Goal: Information Seeking & Learning: Learn about a topic

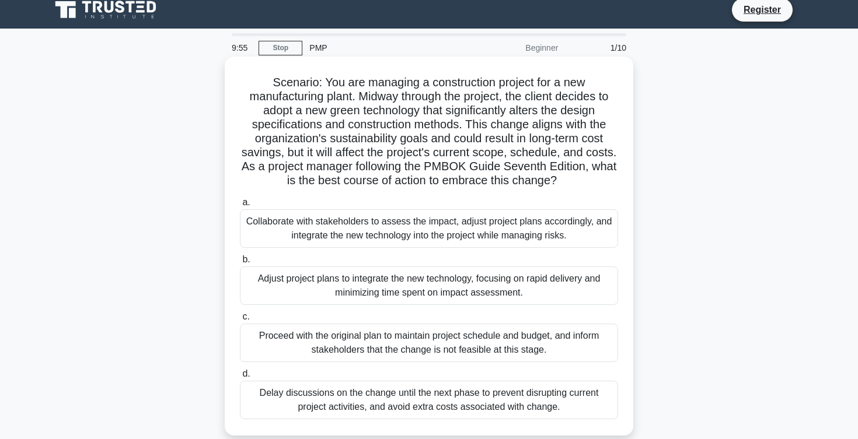
scroll to position [10, 0]
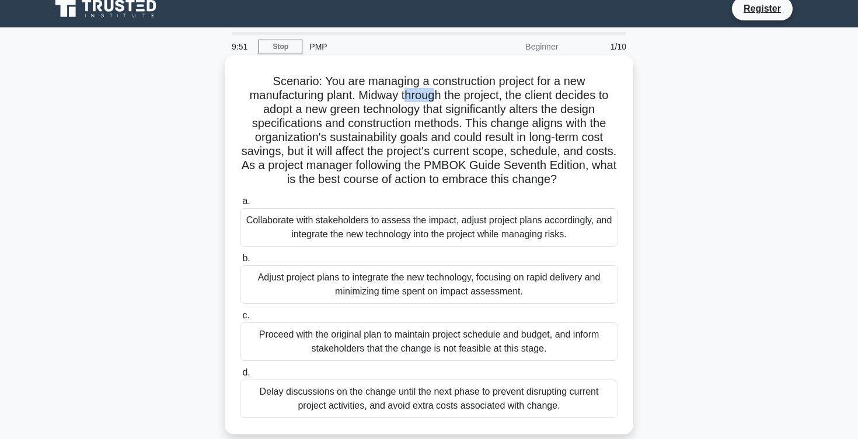
drag, startPoint x: 403, startPoint y: 100, endPoint x: 434, endPoint y: 100, distance: 30.3
click at [434, 100] on h5 "Scenario: You are managing a construction project for a new manufacturing plant…" at bounding box center [429, 130] width 380 height 113
drag, startPoint x: 264, startPoint y: 116, endPoint x: 422, endPoint y: 113, distance: 158.2
click at [422, 113] on h5 "Scenario: You are managing a construction project for a new manufacturing plant…" at bounding box center [429, 130] width 380 height 113
drag, startPoint x: 511, startPoint y: 109, endPoint x: 536, endPoint y: 109, distance: 25.1
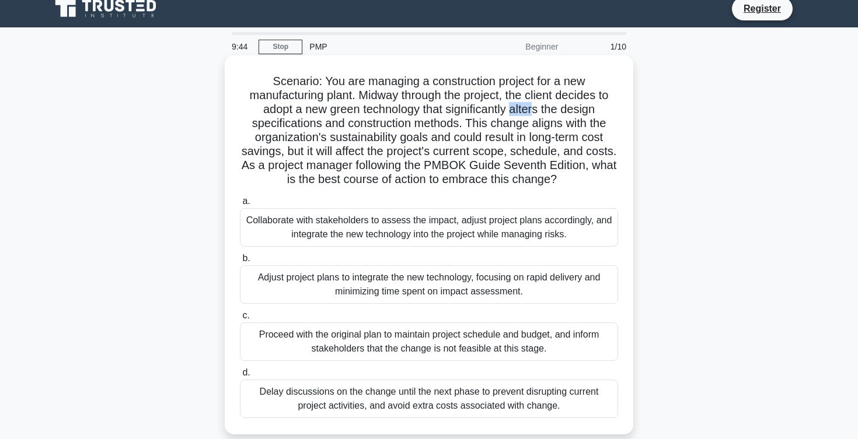
click at [536, 109] on h5 "Scenario: You are managing a construction project for a new manufacturing plant…" at bounding box center [429, 130] width 380 height 113
drag, startPoint x: 466, startPoint y: 124, endPoint x: 549, endPoint y: 130, distance: 82.4
click at [549, 130] on h5 "Scenario: You are managing a construction project for a new manufacturing plant…" at bounding box center [429, 130] width 380 height 113
drag, startPoint x: 267, startPoint y: 135, endPoint x: 427, endPoint y: 132, distance: 159.9
click at [427, 132] on h5 "Scenario: You are managing a construction project for a new manufacturing plant…" at bounding box center [429, 130] width 380 height 113
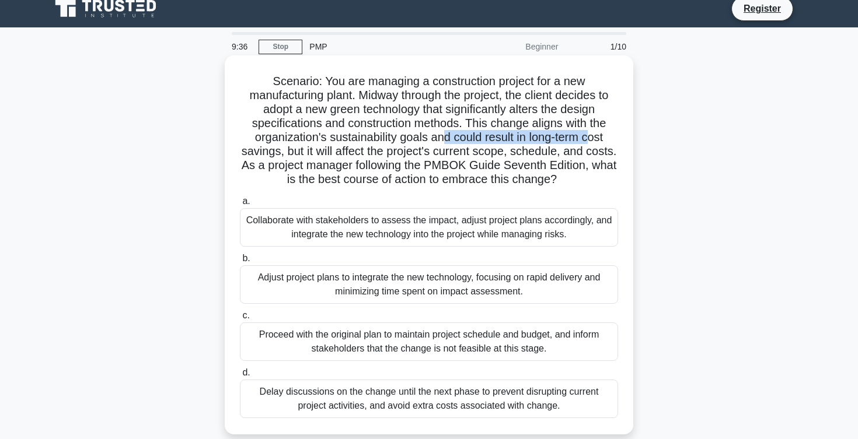
drag, startPoint x: 441, startPoint y: 139, endPoint x: 588, endPoint y: 134, distance: 147.7
click at [588, 134] on h5 "Scenario: You are managing a construction project for a new manufacturing plant…" at bounding box center [429, 130] width 380 height 113
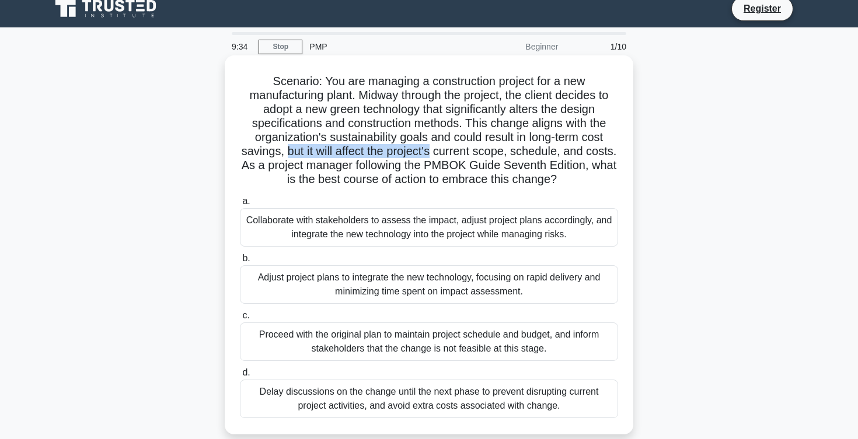
drag, startPoint x: 286, startPoint y: 153, endPoint x: 432, endPoint y: 149, distance: 146.5
click at [432, 149] on h5 "Scenario: You are managing a construction project for a new manufacturing plant…" at bounding box center [429, 130] width 380 height 113
drag, startPoint x: 439, startPoint y: 149, endPoint x: 504, endPoint y: 151, distance: 64.8
click at [504, 151] on h5 "Scenario: You are managing a construction project for a new manufacturing plant…" at bounding box center [429, 130] width 380 height 113
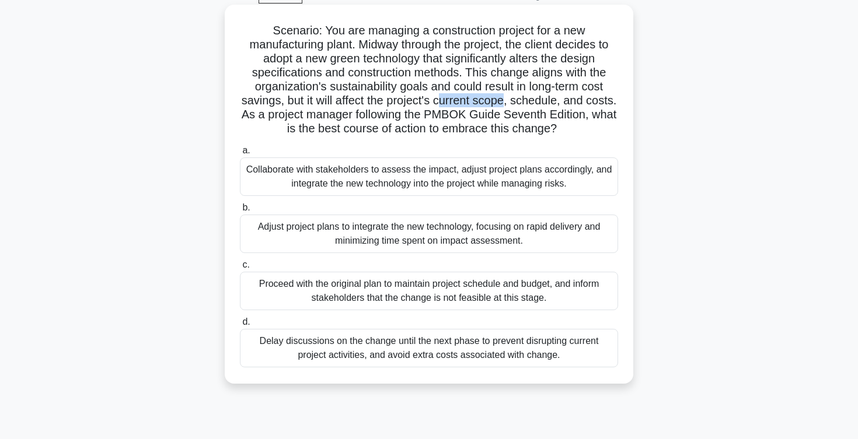
scroll to position [64, 0]
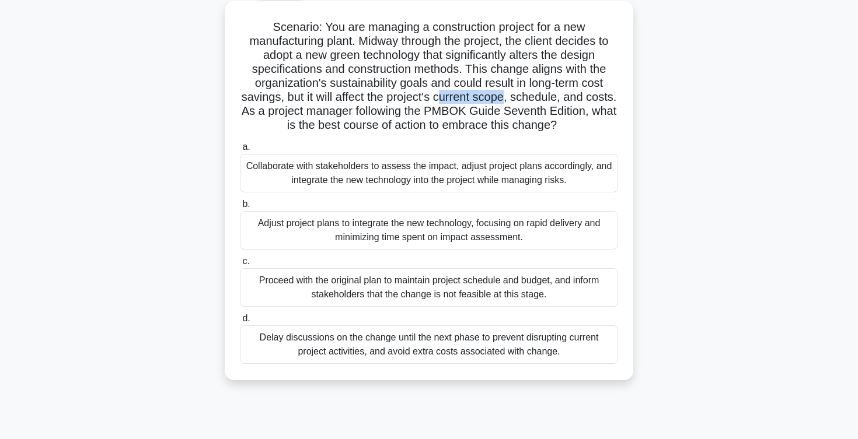
drag, startPoint x: 305, startPoint y: 125, endPoint x: 568, endPoint y: 130, distance: 262.6
click at [568, 130] on h5 "Scenario: You are managing a construction project for a new manufacturing plant…" at bounding box center [429, 76] width 380 height 113
click at [475, 181] on div "Collaborate with stakeholders to assess the impact, adjust project plans accord…" at bounding box center [429, 173] width 378 height 39
click at [240, 151] on input "a. Collaborate with stakeholders to assess the impact, adjust project plans acc…" at bounding box center [240, 148] width 0 height 8
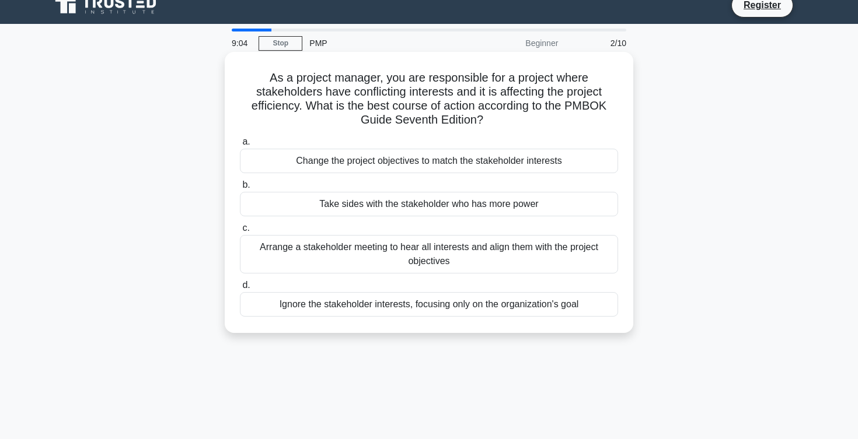
scroll to position [15, 0]
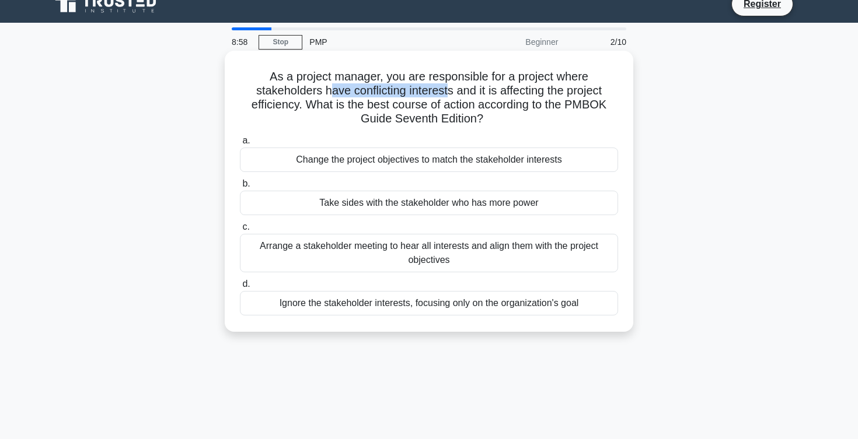
drag, startPoint x: 328, startPoint y: 95, endPoint x: 444, endPoint y: 90, distance: 116.2
click at [444, 90] on h5 "As a project manager, you are responsible for a project where stakeholders have…" at bounding box center [429, 97] width 380 height 57
drag, startPoint x: 460, startPoint y: 90, endPoint x: 605, endPoint y: 91, distance: 144.1
click at [605, 91] on h5 "As a project manager, you are responsible for a project where stakeholders have…" at bounding box center [429, 97] width 380 height 57
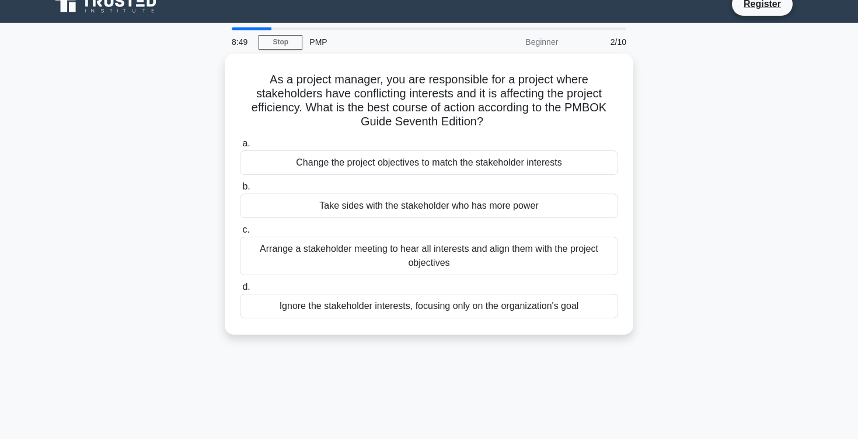
click at [176, 218] on div "As a project manager, you are responsible for a project where stakeholders have…" at bounding box center [429, 201] width 770 height 295
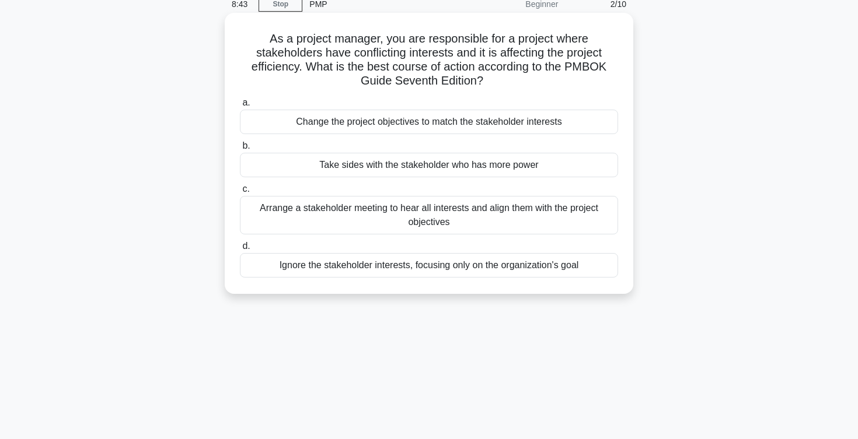
scroll to position [55, 0]
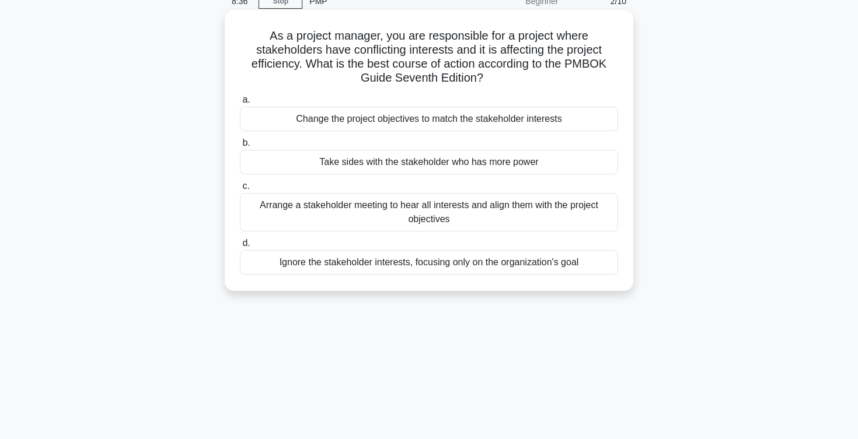
click at [298, 216] on div "Arrange a stakeholder meeting to hear all interests and align them with the pro…" at bounding box center [429, 212] width 378 height 39
click at [240, 190] on input "c. Arrange a stakeholder meeting to hear all interests and align them with the …" at bounding box center [240, 187] width 0 height 8
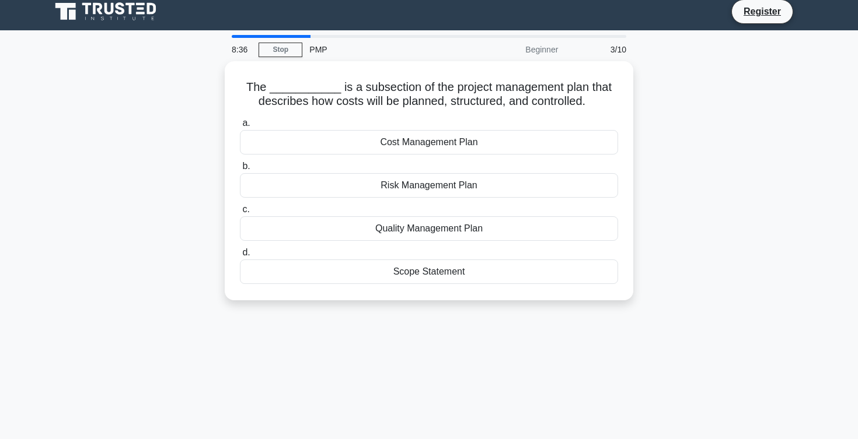
scroll to position [0, 0]
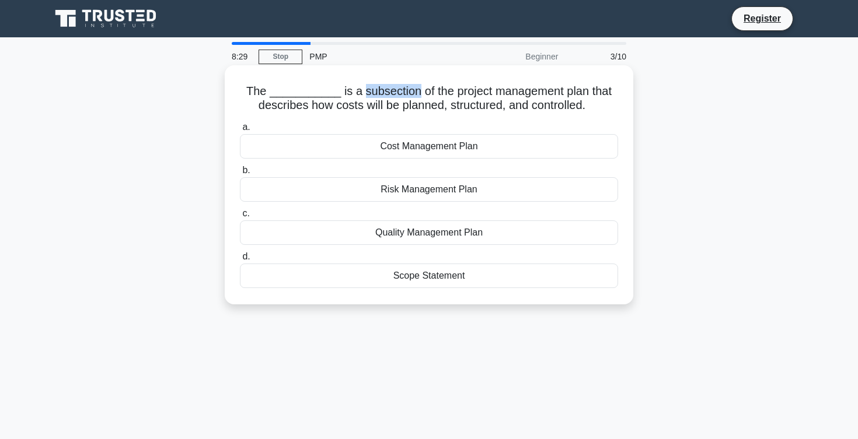
drag, startPoint x: 366, startPoint y: 95, endPoint x: 420, endPoint y: 95, distance: 53.7
click at [420, 95] on h5 "The ___________ is a subsection of the project management plan that describes h…" at bounding box center [429, 98] width 380 height 29
drag, startPoint x: 306, startPoint y: 109, endPoint x: 438, endPoint y: 107, distance: 131.3
click at [438, 107] on h5 "The ___________ is a subsection of the project management plan that describes h…" at bounding box center [429, 98] width 380 height 29
click at [428, 153] on div "Cost Management Plan" at bounding box center [429, 146] width 378 height 25
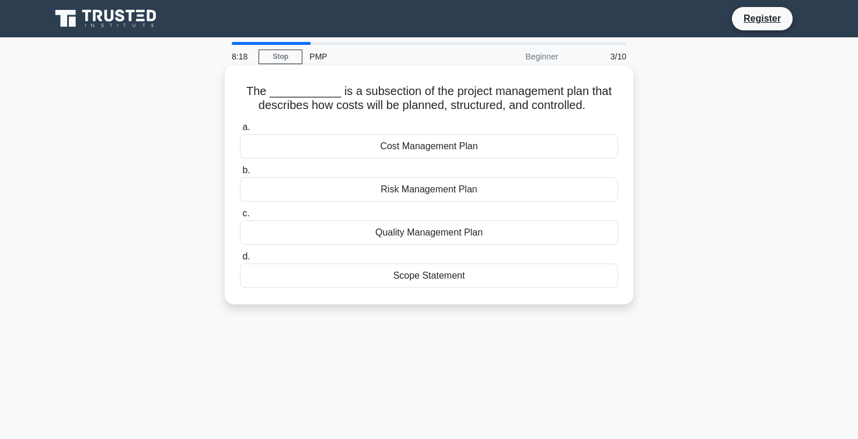
click at [240, 131] on input "a. Cost Management Plan" at bounding box center [240, 128] width 0 height 8
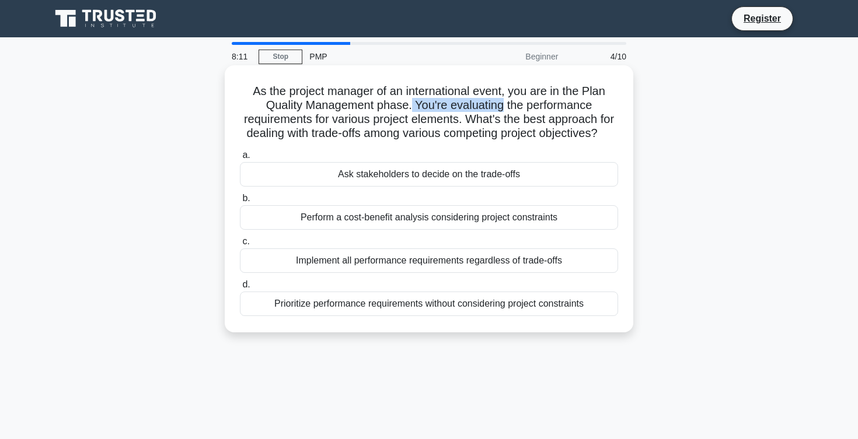
drag, startPoint x: 411, startPoint y: 104, endPoint x: 504, endPoint y: 111, distance: 93.0
click at [504, 111] on h5 "As the project manager of an international event, you are in the Plan Quality M…" at bounding box center [429, 112] width 380 height 57
drag, startPoint x: 316, startPoint y: 121, endPoint x: 449, endPoint y: 124, distance: 133.7
click at [449, 124] on h5 "As the project manager of an international event, you are in the Plan Quality M…" at bounding box center [429, 112] width 380 height 57
drag, startPoint x: 311, startPoint y: 137, endPoint x: 357, endPoint y: 139, distance: 46.2
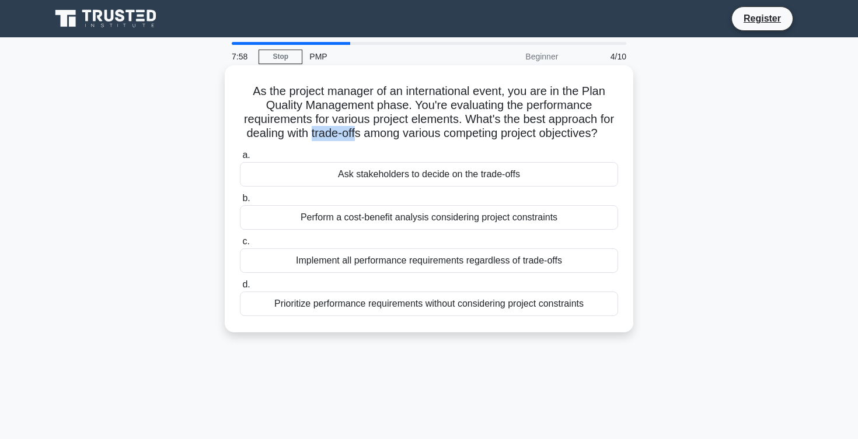
click at [357, 139] on h5 "As the project manager of an international event, you are in the Plan Quality M…" at bounding box center [429, 112] width 380 height 57
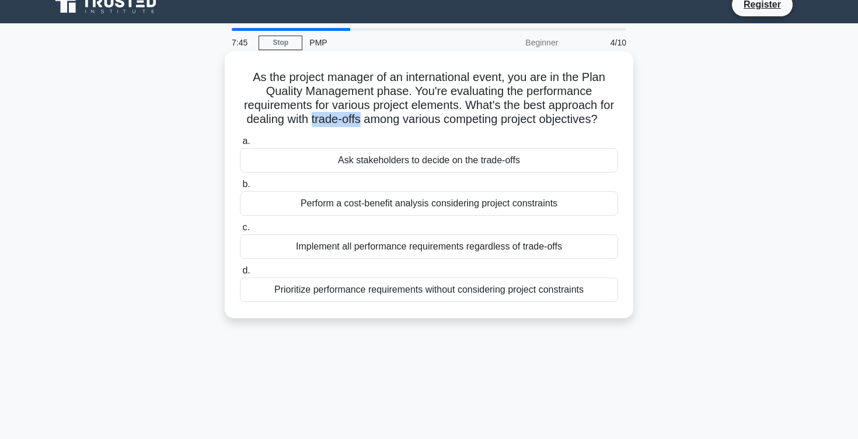
scroll to position [15, 0]
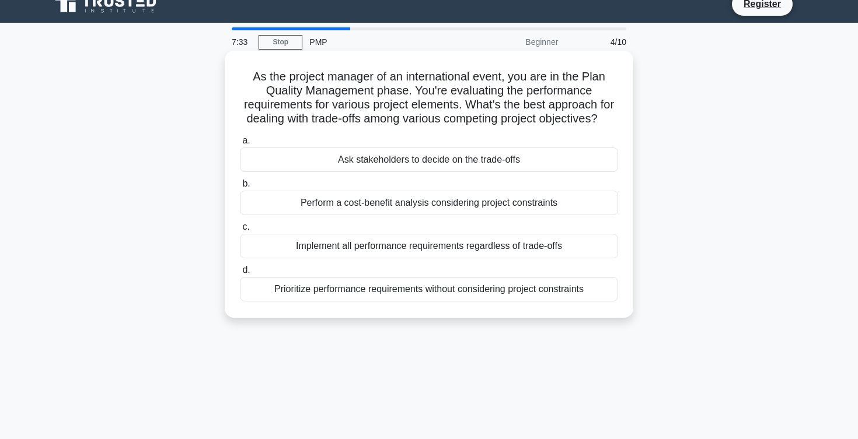
click at [356, 202] on div "Perform a cost-benefit analysis considering project constraints" at bounding box center [429, 203] width 378 height 25
click at [240, 188] on input "b. Perform a cost-benefit analysis considering project constraints" at bounding box center [240, 184] width 0 height 8
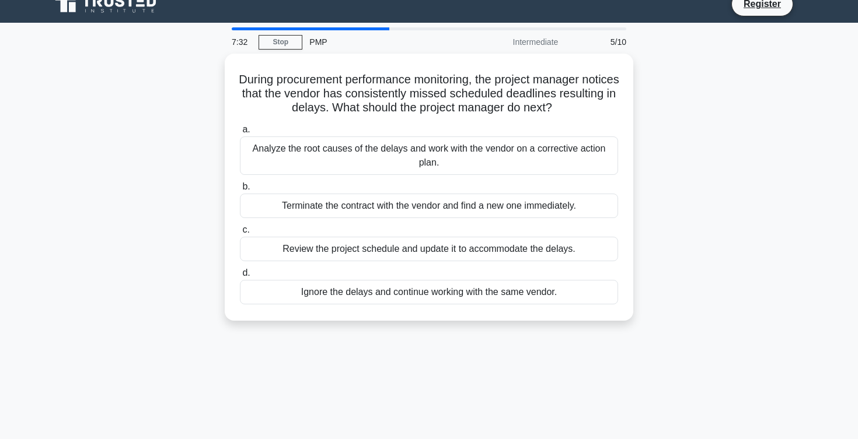
scroll to position [0, 0]
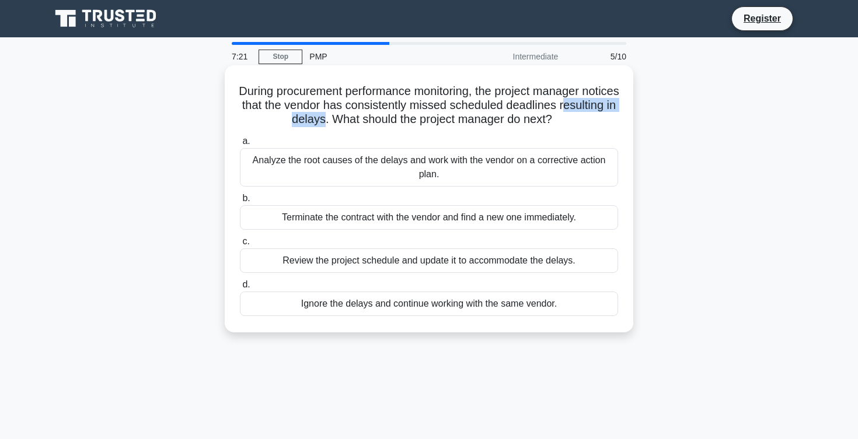
drag, startPoint x: 263, startPoint y: 118, endPoint x: 350, endPoint y: 120, distance: 87.5
click at [350, 120] on h5 "During procurement performance monitoring, the project manager notices that the…" at bounding box center [429, 105] width 380 height 43
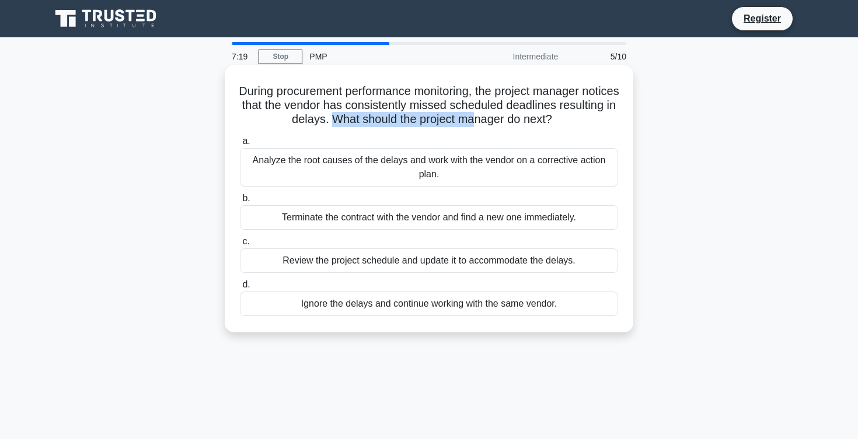
drag, startPoint x: 361, startPoint y: 120, endPoint x: 501, endPoint y: 120, distance: 140.1
click at [501, 120] on h5 "During procurement performance monitoring, the project manager notices that the…" at bounding box center [429, 105] width 380 height 43
click at [304, 174] on div "Analyze the root causes of the delays and work with the vendor on a corrective …" at bounding box center [429, 167] width 378 height 39
click at [240, 145] on input "a. Analyze the root causes of the delays and work with the vendor on a correcti…" at bounding box center [240, 142] width 0 height 8
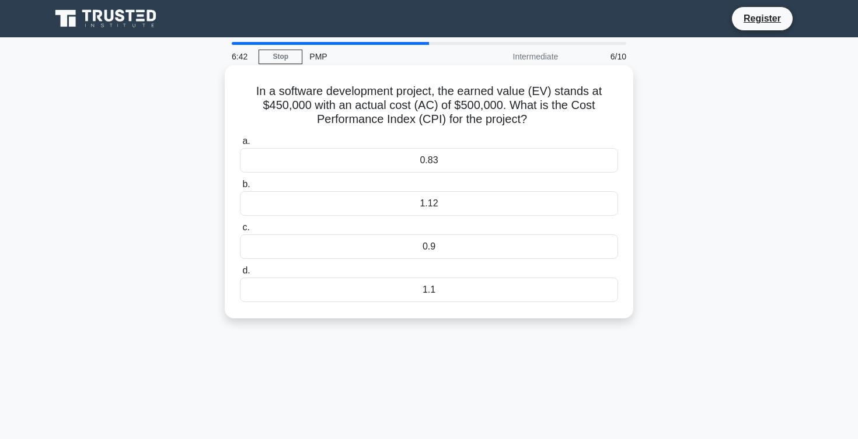
click at [418, 243] on div "0.9" at bounding box center [429, 247] width 378 height 25
click at [240, 232] on input "c. 0.9" at bounding box center [240, 228] width 0 height 8
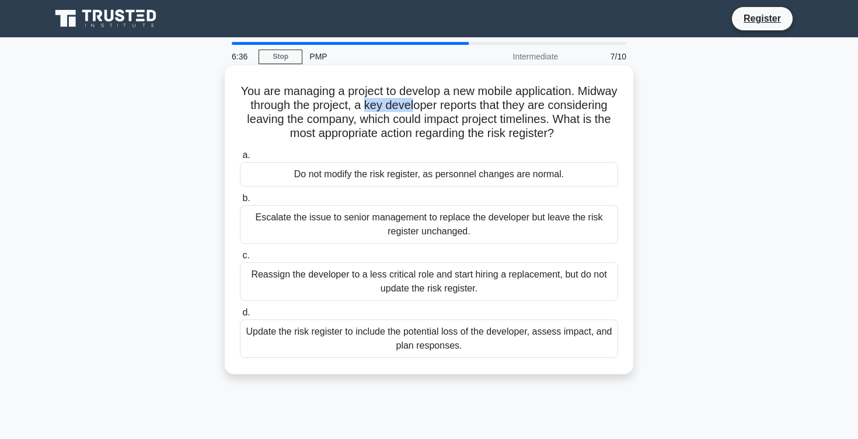
drag, startPoint x: 365, startPoint y: 105, endPoint x: 415, endPoint y: 107, distance: 50.8
click at [415, 107] on h5 "You are managing a project to develop a new mobile application. Midway through …" at bounding box center [429, 112] width 380 height 57
drag, startPoint x: 271, startPoint y: 121, endPoint x: 321, endPoint y: 121, distance: 50.2
click at [321, 121] on h5 "You are managing a project to develop a new mobile application. Midway through …" at bounding box center [429, 112] width 380 height 57
drag, startPoint x: 364, startPoint y: 123, endPoint x: 540, endPoint y: 118, distance: 176.3
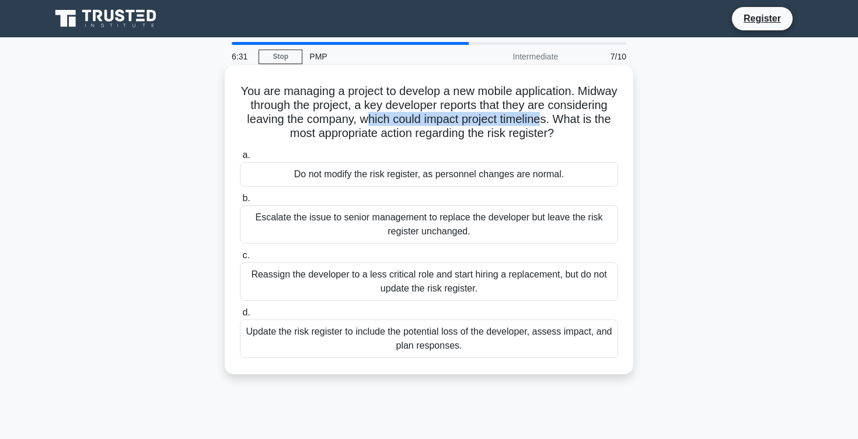
click at [540, 118] on h5 "You are managing a project to develop a new mobile application. Midway through …" at bounding box center [429, 112] width 380 height 57
drag, startPoint x: 315, startPoint y: 134, endPoint x: 521, endPoint y: 132, distance: 206.6
click at [521, 132] on h5 "You are managing a project to develop a new mobile application. Midway through …" at bounding box center [429, 112] width 380 height 57
drag, startPoint x: 381, startPoint y: 135, endPoint x: 483, endPoint y: 131, distance: 102.2
click at [483, 131] on h5 "You are managing a project to develop a new mobile application. Midway through …" at bounding box center [429, 112] width 380 height 57
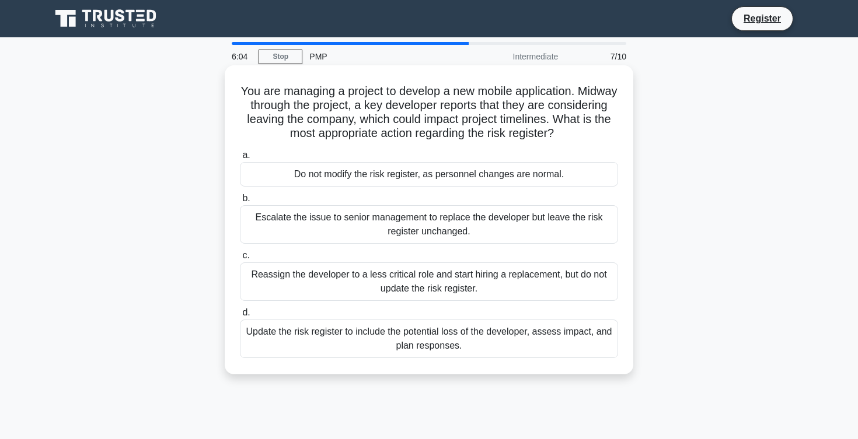
click at [521, 344] on div "Update the risk register to include the potential loss of the developer, assess…" at bounding box center [429, 339] width 378 height 39
click at [240, 317] on input "d. Update the risk register to include the potential loss of the developer, ass…" at bounding box center [240, 313] width 0 height 8
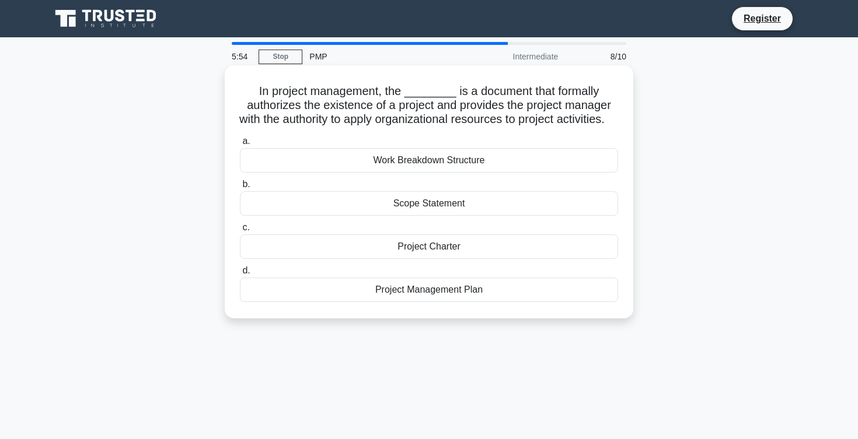
click at [462, 259] on div "Project Charter" at bounding box center [429, 247] width 378 height 25
click at [240, 232] on input "c. Project Charter" at bounding box center [240, 228] width 0 height 8
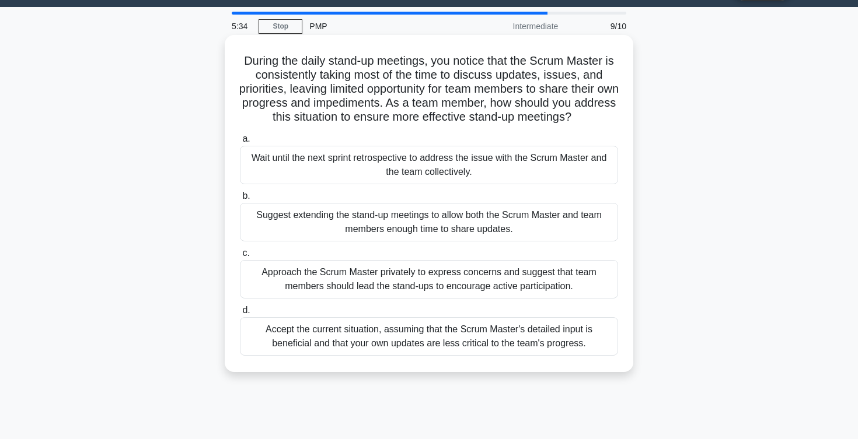
scroll to position [33, 0]
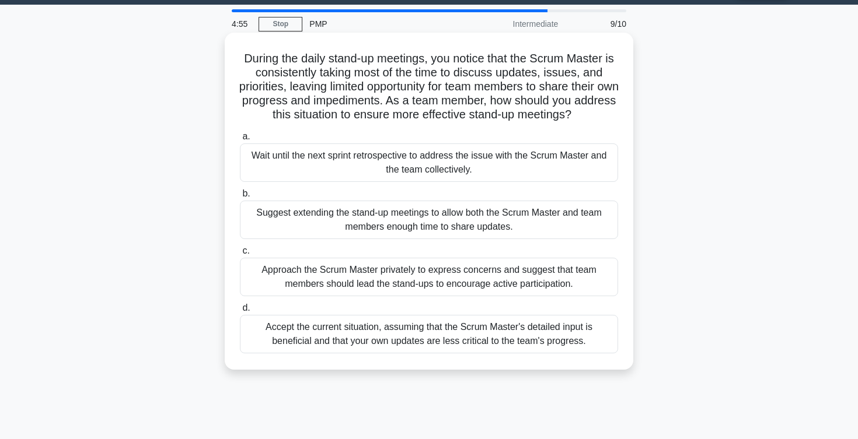
click at [293, 272] on div "Approach the Scrum Master privately to express concerns and suggest that team m…" at bounding box center [429, 277] width 378 height 39
click at [240, 255] on input "c. Approach the Scrum Master privately to express concerns and suggest that tea…" at bounding box center [240, 251] width 0 height 8
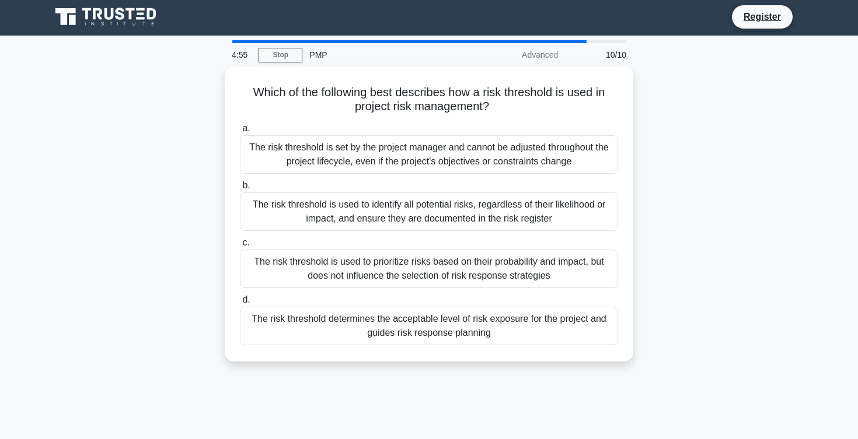
scroll to position [0, 0]
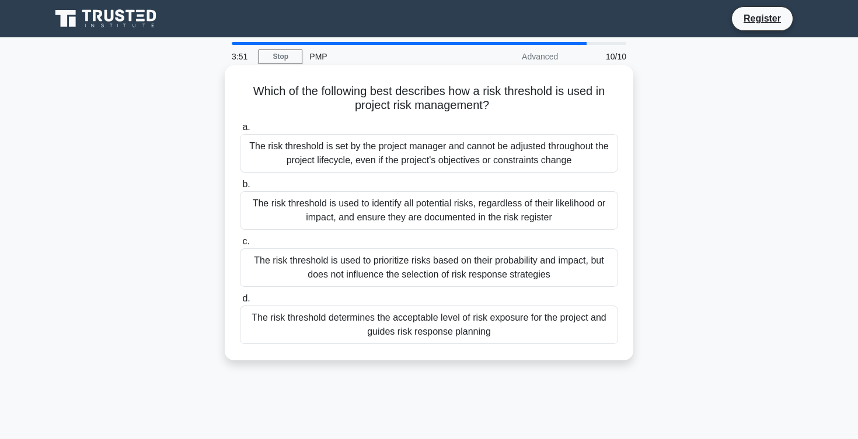
click at [343, 317] on div "The risk threshold determines the acceptable level of risk exposure for the pro…" at bounding box center [429, 325] width 378 height 39
click at [240, 303] on input "d. The risk threshold determines the acceptable level of risk exposure for the …" at bounding box center [240, 299] width 0 height 8
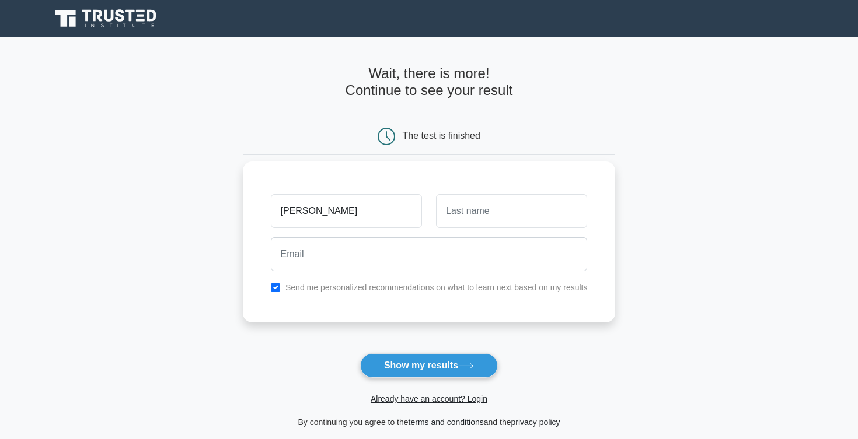
type input "salim"
click at [451, 208] on input "text" at bounding box center [511, 211] width 151 height 34
type input "Rezagui"
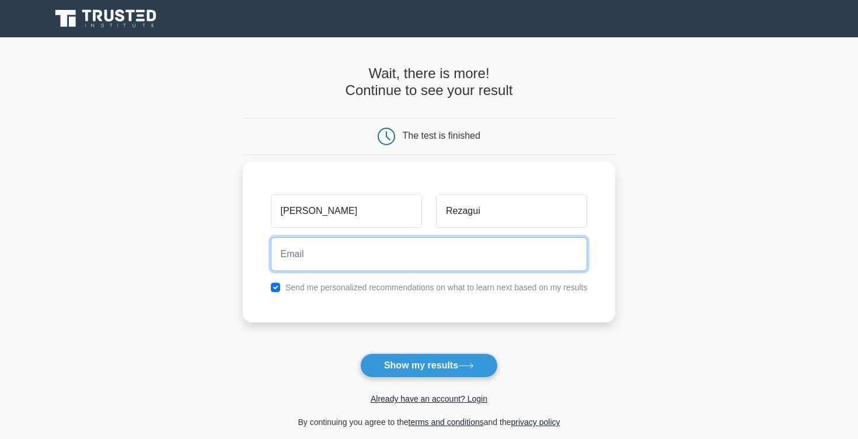
click at [451, 259] on input "email" at bounding box center [429, 255] width 317 height 34
type input "rezagui.salim@gmail.com"
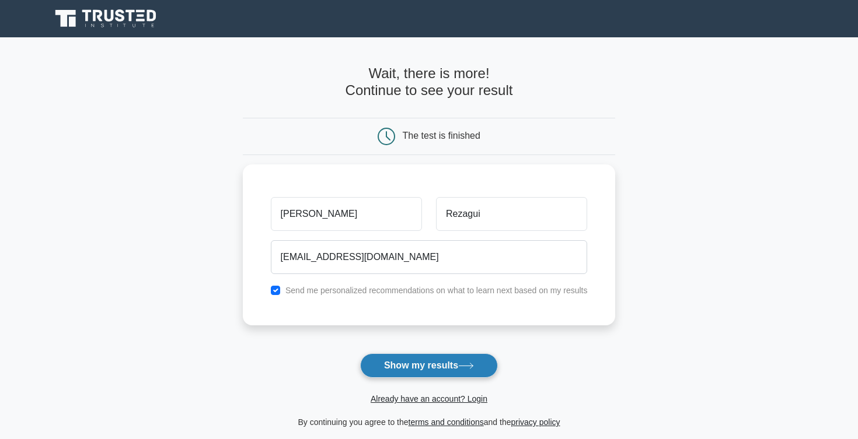
click at [418, 367] on button "Show my results" at bounding box center [429, 366] width 138 height 25
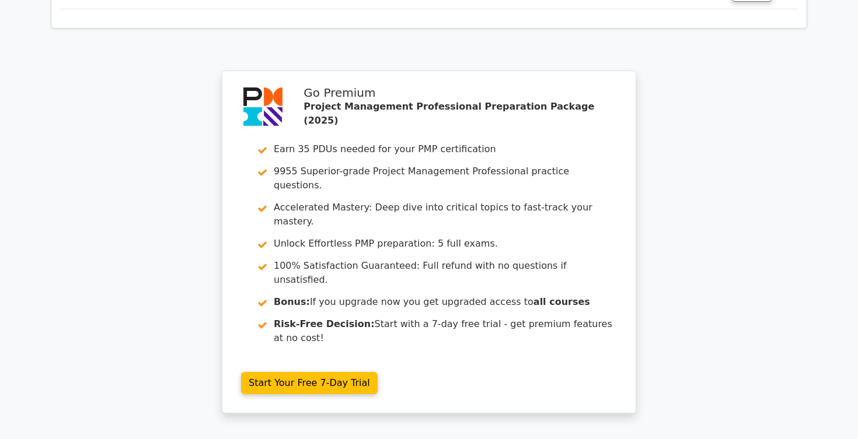
scroll to position [2024, 0]
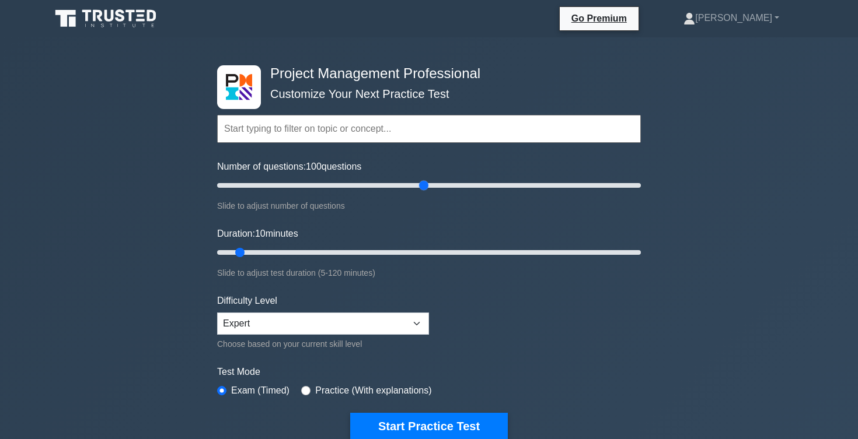
drag, startPoint x: 233, startPoint y: 185, endPoint x: 427, endPoint y: 181, distance: 193.2
type input "100"
click at [427, 181] on input "Number of questions: 100 questions" at bounding box center [429, 186] width 424 height 14
drag, startPoint x: 240, startPoint y: 252, endPoint x: 417, endPoint y: 244, distance: 177.0
type input "60"
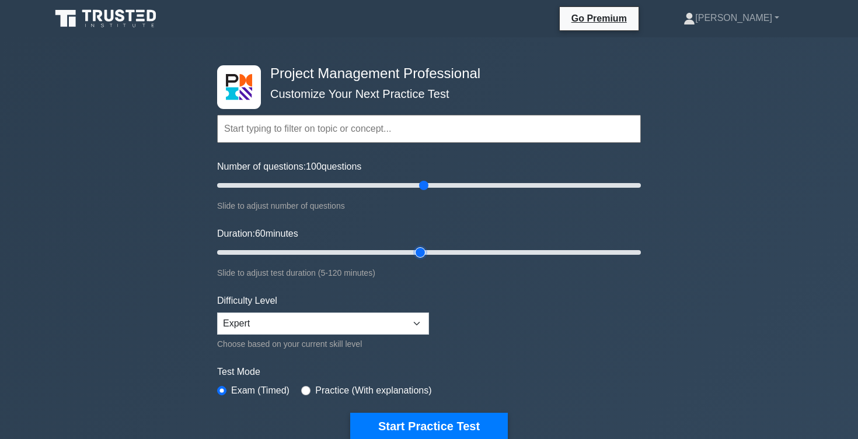
click at [417, 246] on input "Duration: 60 minutes" at bounding box center [429, 253] width 424 height 14
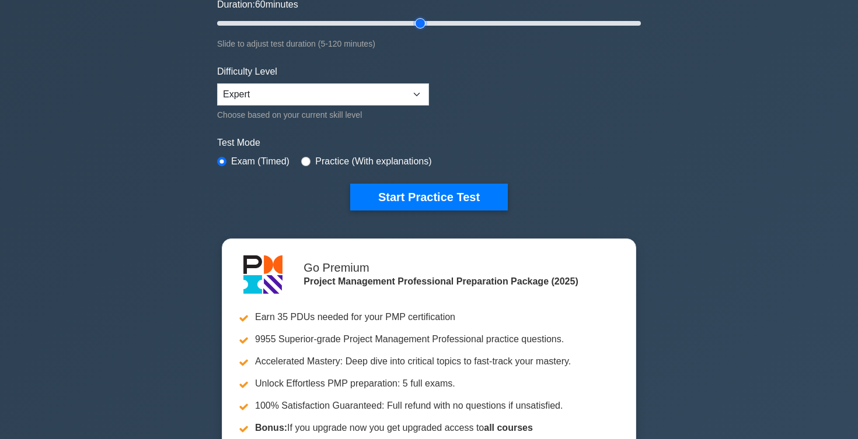
scroll to position [230, 0]
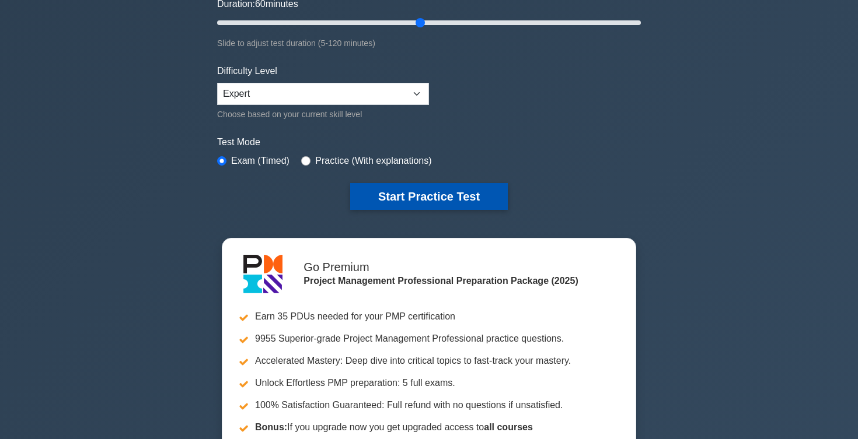
click at [410, 201] on button "Start Practice Test" at bounding box center [429, 196] width 158 height 27
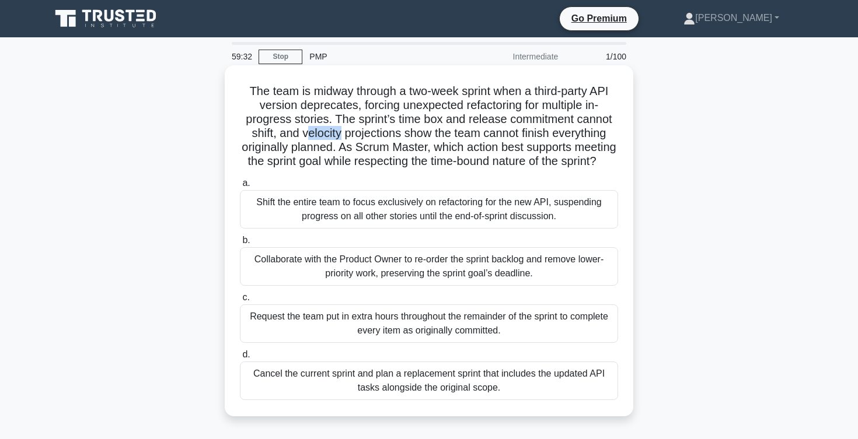
drag, startPoint x: 308, startPoint y: 138, endPoint x: 340, endPoint y: 134, distance: 31.8
click at [340, 134] on h5 "The team is midway through a two-week sprint when a third-party API version dep…" at bounding box center [429, 126] width 380 height 85
drag, startPoint x: 354, startPoint y: 135, endPoint x: 393, endPoint y: 135, distance: 39.7
click at [393, 135] on h5 "The team is midway through a two-week sprint when a third-party API version dep…" at bounding box center [429, 126] width 380 height 85
drag, startPoint x: 526, startPoint y: 127, endPoint x: 583, endPoint y: 128, distance: 57.2
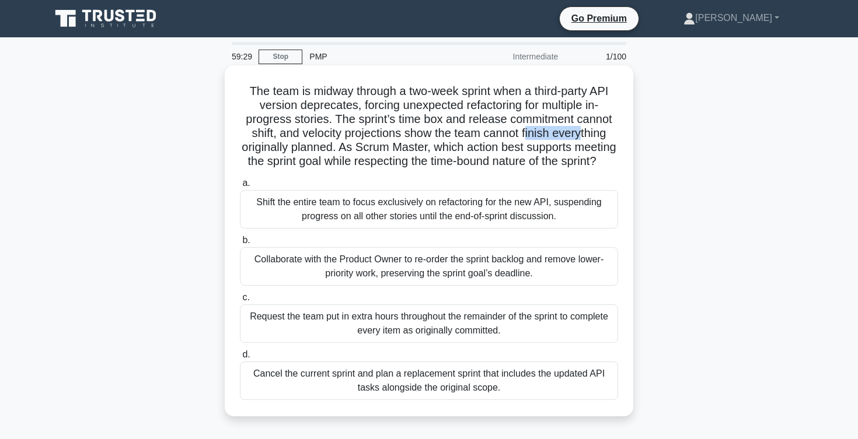
click at [583, 128] on h5 "The team is midway through a two-week sprint when a third-party API version dep…" at bounding box center [429, 126] width 380 height 85
drag, startPoint x: 341, startPoint y: 149, endPoint x: 425, endPoint y: 145, distance: 84.1
click at [424, 146] on h5 "The team is midway through a two-week sprint when a third-party API version dep…" at bounding box center [429, 126] width 380 height 85
drag, startPoint x: 250, startPoint y: 163, endPoint x: 359, endPoint y: 163, distance: 109.7
click at [359, 163] on h5 "The team is midway through a two-week sprint when a third-party API version dep…" at bounding box center [429, 126] width 380 height 85
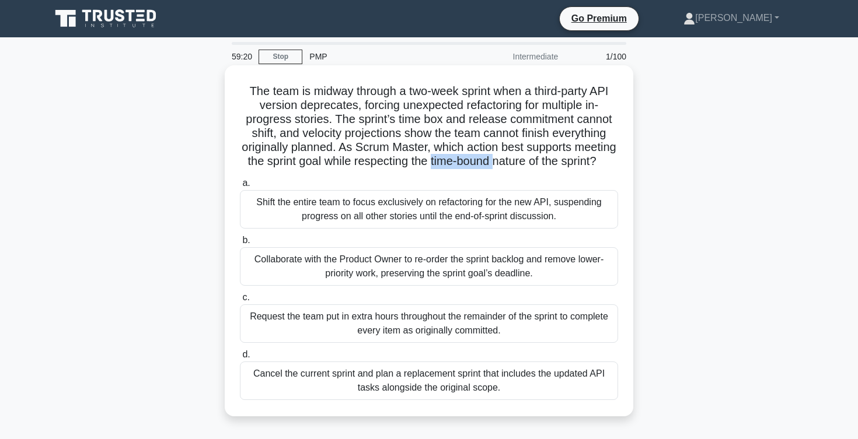
drag, startPoint x: 428, startPoint y: 161, endPoint x: 490, endPoint y: 166, distance: 62.0
click at [490, 166] on h5 "The team is midway through a two-week sprint when a third-party API version dep…" at bounding box center [429, 126] width 380 height 85
click at [377, 325] on div "Request the team put in extra hours throughout the remainder of the sprint to c…" at bounding box center [429, 324] width 378 height 39
click at [240, 302] on input "c. Request the team put in extra hours throughout the remainder of the sprint t…" at bounding box center [240, 298] width 0 height 8
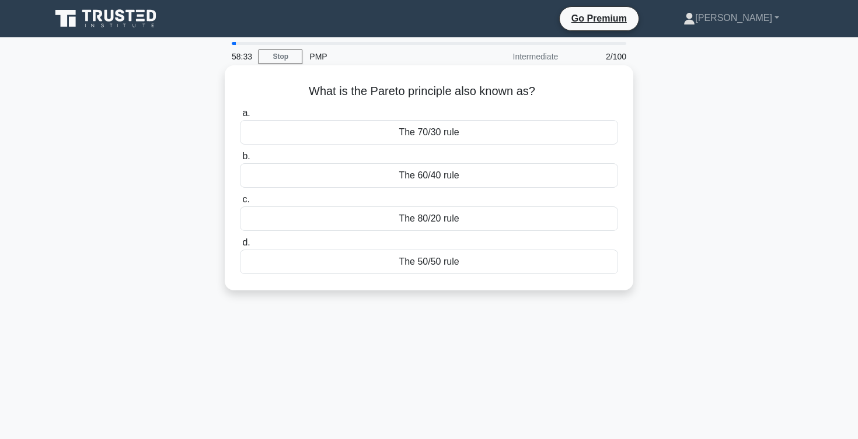
click at [417, 223] on div "The 80/20 rule" at bounding box center [429, 219] width 378 height 25
click at [240, 204] on input "c. The 80/20 rule" at bounding box center [240, 200] width 0 height 8
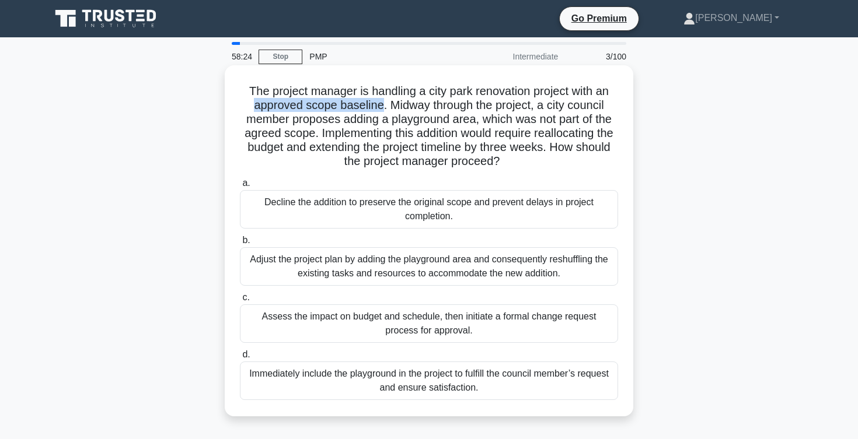
drag, startPoint x: 254, startPoint y: 104, endPoint x: 379, endPoint y: 109, distance: 125.5
click at [379, 109] on h5 "The project manager is handling a city park renovation project with an approved…" at bounding box center [429, 126] width 380 height 85
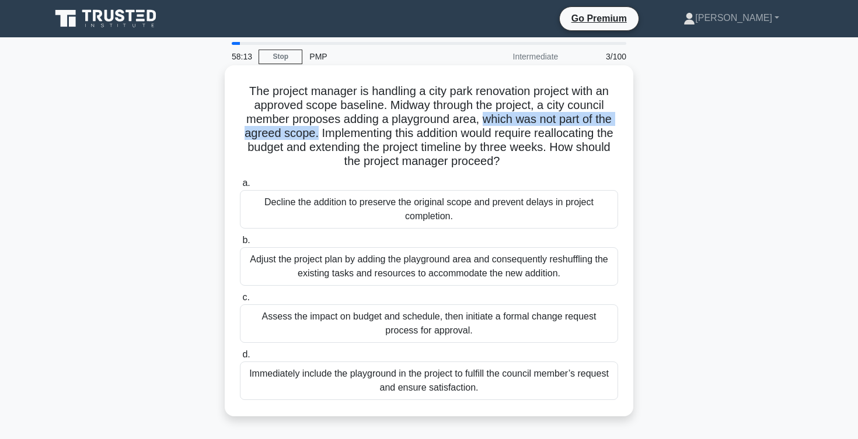
drag, startPoint x: 481, startPoint y: 118, endPoint x: 315, endPoint y: 135, distance: 167.1
click at [315, 135] on h5 "The project manager is handling a city park renovation project with an approved…" at bounding box center [429, 126] width 380 height 85
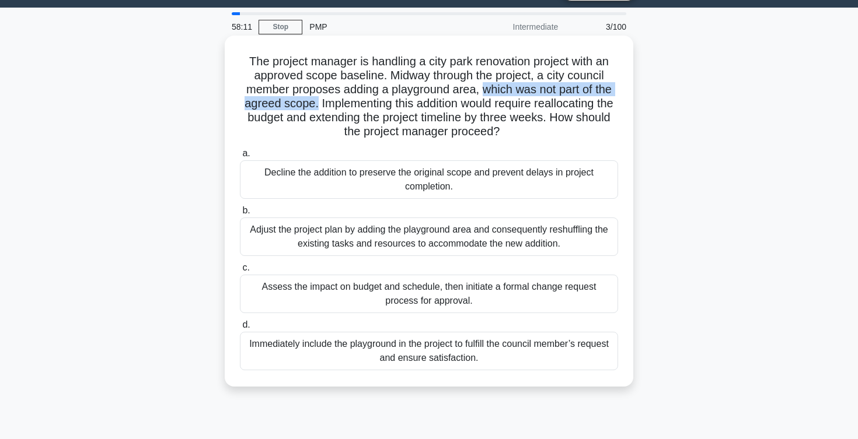
scroll to position [32, 0]
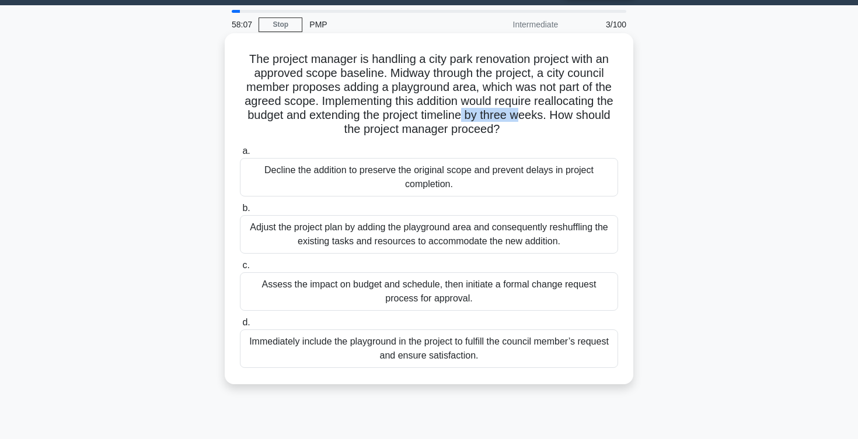
drag, startPoint x: 464, startPoint y: 116, endPoint x: 519, endPoint y: 116, distance: 55.4
click at [519, 116] on h5 "The project manager is handling a city park renovation project with an approved…" at bounding box center [429, 94] width 380 height 85
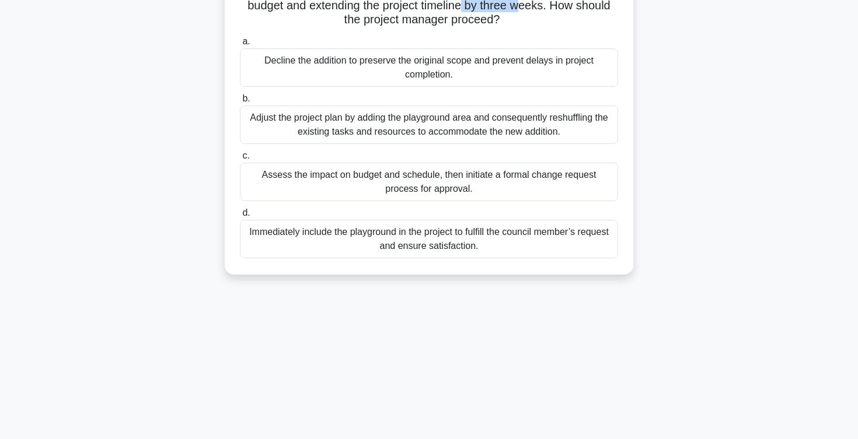
scroll to position [145, 0]
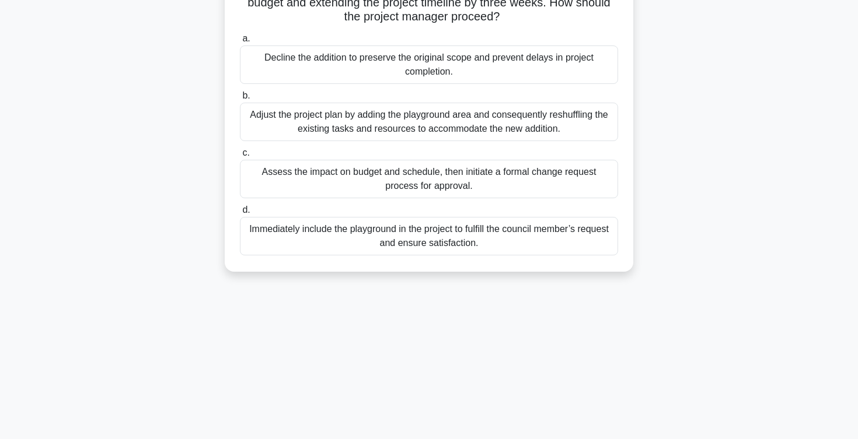
click at [522, 180] on div "Assess the impact on budget and schedule, then initiate a formal change request…" at bounding box center [429, 179] width 378 height 39
click at [240, 157] on input "c. Assess the impact on budget and schedule, then initiate a formal change requ…" at bounding box center [240, 153] width 0 height 8
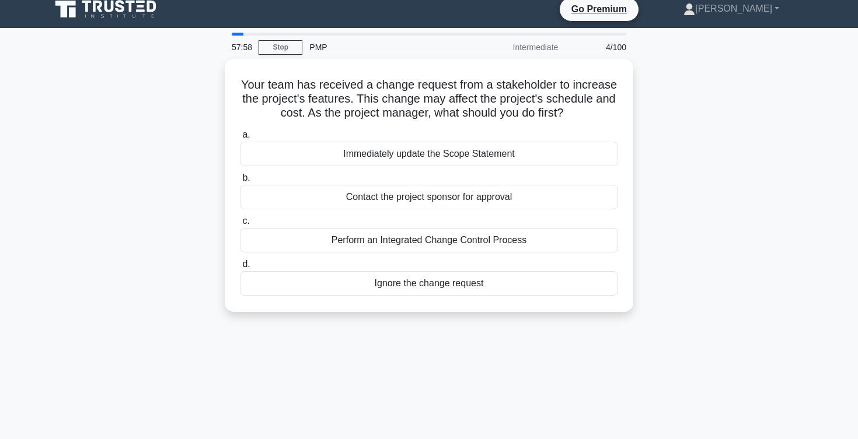
scroll to position [0, 0]
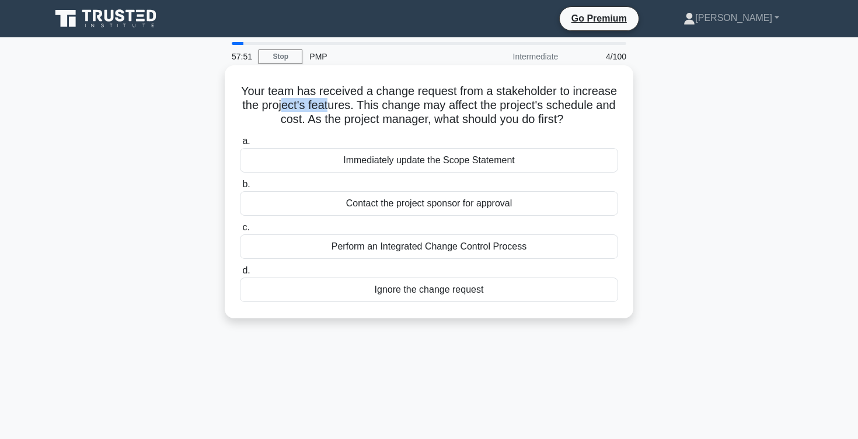
drag, startPoint x: 285, startPoint y: 105, endPoint x: 328, endPoint y: 105, distance: 43.2
click at [328, 105] on h5 "Your team has received a change request from a stakeholder to increase the proj…" at bounding box center [429, 105] width 380 height 43
click at [371, 248] on div "Perform an Integrated Change Control Process" at bounding box center [429, 247] width 378 height 25
click at [240, 232] on input "c. Perform an Integrated Change Control Process" at bounding box center [240, 228] width 0 height 8
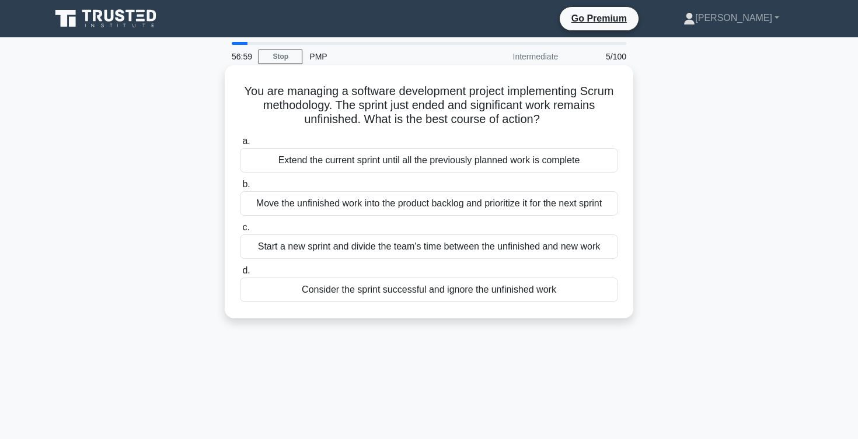
click at [332, 207] on div "Move the unfinished work into the product backlog and prioritize it for the nex…" at bounding box center [429, 203] width 378 height 25
click at [240, 188] on input "b. Move the unfinished work into the product backlog and prioritize it for the …" at bounding box center [240, 185] width 0 height 8
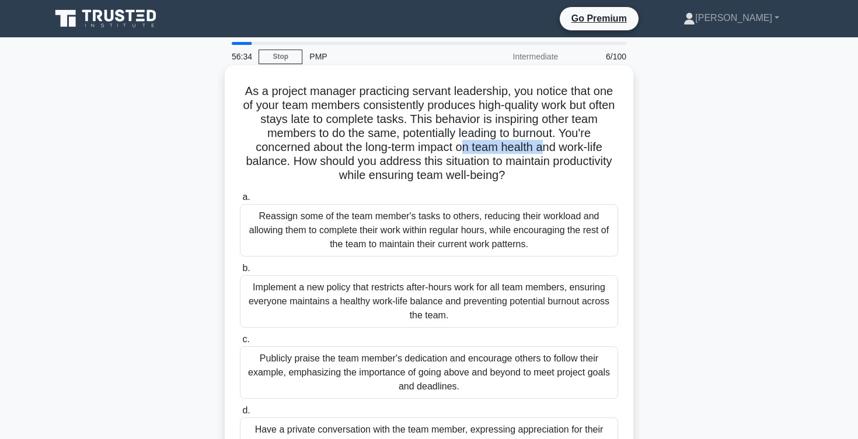
drag, startPoint x: 461, startPoint y: 148, endPoint x: 543, endPoint y: 147, distance: 81.7
click at [543, 147] on h5 "As a project manager practicing servant leadership, you notice that one of your…" at bounding box center [429, 133] width 380 height 99
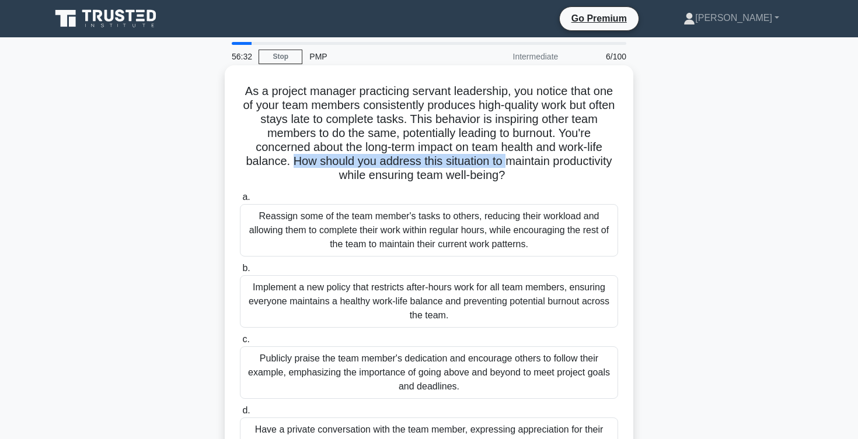
drag, startPoint x: 295, startPoint y: 159, endPoint x: 511, endPoint y: 158, distance: 216.5
click at [510, 157] on h5 "As a project manager practicing servant leadership, you notice that one of your…" at bounding box center [429, 133] width 380 height 99
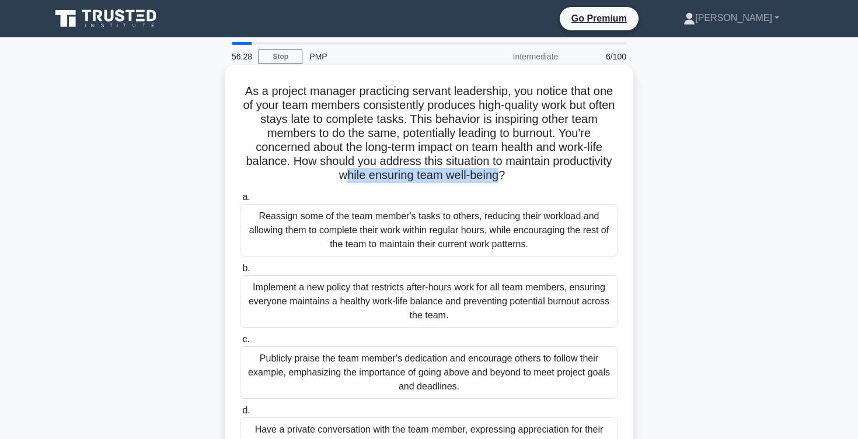
drag, startPoint x: 345, startPoint y: 176, endPoint x: 497, endPoint y: 176, distance: 151.7
click at [497, 176] on h5 "As a project manager practicing servant leadership, you notice that one of your…" at bounding box center [429, 133] width 380 height 99
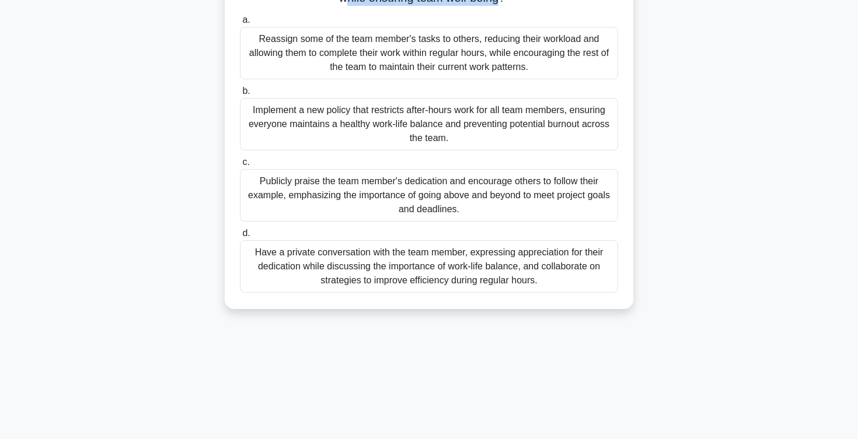
scroll to position [191, 0]
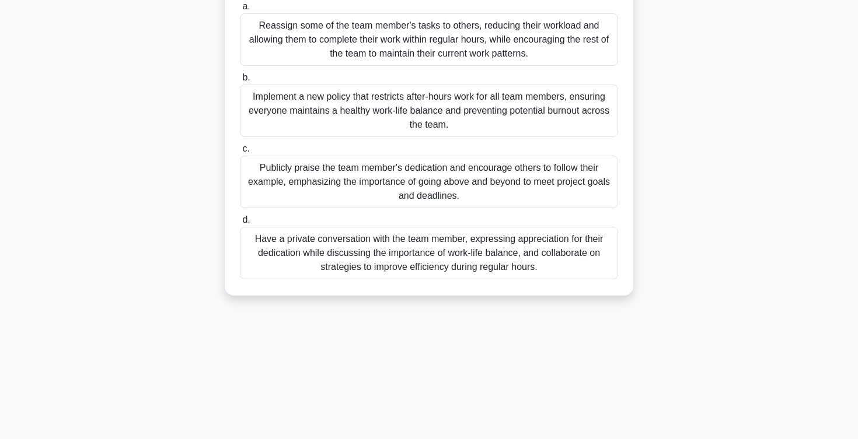
click at [429, 254] on div "Have a private conversation with the team member, expressing appreciation for t…" at bounding box center [429, 253] width 378 height 53
click at [240, 224] on input "d. Have a private conversation with the team member, expressing appreciation fo…" at bounding box center [240, 220] width 0 height 8
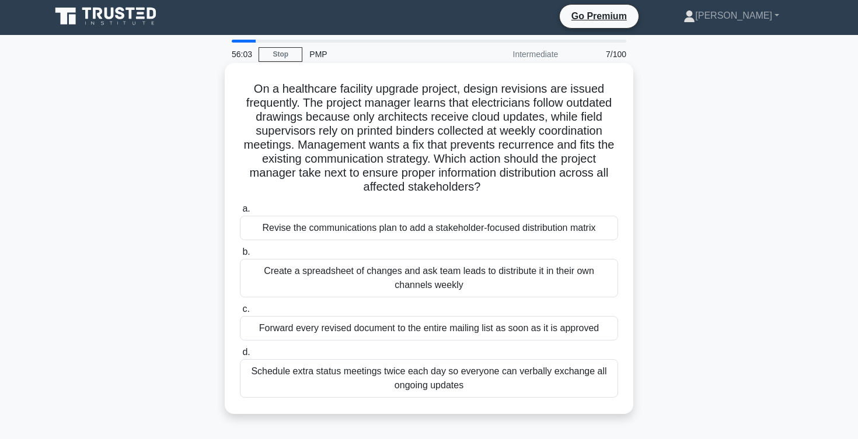
scroll to position [0, 0]
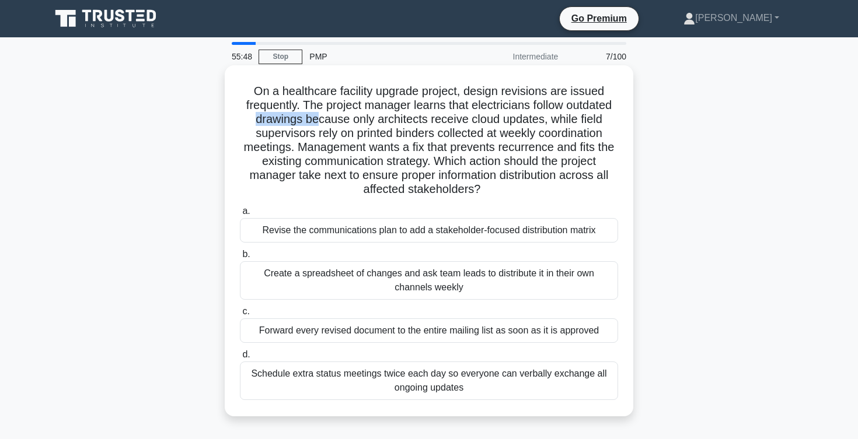
drag, startPoint x: 256, startPoint y: 122, endPoint x: 320, endPoint y: 121, distance: 63.6
click at [320, 121] on h5 "On a healthcare facility upgrade project, design revisions are issued frequentl…" at bounding box center [429, 140] width 380 height 113
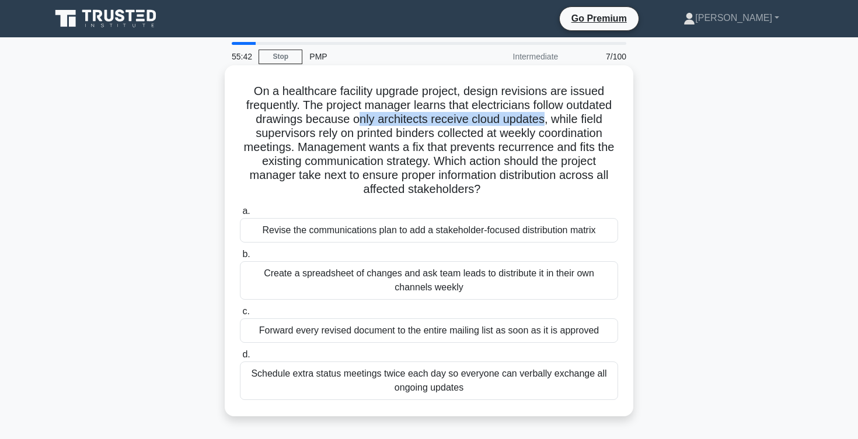
drag, startPoint x: 355, startPoint y: 118, endPoint x: 542, endPoint y: 124, distance: 186.8
click at [542, 124] on h5 "On a healthcare facility upgrade project, design revisions are issued frequentl…" at bounding box center [429, 140] width 380 height 113
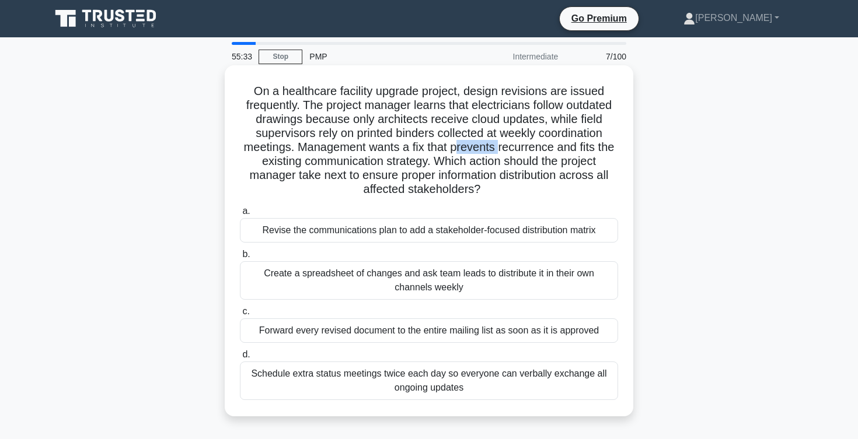
drag, startPoint x: 455, startPoint y: 148, endPoint x: 500, endPoint y: 148, distance: 44.4
click at [500, 148] on h5 "On a healthcare facility upgrade project, design revisions are issued frequentl…" at bounding box center [429, 140] width 380 height 113
drag, startPoint x: 512, startPoint y: 147, endPoint x: 547, endPoint y: 148, distance: 35.0
click at [546, 148] on h5 "On a healthcare facility upgrade project, design revisions are issued frequentl…" at bounding box center [429, 140] width 380 height 113
drag, startPoint x: 322, startPoint y: 162, endPoint x: 413, endPoint y: 162, distance: 90.4
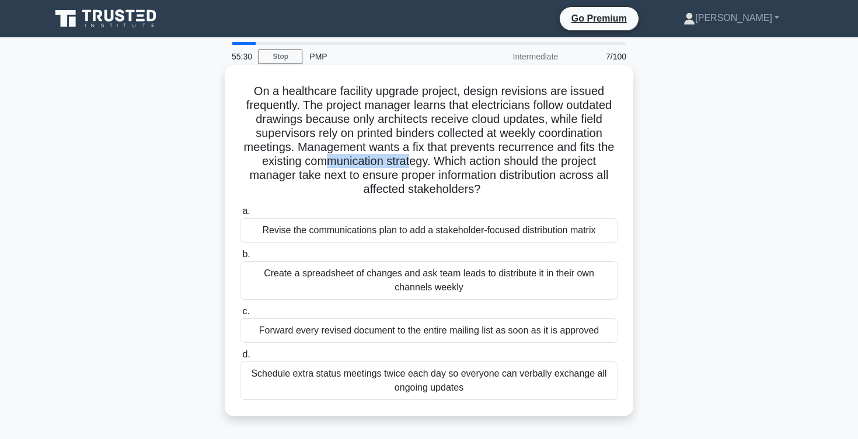
click at [412, 162] on h5 "On a healthcare facility upgrade project, design revisions are issued frequentl…" at bounding box center [429, 140] width 380 height 113
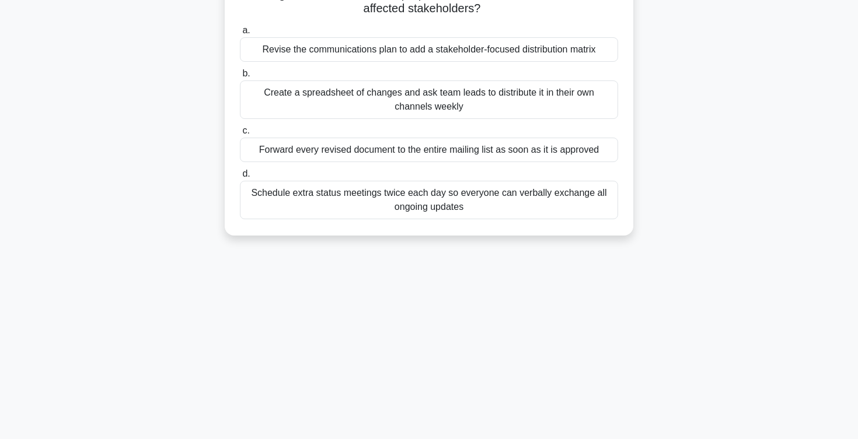
scroll to position [185, 0]
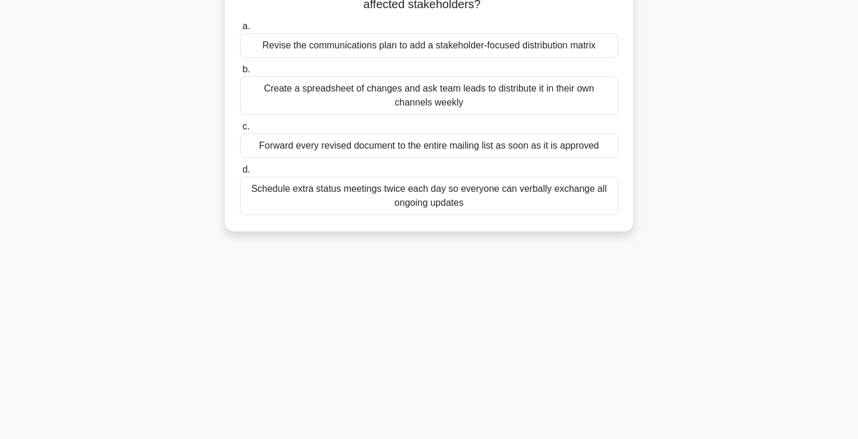
click at [393, 47] on div "Revise the communications plan to add a stakeholder-focused distribution matrix" at bounding box center [429, 45] width 378 height 25
click at [240, 30] on input "a. Revise the communications plan to add a stakeholder-focused distribution mat…" at bounding box center [240, 27] width 0 height 8
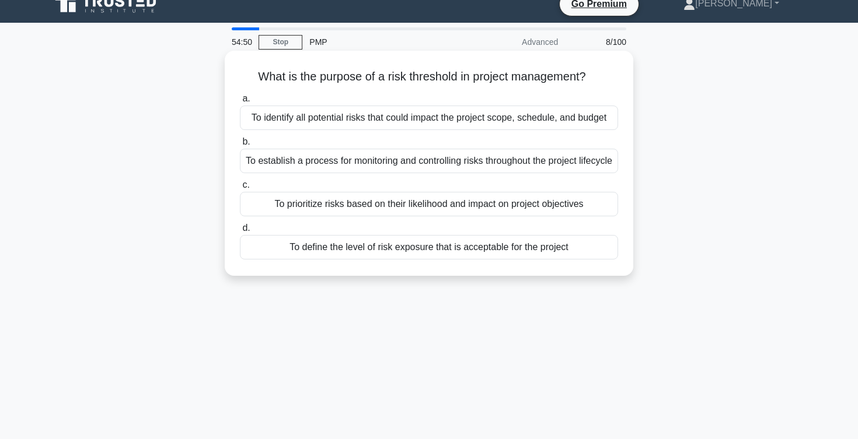
scroll to position [15, 0]
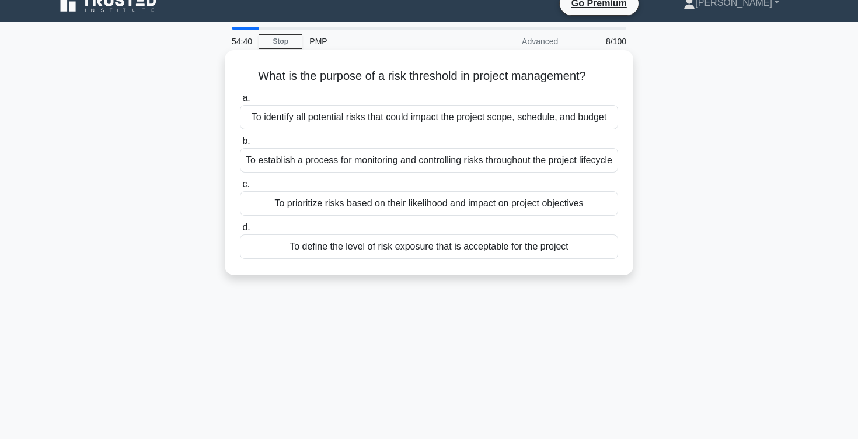
click at [373, 259] on div "To define the level of risk exposure that is acceptable for the project" at bounding box center [429, 247] width 378 height 25
click at [240, 232] on input "d. To define the level of risk exposure that is acceptable for the project" at bounding box center [240, 228] width 0 height 8
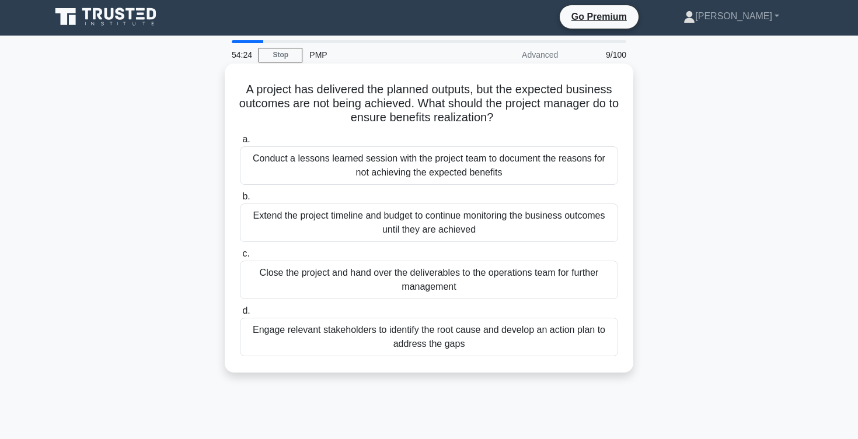
scroll to position [0, 0]
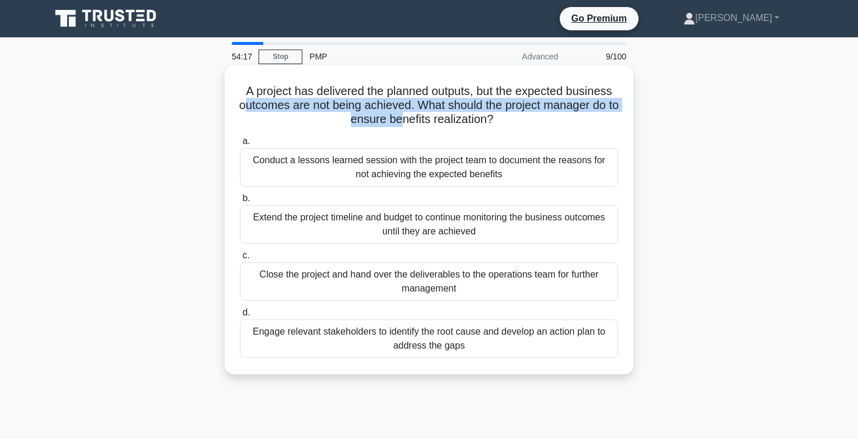
drag, startPoint x: 249, startPoint y: 110, endPoint x: 410, endPoint y: 114, distance: 161.7
click at [410, 114] on h5 "A project has delivered the planned outputs, but the expected business outcomes…" at bounding box center [429, 105] width 380 height 43
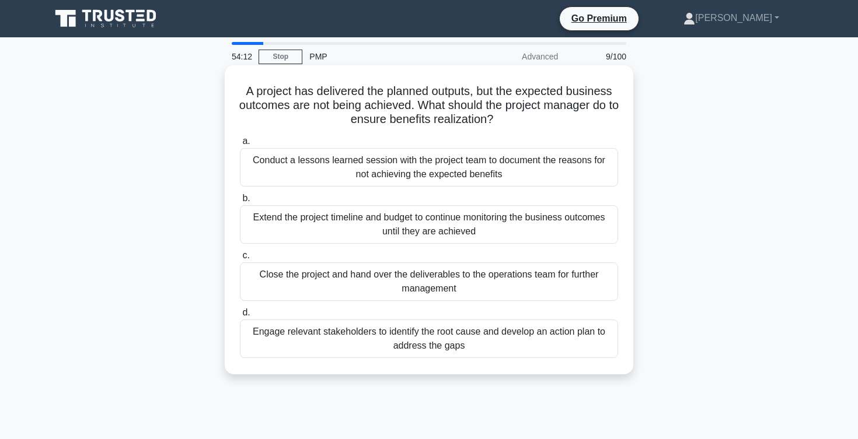
click at [439, 121] on h5 "A project has delivered the planned outputs, but the expected business outcomes…" at bounding box center [429, 105] width 380 height 43
drag, startPoint x: 344, startPoint y: 120, endPoint x: 503, endPoint y: 117, distance: 159.3
click at [503, 117] on h5 "A project has delivered the planned outputs, but the expected business outcomes…" at bounding box center [429, 105] width 380 height 43
click at [475, 169] on div "Conduct a lessons learned session with the project team to document the reasons…" at bounding box center [429, 167] width 378 height 39
click at [240, 145] on input "a. Conduct a lessons learned session with the project team to document the reas…" at bounding box center [240, 142] width 0 height 8
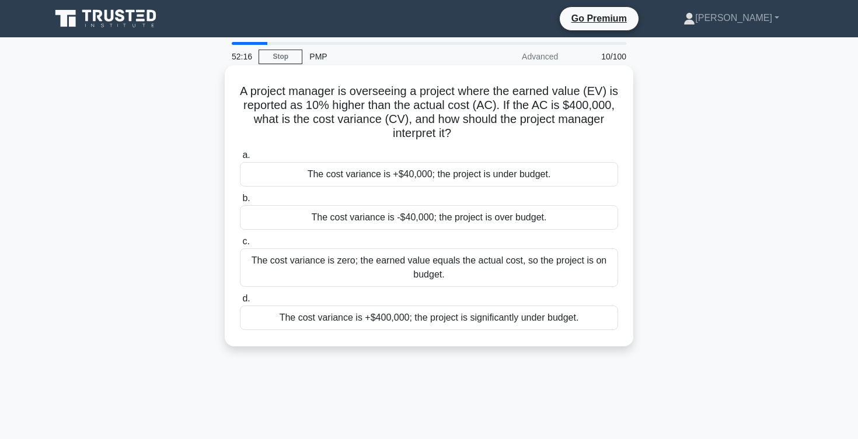
click at [402, 175] on div "The cost variance is +$40,000; the project is under budget." at bounding box center [429, 174] width 378 height 25
click at [240, 159] on input "a. The cost variance is +$40,000; the project is under budget." at bounding box center [240, 156] width 0 height 8
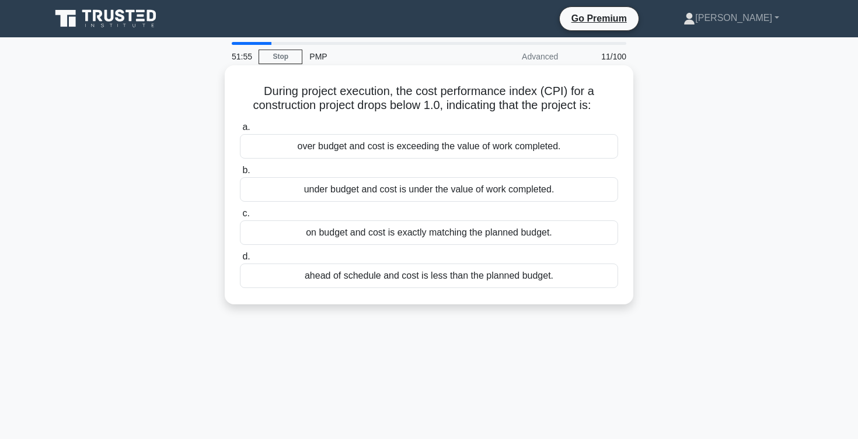
click at [402, 149] on div "over budget and cost is exceeding the value of work completed." at bounding box center [429, 146] width 378 height 25
click at [240, 131] on input "a. over budget and cost is exceeding the value of work completed." at bounding box center [240, 128] width 0 height 8
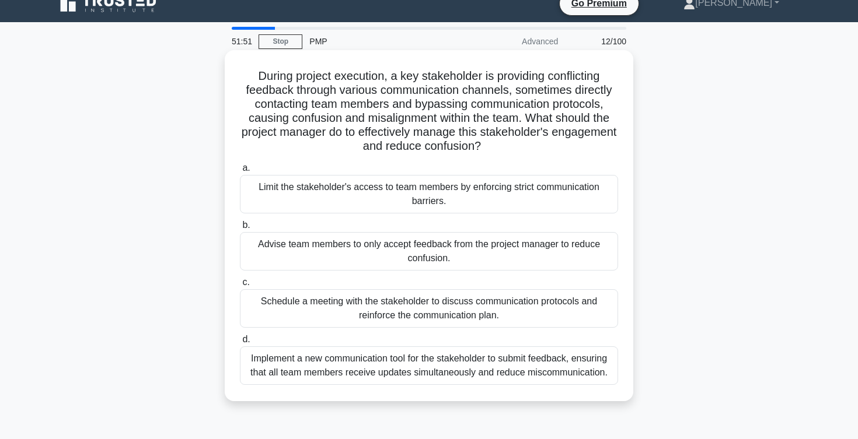
scroll to position [19, 0]
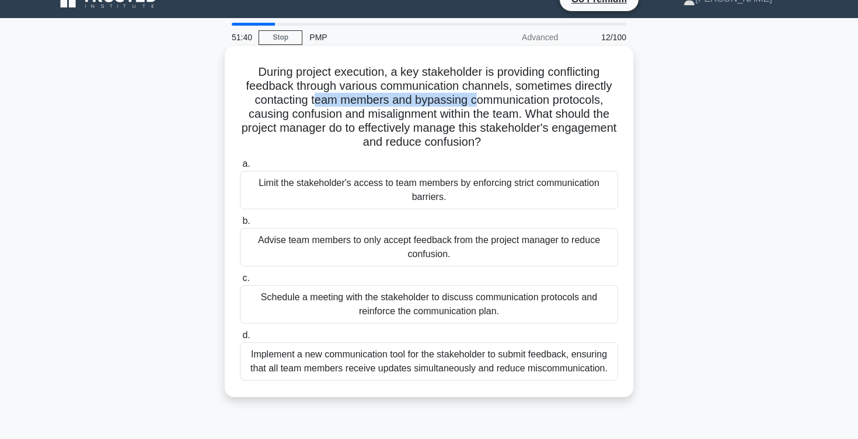
drag, startPoint x: 315, startPoint y: 101, endPoint x: 480, endPoint y: 100, distance: 164.6
click at [478, 99] on h5 "During project execution, a key stakeholder is providing conflicting feedback t…" at bounding box center [429, 107] width 380 height 85
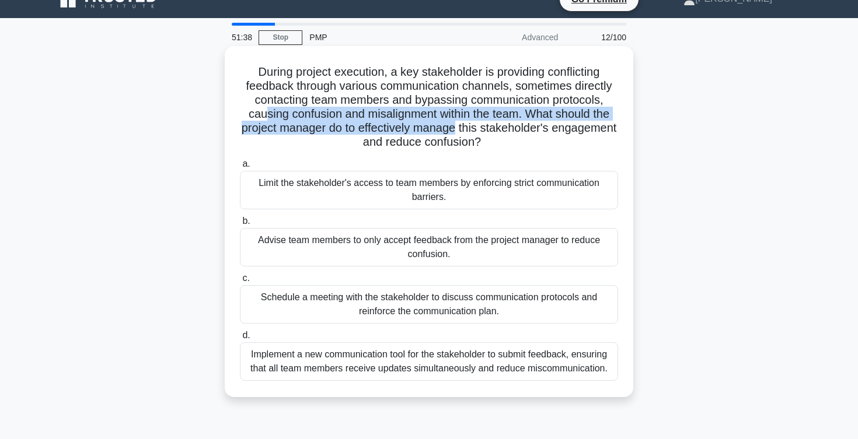
drag, startPoint x: 263, startPoint y: 118, endPoint x: 467, endPoint y: 129, distance: 205.1
click at [467, 129] on h5 "During project execution, a key stakeholder is providing conflicting feedback t…" at bounding box center [429, 107] width 380 height 85
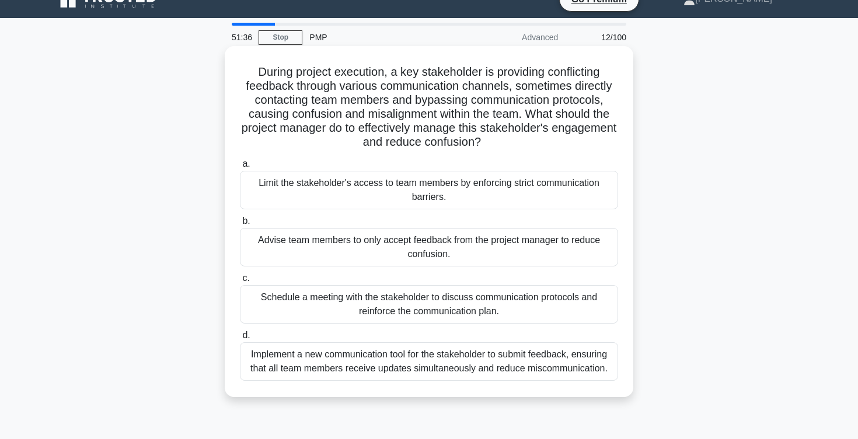
click at [429, 140] on h5 "During project execution, a key stakeholder is providing conflicting feedback t…" at bounding box center [429, 107] width 380 height 85
drag, startPoint x: 353, startPoint y: 127, endPoint x: 549, endPoint y: 121, distance: 195.6
click at [549, 121] on h5 "During project execution, a key stakeholder is providing conflicting feedback t…" at bounding box center [429, 107] width 380 height 85
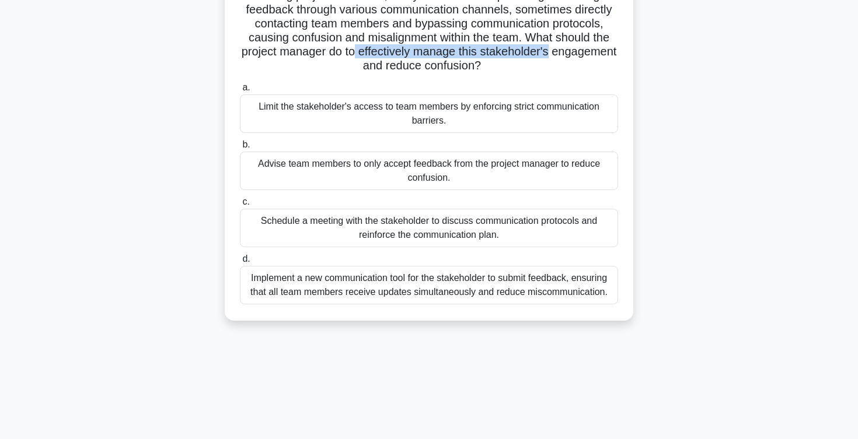
scroll to position [123, 0]
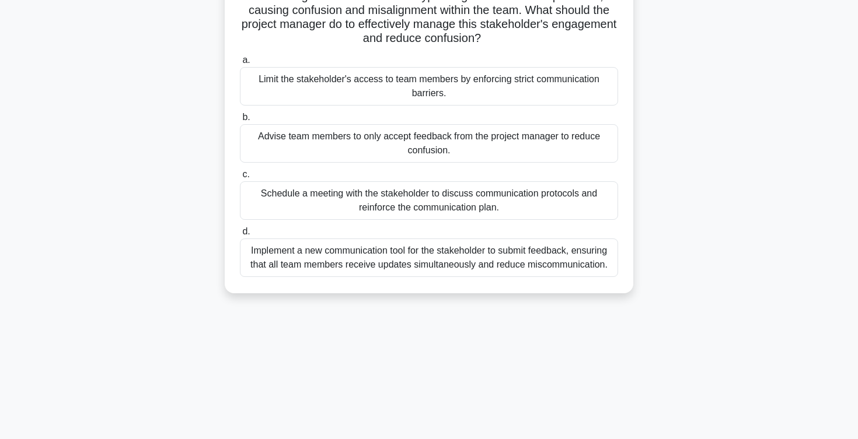
click at [329, 201] on div "Schedule a meeting with the stakeholder to discuss communication protocols and …" at bounding box center [429, 200] width 378 height 39
click at [240, 179] on input "c. Schedule a meeting with the stakeholder to discuss communication protocols a…" at bounding box center [240, 175] width 0 height 8
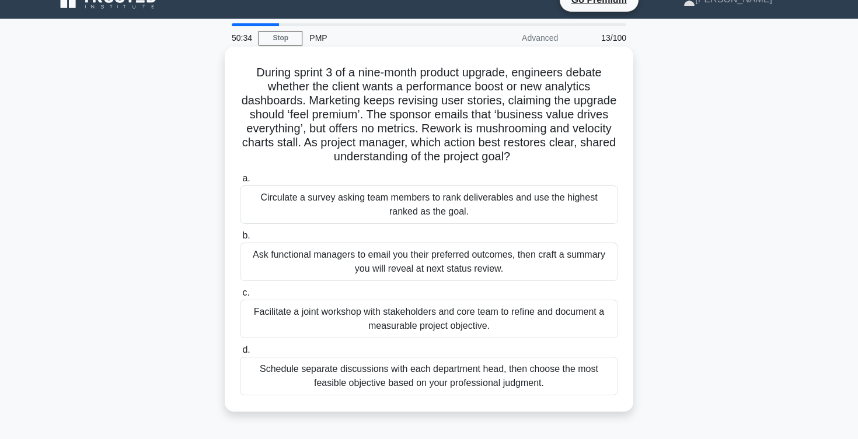
scroll to position [20, 0]
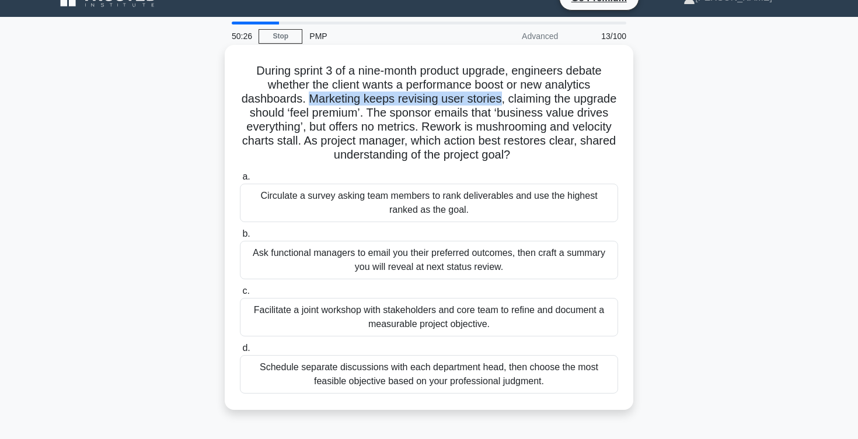
drag, startPoint x: 308, startPoint y: 99, endPoint x: 498, endPoint y: 102, distance: 189.7
click at [498, 102] on h5 "During sprint 3 of a nine-month product upgrade, engineers debate whether the c…" at bounding box center [429, 113] width 380 height 99
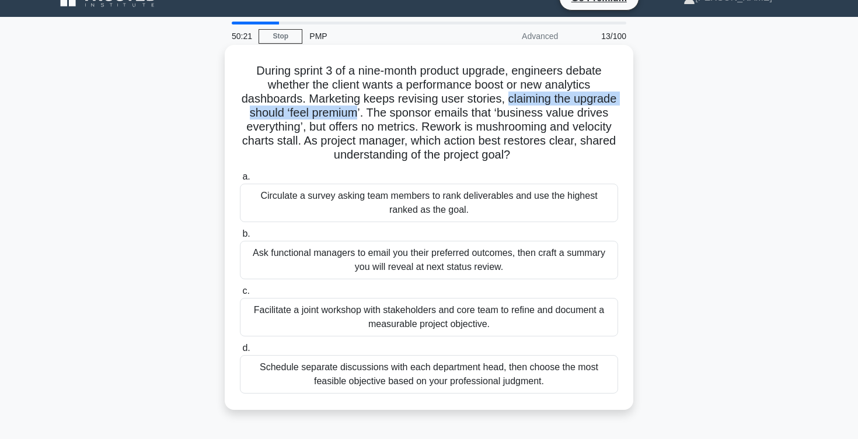
drag, startPoint x: 507, startPoint y: 99, endPoint x: 359, endPoint y: 116, distance: 148.6
click at [359, 116] on h5 "During sprint 3 of a nine-month product upgrade, engineers debate whether the c…" at bounding box center [429, 113] width 380 height 99
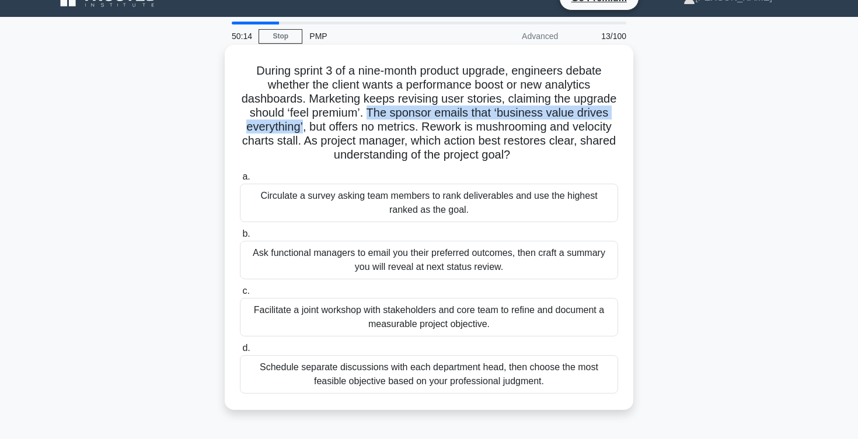
drag, startPoint x: 368, startPoint y: 111, endPoint x: 302, endPoint y: 132, distance: 69.0
click at [302, 131] on h5 "During sprint 3 of a nine-month product upgrade, engineers debate whether the c…" at bounding box center [429, 113] width 380 height 99
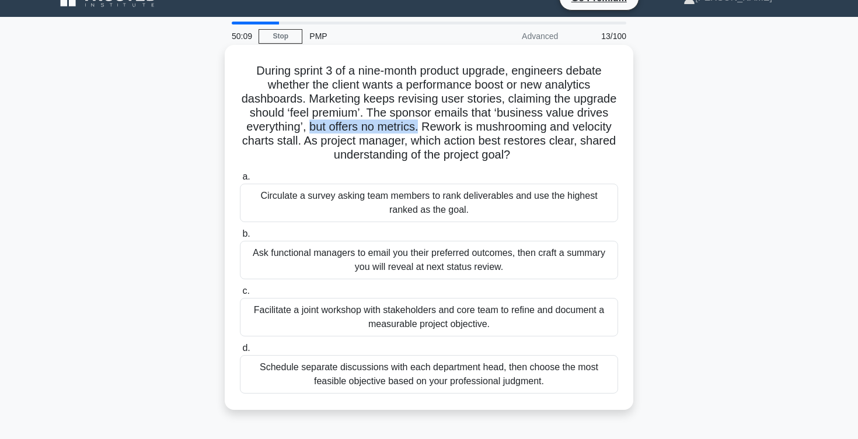
drag, startPoint x: 309, startPoint y: 127, endPoint x: 420, endPoint y: 123, distance: 110.9
click at [420, 123] on h5 "During sprint 3 of a nine-month product upgrade, engineers debate whether the c…" at bounding box center [429, 113] width 380 height 99
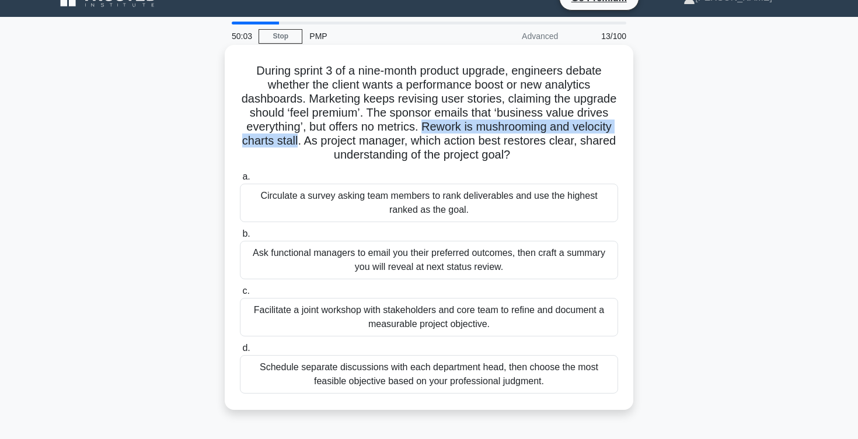
drag, startPoint x: 426, startPoint y: 128, endPoint x: 299, endPoint y: 148, distance: 128.1
click at [299, 147] on h5 "During sprint 3 of a nine-month product upgrade, engineers debate whether the c…" at bounding box center [429, 113] width 380 height 99
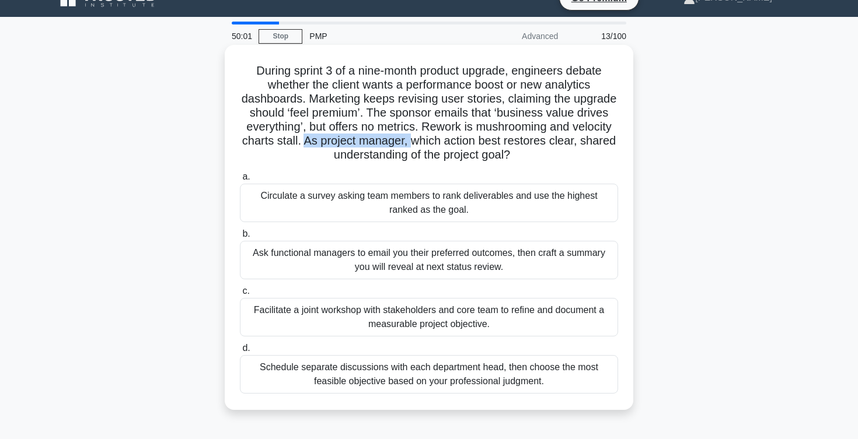
drag, startPoint x: 306, startPoint y: 143, endPoint x: 417, endPoint y: 137, distance: 111.6
click at [417, 137] on h5 "During sprint 3 of a nine-month product upgrade, engineers debate whether the c…" at bounding box center [429, 113] width 380 height 99
drag, startPoint x: 467, startPoint y: 144, endPoint x: 570, endPoint y: 148, distance: 102.8
click at [570, 148] on h5 "During sprint 3 of a nine-month product upgrade, engineers debate whether the c…" at bounding box center [429, 113] width 380 height 99
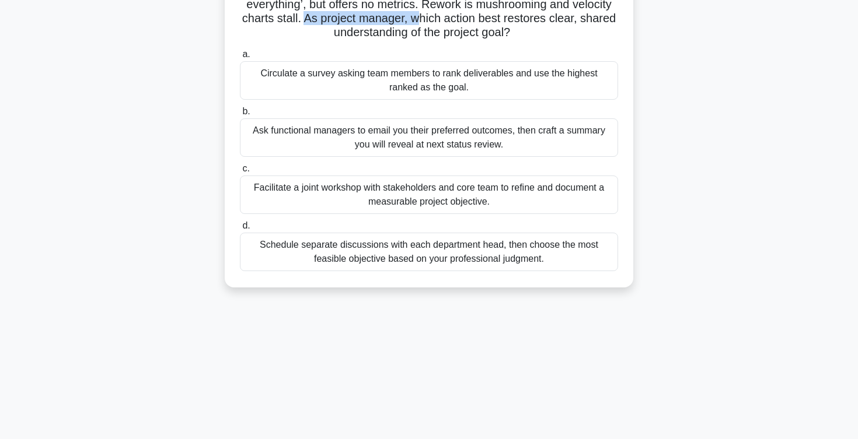
scroll to position [191, 0]
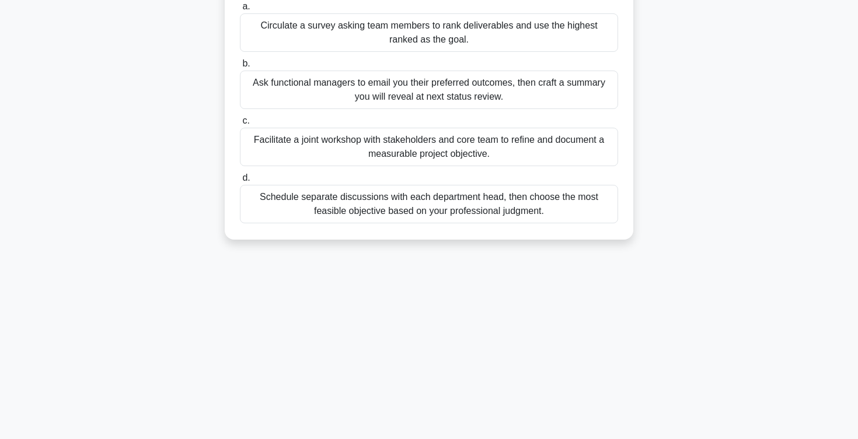
click at [514, 153] on div "Facilitate a joint workshop with stakeholders and core team to refine and docum…" at bounding box center [429, 147] width 378 height 39
click at [240, 125] on input "c. Facilitate a joint workshop with stakeholders and core team to refine and do…" at bounding box center [240, 121] width 0 height 8
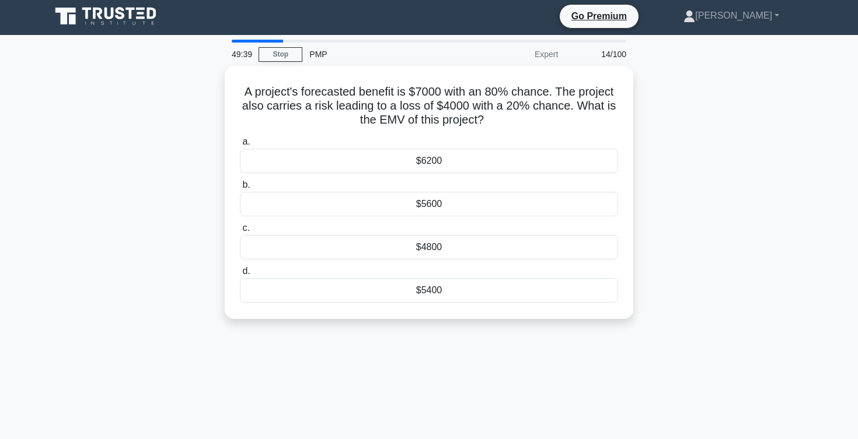
scroll to position [0, 0]
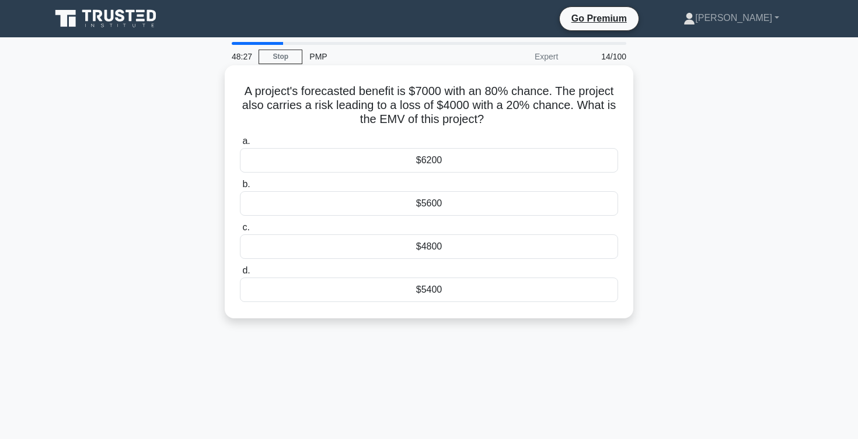
click at [478, 247] on div "$4800" at bounding box center [429, 247] width 378 height 25
click at [240, 232] on input "c. $4800" at bounding box center [240, 228] width 0 height 8
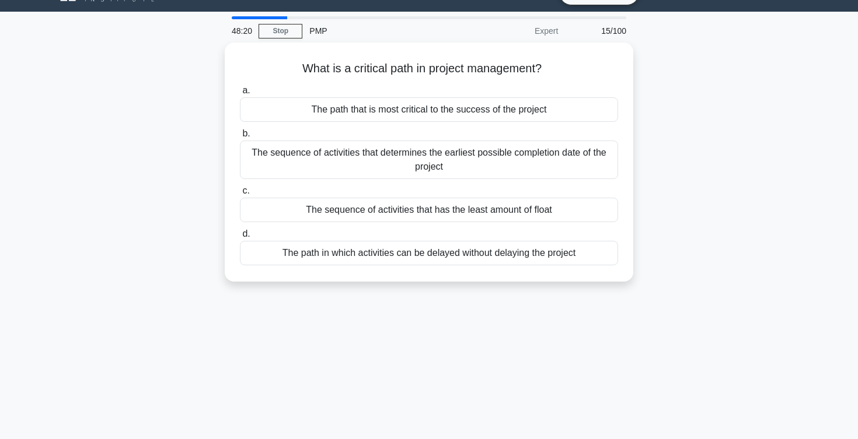
scroll to position [25, 0]
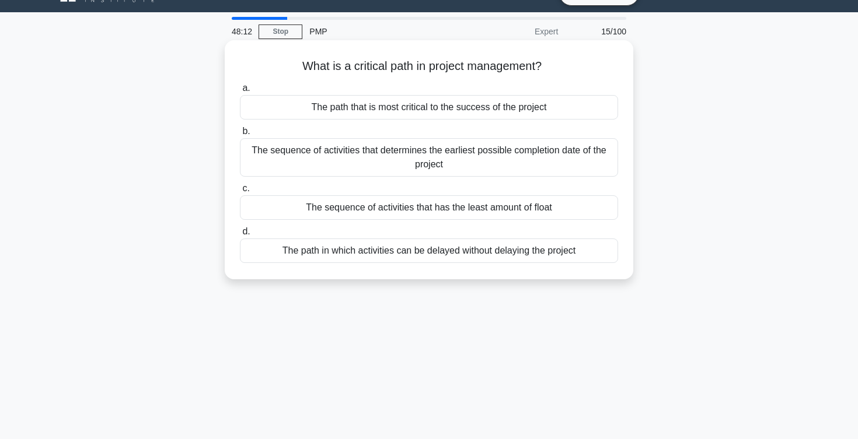
click at [382, 159] on div "The sequence of activities that determines the earliest possible completion dat…" at bounding box center [429, 157] width 378 height 39
click at [240, 135] on input "b. The sequence of activities that determines the earliest possible completion …" at bounding box center [240, 132] width 0 height 8
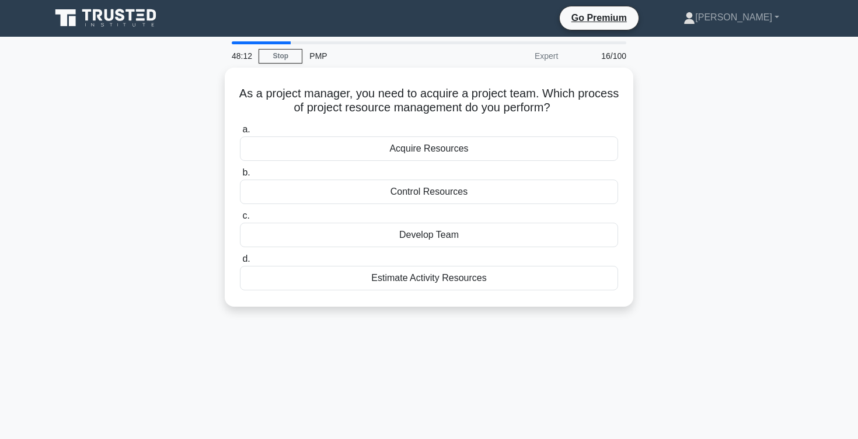
scroll to position [0, 0]
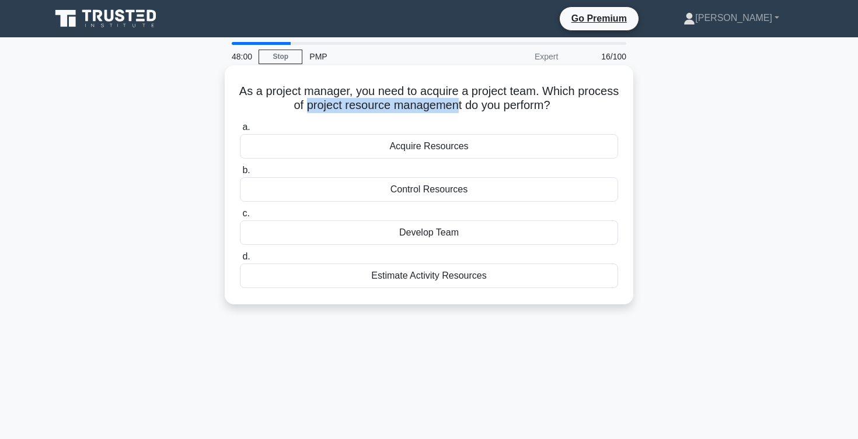
drag, startPoint x: 307, startPoint y: 105, endPoint x: 456, endPoint y: 107, distance: 149.4
click at [456, 107] on h5 "As a project manager, you need to acquire a project team. Which process of proj…" at bounding box center [429, 98] width 380 height 29
click at [436, 148] on div "Acquire Resources" at bounding box center [429, 146] width 378 height 25
click at [240, 131] on input "a. Acquire Resources" at bounding box center [240, 128] width 0 height 8
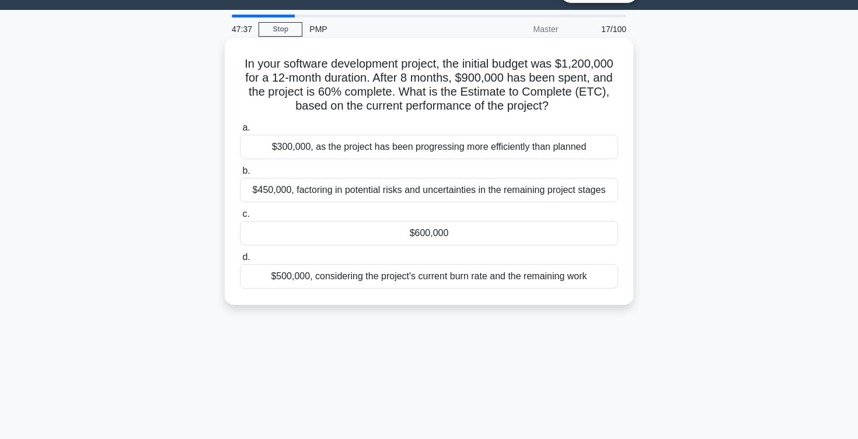
scroll to position [30, 0]
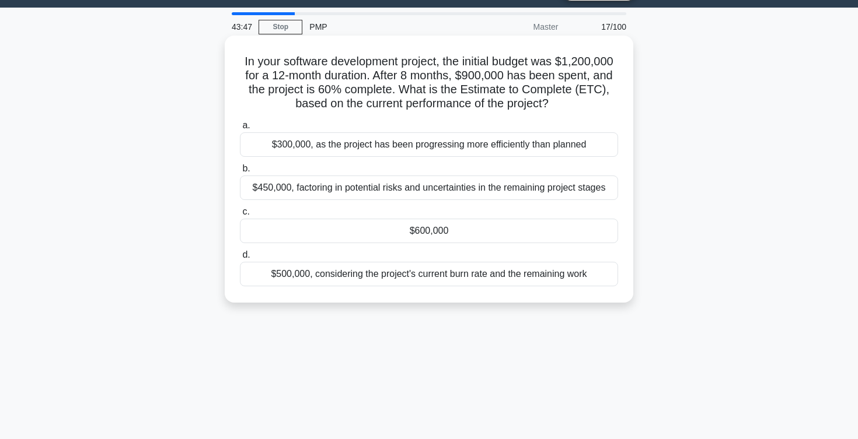
click at [430, 250] on label "d. $500,000, considering the project's current burn rate and the remaining work" at bounding box center [429, 267] width 378 height 39
click at [240, 252] on input "d. $500,000, considering the project's current burn rate and the remaining work" at bounding box center [240, 256] width 0 height 8
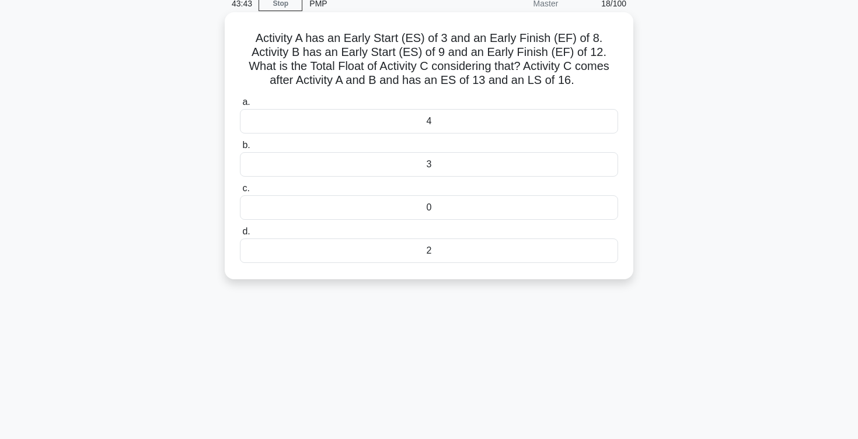
scroll to position [0, 0]
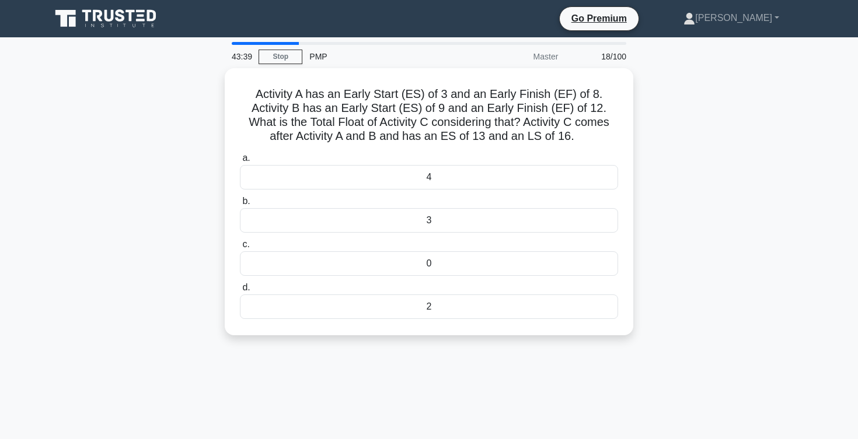
click at [605, 58] on div "18/100" at bounding box center [599, 56] width 68 height 23
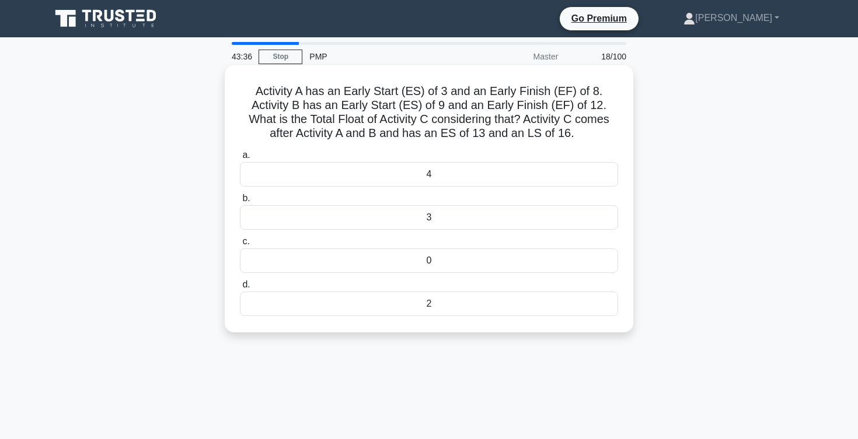
scroll to position [11, 0]
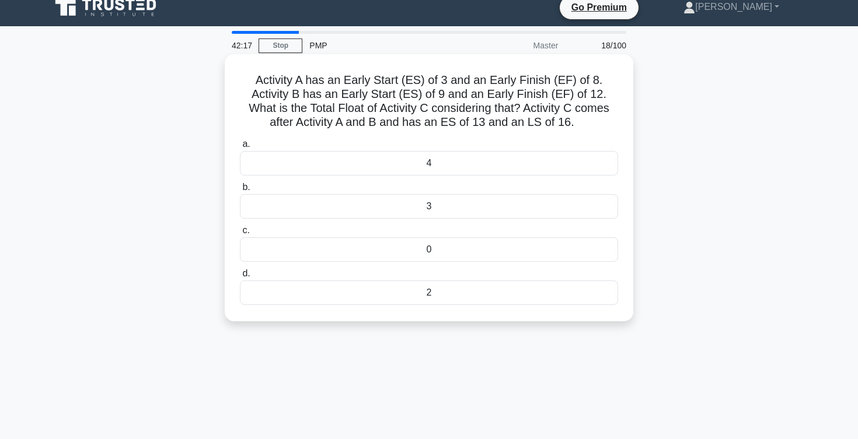
click at [448, 205] on div "3" at bounding box center [429, 206] width 378 height 25
click at [240, 191] on input "b. 3" at bounding box center [240, 188] width 0 height 8
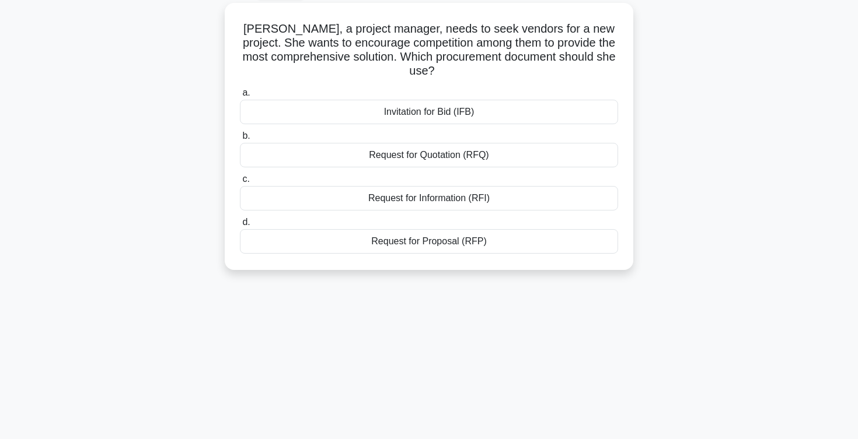
scroll to position [67, 0]
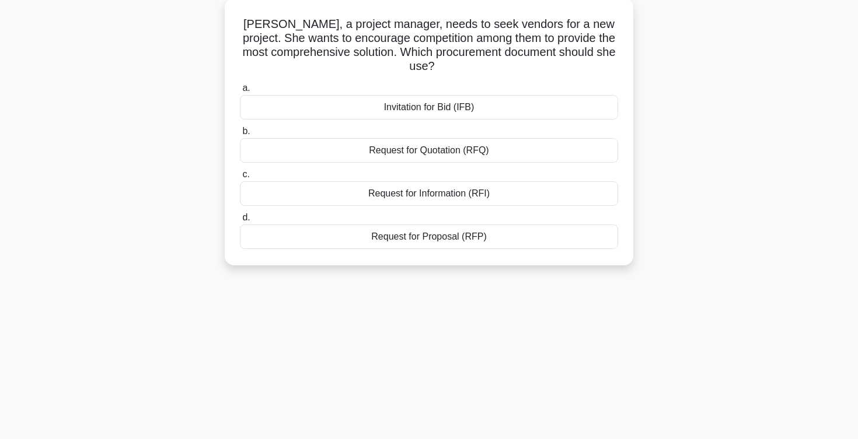
click at [439, 112] on div "Invitation for Bid (IFB)" at bounding box center [429, 107] width 378 height 25
click at [240, 92] on input "a. Invitation for Bid (IFB)" at bounding box center [240, 89] width 0 height 8
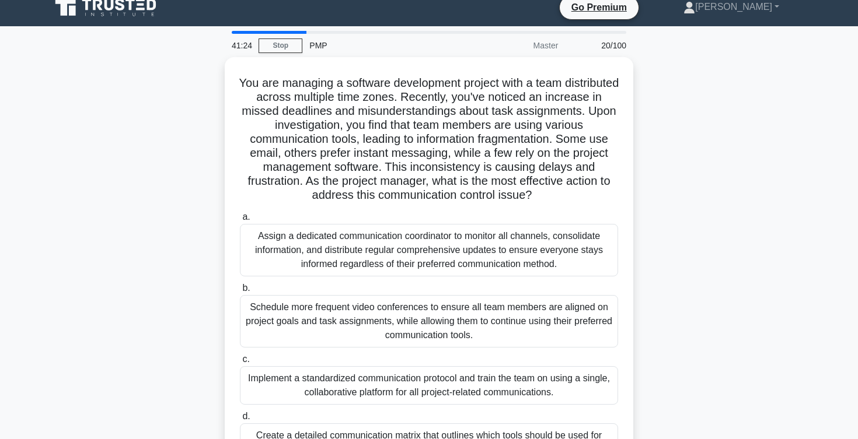
scroll to position [0, 0]
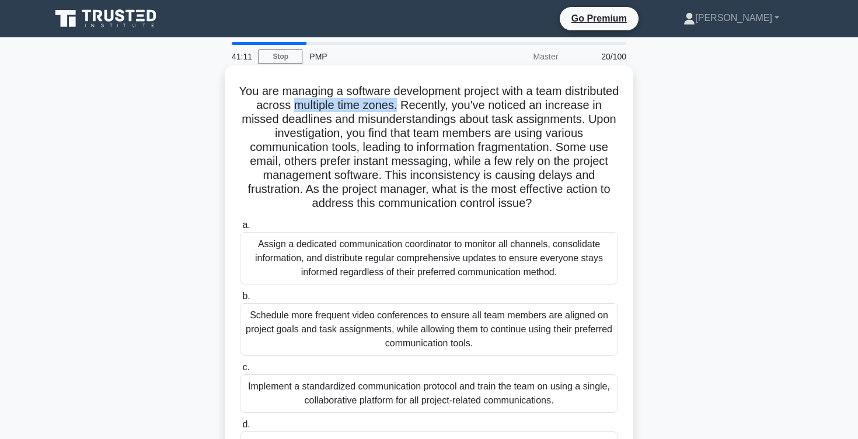
drag, startPoint x: 357, startPoint y: 103, endPoint x: 456, endPoint y: 102, distance: 98.6
click at [456, 102] on h5 "You are managing a software development project with a team distributed across …" at bounding box center [429, 147] width 380 height 127
drag, startPoint x: 327, startPoint y: 118, endPoint x: 413, endPoint y: 121, distance: 85.2
click at [413, 121] on h5 "You are managing a software development project with a team distributed across …" at bounding box center [429, 147] width 380 height 127
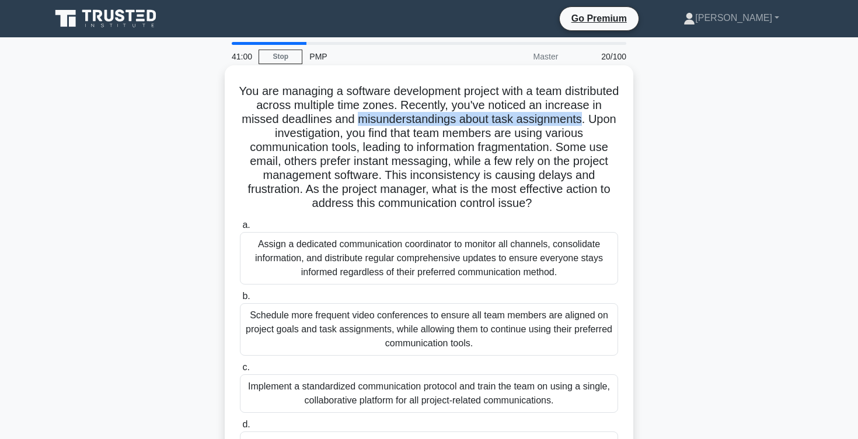
drag, startPoint x: 442, startPoint y: 120, endPoint x: 308, endPoint y: 135, distance: 135.1
click at [308, 135] on h5 "You are managing a software development project with a team distributed across …" at bounding box center [429, 147] width 380 height 127
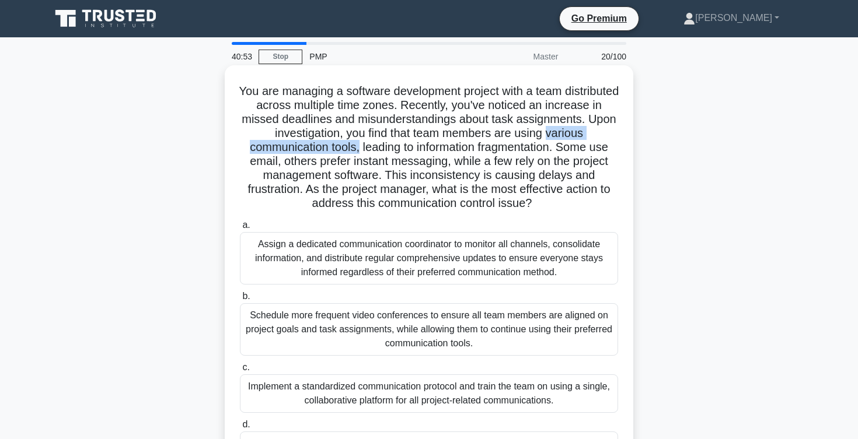
drag, startPoint x: 242, startPoint y: 148, endPoint x: 389, endPoint y: 148, distance: 147.1
click at [389, 148] on h5 "You are managing a software development project with a team distributed across …" at bounding box center [429, 147] width 380 height 127
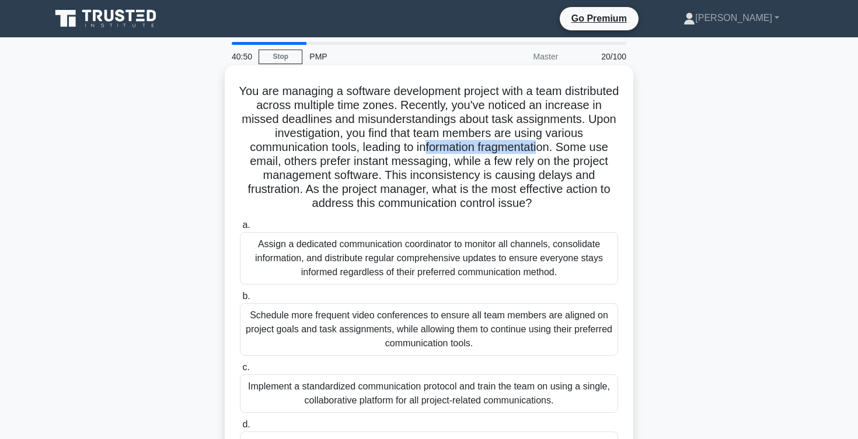
drag, startPoint x: 454, startPoint y: 149, endPoint x: 573, endPoint y: 146, distance: 119.1
click at [573, 146] on h5 "You are managing a software development project with a team distributed across …" at bounding box center [429, 147] width 380 height 127
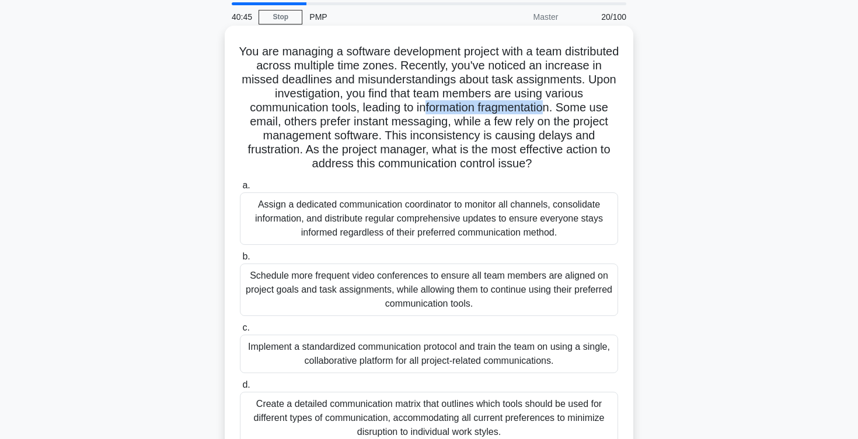
scroll to position [57, 0]
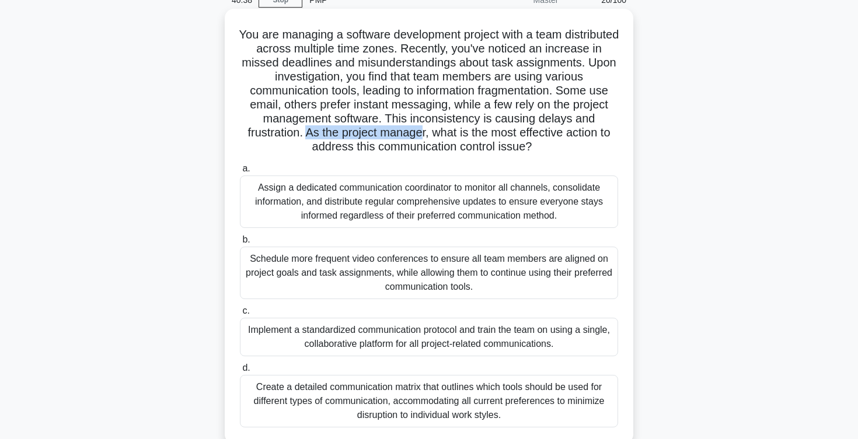
drag, startPoint x: 306, startPoint y: 135, endPoint x: 421, endPoint y: 135, distance: 115.5
click at [421, 135] on h5 "You are managing a software development project with a team distributed across …" at bounding box center [429, 90] width 380 height 127
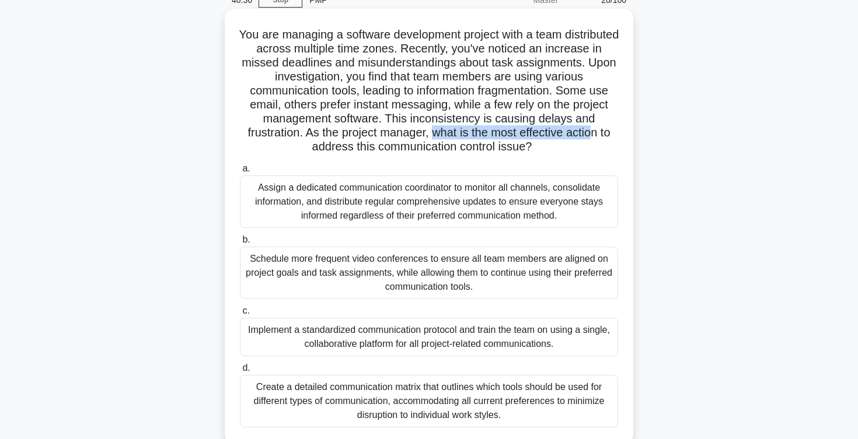
drag, startPoint x: 432, startPoint y: 135, endPoint x: 591, endPoint y: 137, distance: 159.3
click at [591, 137] on h5 "You are managing a software development project with a team distributed across …" at bounding box center [429, 90] width 380 height 127
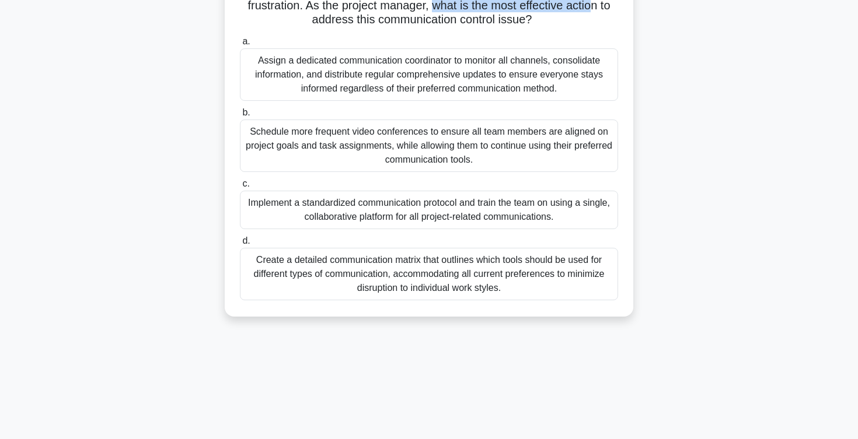
scroll to position [188, 0]
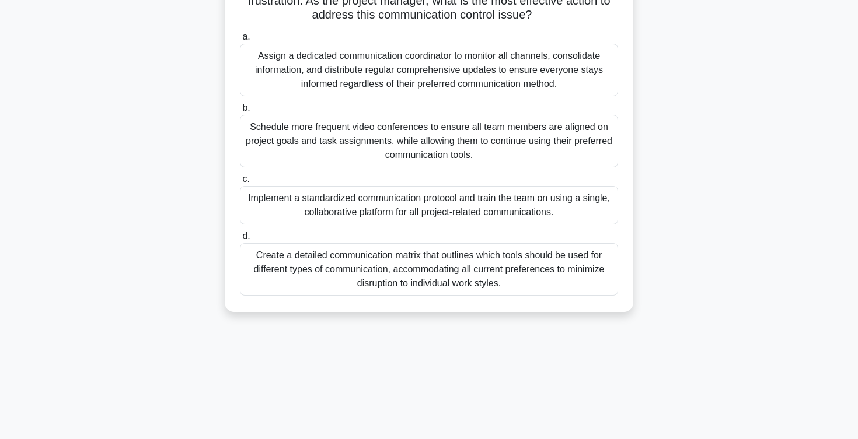
click at [396, 207] on div "Implement a standardized communication protocol and train the team on using a s…" at bounding box center [429, 205] width 378 height 39
click at [240, 183] on input "c. Implement a standardized communication protocol and train the team on using …" at bounding box center [240, 180] width 0 height 8
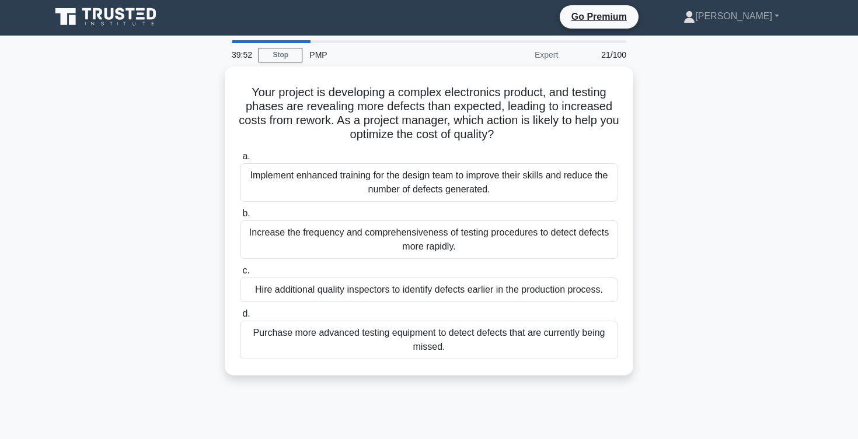
scroll to position [0, 0]
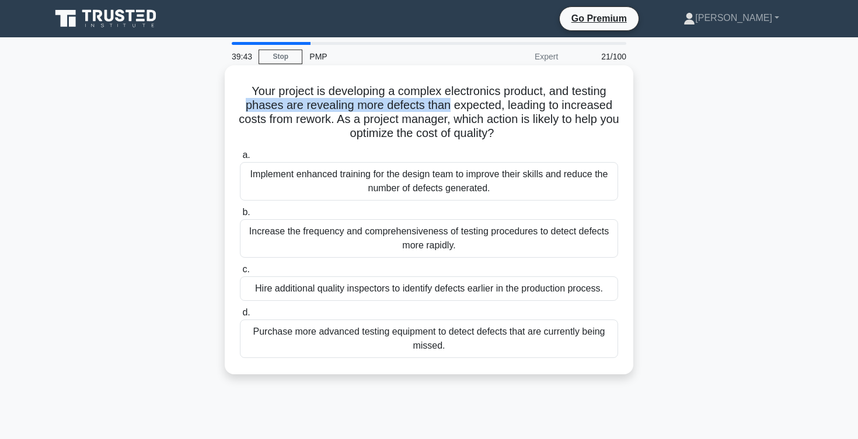
drag, startPoint x: 249, startPoint y: 105, endPoint x: 453, endPoint y: 109, distance: 204.3
click at [453, 109] on h5 "Your project is developing a complex electronics product, and testing phases ar…" at bounding box center [429, 112] width 380 height 57
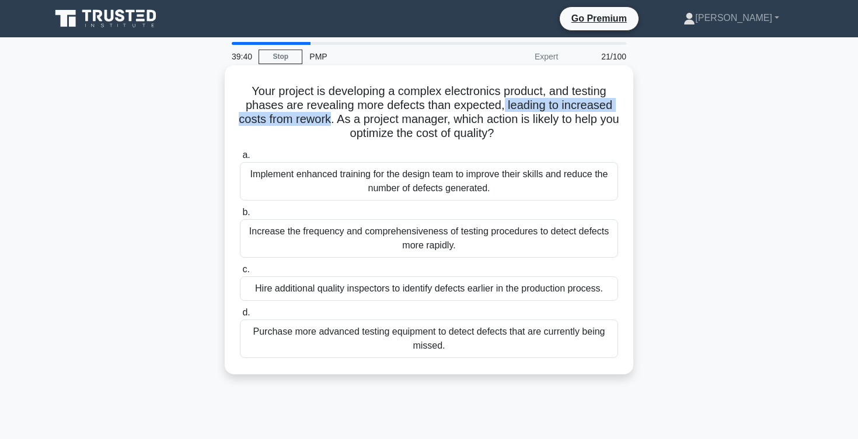
drag, startPoint x: 504, startPoint y: 103, endPoint x: 341, endPoint y: 120, distance: 164.3
click at [341, 120] on h5 "Your project is developing a complex electronics product, and testing phases ar…" at bounding box center [429, 112] width 380 height 57
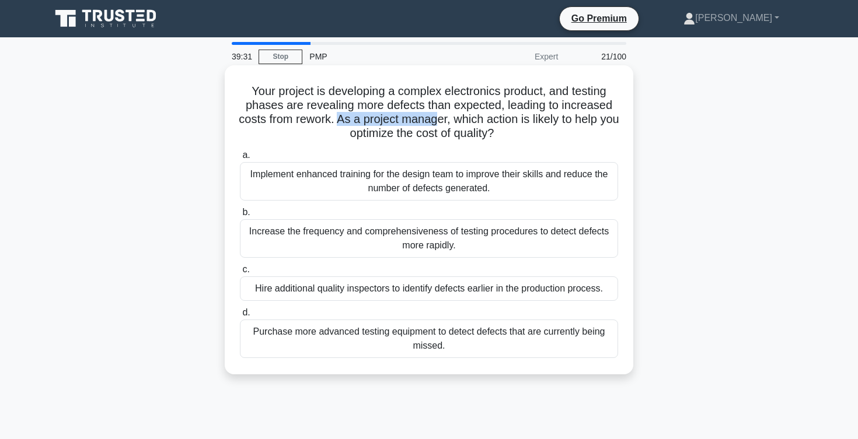
drag, startPoint x: 350, startPoint y: 119, endPoint x: 454, endPoint y: 117, distance: 103.9
click at [452, 117] on h5 "Your project is developing a complex electronics product, and testing phases ar…" at bounding box center [429, 112] width 380 height 57
drag, startPoint x: 344, startPoint y: 134, endPoint x: 499, endPoint y: 139, distance: 155.3
click at [499, 139] on h5 "Your project is developing a complex electronics product, and testing phases ar…" at bounding box center [429, 112] width 380 height 57
click at [360, 236] on div "Increase the frequency and comprehensiveness of testing procedures to detect de…" at bounding box center [429, 238] width 378 height 39
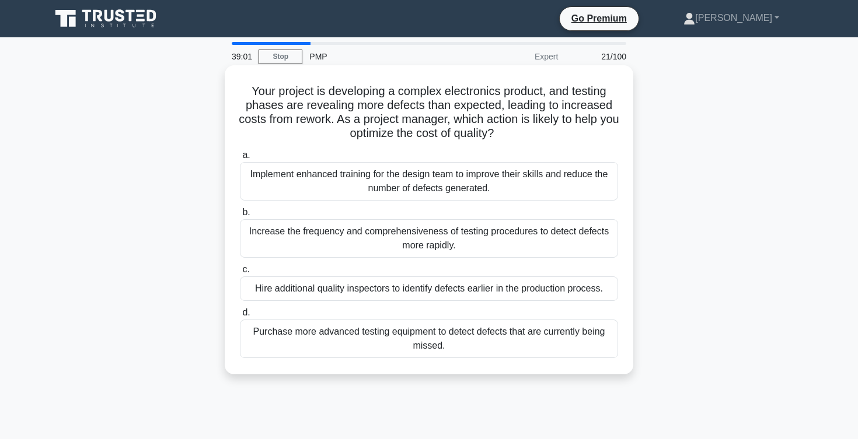
click at [240, 216] on input "b. Increase the frequency and comprehensiveness of testing procedures to detect…" at bounding box center [240, 213] width 0 height 8
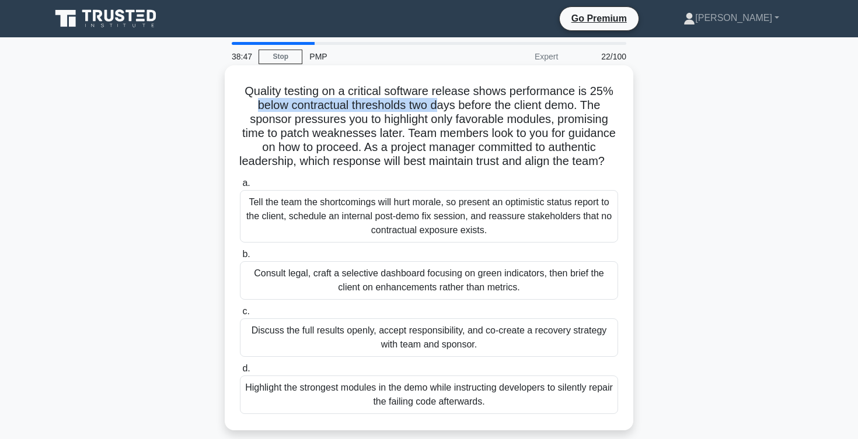
drag, startPoint x: 260, startPoint y: 106, endPoint x: 435, endPoint y: 107, distance: 175.7
click at [435, 107] on h5 "Quality testing on a critical software release shows performance is 25% below c…" at bounding box center [429, 126] width 380 height 85
click at [446, 107] on h5 "Quality testing on a critical software release shows performance is 25% below c…" at bounding box center [429, 126] width 380 height 85
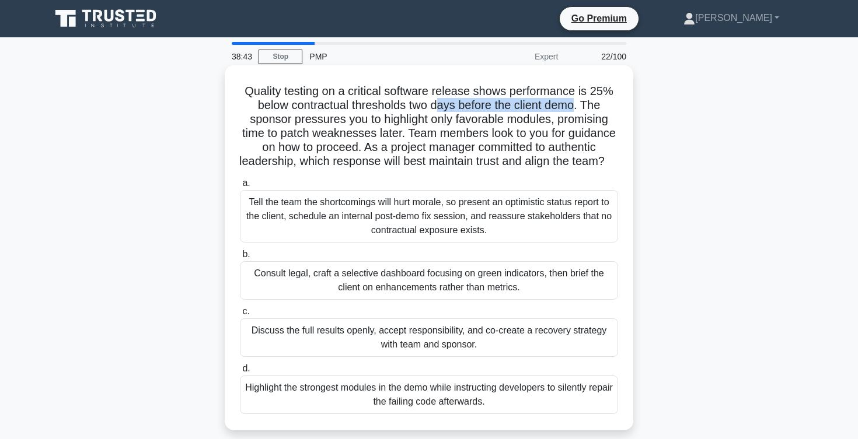
drag, startPoint x: 436, startPoint y: 107, endPoint x: 573, endPoint y: 106, distance: 136.6
click at [573, 105] on h5 "Quality testing on a critical software release shows performance is 25% below c…" at bounding box center [429, 126] width 380 height 85
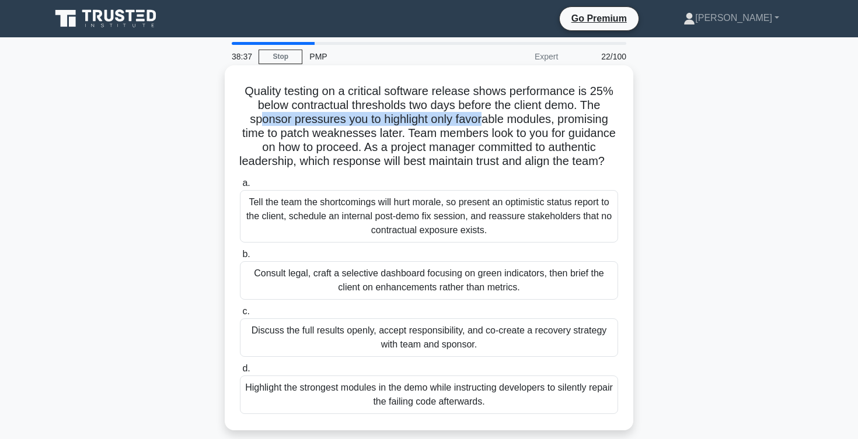
drag, startPoint x: 259, startPoint y: 124, endPoint x: 487, endPoint y: 118, distance: 228.2
click at [487, 118] on h5 "Quality testing on a critical software release shows performance is 25% below c…" at bounding box center [429, 126] width 380 height 85
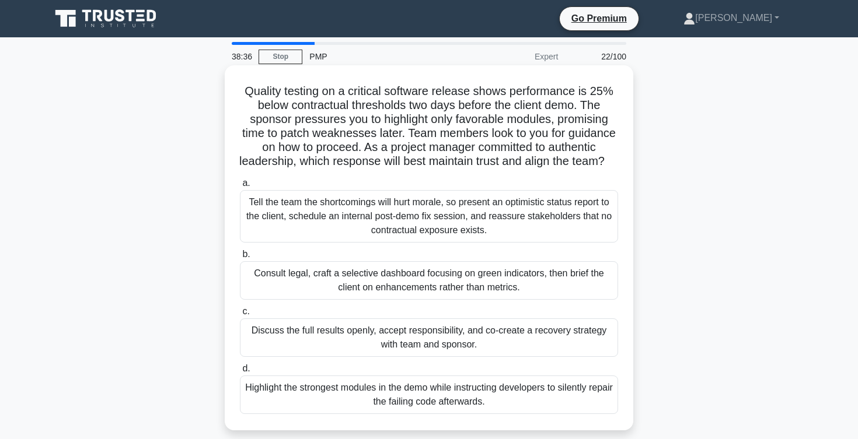
click at [501, 123] on h5 "Quality testing on a critical software release shows performance is 25% below c…" at bounding box center [429, 126] width 380 height 85
drag, startPoint x: 257, startPoint y: 136, endPoint x: 387, endPoint y: 135, distance: 130.1
click at [387, 135] on h5 "Quality testing on a critical software release shows performance is 25% below c…" at bounding box center [429, 126] width 380 height 85
drag, startPoint x: 408, startPoint y: 134, endPoint x: 553, endPoint y: 140, distance: 144.8
click at [553, 140] on h5 "Quality testing on a critical software release shows performance is 25% below c…" at bounding box center [429, 126] width 380 height 85
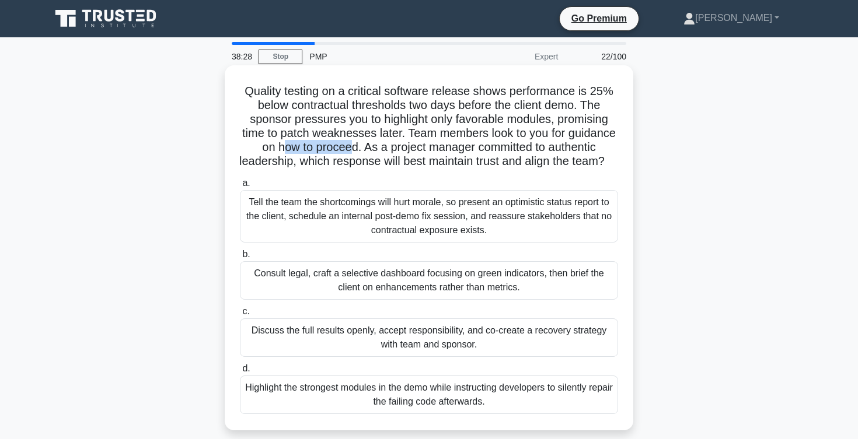
drag, startPoint x: 280, startPoint y: 144, endPoint x: 362, endPoint y: 144, distance: 82.3
click at [362, 144] on h5 "Quality testing on a critical software release shows performance is 25% below c…" at bounding box center [429, 126] width 380 height 85
drag, startPoint x: 297, startPoint y: 163, endPoint x: 530, endPoint y: 167, distance: 232.9
click at [530, 167] on h5 "Quality testing on a critical software release shows performance is 25% below c…" at bounding box center [429, 126] width 380 height 85
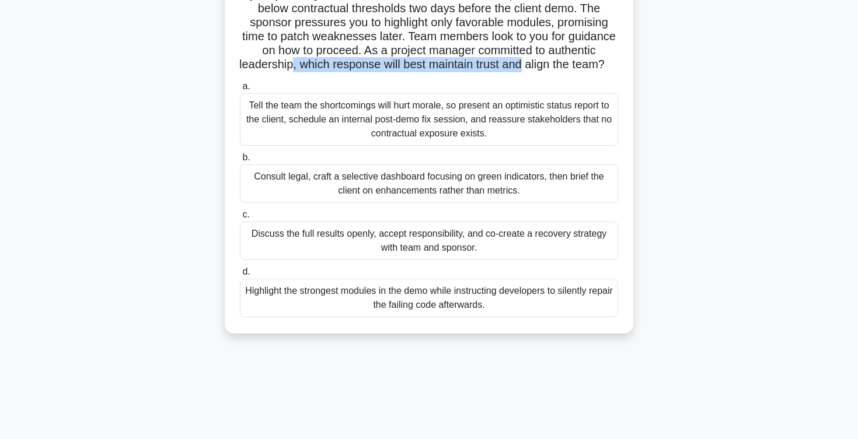
scroll to position [101, 0]
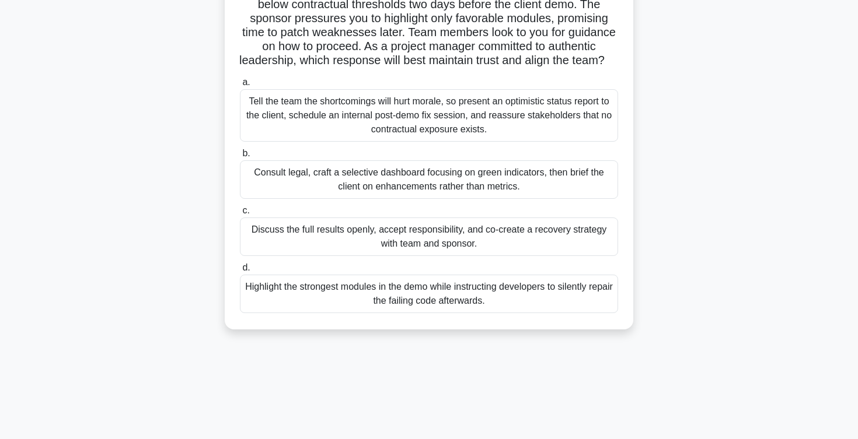
click at [553, 240] on div "Discuss the full results openly, accept responsibility, and co-create a recover…" at bounding box center [429, 237] width 378 height 39
click at [240, 215] on input "c. Discuss the full results openly, accept responsibility, and co-create a reco…" at bounding box center [240, 211] width 0 height 8
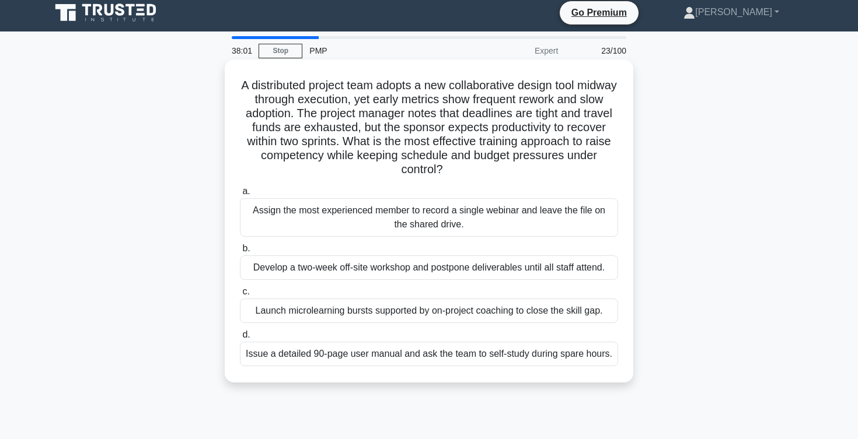
scroll to position [0, 0]
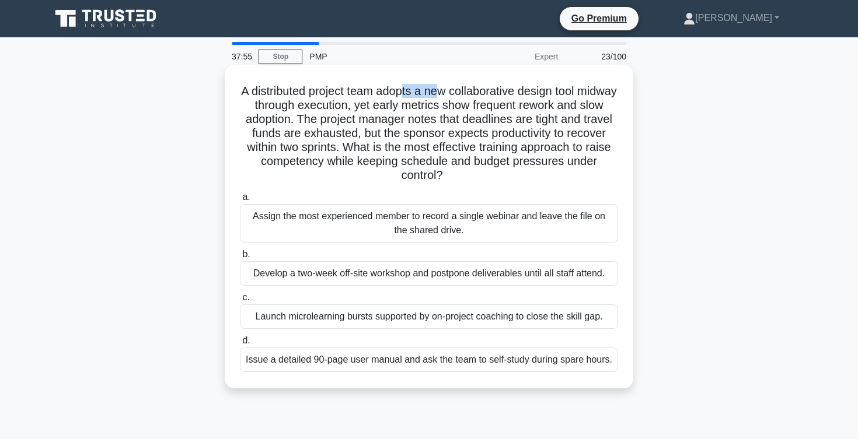
drag, startPoint x: 401, startPoint y: 89, endPoint x: 442, endPoint y: 88, distance: 40.9
click at [442, 88] on h5 "A distributed project team adopts a new collaborative design tool midway throug…" at bounding box center [429, 133] width 380 height 99
drag, startPoint x: 254, startPoint y: 104, endPoint x: 345, endPoint y: 107, distance: 91.1
click at [345, 107] on h5 "A distributed project team adopts a new collaborative design tool midway throug…" at bounding box center [429, 133] width 380 height 99
drag, startPoint x: 354, startPoint y: 108, endPoint x: 441, endPoint y: 110, distance: 87.0
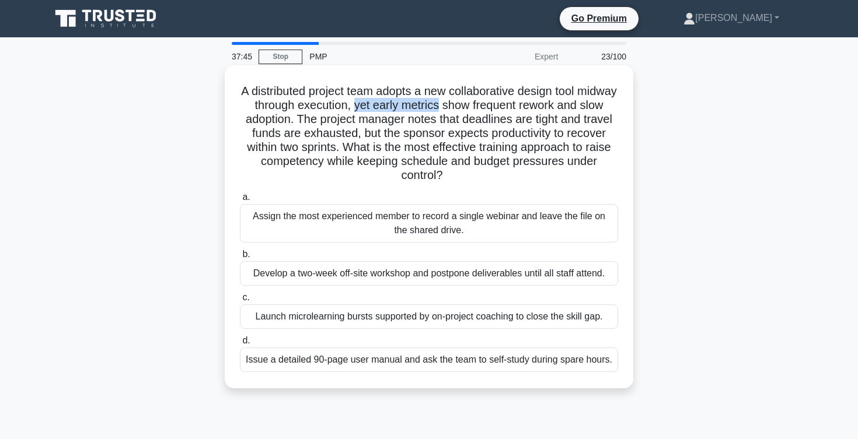
click at [441, 110] on h5 "A distributed project team adopts a new collaborative design tool midway throug…" at bounding box center [429, 133] width 380 height 99
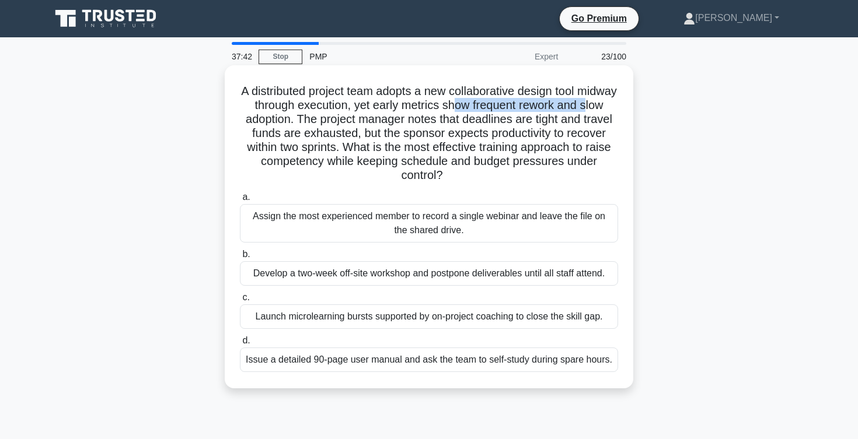
drag, startPoint x: 455, startPoint y: 106, endPoint x: 588, endPoint y: 109, distance: 132.5
click at [588, 109] on h5 "A distributed project team adopts a new collaborative design tool midway throug…" at bounding box center [429, 133] width 380 height 99
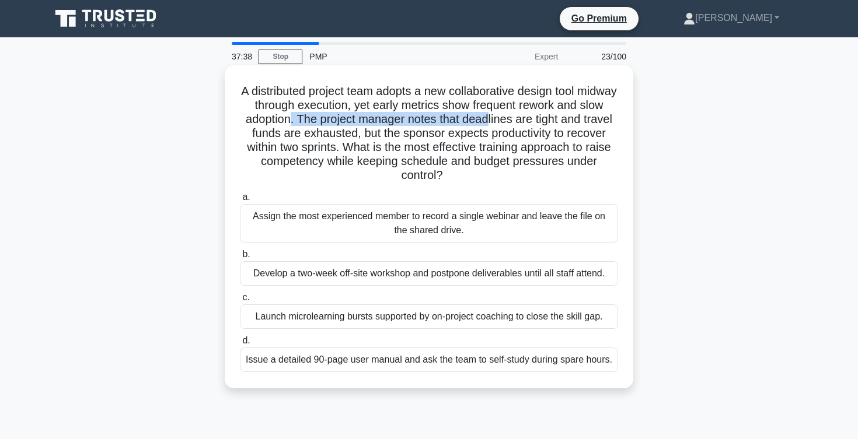
drag, startPoint x: 289, startPoint y: 120, endPoint x: 486, endPoint y: 118, distance: 196.7
click at [486, 118] on h5 "A distributed project team adopts a new collaborative design tool midway throug…" at bounding box center [429, 133] width 380 height 99
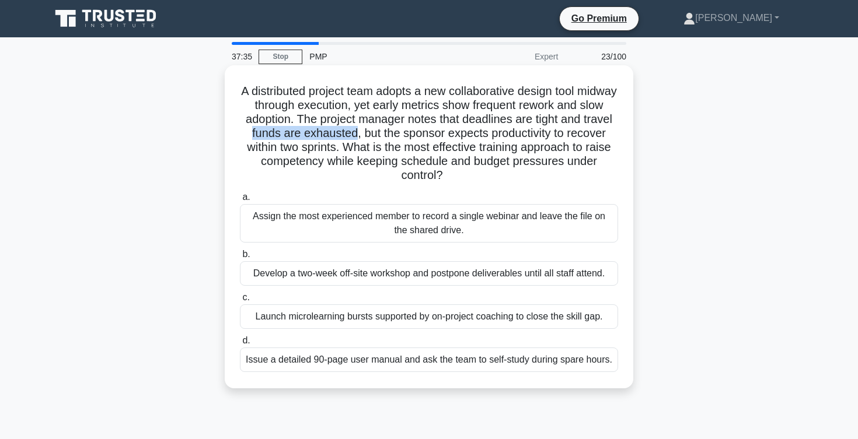
drag, startPoint x: 251, startPoint y: 134, endPoint x: 356, endPoint y: 138, distance: 105.1
click at [356, 138] on h5 "A distributed project team adopts a new collaborative design tool midway throug…" at bounding box center [429, 133] width 380 height 99
drag, startPoint x: 364, startPoint y: 133, endPoint x: 528, endPoint y: 140, distance: 164.1
click at [528, 140] on h5 "A distributed project team adopts a new collaborative design tool midway throug…" at bounding box center [429, 133] width 380 height 99
drag, startPoint x: 243, startPoint y: 148, endPoint x: 339, endPoint y: 149, distance: 95.7
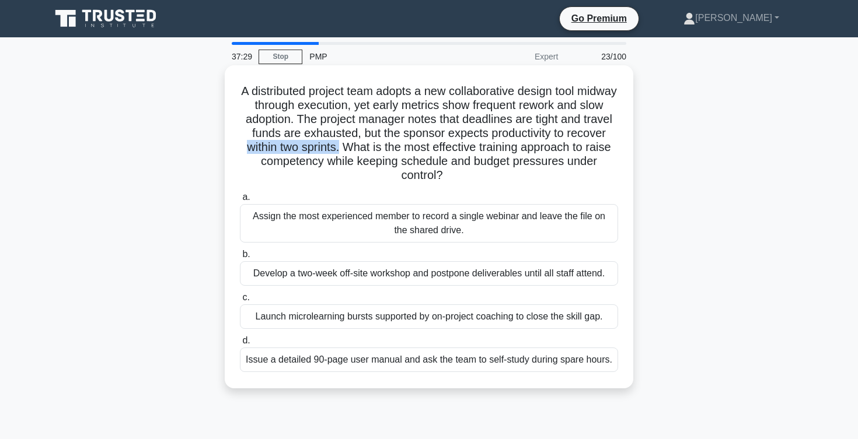
click at [339, 149] on h5 "A distributed project team adopts a new collaborative design tool midway throug…" at bounding box center [429, 133] width 380 height 99
drag, startPoint x: 242, startPoint y: 163, endPoint x: 372, endPoint y: 165, distance: 130.7
click at [372, 165] on h5 "A distributed project team adopts a new collaborative design tool midway throug…" at bounding box center [429, 133] width 380 height 99
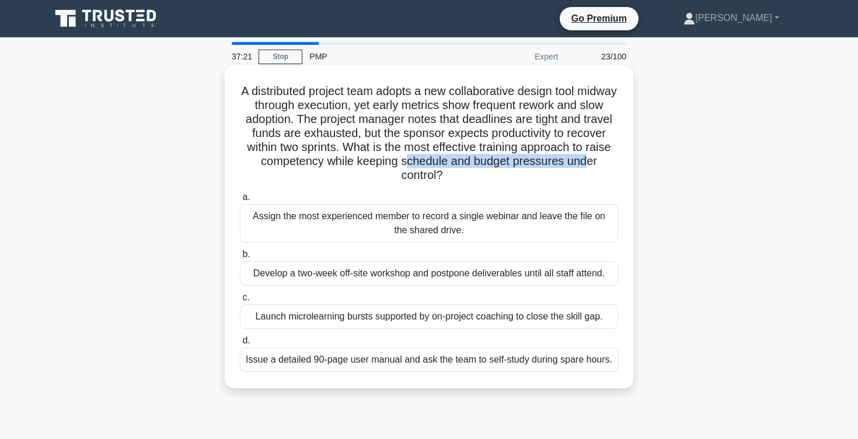
drag, startPoint x: 383, startPoint y: 160, endPoint x: 562, endPoint y: 165, distance: 179.2
click at [562, 165] on h5 "A distributed project team adopts a new collaborative design tool midway throug…" at bounding box center [429, 133] width 380 height 99
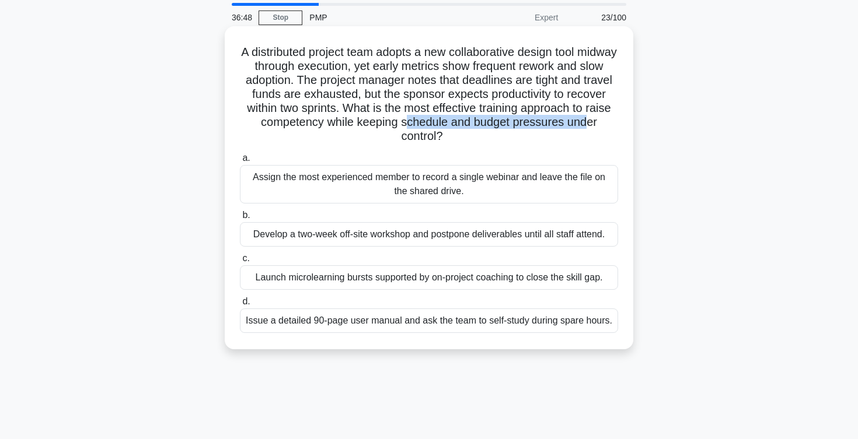
scroll to position [41, 0]
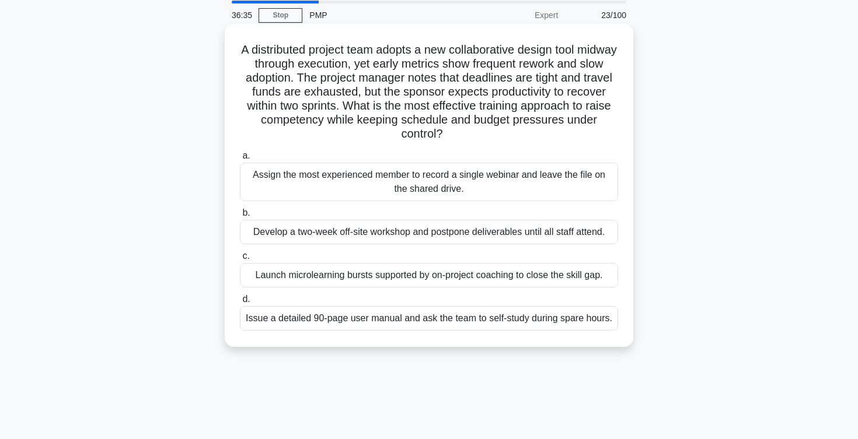
click at [372, 277] on div "Launch microlearning bursts supported by on-project coaching to close the skill…" at bounding box center [429, 275] width 378 height 25
click at [240, 260] on input "c. Launch microlearning bursts supported by on-project coaching to close the sk…" at bounding box center [240, 257] width 0 height 8
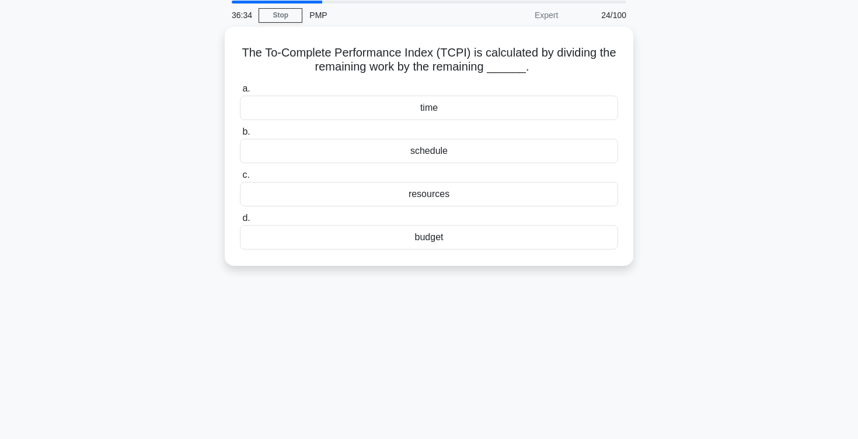
scroll to position [0, 0]
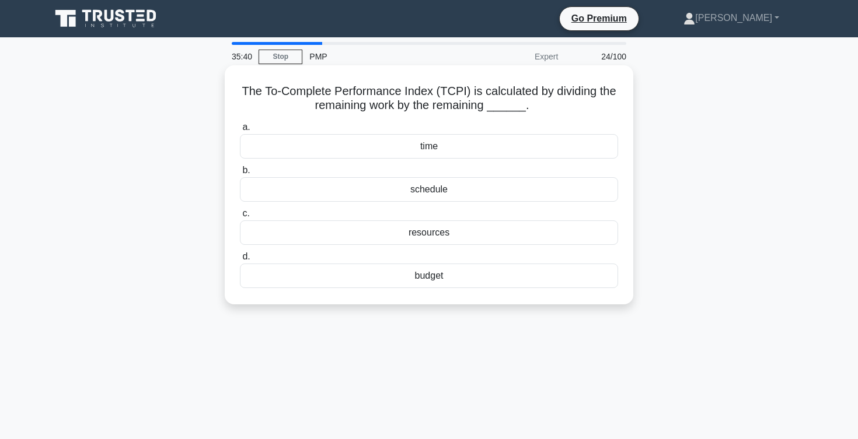
click at [392, 235] on div "resources" at bounding box center [429, 233] width 378 height 25
click at [240, 218] on input "c. resources" at bounding box center [240, 214] width 0 height 8
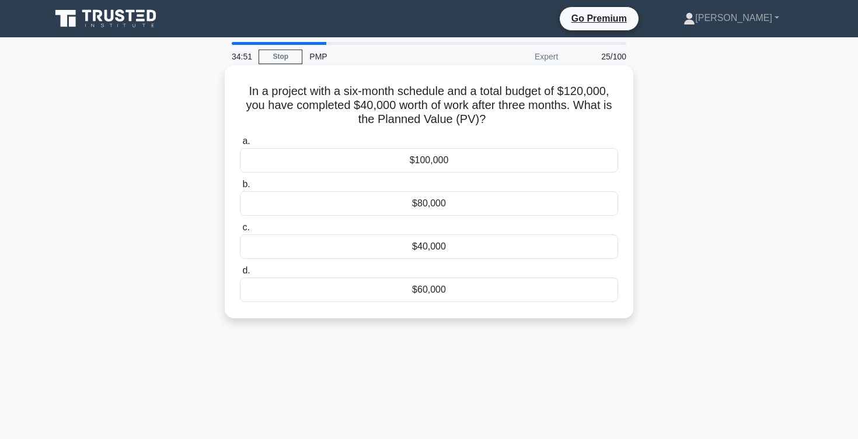
click at [367, 289] on div "$60,000" at bounding box center [429, 290] width 378 height 25
click at [240, 275] on input "d. $60,000" at bounding box center [240, 271] width 0 height 8
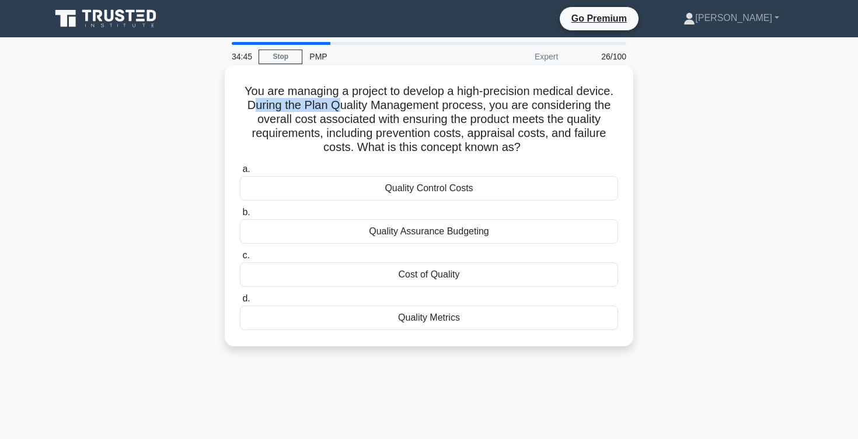
drag, startPoint x: 255, startPoint y: 103, endPoint x: 341, endPoint y: 99, distance: 85.9
click at [341, 99] on h5 "You are managing a project to develop a high-precision medical device. During t…" at bounding box center [429, 119] width 380 height 71
drag, startPoint x: 308, startPoint y: 105, endPoint x: 434, endPoint y: 109, distance: 126.1
click at [434, 109] on h5 "You are managing a project to develop a high-precision medical device. During t…" at bounding box center [429, 119] width 380 height 71
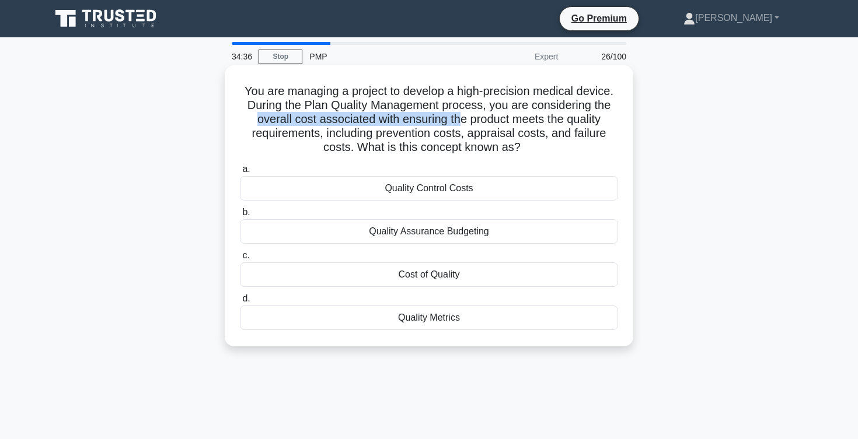
drag, startPoint x: 258, startPoint y: 120, endPoint x: 459, endPoint y: 123, distance: 200.8
click at [459, 123] on h5 "You are managing a project to develop a high-precision medical device. During t…" at bounding box center [429, 119] width 380 height 71
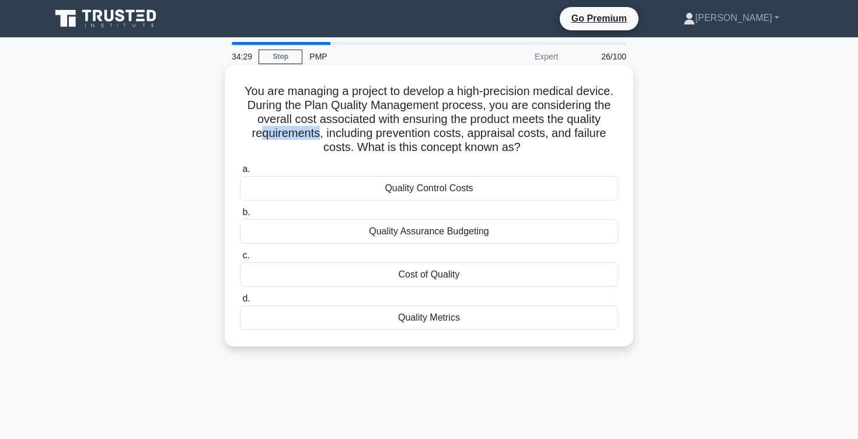
drag, startPoint x: 263, startPoint y: 135, endPoint x: 322, endPoint y: 135, distance: 58.9
click at [322, 134] on h5 "You are managing a project to develop a high-precision medical device. During t…" at bounding box center [429, 119] width 380 height 71
drag, startPoint x: 330, startPoint y: 135, endPoint x: 461, endPoint y: 132, distance: 130.7
click at [462, 132] on h5 "You are managing a project to develop a high-precision medical device. During t…" at bounding box center [429, 119] width 380 height 71
drag, startPoint x: 470, startPoint y: 132, endPoint x: 547, endPoint y: 136, distance: 77.7
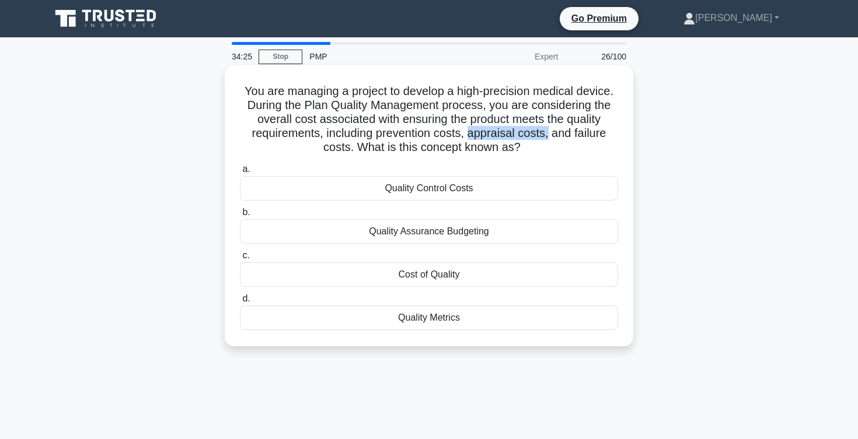
click at [547, 136] on h5 "You are managing a project to develop a high-precision medical device. During t…" at bounding box center [429, 119] width 380 height 71
click at [401, 277] on div "Cost of Quality" at bounding box center [429, 275] width 378 height 25
click at [240, 260] on input "c. Cost of Quality" at bounding box center [240, 256] width 0 height 8
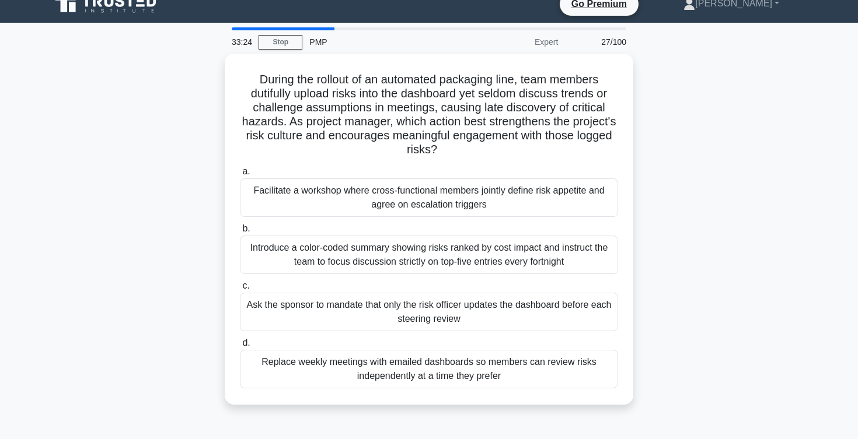
scroll to position [19, 0]
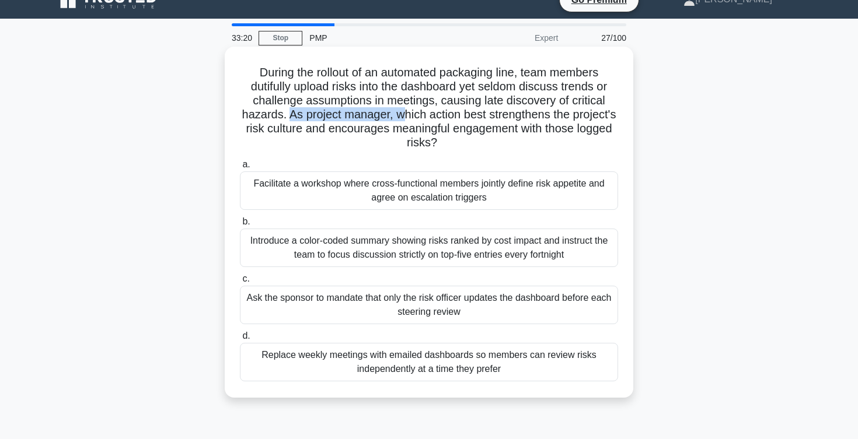
drag, startPoint x: 289, startPoint y: 117, endPoint x: 407, endPoint y: 120, distance: 117.9
click at [405, 120] on h5 "During the rollout of an automated packaging line, team members dutifully uploa…" at bounding box center [429, 107] width 380 height 85
click at [414, 117] on h5 "During the rollout of an automated packaging line, team members dutifully uploa…" at bounding box center [429, 107] width 380 height 85
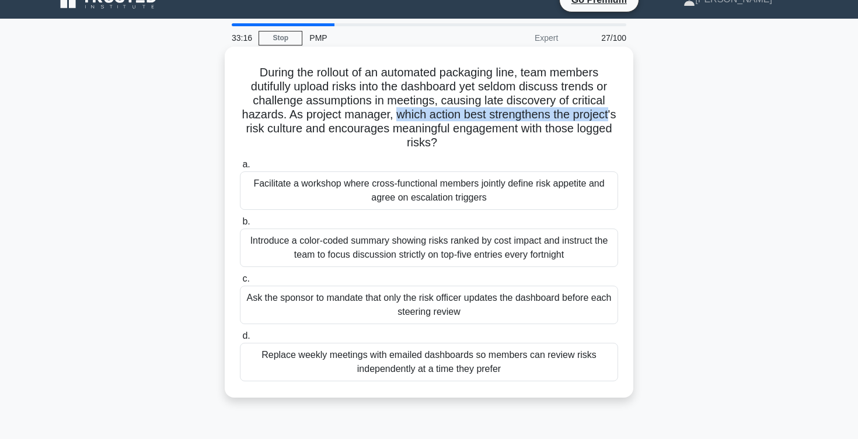
drag, startPoint x: 397, startPoint y: 114, endPoint x: 609, endPoint y: 118, distance: 211.3
click at [609, 118] on h5 "During the rollout of an automated packaging line, team members dutifully uploa…" at bounding box center [429, 107] width 380 height 85
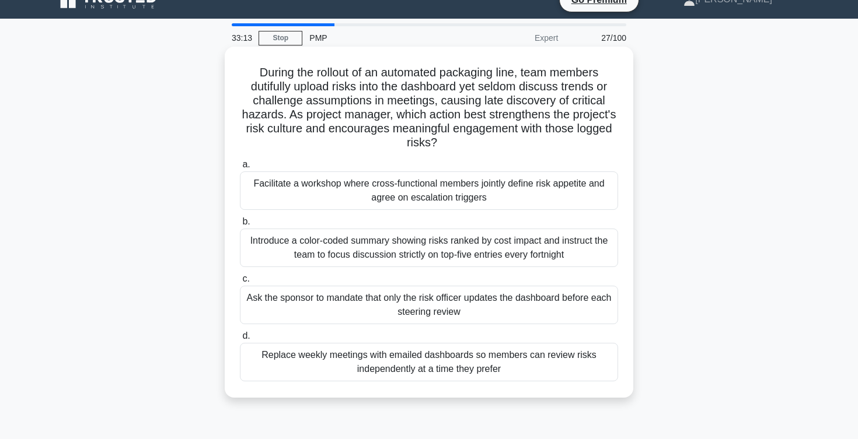
drag, startPoint x: 390, startPoint y: 130, endPoint x: 571, endPoint y: 128, distance: 180.9
click at [571, 128] on h5 "During the rollout of an automated packaging line, team members dutifully uploa…" at bounding box center [429, 107] width 380 height 85
drag, startPoint x: 477, startPoint y: 130, endPoint x: 589, endPoint y: 138, distance: 111.8
click at [589, 138] on h5 "During the rollout of an automated packaging line, team members dutifully uploa…" at bounding box center [429, 107] width 380 height 85
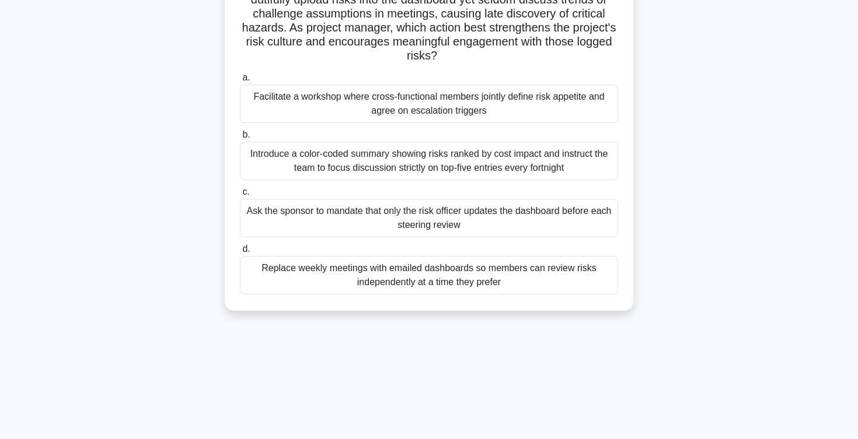
scroll to position [104, 0]
click at [536, 111] on div "Facilitate a workshop where cross-functional members jointly define risk appeti…" at bounding box center [429, 105] width 378 height 39
click at [240, 83] on input "a. Facilitate a workshop where cross-functional members jointly define risk app…" at bounding box center [240, 79] width 0 height 8
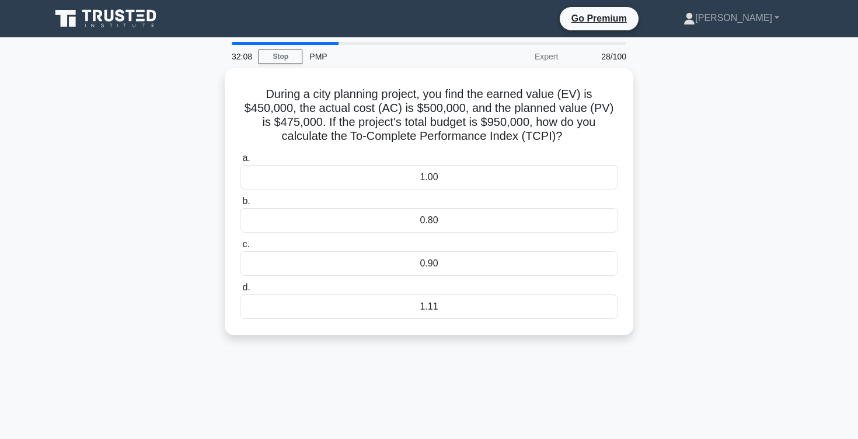
scroll to position [9, 0]
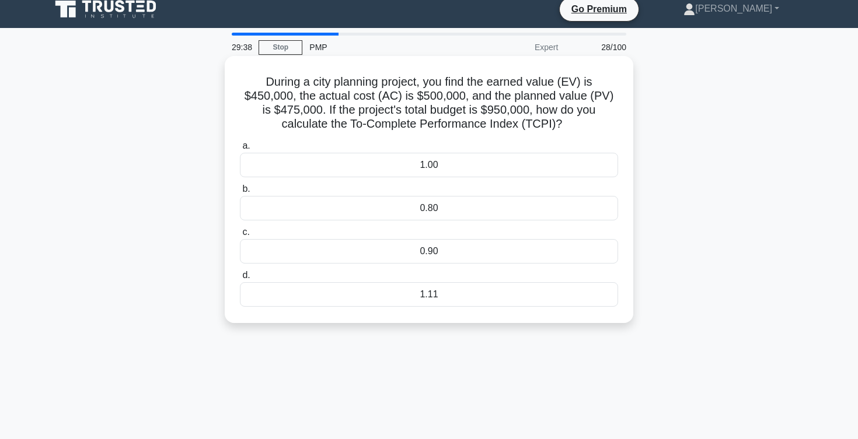
click at [432, 300] on div "1.11" at bounding box center [429, 294] width 378 height 25
click at [240, 280] on input "d. 1.11" at bounding box center [240, 276] width 0 height 8
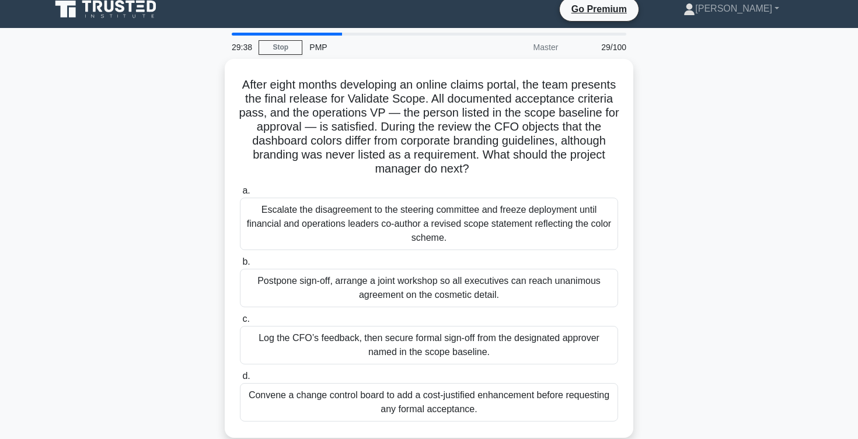
scroll to position [0, 0]
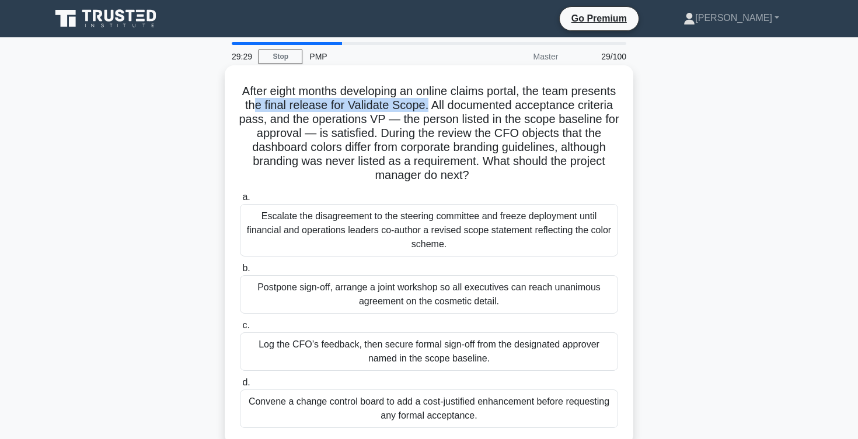
drag, startPoint x: 259, startPoint y: 103, endPoint x: 427, endPoint y: 109, distance: 168.2
click at [427, 109] on h5 "After eight months developing an online claims portal, the team presents the fi…" at bounding box center [429, 133] width 380 height 99
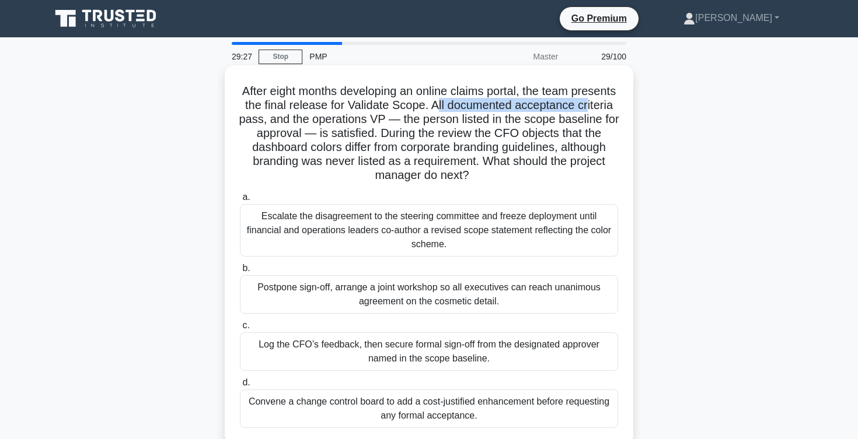
drag, startPoint x: 436, startPoint y: 109, endPoint x: 586, endPoint y: 111, distance: 150.0
click at [586, 111] on h5 "After eight months developing an online claims portal, the team presents the fi…" at bounding box center [429, 133] width 380 height 99
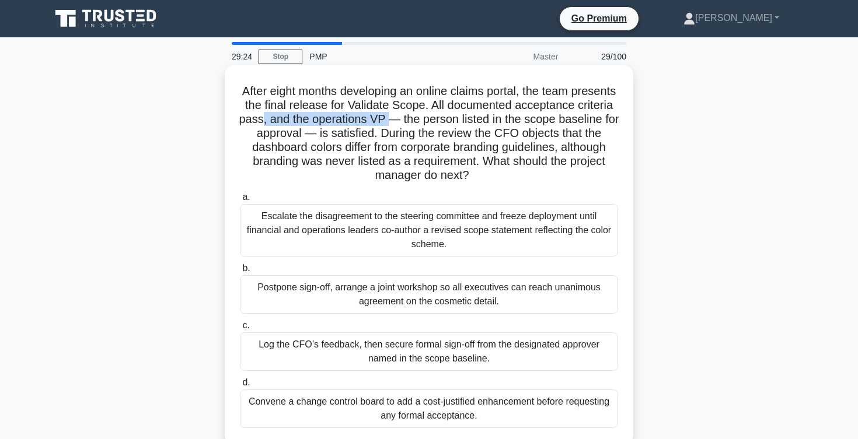
drag, startPoint x: 263, startPoint y: 120, endPoint x: 388, endPoint y: 122, distance: 124.9
click at [388, 122] on h5 "After eight months developing an online claims portal, the team presents the fi…" at bounding box center [429, 133] width 380 height 99
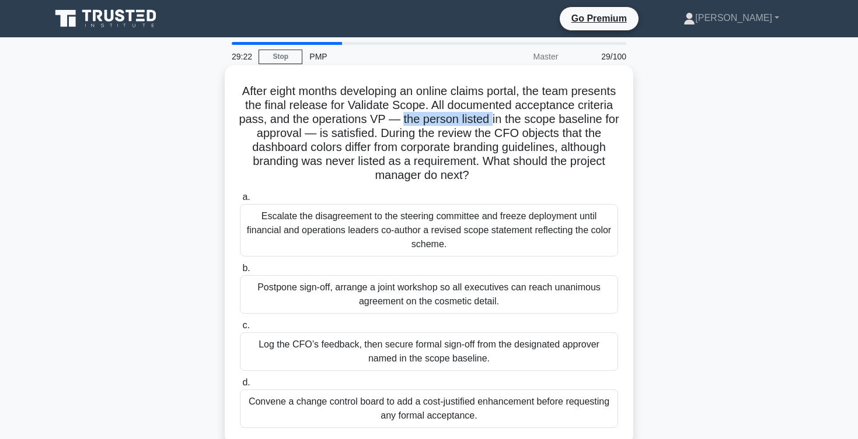
drag, startPoint x: 403, startPoint y: 120, endPoint x: 492, endPoint y: 123, distance: 88.7
click at [492, 123] on h5 "After eight months developing an online claims portal, the team presents the fi…" at bounding box center [429, 133] width 380 height 99
drag, startPoint x: 496, startPoint y: 121, endPoint x: 581, endPoint y: 126, distance: 85.3
click at [581, 126] on h5 "After eight months developing an online claims portal, the team presents the fi…" at bounding box center [429, 133] width 380 height 99
drag, startPoint x: 321, startPoint y: 136, endPoint x: 366, endPoint y: 136, distance: 45.5
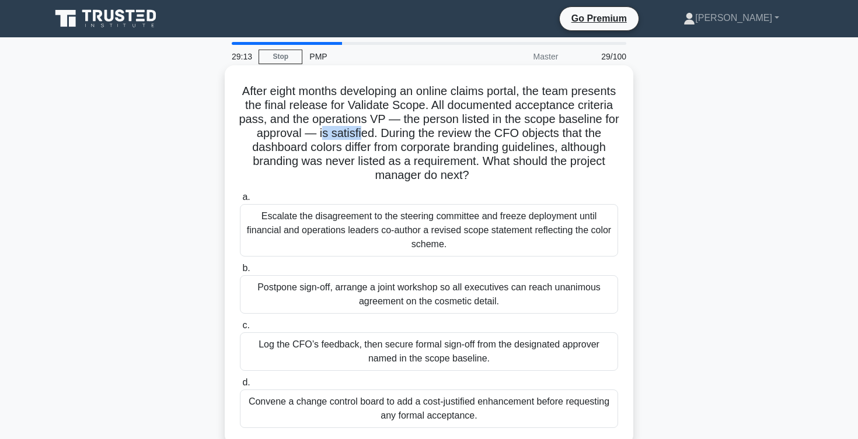
click at [366, 136] on h5 "After eight months developing an online claims portal, the team presents the fi…" at bounding box center [429, 133] width 380 height 99
drag, startPoint x: 379, startPoint y: 135, endPoint x: 464, endPoint y: 134, distance: 84.6
click at [464, 134] on h5 "After eight months developing an online claims portal, the team presents the fi…" at bounding box center [429, 133] width 380 height 99
drag, startPoint x: 493, startPoint y: 134, endPoint x: 551, endPoint y: 134, distance: 57.8
click at [551, 134] on h5 "After eight months developing an online claims portal, the team presents the fi…" at bounding box center [429, 133] width 380 height 99
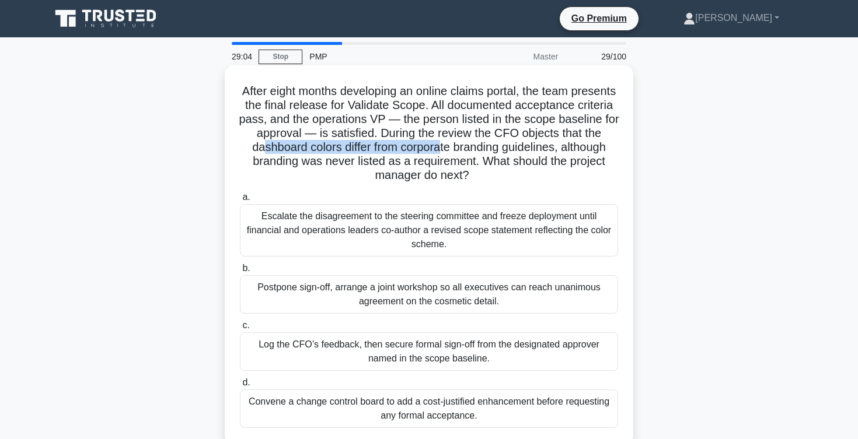
drag, startPoint x: 266, startPoint y: 151, endPoint x: 441, endPoint y: 149, distance: 175.1
click at [441, 149] on h5 "After eight months developing an online claims portal, the team presents the fi…" at bounding box center [429, 133] width 380 height 99
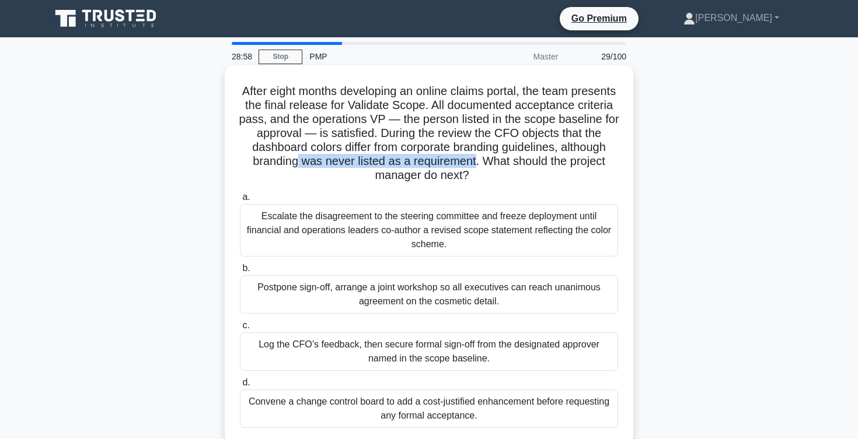
drag, startPoint x: 295, startPoint y: 158, endPoint x: 473, endPoint y: 161, distance: 178.0
click at [473, 161] on h5 "After eight months developing an online claims portal, the team presents the fi…" at bounding box center [429, 133] width 380 height 99
drag, startPoint x: 483, startPoint y: 160, endPoint x: 472, endPoint y: 175, distance: 18.5
click at [472, 175] on h5 "After eight months developing an online claims portal, the team presents the fi…" at bounding box center [429, 133] width 380 height 99
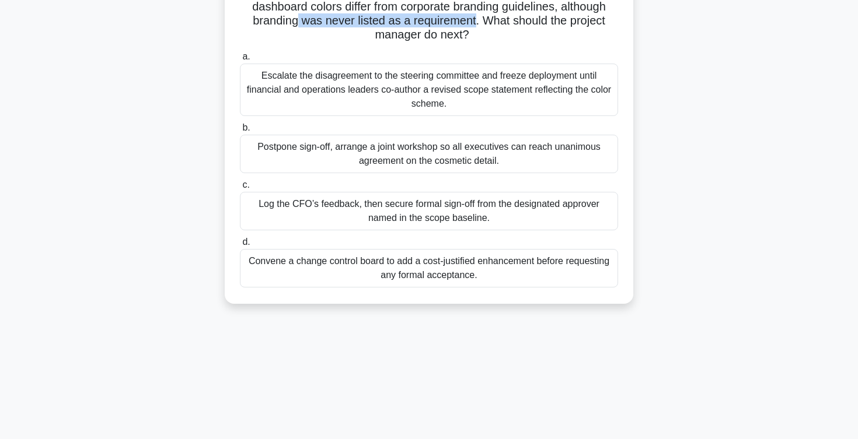
scroll to position [142, 0]
click at [467, 262] on div "Convene a change control board to add a cost-justified enhancement before reque…" at bounding box center [429, 267] width 378 height 39
click at [240, 245] on input "d. Convene a change control board to add a cost-justified enhancement before re…" at bounding box center [240, 242] width 0 height 8
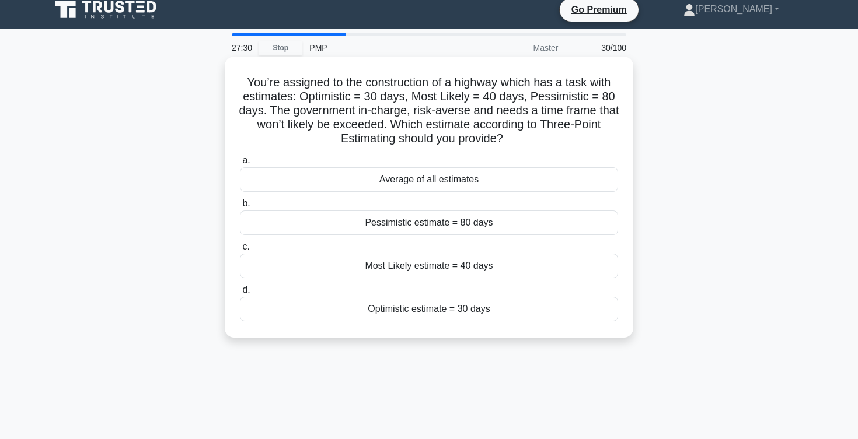
scroll to position [0, 0]
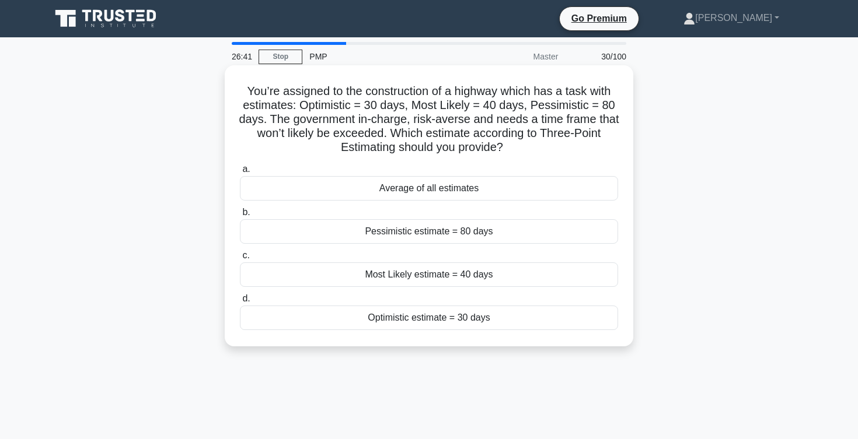
click at [394, 188] on div "Average of all estimates" at bounding box center [429, 188] width 378 height 25
click at [240, 173] on input "a. Average of all estimates" at bounding box center [240, 170] width 0 height 8
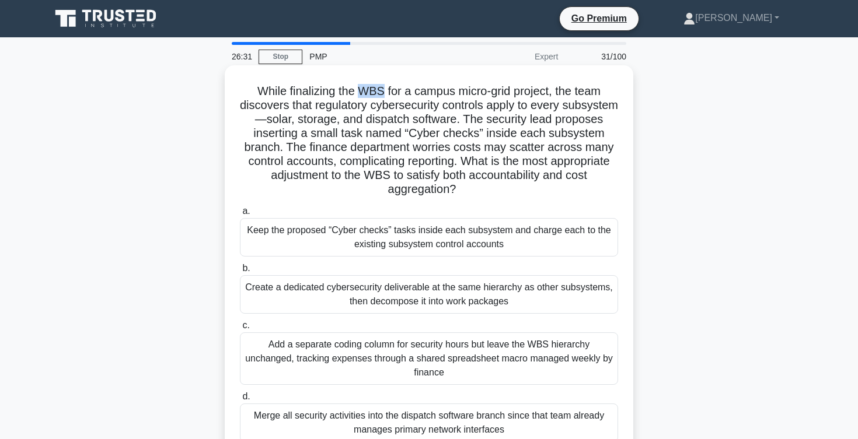
drag, startPoint x: 359, startPoint y: 88, endPoint x: 383, endPoint y: 88, distance: 23.9
click at [383, 88] on h5 "While finalizing the WBS for a campus micro-grid project, the team discovers th…" at bounding box center [429, 140] width 380 height 113
drag, startPoint x: 316, startPoint y: 106, endPoint x: 440, endPoint y: 102, distance: 124.4
click at [440, 102] on h5 "While finalizing the WBS for a campus micro-grid project, the team discovers th…" at bounding box center [429, 140] width 380 height 113
drag, startPoint x: 445, startPoint y: 107, endPoint x: 563, endPoint y: 104, distance: 117.9
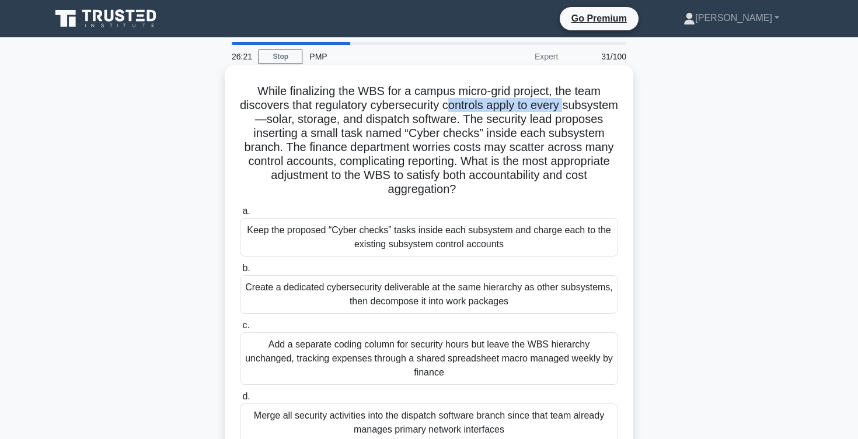
click at [563, 104] on h5 "While finalizing the WBS for a campus micro-grid project, the team discovers th…" at bounding box center [429, 140] width 380 height 113
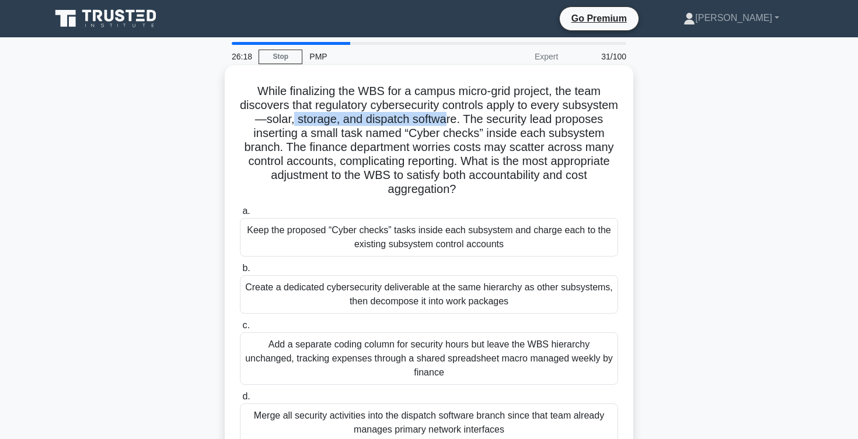
drag, startPoint x: 295, startPoint y: 122, endPoint x: 446, endPoint y: 123, distance: 151.1
click at [446, 123] on h5 "While finalizing the WBS for a campus micro-grid project, the team discovers th…" at bounding box center [429, 140] width 380 height 113
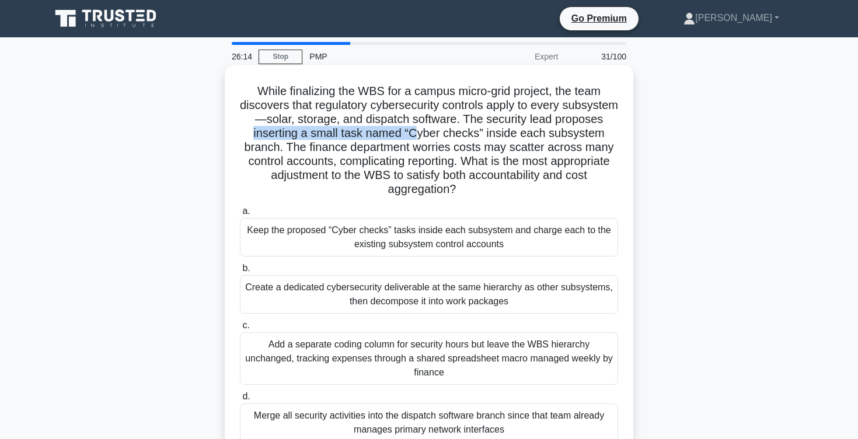
drag, startPoint x: 255, startPoint y: 136, endPoint x: 415, endPoint y: 134, distance: 160.5
click at [415, 134] on h5 "While finalizing the WBS for a campus micro-grid project, the team discovers th…" at bounding box center [429, 140] width 380 height 113
click at [424, 133] on h5 "While finalizing the WBS for a campus micro-grid project, the team discovers th…" at bounding box center [429, 140] width 380 height 113
drag, startPoint x: 411, startPoint y: 134, endPoint x: 483, endPoint y: 137, distance: 71.8
click at [484, 135] on h5 "While finalizing the WBS for a campus micro-grid project, the team discovers th…" at bounding box center [429, 140] width 380 height 113
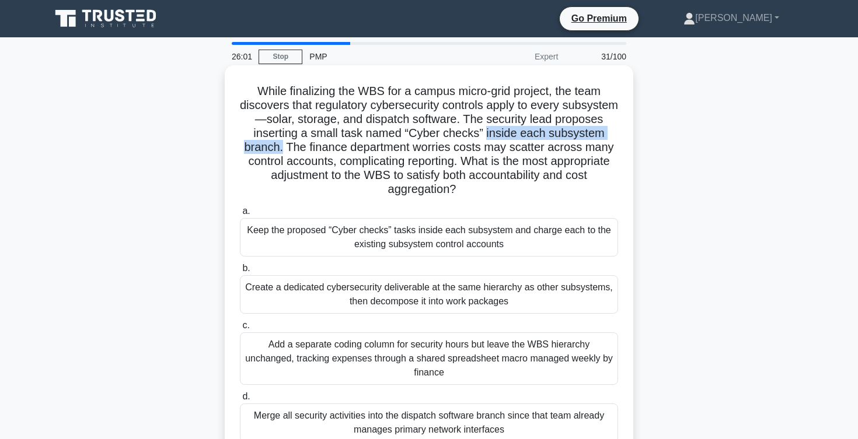
drag, startPoint x: 486, startPoint y: 135, endPoint x: 284, endPoint y: 148, distance: 202.3
click at [284, 148] on h5 "While finalizing the WBS for a campus micro-grid project, the team discovers th…" at bounding box center [429, 140] width 380 height 113
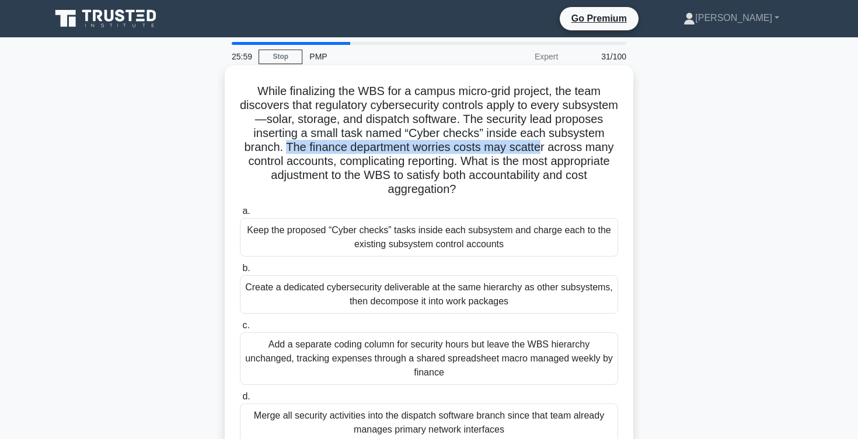
drag, startPoint x: 288, startPoint y: 148, endPoint x: 544, endPoint y: 148, distance: 256.2
click at [544, 148] on h5 "While finalizing the WBS for a campus micro-grid project, the team discovers th…" at bounding box center [429, 140] width 380 height 113
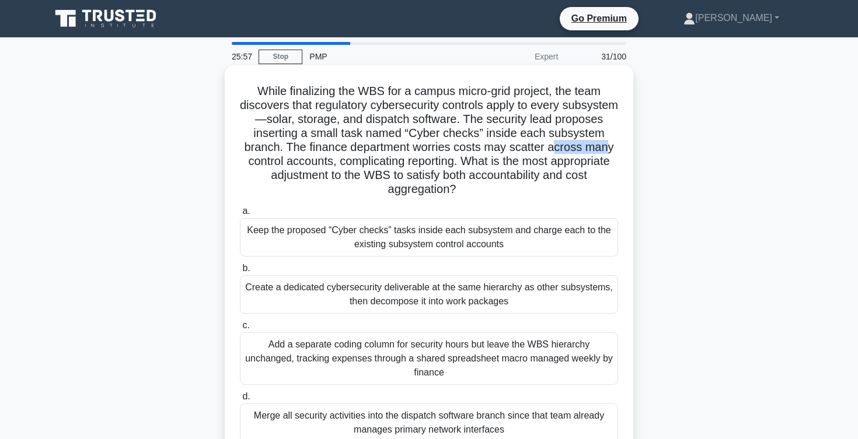
drag, startPoint x: 553, startPoint y: 151, endPoint x: 604, endPoint y: 152, distance: 50.8
click at [604, 151] on h5 "While finalizing the WBS for a campus micro-grid project, the team discovers th…" at bounding box center [429, 140] width 380 height 113
drag, startPoint x: 247, startPoint y: 163, endPoint x: 333, endPoint y: 165, distance: 85.2
click at [333, 165] on h5 "While finalizing the WBS for a campus micro-grid project, the team discovers th…" at bounding box center [429, 140] width 380 height 113
drag, startPoint x: 341, startPoint y: 161, endPoint x: 457, endPoint y: 159, distance: 116.7
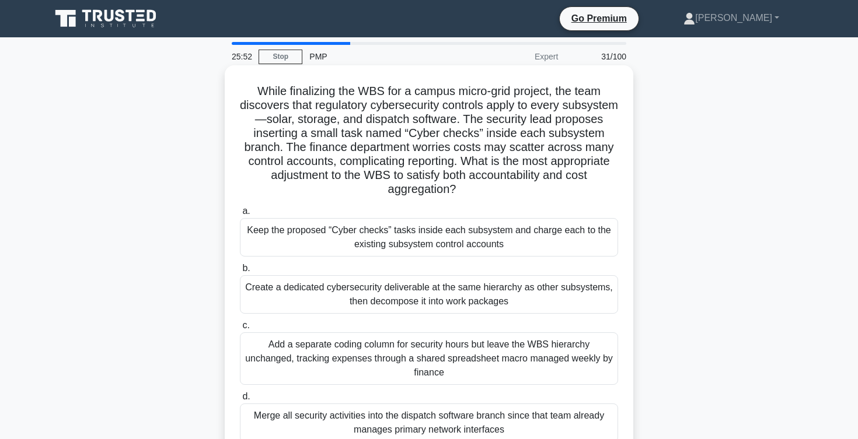
click at [457, 159] on h5 "While finalizing the WBS for a campus micro-grid project, the team discovers th…" at bounding box center [429, 140] width 380 height 113
drag, startPoint x: 338, startPoint y: 161, endPoint x: 460, endPoint y: 162, distance: 121.4
click at [460, 162] on h5 "While finalizing the WBS for a campus micro-grid project, the team discovers th…" at bounding box center [429, 140] width 380 height 113
drag, startPoint x: 468, startPoint y: 162, endPoint x: 582, endPoint y: 165, distance: 114.4
click at [582, 164] on h5 "While finalizing the WBS for a campus micro-grid project, the team discovers th…" at bounding box center [429, 140] width 380 height 113
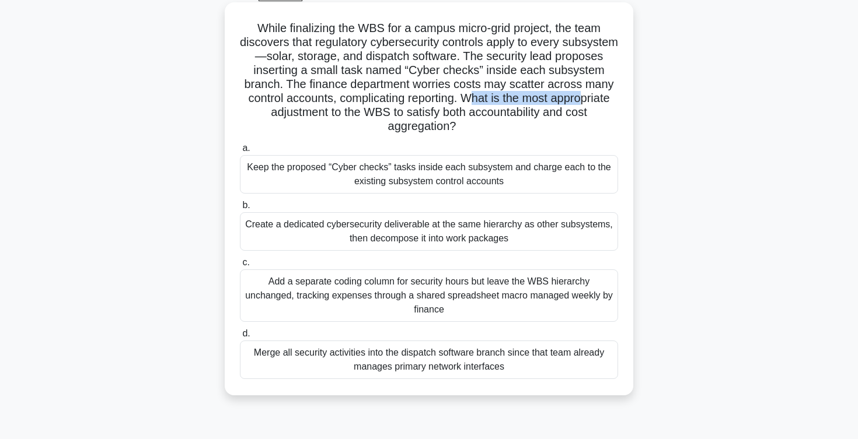
scroll to position [61, 0]
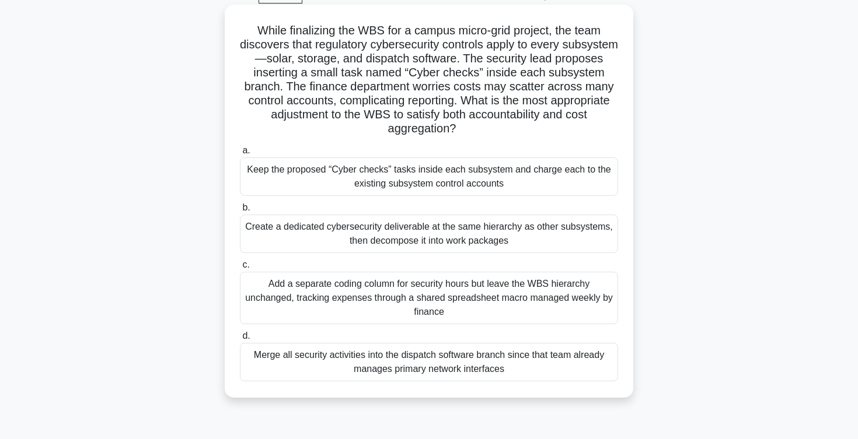
click at [490, 185] on div "Keep the proposed “Cyber checks” tasks inside each subsystem and charge each to…" at bounding box center [429, 177] width 378 height 39
click at [240, 155] on input "a. Keep the proposed “Cyber checks” tasks inside each subsystem and charge each…" at bounding box center [240, 151] width 0 height 8
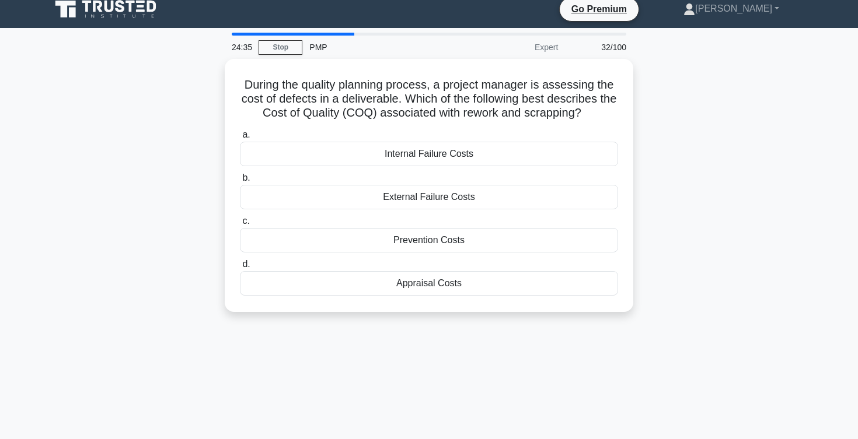
scroll to position [0, 0]
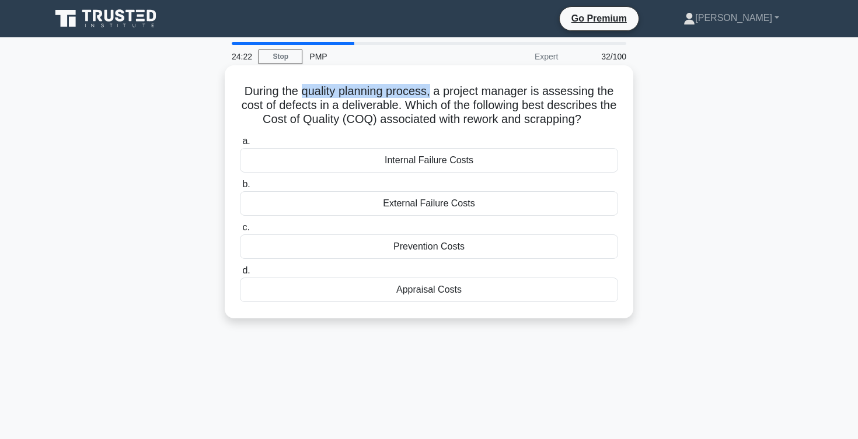
drag, startPoint x: 304, startPoint y: 95, endPoint x: 429, endPoint y: 89, distance: 125.6
click at [429, 89] on h5 "During the quality planning process, a project manager is assessing the cost of…" at bounding box center [429, 105] width 380 height 43
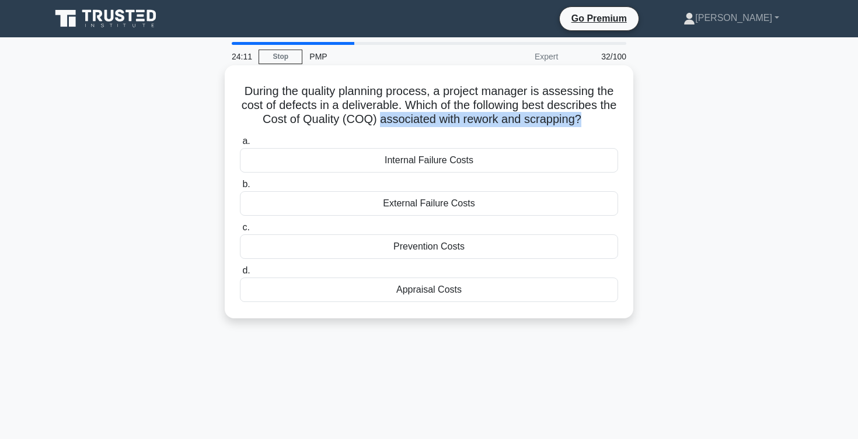
drag, startPoint x: 379, startPoint y: 120, endPoint x: 575, endPoint y: 120, distance: 196.1
click at [575, 120] on h5 "During the quality planning process, a project manager is assessing the cost of…" at bounding box center [429, 105] width 380 height 43
click at [418, 163] on div "Internal Failure Costs" at bounding box center [429, 160] width 378 height 25
click at [240, 145] on input "a. Internal Failure Costs" at bounding box center [240, 142] width 0 height 8
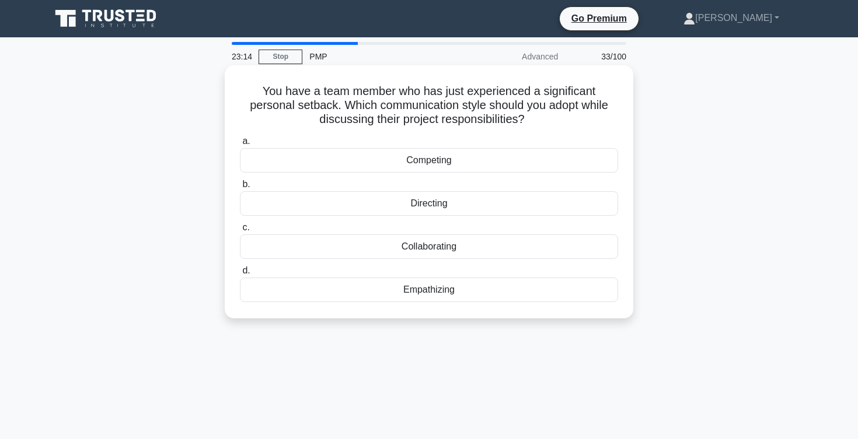
click at [287, 106] on h5 "You have a team member who has just experienced a significant personal setback.…" at bounding box center [429, 105] width 380 height 43
drag, startPoint x: 295, startPoint y: 105, endPoint x: 479, endPoint y: 107, distance: 183.8
click at [479, 107] on h5 "You have a team member who has just experienced a significant personal setback.…" at bounding box center [429, 105] width 380 height 43
drag, startPoint x: 368, startPoint y: 120, endPoint x: 461, endPoint y: 120, distance: 92.8
click at [461, 120] on h5 "You have a team member who has just experienced a significant personal setback.…" at bounding box center [429, 105] width 380 height 43
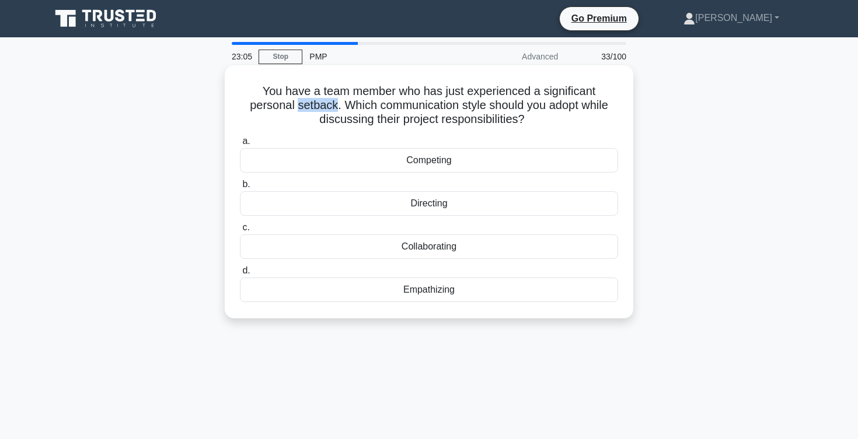
drag, startPoint x: 247, startPoint y: 107, endPoint x: 284, endPoint y: 111, distance: 37.0
click at [284, 111] on h5 "You have a team member who has just experienced a significant personal setback.…" at bounding box center [429, 105] width 380 height 43
drag, startPoint x: 298, startPoint y: 104, endPoint x: 456, endPoint y: 109, distance: 158.2
click at [456, 109] on h5 "You have a team member who has just experienced a significant personal setback.…" at bounding box center [429, 105] width 380 height 43
drag, startPoint x: 486, startPoint y: 104, endPoint x: 591, endPoint y: 100, distance: 105.7
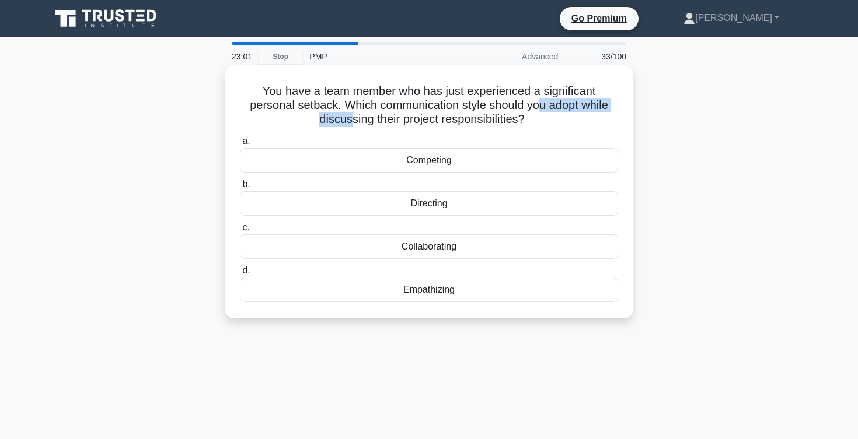
click at [591, 100] on h5 "You have a team member who has just experienced a significant personal setback.…" at bounding box center [429, 105] width 380 height 43
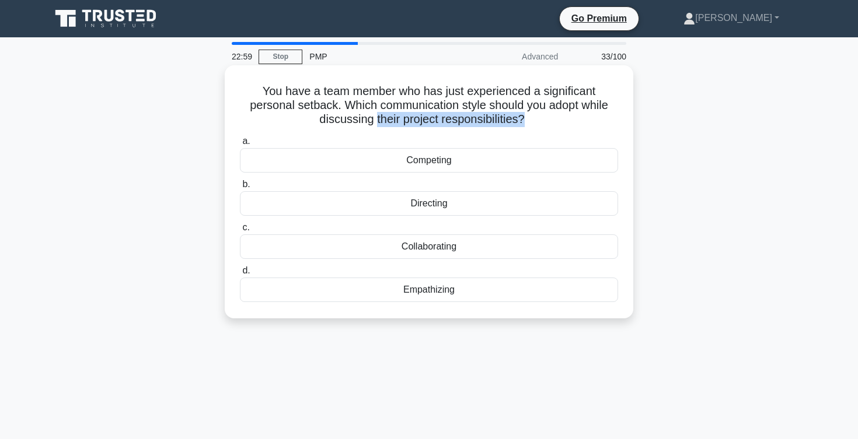
drag, startPoint x: 345, startPoint y: 120, endPoint x: 492, endPoint y: 120, distance: 146.5
click at [492, 118] on h5 "You have a team member who has just experienced a significant personal setback.…" at bounding box center [429, 105] width 380 height 43
click at [421, 293] on div "Empathizing" at bounding box center [429, 290] width 378 height 25
click at [240, 275] on input "d. Empathizing" at bounding box center [240, 271] width 0 height 8
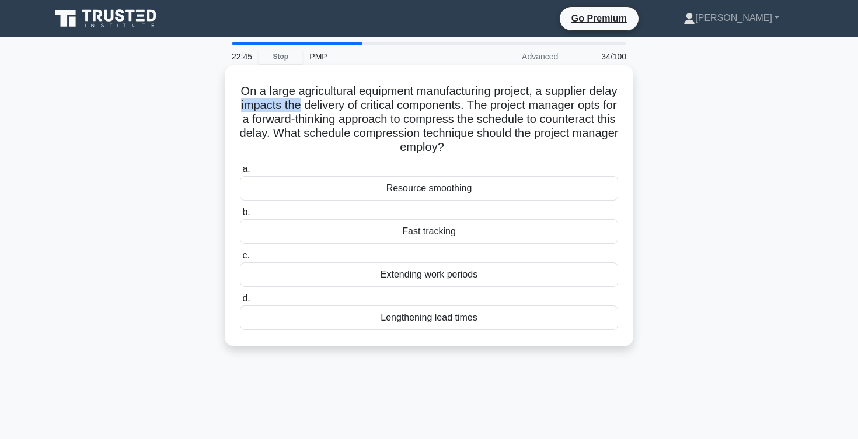
drag, startPoint x: 240, startPoint y: 107, endPoint x: 298, endPoint y: 100, distance: 58.8
click at [298, 100] on h5 "On a large agricultural equipment manufacturing project, a supplier delay impac…" at bounding box center [429, 119] width 380 height 71
drag, startPoint x: 593, startPoint y: 89, endPoint x: 462, endPoint y: 107, distance: 132.5
click at [462, 107] on h5 "On a large agricultural equipment manufacturing project, a supplier delay impac…" at bounding box center [429, 119] width 380 height 71
drag, startPoint x: 252, startPoint y: 120, endPoint x: 389, endPoint y: 123, distance: 136.6
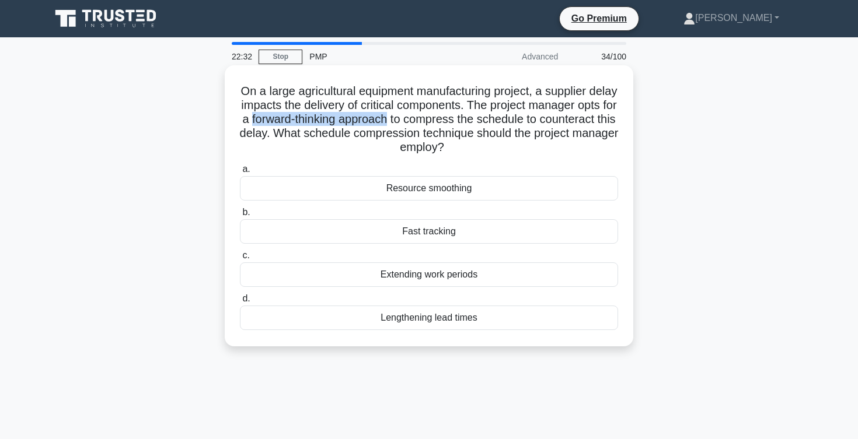
click at [389, 123] on h5 "On a large agricultural equipment manufacturing project, a supplier delay impac…" at bounding box center [429, 119] width 380 height 71
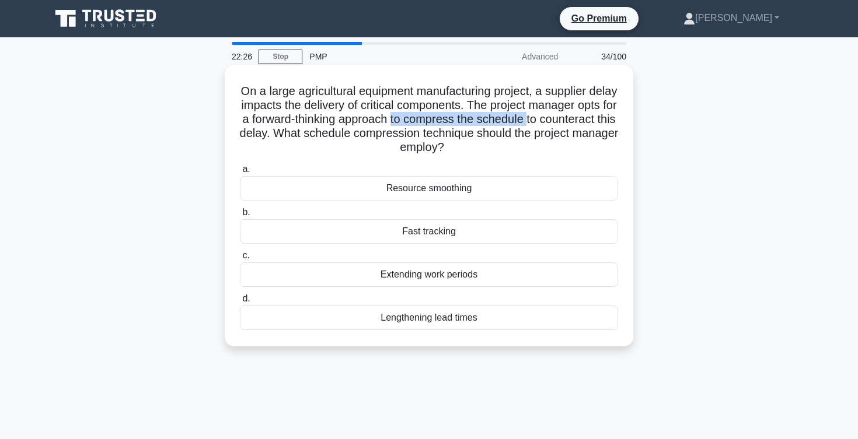
drag, startPoint x: 392, startPoint y: 120, endPoint x: 525, endPoint y: 116, distance: 132.5
click at [525, 116] on h5 "On a large agricultural equipment manufacturing project, a supplier delay impac…" at bounding box center [429, 119] width 380 height 71
drag, startPoint x: 542, startPoint y: 120, endPoint x: 588, endPoint y: 120, distance: 46.1
click at [588, 120] on h5 "On a large agricultural equipment manufacturing project, a supplier delay impac…" at bounding box center [429, 119] width 380 height 71
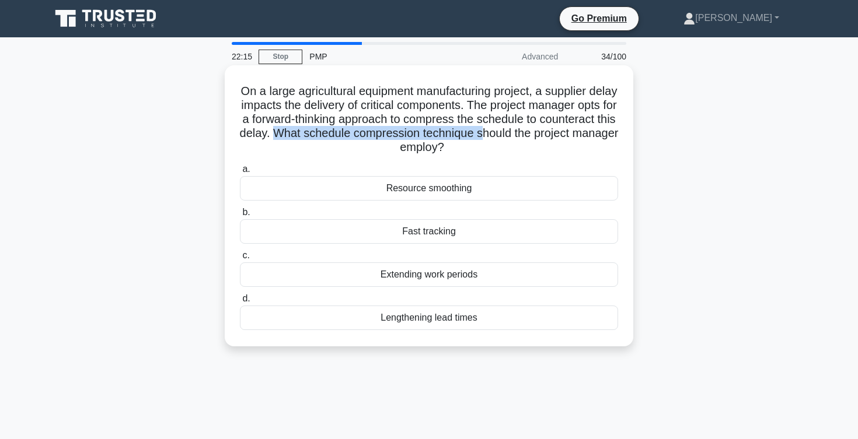
drag, startPoint x: 278, startPoint y: 132, endPoint x: 487, endPoint y: 132, distance: 208.3
click at [487, 131] on h5 "On a large agricultural equipment manufacturing project, a supplier delay impac…" at bounding box center [429, 119] width 380 height 71
click at [416, 234] on div "Fast tracking" at bounding box center [429, 231] width 378 height 25
click at [240, 216] on input "b. Fast tracking" at bounding box center [240, 213] width 0 height 8
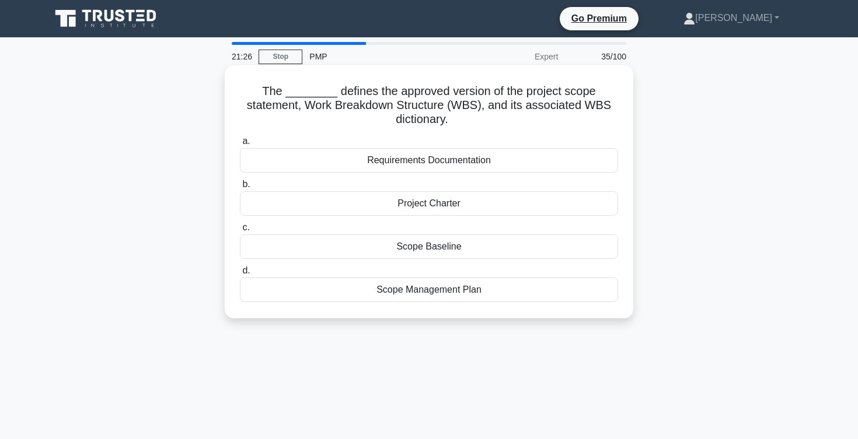
click at [408, 247] on div "Scope Baseline" at bounding box center [429, 247] width 378 height 25
click at [240, 232] on input "c. Scope Baseline" at bounding box center [240, 228] width 0 height 8
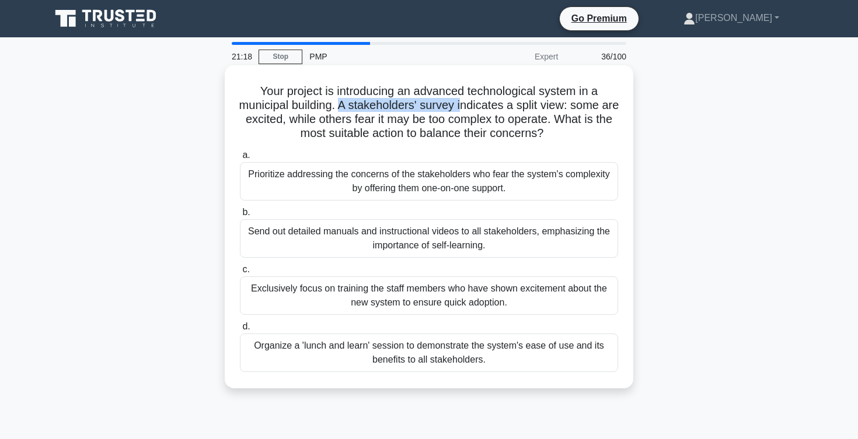
drag, startPoint x: 340, startPoint y: 103, endPoint x: 460, endPoint y: 108, distance: 120.9
click at [460, 108] on h5 "Your project is introducing an advanced technological system in a municipal bui…" at bounding box center [429, 112] width 380 height 57
drag, startPoint x: 467, startPoint y: 104, endPoint x: 535, endPoint y: 100, distance: 68.4
click at [535, 100] on h5 "Your project is introducing an advanced technological system in a municipal bui…" at bounding box center [429, 112] width 380 height 57
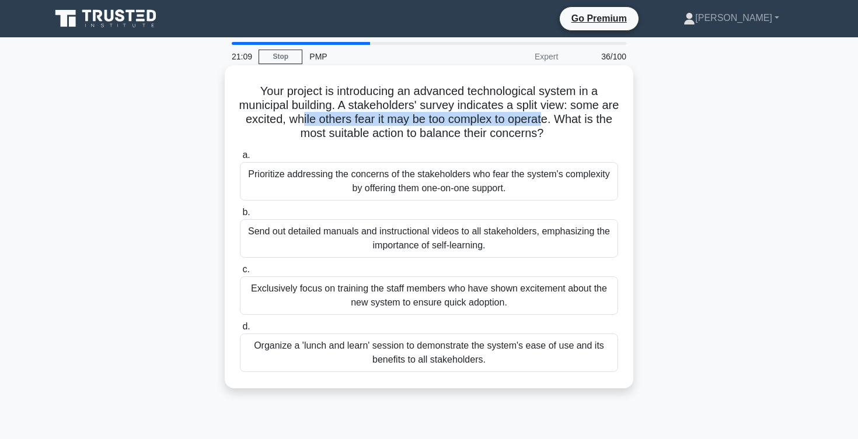
drag, startPoint x: 301, startPoint y: 120, endPoint x: 544, endPoint y: 123, distance: 243.4
click at [544, 123] on h5 "Your project is introducing an advanced technological system in a municipal bui…" at bounding box center [429, 112] width 380 height 57
drag, startPoint x: 303, startPoint y: 135, endPoint x: 567, endPoint y: 128, distance: 263.9
click at [567, 128] on h5 "Your project is introducing an advanced technological system in a municipal bui…" at bounding box center [429, 112] width 380 height 57
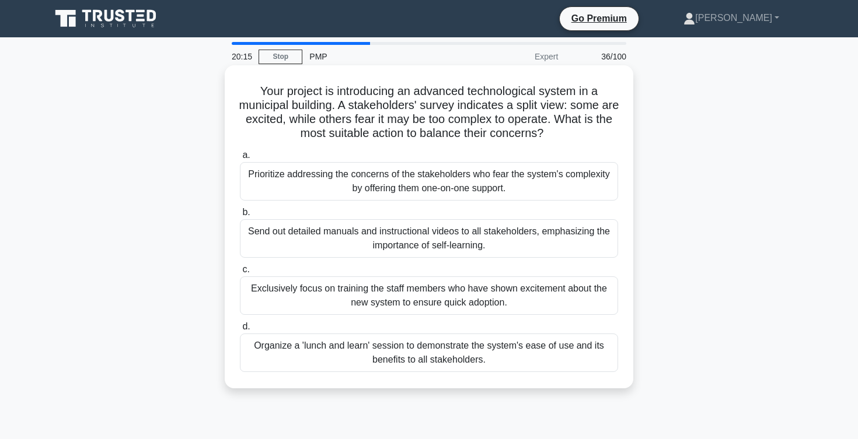
click at [488, 350] on div "Organize a 'lunch and learn' session to demonstrate the system's ease of use an…" at bounding box center [429, 353] width 378 height 39
click at [240, 331] on input "d. Organize a 'lunch and learn' session to demonstrate the system's ease of use…" at bounding box center [240, 327] width 0 height 8
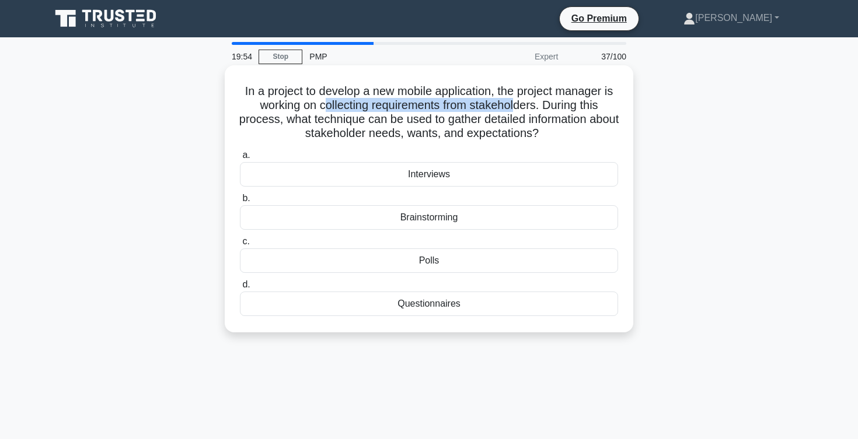
drag, startPoint x: 326, startPoint y: 105, endPoint x: 514, endPoint y: 106, distance: 187.9
click at [514, 106] on h5 "In a project to develop a new mobile application, the project manager is workin…" at bounding box center [429, 112] width 380 height 57
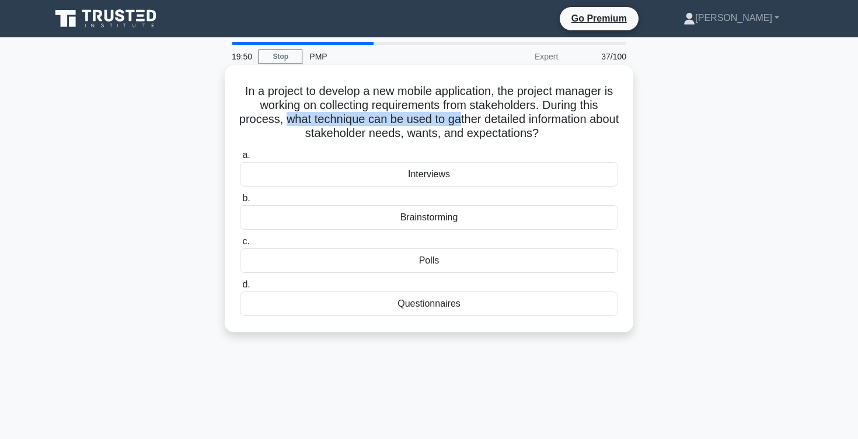
drag, startPoint x: 299, startPoint y: 120, endPoint x: 474, endPoint y: 124, distance: 175.1
click at [474, 124] on h5 "In a project to develop a new mobile application, the project manager is workin…" at bounding box center [429, 112] width 380 height 57
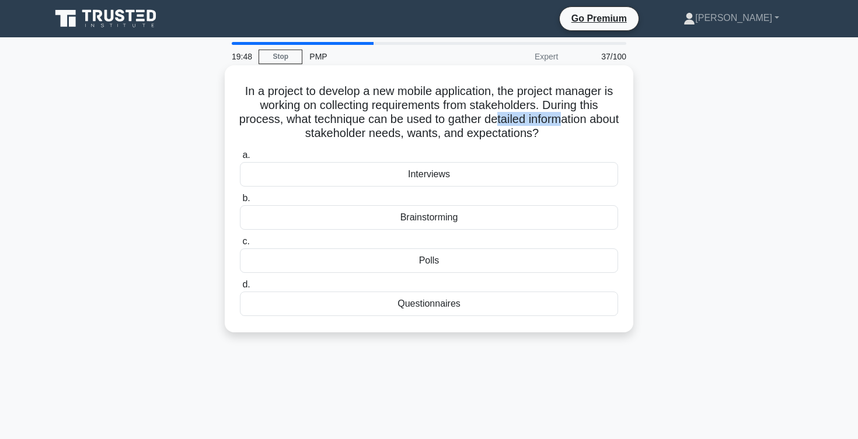
drag, startPoint x: 512, startPoint y: 121, endPoint x: 574, endPoint y: 121, distance: 62.4
click at [574, 121] on h5 "In a project to develop a new mobile application, the project manager is workin…" at bounding box center [429, 112] width 380 height 57
drag, startPoint x: 293, startPoint y: 133, endPoint x: 400, endPoint y: 138, distance: 107.5
click at [401, 137] on h5 "In a project to develop a new mobile application, the project manager is workin…" at bounding box center [429, 112] width 380 height 57
drag, startPoint x: 422, startPoint y: 138, endPoint x: 465, endPoint y: 136, distance: 43.2
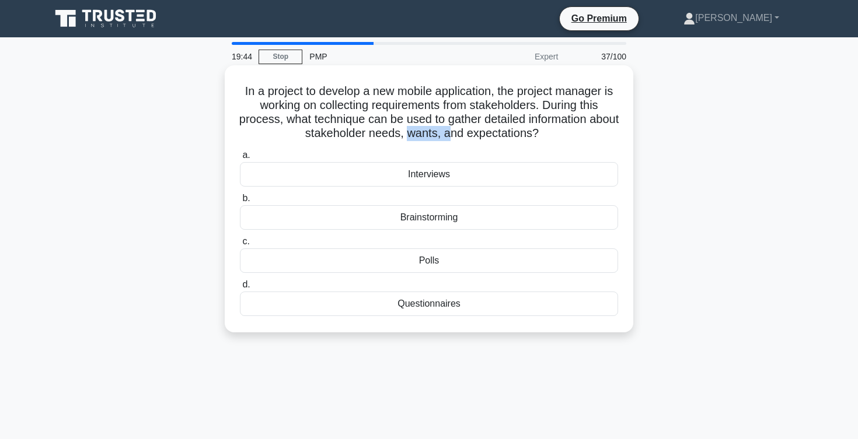
click at [465, 136] on h5 "In a project to develop a new mobile application, the project manager is workin…" at bounding box center [429, 112] width 380 height 57
drag, startPoint x: 478, startPoint y: 132, endPoint x: 536, endPoint y: 132, distance: 57.8
click at [536, 132] on h5 "In a project to develop a new mobile application, the project manager is workin…" at bounding box center [429, 112] width 380 height 57
click at [378, 173] on div "Interviews" at bounding box center [429, 174] width 378 height 25
click at [240, 159] on input "a. Interviews" at bounding box center [240, 156] width 0 height 8
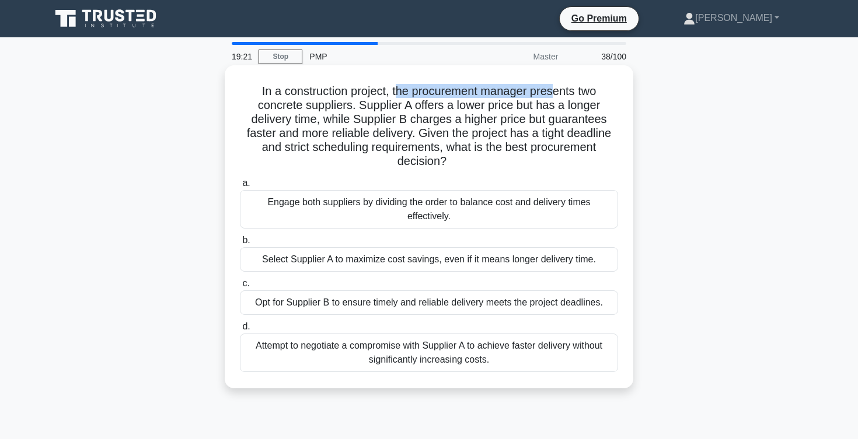
drag, startPoint x: 399, startPoint y: 92, endPoint x: 552, endPoint y: 96, distance: 153.5
click at [553, 95] on h5 "In a construction project, the procurement manager presents two concrete suppli…" at bounding box center [429, 126] width 380 height 85
drag, startPoint x: 261, startPoint y: 106, endPoint x: 344, endPoint y: 109, distance: 82.9
click at [345, 104] on h5 "In a construction project, the procurement manager presents two concrete suppli…" at bounding box center [429, 126] width 380 height 85
drag, startPoint x: 253, startPoint y: 120, endPoint x: 319, endPoint y: 120, distance: 65.4
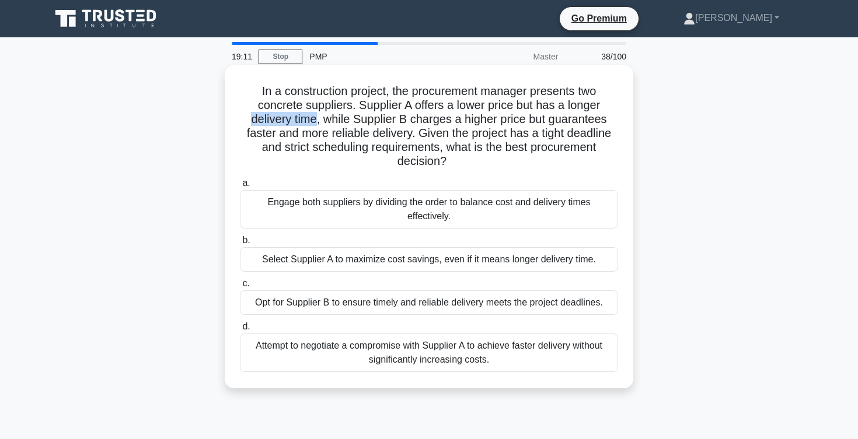
click at [319, 120] on h5 "In a construction project, the procurement manager presents two concrete suppli…" at bounding box center [429, 126] width 380 height 85
drag, startPoint x: 329, startPoint y: 117, endPoint x: 459, endPoint y: 120, distance: 130.7
click at [459, 120] on h5 "In a construction project, the procurement manager presents two concrete suppli…" at bounding box center [429, 126] width 380 height 85
click at [300, 354] on div "Attempt to negotiate a compromise with Supplier A to achieve faster delivery wi…" at bounding box center [429, 353] width 378 height 39
click at [240, 331] on input "d. Attempt to negotiate a compromise with Supplier A to achieve faster delivery…" at bounding box center [240, 327] width 0 height 8
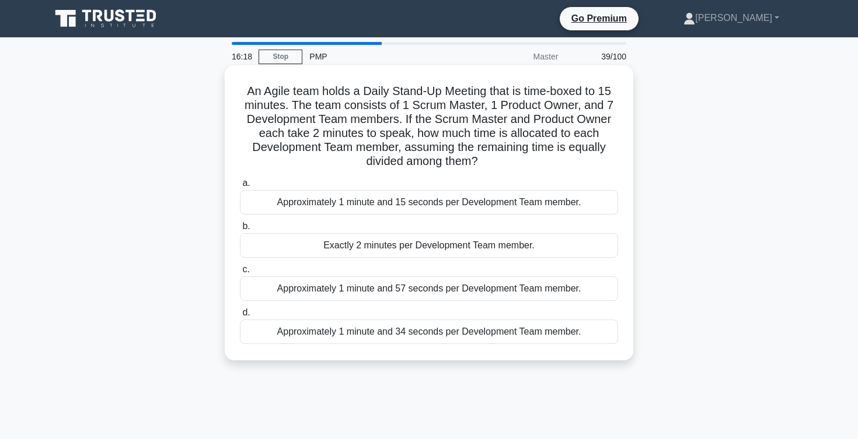
click at [431, 289] on div "Approximately 1 minute and 57 seconds per Development Team member." at bounding box center [429, 289] width 378 height 25
click at [240, 274] on input "c. Approximately 1 minute and 57 seconds per Development Team member." at bounding box center [240, 270] width 0 height 8
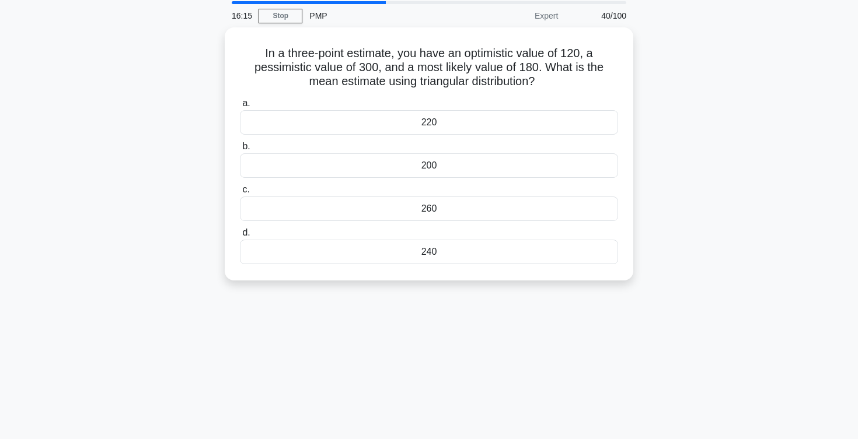
scroll to position [22, 0]
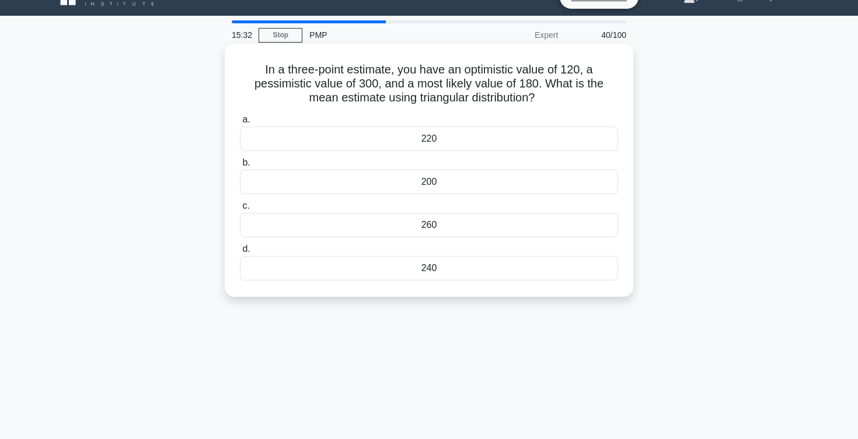
click at [386, 181] on div "200" at bounding box center [429, 182] width 378 height 25
click at [240, 167] on input "b. 200" at bounding box center [240, 163] width 0 height 8
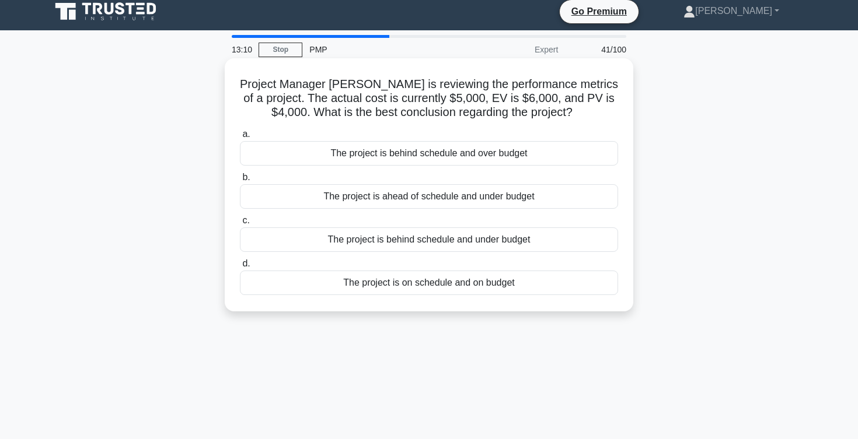
scroll to position [11, 0]
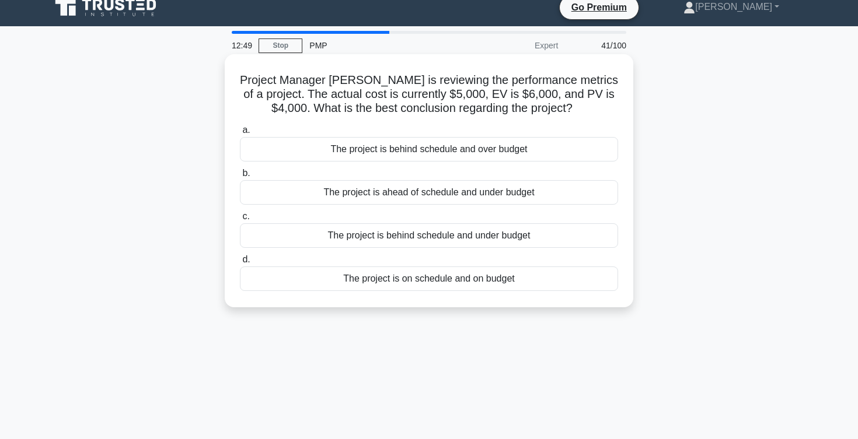
click at [398, 194] on div "The project is ahead of schedule and under budget" at bounding box center [429, 192] width 378 height 25
click at [240, 177] on input "b. The project is ahead of schedule and under budget" at bounding box center [240, 174] width 0 height 8
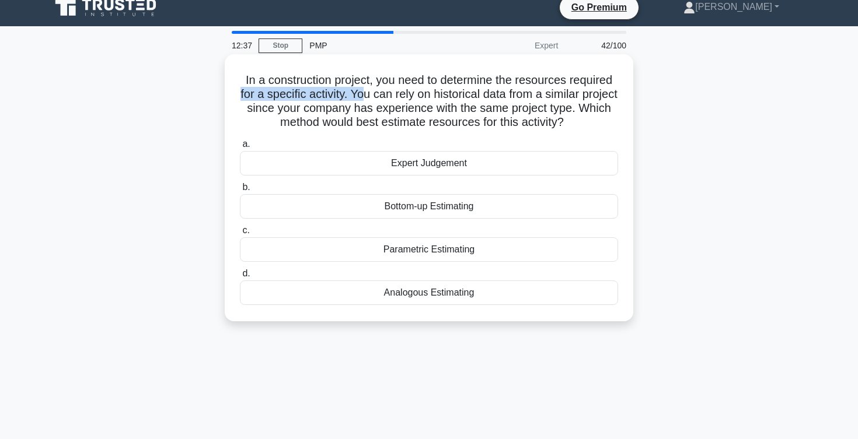
drag, startPoint x: 239, startPoint y: 95, endPoint x: 366, endPoint y: 97, distance: 127.2
click at [366, 97] on h5 "In a construction project, you need to determine the resources required for a s…" at bounding box center [429, 101] width 380 height 57
click at [396, 101] on h5 "In a construction project, you need to determine the resources required for a s…" at bounding box center [429, 101] width 380 height 57
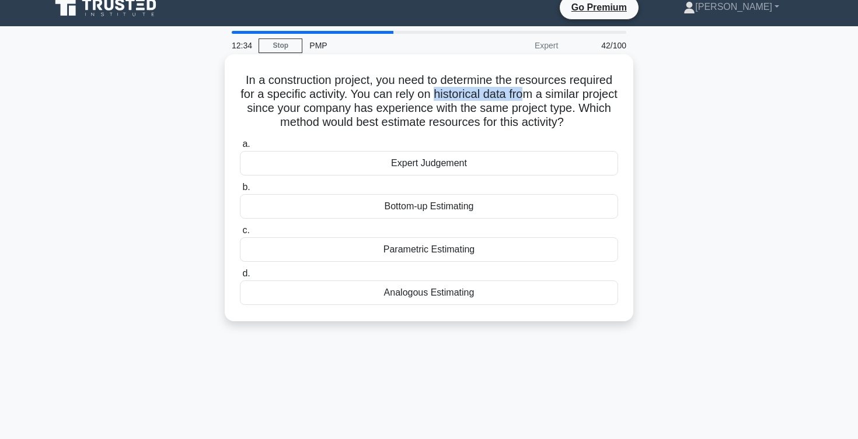
drag, startPoint x: 435, startPoint y: 95, endPoint x: 543, endPoint y: 106, distance: 107.9
click at [541, 104] on h5 "In a construction project, you need to determine the resources required for a s…" at bounding box center [429, 101] width 380 height 57
click at [396, 289] on div "Analogous Estimating" at bounding box center [429, 293] width 378 height 25
click at [240, 278] on input "d. Analogous Estimating" at bounding box center [240, 274] width 0 height 8
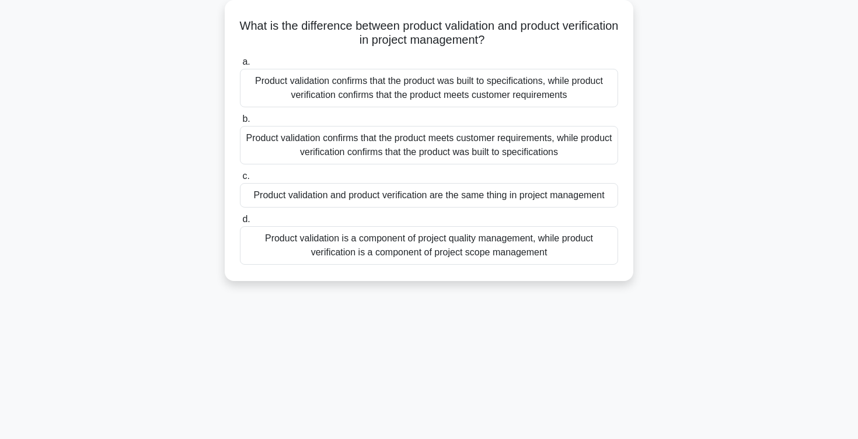
scroll to position [68, 0]
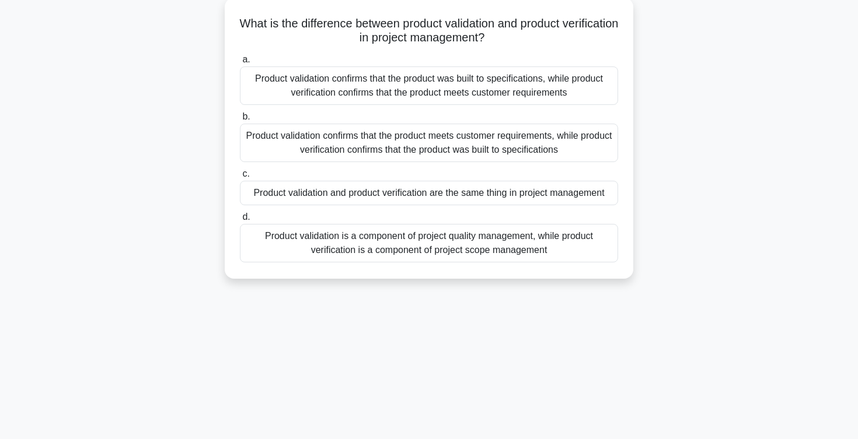
click at [391, 149] on div "Product validation confirms that the product meets customer requirements, while…" at bounding box center [429, 143] width 378 height 39
click at [240, 121] on input "b. Product validation confirms that the product meets customer requirements, wh…" at bounding box center [240, 117] width 0 height 8
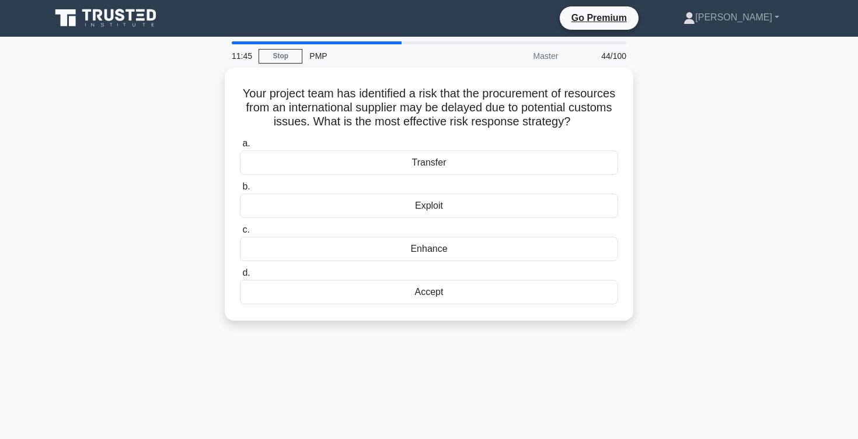
scroll to position [0, 0]
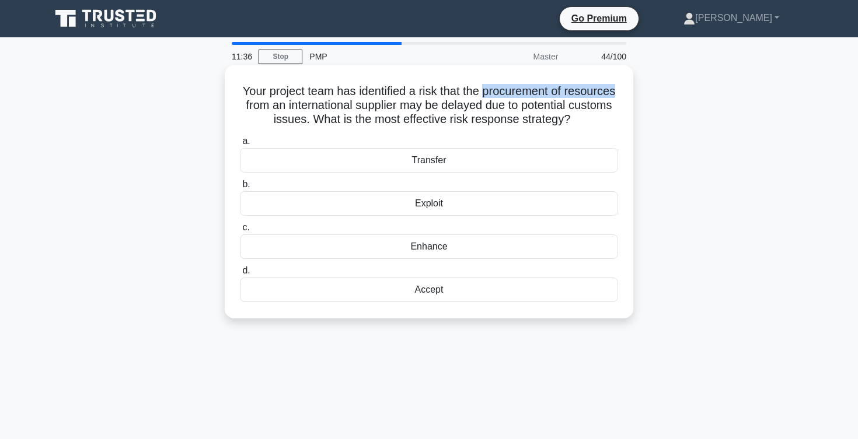
drag, startPoint x: 486, startPoint y: 95, endPoint x: 616, endPoint y: 96, distance: 130.1
click at [616, 96] on h5 "Your project team has identified a risk that the procurement of resources from …" at bounding box center [429, 105] width 380 height 43
drag, startPoint x: 488, startPoint y: 109, endPoint x: 603, endPoint y: 107, distance: 115.0
click at [603, 107] on h5 "Your project team has identified a risk that the procurement of resources from …" at bounding box center [429, 105] width 380 height 43
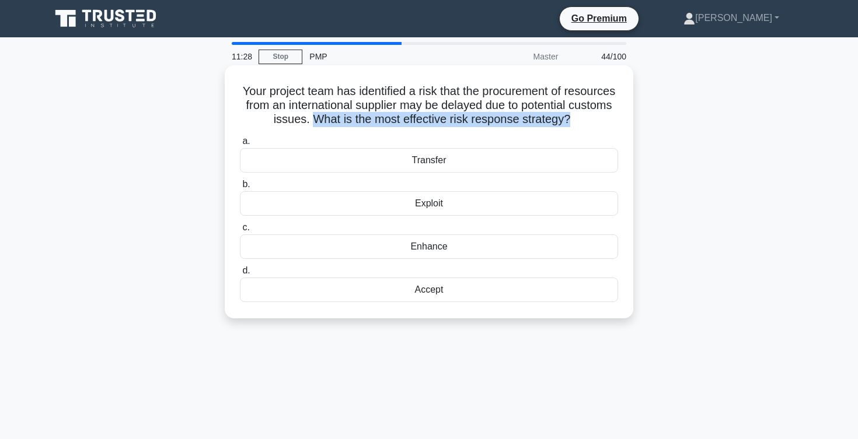
drag, startPoint x: 315, startPoint y: 118, endPoint x: 565, endPoint y: 120, distance: 250.9
click at [565, 120] on h5 "Your project team has identified a risk that the procurement of resources from …" at bounding box center [429, 105] width 380 height 43
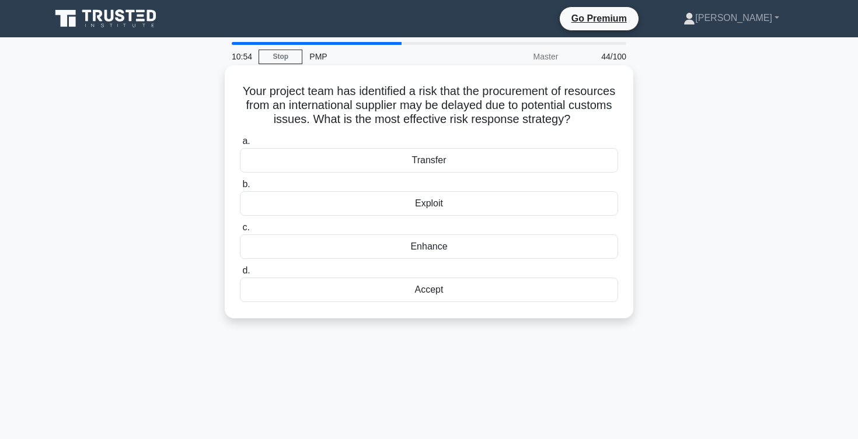
click at [423, 294] on div "Accept" at bounding box center [429, 290] width 378 height 25
click at [240, 275] on input "d. Accept" at bounding box center [240, 271] width 0 height 8
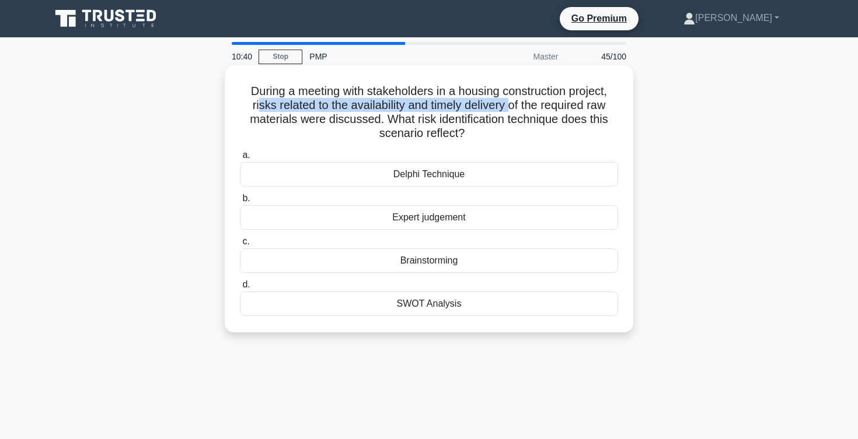
drag, startPoint x: 256, startPoint y: 111, endPoint x: 508, endPoint y: 106, distance: 251.6
click at [508, 106] on h5 "During a meeting with stakeholders in a housing construction project, risks rel…" at bounding box center [429, 112] width 380 height 57
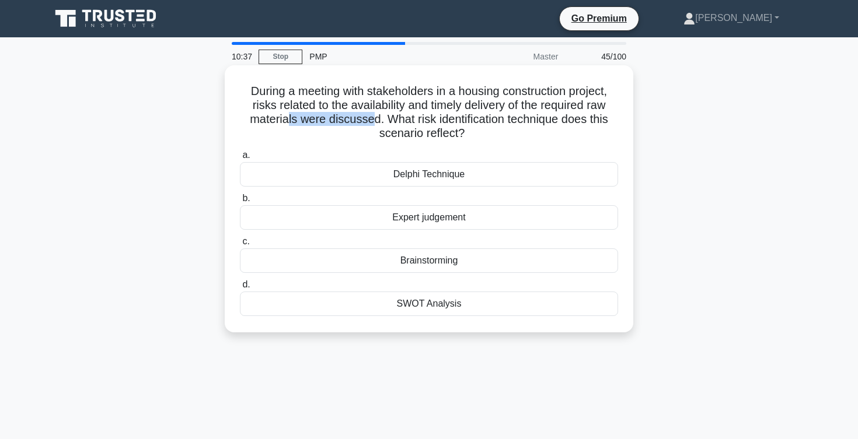
drag, startPoint x: 287, startPoint y: 122, endPoint x: 371, endPoint y: 124, distance: 84.6
click at [371, 124] on h5 "During a meeting with stakeholders in a housing construction project, risks rel…" at bounding box center [429, 112] width 380 height 57
drag, startPoint x: 389, startPoint y: 118, endPoint x: 595, endPoint y: 131, distance: 206.4
click at [595, 131] on h5 "During a meeting with stakeholders in a housing construction project, risks rel…" at bounding box center [429, 112] width 380 height 57
click at [413, 262] on div "Brainstorming" at bounding box center [429, 261] width 378 height 25
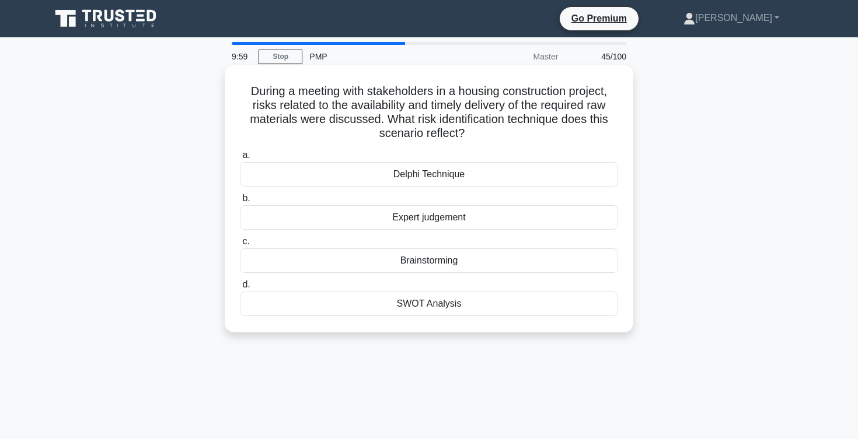
click at [240, 246] on input "c. Brainstorming" at bounding box center [240, 242] width 0 height 8
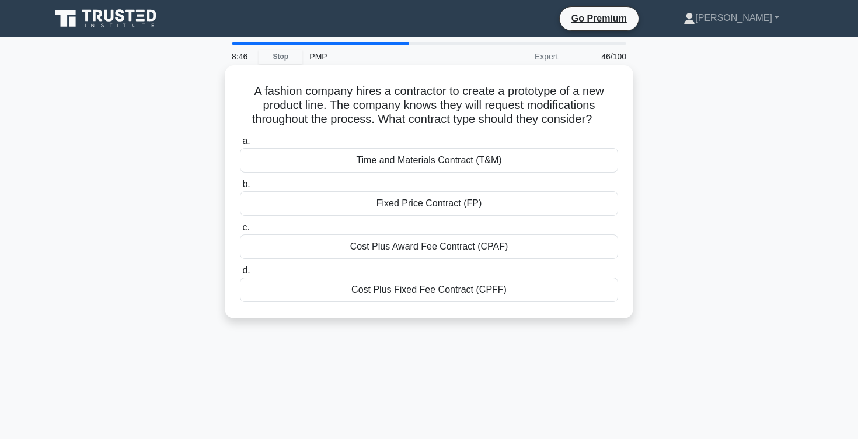
click at [387, 292] on div "Cost Plus Fixed Fee Contract (CPFF)" at bounding box center [429, 290] width 378 height 25
click at [240, 275] on input "d. Cost Plus Fixed Fee Contract (CPFF)" at bounding box center [240, 271] width 0 height 8
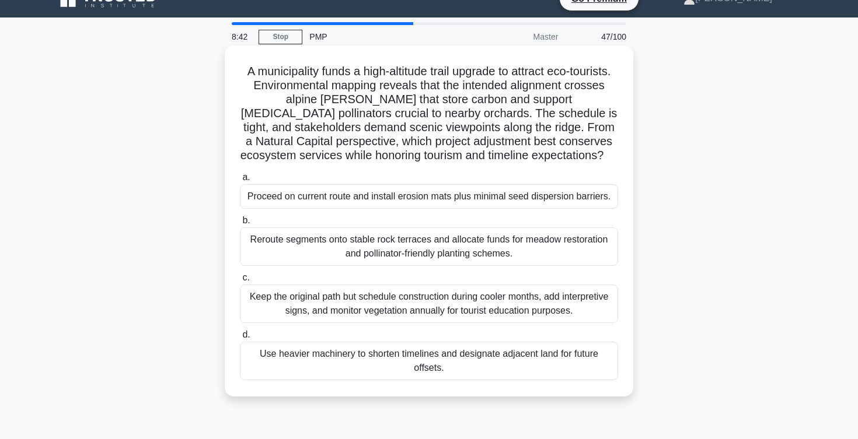
scroll to position [23, 0]
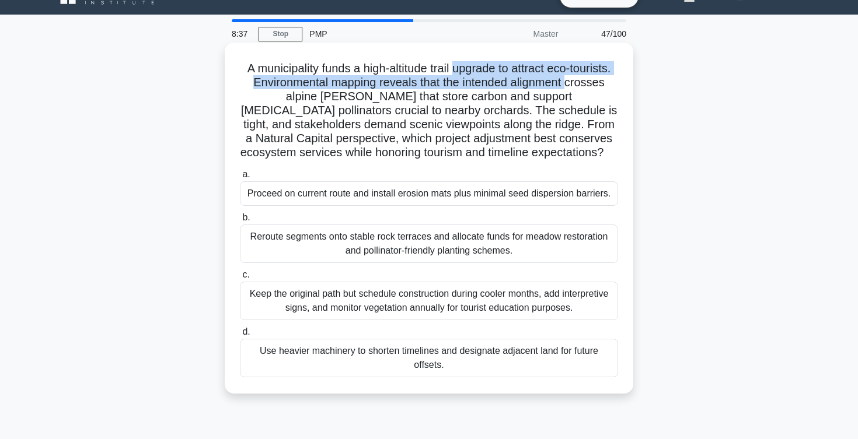
drag, startPoint x: 455, startPoint y: 72, endPoint x: 568, endPoint y: 76, distance: 112.7
click at [568, 76] on h5 "A municipality funds a high-altitude trail upgrade to attract eco-tourists. Env…" at bounding box center [429, 110] width 380 height 99
click at [368, 77] on h5 "A municipality funds a high-altitude trail upgrade to attract eco-tourists. Env…" at bounding box center [429, 110] width 380 height 99
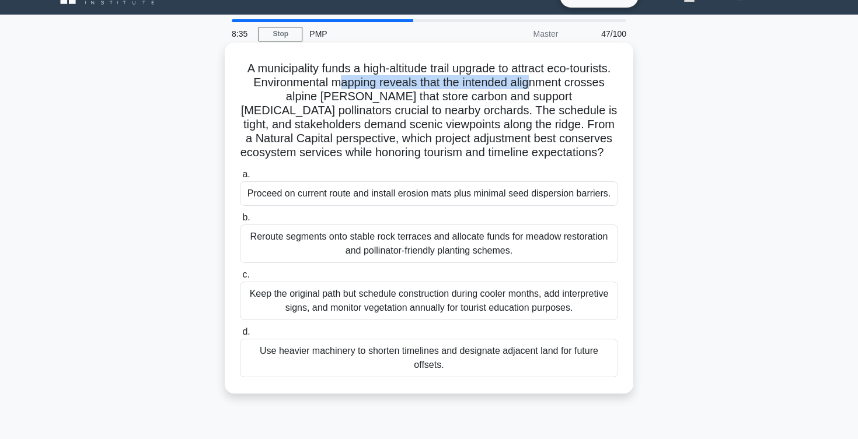
drag, startPoint x: 338, startPoint y: 86, endPoint x: 549, endPoint y: 86, distance: 210.7
click at [548, 86] on h5 "A municipality funds a high-altitude trail upgrade to attract eco-tourists. Env…" at bounding box center [429, 110] width 380 height 99
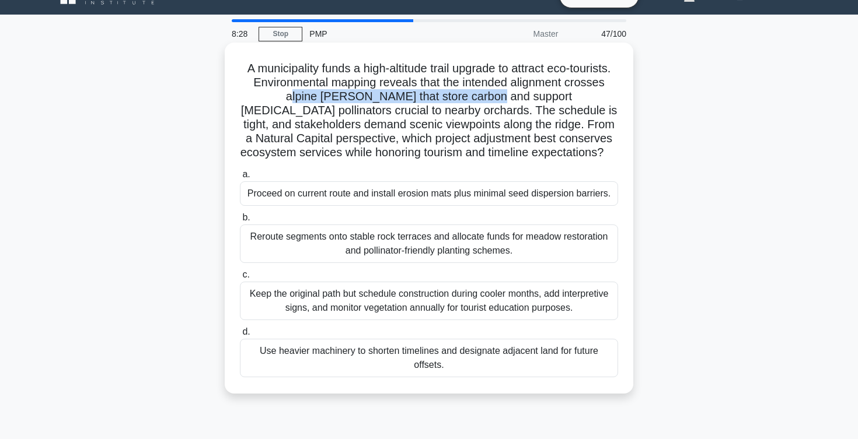
drag, startPoint x: 262, startPoint y: 99, endPoint x: 465, endPoint y: 100, distance: 203.1
click at [465, 99] on h5 "A municipality funds a high-altitude trail upgrade to attract eco-tourists. Env…" at bounding box center [429, 110] width 380 height 99
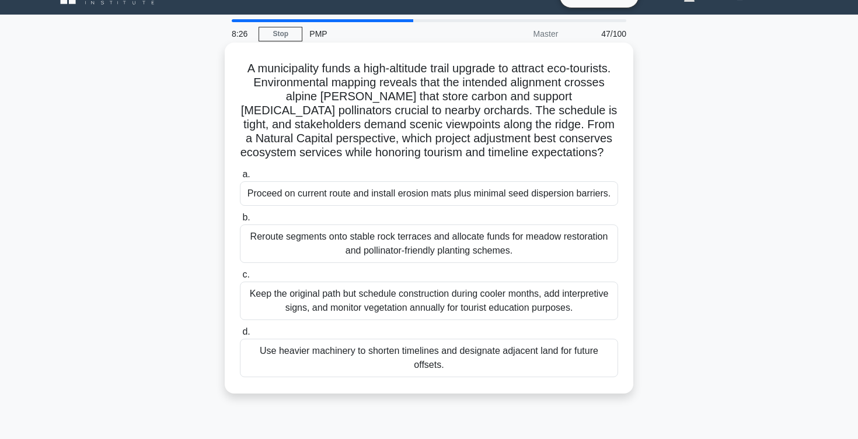
click at [476, 99] on h5 "A municipality funds a high-altitude trail upgrade to attract eco-tourists. Env…" at bounding box center [429, 110] width 380 height 99
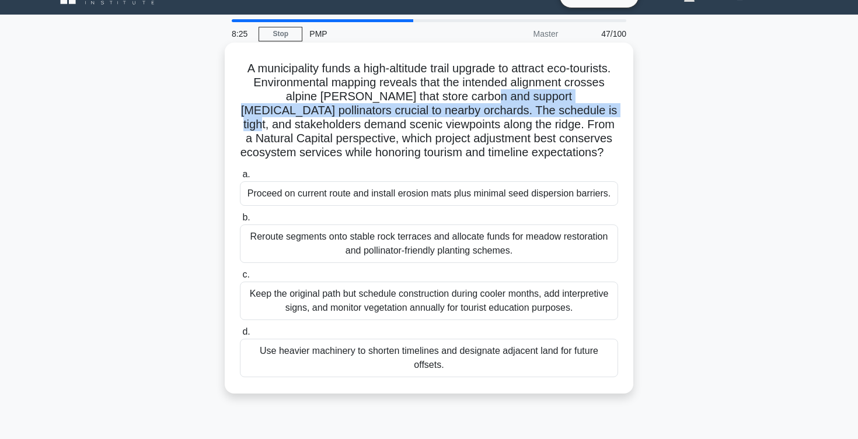
drag, startPoint x: 459, startPoint y: 96, endPoint x: 567, endPoint y: 104, distance: 108.8
click at [567, 104] on h5 "A municipality funds a high-altitude trail upgrade to attract eco-tourists. Env…" at bounding box center [429, 110] width 380 height 99
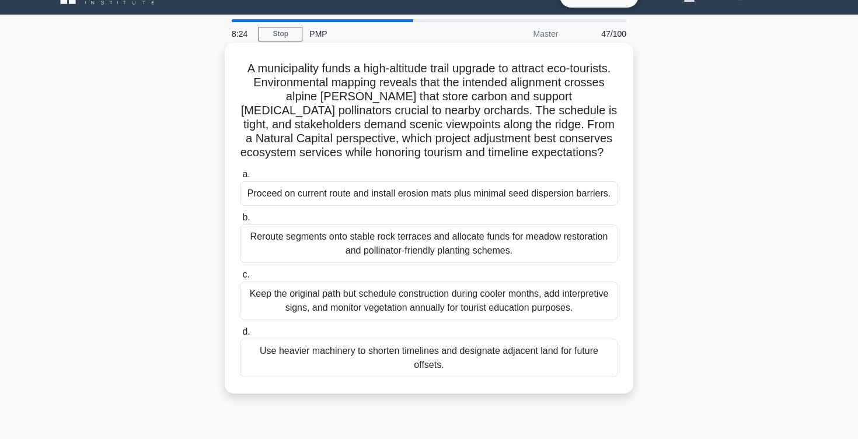
click at [367, 127] on h5 "A municipality funds a high-altitude trail upgrade to attract eco-tourists. Env…" at bounding box center [429, 110] width 380 height 99
drag, startPoint x: 278, startPoint y: 110, endPoint x: 392, endPoint y: 117, distance: 114.0
click at [392, 117] on h5 "A municipality funds a high-altitude trail upgrade to attract eco-tourists. Env…" at bounding box center [429, 110] width 380 height 99
drag, startPoint x: 402, startPoint y: 112, endPoint x: 504, endPoint y: 113, distance: 102.1
click at [504, 113] on h5 "A municipality funds a high-altitude trail upgrade to attract eco-tourists. Env…" at bounding box center [429, 110] width 380 height 99
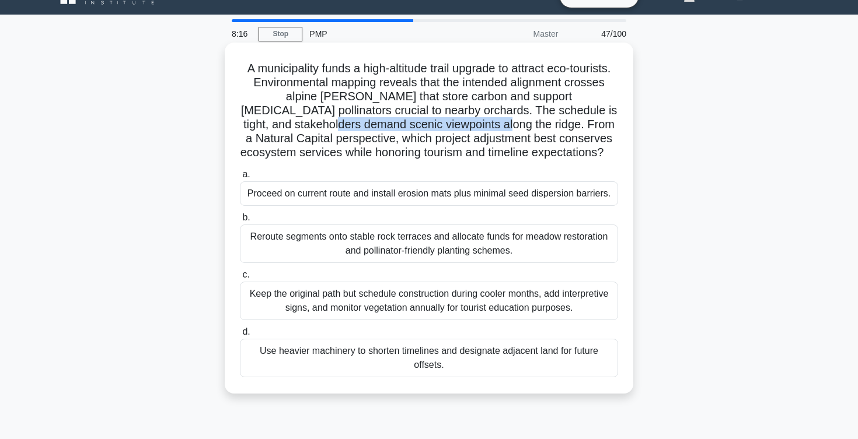
drag, startPoint x: 308, startPoint y: 125, endPoint x: 477, endPoint y: 123, distance: 168.7
click at [477, 123] on h5 "A municipality funds a high-altitude trail upgrade to attract eco-tourists. Env…" at bounding box center [429, 110] width 380 height 99
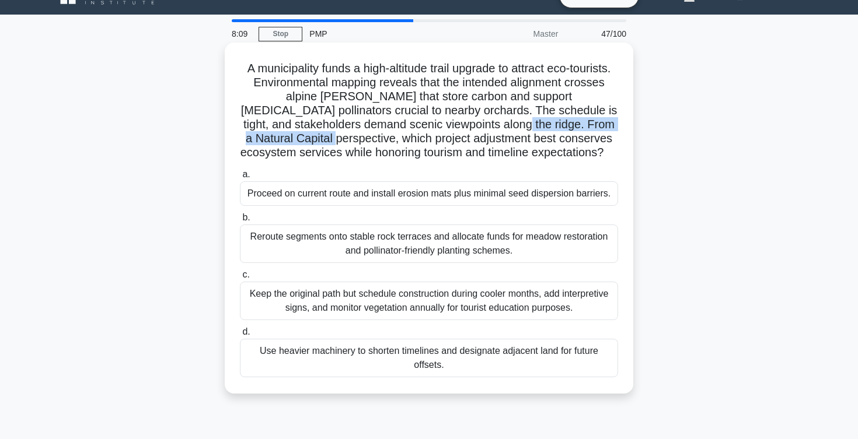
drag, startPoint x: 486, startPoint y: 123, endPoint x: 309, endPoint y: 142, distance: 177.8
click at [309, 142] on h5 "A municipality funds a high-altitude trail upgrade to attract eco-tourists. Env…" at bounding box center [429, 110] width 380 height 99
click at [317, 139] on h5 "A municipality funds a high-altitude trail upgrade to attract eco-tourists. Env…" at bounding box center [429, 110] width 380 height 99
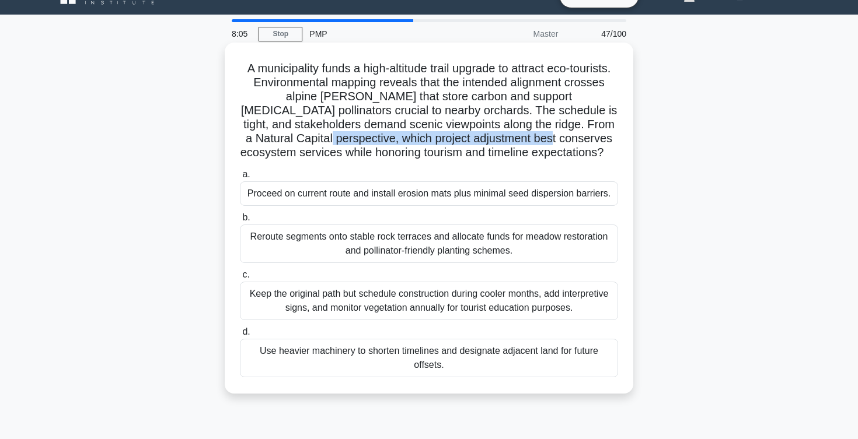
drag, startPoint x: 303, startPoint y: 138, endPoint x: 523, endPoint y: 131, distance: 220.1
click at [523, 131] on h5 "A municipality funds a high-altitude trail upgrade to attract eco-tourists. Env…" at bounding box center [429, 110] width 380 height 99
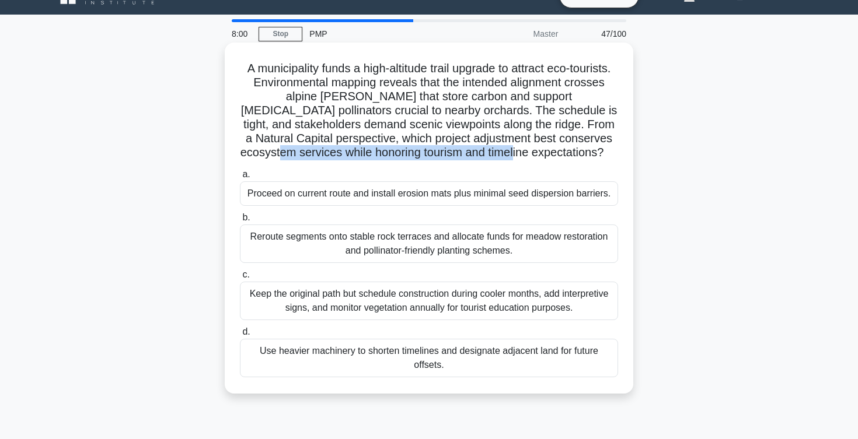
drag, startPoint x: 297, startPoint y: 153, endPoint x: 529, endPoint y: 160, distance: 231.8
click at [529, 160] on h5 "A municipality funds a high-altitude trail upgrade to attract eco-tourists. Env…" at bounding box center [429, 110] width 380 height 99
click at [427, 306] on div "Keep the original path but schedule construction during cooler months, add inte…" at bounding box center [429, 301] width 378 height 39
click at [240, 279] on input "c. Keep the original path but schedule construction during cooler months, add i…" at bounding box center [240, 275] width 0 height 8
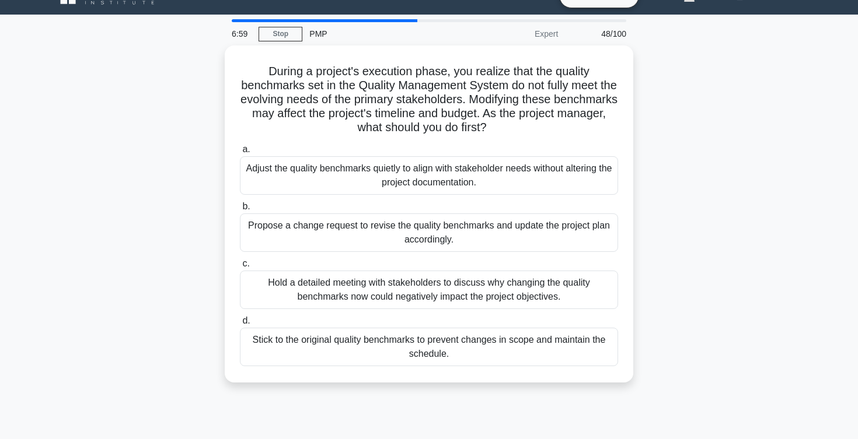
scroll to position [0, 0]
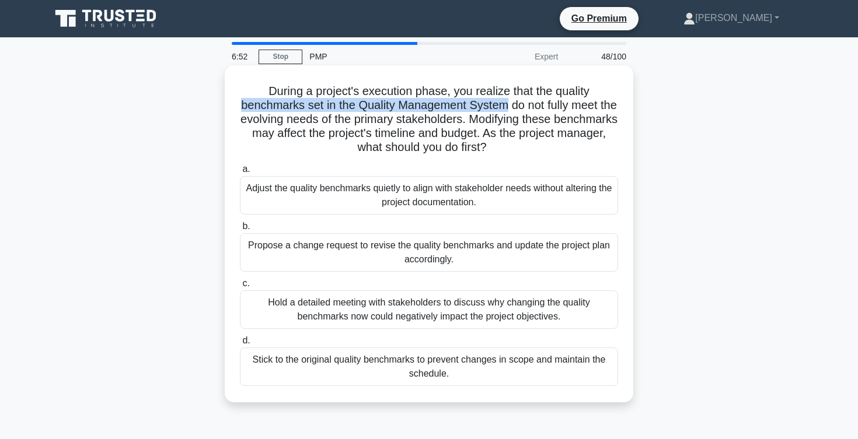
drag, startPoint x: 240, startPoint y: 109, endPoint x: 506, endPoint y: 110, distance: 265.5
click at [506, 110] on h5 "During a project's execution phase, you realize that the quality benchmarks set…" at bounding box center [429, 119] width 380 height 71
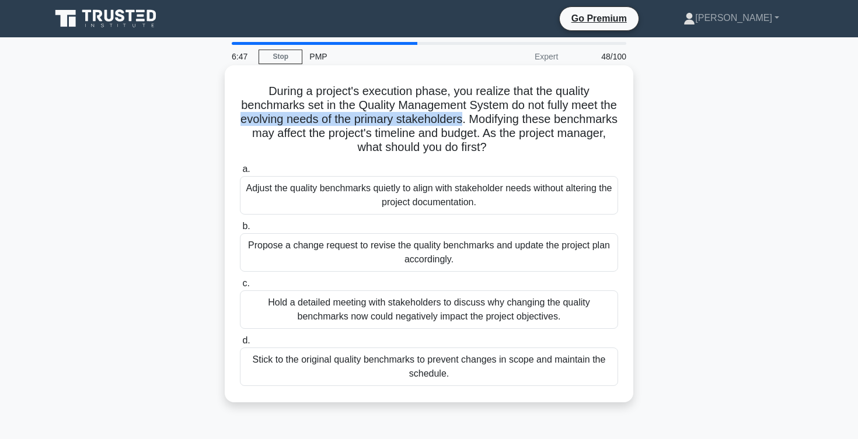
drag, startPoint x: 241, startPoint y: 121, endPoint x: 463, endPoint y: 120, distance: 222.3
click at [463, 120] on h5 "During a project's execution phase, you realize that the quality benchmarks set…" at bounding box center [429, 119] width 380 height 71
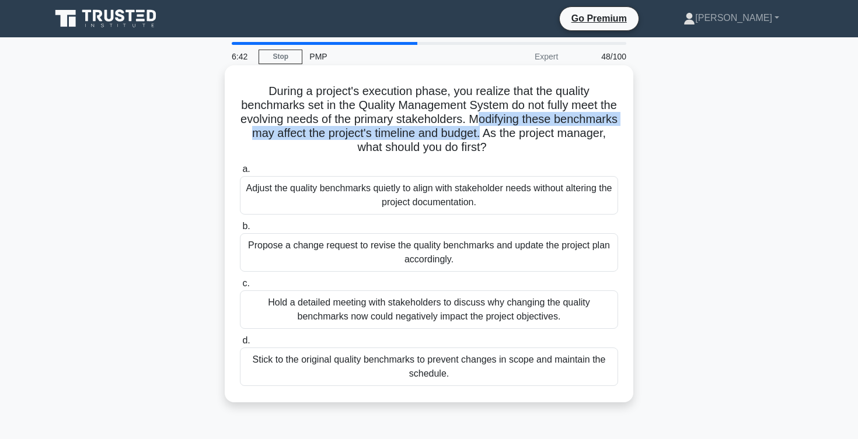
drag, startPoint x: 476, startPoint y: 118, endPoint x: 480, endPoint y: 132, distance: 15.1
click at [480, 132] on h5 "During a project's execution phase, you realize that the quality benchmarks set…" at bounding box center [429, 119] width 380 height 71
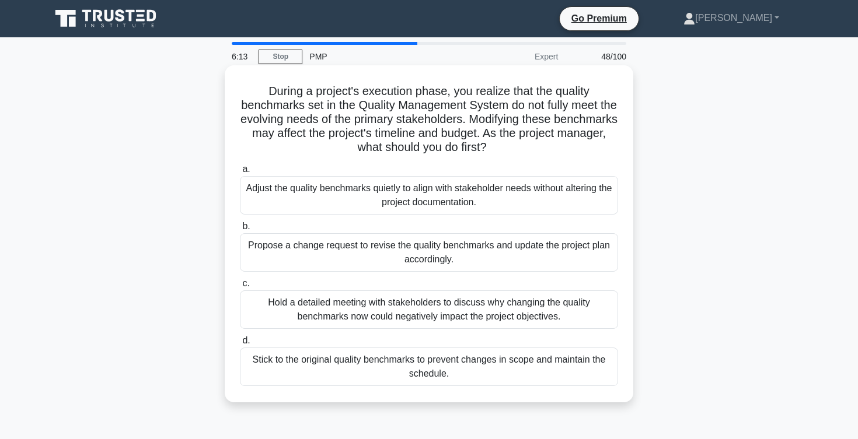
click at [351, 252] on div "Propose a change request to revise the quality benchmarks and update the projec…" at bounding box center [429, 252] width 378 height 39
click at [240, 230] on input "b. Propose a change request to revise the quality benchmarks and update the pro…" at bounding box center [240, 227] width 0 height 8
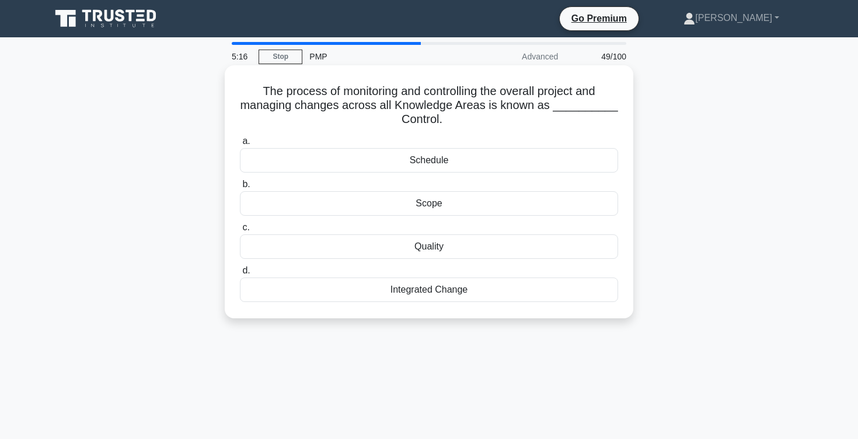
click at [406, 289] on div "Integrated Change" at bounding box center [429, 290] width 378 height 25
click at [240, 275] on input "d. Integrated Change" at bounding box center [240, 271] width 0 height 8
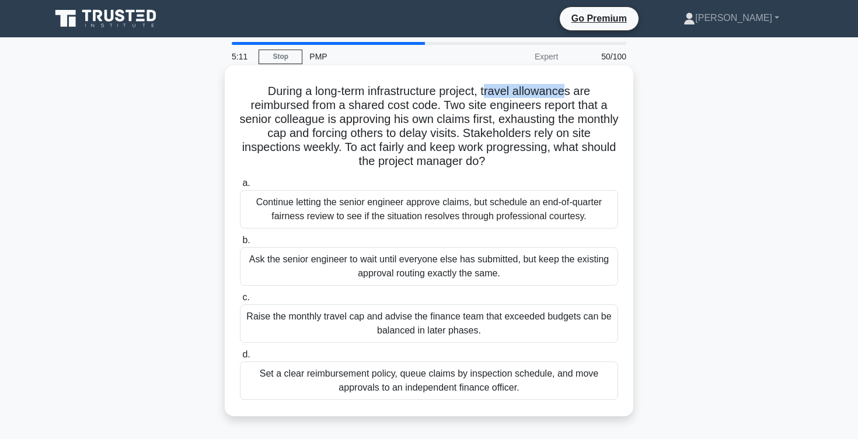
drag, startPoint x: 486, startPoint y: 92, endPoint x: 563, endPoint y: 95, distance: 77.7
click at [563, 95] on h5 "During a long-term infrastructure project, travel allowances are reimbursed fro…" at bounding box center [429, 126] width 380 height 85
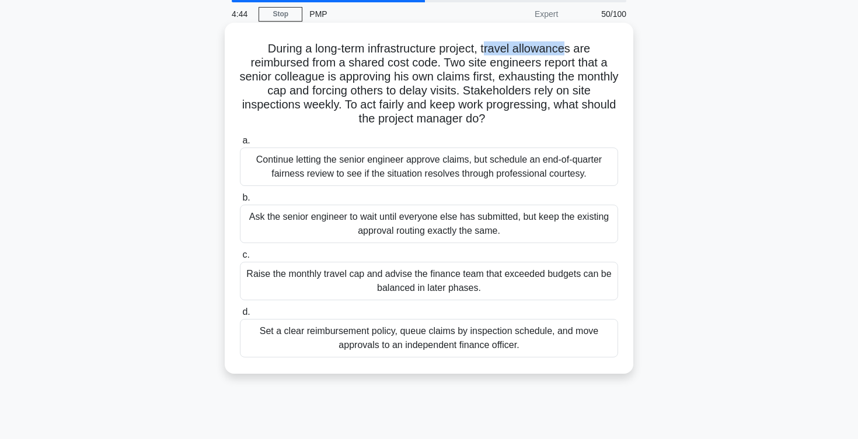
scroll to position [53, 0]
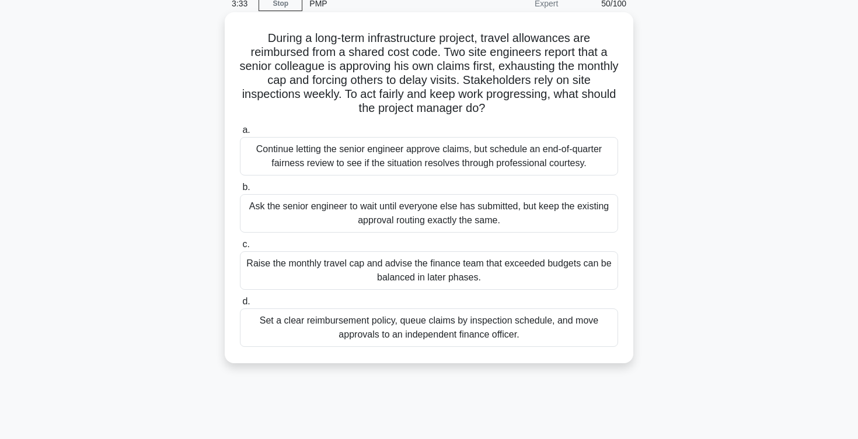
click at [431, 327] on div "Set a clear reimbursement policy, queue claims by inspection schedule, and move…" at bounding box center [429, 328] width 378 height 39
click at [240, 306] on input "d. Set a clear reimbursement policy, queue claims by inspection schedule, and m…" at bounding box center [240, 302] width 0 height 8
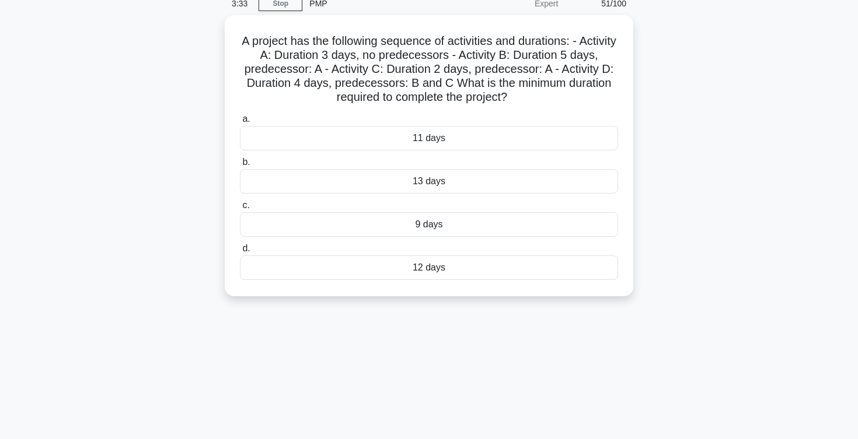
scroll to position [0, 0]
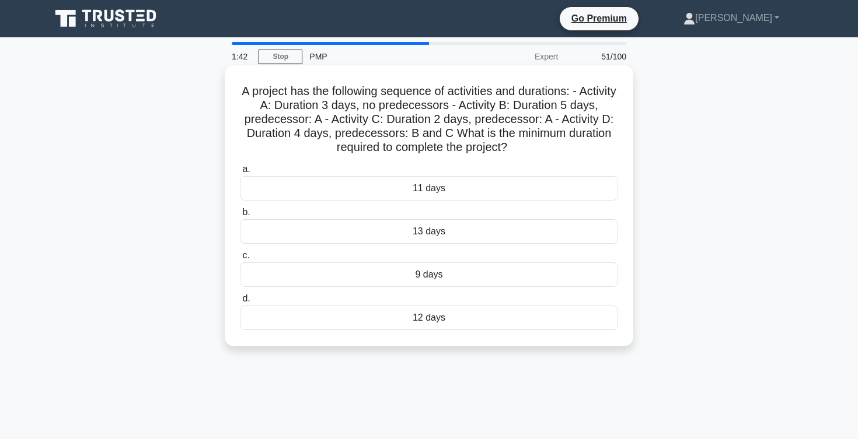
click at [420, 316] on div "12 days" at bounding box center [429, 318] width 378 height 25
click at [240, 303] on input "d. 12 days" at bounding box center [240, 299] width 0 height 8
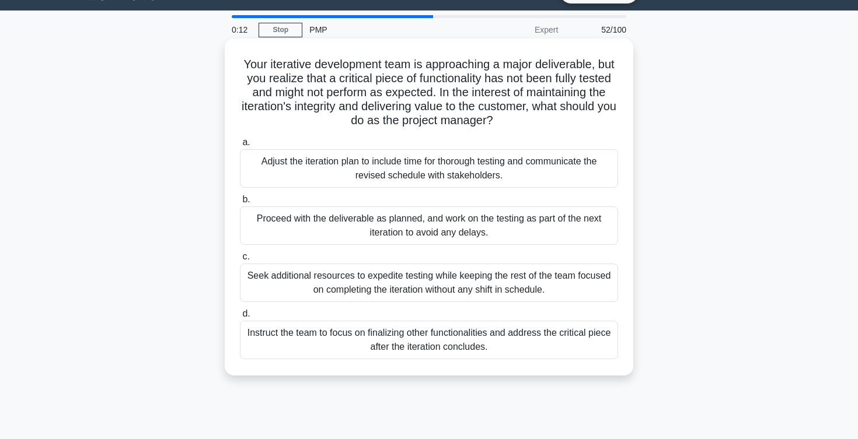
scroll to position [26, 0]
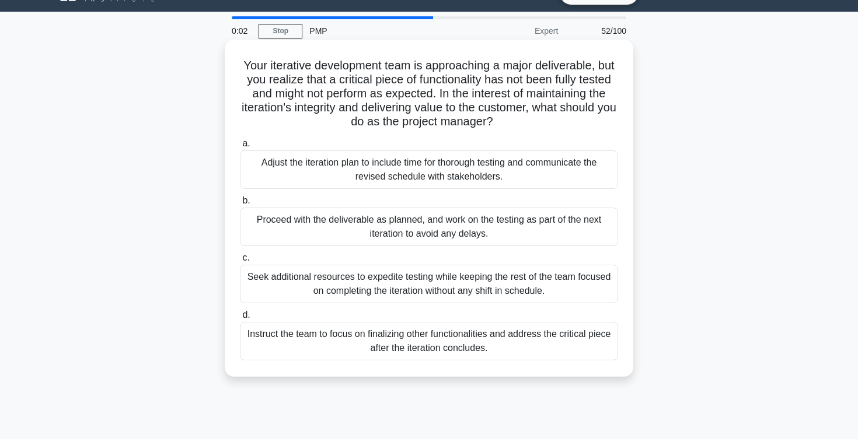
click at [452, 288] on div "Seek additional resources to expedite testing while keeping the rest of the tea…" at bounding box center [429, 284] width 378 height 39
click at [240, 262] on input "c. Seek additional resources to expedite testing while keeping the rest of the …" at bounding box center [240, 258] width 0 height 8
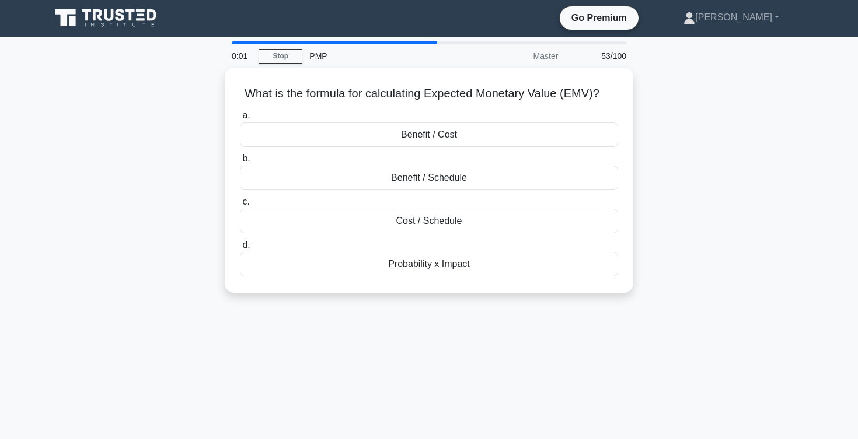
scroll to position [0, 0]
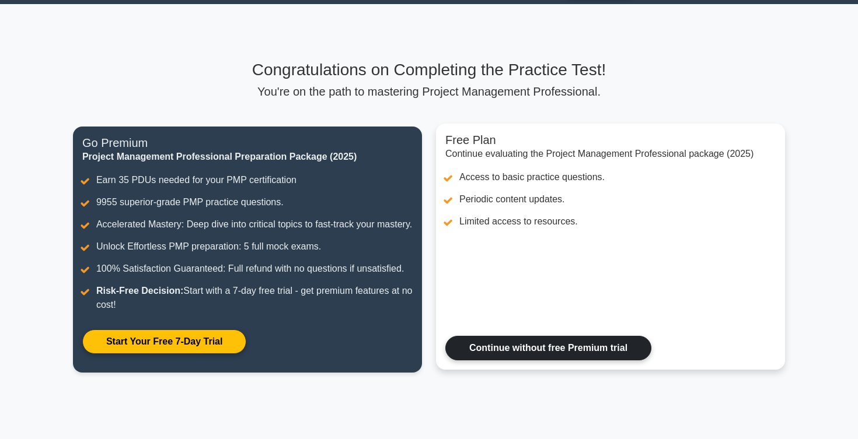
scroll to position [38, 0]
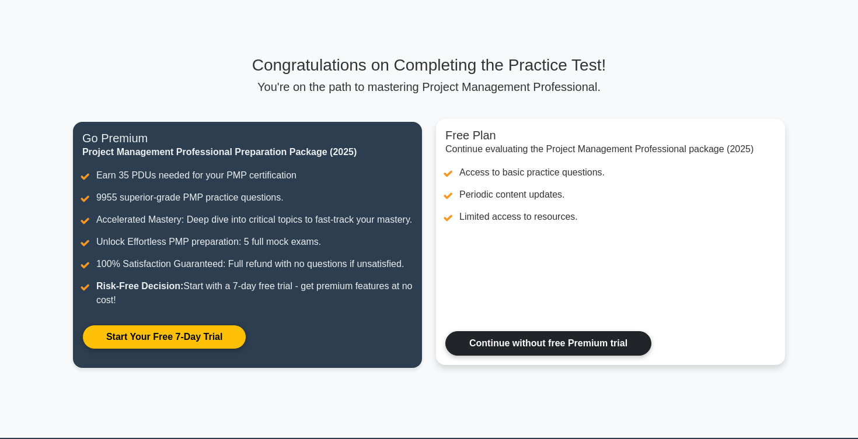
click at [515, 344] on link "Continue without free Premium trial" at bounding box center [548, 343] width 206 height 25
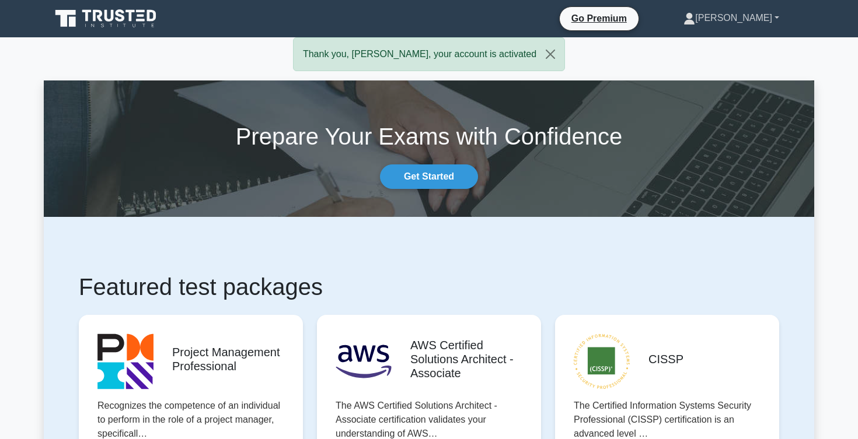
click at [756, 16] on link "[PERSON_NAME]" at bounding box center [731, 17] width 152 height 23
click at [722, 44] on link "Profile" at bounding box center [702, 45] width 92 height 19
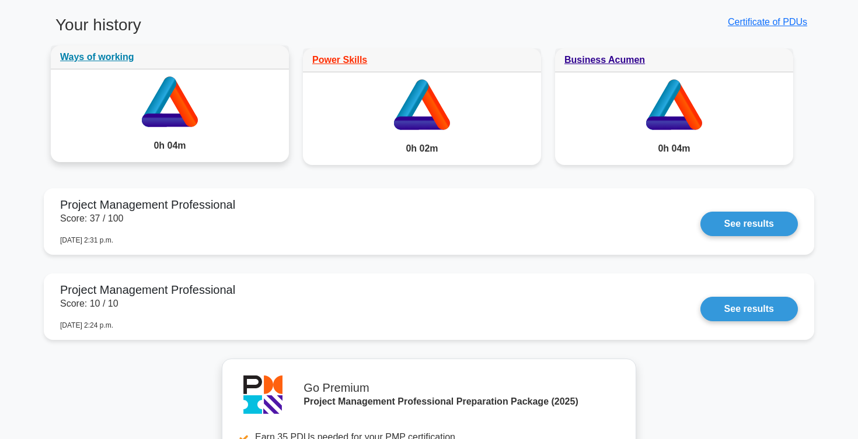
scroll to position [787, 0]
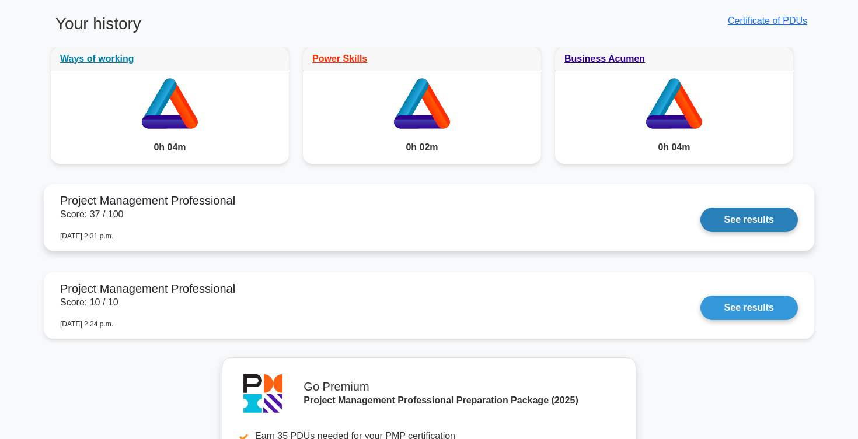
click at [700, 215] on link "See results" at bounding box center [748, 220] width 97 height 25
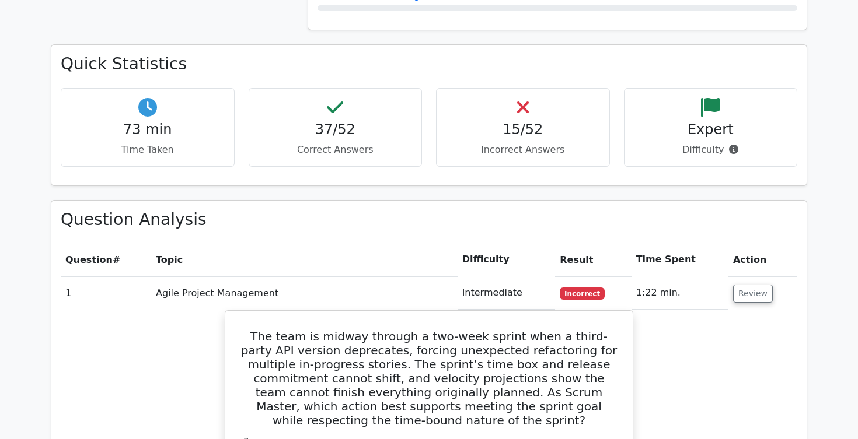
scroll to position [1433, 0]
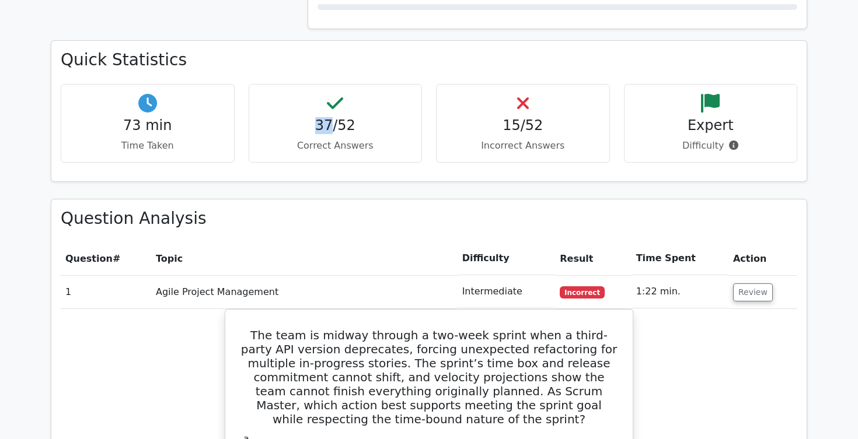
drag, startPoint x: 319, startPoint y: 87, endPoint x: 333, endPoint y: 87, distance: 14.6
click at [333, 117] on h4 "37/52" at bounding box center [336, 125] width 154 height 17
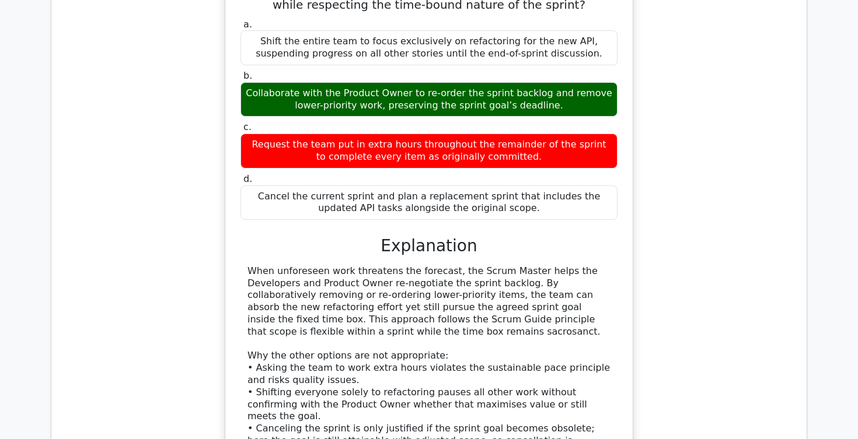
scroll to position [1845, 0]
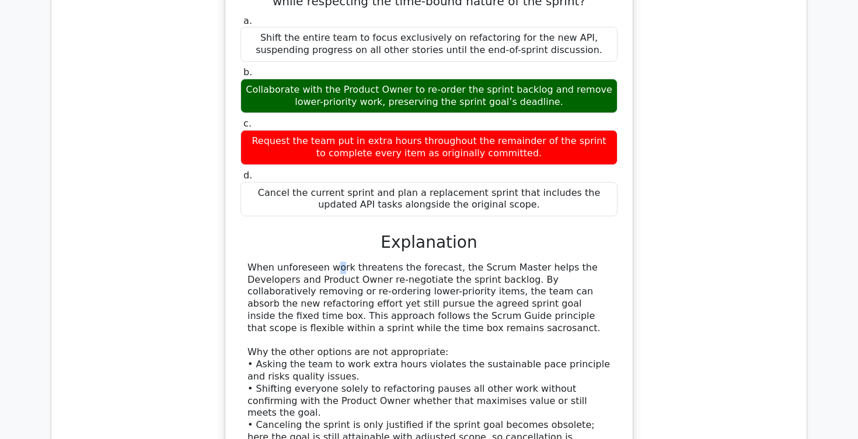
drag, startPoint x: 254, startPoint y: 225, endPoint x: 498, endPoint y: 219, distance: 244.0
click at [498, 219] on div "a. Shift the entire team to focus exclusively on refactoring for the new API, s…" at bounding box center [428, 257] width 379 height 489
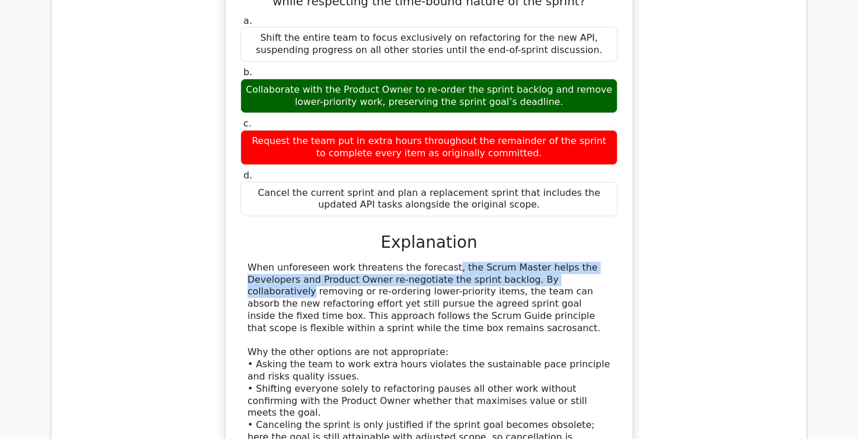
drag, startPoint x: 368, startPoint y: 228, endPoint x: 522, endPoint y: 233, distance: 153.6
click at [522, 262] on div "When unforeseen work threatens the forecast, the Scrum Master helps the Develop…" at bounding box center [428, 359] width 363 height 194
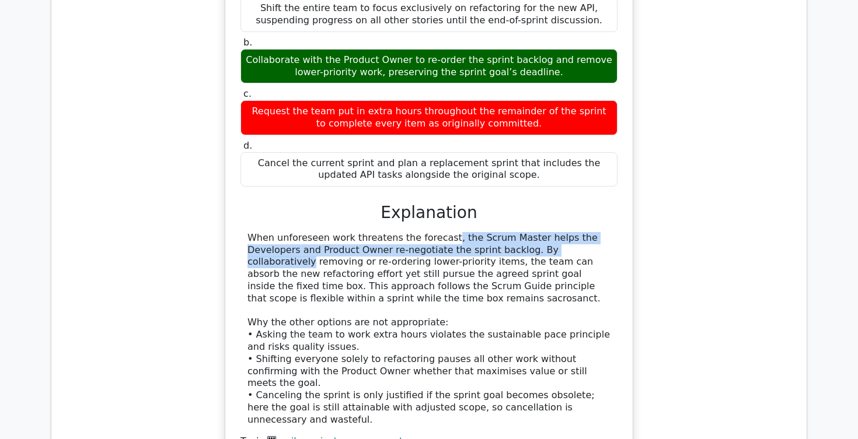
scroll to position [1880, 0]
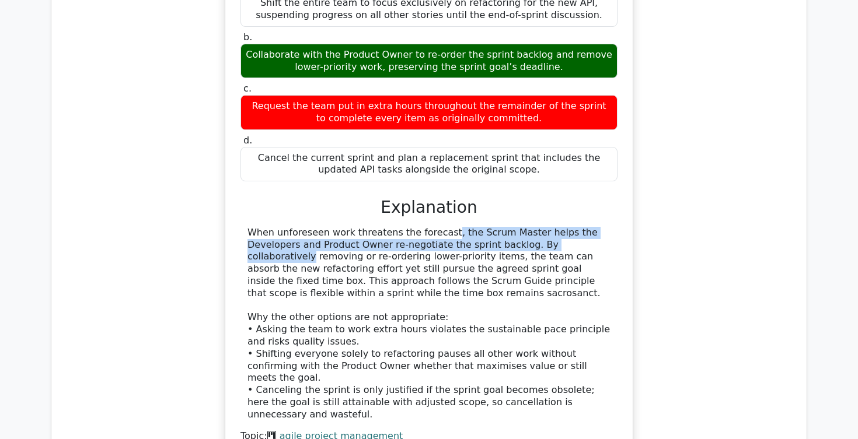
drag, startPoint x: 438, startPoint y: 214, endPoint x: 434, endPoint y: 255, distance: 41.1
click at [434, 254] on div "When unforeseen work threatens the forecast, the Scrum Master helps the Develop…" at bounding box center [428, 324] width 363 height 194
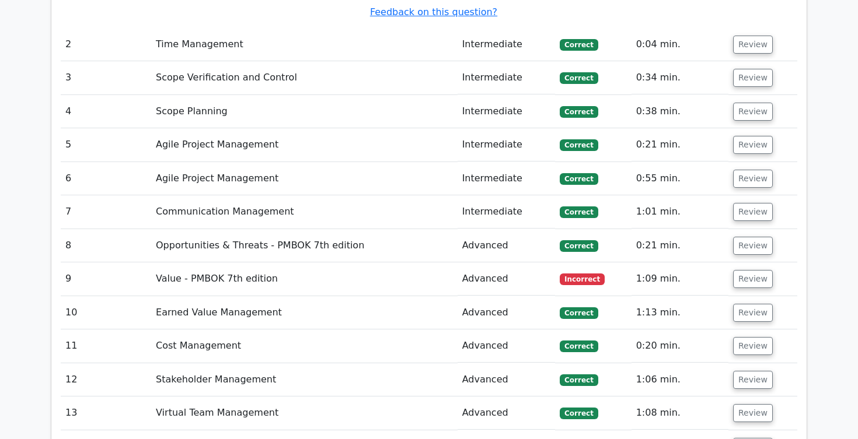
scroll to position [2379, 0]
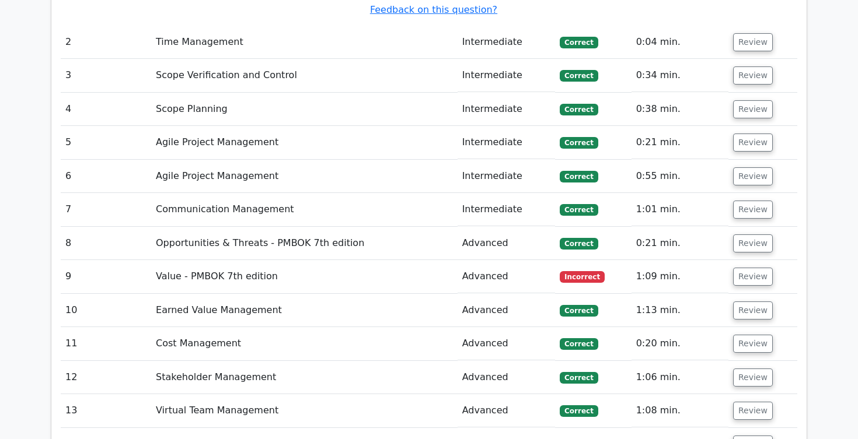
click at [256, 260] on td "Value - PMBOK 7th edition" at bounding box center [304, 276] width 306 height 33
click at [738, 268] on button "Review" at bounding box center [753, 277] width 40 height 18
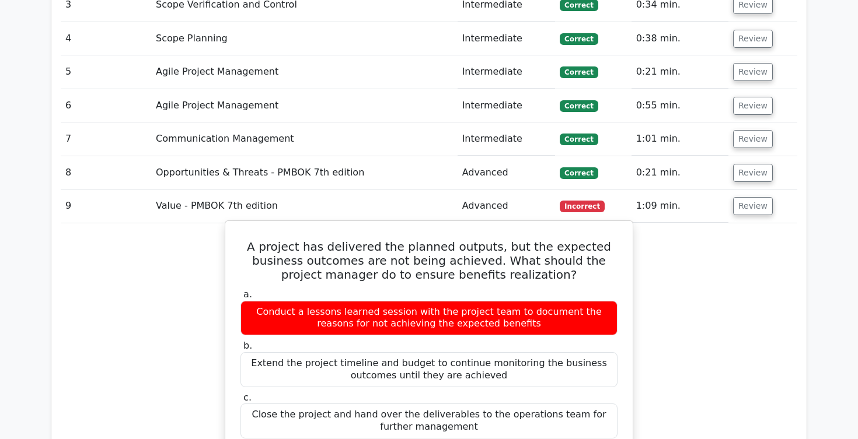
scroll to position [2450, 0]
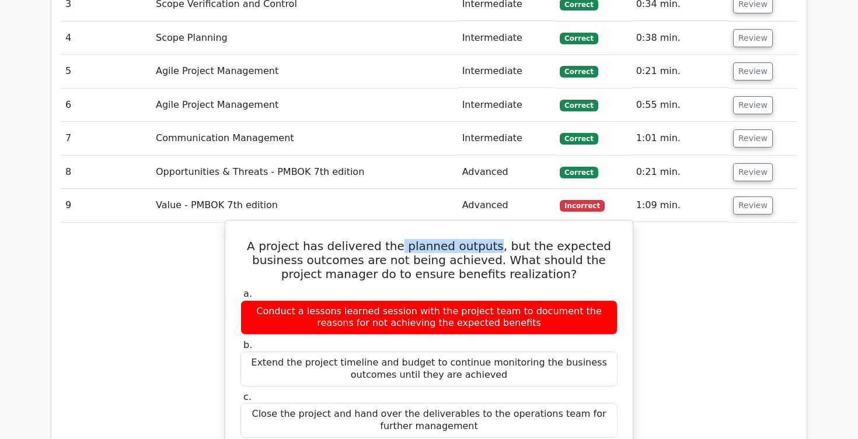
drag, startPoint x: 382, startPoint y: 190, endPoint x: 469, endPoint y: 197, distance: 86.7
click at [470, 239] on h5 "A project has delivered the planned outputs, but the expected business outcomes…" at bounding box center [428, 260] width 379 height 42
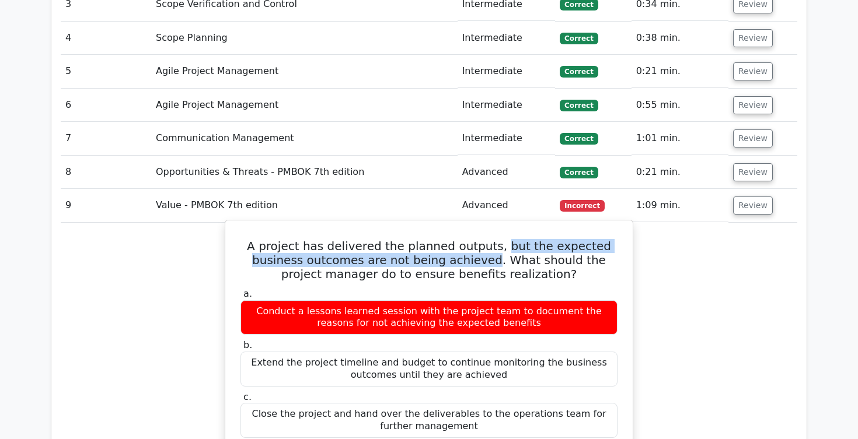
drag, startPoint x: 477, startPoint y: 193, endPoint x: 416, endPoint y: 205, distance: 61.9
click at [416, 239] on h5 "A project has delivered the planned outputs, but the expected business outcomes…" at bounding box center [428, 260] width 379 height 42
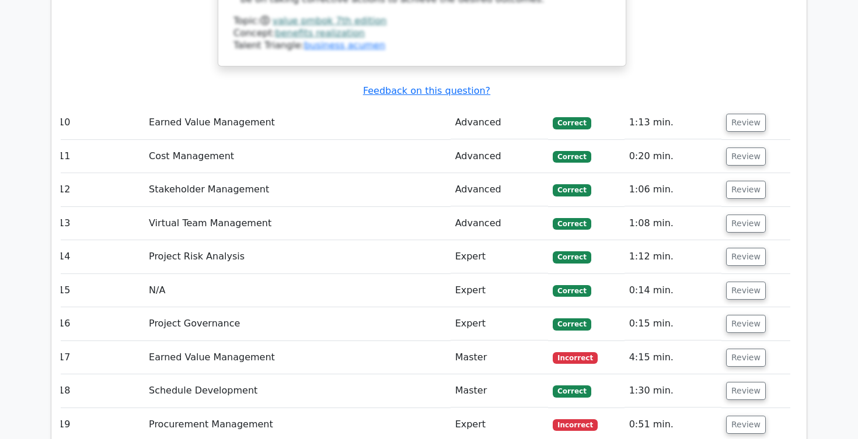
scroll to position [3266, 0]
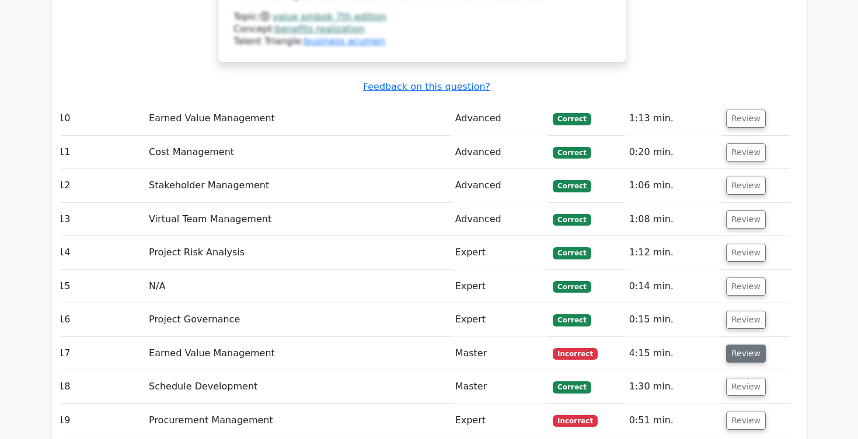
click at [741, 345] on button "Review" at bounding box center [746, 354] width 40 height 18
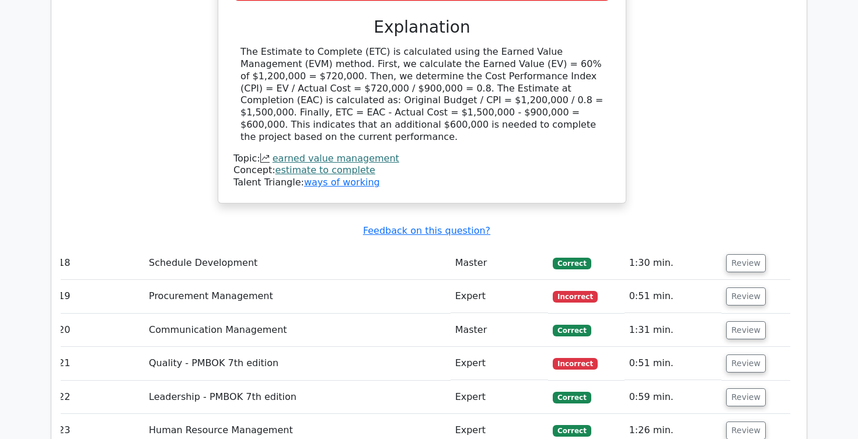
scroll to position [3902, 0]
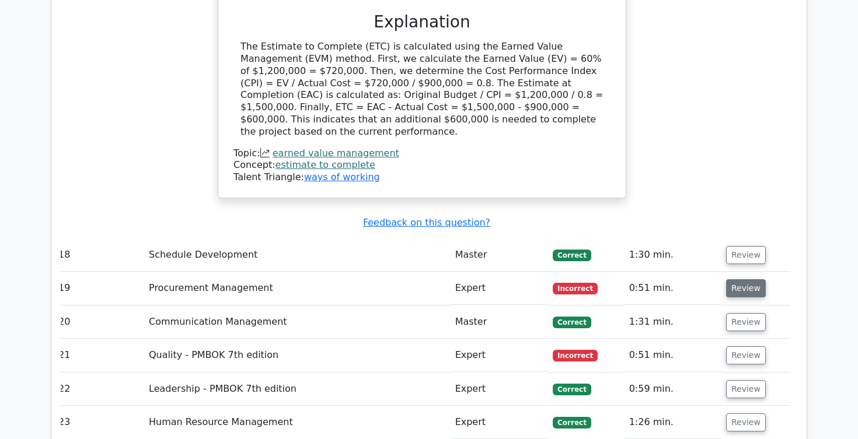
click at [742, 280] on button "Review" at bounding box center [746, 289] width 40 height 18
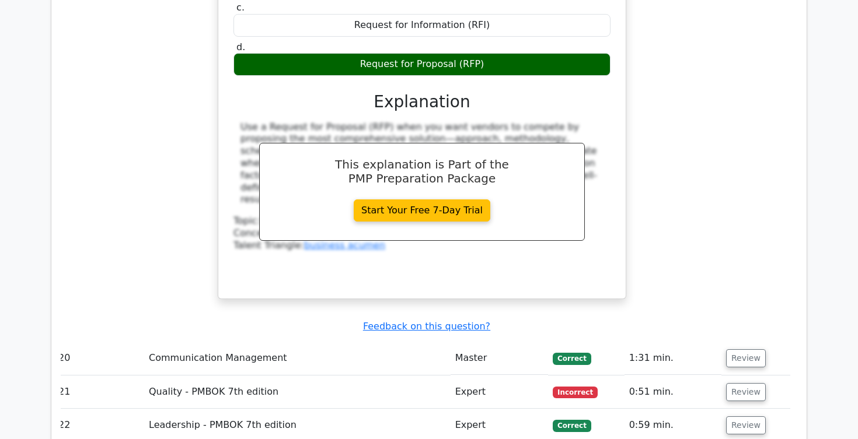
scroll to position [4365, 0]
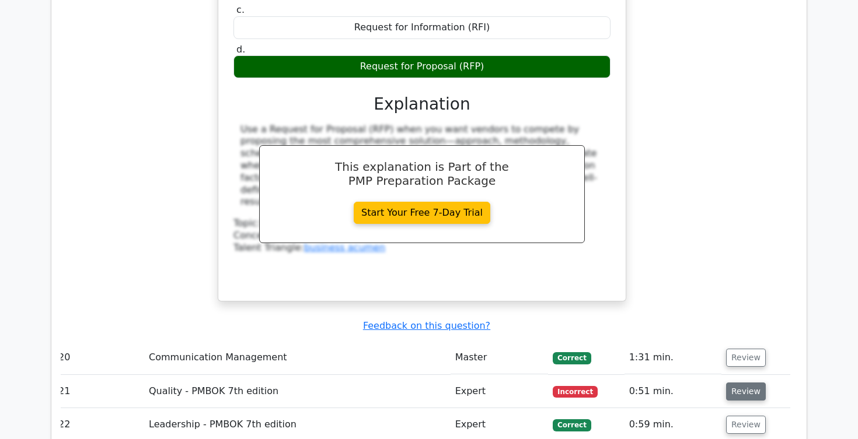
click at [751, 383] on button "Review" at bounding box center [746, 392] width 40 height 18
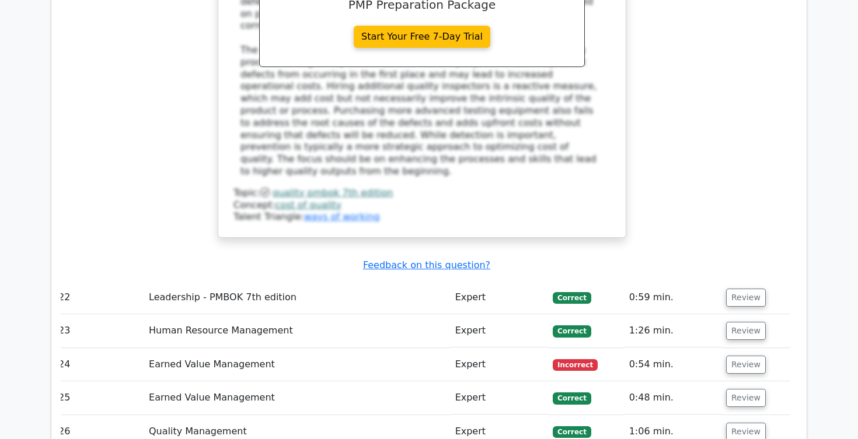
scroll to position [5153, 0]
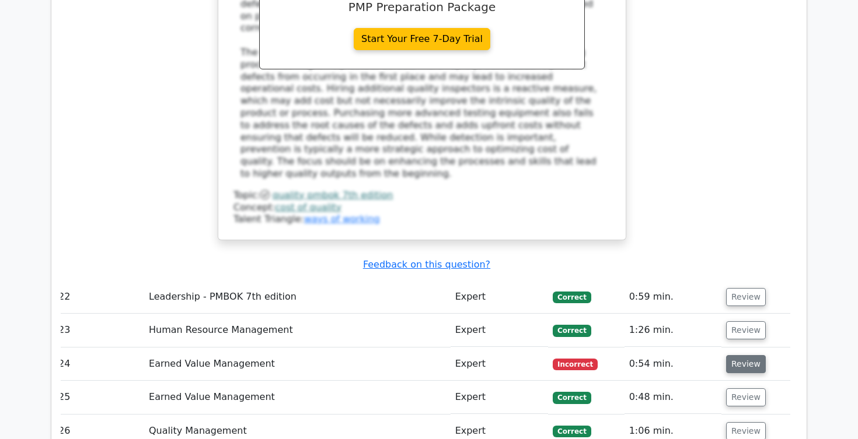
click at [746, 355] on button "Review" at bounding box center [746, 364] width 40 height 18
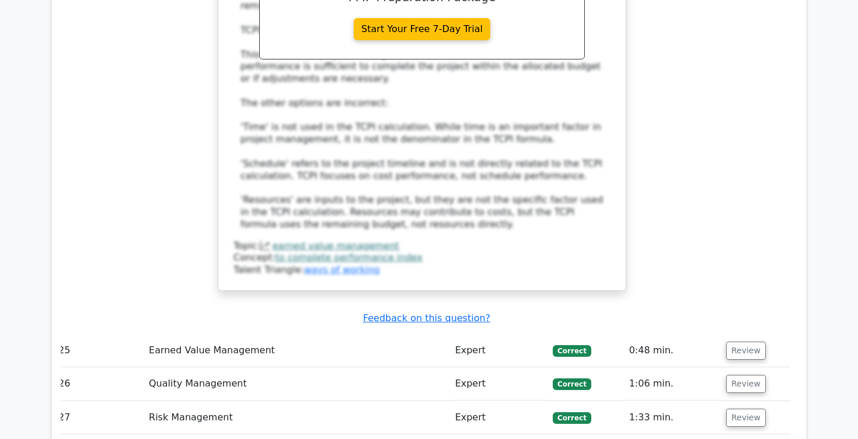
scroll to position [5848, 0]
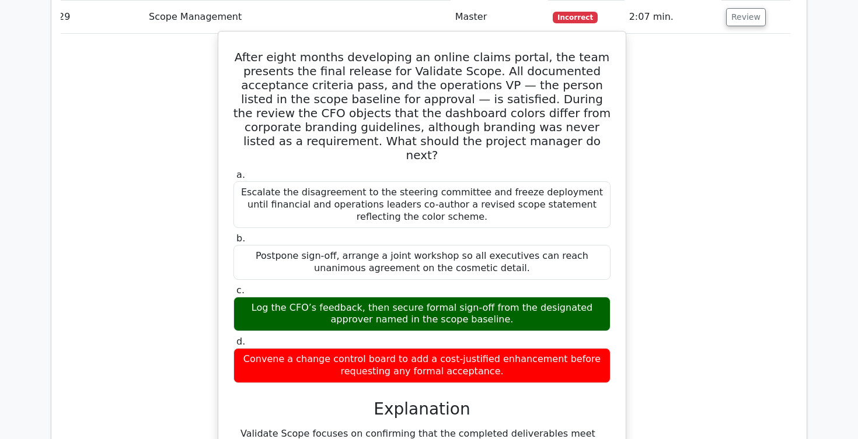
scroll to position [6318, 0]
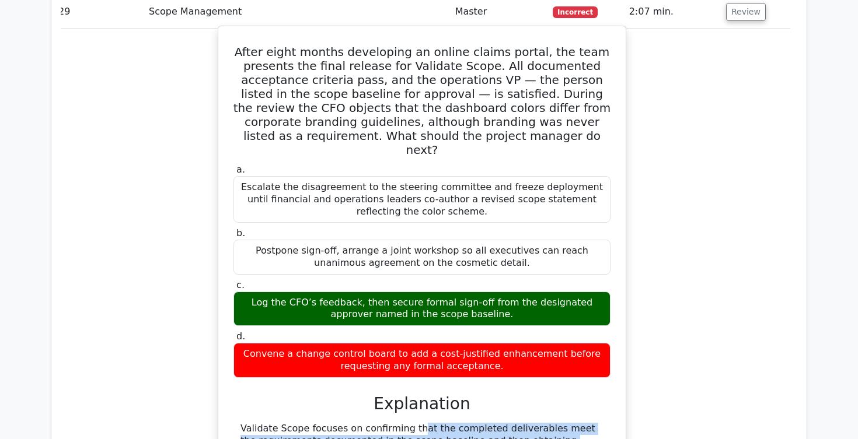
drag, startPoint x: 338, startPoint y: 235, endPoint x: 561, endPoint y: 247, distance: 223.9
drag, startPoint x: 247, startPoint y: 260, endPoint x: 433, endPoint y: 260, distance: 186.2
drag, startPoint x: 450, startPoint y: 261, endPoint x: 514, endPoint y: 275, distance: 65.6
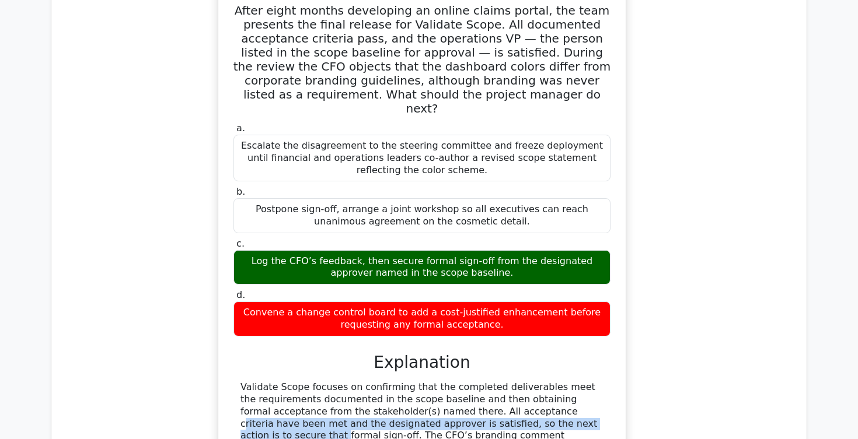
scroll to position [6360, 0]
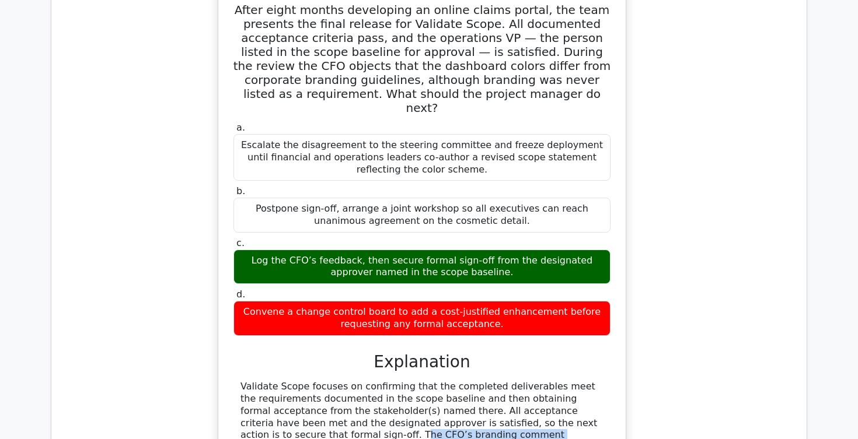
drag, startPoint x: 244, startPoint y: 241, endPoint x: 439, endPoint y: 245, distance: 194.9
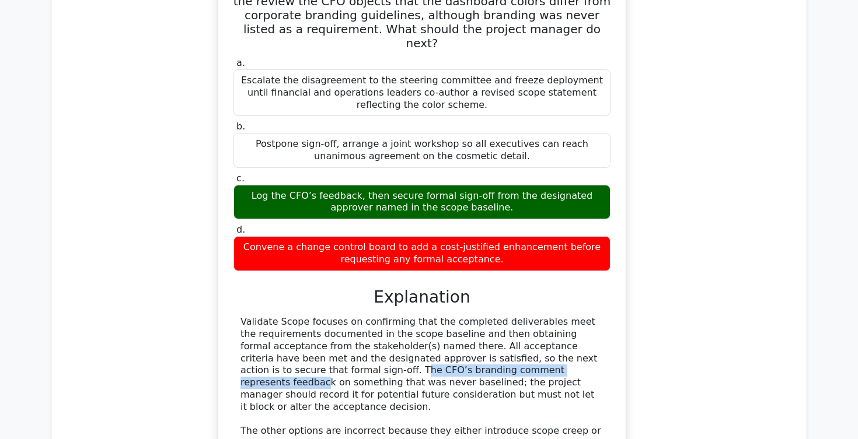
scroll to position [6428, 0]
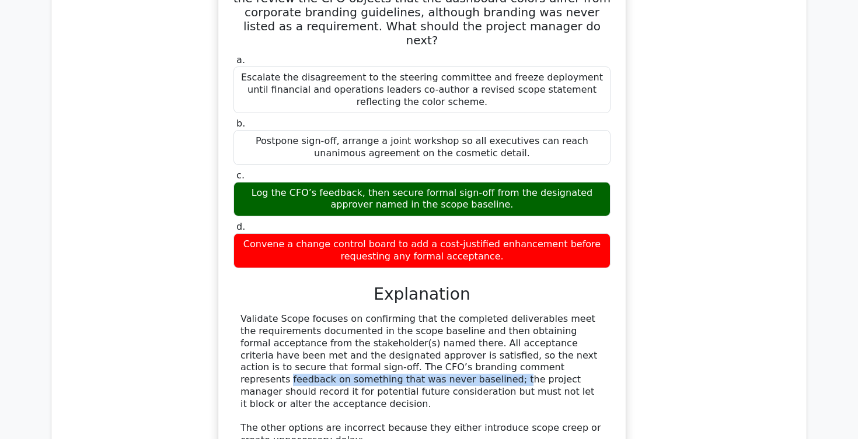
drag, startPoint x: 263, startPoint y: 186, endPoint x: 443, endPoint y: 183, distance: 180.3
click at [443, 313] on div "Validate Scope focuses on confirming that the completed deliverables meet the r…" at bounding box center [421, 440] width 363 height 255
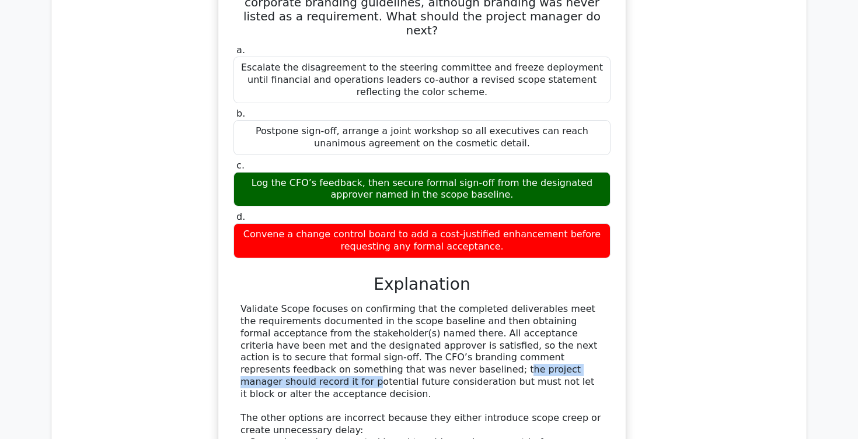
scroll to position [6467, 0]
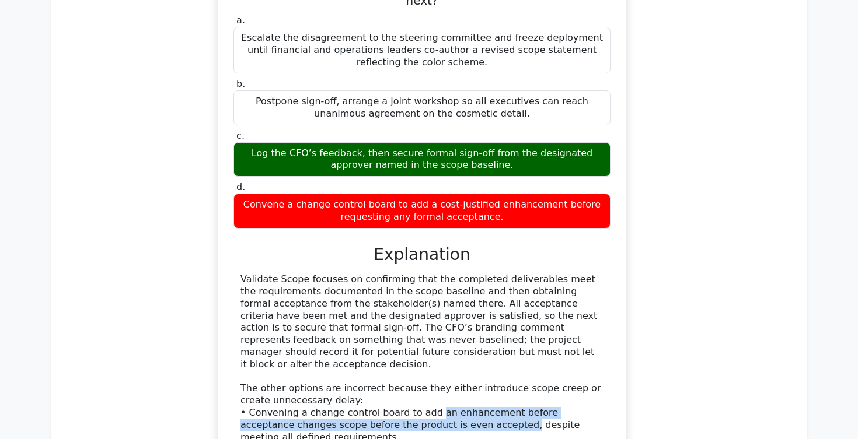
drag, startPoint x: 425, startPoint y: 205, endPoint x: 463, endPoint y: 221, distance: 41.8
click at [463, 274] on div "Validate Scope focuses on confirming that the completed deliverables meet the r…" at bounding box center [421, 401] width 363 height 255
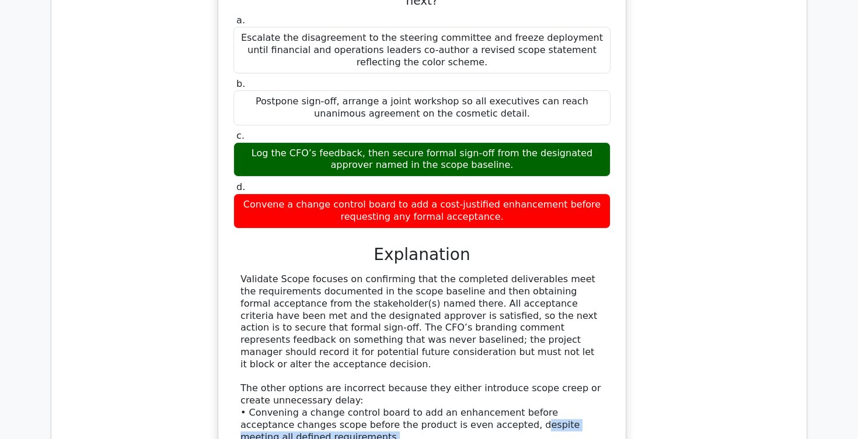
drag, startPoint x: 469, startPoint y: 221, endPoint x: 539, endPoint y: 231, distance: 70.7
click at [539, 274] on div "Validate Scope focuses on confirming that the completed deliverables meet the r…" at bounding box center [421, 401] width 363 height 255
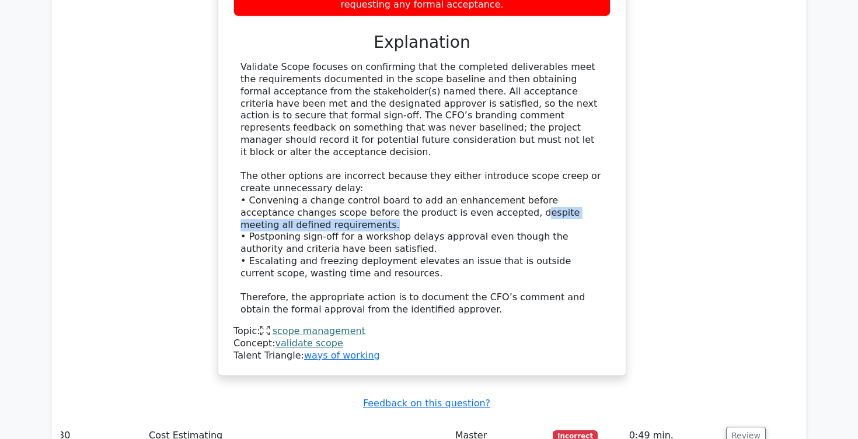
scroll to position [6685, 0]
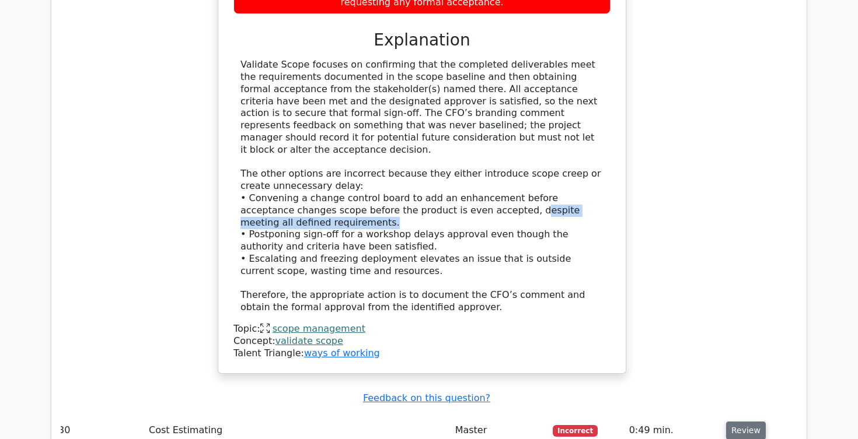
click at [746, 422] on button "Review" at bounding box center [746, 431] width 40 height 18
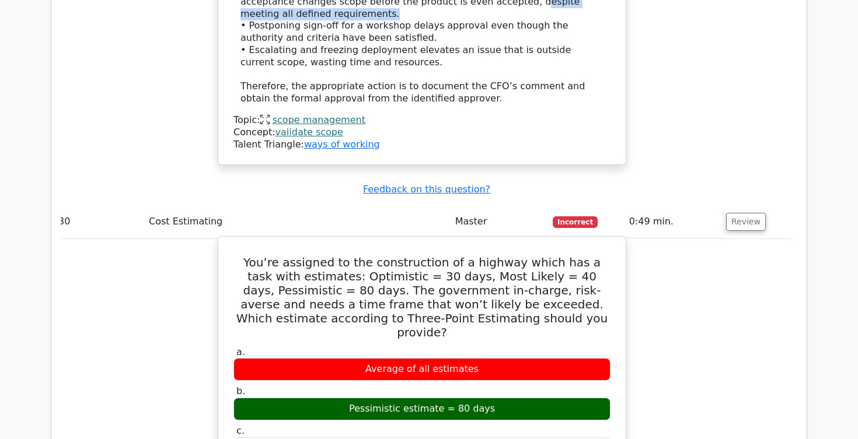
scroll to position [6892, 0]
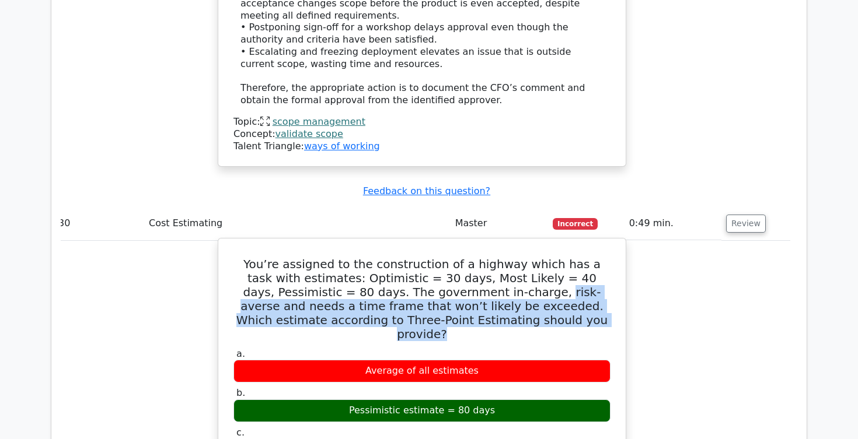
drag, startPoint x: 418, startPoint y: 86, endPoint x: 525, endPoint y: 116, distance: 110.7
click at [525, 257] on h5 "You’re assigned to the construction of a highway which has a task with estimate…" at bounding box center [421, 299] width 379 height 84
click at [283, 257] on h5 "You’re assigned to the construction of a highway which has a task with estimate…" at bounding box center [421, 299] width 379 height 84
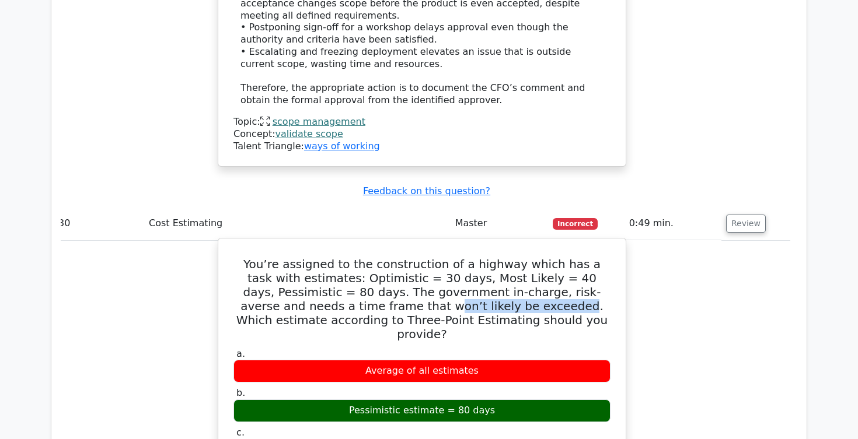
drag, startPoint x: 267, startPoint y: 101, endPoint x: 387, endPoint y: 96, distance: 120.3
click at [387, 257] on h5 "You’re assigned to the construction of a highway which has a task with estimate…" at bounding box center [421, 299] width 379 height 84
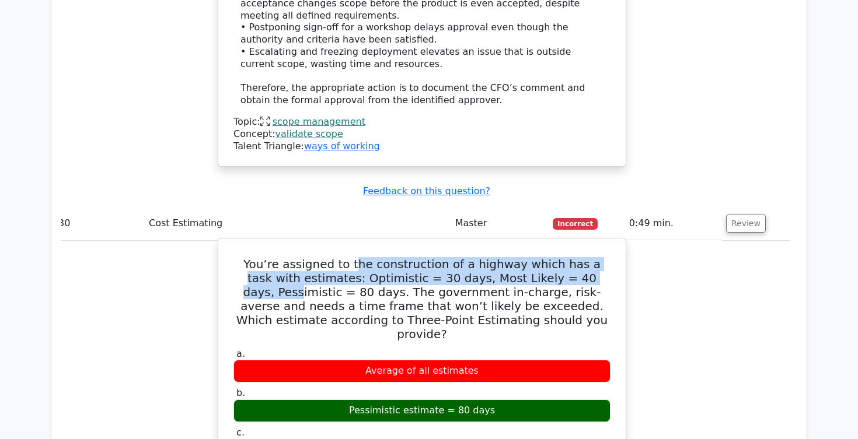
drag, startPoint x: 339, startPoint y: 57, endPoint x: 547, endPoint y: 73, distance: 209.0
click at [547, 257] on h5 "You’re assigned to the construction of a highway which has a task with estimate…" at bounding box center [421, 299] width 379 height 84
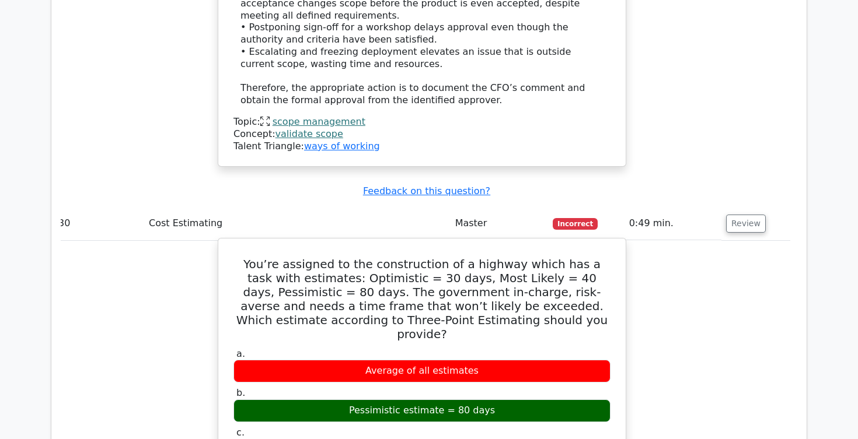
click at [274, 257] on h5 "You’re assigned to the construction of a highway which has a task with estimate…" at bounding box center [421, 299] width 379 height 84
drag, startPoint x: 275, startPoint y: 88, endPoint x: 413, endPoint y: 88, distance: 138.3
click at [413, 257] on h5 "You’re assigned to the construction of a highway which has a task with estimate…" at bounding box center [421, 299] width 379 height 84
drag, startPoint x: 420, startPoint y: 87, endPoint x: 480, endPoint y: 91, distance: 60.2
click at [480, 257] on h5 "You’re assigned to the construction of a highway which has a task with estimate…" at bounding box center [421, 299] width 379 height 84
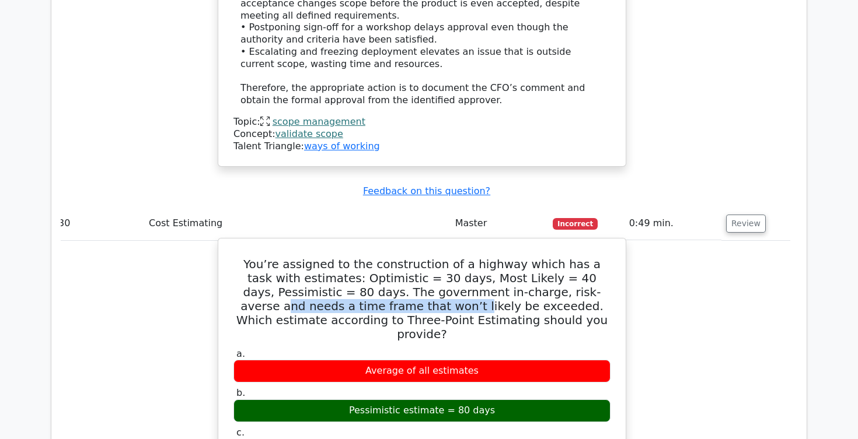
drag, startPoint x: 486, startPoint y: 83, endPoint x: 294, endPoint y: 103, distance: 192.4
click at [294, 257] on h5 "You’re assigned to the construction of a highway which has a task with estimate…" at bounding box center [421, 299] width 379 height 84
click at [301, 257] on h5 "You’re assigned to the construction of a highway which has a task with estimate…" at bounding box center [421, 299] width 379 height 84
drag, startPoint x: 260, startPoint y: 101, endPoint x: 390, endPoint y: 99, distance: 130.2
click at [390, 257] on h5 "You’re assigned to the construction of a highway which has a task with estimate…" at bounding box center [421, 299] width 379 height 84
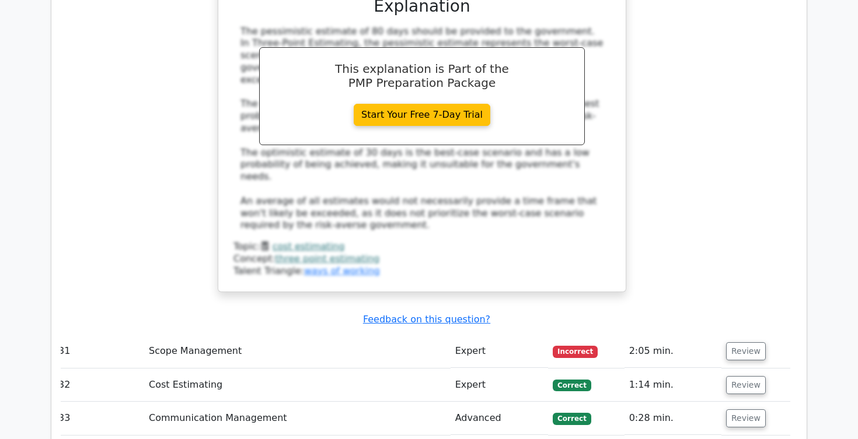
scroll to position [7417, 0]
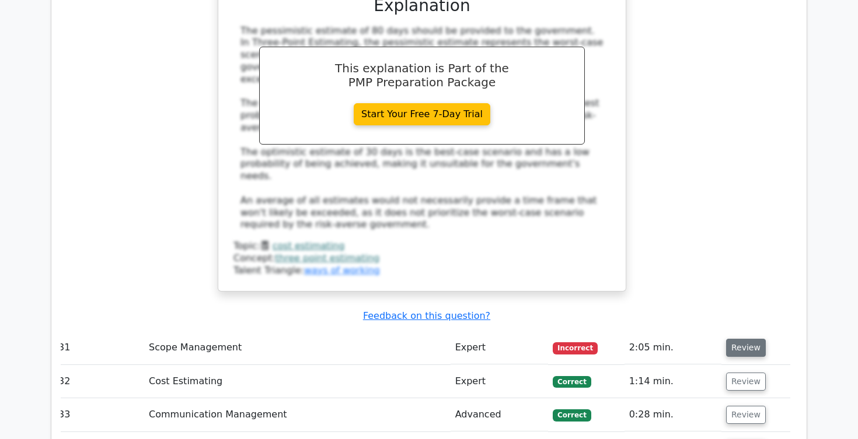
click at [745, 339] on button "Review" at bounding box center [746, 348] width 40 height 18
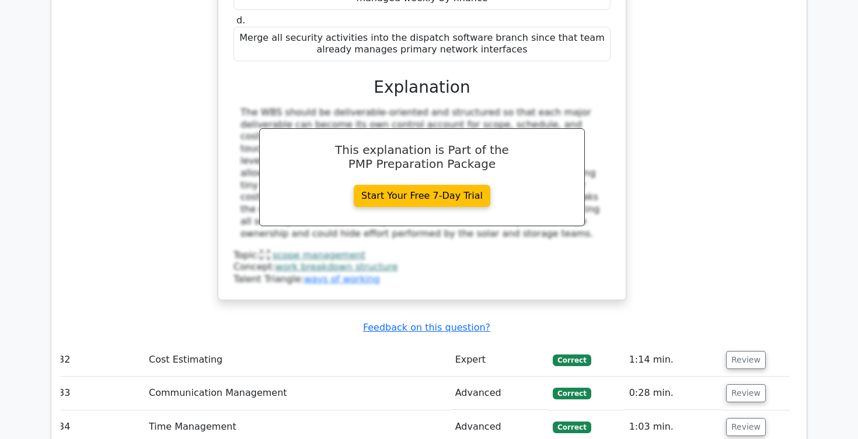
scroll to position [8172, 0]
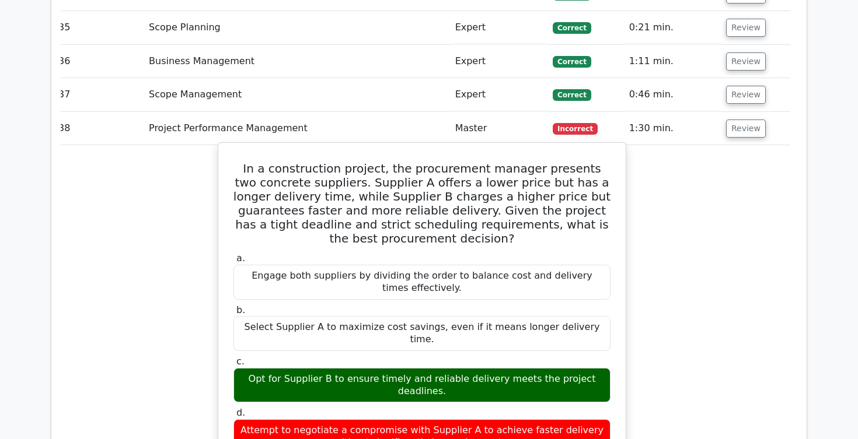
scroll to position [8517, 0]
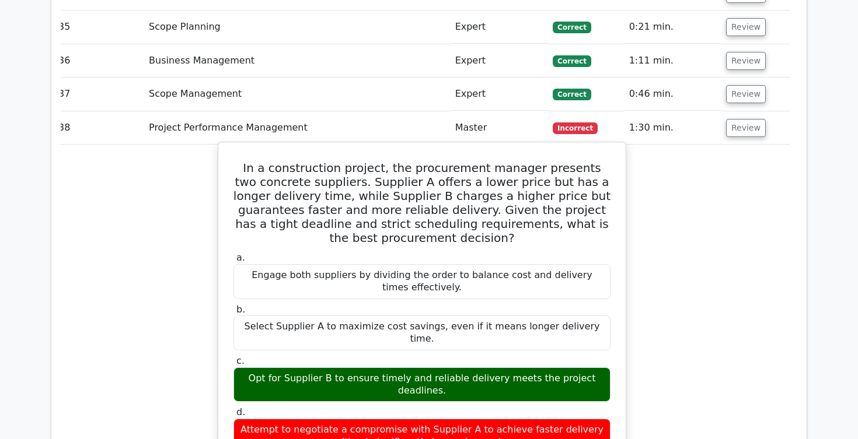
drag, startPoint x: 373, startPoint y: 238, endPoint x: 519, endPoint y: 249, distance: 146.4
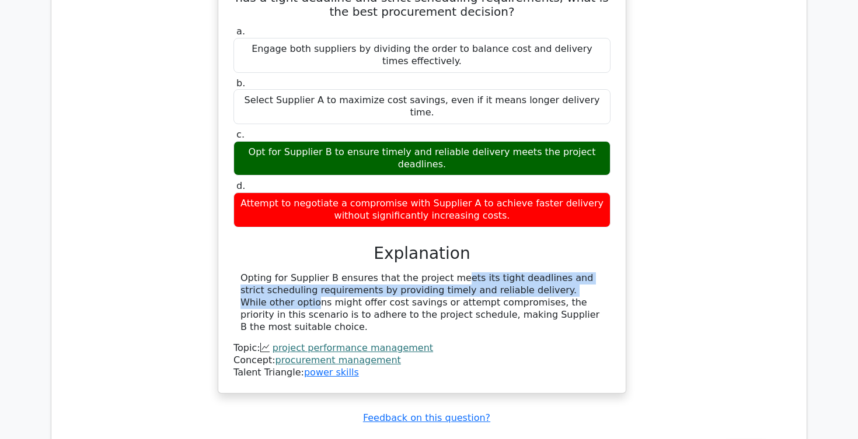
scroll to position [8747, 0]
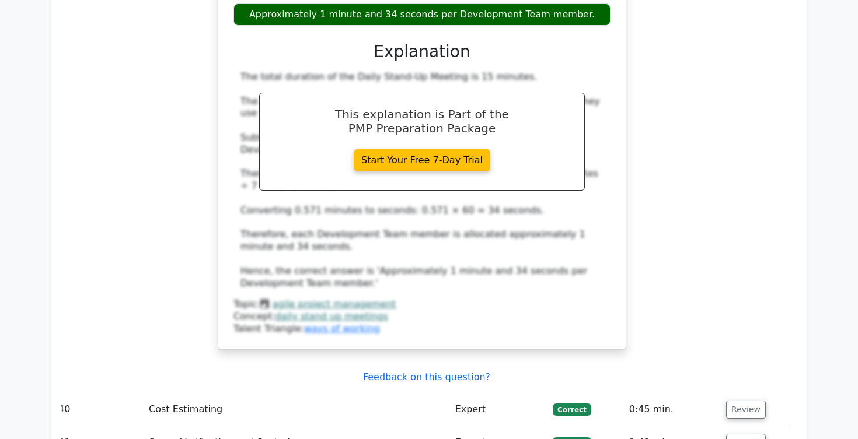
scroll to position [9479, 0]
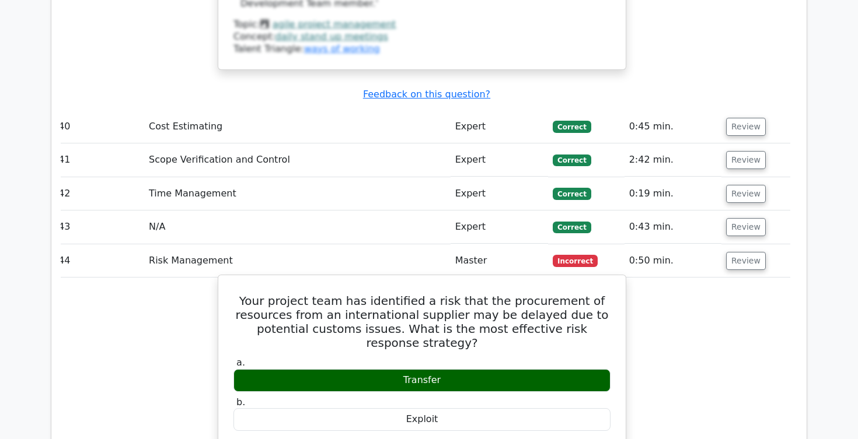
scroll to position [9746, 0]
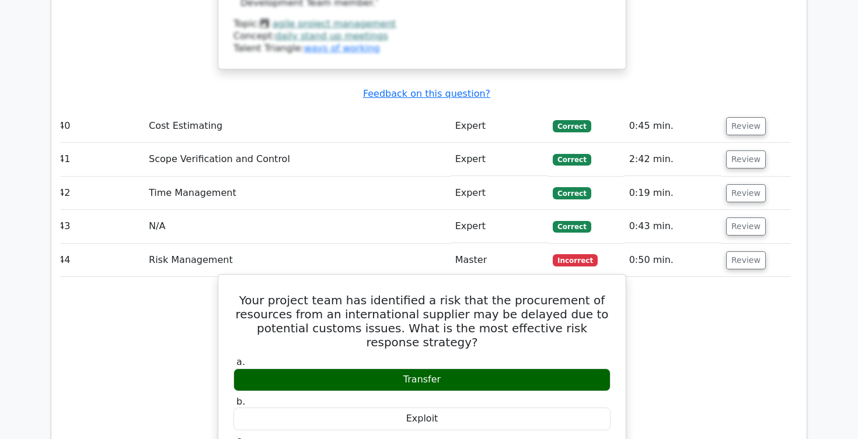
drag, startPoint x: 304, startPoint y: 252, endPoint x: 498, endPoint y: 266, distance: 194.9
drag, startPoint x: 321, startPoint y: 278, endPoint x: 487, endPoint y: 276, distance: 165.7
drag, startPoint x: 306, startPoint y: 291, endPoint x: 501, endPoint y: 286, distance: 195.5
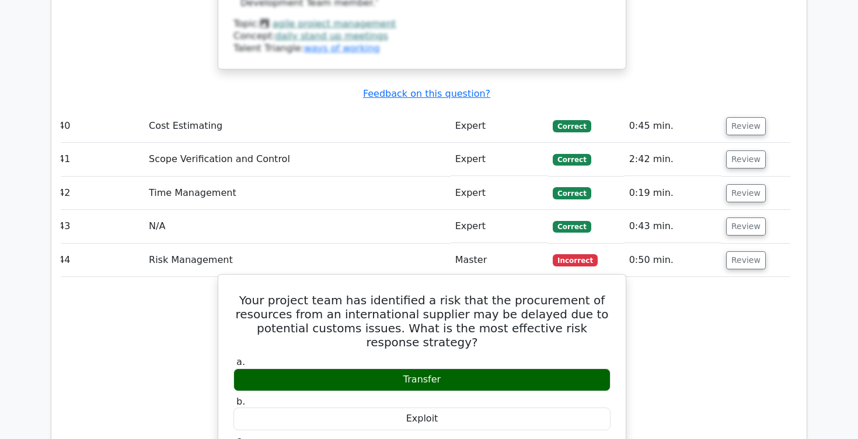
drag, startPoint x: 255, startPoint y: 301, endPoint x: 474, endPoint y: 302, distance: 219.4
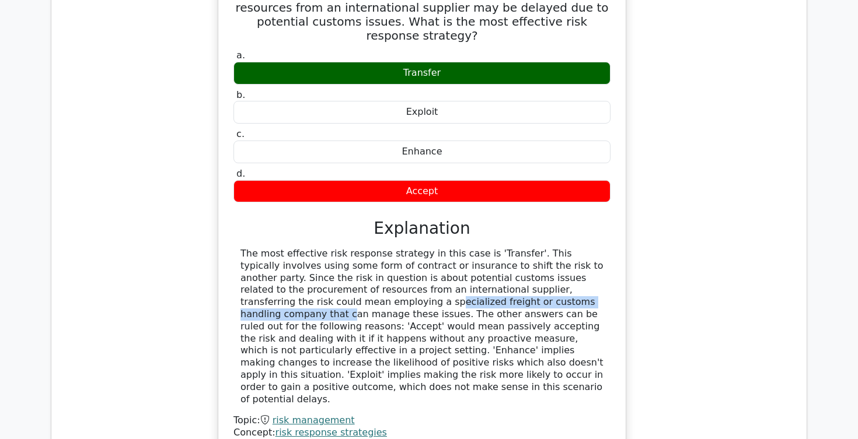
scroll to position [10060, 0]
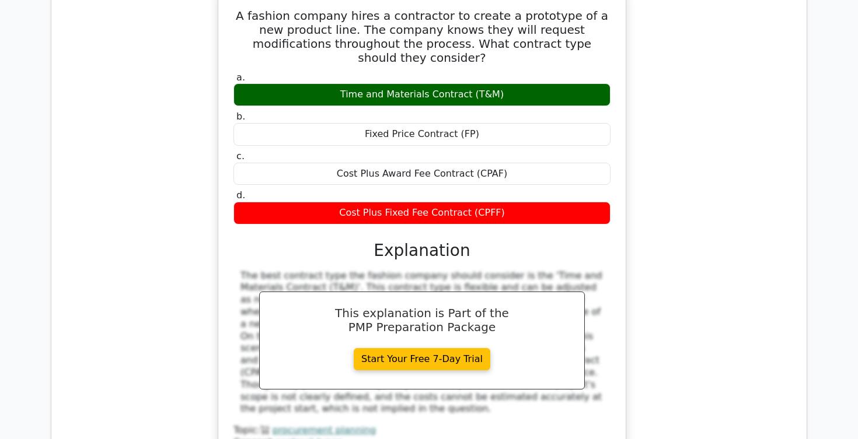
scroll to position [10639, 0]
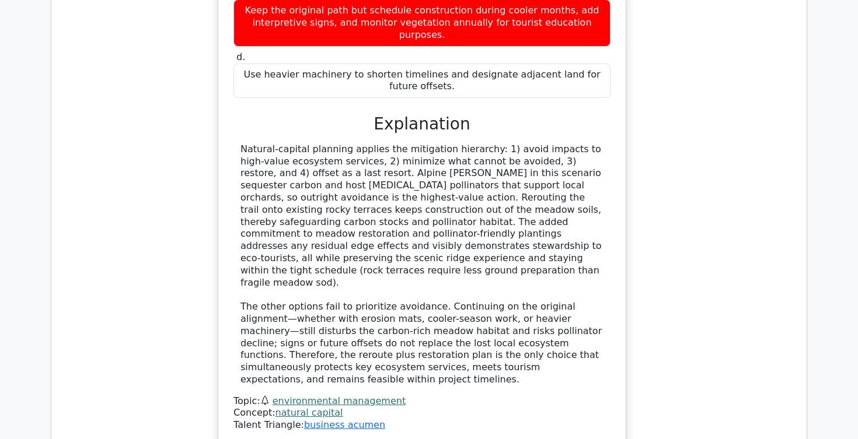
scroll to position [11436, 0]
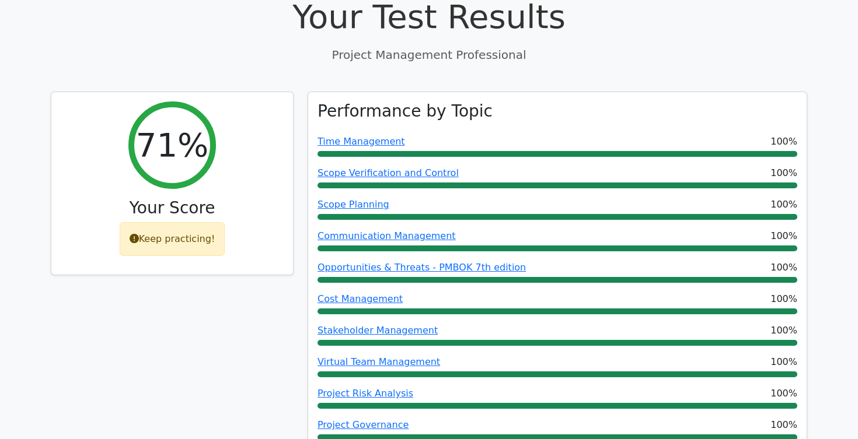
scroll to position [436, 0]
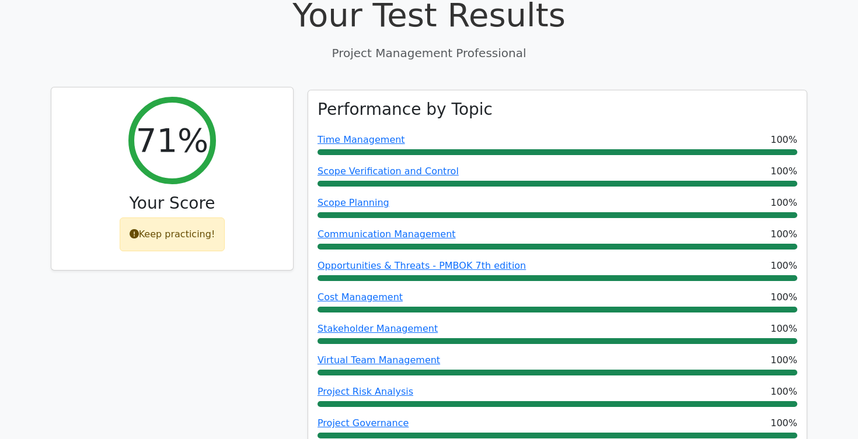
click at [177, 218] on div "Keep practicing!" at bounding box center [173, 235] width 106 height 34
click at [172, 218] on div "Keep practicing!" at bounding box center [173, 235] width 106 height 34
click at [160, 194] on h3 "Your Score" at bounding box center [172, 204] width 223 height 20
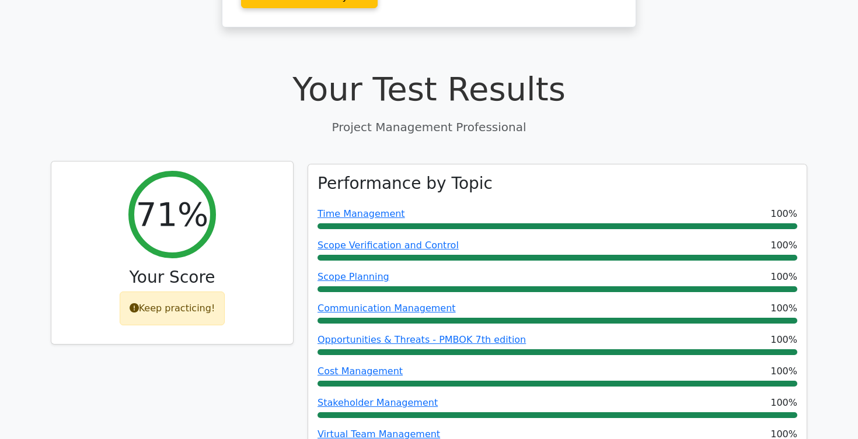
scroll to position [0, 0]
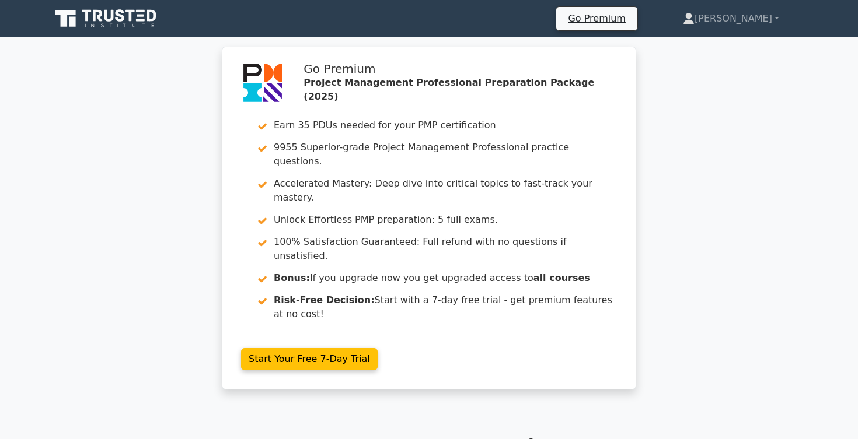
click at [102, 14] on icon at bounding box center [97, 16] width 9 height 12
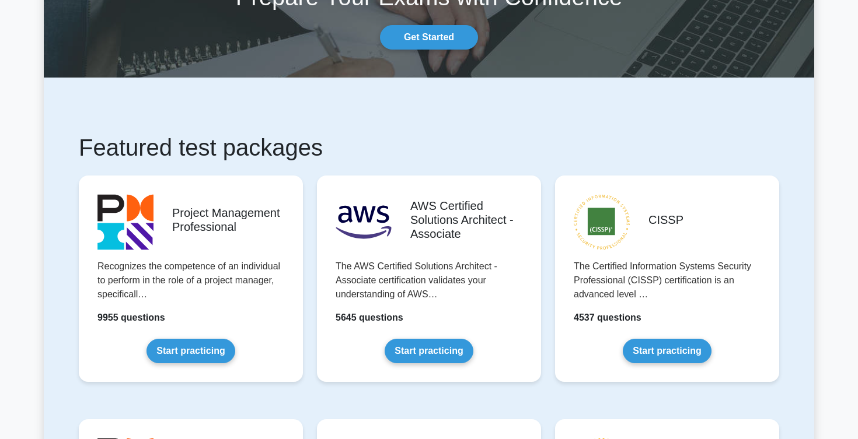
scroll to position [103, 0]
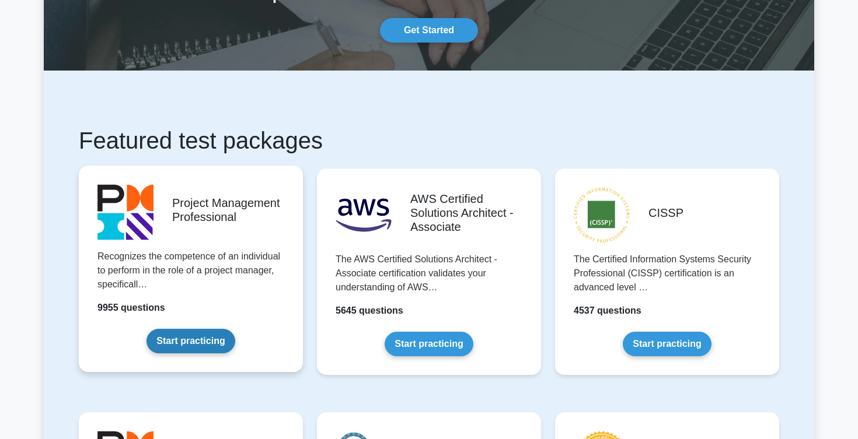
click at [211, 329] on link "Start practicing" at bounding box center [190, 341] width 88 height 25
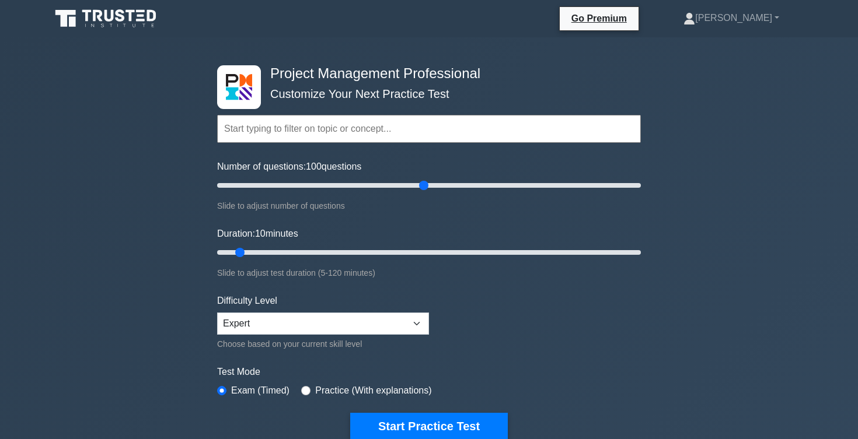
drag, startPoint x: 233, startPoint y: 186, endPoint x: 421, endPoint y: 181, distance: 188.0
type input "100"
click at [421, 181] on input "Number of questions: 100 questions" at bounding box center [429, 186] width 424 height 14
drag, startPoint x: 240, startPoint y: 256, endPoint x: 420, endPoint y: 253, distance: 179.8
click at [420, 253] on input "Duration: 60 minutes" at bounding box center [429, 253] width 424 height 14
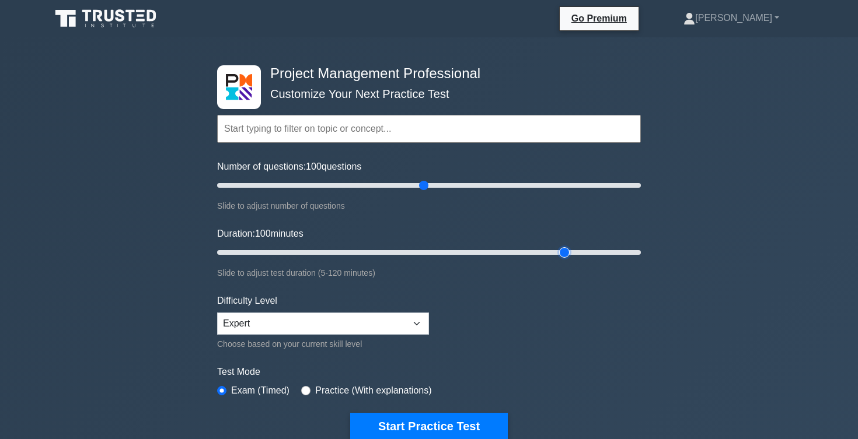
drag, startPoint x: 420, startPoint y: 253, endPoint x: 558, endPoint y: 254, distance: 138.3
click at [558, 254] on input "Duration: 100 minutes" at bounding box center [429, 253] width 424 height 14
drag, startPoint x: 565, startPoint y: 251, endPoint x: 631, endPoint y: 254, distance: 65.4
type input "120"
click at [631, 254] on input "Duration: 120 minutes" at bounding box center [429, 253] width 424 height 14
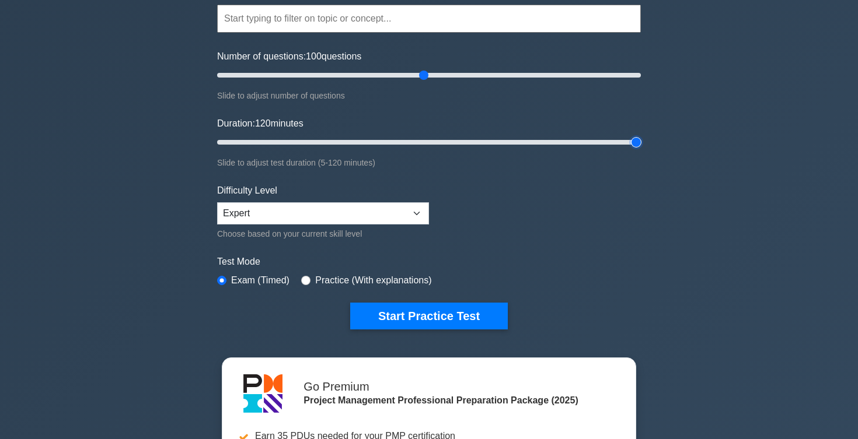
scroll to position [111, 0]
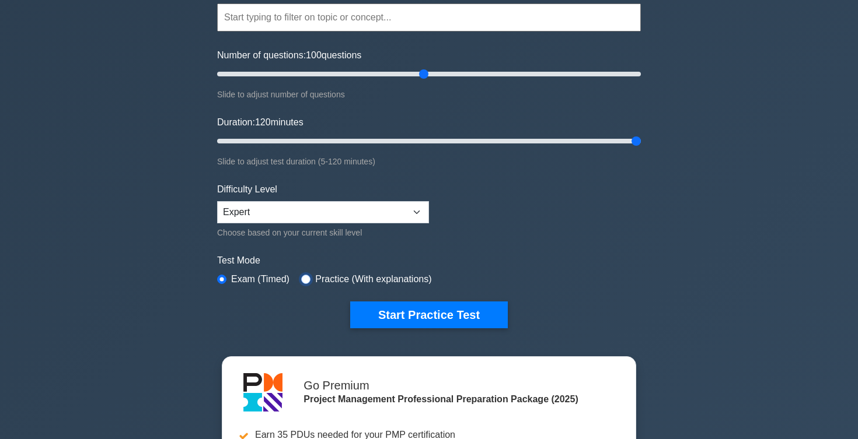
click at [309, 281] on input "radio" at bounding box center [305, 279] width 9 height 9
radio input "true"
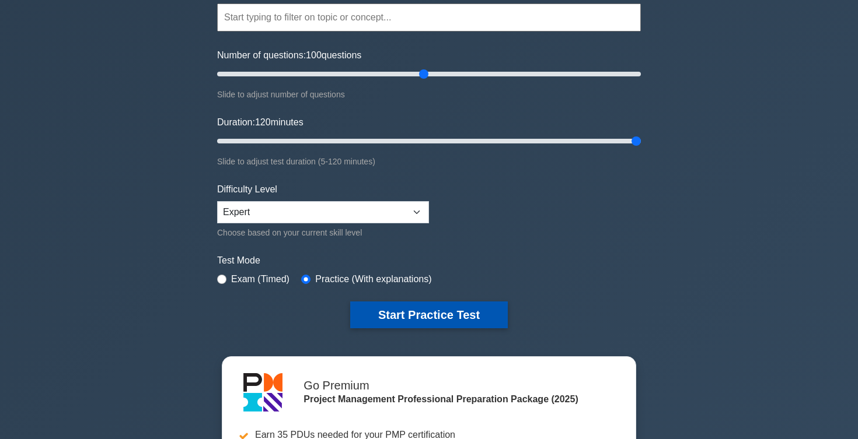
click at [438, 319] on button "Start Practice Test" at bounding box center [429, 315] width 158 height 27
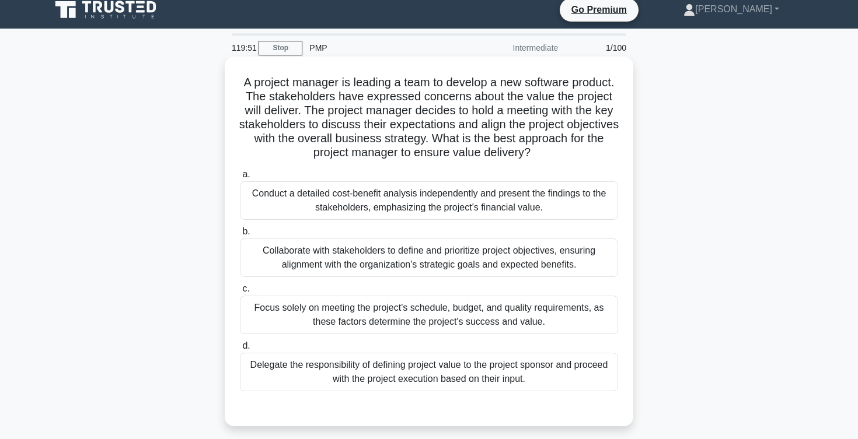
scroll to position [10, 0]
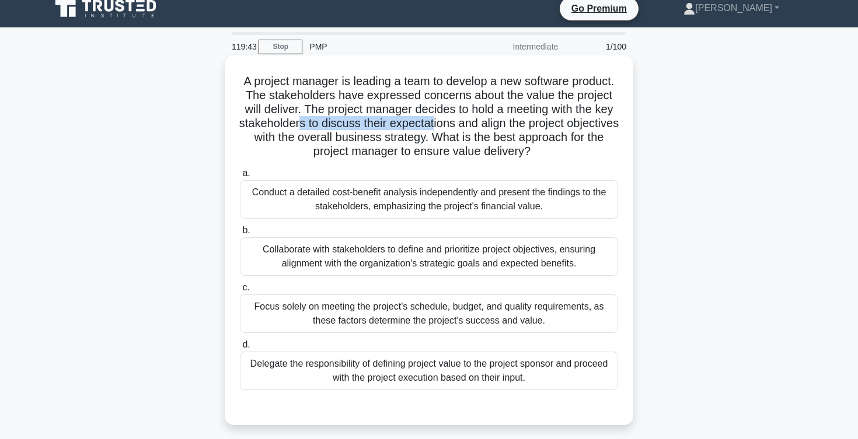
drag, startPoint x: 299, startPoint y: 125, endPoint x: 439, endPoint y: 127, distance: 140.6
click at [438, 125] on h5 "A project manager is leading a team to develop a new software product. The stak…" at bounding box center [429, 116] width 380 height 85
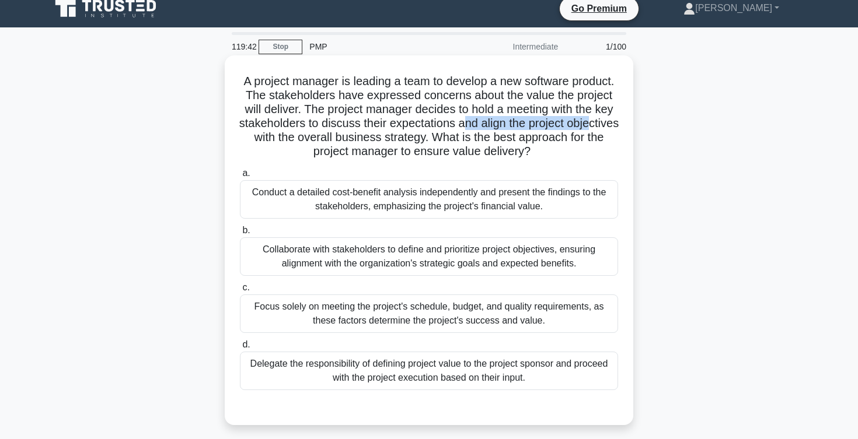
drag, startPoint x: 462, startPoint y: 124, endPoint x: 593, endPoint y: 118, distance: 131.4
click at [593, 118] on h5 "A project manager is leading a team to develop a new software product. The stak…" at bounding box center [429, 116] width 380 height 85
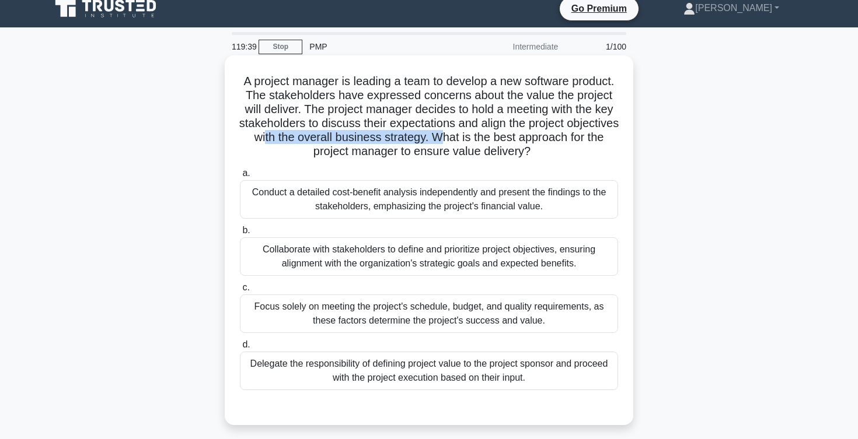
drag, startPoint x: 266, startPoint y: 137, endPoint x: 445, endPoint y: 142, distance: 178.6
click at [445, 142] on h5 "A project manager is leading a team to develop a new software product. The stak…" at bounding box center [429, 116] width 380 height 85
click at [453, 139] on h5 "A project manager is leading a team to develop a new software product. The stak…" at bounding box center [429, 116] width 380 height 85
drag, startPoint x: 434, startPoint y: 135, endPoint x: 529, endPoint y: 162, distance: 98.1
click at [529, 162] on div "A project manager is leading a team to develop a new software product. The stak…" at bounding box center [428, 240] width 399 height 361
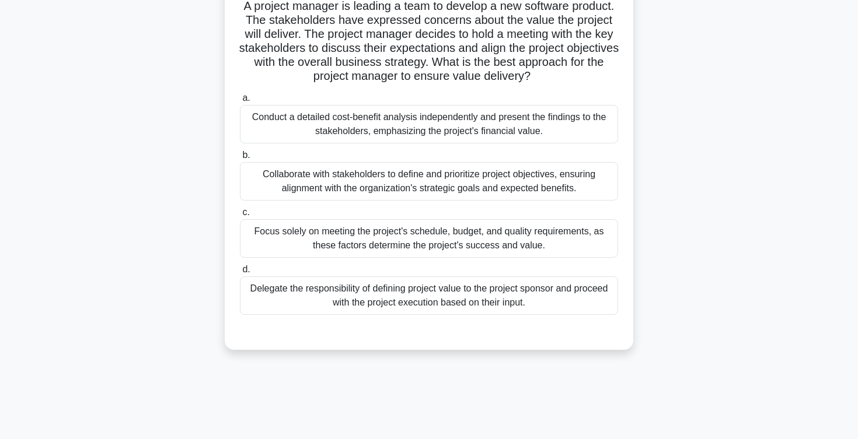
scroll to position [86, 0]
click at [420, 186] on div "Collaborate with stakeholders to define and prioritize project objectives, ensu…" at bounding box center [429, 181] width 378 height 39
click at [240, 159] on input "b. Collaborate with stakeholders to define and prioritize project objectives, e…" at bounding box center [240, 155] width 0 height 8
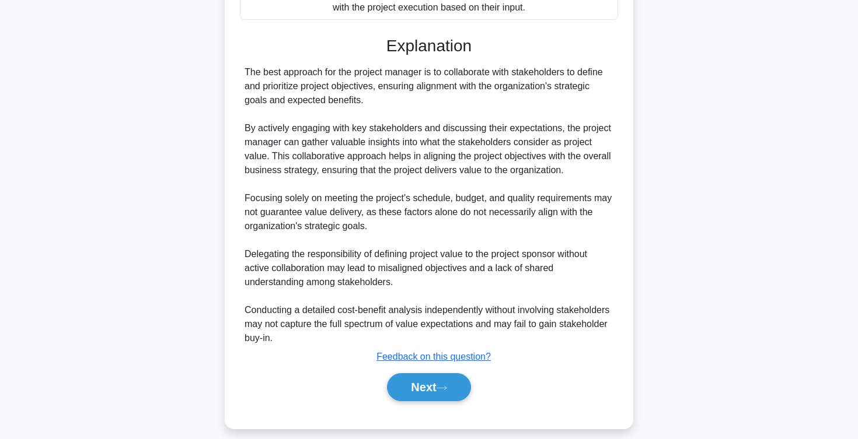
scroll to position [392, 0]
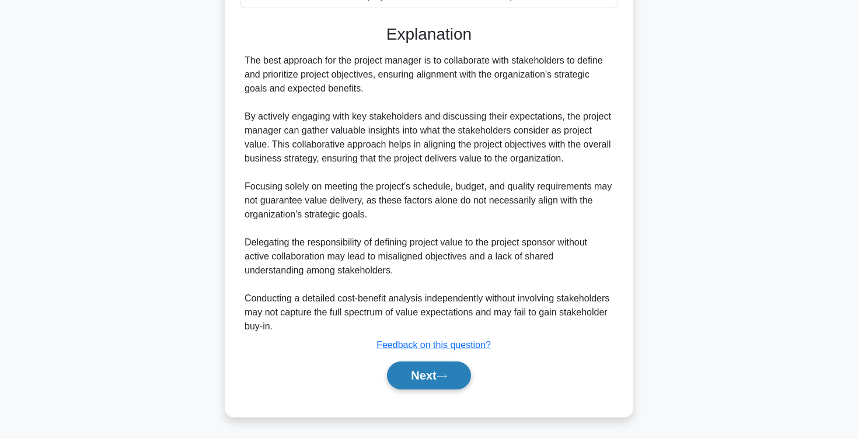
click at [421, 377] on button "Next" at bounding box center [428, 376] width 83 height 28
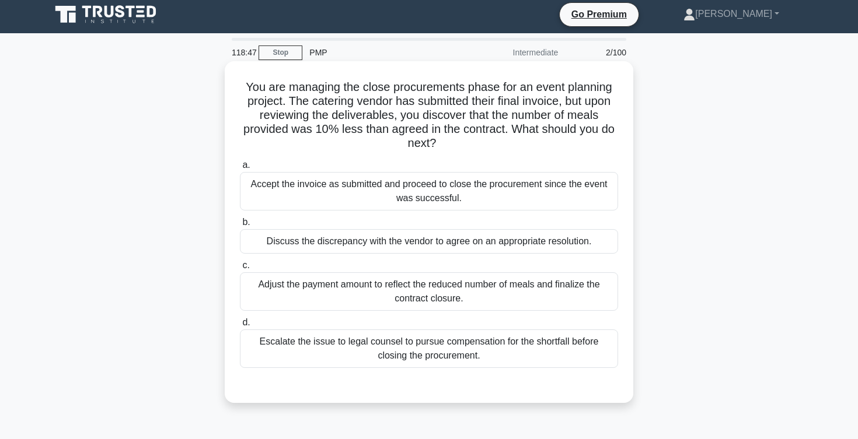
scroll to position [6, 0]
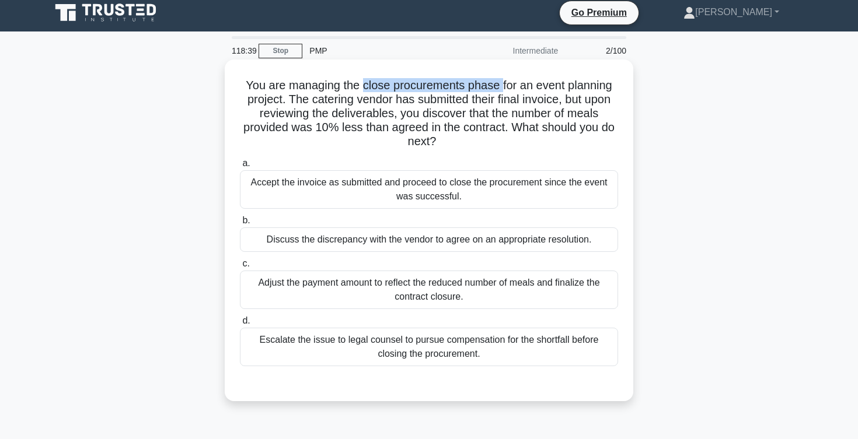
drag, startPoint x: 365, startPoint y: 80, endPoint x: 500, endPoint y: 82, distance: 134.2
click at [500, 82] on h5 "You are managing the close procurements phase for an event planning project. Th…" at bounding box center [429, 113] width 380 height 71
drag, startPoint x: 249, startPoint y: 97, endPoint x: 269, endPoint y: 97, distance: 19.8
click at [269, 97] on h5 "You are managing the close procurements phase for an event planning project. Th…" at bounding box center [429, 113] width 380 height 71
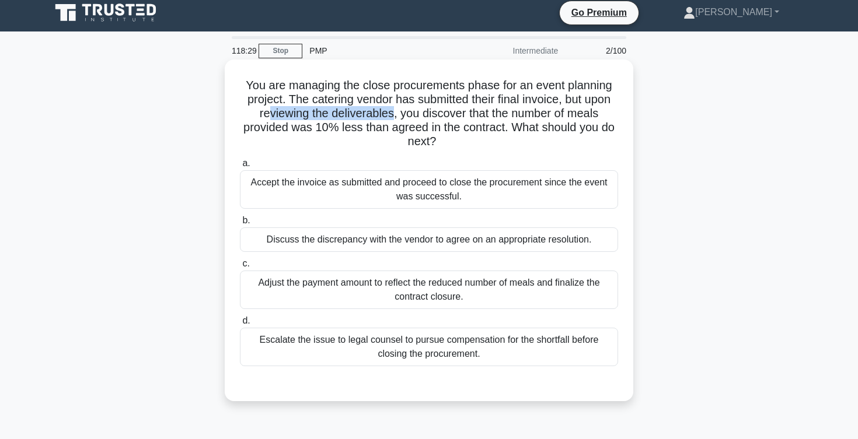
drag, startPoint x: 267, startPoint y: 111, endPoint x: 393, endPoint y: 114, distance: 126.1
click at [393, 114] on h5 "You are managing the close procurements phase for an event planning project. Th…" at bounding box center [429, 113] width 380 height 71
drag, startPoint x: 312, startPoint y: 127, endPoint x: 353, endPoint y: 125, distance: 41.5
click at [353, 125] on h5 "You are managing the close procurements phase for an event planning project. Th…" at bounding box center [429, 113] width 380 height 71
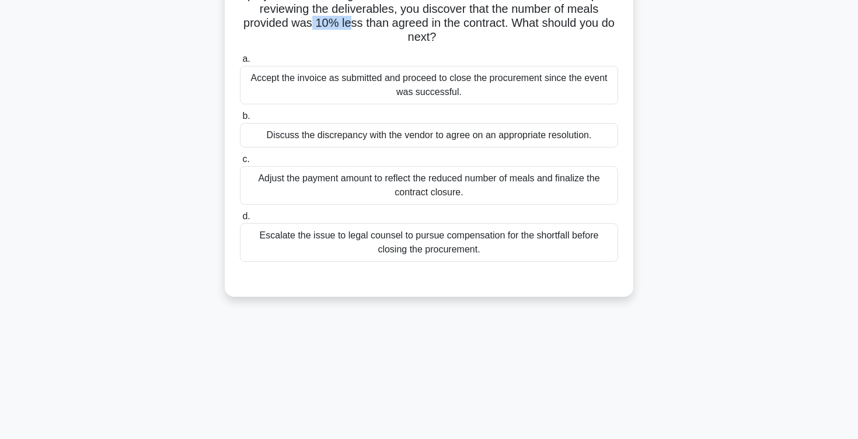
scroll to position [107, 0]
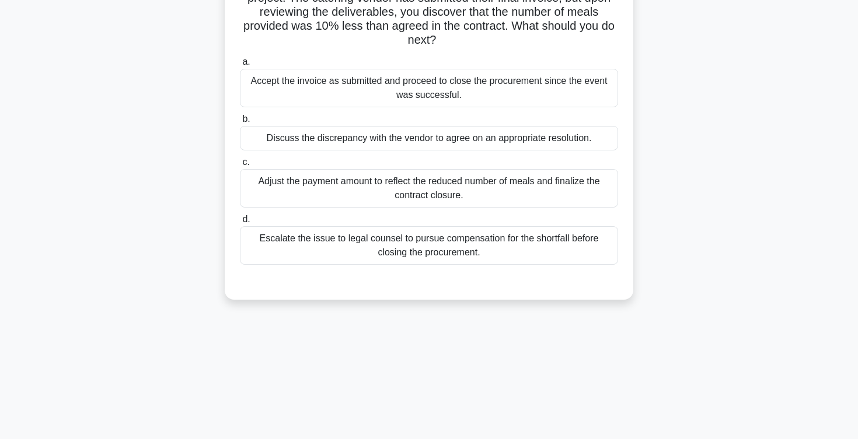
click at [354, 143] on div "Discuss the discrepancy with the vendor to agree on an appropriate resolution." at bounding box center [429, 138] width 378 height 25
click at [240, 123] on input "b. Discuss the discrepancy with the vendor to agree on an appropriate resolutio…" at bounding box center [240, 120] width 0 height 8
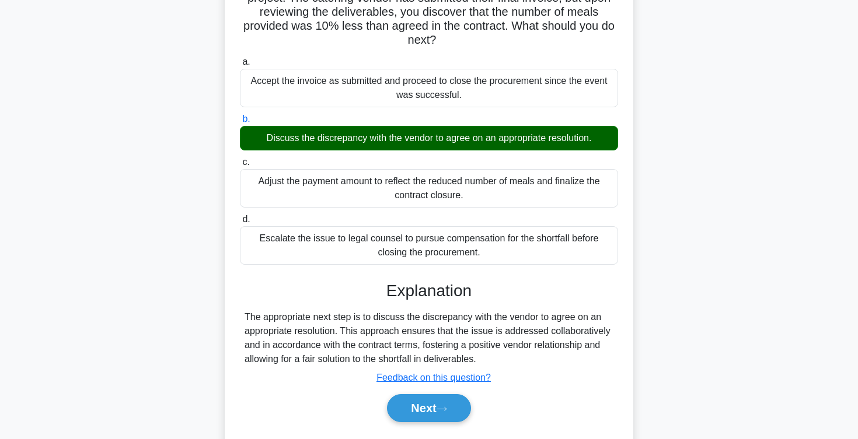
scroll to position [191, 0]
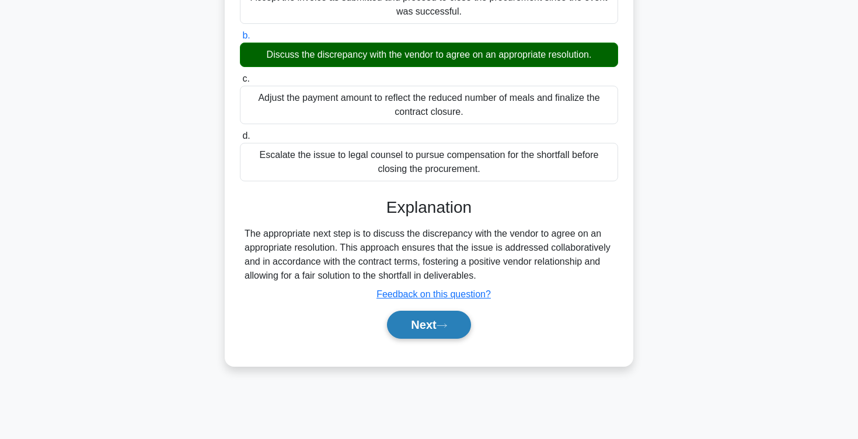
click at [410, 329] on button "Next" at bounding box center [428, 325] width 83 height 28
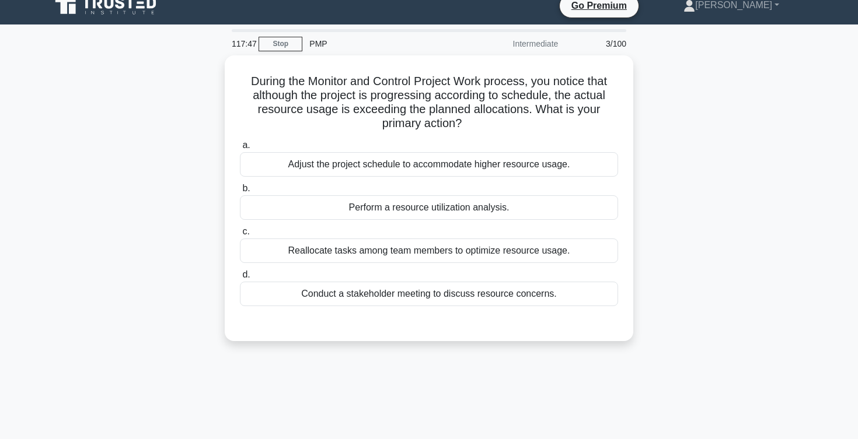
scroll to position [0, 0]
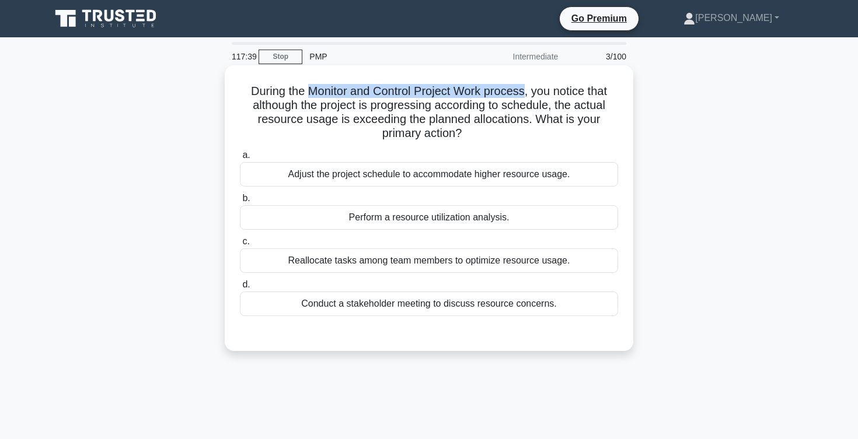
drag, startPoint x: 311, startPoint y: 91, endPoint x: 521, endPoint y: 93, distance: 210.1
click at [521, 93] on h5 "During the Monitor and Control Project Work process, you notice that although t…" at bounding box center [429, 112] width 380 height 57
click at [375, 219] on div "Perform a resource utilization analysis." at bounding box center [429, 217] width 378 height 25
click at [240, 202] on input "b. Perform a resource utilization analysis." at bounding box center [240, 199] width 0 height 8
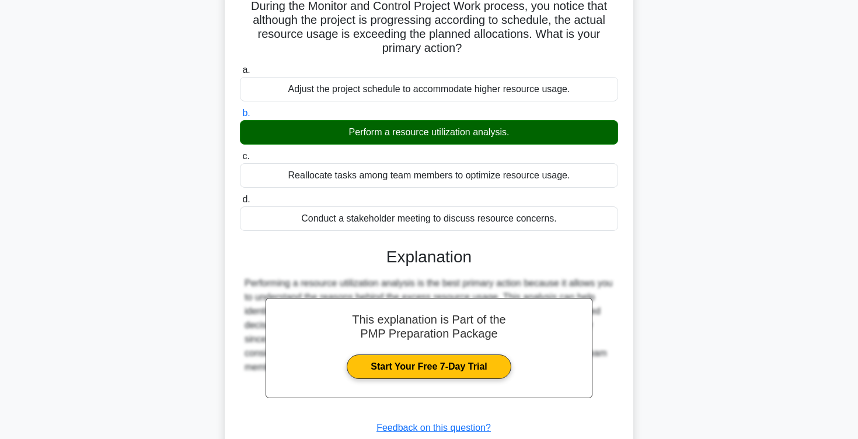
scroll to position [191, 0]
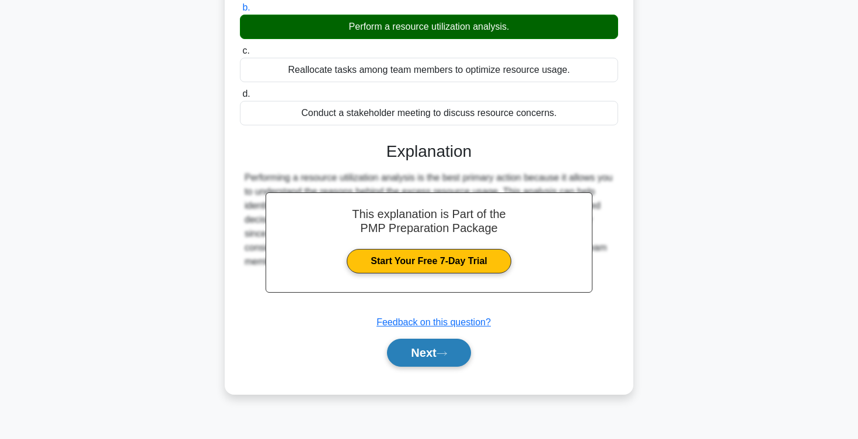
click at [408, 346] on button "Next" at bounding box center [428, 353] width 83 height 28
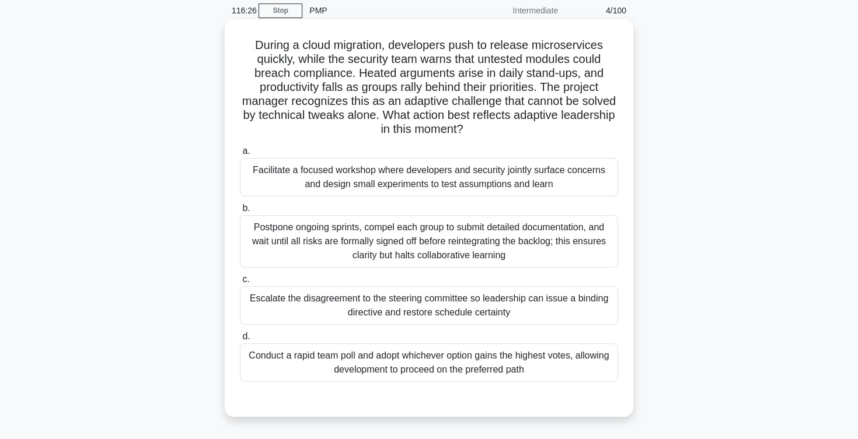
scroll to position [32, 0]
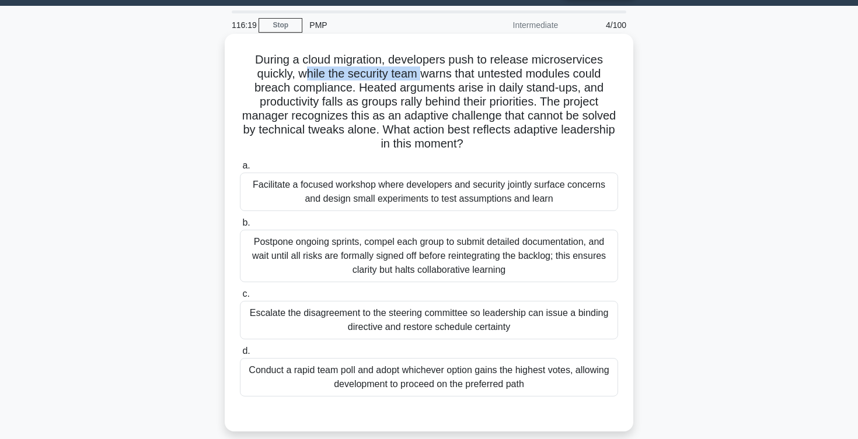
drag, startPoint x: 303, startPoint y: 74, endPoint x: 422, endPoint y: 75, distance: 119.6
click at [422, 75] on h5 "During a cloud migration, developers push to release microservices quickly, whi…" at bounding box center [429, 102] width 380 height 99
drag, startPoint x: 448, startPoint y: 75, endPoint x: 567, endPoint y: 72, distance: 119.1
click at [567, 72] on h5 "During a cloud migration, developers push to release microservices quickly, whi…" at bounding box center [429, 102] width 380 height 99
drag, startPoint x: 262, startPoint y: 89, endPoint x: 355, endPoint y: 87, distance: 92.8
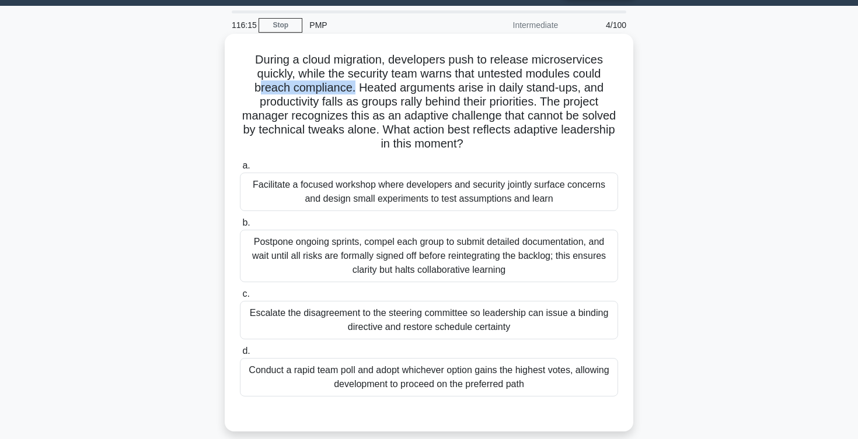
click at [355, 87] on h5 "During a cloud migration, developers push to release microservices quickly, whi…" at bounding box center [429, 102] width 380 height 99
drag, startPoint x: 363, startPoint y: 86, endPoint x: 413, endPoint y: 86, distance: 49.6
click at [413, 86] on h5 "During a cloud migration, developers push to release microservices quickly, whi…" at bounding box center [429, 102] width 380 height 99
drag, startPoint x: 269, startPoint y: 102, endPoint x: 369, endPoint y: 102, distance: 100.4
click at [369, 102] on h5 "During a cloud migration, developers push to release microservices quickly, whi…" at bounding box center [429, 102] width 380 height 99
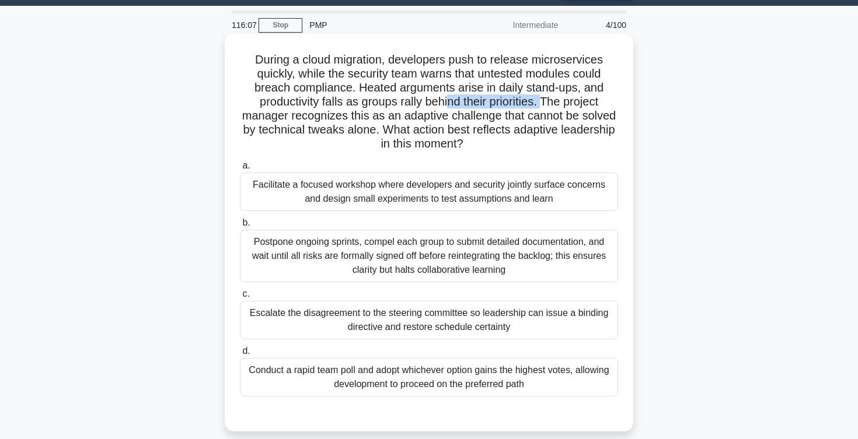
drag, startPoint x: 445, startPoint y: 104, endPoint x: 541, endPoint y: 104, distance: 95.7
click at [541, 104] on h5 "During a cloud migration, developers push to release microservices quickly, whi…" at bounding box center [429, 102] width 380 height 99
drag, startPoint x: 546, startPoint y: 100, endPoint x: 572, endPoint y: 100, distance: 26.3
click at [572, 100] on h5 "During a cloud migration, developers push to release microservices quickly, whi…" at bounding box center [429, 102] width 380 height 99
drag, startPoint x: 325, startPoint y: 116, endPoint x: 480, endPoint y: 118, distance: 155.2
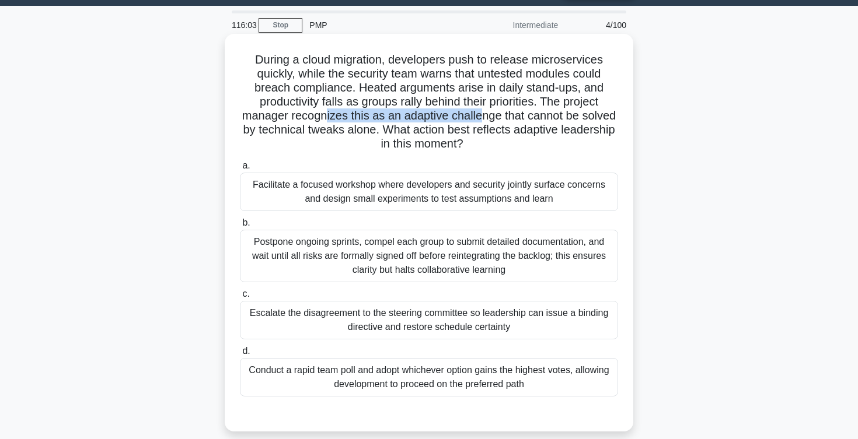
click at [480, 118] on h5 "During a cloud migration, developers push to release microservices quickly, whi…" at bounding box center [429, 102] width 380 height 99
drag, startPoint x: 490, startPoint y: 116, endPoint x: 578, endPoint y: 114, distance: 88.1
click at [578, 114] on h5 "During a cloud migration, developers push to release microservices quickly, whi…" at bounding box center [429, 102] width 380 height 99
drag, startPoint x: 259, startPoint y: 131, endPoint x: 379, endPoint y: 131, distance: 120.8
click at [379, 131] on h5 "During a cloud migration, developers push to release microservices quickly, whi…" at bounding box center [429, 102] width 380 height 99
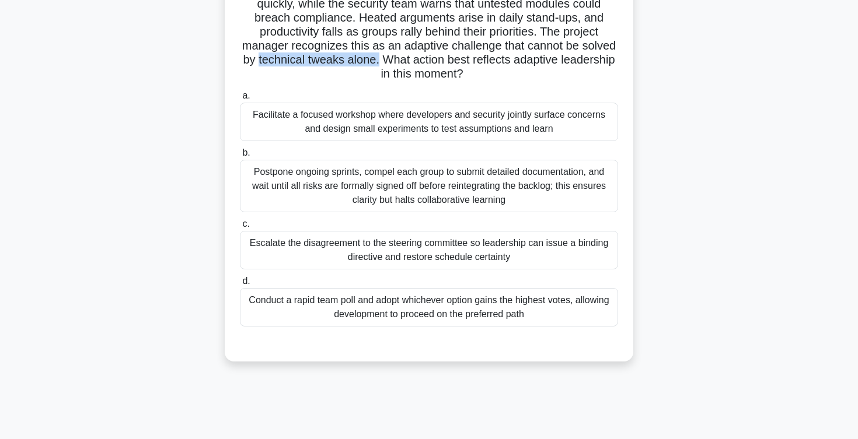
scroll to position [65, 0]
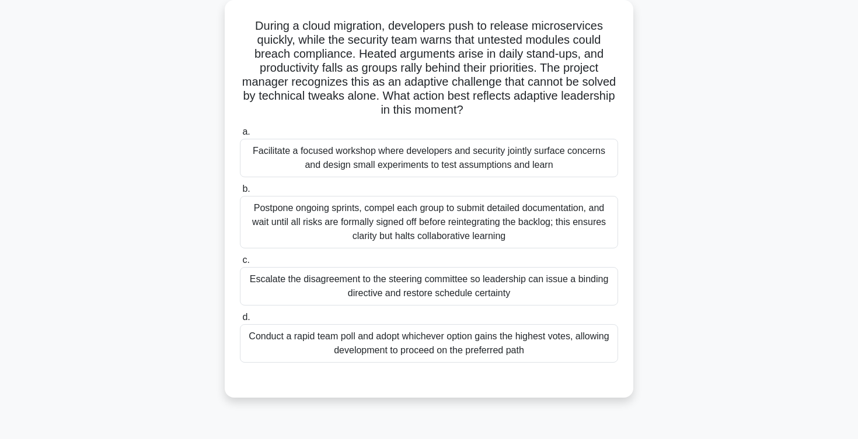
click at [427, 152] on div "Facilitate a focused workshop where developers and security jointly surface con…" at bounding box center [429, 158] width 378 height 39
click at [240, 136] on input "a. Facilitate a focused workshop where developers and security jointly surface …" at bounding box center [240, 132] width 0 height 8
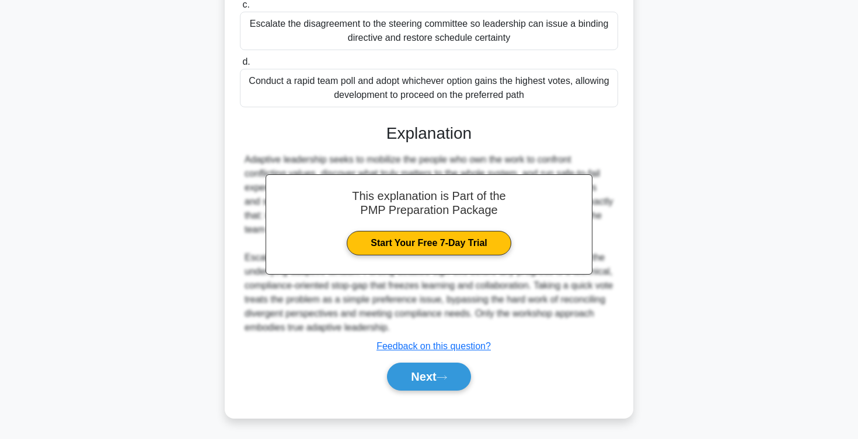
scroll to position [322, 0]
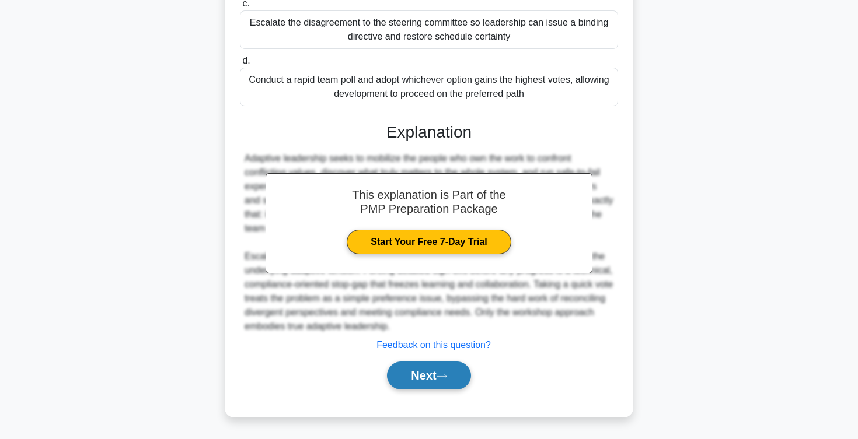
click at [414, 383] on button "Next" at bounding box center [428, 376] width 83 height 28
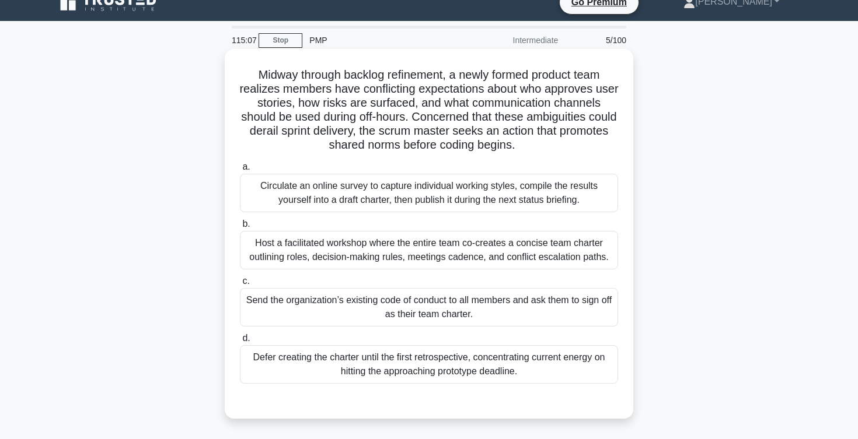
scroll to position [0, 0]
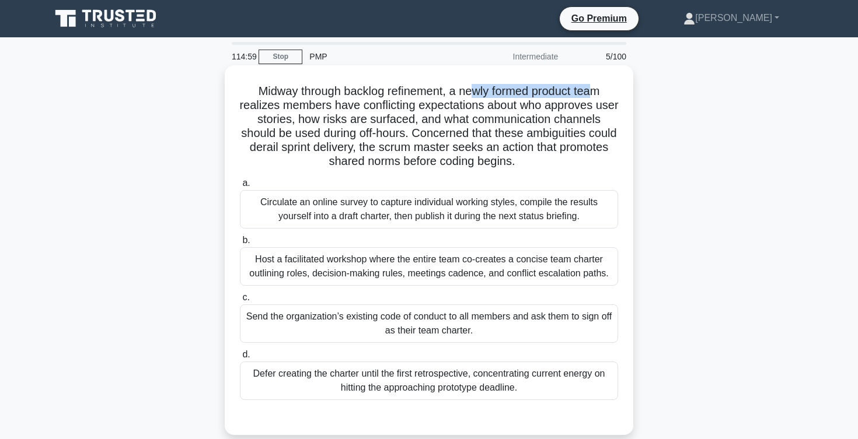
drag, startPoint x: 473, startPoint y: 94, endPoint x: 589, endPoint y: 97, distance: 115.6
click at [589, 97] on h5 "Midway through backlog refinement, a newly formed product team realizes members…" at bounding box center [429, 126] width 380 height 85
drag, startPoint x: 244, startPoint y: 109, endPoint x: 332, endPoint y: 109, distance: 88.1
click at [332, 109] on h5 "Midway through backlog refinement, a newly formed product team realizes members…" at bounding box center [429, 126] width 380 height 85
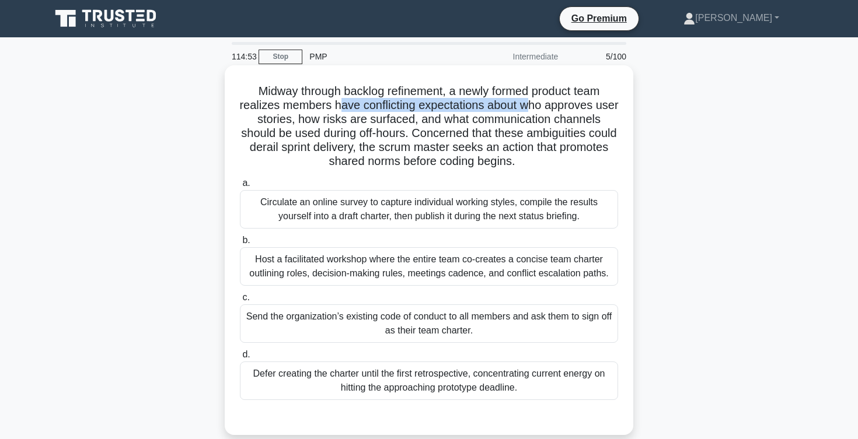
drag, startPoint x: 340, startPoint y: 107, endPoint x: 526, endPoint y: 107, distance: 186.2
click at [526, 107] on h5 "Midway through backlog refinement, a newly formed product team realizes members…" at bounding box center [429, 126] width 380 height 85
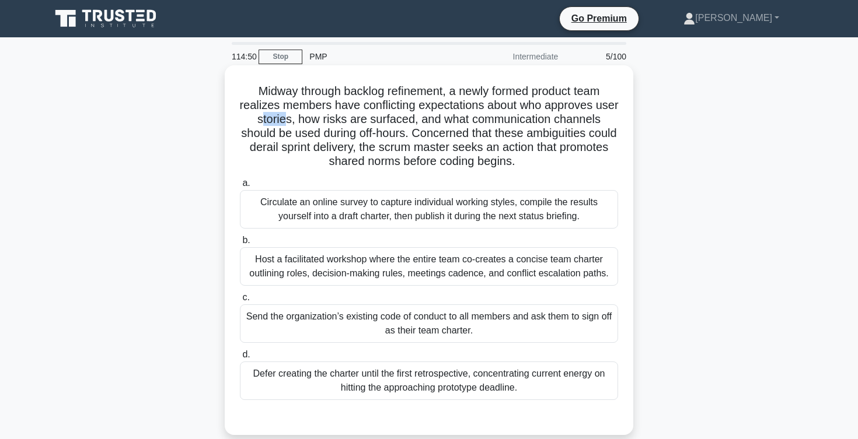
drag, startPoint x: 243, startPoint y: 120, endPoint x: 268, endPoint y: 120, distance: 24.5
click at [268, 120] on h5 "Midway through backlog refinement, a newly formed product team realizes members…" at bounding box center [429, 126] width 380 height 85
drag, startPoint x: 281, startPoint y: 120, endPoint x: 396, endPoint y: 119, distance: 115.0
click at [396, 119] on h5 "Midway through backlog refinement, a newly formed product team realizes members…" at bounding box center [429, 126] width 380 height 85
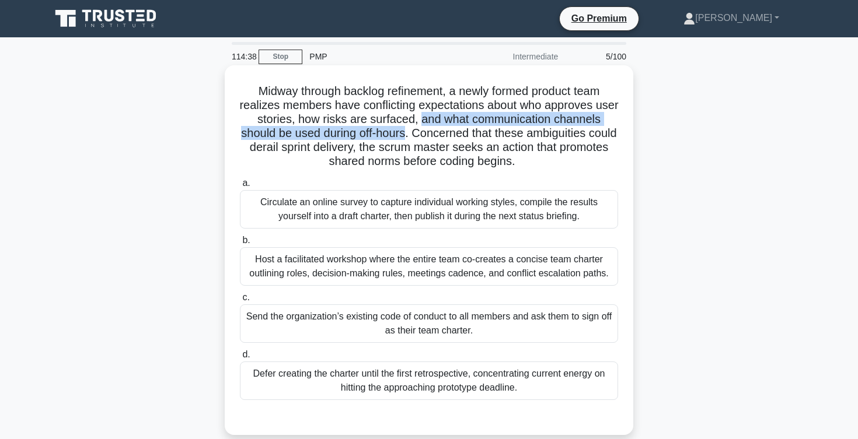
drag, startPoint x: 404, startPoint y: 118, endPoint x: 371, endPoint y: 132, distance: 36.3
click at [371, 132] on h5 "Midway through backlog refinement, a newly formed product team realizes members…" at bounding box center [429, 126] width 380 height 85
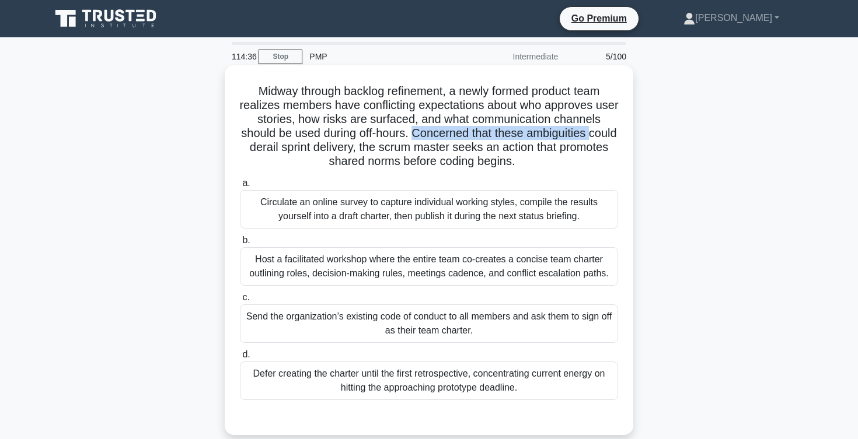
drag, startPoint x: 380, startPoint y: 133, endPoint x: 557, endPoint y: 131, distance: 176.8
click at [557, 131] on h5 "Midway through backlog refinement, a newly formed product team realizes members…" at bounding box center [429, 126] width 380 height 85
drag, startPoint x: 247, startPoint y: 148, endPoint x: 316, endPoint y: 146, distance: 69.5
click at [316, 146] on h5 "Midway through backlog refinement, a newly formed product team realizes members…" at bounding box center [429, 126] width 380 height 85
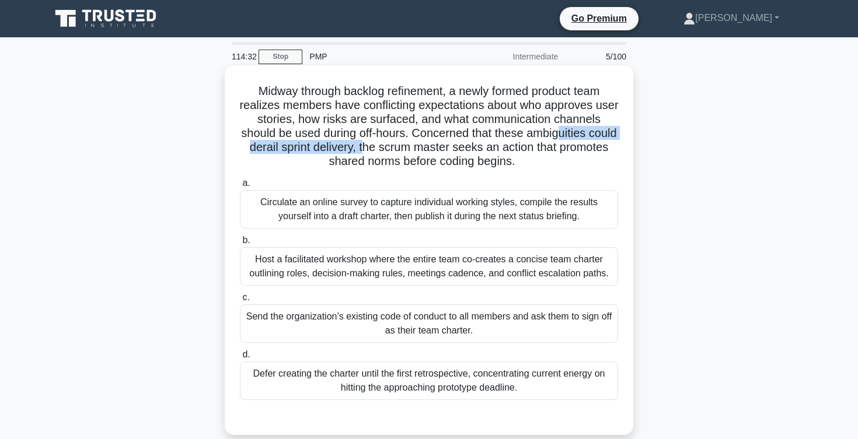
drag, startPoint x: 329, startPoint y: 144, endPoint x: 539, endPoint y: 142, distance: 210.1
click at [536, 142] on h5 "Midway through backlog refinement, a newly formed product team realizes members…" at bounding box center [429, 126] width 380 height 85
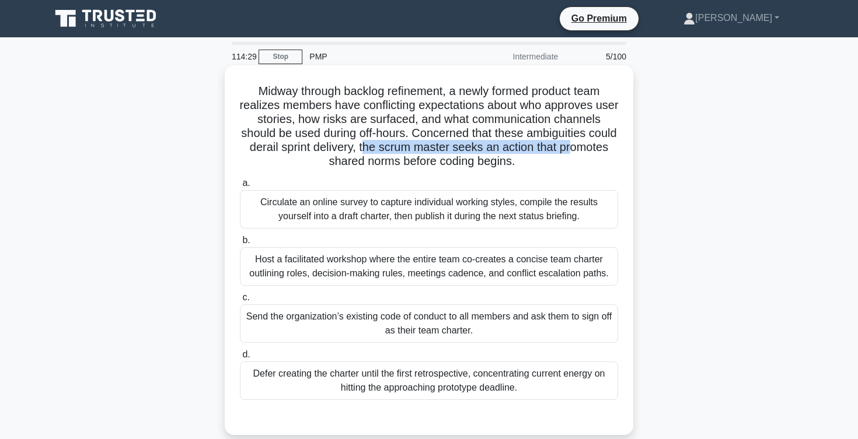
drag, startPoint x: 349, startPoint y: 163, endPoint x: 504, endPoint y: 169, distance: 154.7
click at [503, 169] on h5 "Midway through backlog refinement, a newly formed product team realizes members…" at bounding box center [429, 126] width 380 height 85
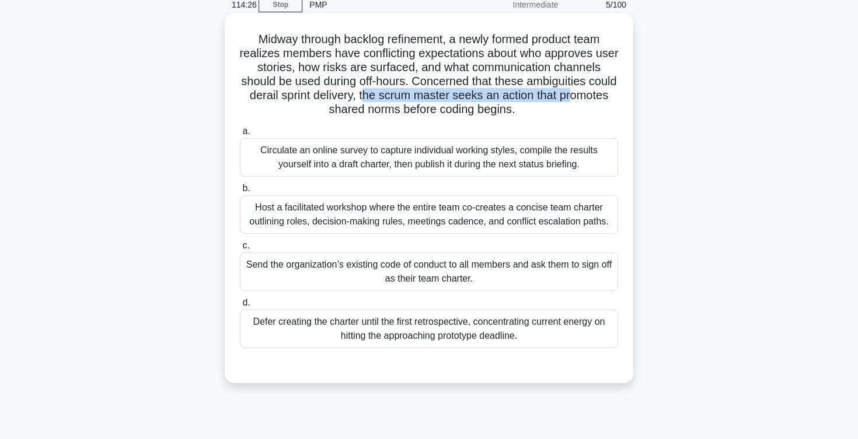
scroll to position [55, 0]
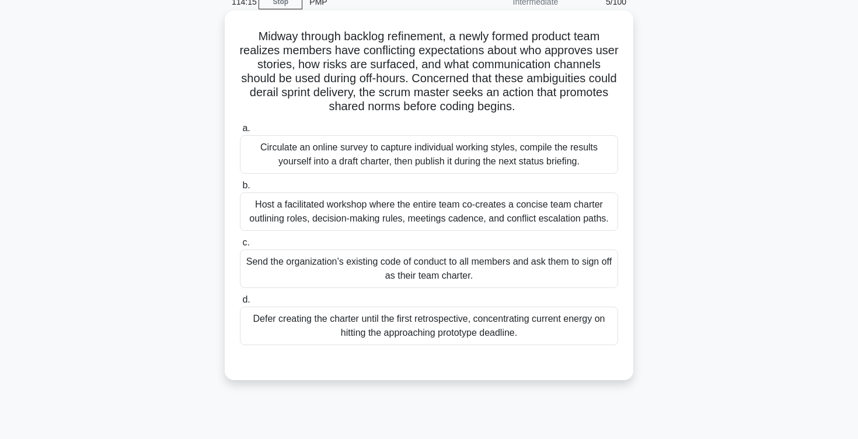
click at [498, 214] on div "Host a facilitated workshop where the entire team co-creates a concise team cha…" at bounding box center [429, 212] width 378 height 39
click at [240, 190] on input "b. Host a facilitated workshop where the entire team co-creates a concise team …" at bounding box center [240, 186] width 0 height 8
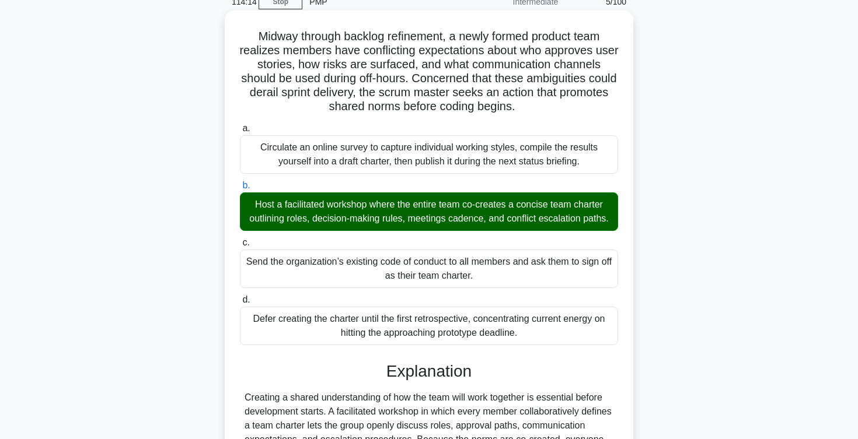
scroll to position [294, 0]
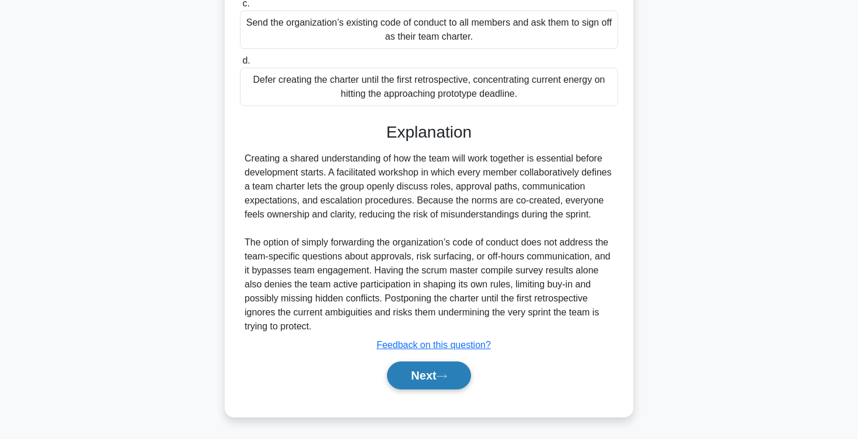
click at [418, 383] on button "Next" at bounding box center [428, 376] width 83 height 28
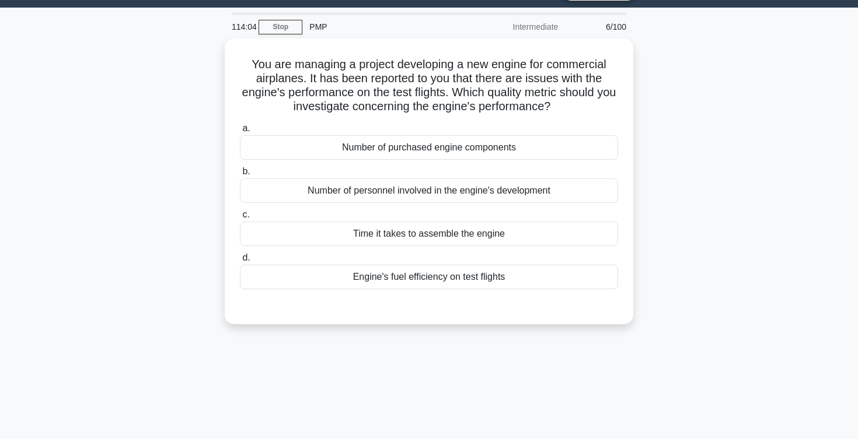
scroll to position [15, 0]
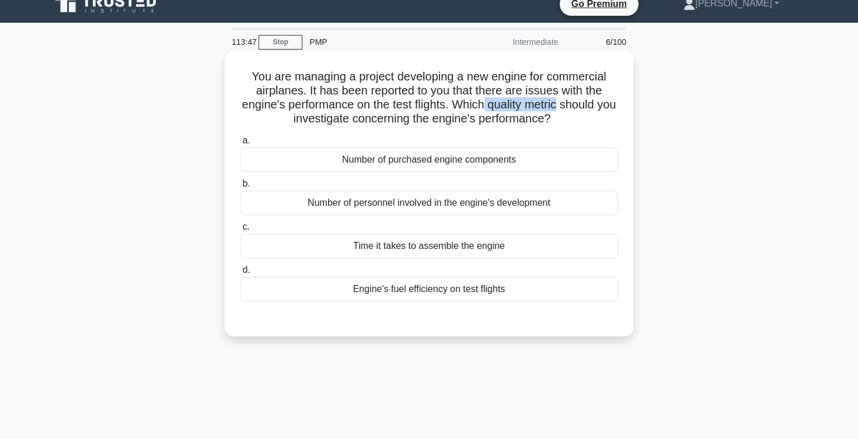
drag, startPoint x: 483, startPoint y: 99, endPoint x: 558, endPoint y: 104, distance: 75.4
click at [558, 104] on h5 "You are managing a project developing a new engine for commercial airplanes. It…" at bounding box center [429, 97] width 380 height 57
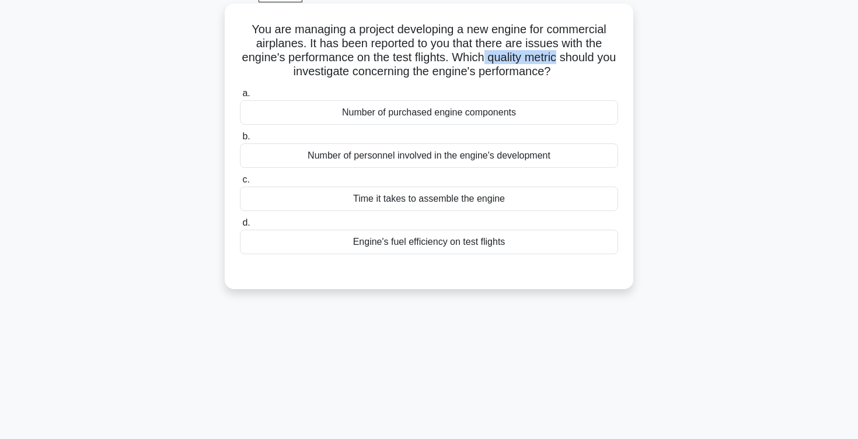
scroll to position [62, 0]
click at [380, 245] on div "Engine's fuel efficiency on test flights" at bounding box center [429, 241] width 378 height 25
click at [240, 226] on input "d. Engine's fuel efficiency on test flights" at bounding box center [240, 223] width 0 height 8
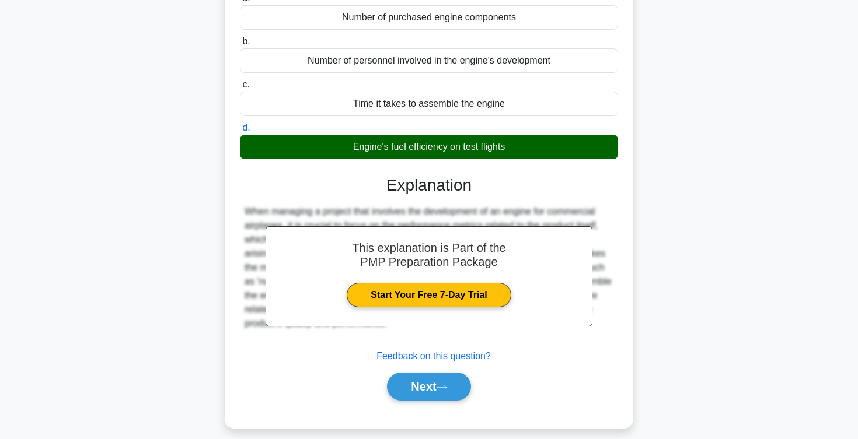
scroll to position [191, 0]
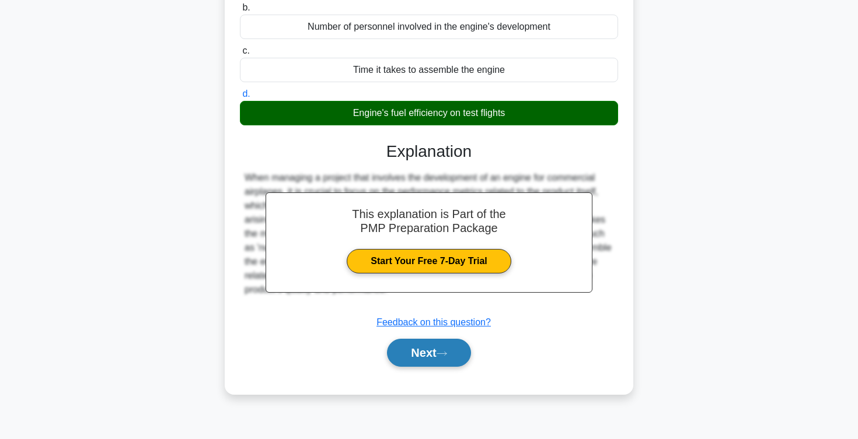
click at [426, 360] on button "Next" at bounding box center [428, 353] width 83 height 28
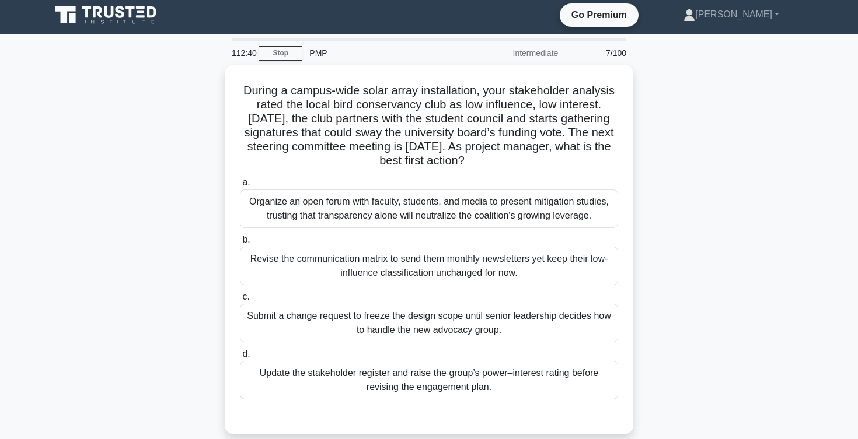
scroll to position [0, 0]
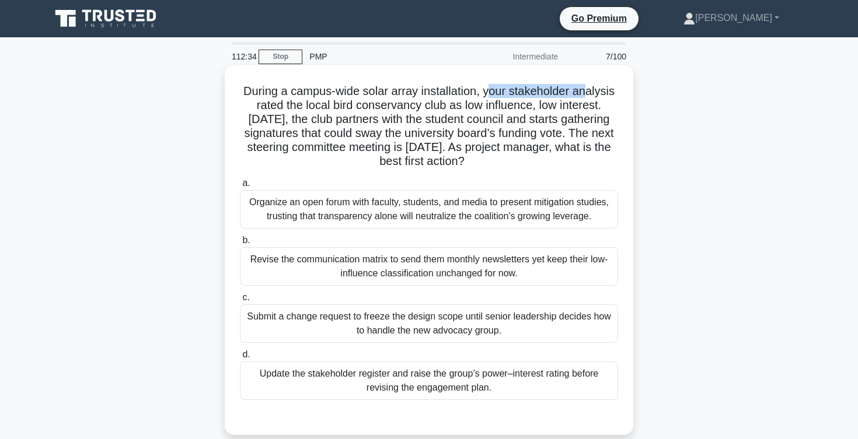
drag, startPoint x: 490, startPoint y: 86, endPoint x: 585, endPoint y: 93, distance: 94.8
click at [585, 93] on h5 "During a campus-wide solar array installation, your stakeholder analysis rated …" at bounding box center [429, 126] width 380 height 85
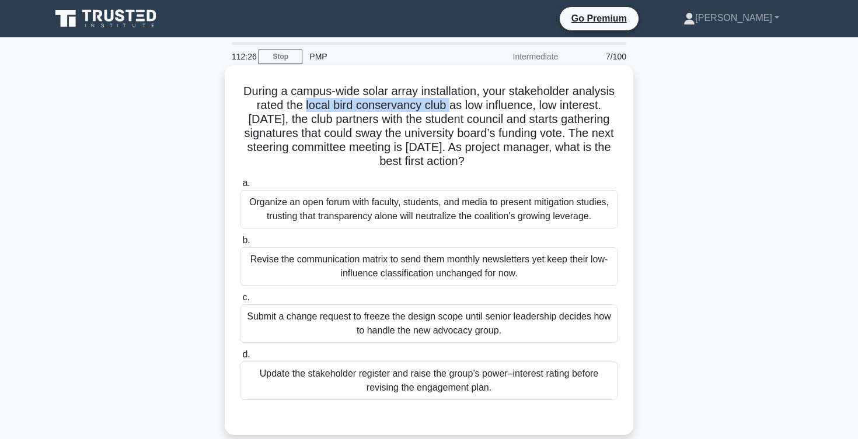
drag, startPoint x: 295, startPoint y: 105, endPoint x: 435, endPoint y: 104, distance: 139.5
click at [435, 104] on h5 "During a campus-wide solar array installation, your stakeholder analysis rated …" at bounding box center [429, 126] width 380 height 85
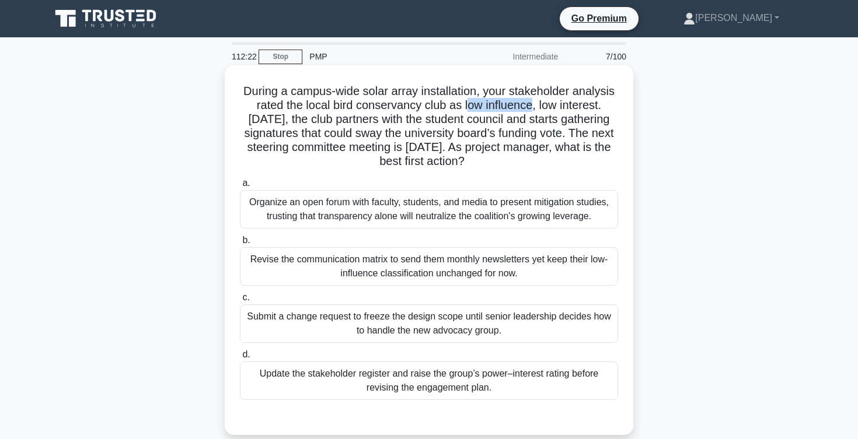
drag, startPoint x: 456, startPoint y: 109, endPoint x: 519, endPoint y: 104, distance: 63.8
click at [519, 104] on h5 "During a campus-wide solar array installation, your stakeholder analysis rated …" at bounding box center [429, 126] width 380 height 85
drag, startPoint x: 530, startPoint y: 103, endPoint x: 584, endPoint y: 102, distance: 54.3
click at [584, 102] on h5 "During a campus-wide solar array installation, your stakeholder analysis rated …" at bounding box center [429, 126] width 380 height 85
drag, startPoint x: 345, startPoint y: 121, endPoint x: 427, endPoint y: 117, distance: 82.4
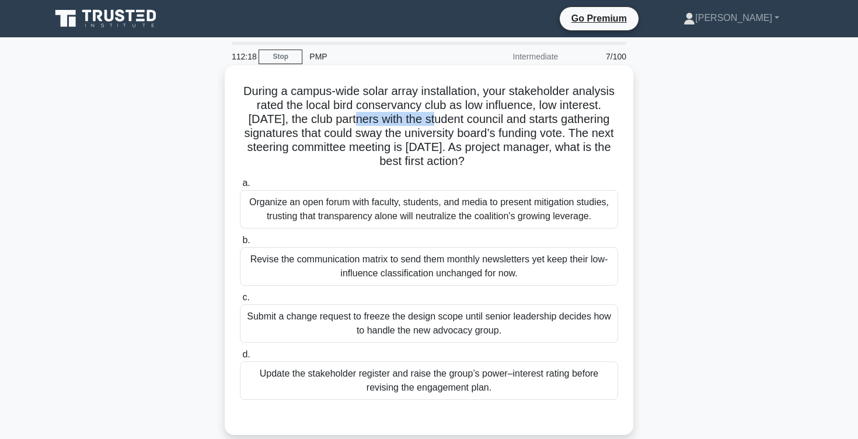
click at [427, 117] on h5 "During a campus-wide solar array installation, your stakeholder analysis rated …" at bounding box center [429, 126] width 380 height 85
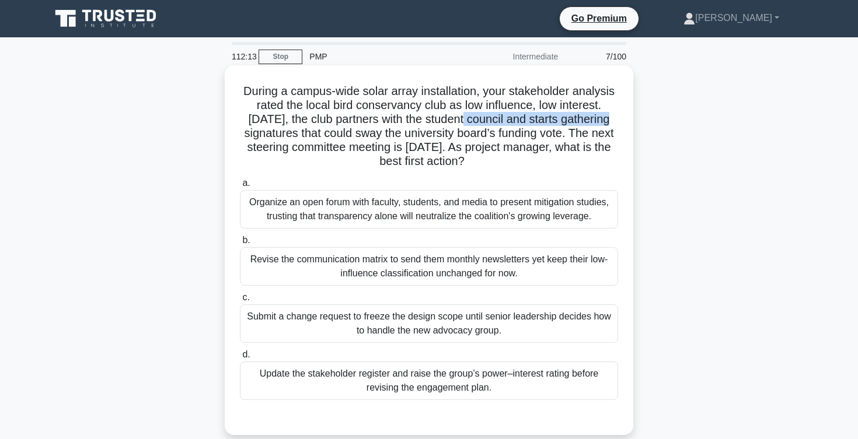
drag, startPoint x: 450, startPoint y: 118, endPoint x: 598, endPoint y: 122, distance: 147.7
click at [598, 122] on h5 "During a campus-wide solar array installation, your stakeholder analysis rated …" at bounding box center [429, 126] width 380 height 85
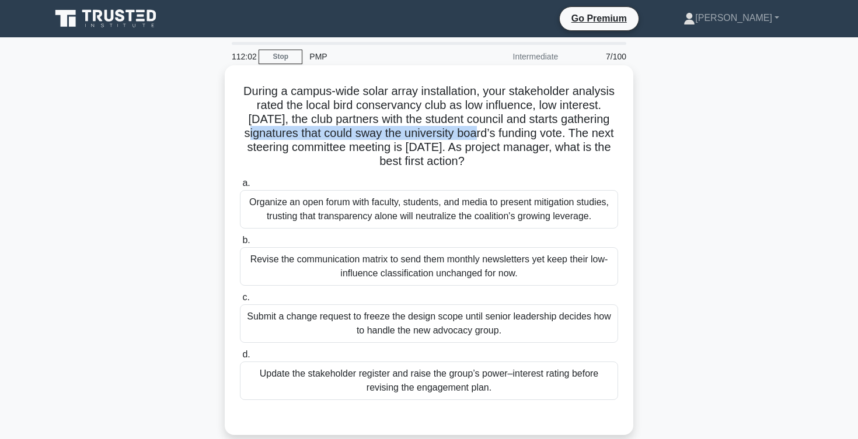
drag, startPoint x: 247, startPoint y: 140, endPoint x: 481, endPoint y: 141, distance: 234.0
click at [481, 141] on h5 "During a campus-wide solar array installation, your stakeholder analysis rated …" at bounding box center [429, 126] width 380 height 85
click at [497, 135] on h5 "During a campus-wide solar array installation, your stakeholder analysis rated …" at bounding box center [429, 126] width 380 height 85
drag, startPoint x: 539, startPoint y: 134, endPoint x: 585, endPoint y: 140, distance: 46.5
click at [585, 139] on h5 "During a campus-wide solar array installation, your stakeholder analysis rated …" at bounding box center [429, 126] width 380 height 85
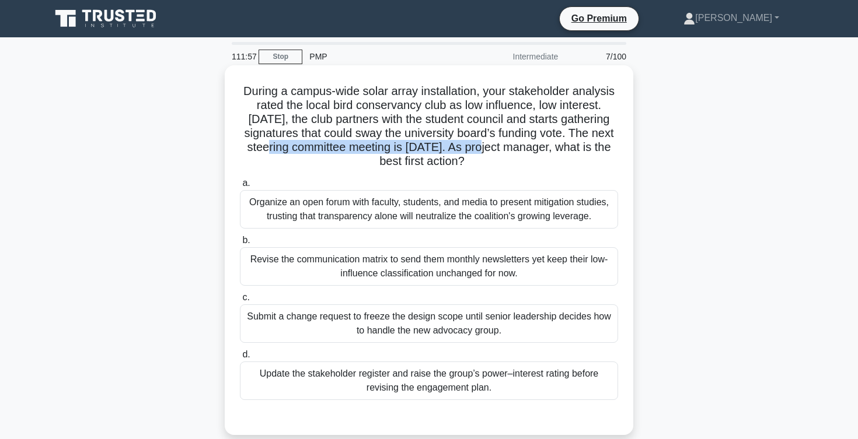
drag, startPoint x: 259, startPoint y: 151, endPoint x: 471, endPoint y: 142, distance: 212.6
click at [469, 142] on h5 "During a campus-wide solar array installation, your stakeholder analysis rated …" at bounding box center [429, 126] width 380 height 85
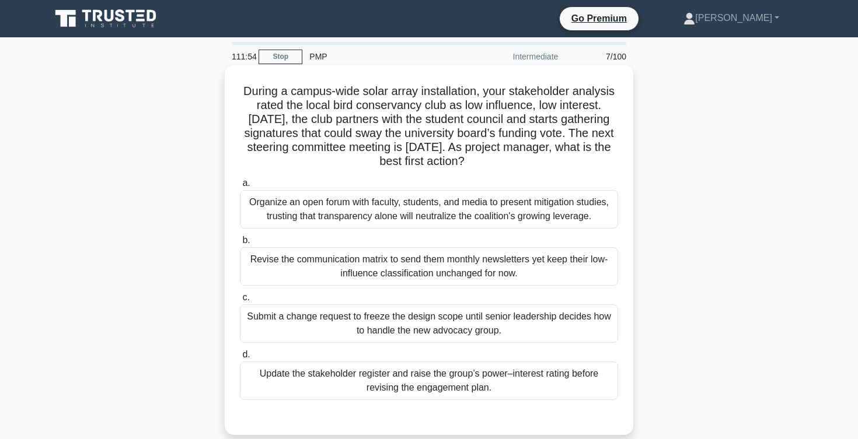
click at [505, 146] on h5 "During a campus-wide solar array installation, your stakeholder analysis rated …" at bounding box center [429, 126] width 380 height 85
drag, startPoint x: 514, startPoint y: 145, endPoint x: 497, endPoint y: 176, distance: 35.0
click at [497, 176] on div "During a campus-wide solar array installation, your stakeholder analysis rated …" at bounding box center [428, 250] width 399 height 361
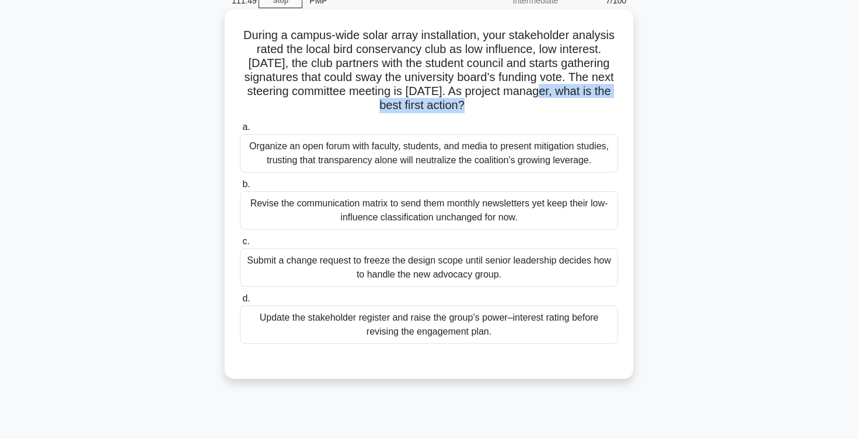
scroll to position [57, 0]
click at [468, 318] on div "Update the stakeholder register and raise the group’s power–interest rating bef…" at bounding box center [429, 324] width 378 height 39
click at [240, 302] on input "d. Update the stakeholder register and raise the group’s power–interest rating …" at bounding box center [240, 299] width 0 height 8
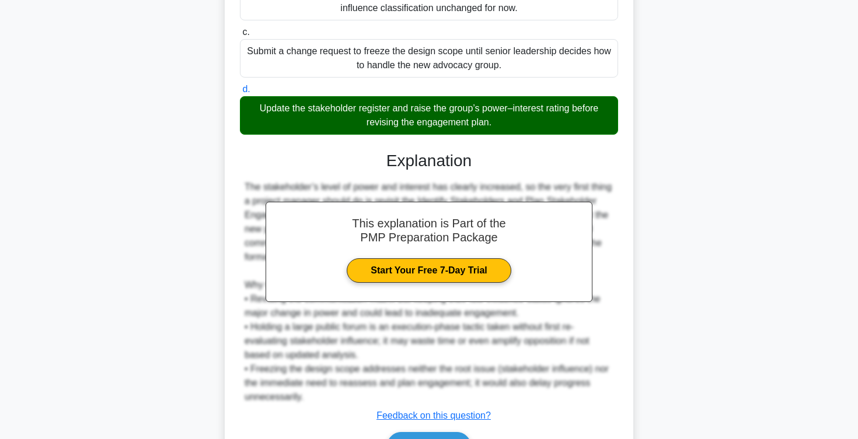
scroll to position [336, 0]
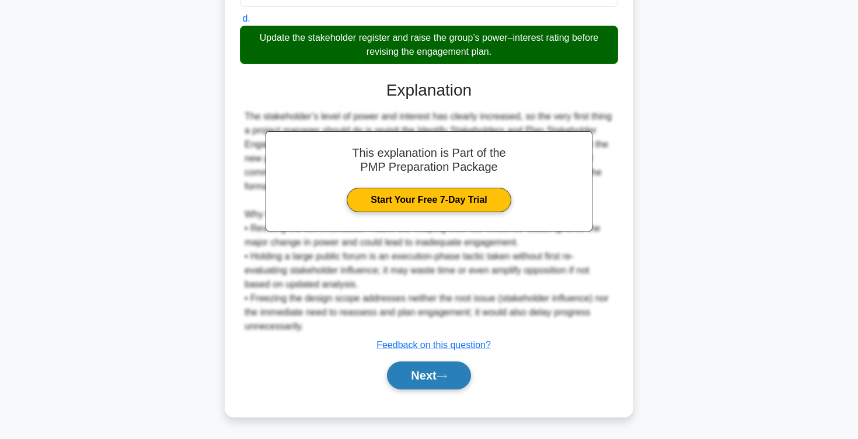
click at [434, 369] on button "Next" at bounding box center [428, 376] width 83 height 28
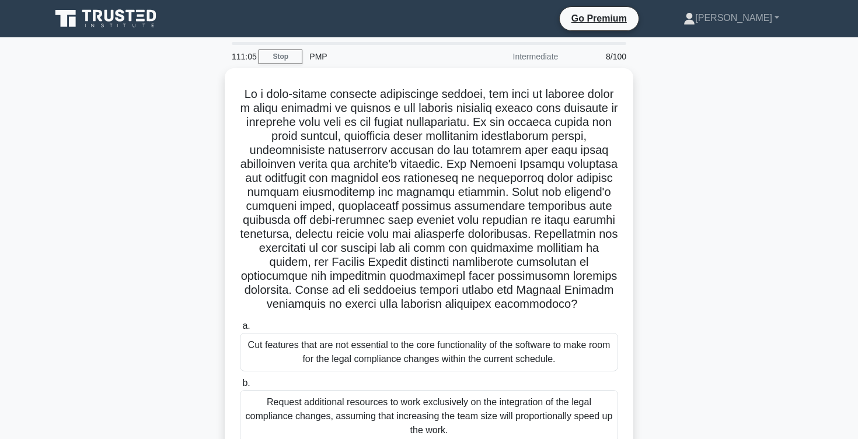
scroll to position [20, 0]
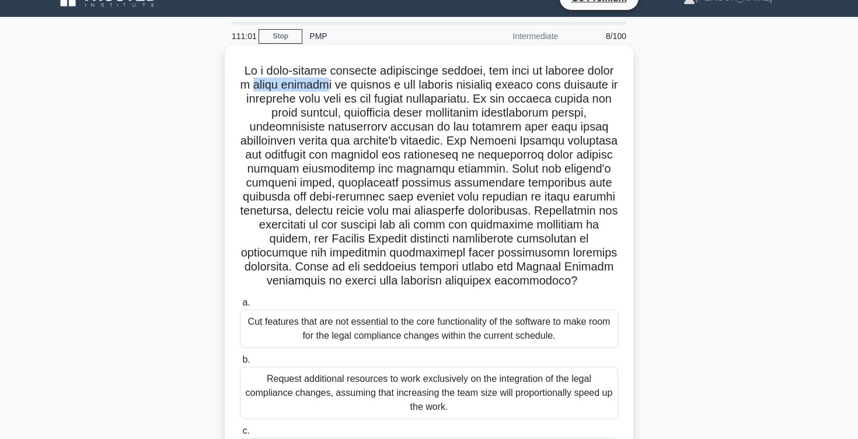
drag, startPoint x: 292, startPoint y: 87, endPoint x: 359, endPoint y: 88, distance: 67.1
click at [359, 87] on h5 ".spinner_0XTQ{transform-origin:center;animation:spinner_y6GP .75s linear infini…" at bounding box center [429, 176] width 380 height 225
drag, startPoint x: 296, startPoint y: 113, endPoint x: 379, endPoint y: 117, distance: 83.0
click at [379, 117] on h5 ".spinner_0XTQ{transform-origin:center;animation:spinner_y6GP .75s linear infini…" at bounding box center [429, 176] width 380 height 225
drag, startPoint x: 392, startPoint y: 113, endPoint x: 444, endPoint y: 115, distance: 52.0
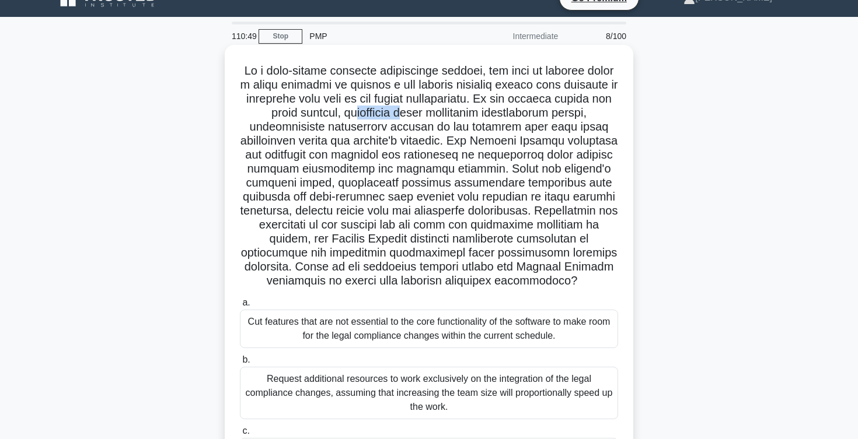
click at [444, 115] on h5 ".spinner_0XTQ{transform-origin:center;animation:spinner_y6GP .75s linear infini…" at bounding box center [429, 176] width 380 height 225
drag, startPoint x: 448, startPoint y: 113, endPoint x: 591, endPoint y: 111, distance: 143.0
click at [591, 111] on h5 ".spinner_0XTQ{transform-origin:center;animation:spinner_y6GP .75s linear infini…" at bounding box center [429, 176] width 380 height 225
drag, startPoint x: 289, startPoint y: 128, endPoint x: 467, endPoint y: 132, distance: 178.6
click at [467, 130] on h5 ".spinner_0XTQ{transform-origin:center;animation:spinner_y6GP .75s linear infini…" at bounding box center [429, 176] width 380 height 225
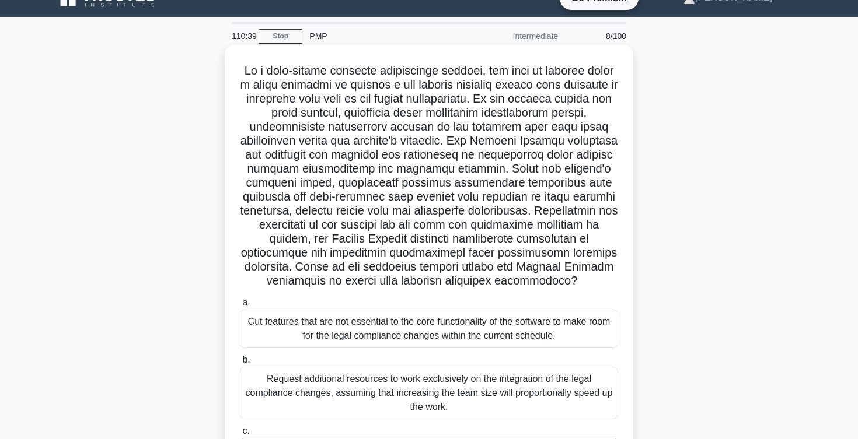
drag, startPoint x: 277, startPoint y: 141, endPoint x: 463, endPoint y: 127, distance: 187.3
click at [463, 127] on h5 ".spinner_0XTQ{transform-origin:center;animation:spinner_y6GP .75s linear infini…" at bounding box center [429, 176] width 380 height 225
drag, startPoint x: 565, startPoint y: 149, endPoint x: 616, endPoint y: 149, distance: 50.2
click at [616, 149] on h5 ".spinner_0XTQ{transform-origin:center;animation:spinner_y6GP .75s linear infini…" at bounding box center [429, 176] width 380 height 225
drag, startPoint x: 583, startPoint y: 139, endPoint x: 612, endPoint y: 140, distance: 28.6
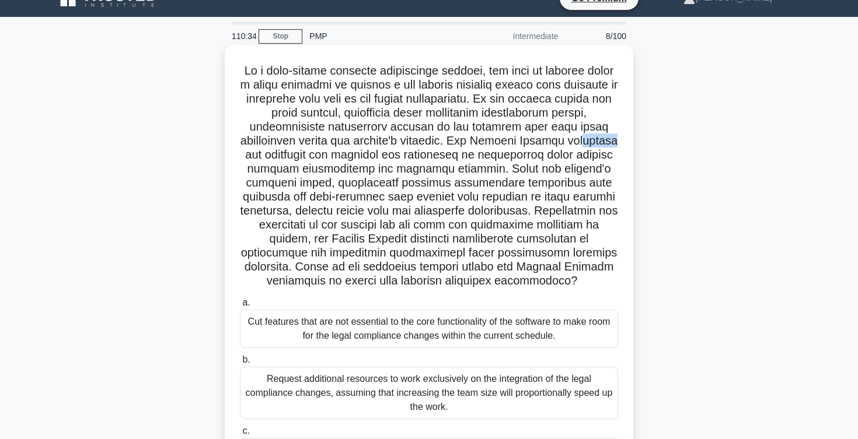
click at [612, 140] on h5 ".spinner_0XTQ{transform-origin:center;animation:spinner_y6GP .75s linear infini…" at bounding box center [429, 176] width 380 height 225
drag, startPoint x: 380, startPoint y: 155, endPoint x: 548, endPoint y: 145, distance: 167.8
click at [547, 142] on h5 ".spinner_0XTQ{transform-origin:center;animation:spinner_y6GP .75s linear infini…" at bounding box center [429, 176] width 380 height 225
drag, startPoint x: 534, startPoint y: 154, endPoint x: 609, endPoint y: 158, distance: 75.4
click at [609, 158] on h5 ".spinner_0XTQ{transform-origin:center;animation:spinner_y6GP .75s linear infini…" at bounding box center [429, 176] width 380 height 225
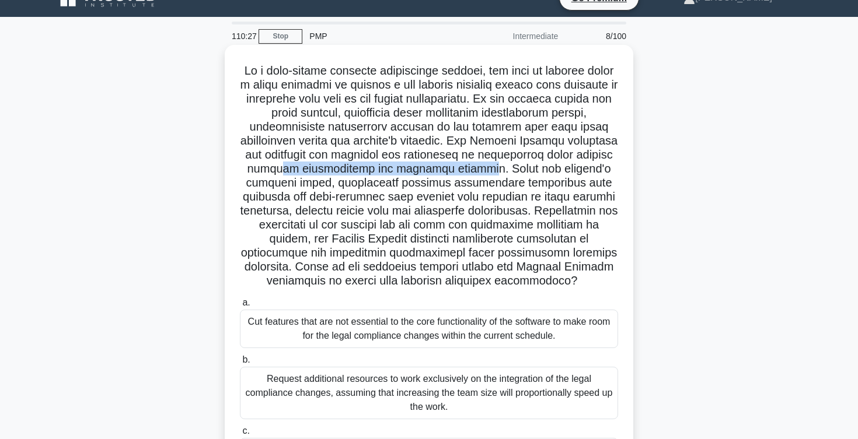
drag, startPoint x: 266, startPoint y: 170, endPoint x: 458, endPoint y: 170, distance: 192.0
click at [458, 169] on h5 ".spinner_0XTQ{transform-origin:center;animation:spinner_y6GP .75s linear infini…" at bounding box center [429, 176] width 380 height 225
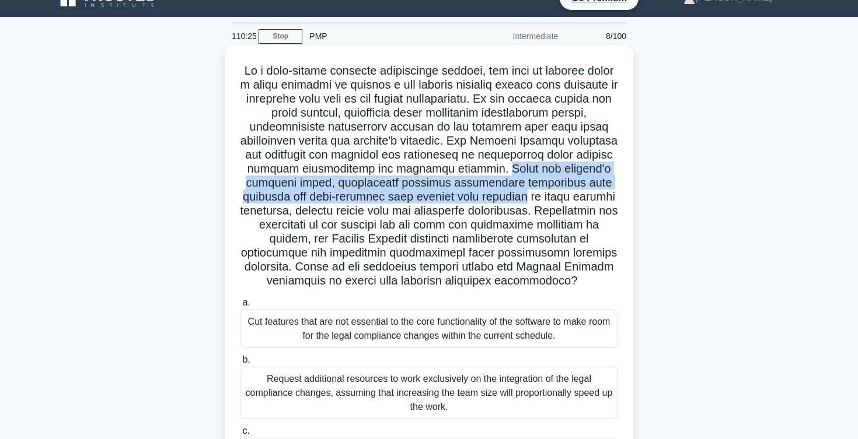
drag, startPoint x: 469, startPoint y: 168, endPoint x: 429, endPoint y: 192, distance: 46.3
click at [429, 192] on h5 ".spinner_0XTQ{transform-origin:center;animation:spinner_y6GP .75s linear infini…" at bounding box center [429, 176] width 380 height 225
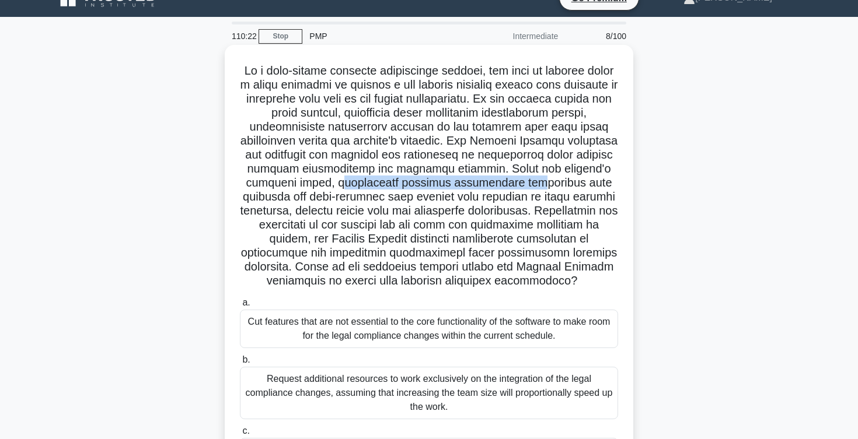
drag, startPoint x: 277, startPoint y: 181, endPoint x: 461, endPoint y: 186, distance: 183.9
click at [461, 186] on h5 ".spinner_0XTQ{transform-origin:center;animation:spinner_y6GP .75s linear infini…" at bounding box center [429, 176] width 380 height 225
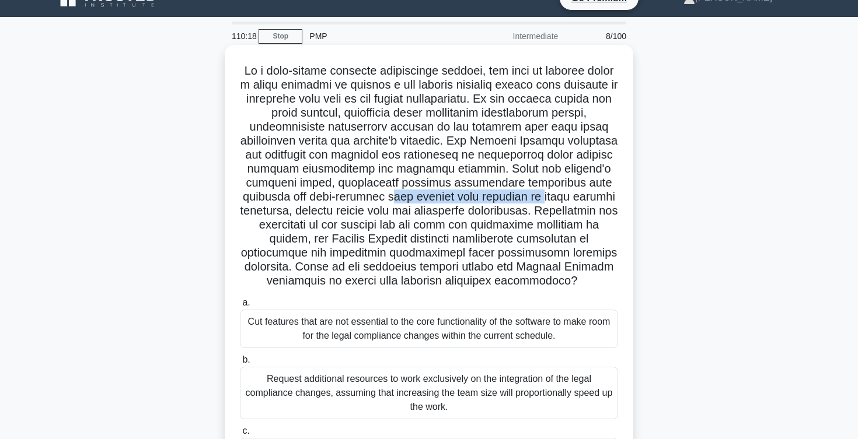
drag, startPoint x: 288, startPoint y: 201, endPoint x: 449, endPoint y: 195, distance: 160.6
click at [450, 195] on h5 ".spinner_0XTQ{transform-origin:center;animation:spinner_y6GP .75s linear infini…" at bounding box center [429, 176] width 380 height 225
drag, startPoint x: 455, startPoint y: 196, endPoint x: 572, endPoint y: 202, distance: 117.4
click at [572, 202] on h5 ".spinner_0XTQ{transform-origin:center;animation:spinner_y6GP .75s linear infini…" at bounding box center [429, 176] width 380 height 225
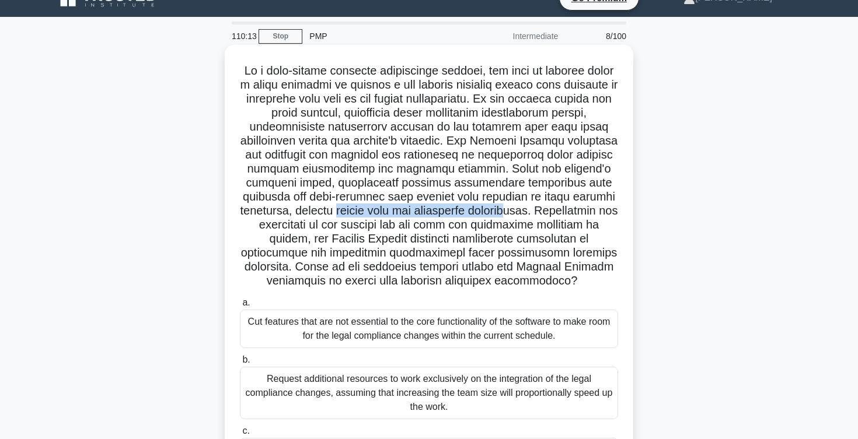
drag, startPoint x: 241, startPoint y: 210, endPoint x: 442, endPoint y: 209, distance: 200.7
click at [441, 210] on h5 ".spinner_0XTQ{transform-origin:center;animation:spinner_y6GP .75s linear infini…" at bounding box center [429, 176] width 380 height 225
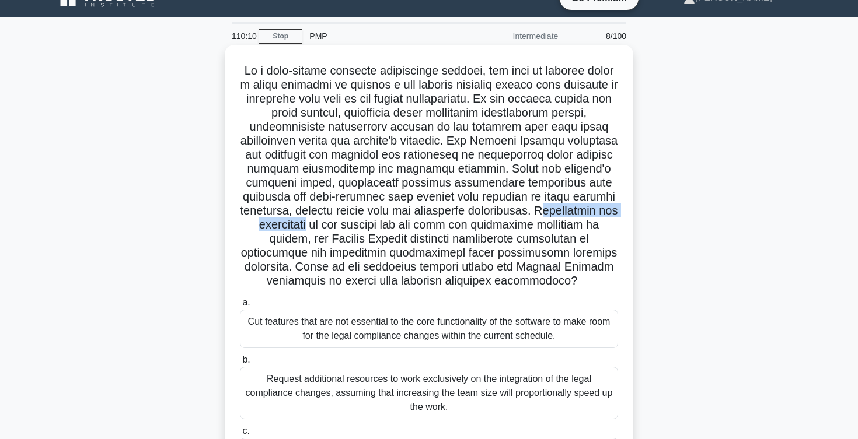
drag, startPoint x: 445, startPoint y: 211, endPoint x: 582, endPoint y: 211, distance: 136.6
click at [582, 211] on h5 ".spinner_0XTQ{transform-origin:center;animation:spinner_y6GP .75s linear infini…" at bounding box center [429, 176] width 380 height 225
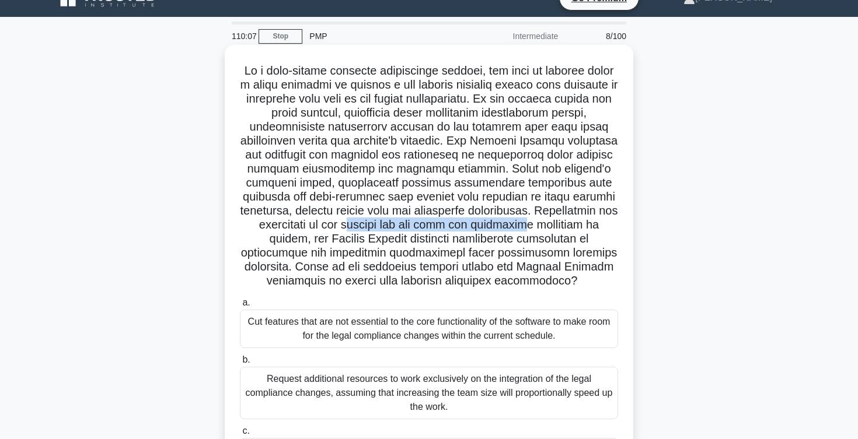
drag, startPoint x: 259, startPoint y: 226, endPoint x: 439, endPoint y: 229, distance: 180.3
click at [439, 229] on h5 ".spinner_0XTQ{transform-origin:center;animation:spinner_y6GP .75s linear infini…" at bounding box center [429, 176] width 380 height 225
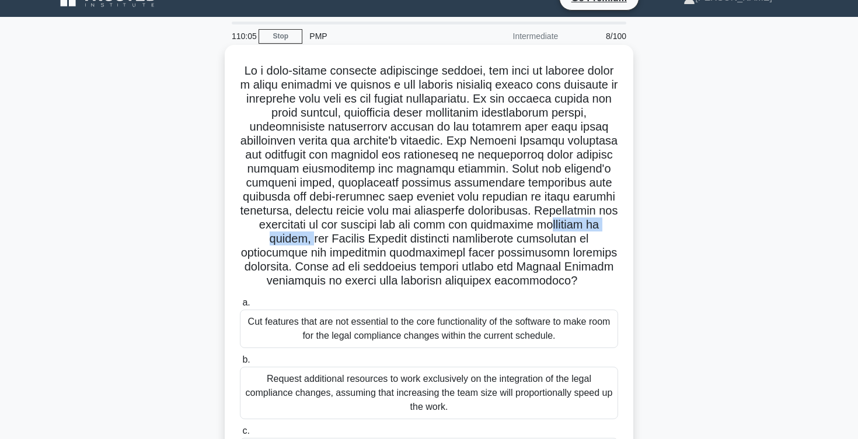
drag, startPoint x: 460, startPoint y: 225, endPoint x: 546, endPoint y: 226, distance: 86.4
click at [546, 226] on h5 ".spinner_0XTQ{transform-origin:center;animation:spinner_y6GP .75s linear infini…" at bounding box center [429, 176] width 380 height 225
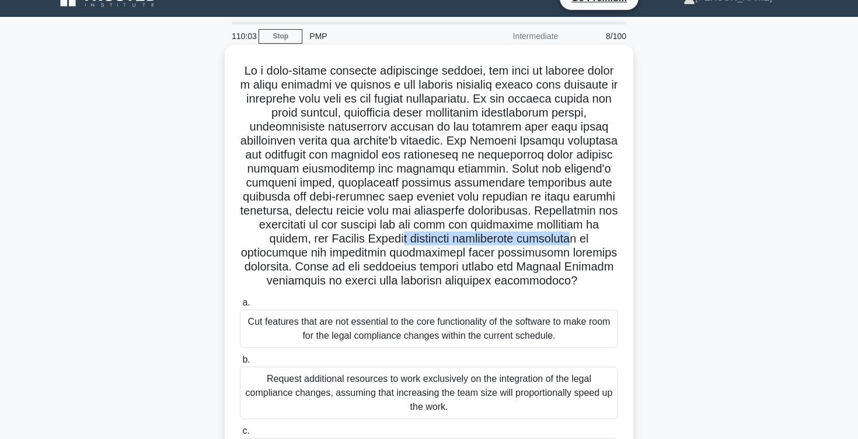
drag, startPoint x: 285, startPoint y: 243, endPoint x: 447, endPoint y: 245, distance: 162.2
click at [447, 244] on h5 ".spinner_0XTQ{transform-origin:center;animation:spinner_y6GP .75s linear infini…" at bounding box center [429, 176] width 380 height 225
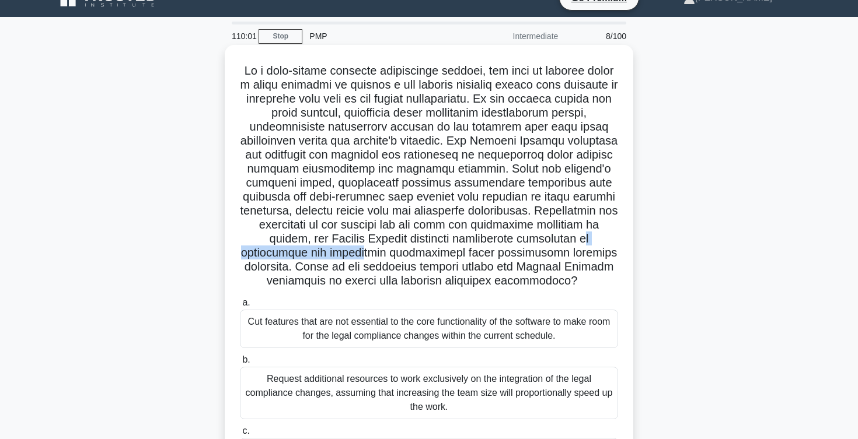
drag, startPoint x: 460, startPoint y: 237, endPoint x: 599, endPoint y: 236, distance: 138.3
click at [599, 236] on h5 ".spinner_0XTQ{transform-origin:center;animation:spinner_y6GP .75s linear infini…" at bounding box center [429, 176] width 380 height 225
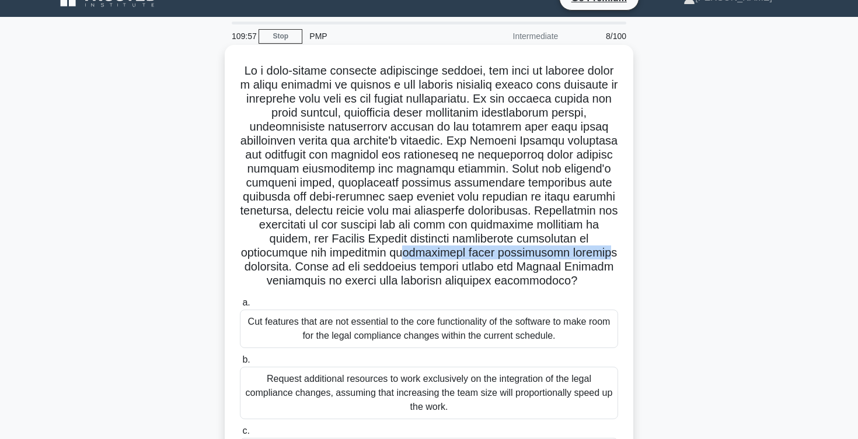
drag, startPoint x: 247, startPoint y: 253, endPoint x: 451, endPoint y: 259, distance: 203.7
click at [450, 258] on h5 ".spinner_0XTQ{transform-origin:center;animation:spinner_y6GP .75s linear infini…" at bounding box center [429, 176] width 380 height 225
drag, startPoint x: 456, startPoint y: 253, endPoint x: 516, endPoint y: 257, distance: 60.2
click at [515, 257] on h5 ".spinner_0XTQ{transform-origin:center;animation:spinner_y6GP .75s linear infini…" at bounding box center [429, 176] width 380 height 225
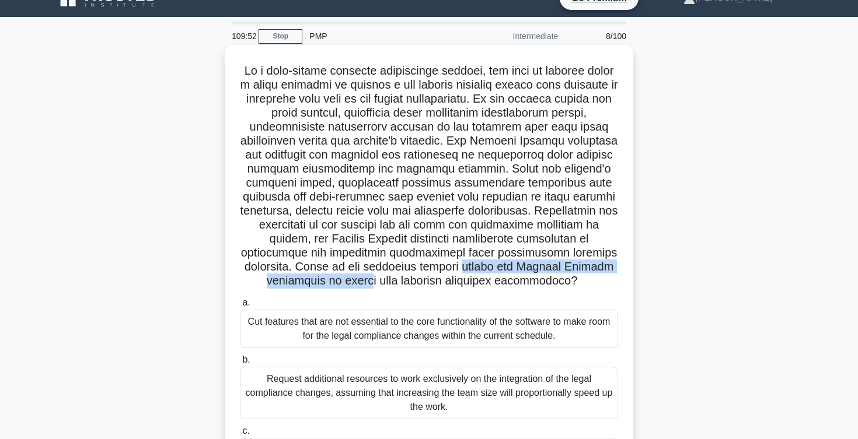
drag, startPoint x: 291, startPoint y: 268, endPoint x: 530, endPoint y: 270, distance: 239.8
click at [530, 270] on h5 ".spinner_0XTQ{transform-origin:center;animation:spinner_y6GP .75s linear infini…" at bounding box center [429, 176] width 380 height 225
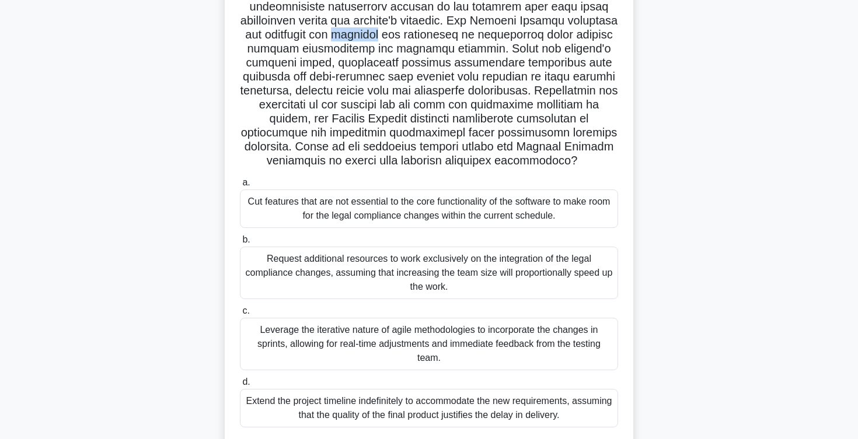
scroll to position [139, 0]
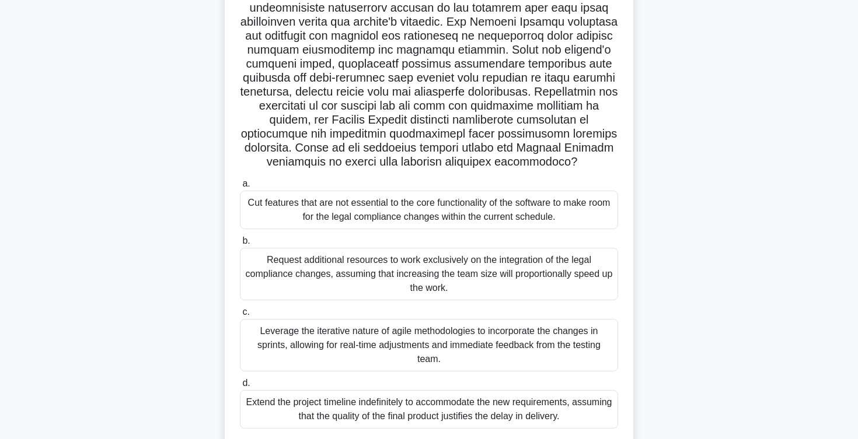
click at [324, 209] on div "Cut features that are not essential to the core functionality of the software t…" at bounding box center [429, 210] width 378 height 39
click at [240, 188] on input "a. Cut features that are not essential to the core functionality of the softwar…" at bounding box center [240, 184] width 0 height 8
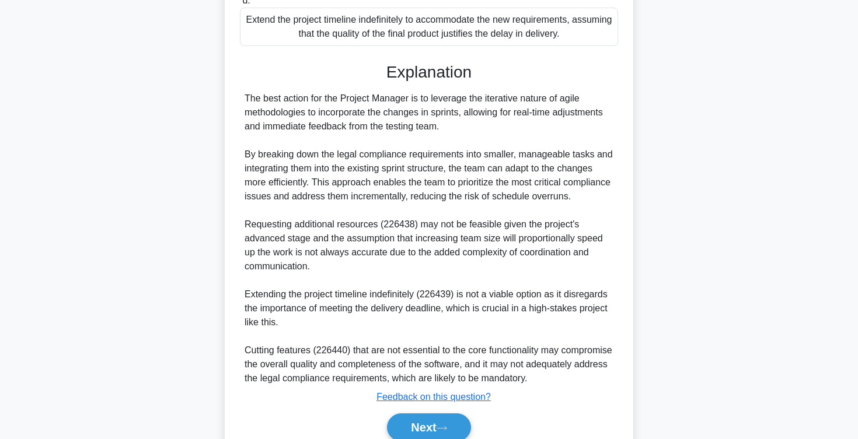
scroll to position [575, 0]
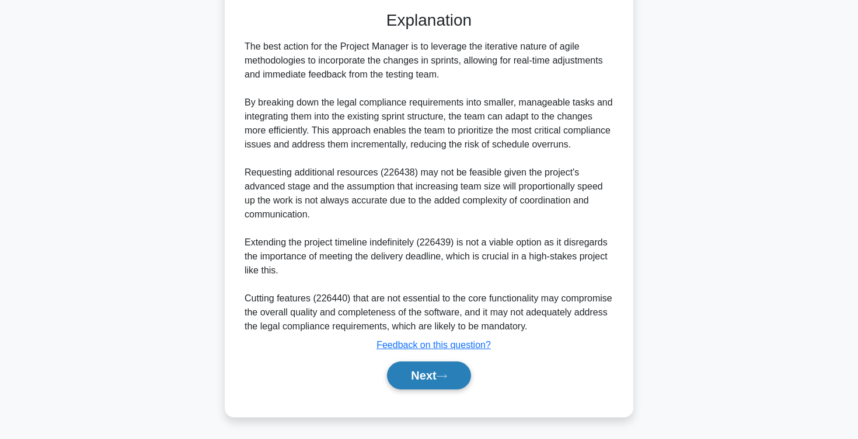
click at [434, 368] on button "Next" at bounding box center [428, 376] width 83 height 28
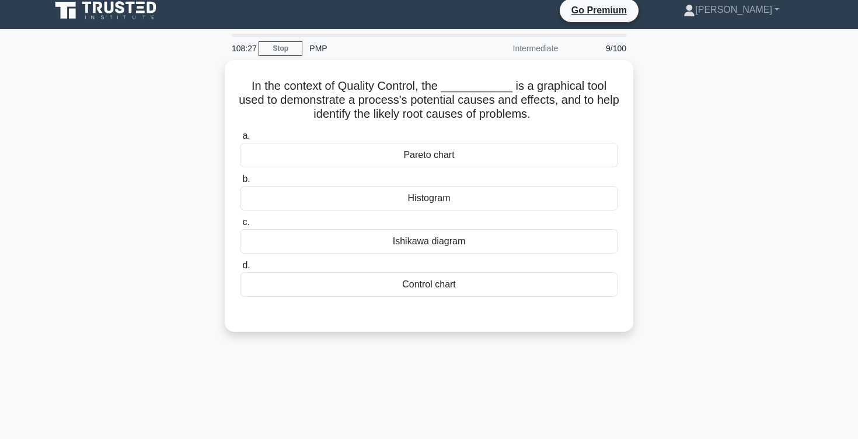
scroll to position [0, 0]
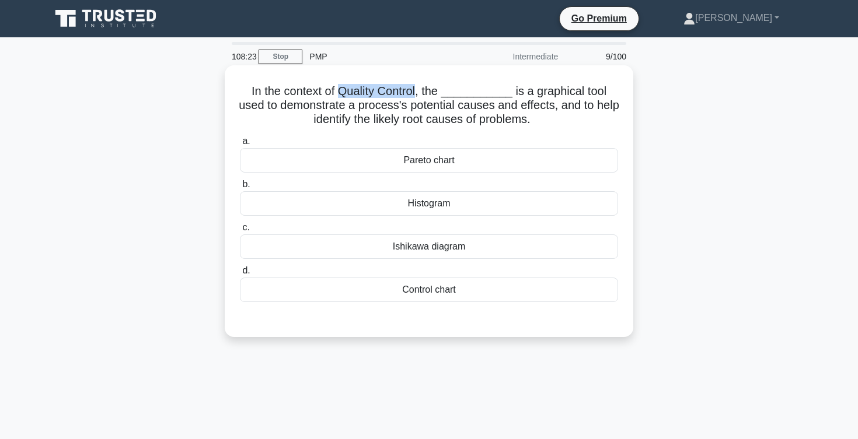
drag, startPoint x: 341, startPoint y: 94, endPoint x: 415, endPoint y: 90, distance: 73.6
click at [415, 90] on h5 "In the context of Quality Control, the ___________ is a graphical tool used to …" at bounding box center [429, 105] width 380 height 43
click at [441, 252] on div "Ishikawa diagram" at bounding box center [429, 247] width 378 height 25
click at [240, 232] on input "[PERSON_NAME] diagram" at bounding box center [240, 228] width 0 height 8
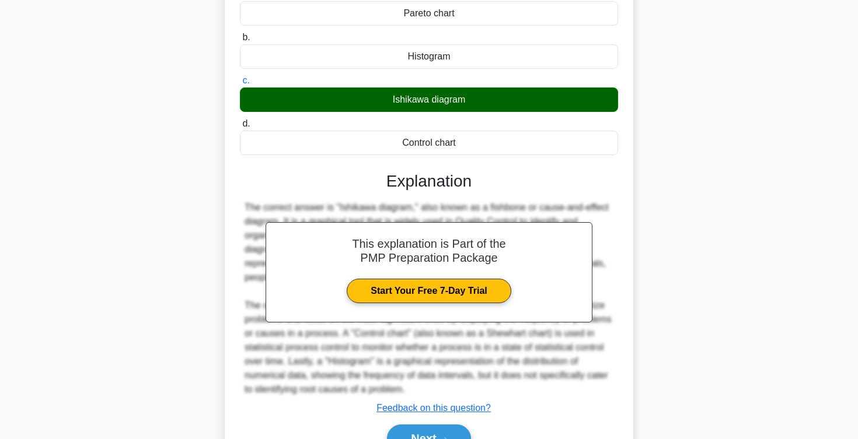
scroll to position [210, 0]
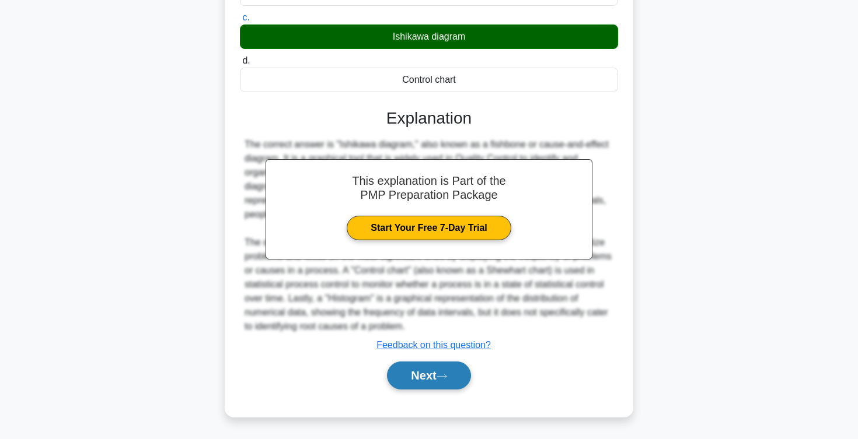
click at [410, 382] on button "Next" at bounding box center [428, 376] width 83 height 28
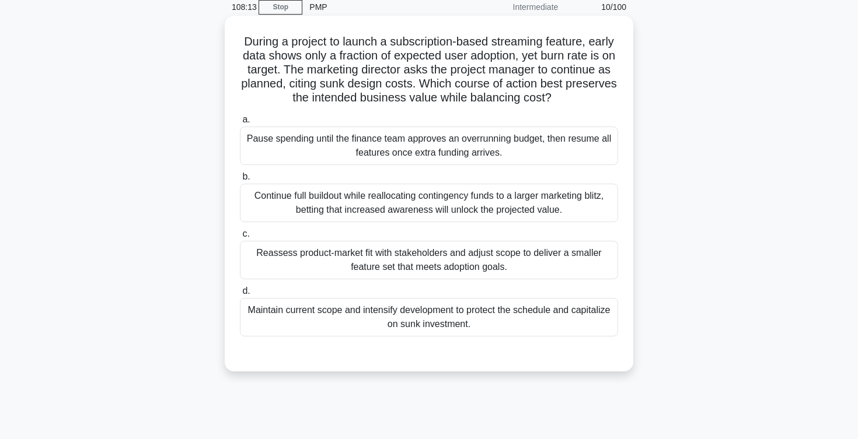
scroll to position [1, 0]
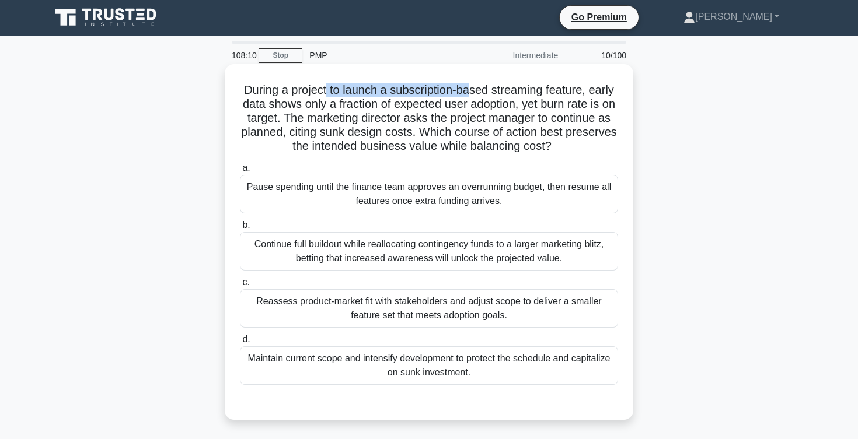
drag, startPoint x: 328, startPoint y: 90, endPoint x: 471, endPoint y: 86, distance: 143.0
click at [471, 86] on h5 "During a project to launch a subscription-based streaming feature, early data s…" at bounding box center [429, 118] width 380 height 71
click at [407, 111] on h5 "During a project to launch a subscription-based streaming feature, early data s…" at bounding box center [429, 118] width 380 height 71
drag, startPoint x: 383, startPoint y: 87, endPoint x: 486, endPoint y: 89, distance: 103.3
click at [486, 89] on h5 "During a project to launch a subscription-based streaming feature, early data s…" at bounding box center [429, 118] width 380 height 71
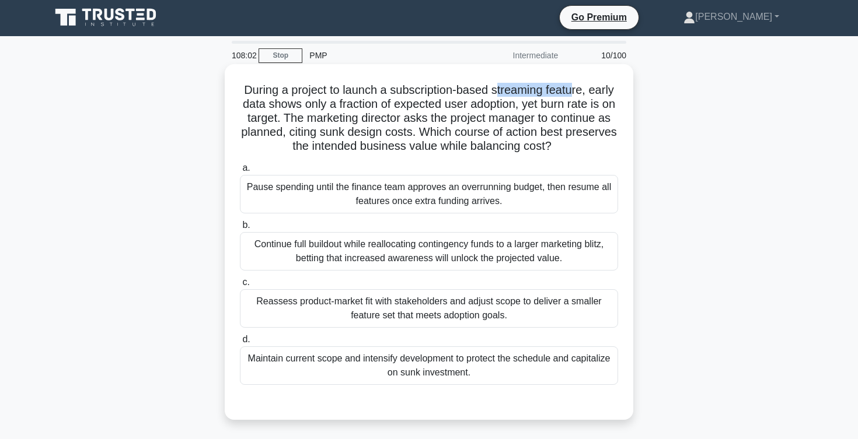
drag, startPoint x: 494, startPoint y: 91, endPoint x: 569, endPoint y: 90, distance: 74.7
click at [569, 90] on h5 "During a project to launch a subscription-based streaming feature, early data s…" at bounding box center [429, 118] width 380 height 71
drag, startPoint x: 251, startPoint y: 104, endPoint x: 385, endPoint y: 107, distance: 133.7
click at [385, 107] on h5 "During a project to launch a subscription-based streaming feature, early data s…" at bounding box center [429, 118] width 380 height 71
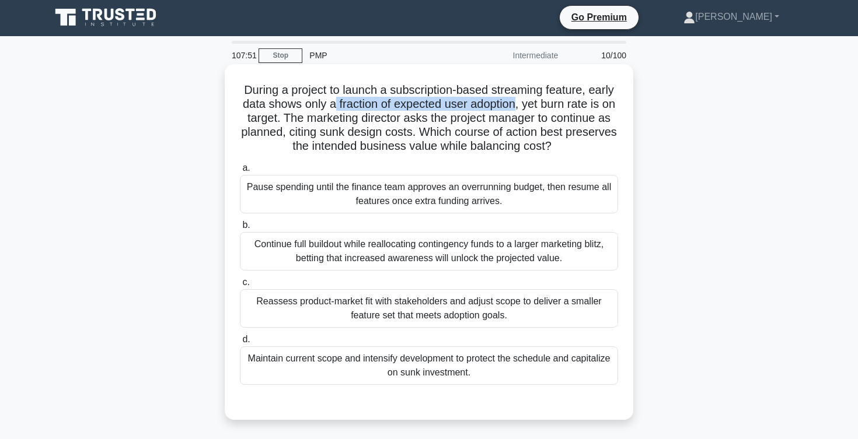
drag, startPoint x: 514, startPoint y: 102, endPoint x: 336, endPoint y: 106, distance: 178.0
click at [336, 106] on h5 "During a project to launch a subscription-based streaming feature, early data s…" at bounding box center [429, 118] width 380 height 71
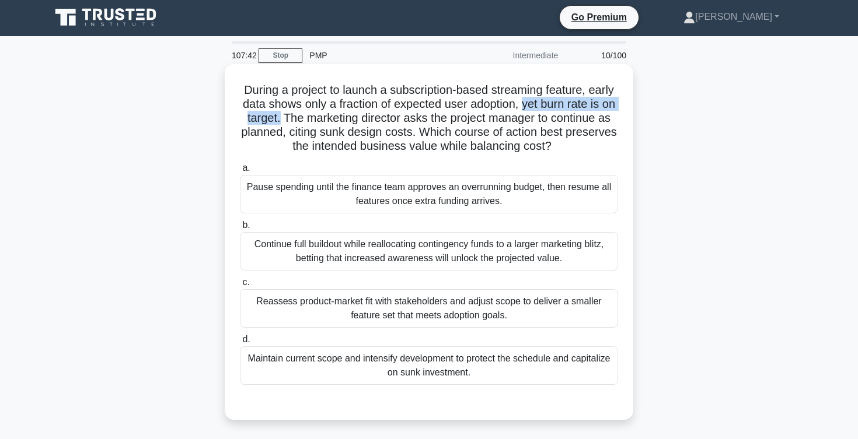
drag, startPoint x: 523, startPoint y: 104, endPoint x: 279, endPoint y: 117, distance: 244.8
click at [279, 117] on h5 "During a project to launch a subscription-based streaming feature, early data s…" at bounding box center [429, 118] width 380 height 71
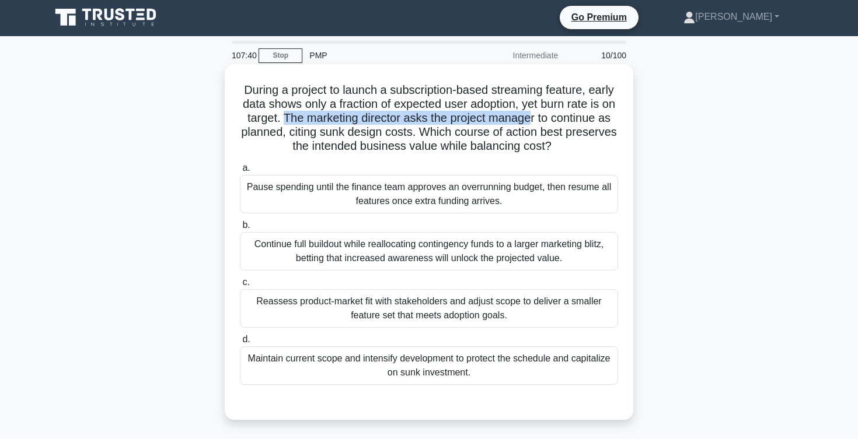
drag, startPoint x: 286, startPoint y: 116, endPoint x: 554, endPoint y: 121, distance: 268.5
click at [551, 121] on h5 "During a project to launch a subscription-based streaming feature, early data s…" at bounding box center [429, 118] width 380 height 71
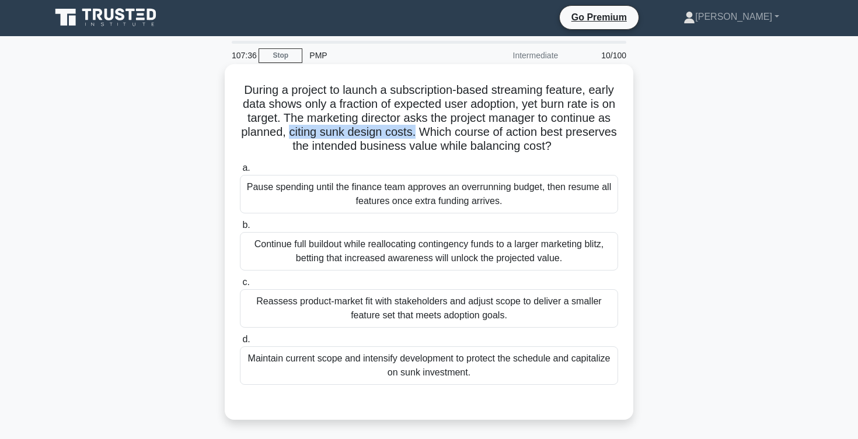
drag, startPoint x: 291, startPoint y: 134, endPoint x: 414, endPoint y: 132, distance: 123.7
click at [414, 132] on h5 "During a project to launch a subscription-based streaming feature, early data s…" at bounding box center [429, 118] width 380 height 71
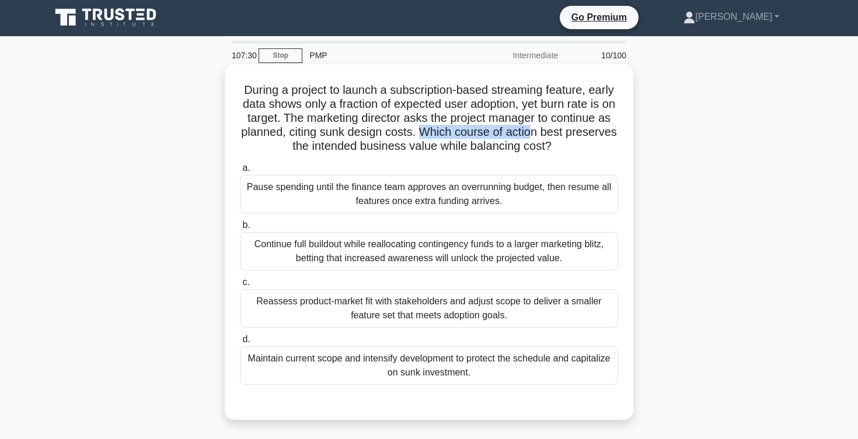
drag, startPoint x: 421, startPoint y: 130, endPoint x: 533, endPoint y: 132, distance: 112.6
click at [533, 132] on h5 "During a project to launch a subscription-based streaming feature, early data s…" at bounding box center [429, 118] width 380 height 71
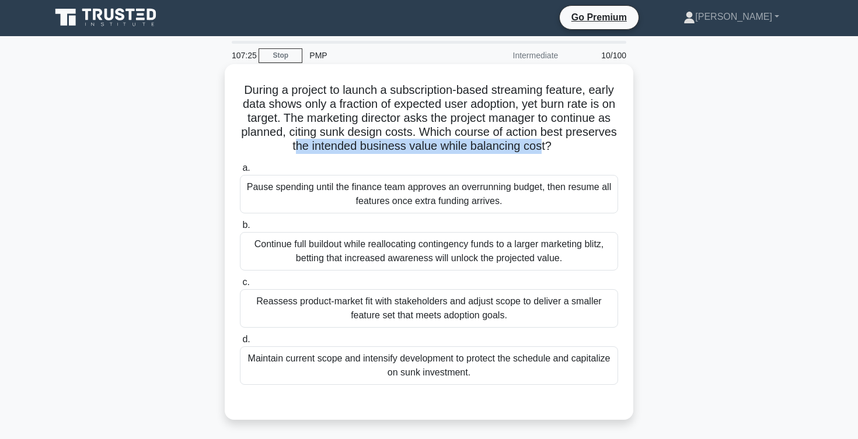
drag, startPoint x: 295, startPoint y: 148, endPoint x: 537, endPoint y: 152, distance: 242.2
click at [537, 152] on h5 "During a project to launch a subscription-based streaming feature, early data s…" at bounding box center [429, 118] width 380 height 71
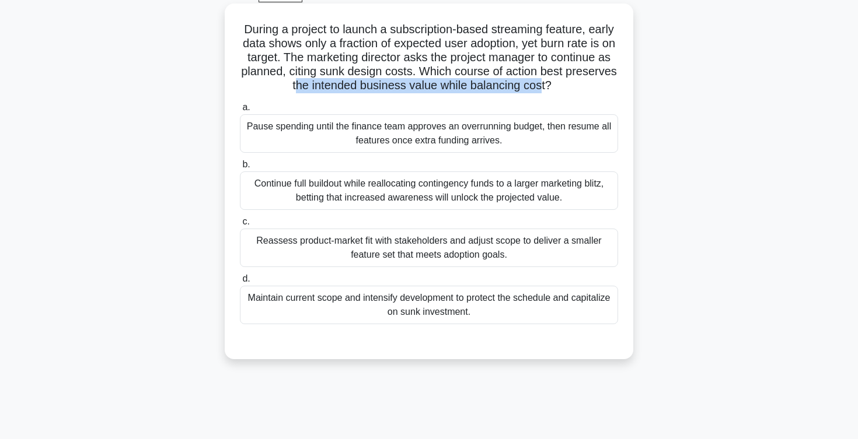
scroll to position [66, 0]
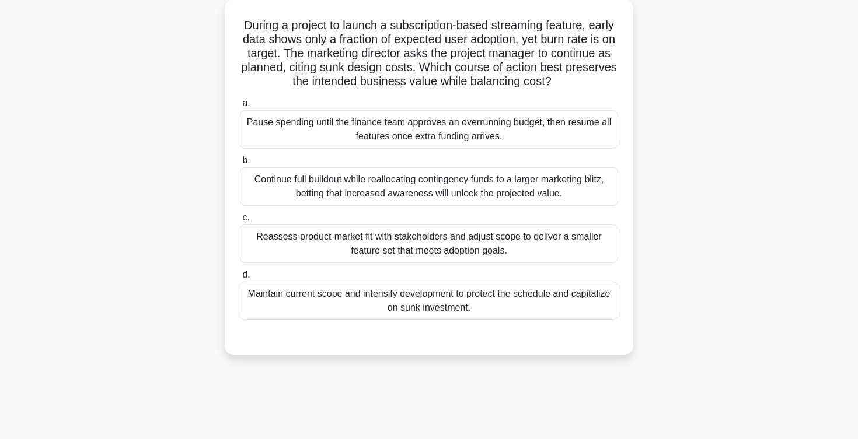
click at [364, 247] on div "Reassess product-market fit with stakeholders and adjust scope to deliver a sma…" at bounding box center [429, 244] width 378 height 39
click at [240, 222] on input "c. Reassess product-market fit with stakeholders and adjust scope to deliver a …" at bounding box center [240, 218] width 0 height 8
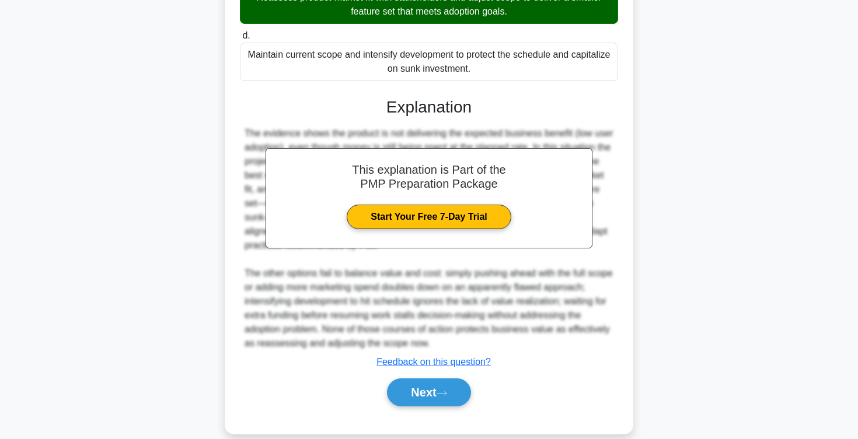
scroll to position [322, 0]
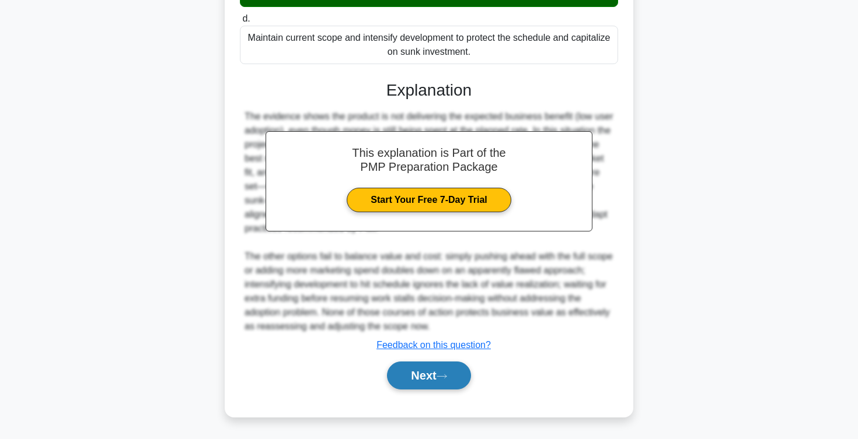
click at [403, 370] on button "Next" at bounding box center [428, 376] width 83 height 28
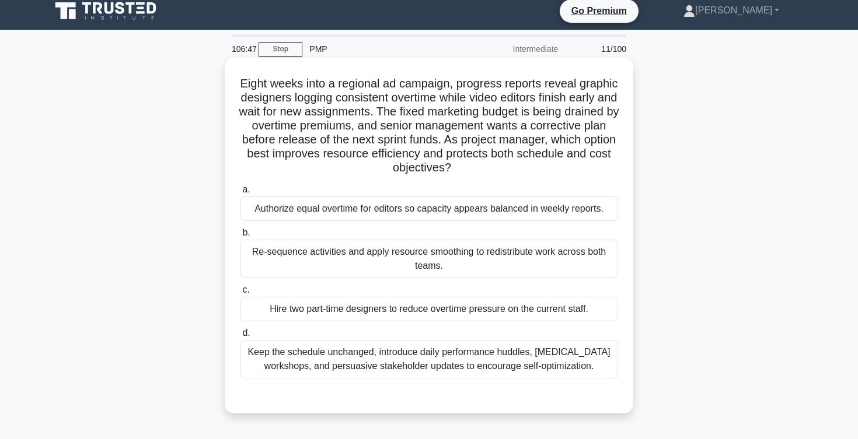
scroll to position [0, 0]
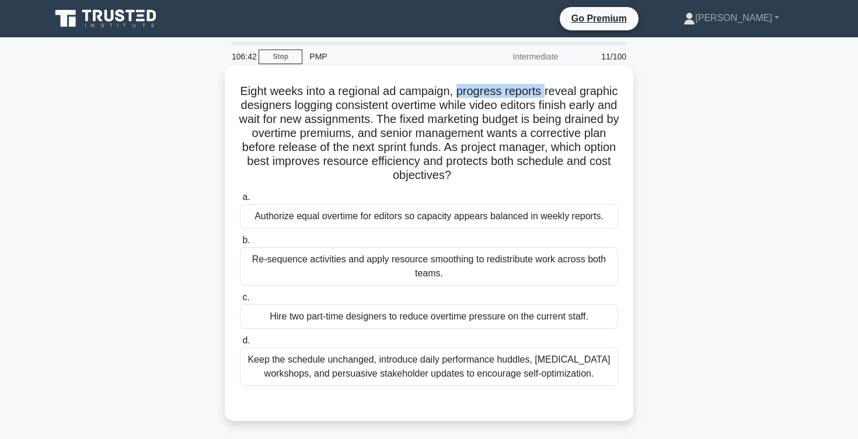
drag, startPoint x: 456, startPoint y: 91, endPoint x: 570, endPoint y: 93, distance: 113.2
click at [570, 93] on h5 "Eight weeks into a regional ad campaign, progress reports reveal graphic design…" at bounding box center [429, 133] width 380 height 99
drag, startPoint x: 244, startPoint y: 105, endPoint x: 295, endPoint y: 108, distance: 50.9
click at [295, 108] on h5 "Eight weeks into a regional ad campaign, progress reports reveal graphic design…" at bounding box center [429, 133] width 380 height 99
drag, startPoint x: 295, startPoint y: 108, endPoint x: 387, endPoint y: 106, distance: 92.8
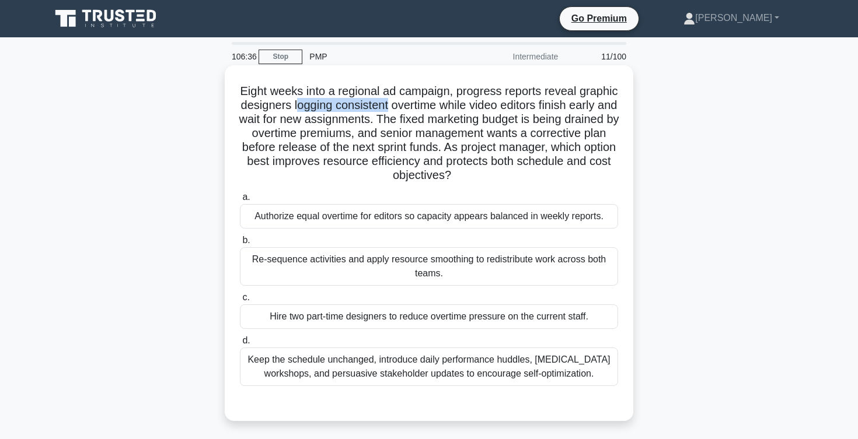
click at [387, 106] on h5 "Eight weeks into a regional ad campaign, progress reports reveal graphic design…" at bounding box center [429, 133] width 380 height 99
drag, startPoint x: 390, startPoint y: 106, endPoint x: 464, endPoint y: 109, distance: 74.2
click at [464, 109] on h5 "Eight weeks into a regional ad campaign, progress reports reveal graphic design…" at bounding box center [429, 133] width 380 height 99
drag, startPoint x: 473, startPoint y: 106, endPoint x: 571, endPoint y: 111, distance: 98.8
click at [571, 111] on h5 "Eight weeks into a regional ad campaign, progress reports reveal graphic design…" at bounding box center [429, 133] width 380 height 99
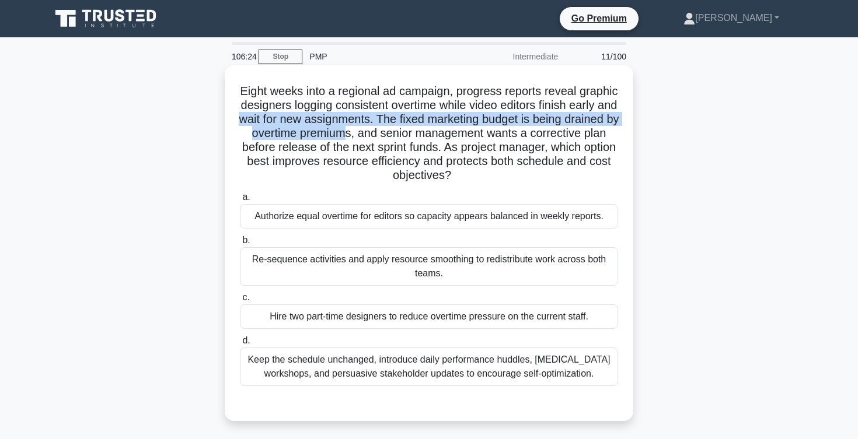
drag, startPoint x: 247, startPoint y: 121, endPoint x: 365, endPoint y: 130, distance: 118.8
click at [364, 130] on h5 "Eight weeks into a regional ad campaign, progress reports reveal graphic design…" at bounding box center [429, 133] width 380 height 99
click at [407, 118] on h5 "Eight weeks into a regional ad campaign, progress reports reveal graphic design…" at bounding box center [429, 133] width 380 height 99
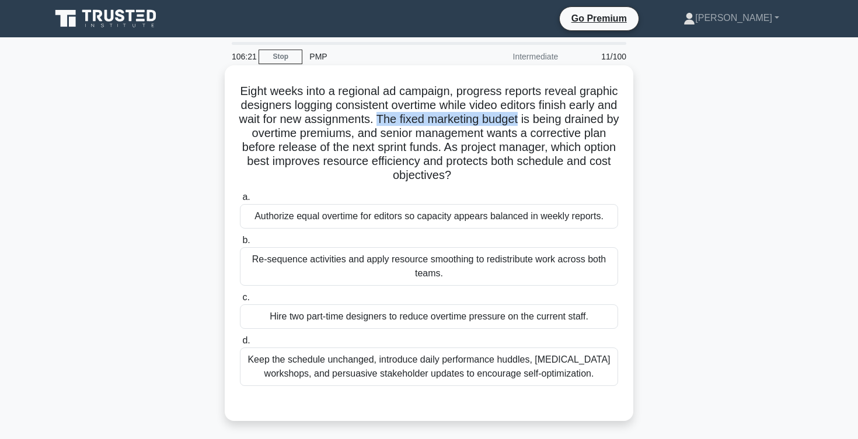
drag, startPoint x: 383, startPoint y: 119, endPoint x: 525, endPoint y: 122, distance: 141.2
click at [525, 122] on h5 "Eight weeks into a regional ad campaign, progress reports reveal graphic design…" at bounding box center [429, 133] width 380 height 99
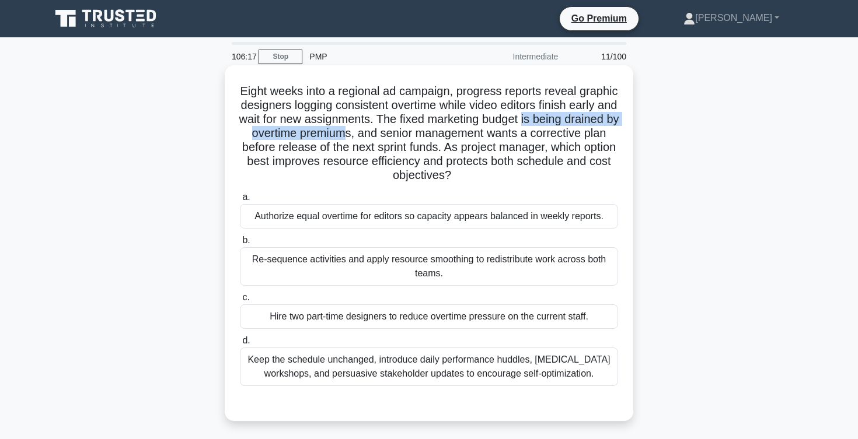
drag, startPoint x: 531, startPoint y: 119, endPoint x: 355, endPoint y: 136, distance: 176.5
click at [355, 135] on h5 "Eight weeks into a regional ad campaign, progress reports reveal graphic design…" at bounding box center [429, 133] width 380 height 99
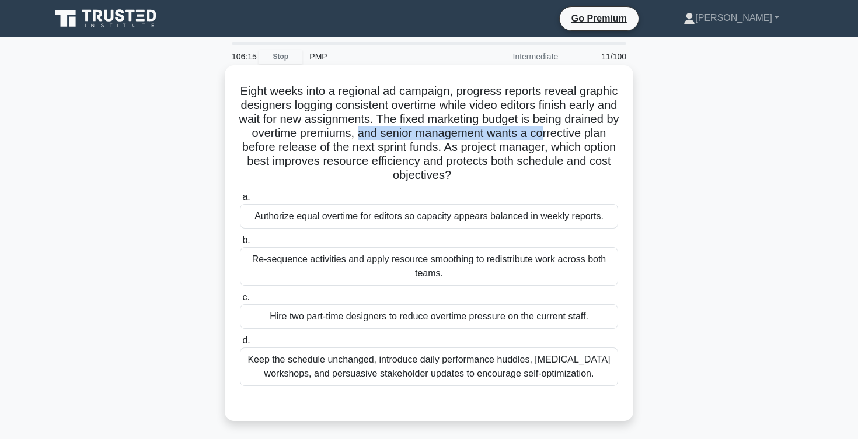
drag, startPoint x: 367, startPoint y: 134, endPoint x: 550, endPoint y: 133, distance: 182.6
click at [550, 133] on h5 "Eight weeks into a regional ad campaign, progress reports reveal graphic design…" at bounding box center [429, 133] width 380 height 99
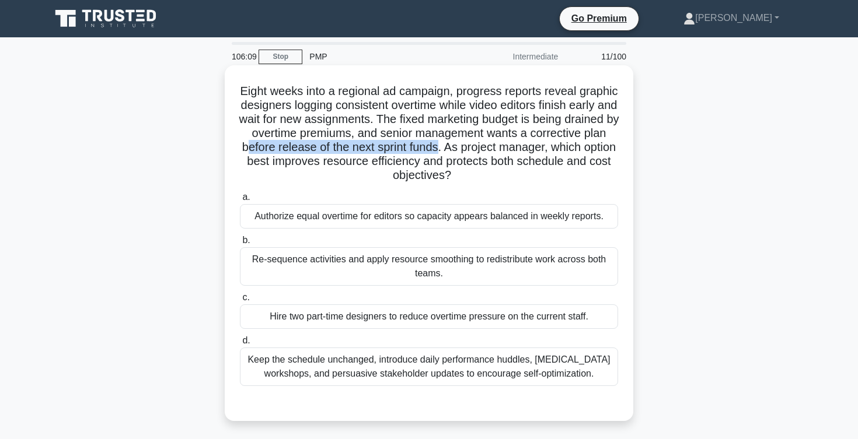
drag, startPoint x: 245, startPoint y: 145, endPoint x: 436, endPoint y: 152, distance: 191.5
click at [436, 151] on h5 "Eight weeks into a regional ad campaign, progress reports reveal graphic design…" at bounding box center [429, 133] width 380 height 99
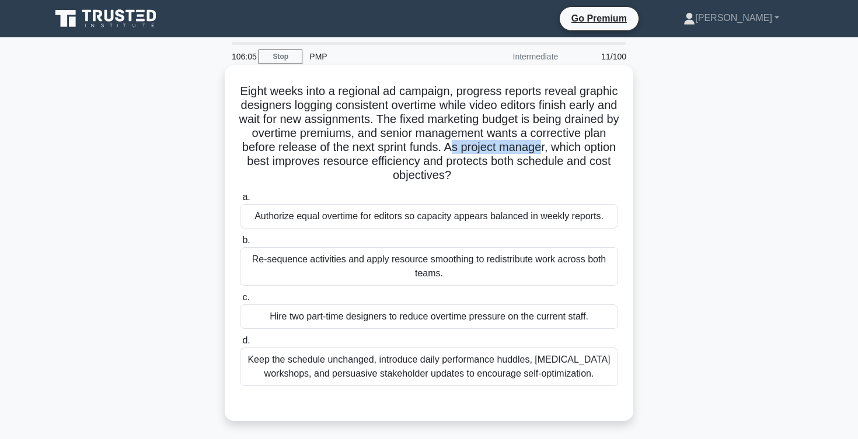
drag, startPoint x: 453, startPoint y: 146, endPoint x: 540, endPoint y: 149, distance: 87.6
click at [540, 149] on h5 "Eight weeks into a regional ad campaign, progress reports reveal graphic design…" at bounding box center [429, 133] width 380 height 99
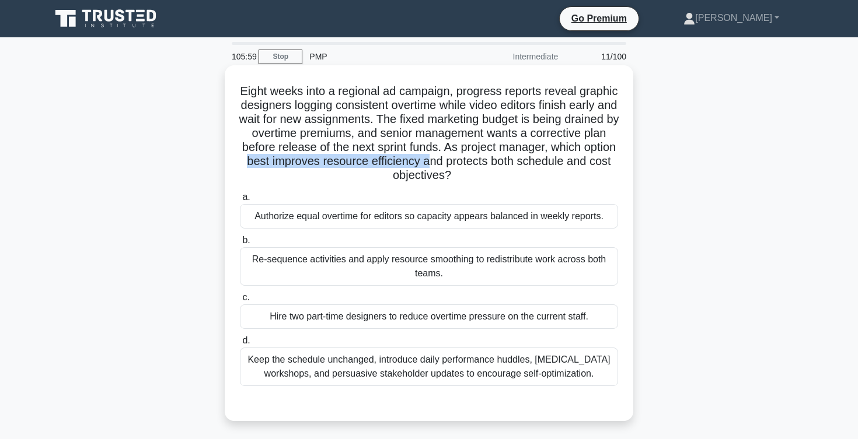
drag, startPoint x: 249, startPoint y: 160, endPoint x: 427, endPoint y: 162, distance: 178.6
click at [427, 162] on h5 "Eight weeks into a regional ad campaign, progress reports reveal graphic design…" at bounding box center [429, 133] width 380 height 99
click at [440, 163] on h5 "Eight weeks into a regional ad campaign, progress reports reveal graphic design…" at bounding box center [429, 133] width 380 height 99
drag, startPoint x: 422, startPoint y: 162, endPoint x: 577, endPoint y: 178, distance: 154.9
click at [577, 178] on h5 "Eight weeks into a regional ad campaign, progress reports reveal graphic design…" at bounding box center [429, 133] width 380 height 99
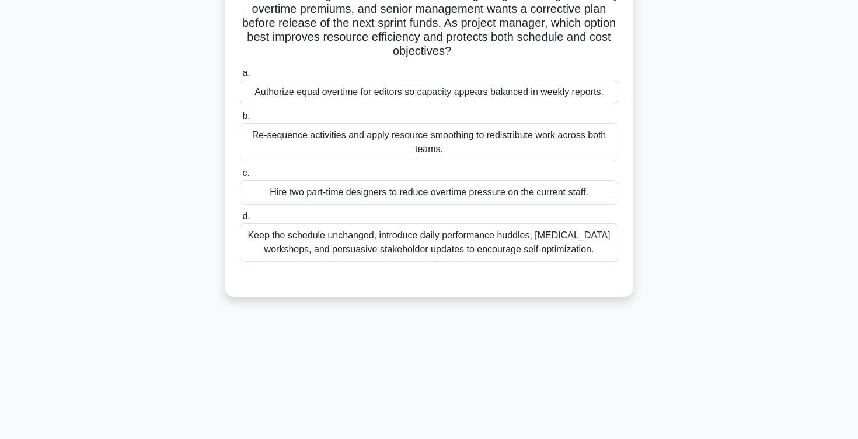
scroll to position [126, 0]
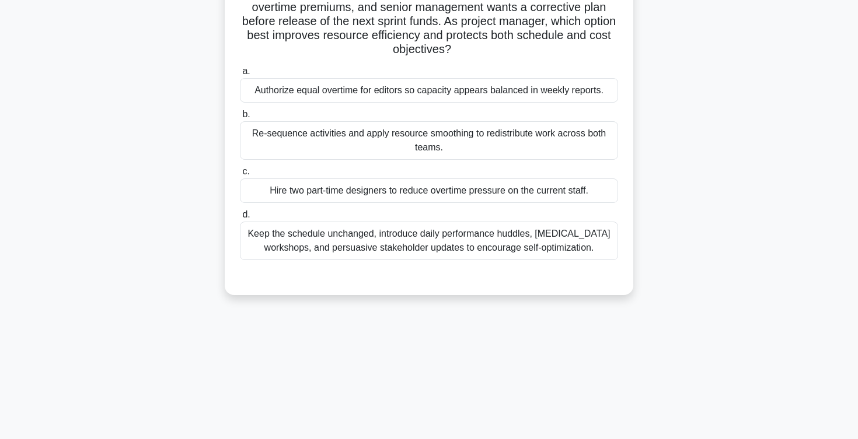
click at [338, 127] on div "Re-sequence activities and apply resource smoothing to redistribute work across…" at bounding box center [429, 140] width 378 height 39
click at [240, 118] on input "b. Re-sequence activities and apply resource smoothing to redistribute work acr…" at bounding box center [240, 115] width 0 height 8
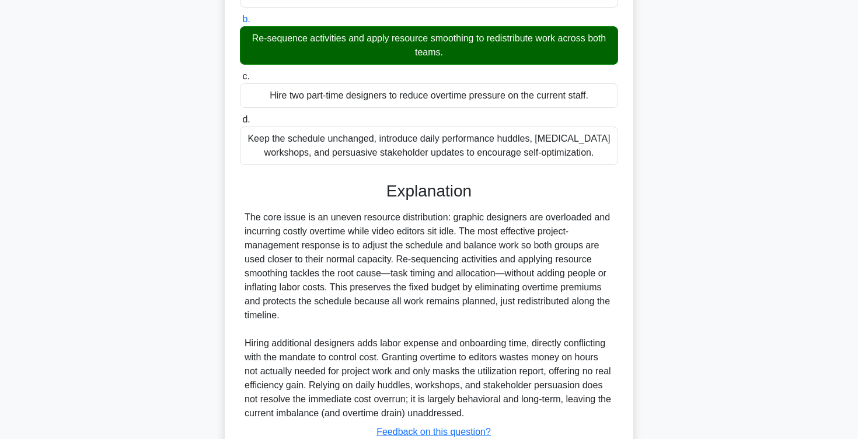
scroll to position [308, 0]
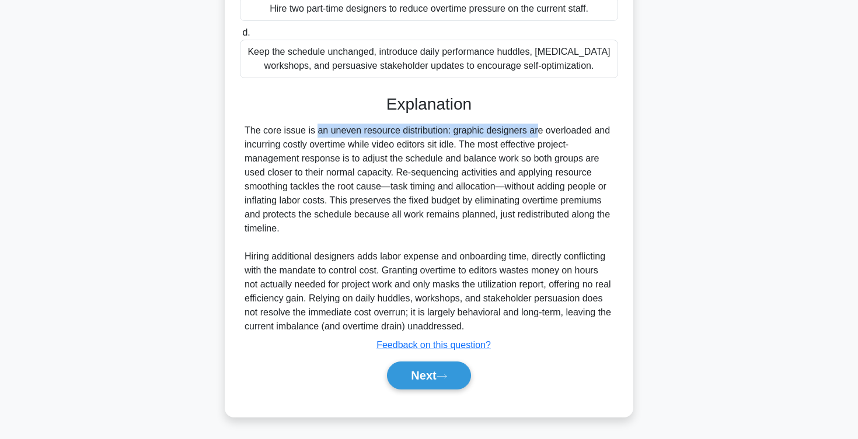
drag, startPoint x: 251, startPoint y: 129, endPoint x: 470, endPoint y: 136, distance: 218.9
click at [469, 135] on div "The core issue is an uneven resource distribution: graphic designers are overlo…" at bounding box center [429, 229] width 369 height 210
click at [424, 368] on button "Next" at bounding box center [428, 376] width 83 height 28
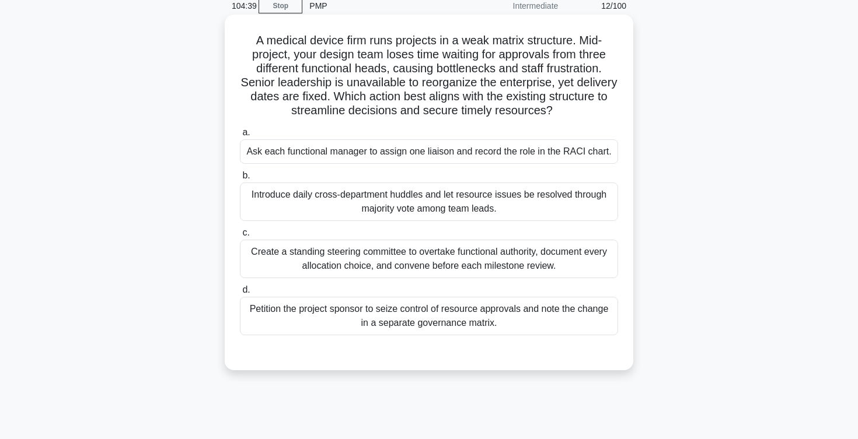
scroll to position [47, 0]
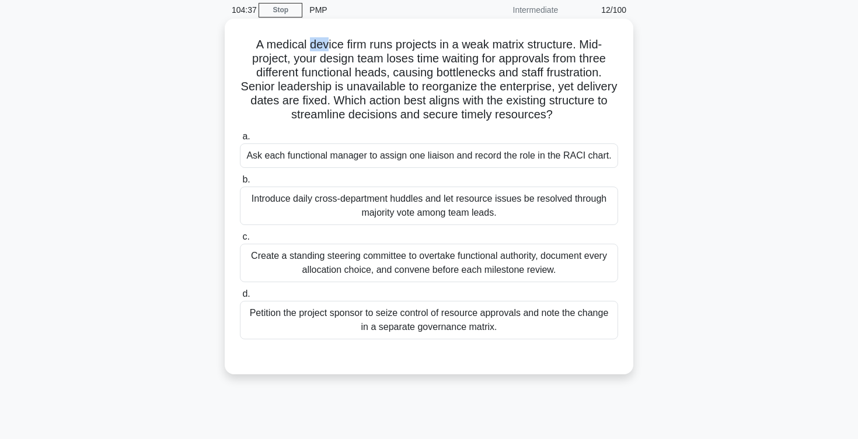
drag, startPoint x: 310, startPoint y: 47, endPoint x: 362, endPoint y: 47, distance: 52.5
click at [358, 47] on h5 "A medical device firm runs projects in a weak matrix structure. Mid-project, yo…" at bounding box center [429, 79] width 380 height 85
drag, startPoint x: 371, startPoint y: 45, endPoint x: 511, endPoint y: 41, distance: 140.1
click at [509, 40] on h5 "A medical device firm runs projects in a weak matrix structure. Mid-project, yo…" at bounding box center [429, 79] width 380 height 85
click at [502, 60] on h5 "A medical device firm runs projects in a weak matrix structure. Mid-project, yo…" at bounding box center [429, 79] width 380 height 85
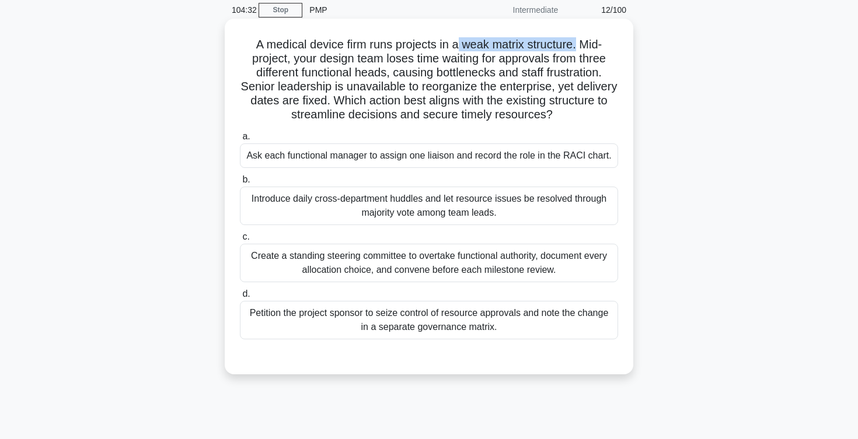
drag, startPoint x: 459, startPoint y: 42, endPoint x: 576, endPoint y: 48, distance: 116.9
click at [576, 48] on h5 "A medical device firm runs projects in a weak matrix structure. Mid-project, yo…" at bounding box center [429, 79] width 380 height 85
drag, startPoint x: 359, startPoint y: 57, endPoint x: 386, endPoint y: 59, distance: 26.9
click at [386, 59] on h5 "A medical device firm runs projects in a weak matrix structure. Mid-project, yo…" at bounding box center [429, 79] width 380 height 85
drag, startPoint x: 393, startPoint y: 59, endPoint x: 515, endPoint y: 65, distance: 122.1
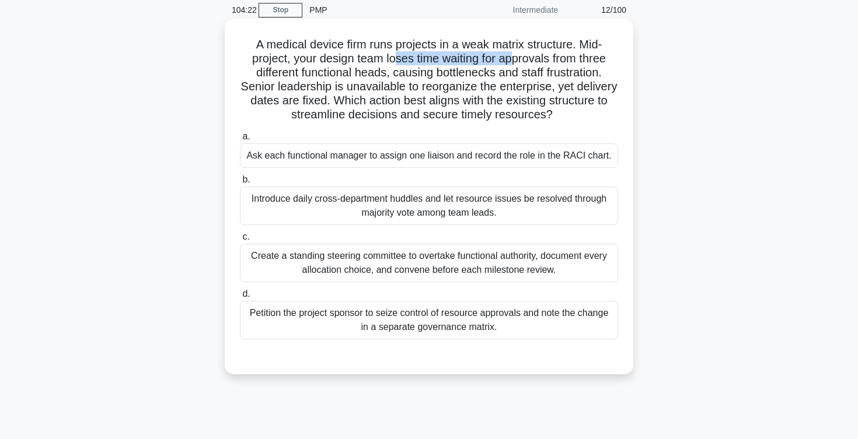
click at [514, 64] on h5 "A medical device firm runs projects in a weak matrix structure. Mid-project, yo…" at bounding box center [429, 79] width 380 height 85
drag, startPoint x: 260, startPoint y: 74, endPoint x: 383, endPoint y: 79, distance: 123.8
click at [383, 79] on h5 "A medical device firm runs projects in a weak matrix structure. Mid-project, yo…" at bounding box center [429, 79] width 380 height 85
drag, startPoint x: 395, startPoint y: 69, endPoint x: 528, endPoint y: 69, distance: 132.5
click at [526, 68] on h5 "A medical device firm runs projects in a weak matrix structure. Mid-project, yo…" at bounding box center [429, 79] width 380 height 85
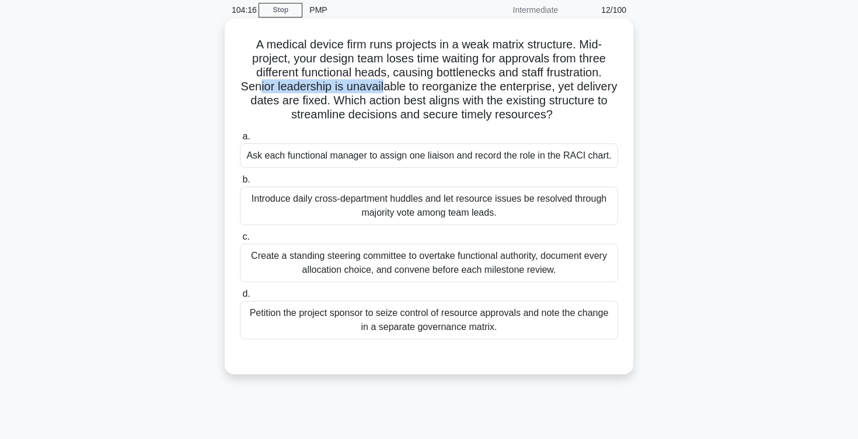
drag, startPoint x: 258, startPoint y: 85, endPoint x: 392, endPoint y: 92, distance: 133.8
click at [391, 92] on h5 "A medical device firm runs projects in a weak matrix structure. Mid-project, yo…" at bounding box center [429, 79] width 380 height 85
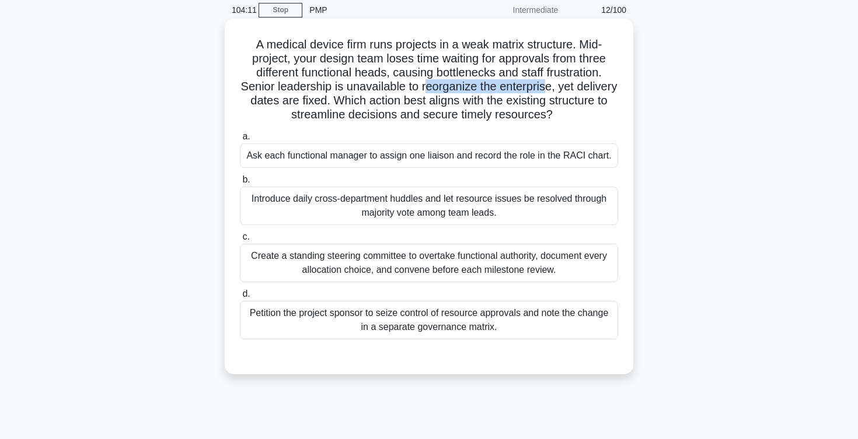
drag, startPoint x: 424, startPoint y: 85, endPoint x: 544, endPoint y: 90, distance: 119.7
click at [544, 90] on h5 "A medical device firm runs projects in a weak matrix structure. Mid-project, yo…" at bounding box center [429, 79] width 380 height 85
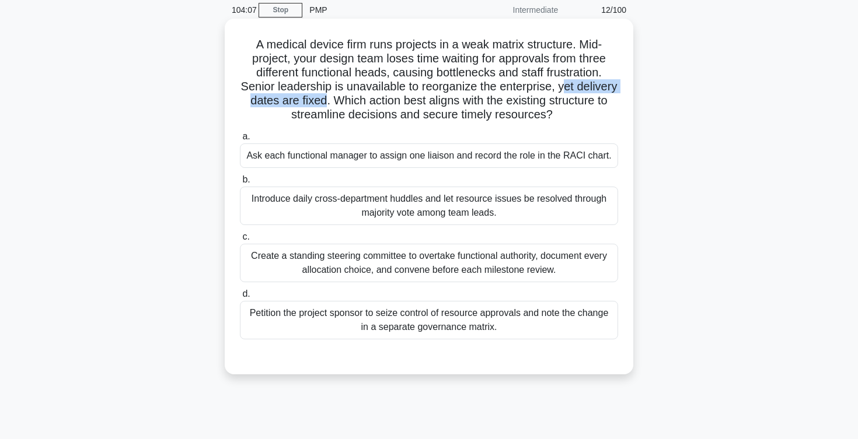
drag, startPoint x: 561, startPoint y: 85, endPoint x: 325, endPoint y: 97, distance: 236.7
click at [325, 97] on h5 "A medical device firm runs projects in a weak matrix structure. Mid-project, yo…" at bounding box center [429, 79] width 380 height 85
click at [340, 98] on h5 "A medical device firm runs projects in a weak matrix structure. Mid-project, yo…" at bounding box center [429, 79] width 380 height 85
drag, startPoint x: 335, startPoint y: 99, endPoint x: 555, endPoint y: 109, distance: 220.2
click at [555, 109] on h5 "A medical device firm runs projects in a weak matrix structure. Mid-project, yo…" at bounding box center [429, 79] width 380 height 85
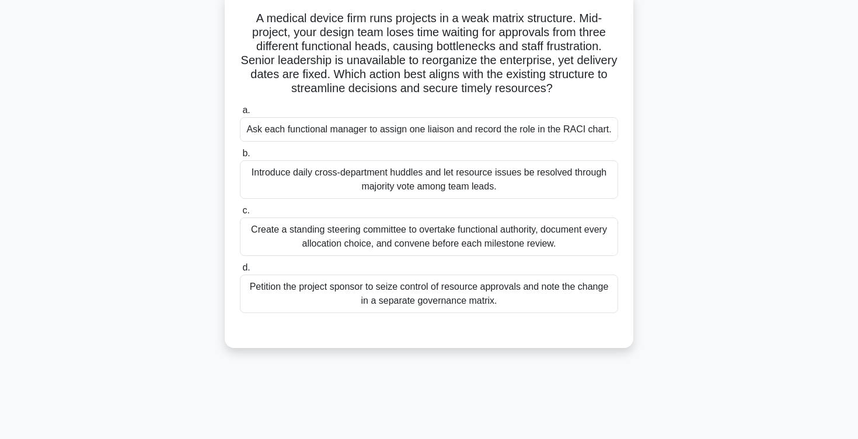
scroll to position [76, 0]
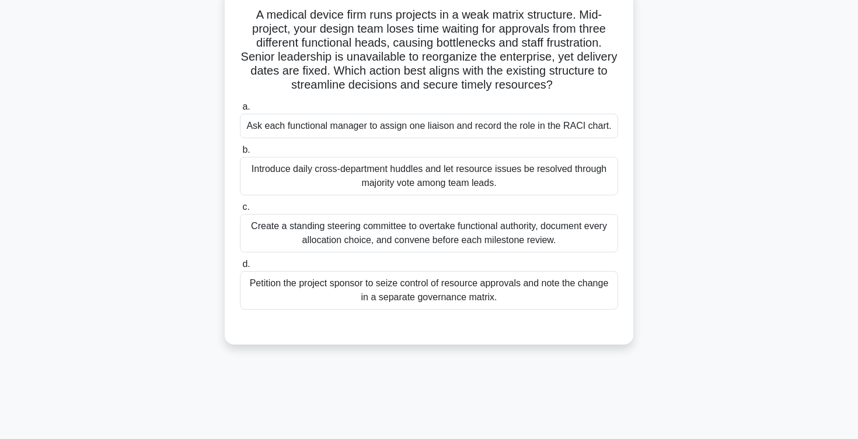
click at [394, 141] on div "a. Ask each functional manager to assign one liaison and record the role in the…" at bounding box center [429, 204] width 392 height 215
click at [386, 131] on div "Ask each functional manager to assign one liaison and record the role in the RA…" at bounding box center [429, 126] width 378 height 25
click at [240, 111] on input "a. Ask each functional manager to assign one liaison and record the role in the…" at bounding box center [240, 107] width 0 height 8
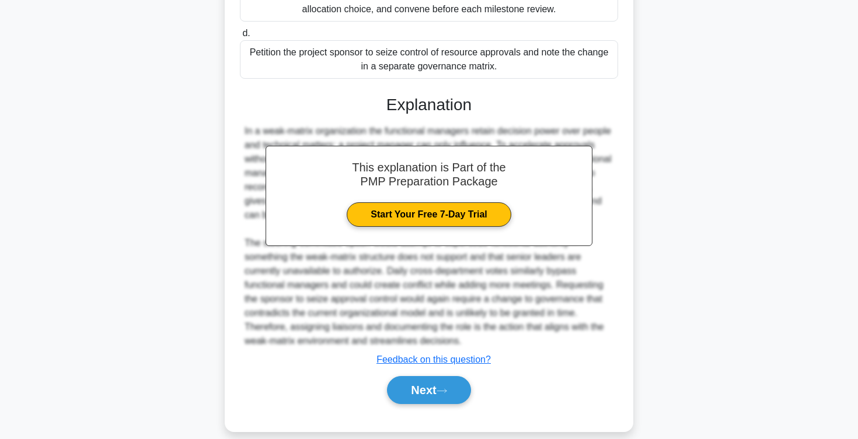
scroll to position [322, 0]
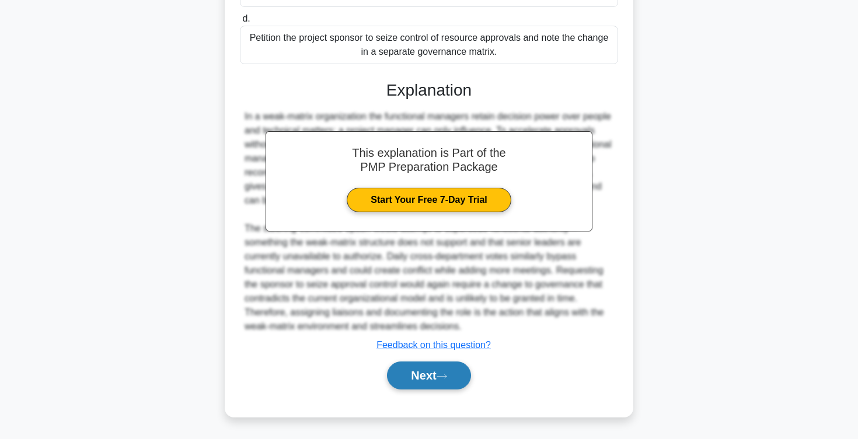
click at [414, 382] on button "Next" at bounding box center [428, 376] width 83 height 28
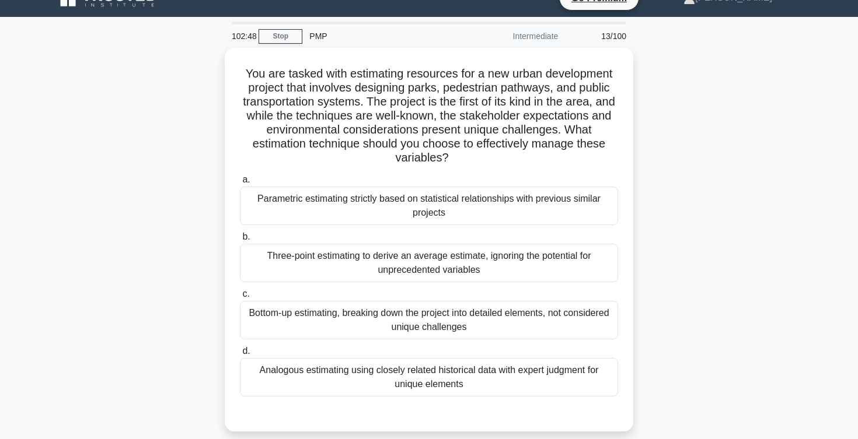
scroll to position [0, 0]
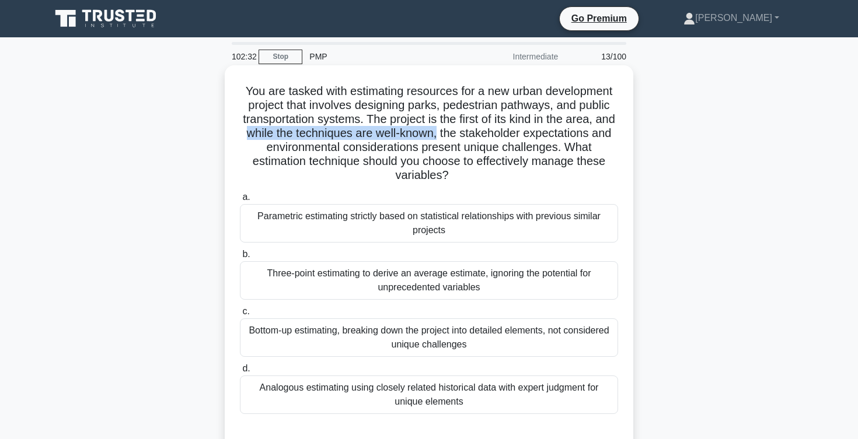
drag, startPoint x: 247, startPoint y: 134, endPoint x: 436, endPoint y: 135, distance: 188.5
click at [436, 135] on h5 "You are tasked with estimating resources for a new urban development project th…" at bounding box center [429, 133] width 380 height 99
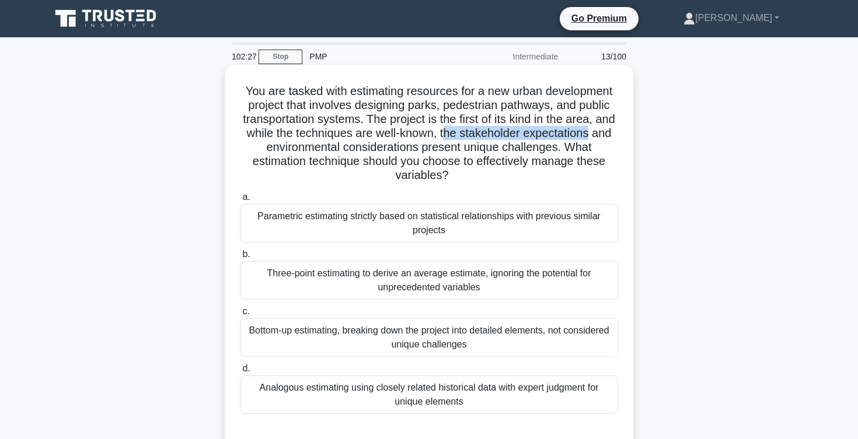
drag, startPoint x: 445, startPoint y: 133, endPoint x: 586, endPoint y: 132, distance: 141.8
click at [586, 132] on h5 "You are tasked with estimating resources for a new urban development project th…" at bounding box center [429, 133] width 380 height 99
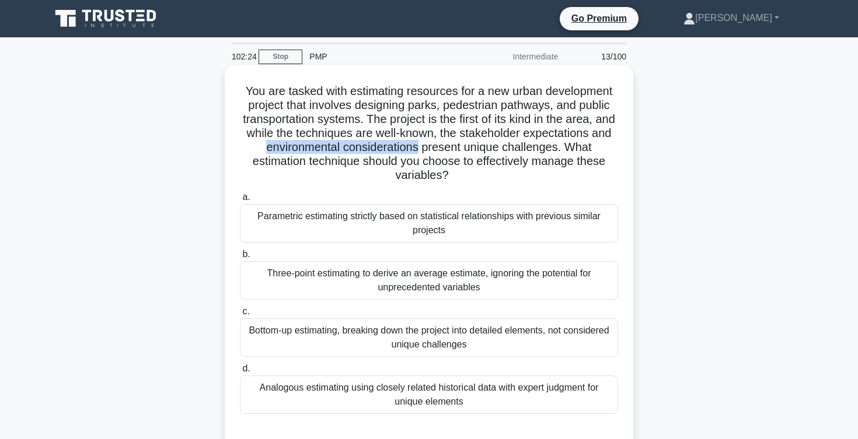
drag, startPoint x: 240, startPoint y: 152, endPoint x: 390, endPoint y: 150, distance: 149.4
click at [390, 150] on h5 "You are tasked with estimating resources for a new urban development project th…" at bounding box center [429, 133] width 380 height 99
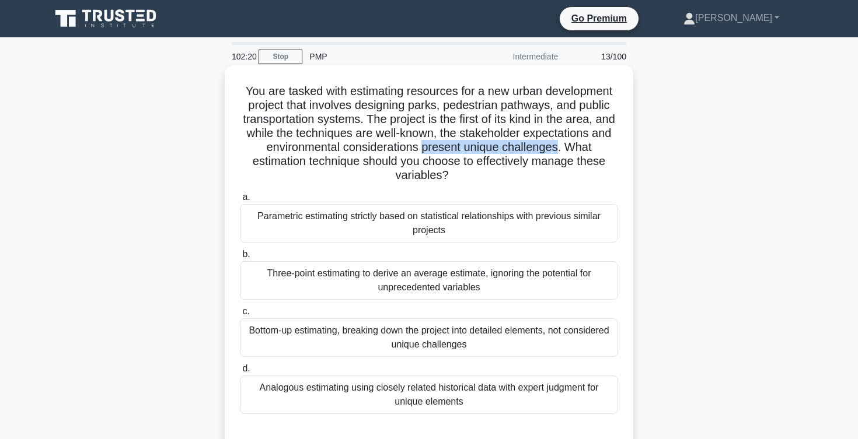
drag, startPoint x: 394, startPoint y: 148, endPoint x: 528, endPoint y: 148, distance: 133.0
click at [528, 148] on h5 "You are tasked with estimating resources for a new urban development project th…" at bounding box center [429, 133] width 380 height 99
drag, startPoint x: 396, startPoint y: 163, endPoint x: 534, endPoint y: 174, distance: 138.2
click at [526, 173] on div "You are tasked with estimating resources for a new urban development project th…" at bounding box center [428, 257] width 399 height 375
click at [275, 126] on h5 "You are tasked with estimating resources for a new urban development project th…" at bounding box center [429, 133] width 380 height 99
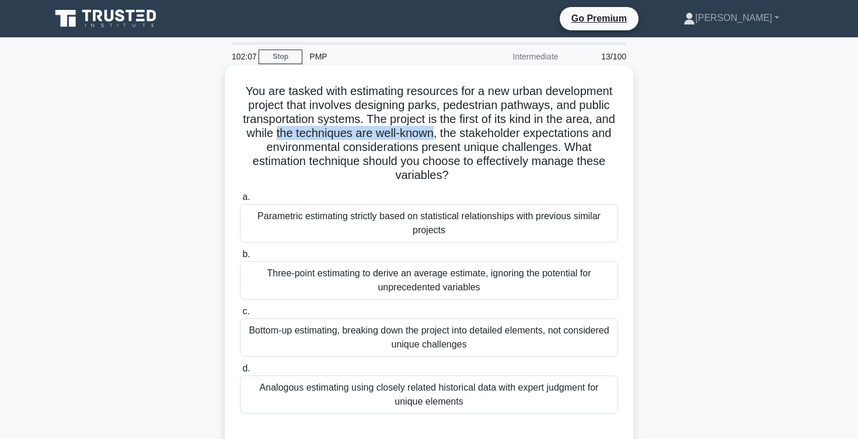
drag, startPoint x: 275, startPoint y: 126, endPoint x: 427, endPoint y: 132, distance: 151.8
click at [427, 131] on h5 "You are tasked with estimating resources for a new urban development project th…" at bounding box center [429, 133] width 380 height 99
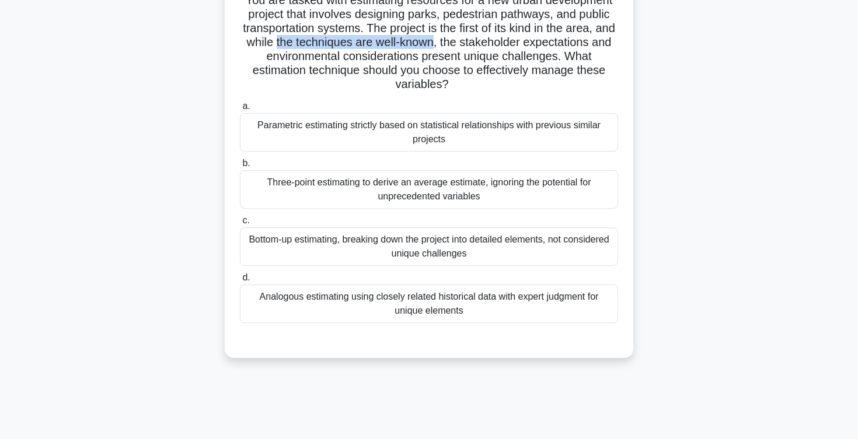
scroll to position [92, 0]
click at [331, 234] on div "Bottom-up estimating, breaking down the project into detailed elements, not con…" at bounding box center [429, 246] width 378 height 39
click at [240, 224] on input "c. Bottom-up estimating, breaking down the project into detailed elements, not …" at bounding box center [240, 220] width 0 height 8
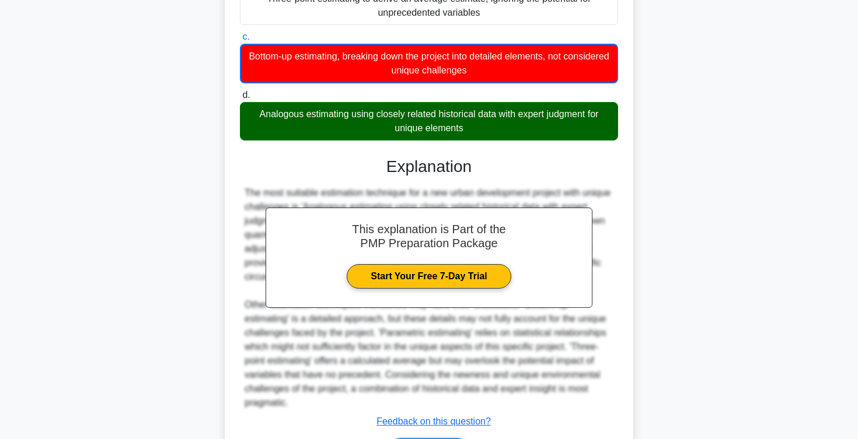
scroll to position [337, 0]
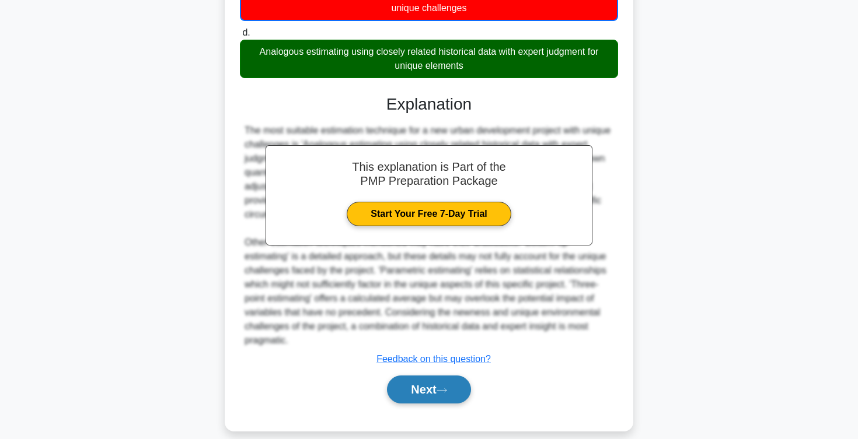
click at [421, 379] on button "Next" at bounding box center [428, 390] width 83 height 28
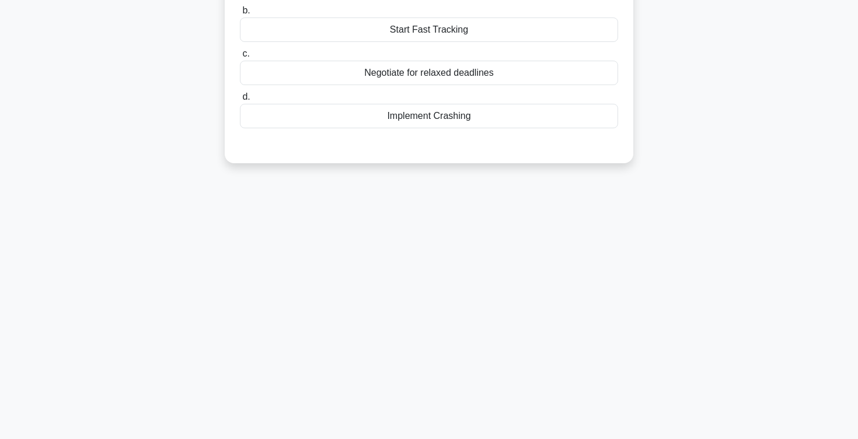
scroll to position [0, 0]
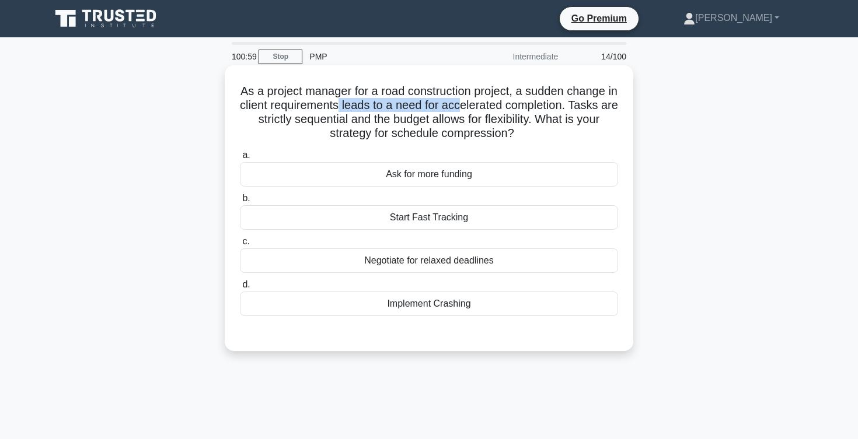
drag, startPoint x: 340, startPoint y: 108, endPoint x: 479, endPoint y: 110, distance: 138.9
click at [476, 110] on h5 "As a project manager for a road construction project, a sudden change in client…" at bounding box center [429, 112] width 380 height 57
drag, startPoint x: 240, startPoint y: 104, endPoint x: 357, endPoint y: 103, distance: 117.3
click at [357, 103] on h5 "As a project manager for a road construction project, a sudden change in client…" at bounding box center [429, 112] width 380 height 57
drag, startPoint x: 383, startPoint y: 108, endPoint x: 501, endPoint y: 107, distance: 118.5
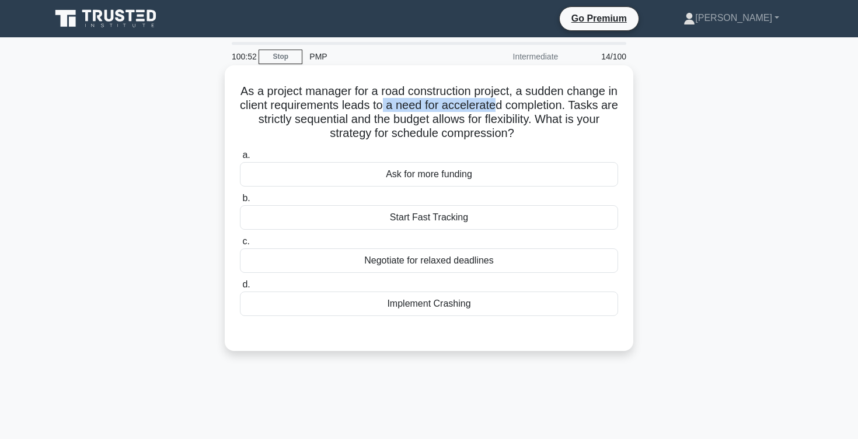
click at [501, 107] on h5 "As a project manager for a road construction project, a sudden change in client…" at bounding box center [429, 112] width 380 height 57
click at [557, 107] on h5 "As a project manager for a road construction project, a sudden change in client…" at bounding box center [429, 112] width 380 height 57
drag, startPoint x: 562, startPoint y: 107, endPoint x: 396, endPoint y: 106, distance: 165.7
click at [396, 106] on h5 "As a project manager for a road construction project, a sudden change in client…" at bounding box center [429, 112] width 380 height 57
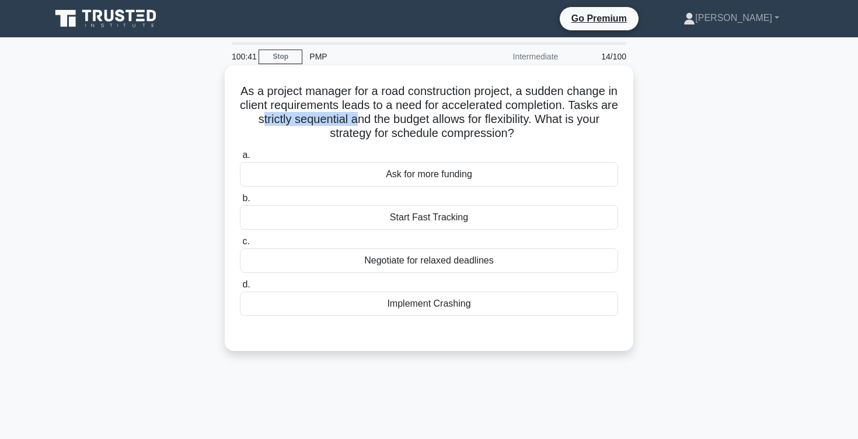
drag, startPoint x: 260, startPoint y: 121, endPoint x: 352, endPoint y: 118, distance: 92.8
click at [352, 118] on h5 "As a project manager for a road construction project, a sudden change in client…" at bounding box center [429, 112] width 380 height 57
click at [387, 309] on div "Implement Crashing" at bounding box center [429, 304] width 378 height 25
click at [240, 289] on input "d. Implement Crashing" at bounding box center [240, 285] width 0 height 8
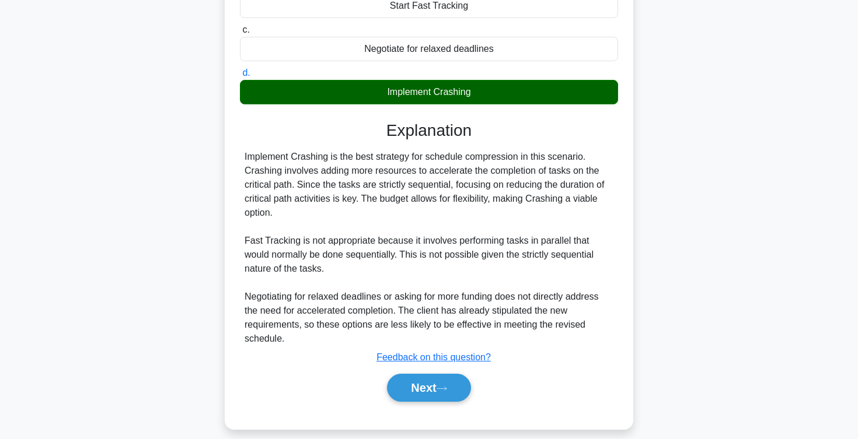
scroll to position [215, 0]
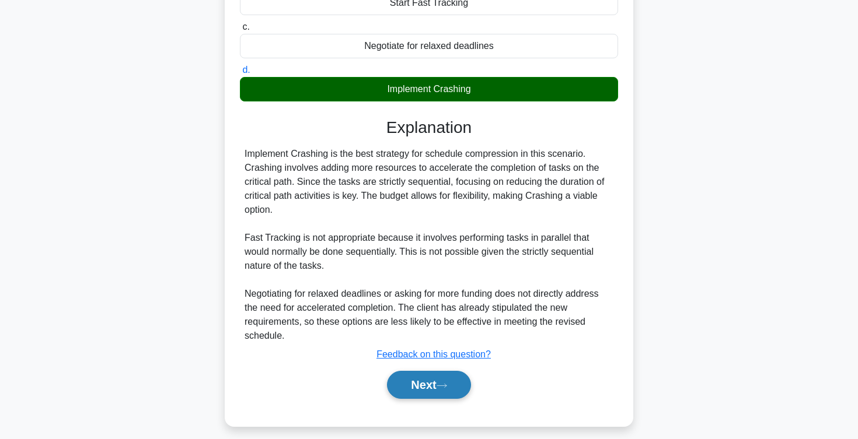
click at [417, 390] on button "Next" at bounding box center [428, 385] width 83 height 28
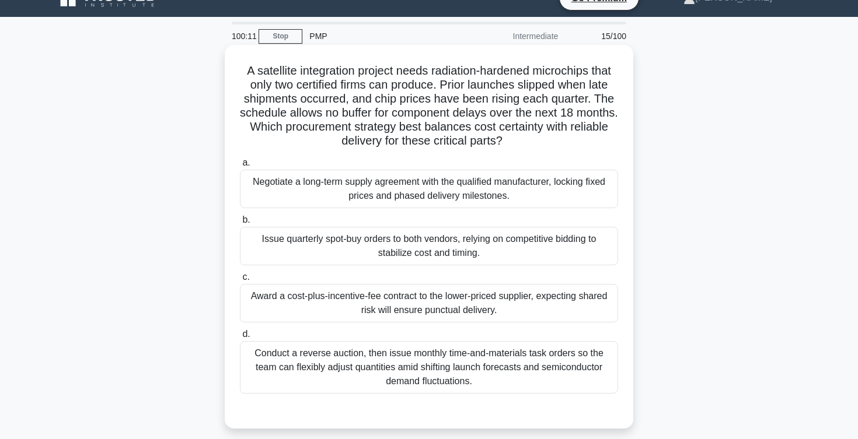
scroll to position [0, 0]
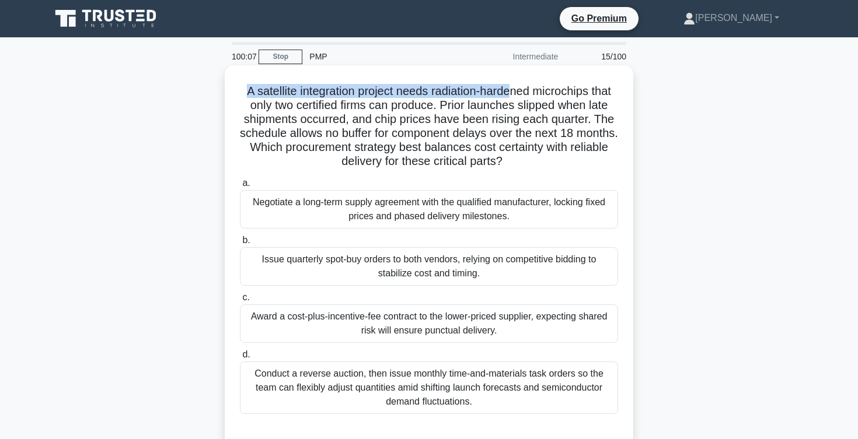
drag, startPoint x: 248, startPoint y: 93, endPoint x: 511, endPoint y: 92, distance: 262.6
click at [510, 92] on h5 "A satellite integration project needs radiation-hardened microchips that only t…" at bounding box center [429, 126] width 380 height 85
drag, startPoint x: 310, startPoint y: 104, endPoint x: 429, endPoint y: 111, distance: 119.3
click at [429, 111] on h5 "A satellite integration project needs radiation-hardened microchips that only t…" at bounding box center [429, 126] width 380 height 85
drag, startPoint x: 443, startPoint y: 105, endPoint x: 486, endPoint y: 106, distance: 42.6
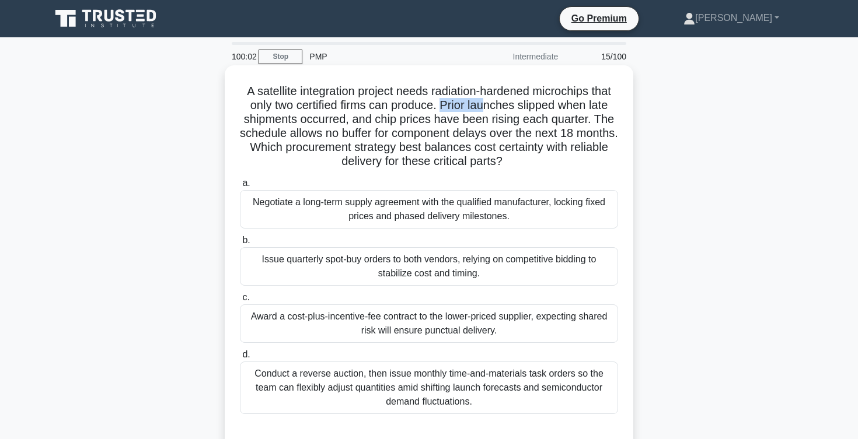
click at [487, 105] on h5 "A satellite integration project needs radiation-hardened microchips that only t…" at bounding box center [429, 126] width 380 height 85
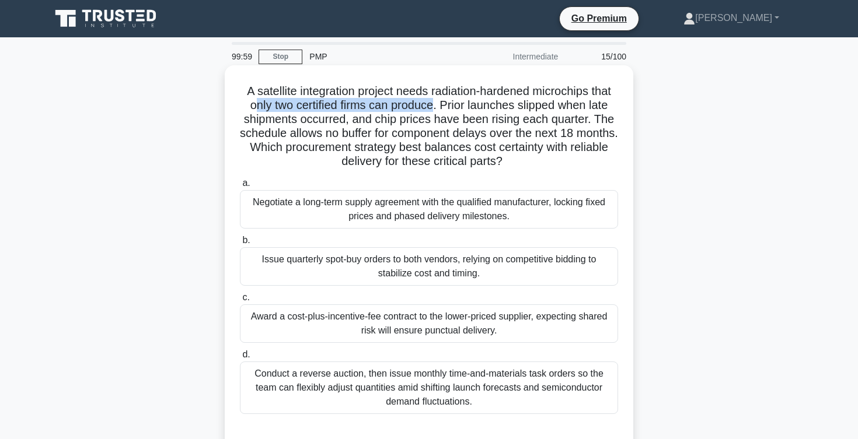
drag, startPoint x: 255, startPoint y: 103, endPoint x: 432, endPoint y: 108, distance: 177.5
click at [432, 108] on h5 "A satellite integration project needs radiation-hardened microchips that only t…" at bounding box center [429, 126] width 380 height 85
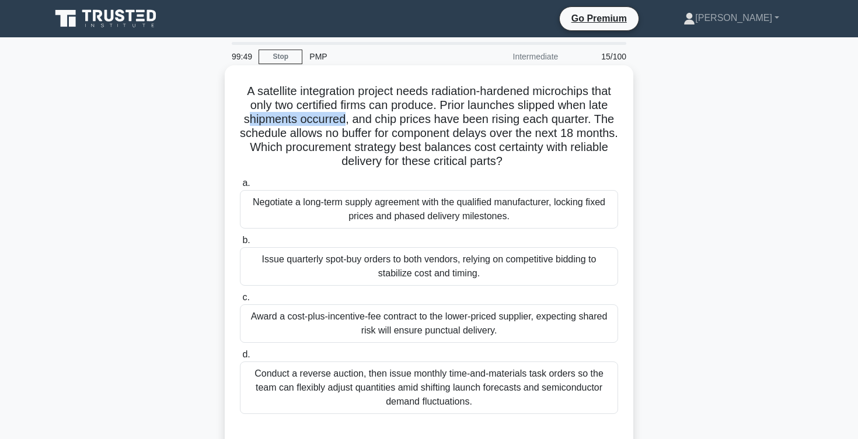
drag, startPoint x: 249, startPoint y: 120, endPoint x: 345, endPoint y: 121, distance: 95.7
click at [345, 121] on h5 "A satellite integration project needs radiation-hardened microchips that only t…" at bounding box center [429, 126] width 380 height 85
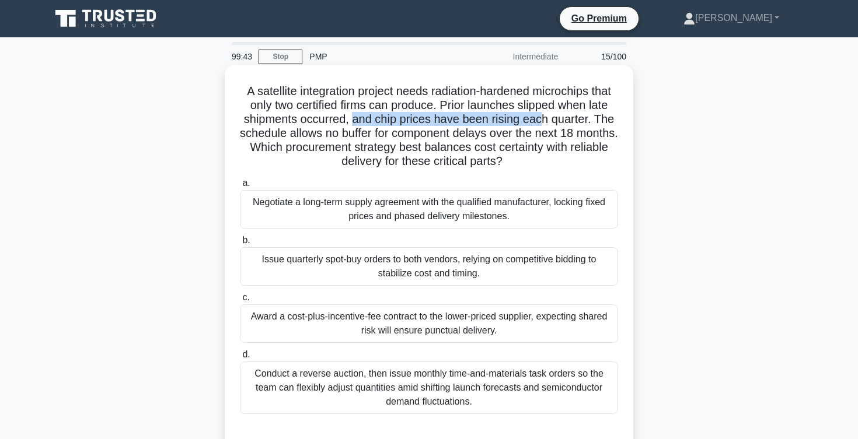
drag, startPoint x: 354, startPoint y: 123, endPoint x: 542, endPoint y: 120, distance: 188.5
click at [542, 120] on h5 "A satellite integration project needs radiation-hardened microchips that only t…" at bounding box center [429, 126] width 380 height 85
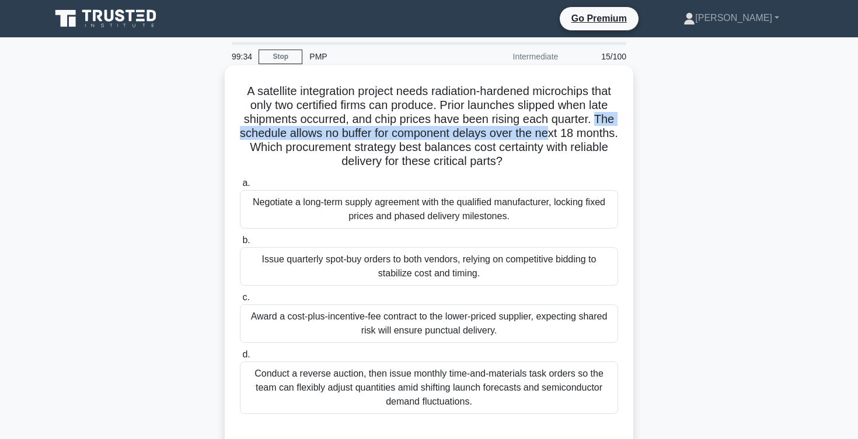
drag, startPoint x: 594, startPoint y: 119, endPoint x: 548, endPoint y: 131, distance: 47.7
click at [548, 130] on h5 "A satellite integration project needs radiation-hardened microchips that only t…" at bounding box center [429, 126] width 380 height 85
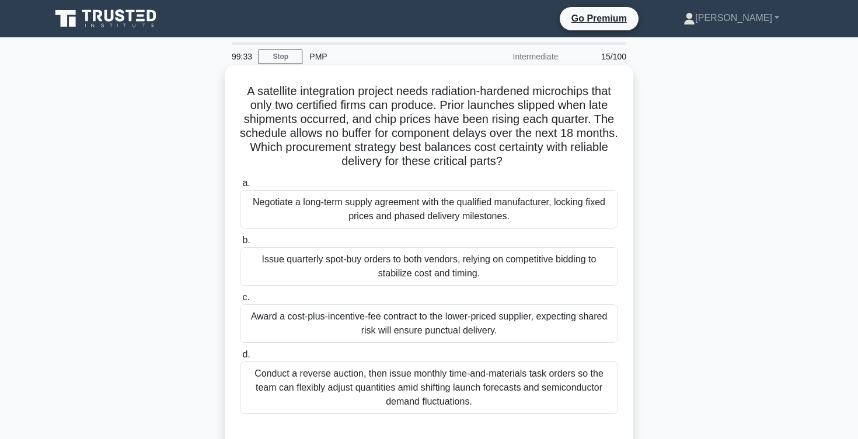
click at [565, 136] on h5 "A satellite integration project needs radiation-hardened microchips that only t…" at bounding box center [429, 126] width 380 height 85
drag, startPoint x: 252, startPoint y: 146, endPoint x: 428, endPoint y: 153, distance: 176.4
click at [428, 153] on h5 "A satellite integration project needs radiation-hardened microchips that only t…" at bounding box center [429, 126] width 380 height 85
click at [435, 146] on h5 "A satellite integration project needs radiation-hardened microchips that only t…" at bounding box center [429, 126] width 380 height 85
drag, startPoint x: 406, startPoint y: 150, endPoint x: 587, endPoint y: 152, distance: 181.5
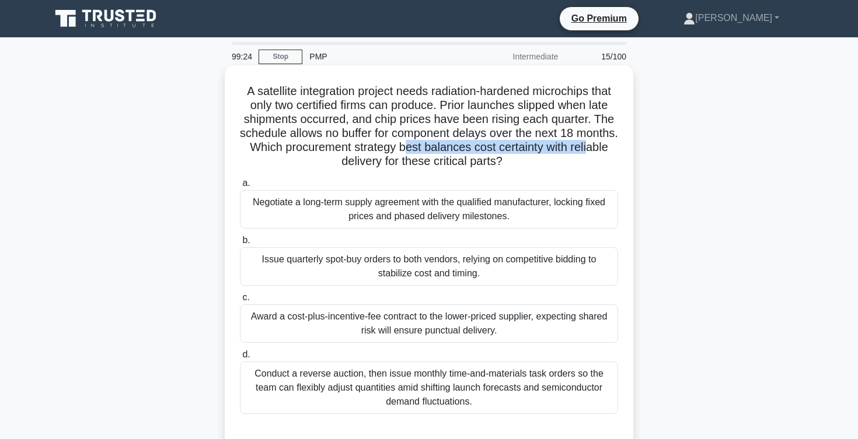
click at [587, 152] on h5 "A satellite integration project needs radiation-hardened microchips that only t…" at bounding box center [429, 126] width 380 height 85
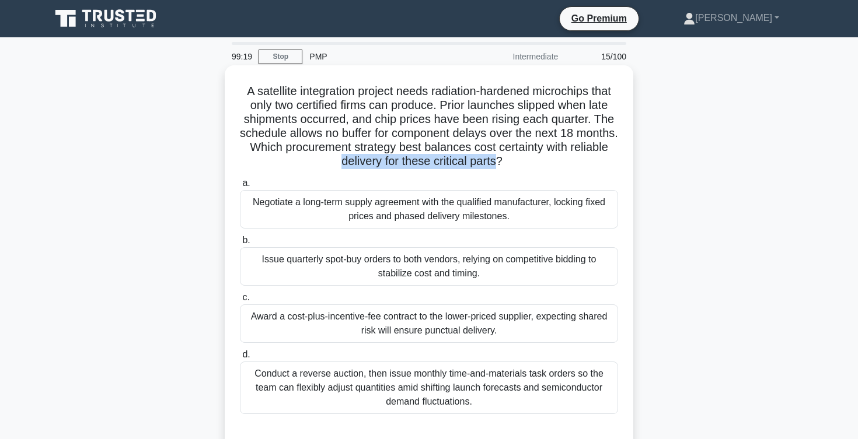
drag, startPoint x: 340, startPoint y: 164, endPoint x: 497, endPoint y: 168, distance: 157.6
click at [497, 167] on h5 "A satellite integration project needs radiation-hardened microchips that only t…" at bounding box center [429, 126] width 380 height 85
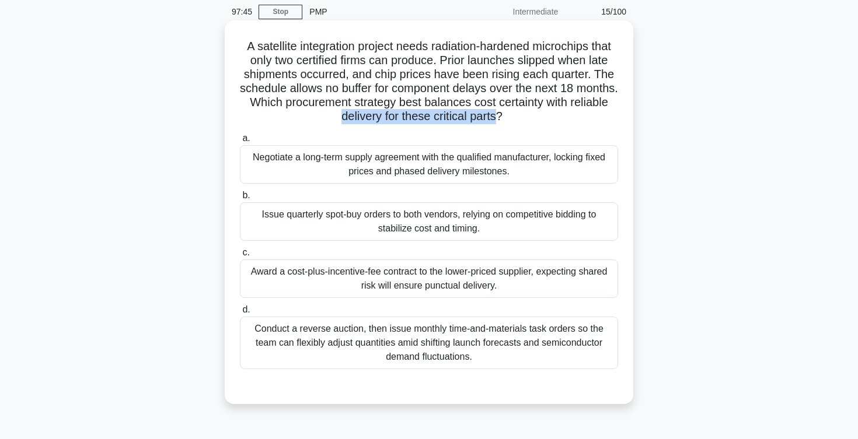
scroll to position [48, 0]
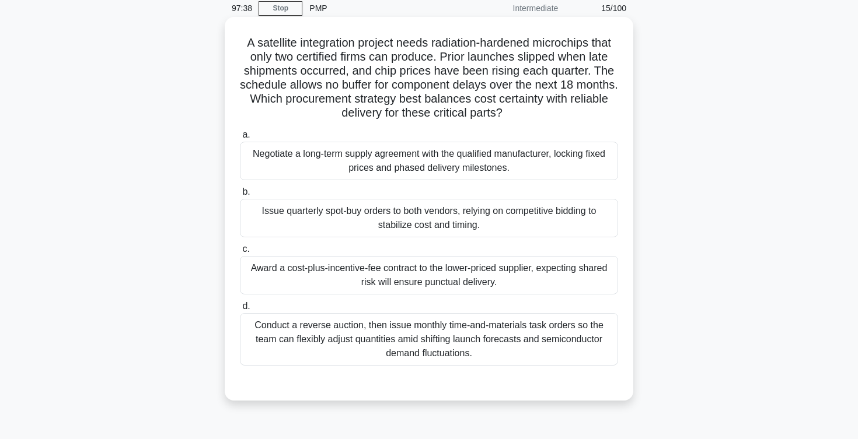
click at [487, 220] on div "Issue quarterly spot-buy orders to both vendors, relying on competitive bidding…" at bounding box center [429, 218] width 378 height 39
click at [240, 196] on input "b. Issue quarterly spot-buy orders to both vendors, relying on competitive bidd…" at bounding box center [240, 192] width 0 height 8
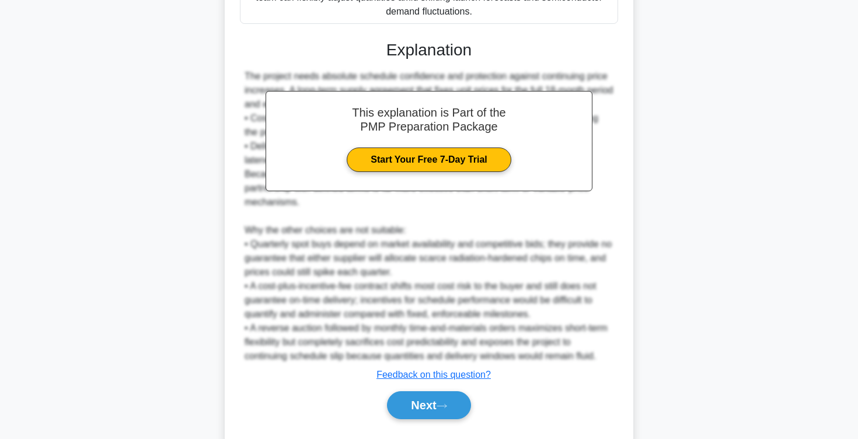
scroll to position [421, 0]
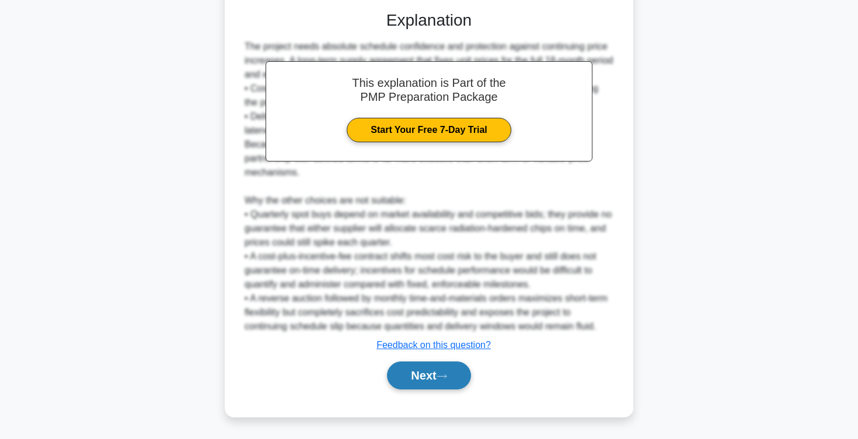
click at [418, 380] on button "Next" at bounding box center [428, 376] width 83 height 28
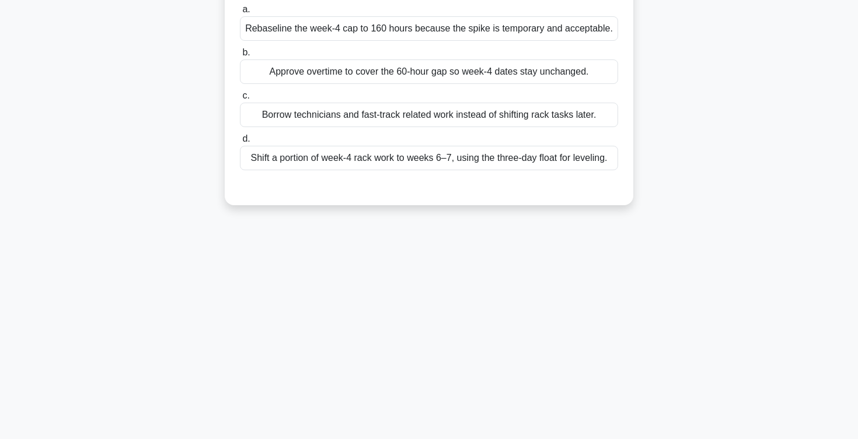
scroll to position [0, 0]
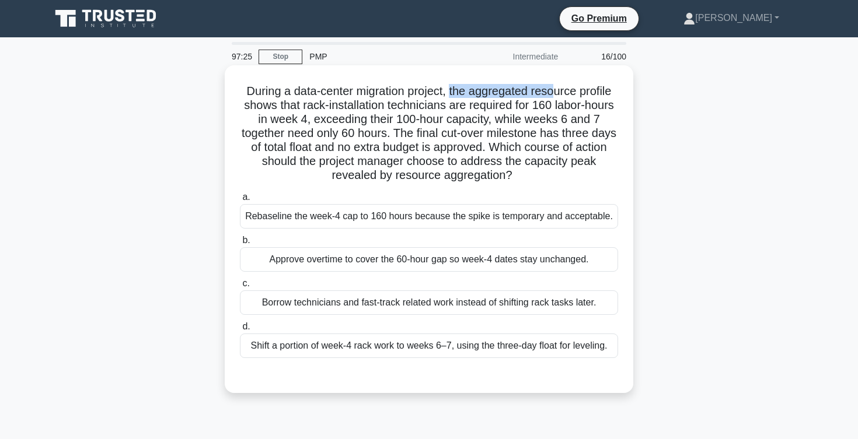
drag, startPoint x: 452, startPoint y: 89, endPoint x: 558, endPoint y: 92, distance: 106.2
click at [558, 92] on h5 "During a data-center migration project, the aggregated resource profile shows t…" at bounding box center [429, 133] width 380 height 99
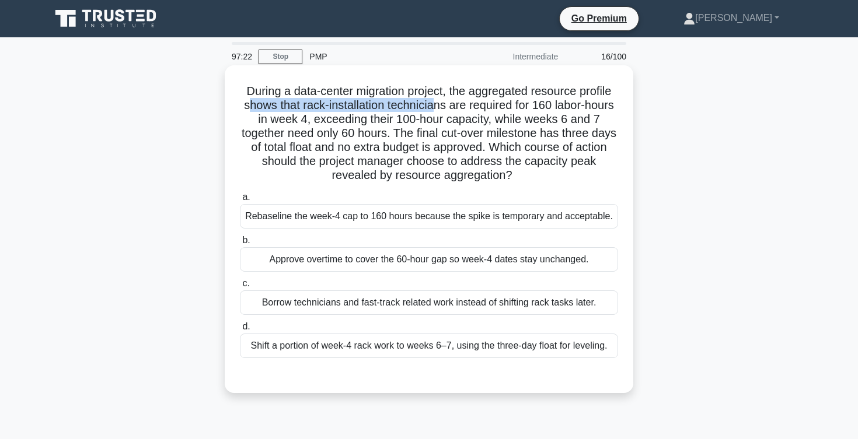
drag, startPoint x: 251, startPoint y: 107, endPoint x: 438, endPoint y: 105, distance: 186.7
click at [438, 105] on h5 "During a data-center migration project, the aggregated resource profile shows t…" at bounding box center [429, 133] width 380 height 99
drag, startPoint x: 448, startPoint y: 106, endPoint x: 576, endPoint y: 98, distance: 128.6
click at [576, 98] on h5 "During a data-center migration project, the aggregated resource profile shows t…" at bounding box center [429, 133] width 380 height 99
click at [582, 111] on h5 "During a data-center migration project, the aggregated resource profile shows t…" at bounding box center [429, 133] width 380 height 99
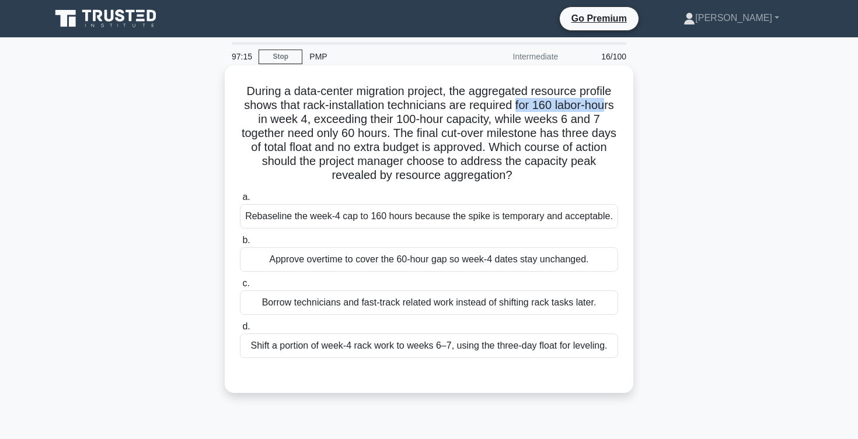
drag, startPoint x: 514, startPoint y: 106, endPoint x: 604, endPoint y: 107, distance: 89.9
click at [604, 107] on h5 "During a data-center migration project, the aggregated resource profile shows t…" at bounding box center [429, 133] width 380 height 99
drag, startPoint x: 257, startPoint y: 119, endPoint x: 306, endPoint y: 121, distance: 49.1
click at [306, 121] on h5 "During a data-center migration project, the aggregated resource profile shows t…" at bounding box center [429, 133] width 380 height 99
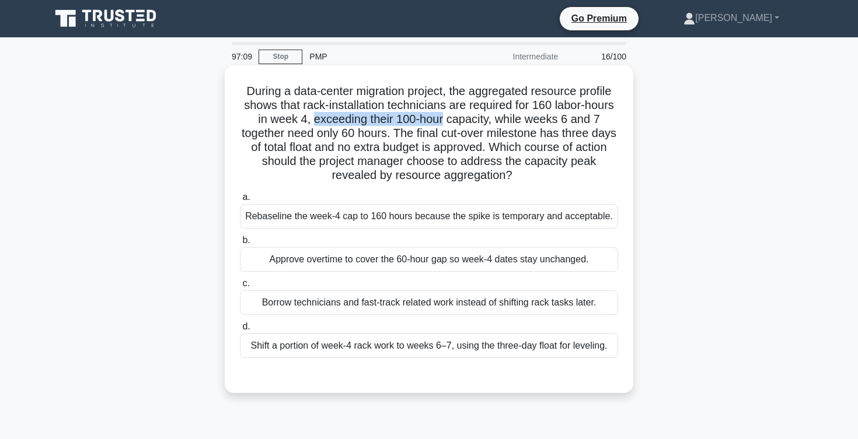
drag, startPoint x: 315, startPoint y: 121, endPoint x: 443, endPoint y: 122, distance: 128.4
click at [443, 121] on h5 "During a data-center migration project, the aggregated resource profile shows t…" at bounding box center [429, 133] width 380 height 99
drag, startPoint x: 494, startPoint y: 121, endPoint x: 570, endPoint y: 123, distance: 75.9
click at [570, 123] on h5 "During a data-center migration project, the aggregated resource profile shows t…" at bounding box center [429, 133] width 380 height 99
drag, startPoint x: 239, startPoint y: 135, endPoint x: 388, endPoint y: 134, distance: 148.8
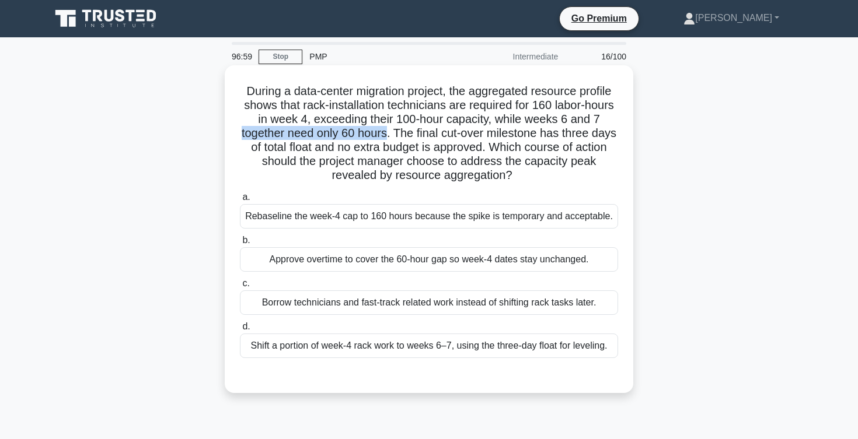
click at [388, 134] on h5 "During a data-center migration project, the aggregated resource profile shows t…" at bounding box center [429, 133] width 380 height 99
drag, startPoint x: 399, startPoint y: 132, endPoint x: 517, endPoint y: 130, distance: 118.5
click at [517, 130] on h5 "During a data-center migration project, the aggregated resource profile shows t…" at bounding box center [429, 133] width 380 height 99
drag, startPoint x: 249, startPoint y: 149, endPoint x: 421, endPoint y: 145, distance: 172.2
click at [421, 145] on h5 "During a data-center migration project, the aggregated resource profile shows t…" at bounding box center [429, 133] width 380 height 99
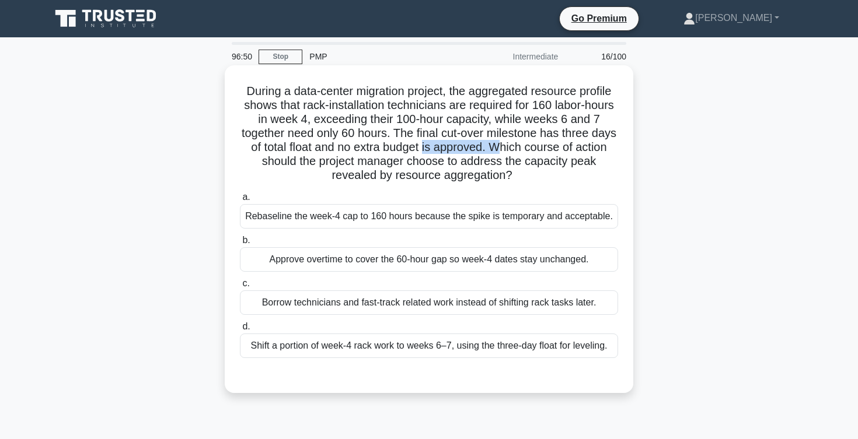
drag, startPoint x: 425, startPoint y: 145, endPoint x: 501, endPoint y: 147, distance: 76.5
click at [501, 147] on h5 "During a data-center migration project, the aggregated resource profile shows t…" at bounding box center [429, 133] width 380 height 99
drag, startPoint x: 246, startPoint y: 164, endPoint x: 492, endPoint y: 155, distance: 245.8
click at [491, 155] on h5 "During a data-center migration project, the aggregated resource profile shows t…" at bounding box center [429, 133] width 380 height 99
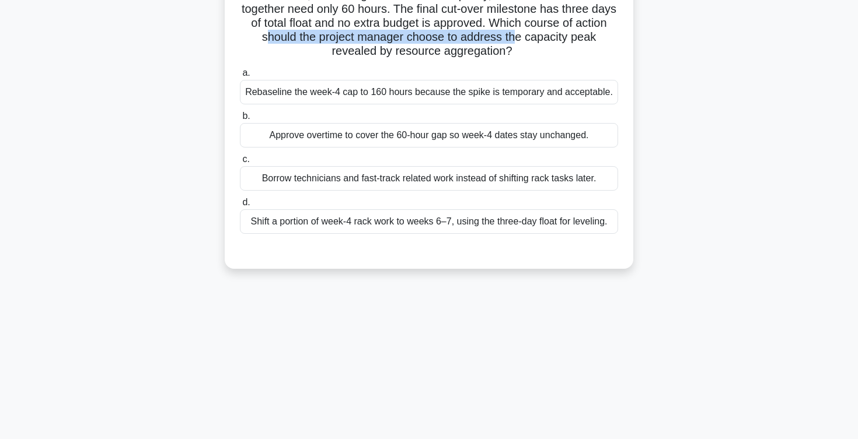
scroll to position [125, 0]
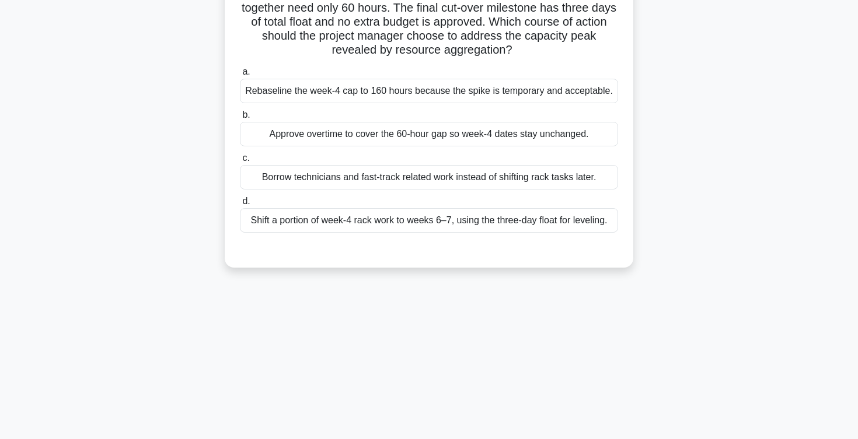
click at [424, 222] on div "Shift a portion of week-4 rack work to weeks 6–7, using the three-day float for…" at bounding box center [429, 220] width 378 height 25
click at [240, 205] on input "d. Shift a portion of week-4 rack work to weeks 6–7, using the three-day float …" at bounding box center [240, 202] width 0 height 8
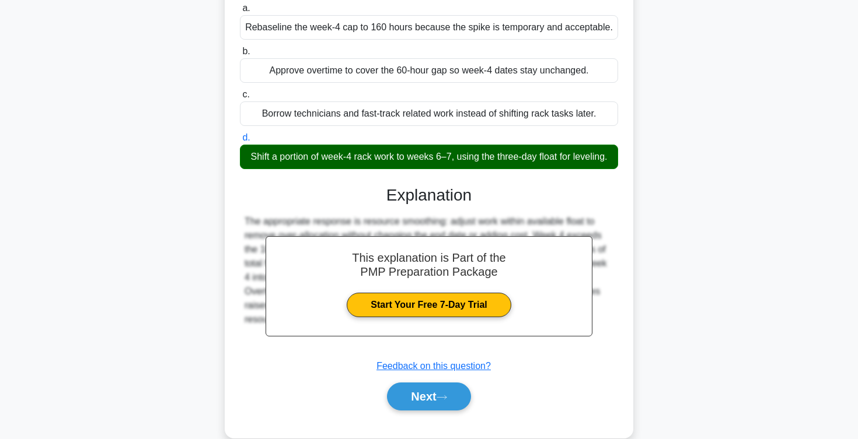
scroll to position [210, 0]
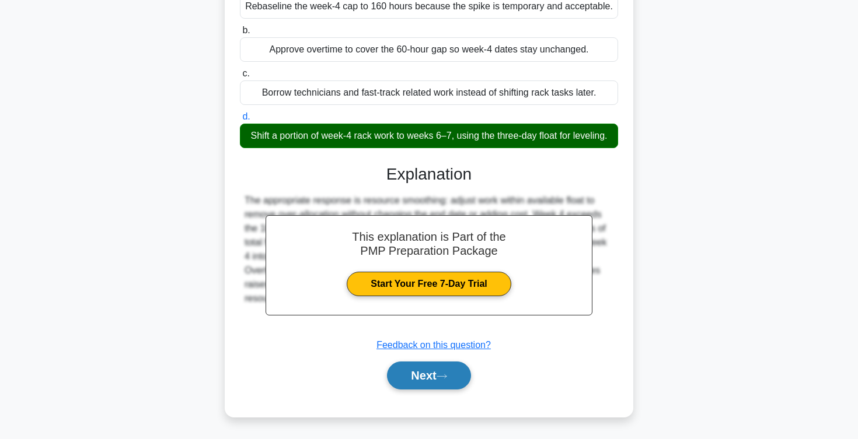
click at [427, 372] on button "Next" at bounding box center [428, 376] width 83 height 28
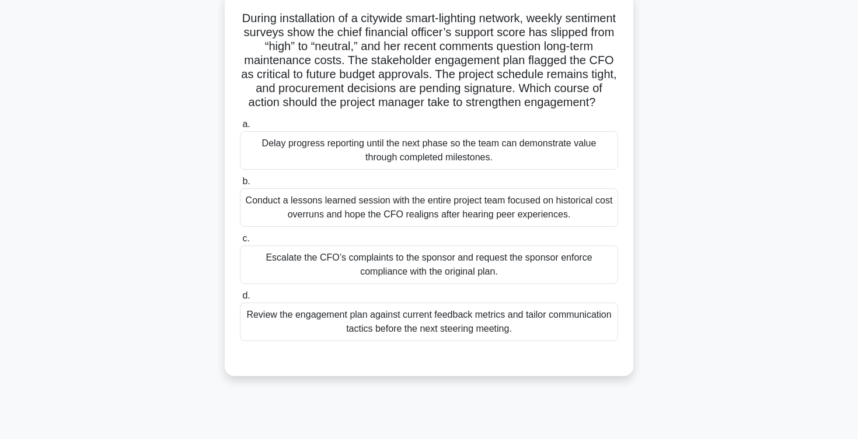
scroll to position [0, 0]
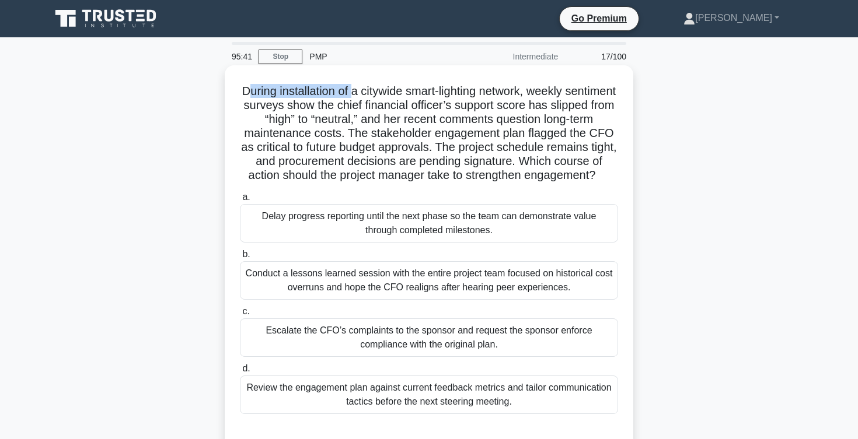
drag, startPoint x: 248, startPoint y: 90, endPoint x: 352, endPoint y: 96, distance: 104.6
click at [352, 96] on h5 "During installation of a citywide smart-lighting network, weekly sentiment surv…" at bounding box center [429, 133] width 380 height 99
drag, startPoint x: 528, startPoint y: 92, endPoint x: 570, endPoint y: 93, distance: 42.1
click at [568, 93] on h5 "During installation of a citywide smart-lighting network, weekly sentiment surv…" at bounding box center [429, 133] width 380 height 99
drag, startPoint x: 247, startPoint y: 106, endPoint x: 315, endPoint y: 105, distance: 67.7
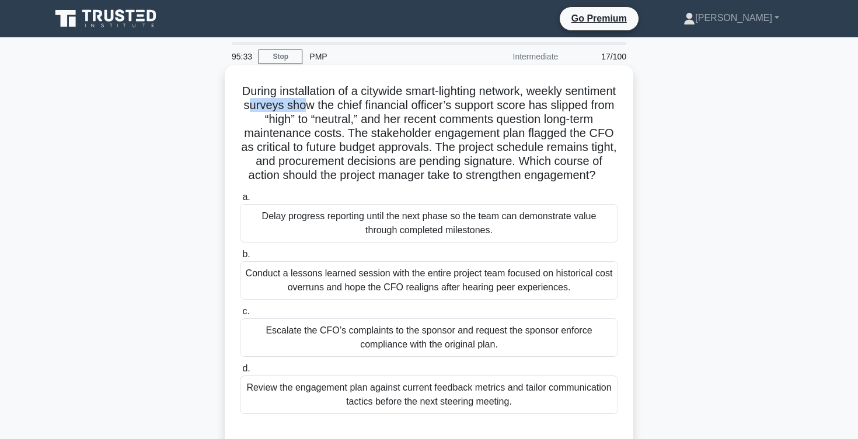
click at [313, 104] on h5 "During installation of a citywide smart-lighting network, weekly sentiment surv…" at bounding box center [429, 133] width 380 height 99
drag, startPoint x: 333, startPoint y: 102, endPoint x: 403, endPoint y: 99, distance: 70.1
click at [403, 99] on h5 "During installation of a citywide smart-lighting network, weekly sentiment surv…" at bounding box center [429, 133] width 380 height 99
drag, startPoint x: 423, startPoint y: 101, endPoint x: 440, endPoint y: 101, distance: 16.9
click at [439, 101] on h5 "During installation of a citywide smart-lighting network, weekly sentiment surv…" at bounding box center [429, 133] width 380 height 99
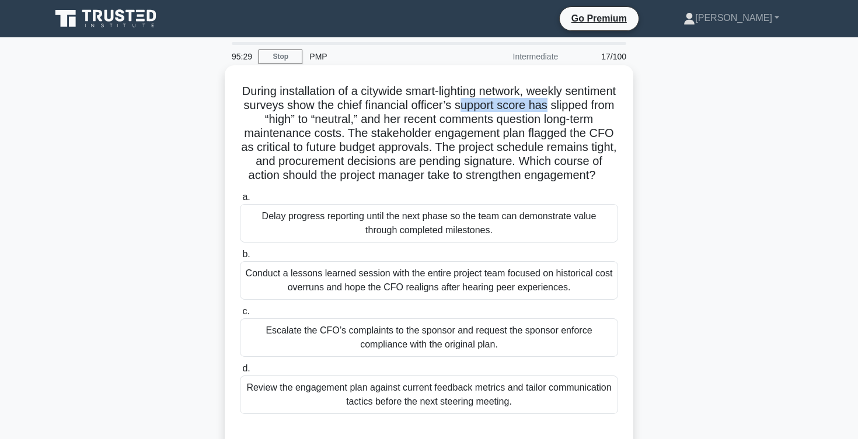
drag, startPoint x: 461, startPoint y: 107, endPoint x: 556, endPoint y: 105, distance: 94.6
click at [555, 105] on h5 "During installation of a citywide smart-lighting network, weekly sentiment surv…" at bounding box center [429, 133] width 380 height 99
click at [542, 114] on h5 "During installation of a citywide smart-lighting network, weekly sentiment surv…" at bounding box center [429, 133] width 380 height 99
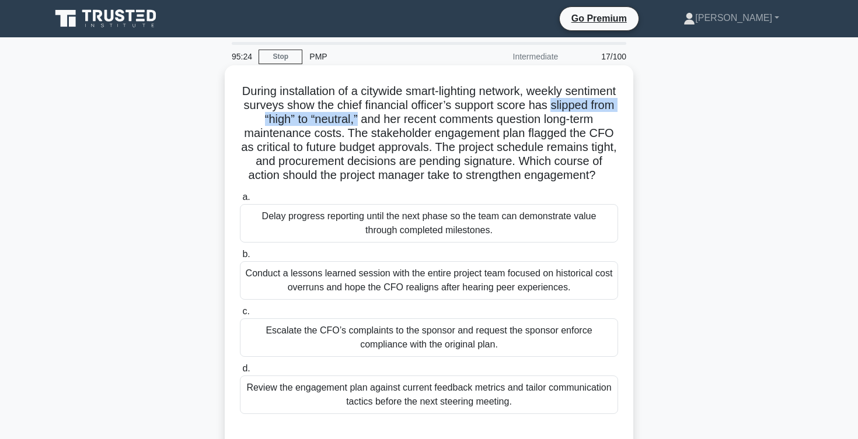
drag, startPoint x: 550, startPoint y: 109, endPoint x: 357, endPoint y: 123, distance: 193.7
click at [357, 123] on h5 "During installation of a citywide smart-lighting network, weekly sentiment surv…" at bounding box center [429, 133] width 380 height 99
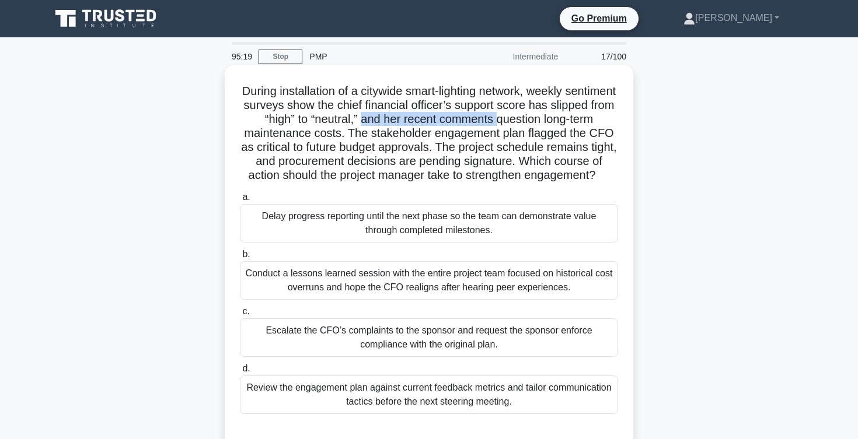
drag, startPoint x: 364, startPoint y: 120, endPoint x: 501, endPoint y: 117, distance: 136.6
click at [501, 117] on h5 "During installation of a citywide smart-lighting network, weekly sentiment surv…" at bounding box center [429, 133] width 380 height 99
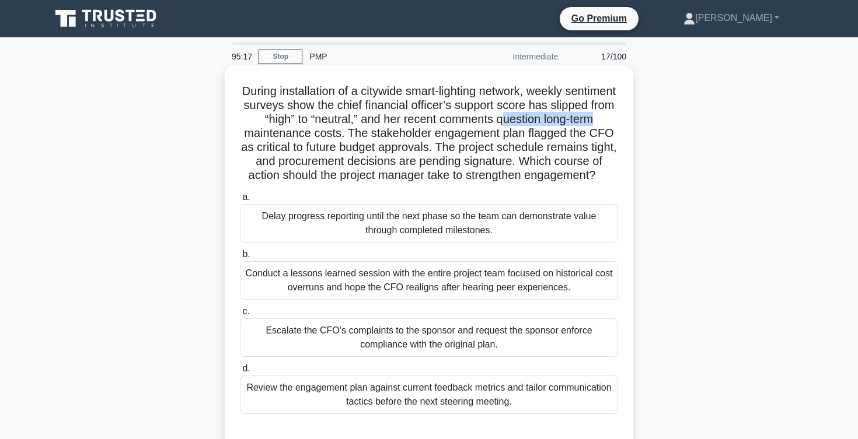
drag, startPoint x: 504, startPoint y: 118, endPoint x: 592, endPoint y: 123, distance: 87.6
click at [592, 123] on h5 "During installation of a citywide smart-lighting network, weekly sentiment surv…" at bounding box center [429, 133] width 380 height 99
drag, startPoint x: 242, startPoint y: 134, endPoint x: 330, endPoint y: 135, distance: 88.1
click at [330, 135] on h5 "During installation of a citywide smart-lighting network, weekly sentiment surv…" at bounding box center [429, 133] width 380 height 99
drag, startPoint x: 341, startPoint y: 131, endPoint x: 507, endPoint y: 132, distance: 165.1
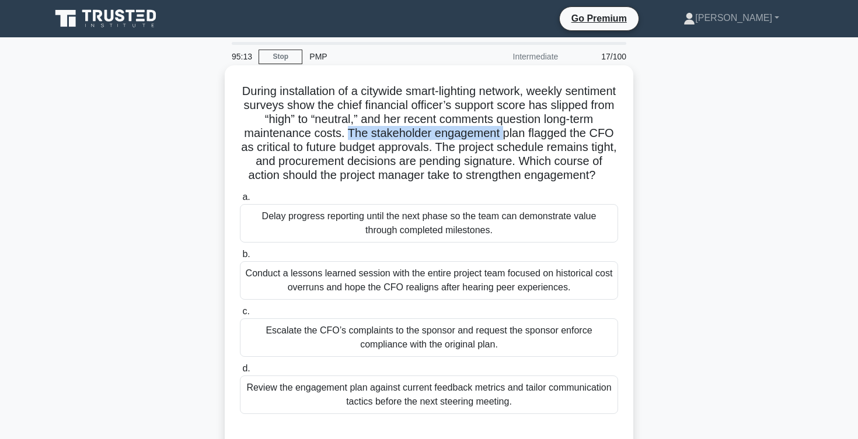
click at [506, 132] on h5 "During installation of a citywide smart-lighting network, weekly sentiment surv…" at bounding box center [429, 133] width 380 height 99
drag, startPoint x: 526, startPoint y: 132, endPoint x: 591, endPoint y: 135, distance: 64.8
click at [591, 134] on h5 "During installation of a citywide smart-lighting network, weekly sentiment surv…" at bounding box center [429, 133] width 380 height 99
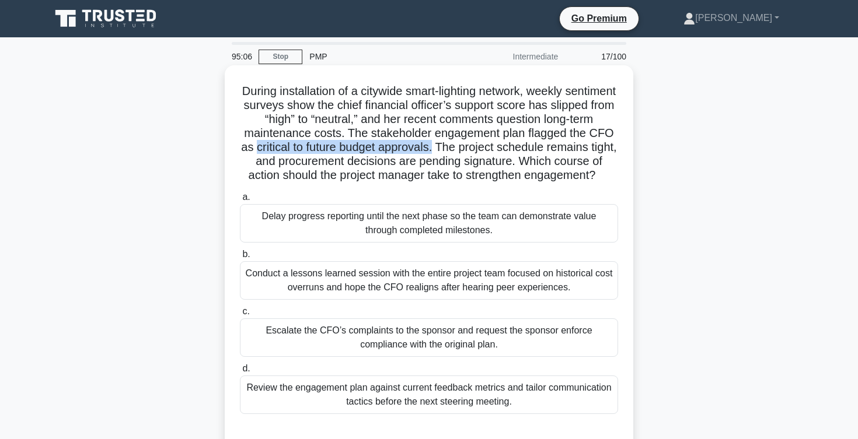
drag, startPoint x: 247, startPoint y: 148, endPoint x: 423, endPoint y: 146, distance: 175.7
click at [423, 146] on h5 "During installation of a citywide smart-lighting network, weekly sentiment surv…" at bounding box center [429, 133] width 380 height 99
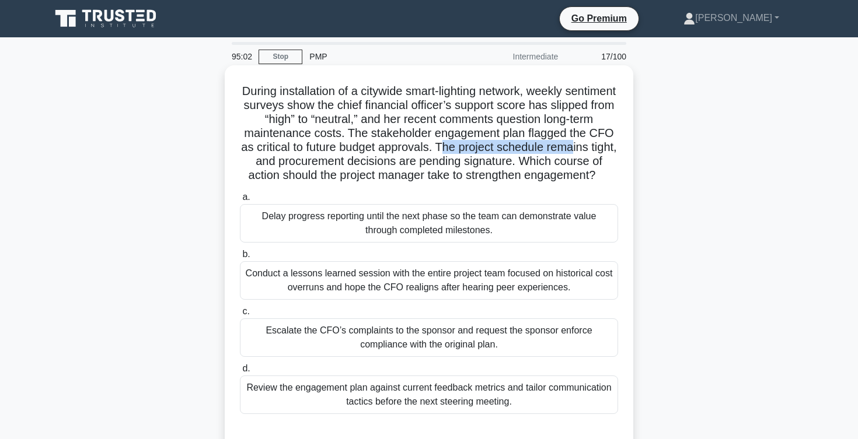
drag, startPoint x: 432, startPoint y: 146, endPoint x: 567, endPoint y: 151, distance: 135.4
click at [567, 151] on h5 "During installation of a citywide smart-lighting network, weekly sentiment surv…" at bounding box center [429, 133] width 380 height 99
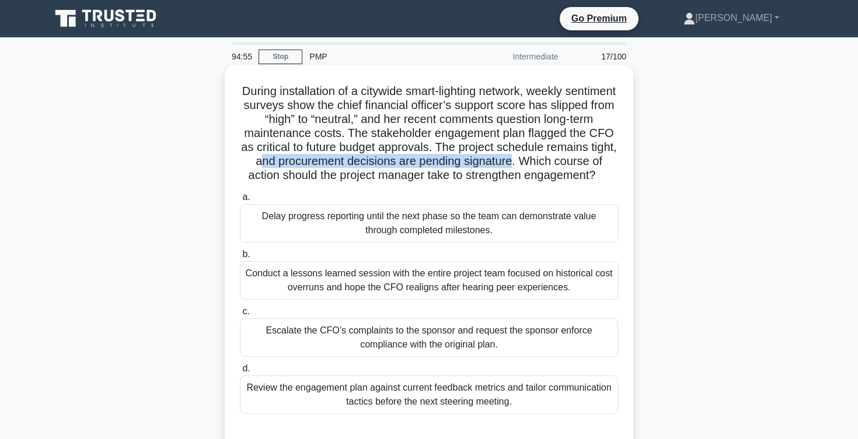
drag, startPoint x: 243, startPoint y: 163, endPoint x: 494, endPoint y: 163, distance: 251.5
click at [494, 163] on h5 "During installation of a citywide smart-lighting network, weekly sentiment surv…" at bounding box center [429, 133] width 380 height 99
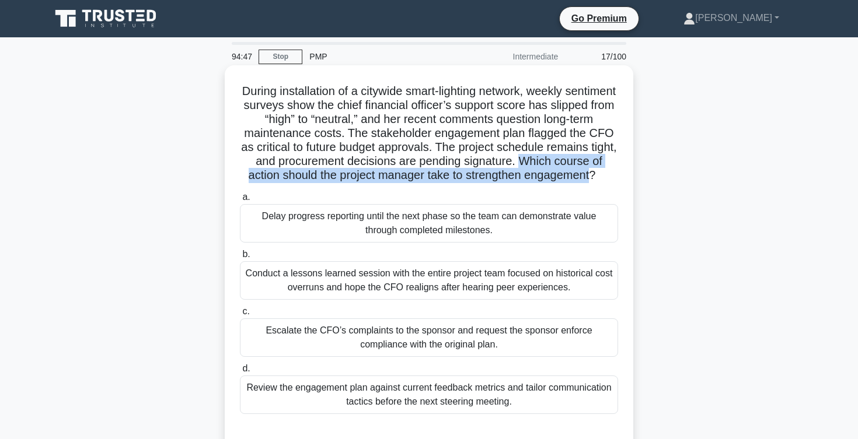
drag, startPoint x: 502, startPoint y: 160, endPoint x: 589, endPoint y: 180, distance: 88.6
click at [586, 179] on h5 "During installation of a citywide smart-lighting network, weekly sentiment surv…" at bounding box center [429, 133] width 380 height 99
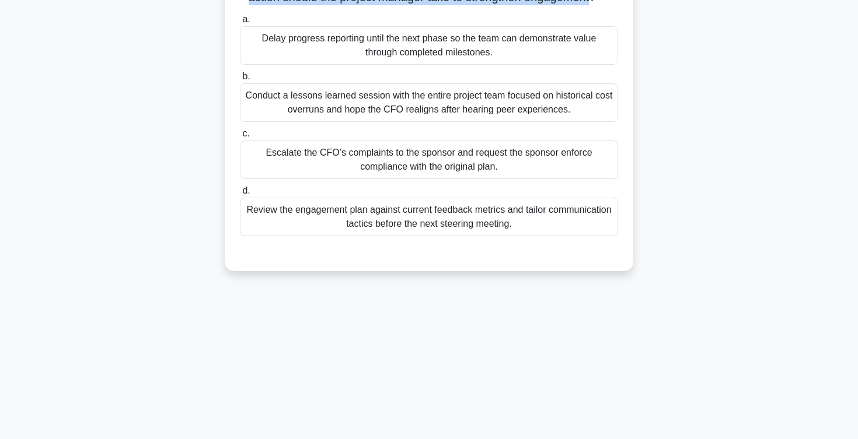
scroll to position [191, 0]
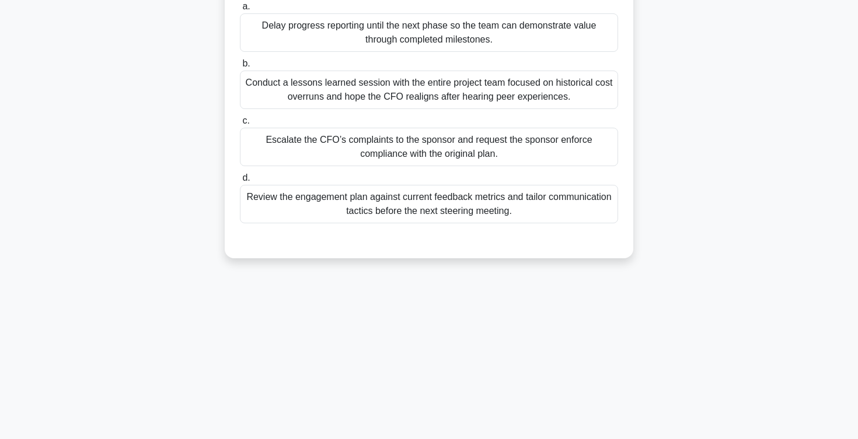
click at [288, 205] on div "Review the engagement plan against current feedback metrics and tailor communic…" at bounding box center [429, 204] width 378 height 39
click at [240, 182] on input "d. Review the engagement plan against current feedback metrics and tailor commu…" at bounding box center [240, 178] width 0 height 8
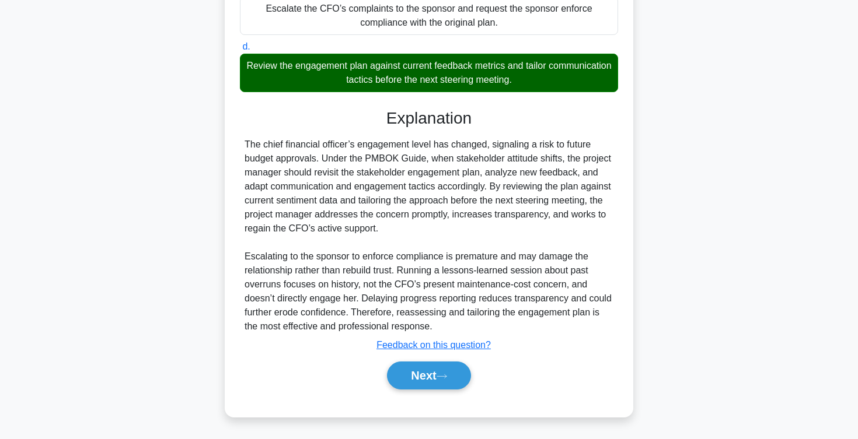
scroll to position [322, 0]
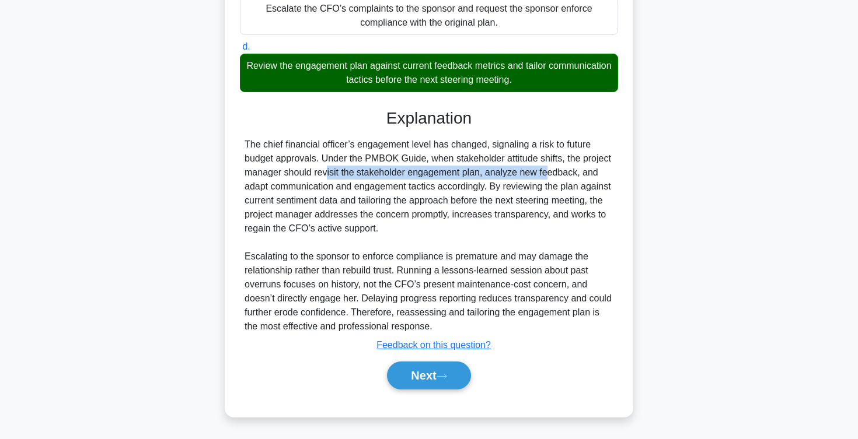
drag, startPoint x: 251, startPoint y: 174, endPoint x: 475, endPoint y: 175, distance: 224.1
click at [475, 175] on div "The chief financial officer’s engagement level has changed, signaling a risk to…" at bounding box center [429, 236] width 369 height 196
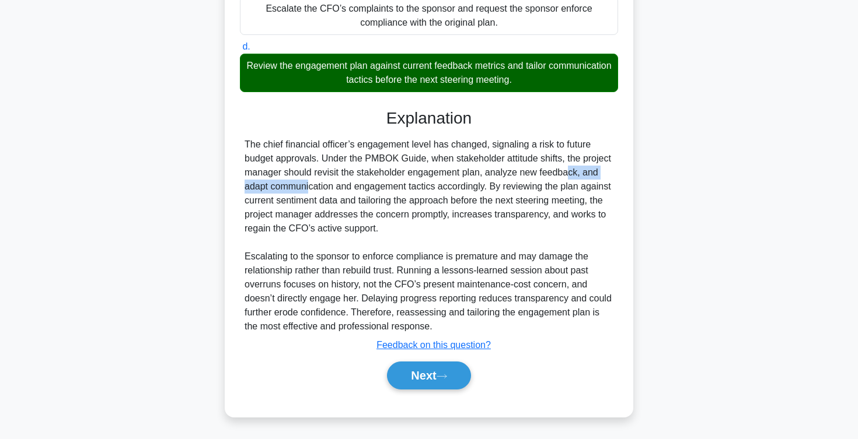
drag, startPoint x: 487, startPoint y: 174, endPoint x: 581, endPoint y: 175, distance: 94.0
click at [581, 175] on div "The chief financial officer’s engagement level has changed, signaling a risk to…" at bounding box center [429, 236] width 369 height 196
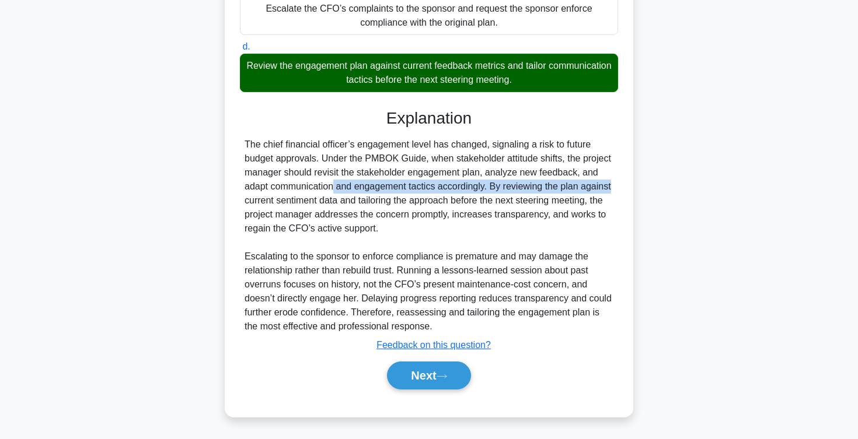
drag, startPoint x: 252, startPoint y: 187, endPoint x: 540, endPoint y: 187, distance: 287.7
click at [540, 187] on div "The chief financial officer’s engagement level has changed, signaling a risk to…" at bounding box center [429, 236] width 369 height 196
click at [422, 381] on button "Next" at bounding box center [428, 376] width 83 height 28
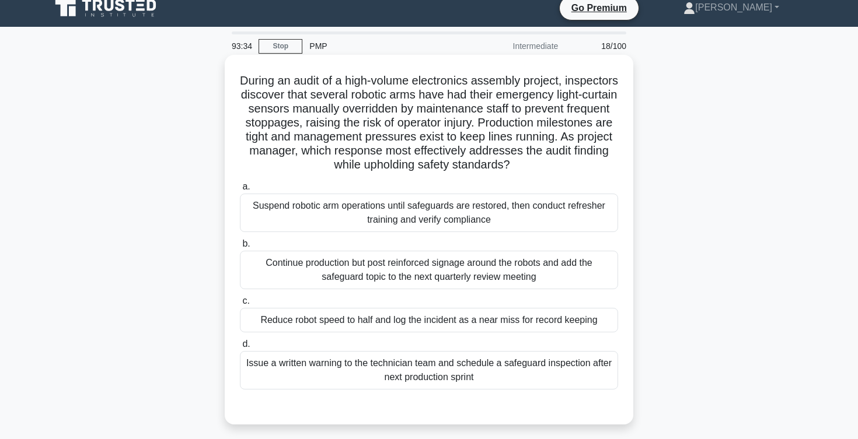
scroll to position [8, 0]
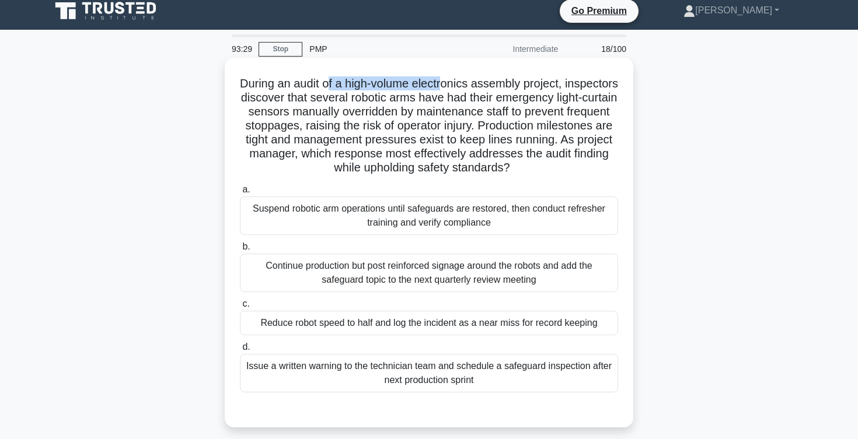
drag, startPoint x: 329, startPoint y: 86, endPoint x: 443, endPoint y: 86, distance: 114.4
click at [443, 86] on h5 "During an audit of a high-volume electronics assembly project, inspectors disco…" at bounding box center [429, 125] width 380 height 99
drag, startPoint x: 248, startPoint y: 99, endPoint x: 371, endPoint y: 102, distance: 123.2
click at [371, 102] on h5 "During an audit of a high-volume electronics assembly project, inspectors disco…" at bounding box center [429, 125] width 380 height 99
drag, startPoint x: 308, startPoint y: 101, endPoint x: 445, endPoint y: 102, distance: 137.1
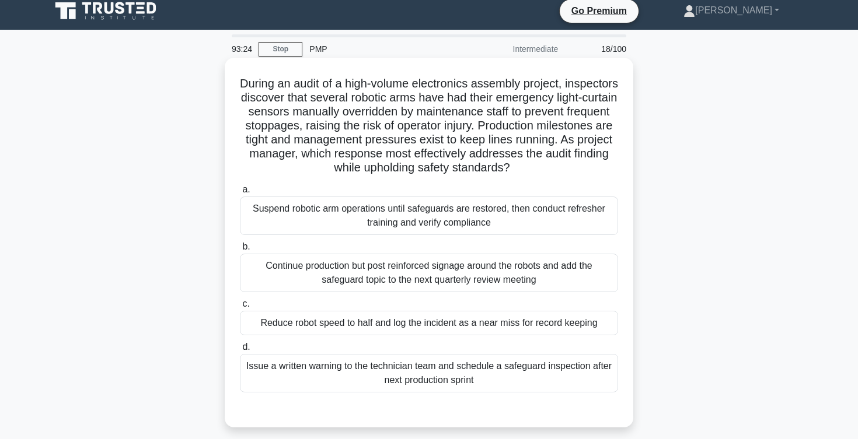
click at [446, 102] on h5 "During an audit of a high-volume electronics assembly project, inspectors disco…" at bounding box center [429, 125] width 380 height 99
drag, startPoint x: 365, startPoint y: 102, endPoint x: 463, endPoint y: 95, distance: 98.3
click at [462, 96] on h5 "During an audit of a high-volume electronics assembly project, inspectors disco…" at bounding box center [429, 125] width 380 height 99
drag, startPoint x: 556, startPoint y: 99, endPoint x: 614, endPoint y: 103, distance: 57.9
click at [614, 103] on h5 "During an audit of a high-volume electronics assembly project, inspectors disco…" at bounding box center [429, 125] width 380 height 99
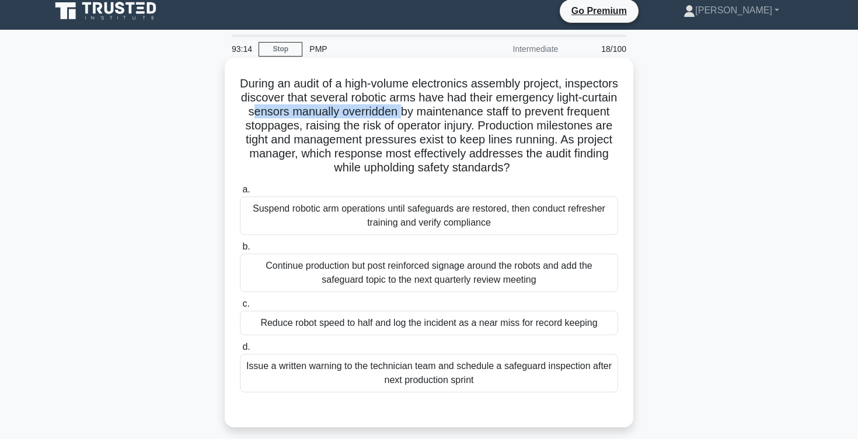
drag, startPoint x: 253, startPoint y: 118, endPoint x: 397, endPoint y: 114, distance: 144.8
click at [397, 114] on h5 "During an audit of a high-volume electronics assembly project, inspectors disco…" at bounding box center [429, 125] width 380 height 99
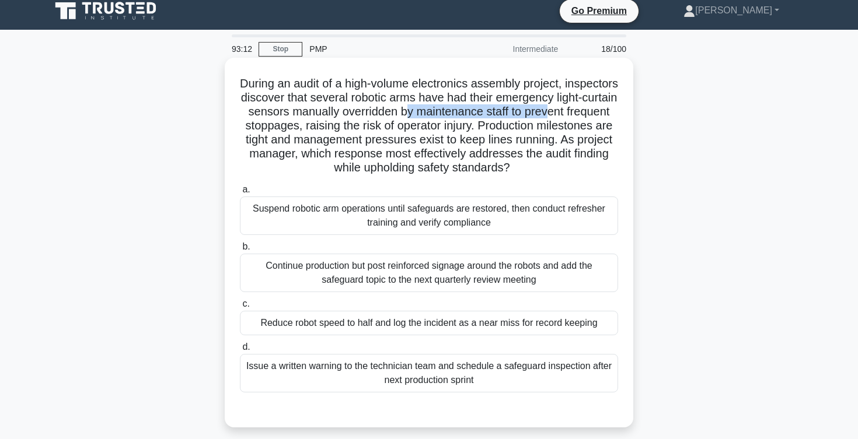
drag, startPoint x: 404, startPoint y: 111, endPoint x: 548, endPoint y: 111, distance: 143.6
click at [549, 111] on h5 "During an audit of a high-volume electronics assembly project, inspectors disco…" at bounding box center [429, 125] width 380 height 99
drag, startPoint x: 248, startPoint y: 130, endPoint x: 293, endPoint y: 130, distance: 44.9
click at [293, 130] on h5 "During an audit of a high-volume electronics assembly project, inspectors disco…" at bounding box center [429, 125] width 380 height 99
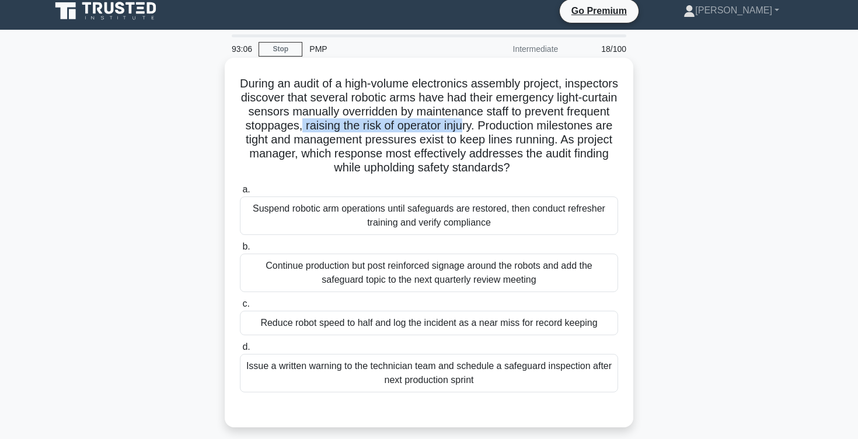
drag, startPoint x: 302, startPoint y: 125, endPoint x: 463, endPoint y: 132, distance: 161.2
click at [463, 132] on h5 "During an audit of a high-volume electronics assembly project, inspectors disco…" at bounding box center [429, 125] width 380 height 99
drag, startPoint x: 481, startPoint y: 125, endPoint x: 580, endPoint y: 127, distance: 99.2
click at [580, 125] on h5 "During an audit of a high-volume electronics assembly project, inspectors disco…" at bounding box center [429, 125] width 380 height 99
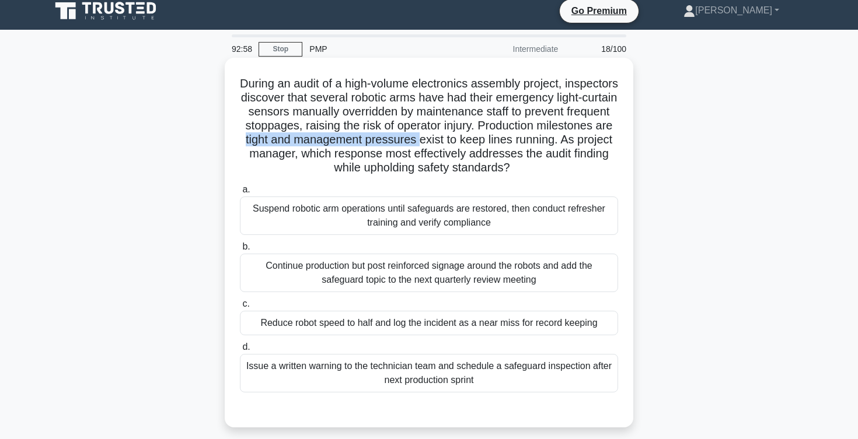
drag, startPoint x: 245, startPoint y: 144, endPoint x: 418, endPoint y: 141, distance: 173.9
click at [418, 141] on h5 "During an audit of a high-volume electronics assembly project, inspectors disco…" at bounding box center [429, 125] width 380 height 99
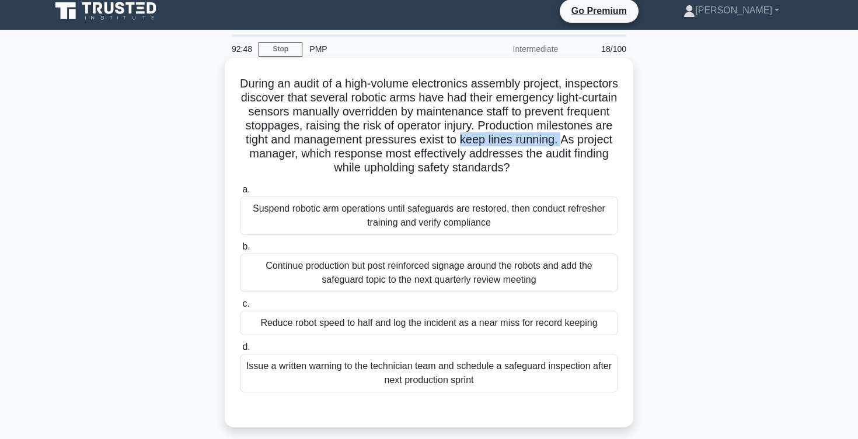
drag, startPoint x: 459, startPoint y: 143, endPoint x: 567, endPoint y: 135, distance: 107.7
click at [566, 135] on h5 "During an audit of a high-volume electronics assembly project, inspectors disco…" at bounding box center [429, 125] width 380 height 99
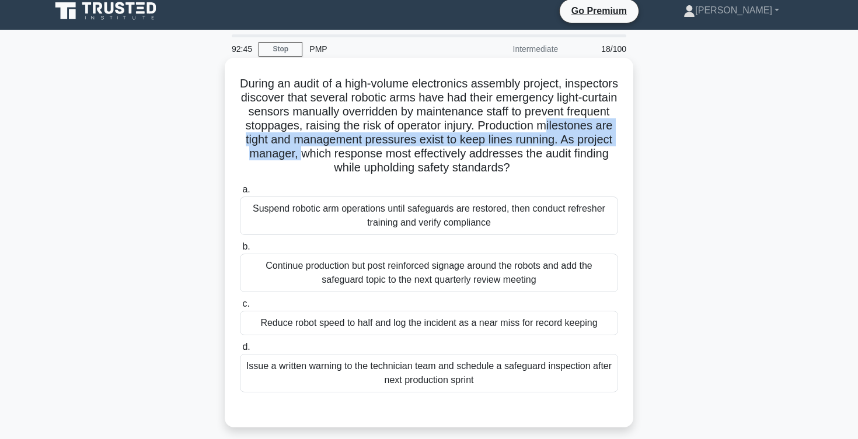
drag, startPoint x: 305, startPoint y: 156, endPoint x: 549, endPoint y: 127, distance: 246.3
click at [549, 126] on h5 "During an audit of a high-volume electronics assembly project, inspectors disco…" at bounding box center [429, 125] width 380 height 99
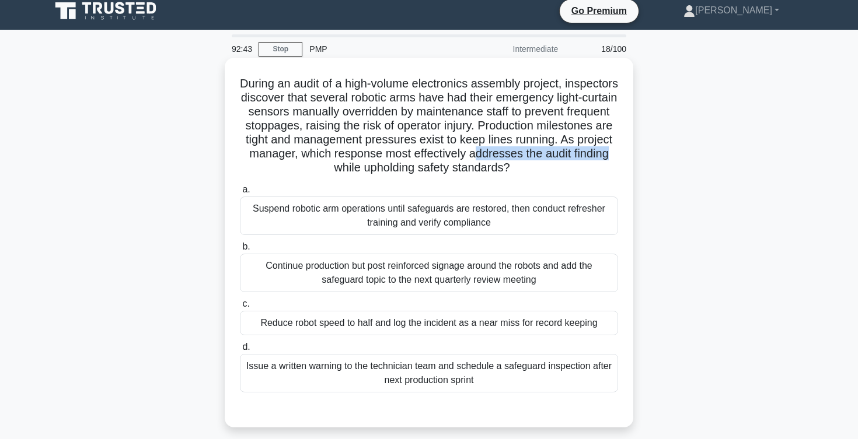
drag, startPoint x: 477, startPoint y: 158, endPoint x: 616, endPoint y: 159, distance: 138.3
click at [616, 159] on h5 "During an audit of a high-volume electronics assembly project, inspectors disco…" at bounding box center [429, 125] width 380 height 99
drag, startPoint x: 337, startPoint y: 172, endPoint x: 516, endPoint y: 170, distance: 179.7
click at [516, 169] on h5 "During an audit of a high-volume electronics assembly project, inspectors disco…" at bounding box center [429, 125] width 380 height 99
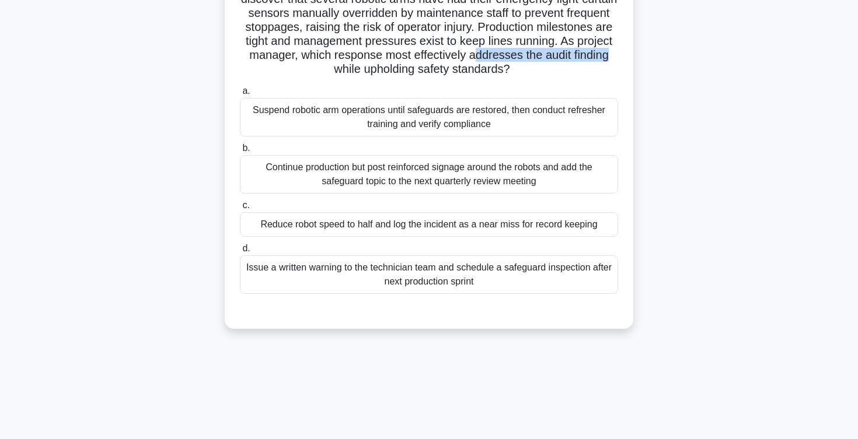
scroll to position [110, 0]
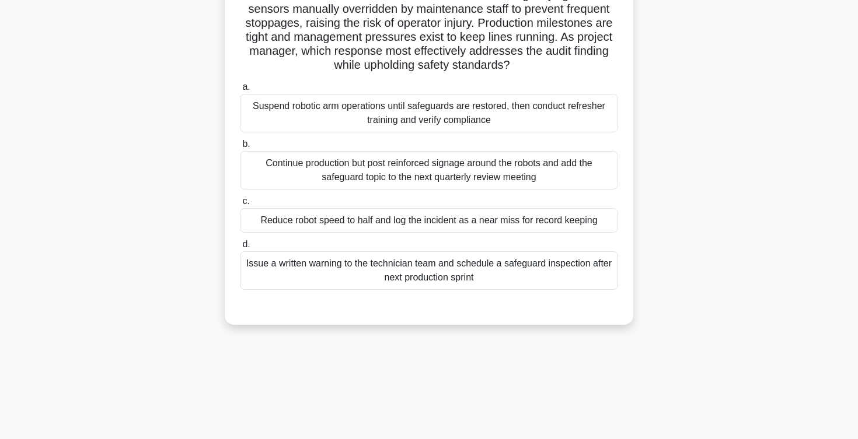
click at [460, 171] on div "Continue production but post reinforced signage around the robots and add the s…" at bounding box center [429, 170] width 378 height 39
click at [240, 148] on input "b. Continue production but post reinforced signage around the robots and add th…" at bounding box center [240, 145] width 0 height 8
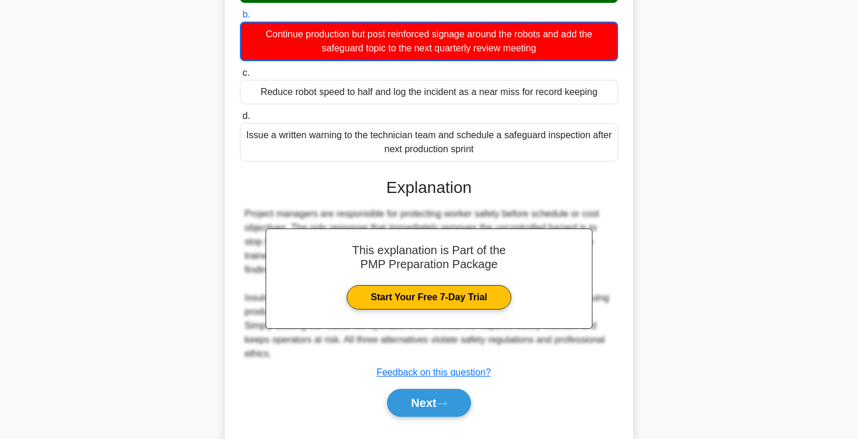
scroll to position [267, 0]
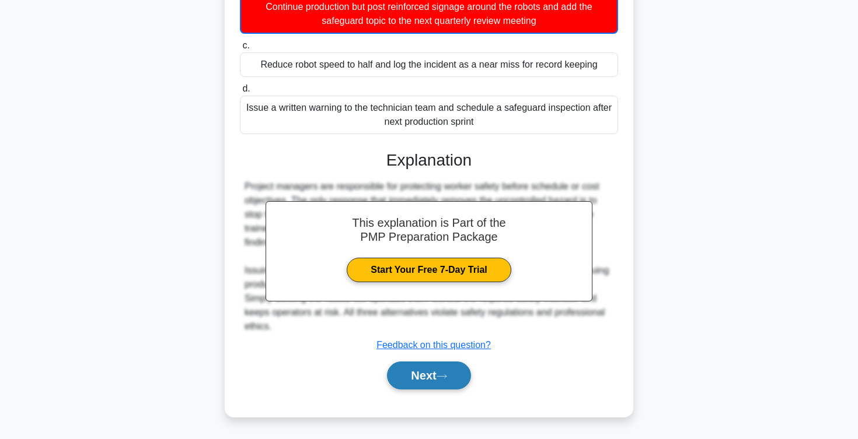
click at [413, 379] on button "Next" at bounding box center [428, 376] width 83 height 28
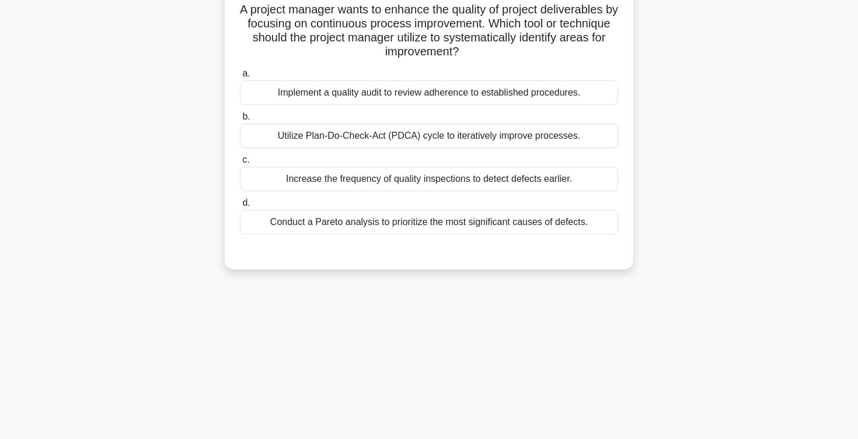
scroll to position [0, 0]
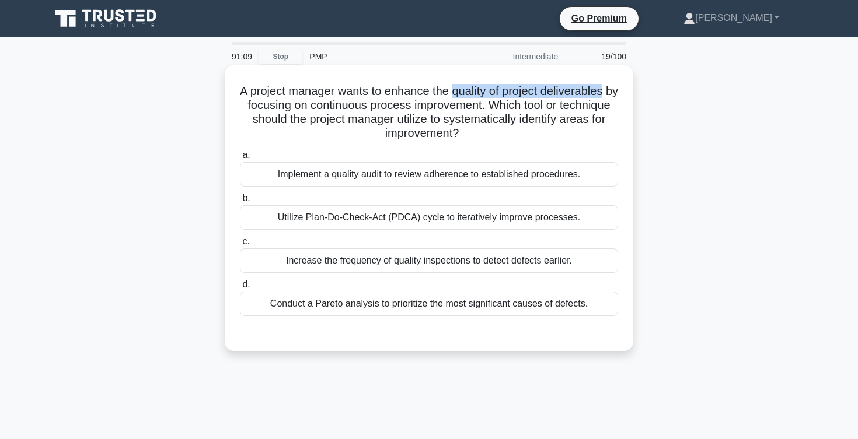
drag, startPoint x: 462, startPoint y: 95, endPoint x: 620, endPoint y: 88, distance: 157.7
click at [620, 88] on div "A project manager wants to enhance the quality of project deliverables by focus…" at bounding box center [428, 208] width 399 height 277
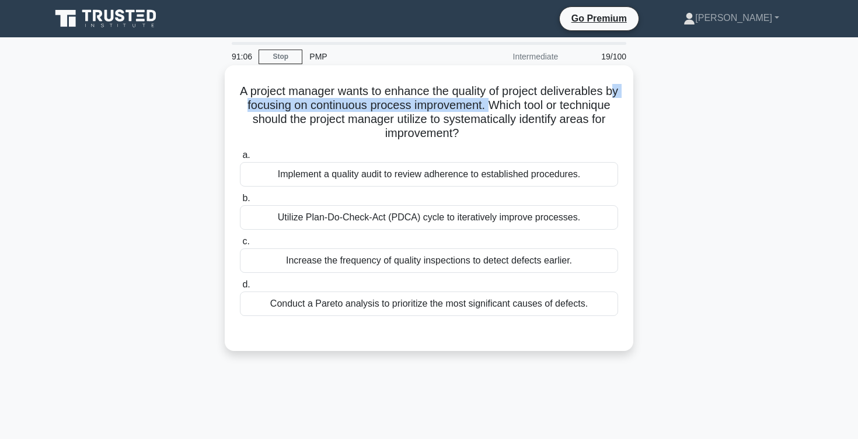
drag, startPoint x: 246, startPoint y: 107, endPoint x: 493, endPoint y: 114, distance: 247.5
click at [494, 113] on h5 "A project manager wants to enhance the quality of project deliverables by focus…" at bounding box center [429, 112] width 380 height 57
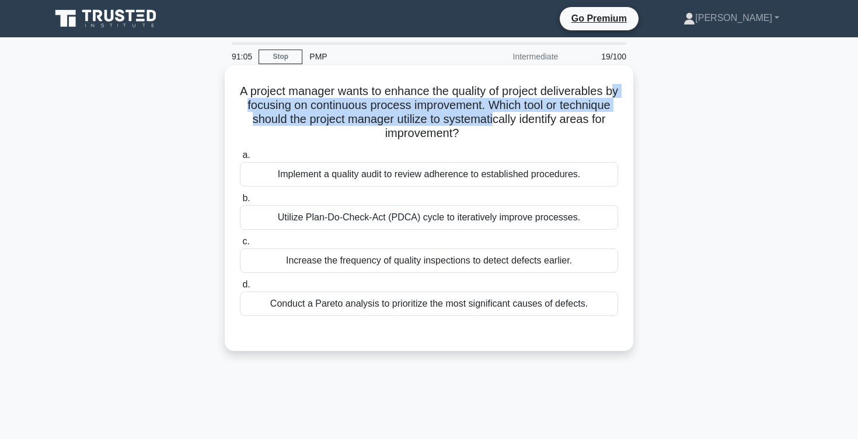
click at [500, 103] on h5 "A project manager wants to enhance the quality of project deliverables by focus…" at bounding box center [429, 112] width 380 height 57
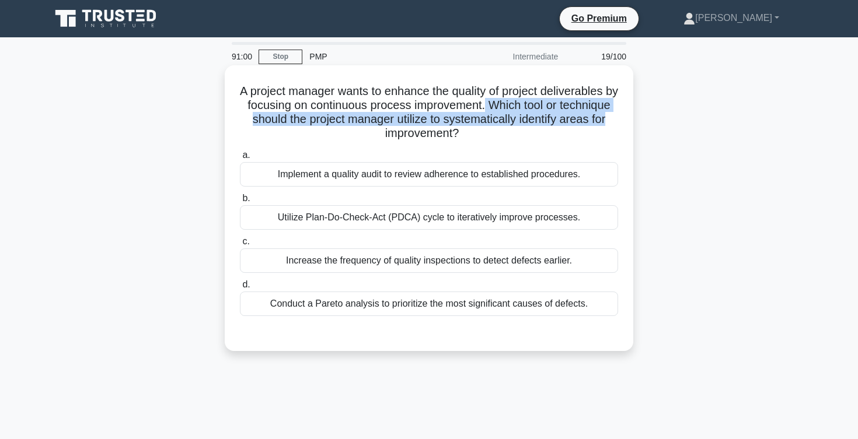
drag, startPoint x: 493, startPoint y: 104, endPoint x: 610, endPoint y: 120, distance: 117.8
click at [610, 120] on h5 "A project manager wants to enhance the quality of project deliverables by focus…" at bounding box center [429, 112] width 380 height 57
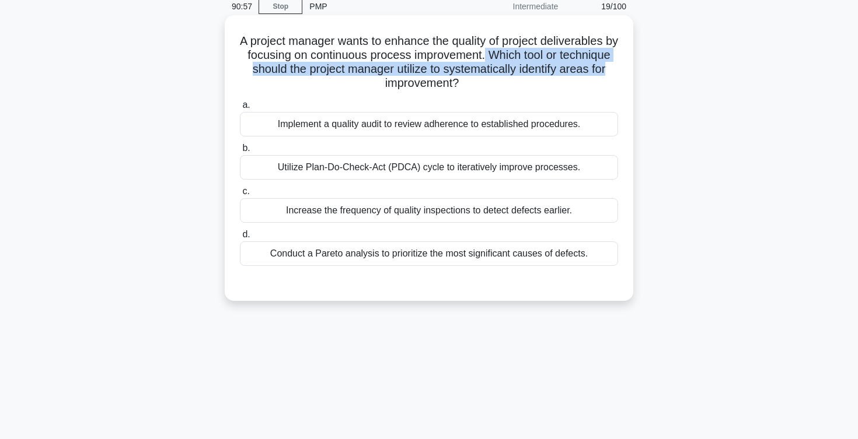
scroll to position [50, 0]
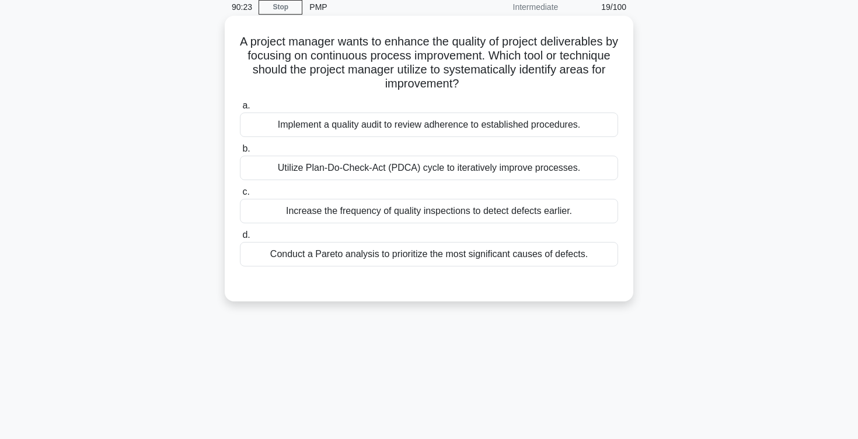
click at [391, 212] on div "Increase the frequency of quality inspections to detect defects earlier." at bounding box center [429, 211] width 378 height 25
click at [240, 196] on input "c. Increase the frequency of quality inspections to detect defects earlier." at bounding box center [240, 192] width 0 height 8
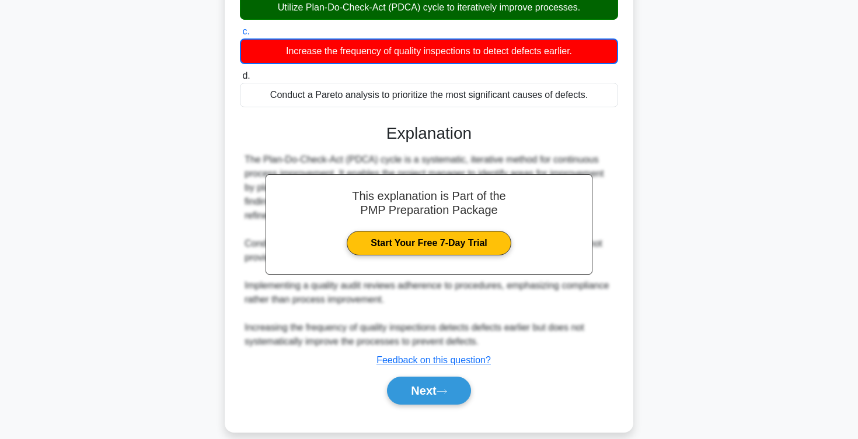
scroll to position [225, 0]
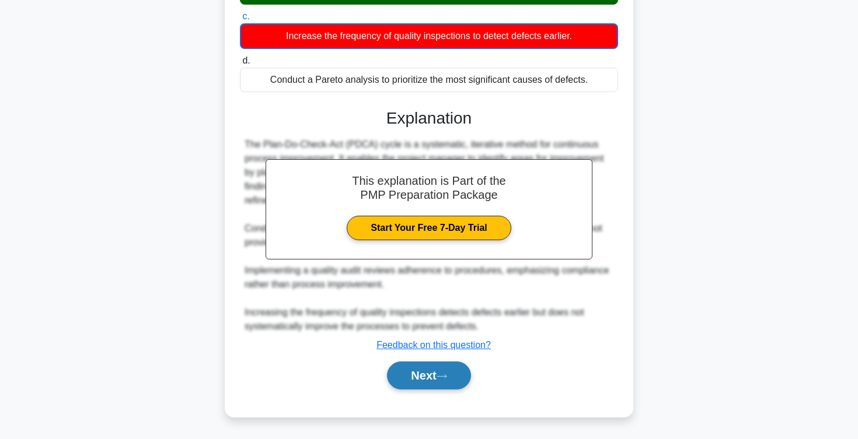
click at [417, 379] on button "Next" at bounding box center [428, 376] width 83 height 28
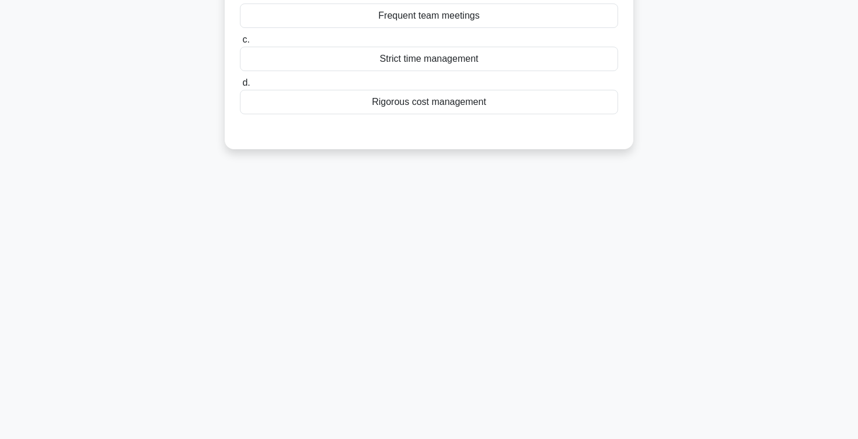
scroll to position [0, 0]
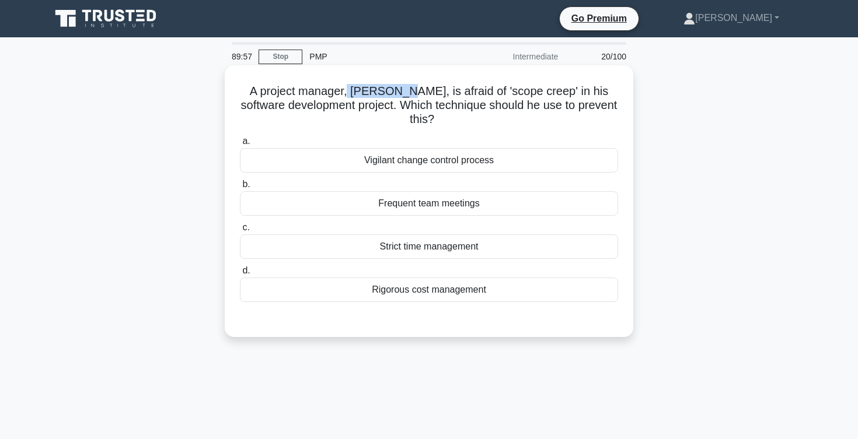
drag, startPoint x: 359, startPoint y: 94, endPoint x: 411, endPoint y: 99, distance: 52.1
click at [411, 98] on h5 "A project manager, [PERSON_NAME], is afraid of 'scope creep' in his software de…" at bounding box center [429, 105] width 380 height 43
drag, startPoint x: 428, startPoint y: 90, endPoint x: 529, endPoint y: 93, distance: 101.0
click at [529, 92] on h5 "A project manager, [PERSON_NAME], is afraid of 'scope creep' in his software de…" at bounding box center [429, 105] width 380 height 43
drag, startPoint x: 540, startPoint y: 89, endPoint x: 599, endPoint y: 87, distance: 59.0
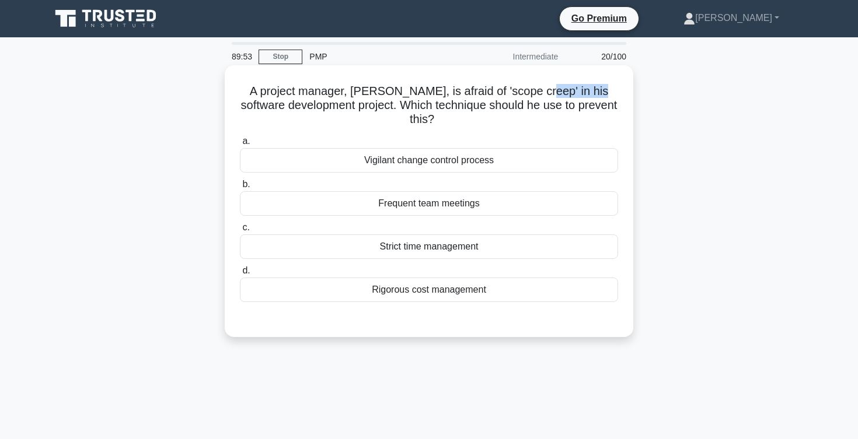
click at [599, 87] on h5 "A project manager, [PERSON_NAME], is afraid of 'scope creep' in his software de…" at bounding box center [429, 105] width 380 height 43
drag, startPoint x: 245, startPoint y: 109, endPoint x: 348, endPoint y: 104, distance: 103.4
click at [348, 104] on h5 "A project manager, [PERSON_NAME], is afraid of 'scope creep' in his software de…" at bounding box center [429, 105] width 380 height 43
drag, startPoint x: 242, startPoint y: 107, endPoint x: 350, endPoint y: 103, distance: 107.4
click at [350, 103] on h5 "A project manager, [PERSON_NAME], is afraid of 'scope creep' in his software de…" at bounding box center [429, 105] width 380 height 43
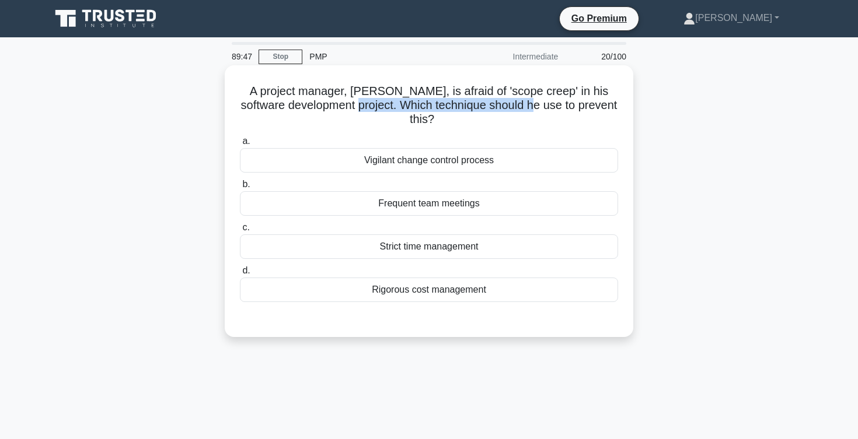
drag, startPoint x: 358, startPoint y: 104, endPoint x: 538, endPoint y: 114, distance: 180.6
click at [538, 112] on h5 "A project manager, [PERSON_NAME], is afraid of 'scope creep' in his software de…" at bounding box center [429, 105] width 380 height 43
drag, startPoint x: 398, startPoint y: 232, endPoint x: 414, endPoint y: 193, distance: 42.4
click at [415, 193] on div "a. Vigilant change control process b. Frequent team meetings c. d." at bounding box center [429, 218] width 392 height 173
click at [414, 193] on div "Frequent team meetings" at bounding box center [429, 203] width 378 height 25
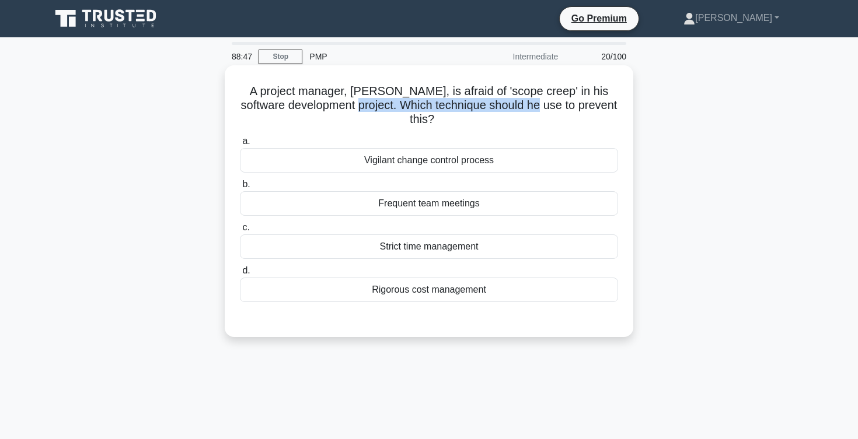
click at [240, 188] on input "b. Frequent team meetings" at bounding box center [240, 185] width 0 height 8
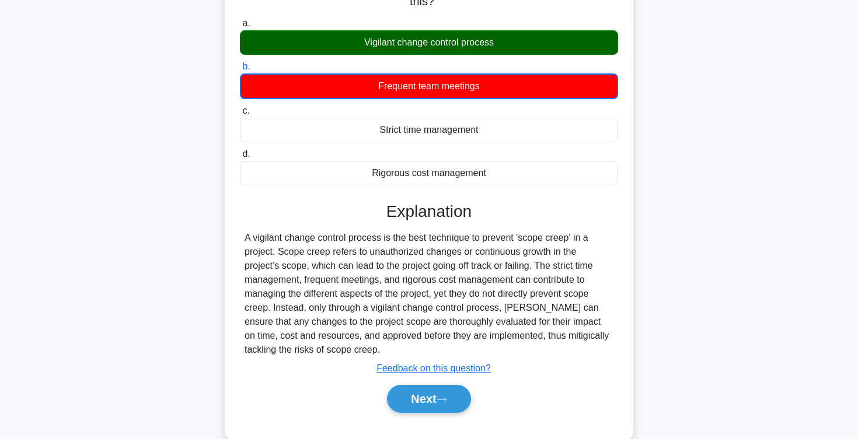
scroll to position [120, 0]
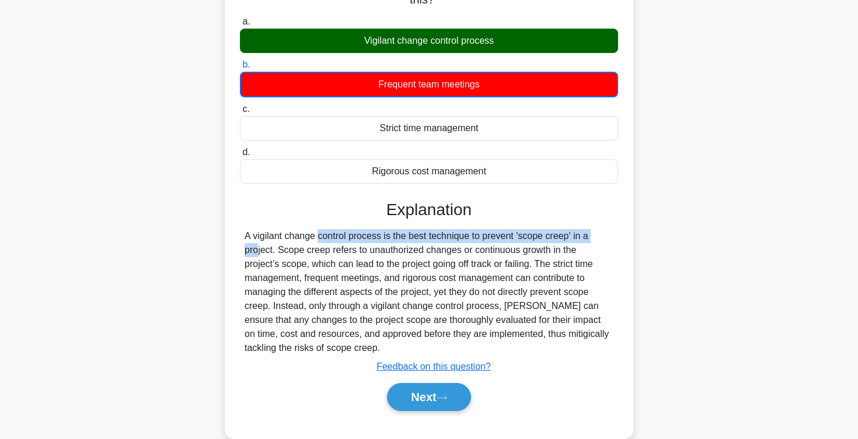
drag, startPoint x: 250, startPoint y: 219, endPoint x: 539, endPoint y: 220, distance: 288.3
click at [539, 229] on div "A vigilant change control process is the best technique to prevent 'scope creep…" at bounding box center [429, 292] width 369 height 126
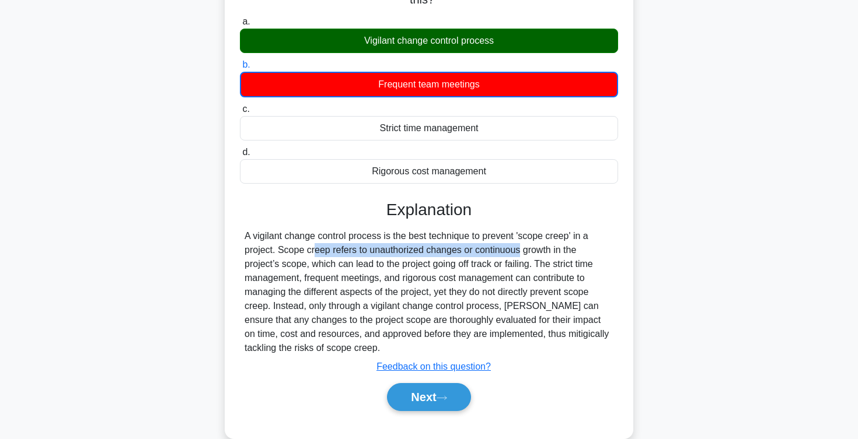
drag, startPoint x: 241, startPoint y: 236, endPoint x: 461, endPoint y: 239, distance: 220.0
click at [457, 239] on div "A vigilant change control process is the best technique to prevent 'scope creep…" at bounding box center [429, 292] width 378 height 126
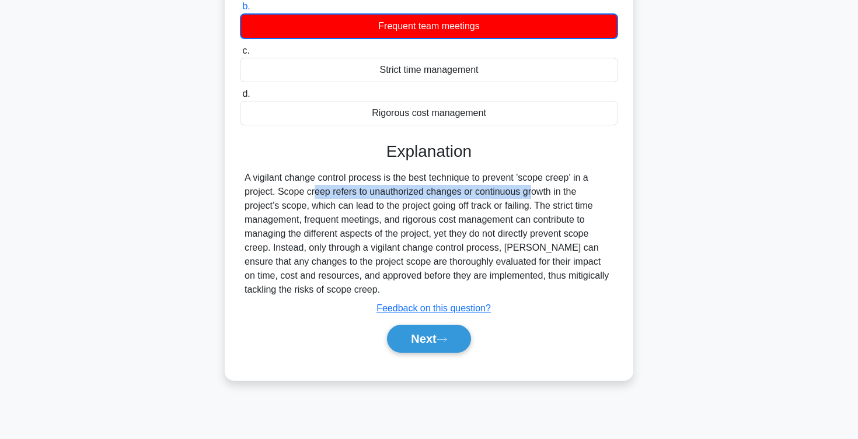
scroll to position [177, 0]
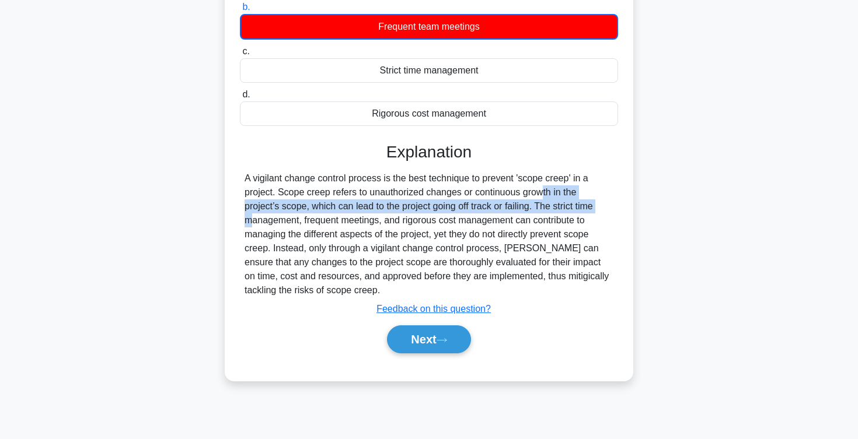
drag, startPoint x: 469, startPoint y: 179, endPoint x: 547, endPoint y: 193, distance: 79.4
click at [547, 191] on div "A vigilant change control process is the best technique to prevent 'scope creep…" at bounding box center [429, 235] width 369 height 126
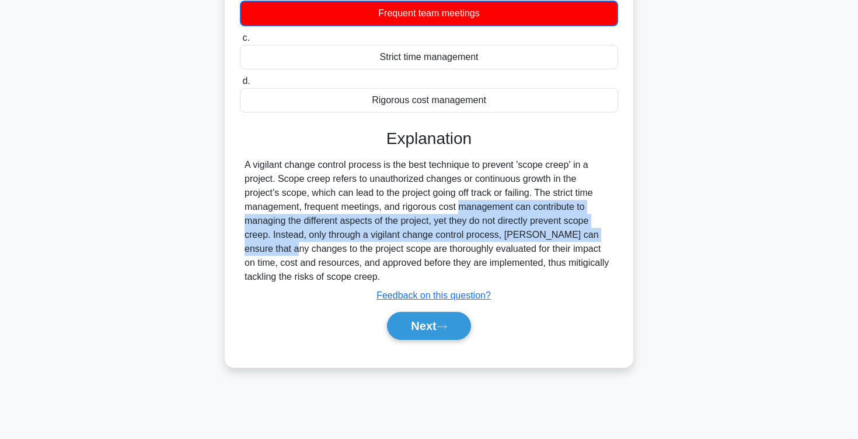
drag, startPoint x: 390, startPoint y: 198, endPoint x: 567, endPoint y: 219, distance: 177.5
click at [567, 219] on div "A vigilant change control process is the best technique to prevent 'scope creep…" at bounding box center [429, 221] width 369 height 126
click at [410, 212] on div "A vigilant change control process is the best technique to prevent 'scope creep…" at bounding box center [429, 221] width 369 height 126
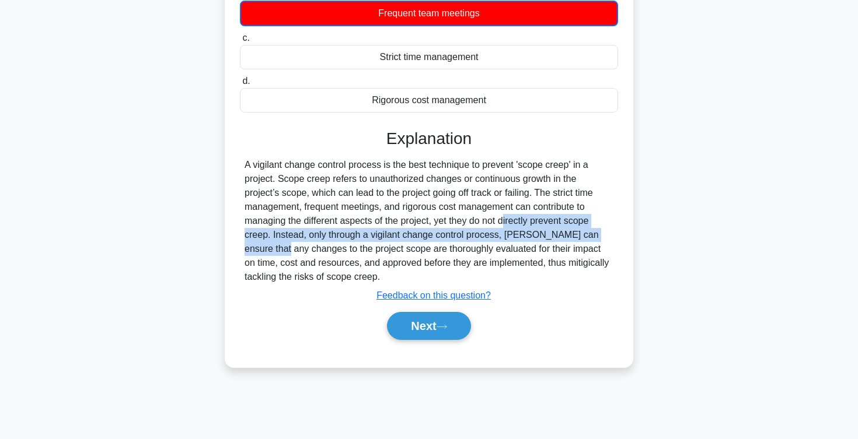
drag, startPoint x: 436, startPoint y: 209, endPoint x: 560, endPoint y: 217, distance: 124.0
click at [560, 217] on div "A vigilant change control process is the best technique to prevent 'scope creep…" at bounding box center [429, 221] width 369 height 126
click at [414, 313] on button "Next" at bounding box center [428, 326] width 83 height 28
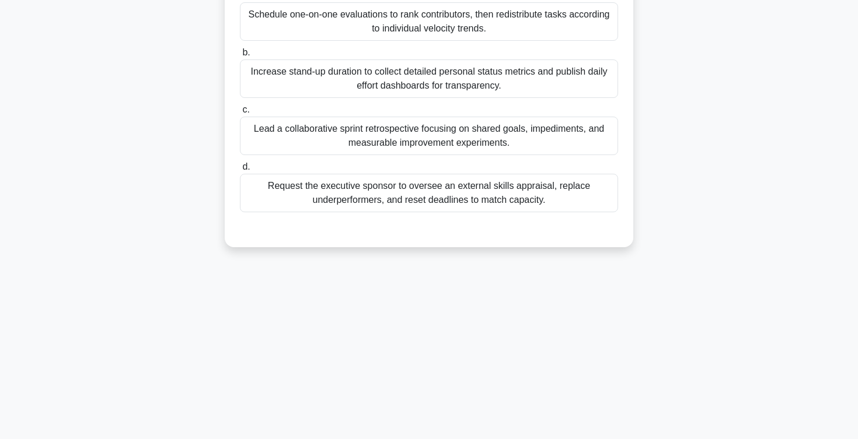
scroll to position [0, 0]
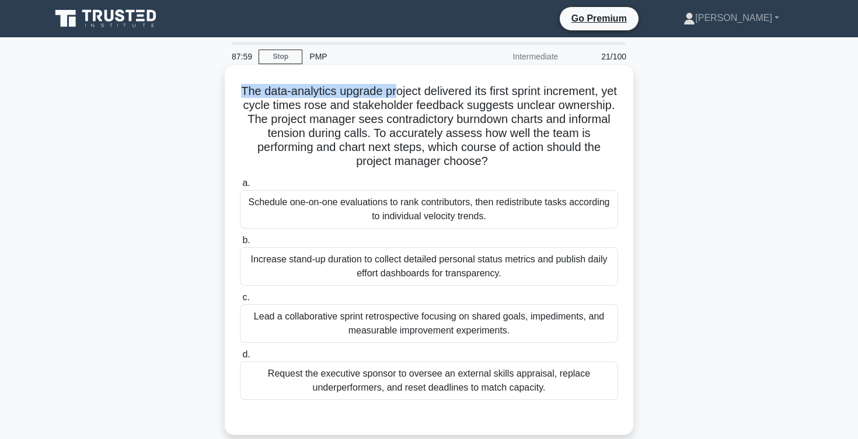
drag, startPoint x: 242, startPoint y: 93, endPoint x: 402, endPoint y: 96, distance: 160.5
click at [401, 95] on h5 "The data-analytics upgrade project delivered its first sprint increment, yet cy…" at bounding box center [429, 126] width 380 height 85
click at [414, 96] on h5 "The data-analytics upgrade project delivered its first sprint increment, yet cy…" at bounding box center [429, 126] width 380 height 85
drag, startPoint x: 508, startPoint y: 94, endPoint x: 598, endPoint y: 91, distance: 89.9
click at [598, 91] on h5 "The data-analytics upgrade project delivered its first sprint increment, yet cy…" at bounding box center [429, 126] width 380 height 85
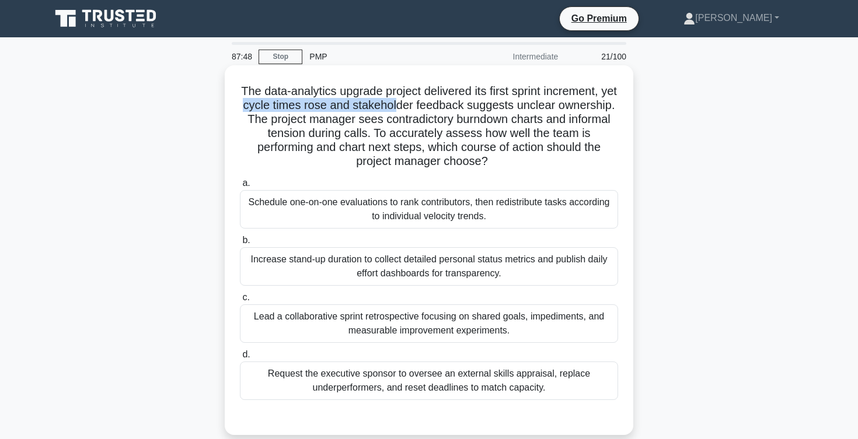
drag, startPoint x: 246, startPoint y: 105, endPoint x: 395, endPoint y: 105, distance: 148.8
click at [395, 105] on h5 "The data-analytics upgrade project delivered its first sprint increment, yet cy…" at bounding box center [429, 126] width 380 height 85
click at [336, 107] on h5 "The data-analytics upgrade project delivered its first sprint increment, yet cy…" at bounding box center [429, 126] width 380 height 85
drag, startPoint x: 333, startPoint y: 107, endPoint x: 499, endPoint y: 107, distance: 165.7
click at [498, 106] on h5 "The data-analytics upgrade project delivered its first sprint increment, yet cy…" at bounding box center [429, 126] width 380 height 85
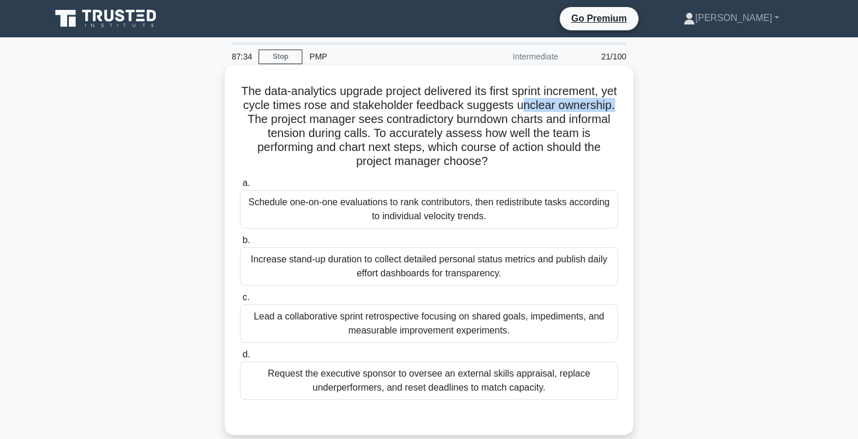
drag, startPoint x: 519, startPoint y: 107, endPoint x: 617, endPoint y: 105, distance: 98.1
click at [617, 105] on h5 "The data-analytics upgrade project delivered its first sprint increment, yet cy…" at bounding box center [429, 126] width 380 height 85
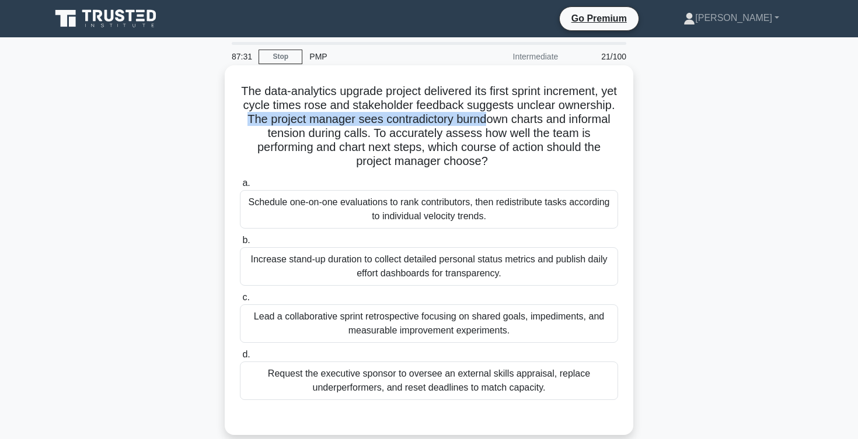
drag, startPoint x: 249, startPoint y: 117, endPoint x: 484, endPoint y: 118, distance: 235.2
click at [484, 118] on h5 "The data-analytics upgrade project delivered its first sprint increment, yet cy…" at bounding box center [429, 126] width 380 height 85
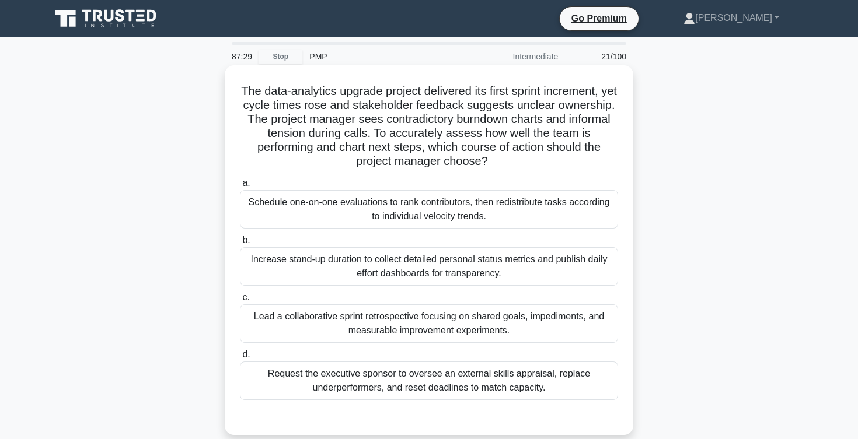
click at [496, 125] on h5 "The data-analytics upgrade project delivered its first sprint increment, yet cy…" at bounding box center [429, 126] width 380 height 85
drag, startPoint x: 457, startPoint y: 120, endPoint x: 549, endPoint y: 119, distance: 92.2
click at [549, 119] on h5 "The data-analytics upgrade project delivered its first sprint increment, yet cy…" at bounding box center [429, 126] width 380 height 85
click at [292, 123] on h5 "The data-analytics upgrade project delivered its first sprint increment, yet cy…" at bounding box center [429, 126] width 380 height 85
drag, startPoint x: 271, startPoint y: 137, endPoint x: 366, endPoint y: 134, distance: 95.1
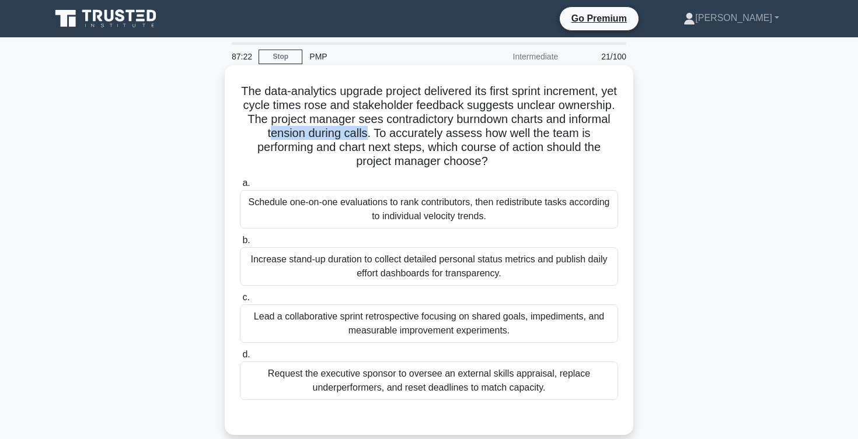
click at [366, 134] on h5 "The data-analytics upgrade project delivered its first sprint increment, yet cy…" at bounding box center [429, 126] width 380 height 85
drag, startPoint x: 378, startPoint y: 136, endPoint x: 466, endPoint y: 139, distance: 88.2
click at [466, 139] on h5 "The data-analytics upgrade project delivered its first sprint increment, yet cy…" at bounding box center [429, 126] width 380 height 85
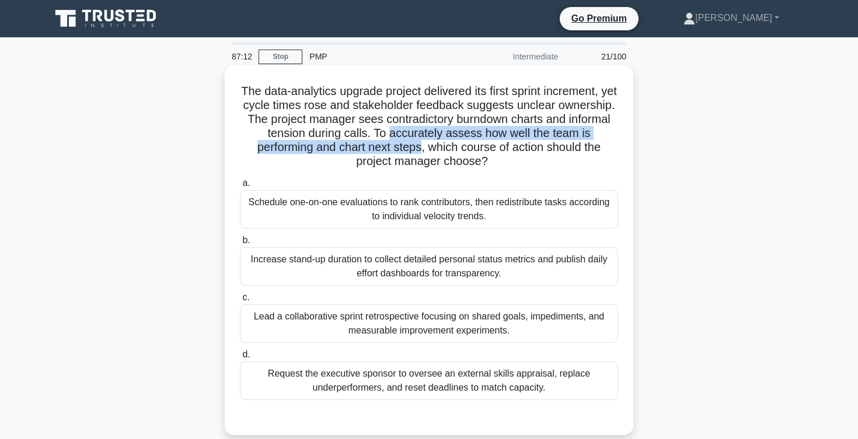
drag, startPoint x: 389, startPoint y: 137, endPoint x: 422, endPoint y: 146, distance: 34.7
click at [422, 146] on h5 "The data-analytics upgrade project delivered its first sprint increment, yet cy…" at bounding box center [429, 126] width 380 height 85
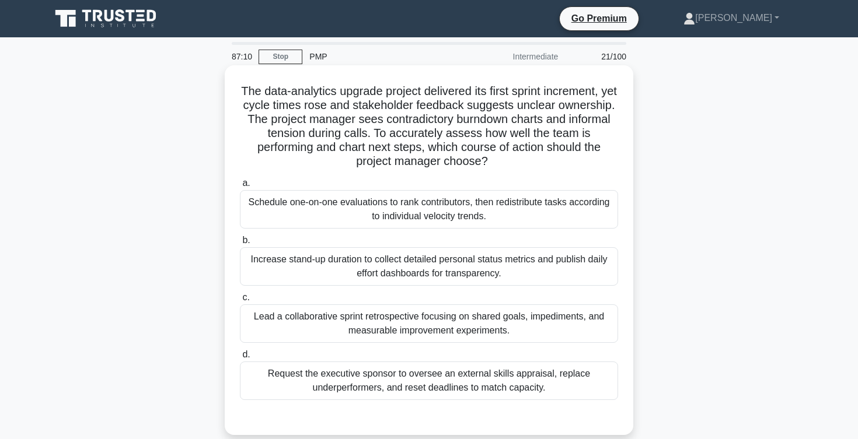
drag, startPoint x: 433, startPoint y: 146, endPoint x: 484, endPoint y: 166, distance: 55.1
click at [485, 166] on h5 "The data-analytics upgrade project delivered its first sprint increment, yet cy…" at bounding box center [429, 126] width 380 height 85
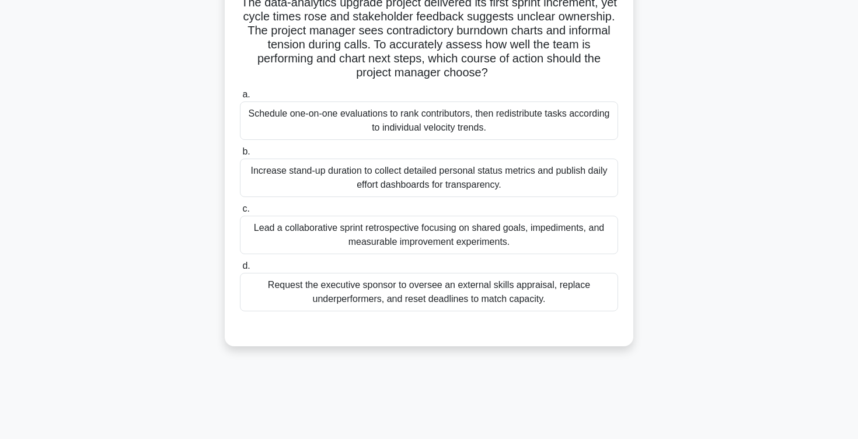
scroll to position [90, 0]
click at [424, 222] on div "Lead a collaborative sprint retrospective focusing on shared goals, impediments…" at bounding box center [429, 234] width 378 height 39
click at [240, 212] on input "c. Lead a collaborative sprint retrospective focusing on shared goals, impedime…" at bounding box center [240, 208] width 0 height 8
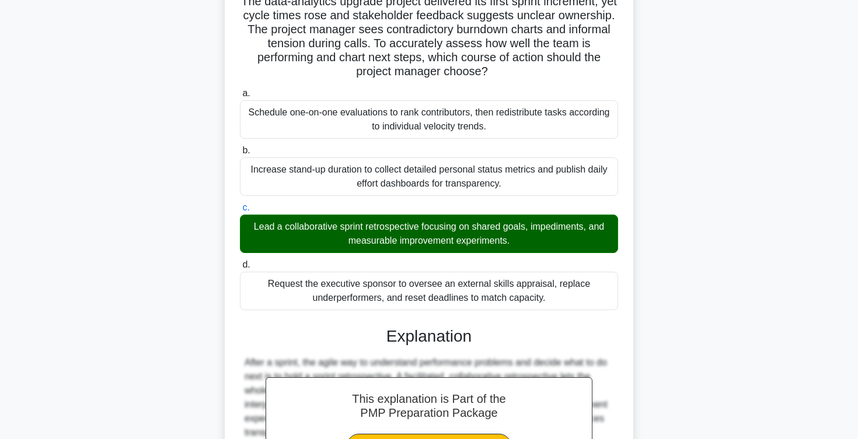
scroll to position [322, 0]
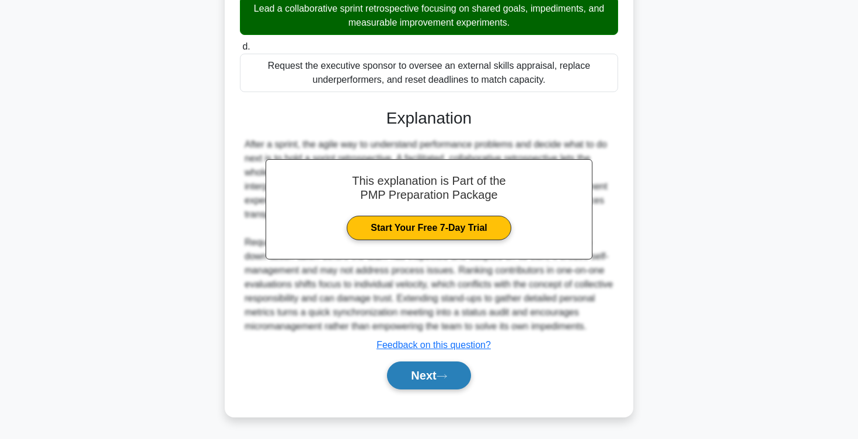
click at [413, 382] on button "Next" at bounding box center [428, 376] width 83 height 28
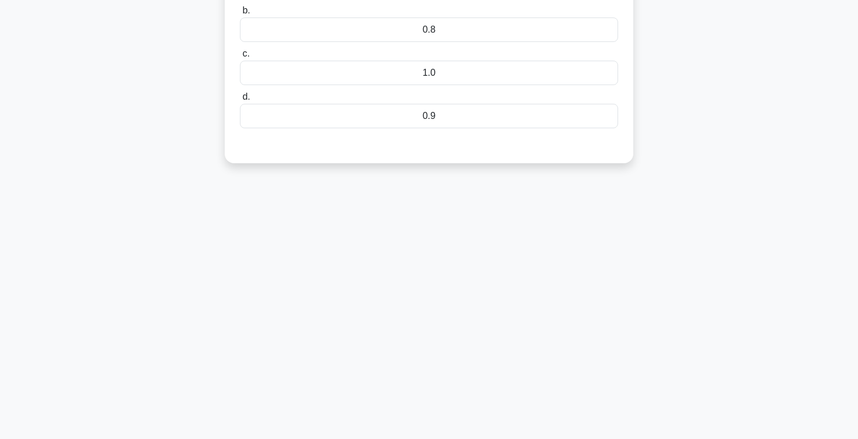
scroll to position [0, 0]
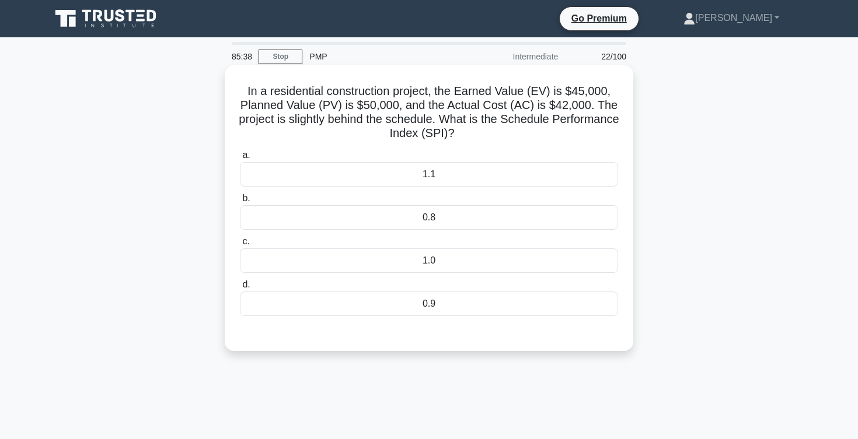
click at [424, 296] on div "0.9" at bounding box center [429, 304] width 378 height 25
click at [240, 289] on input "d. 0.9" at bounding box center [240, 285] width 0 height 8
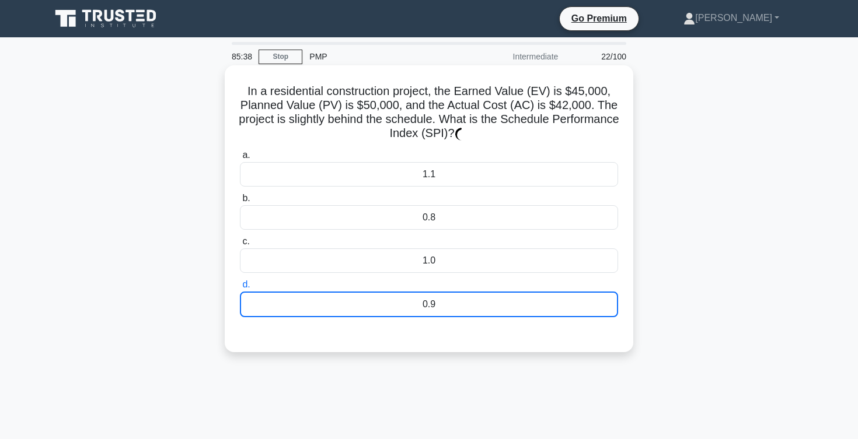
click at [424, 296] on div "0.9" at bounding box center [429, 305] width 378 height 26
click at [240, 289] on input "d. 0.9" at bounding box center [240, 285] width 0 height 8
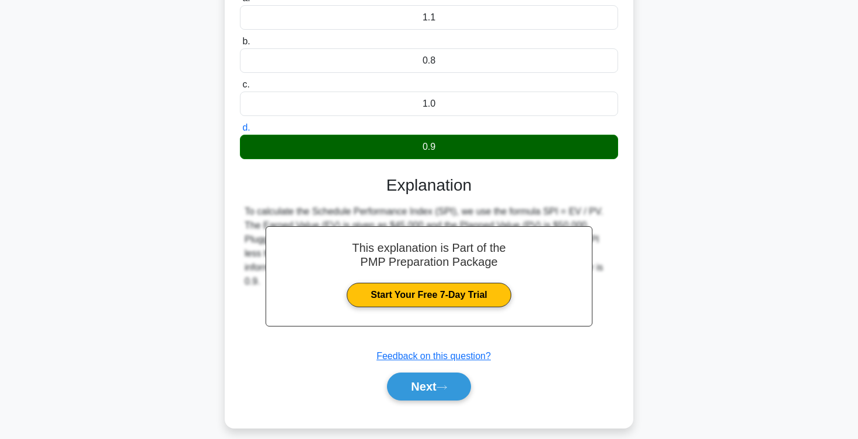
scroll to position [191, 0]
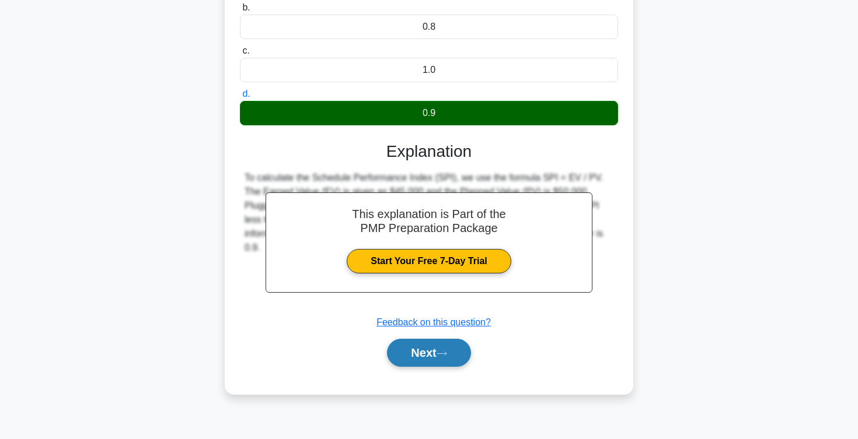
click at [420, 357] on button "Next" at bounding box center [428, 353] width 83 height 28
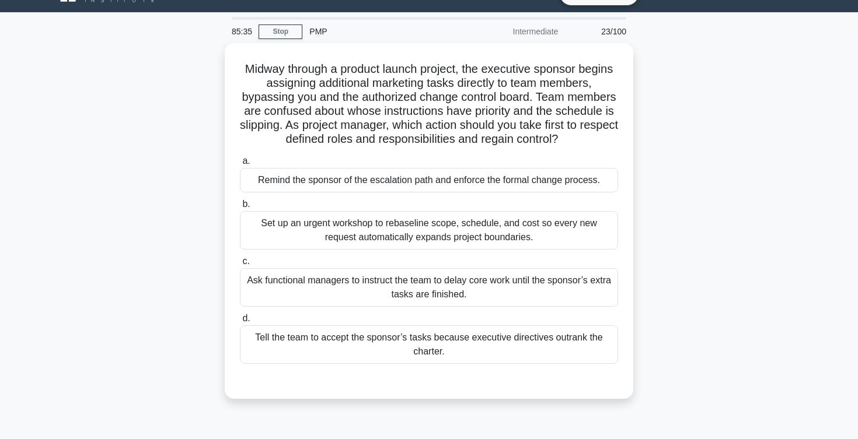
scroll to position [0, 0]
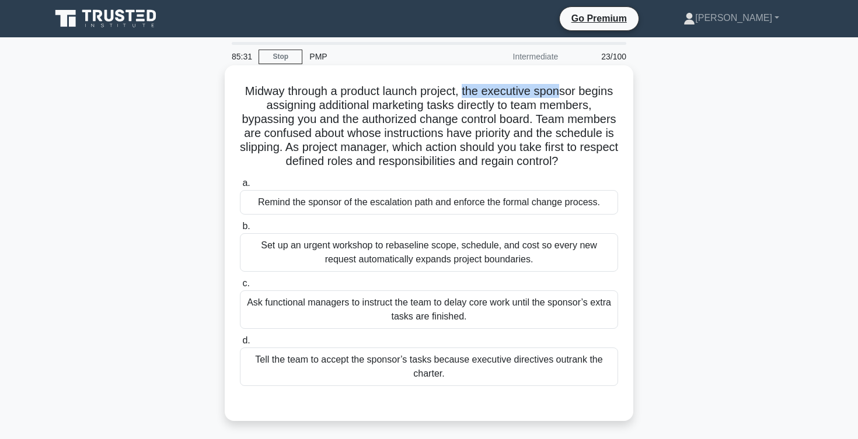
drag, startPoint x: 463, startPoint y: 90, endPoint x: 567, endPoint y: 89, distance: 104.5
click at [563, 89] on h5 "Midway through a product launch project, the executive sponsor begins assigning…" at bounding box center [429, 126] width 380 height 85
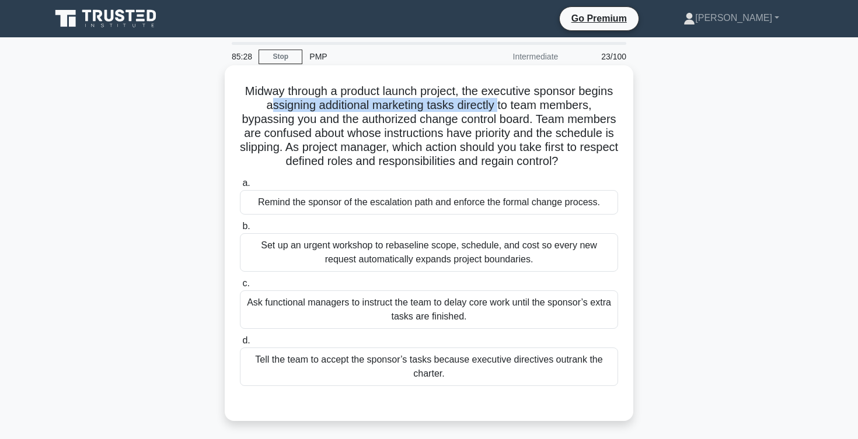
drag, startPoint x: 246, startPoint y: 105, endPoint x: 471, endPoint y: 107, distance: 225.3
click at [471, 107] on h5 "Midway through a product launch project, the executive sponsor begins assigning…" at bounding box center [429, 126] width 380 height 85
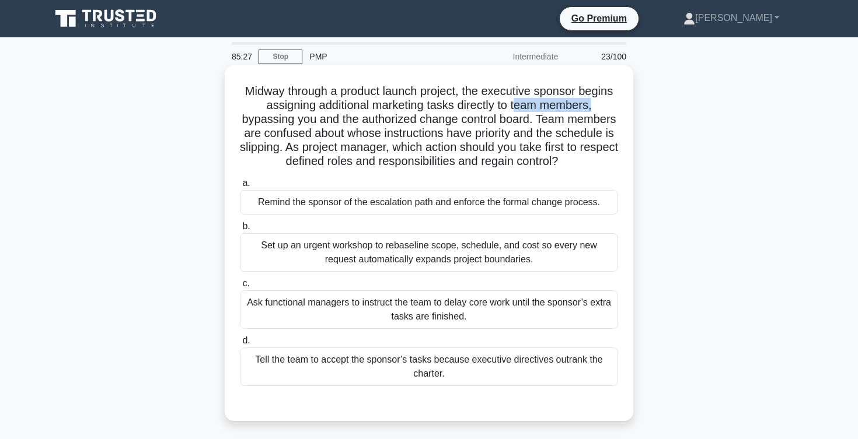
drag, startPoint x: 486, startPoint y: 107, endPoint x: 566, endPoint y: 102, distance: 80.7
click at [566, 102] on h5 "Midway through a product launch project, the executive sponsor begins assigning…" at bounding box center [429, 126] width 380 height 85
drag, startPoint x: 574, startPoint y: 104, endPoint x: 605, endPoint y: 107, distance: 31.1
click at [605, 106] on h5 "Midway through a product launch project, the executive sponsor begins assigning…" at bounding box center [429, 126] width 380 height 85
drag, startPoint x: 289, startPoint y: 120, endPoint x: 467, endPoint y: 108, distance: 178.4
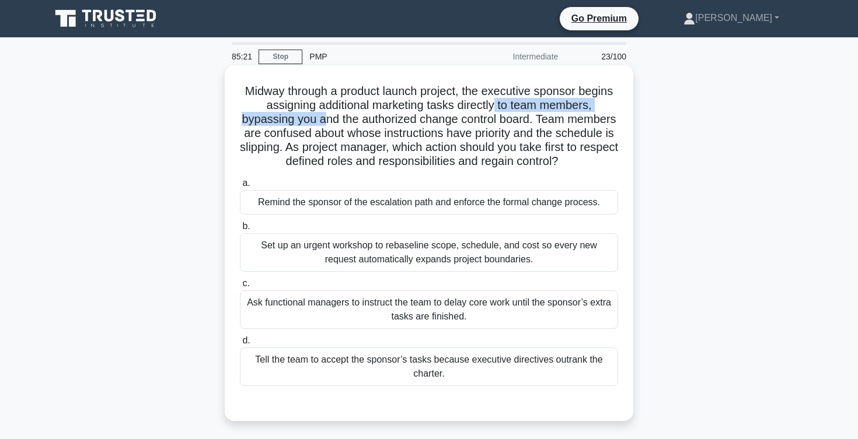
click at [467, 108] on h5 "Midway through a product launch project, the executive sponsor begins assigning…" at bounding box center [429, 126] width 380 height 85
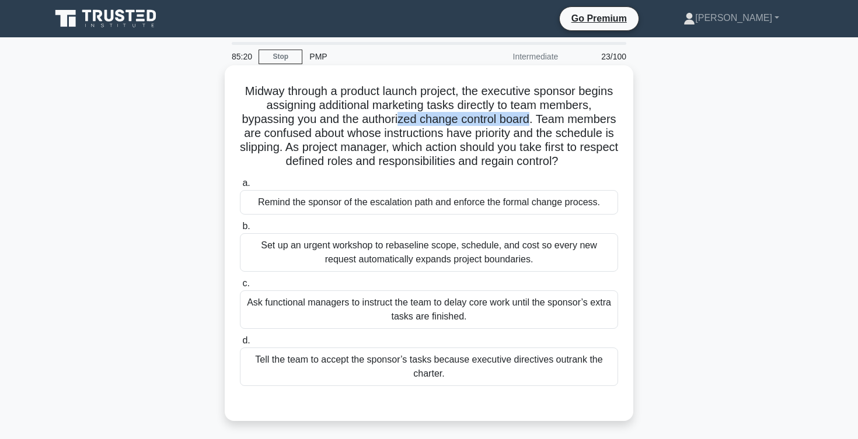
drag, startPoint x: 488, startPoint y: 125, endPoint x: 362, endPoint y: 124, distance: 126.6
click at [362, 124] on h5 "Midway through a product launch project, the executive sponsor begins assigning…" at bounding box center [429, 126] width 380 height 85
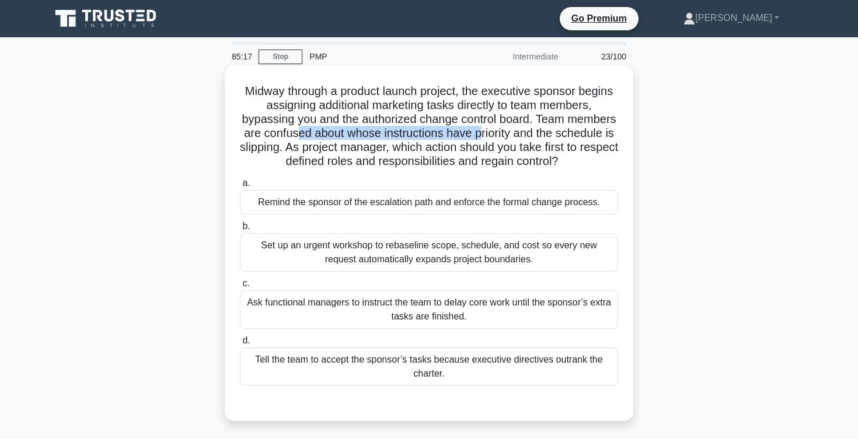
drag, startPoint x: 288, startPoint y: 135, endPoint x: 469, endPoint y: 136, distance: 180.9
click at [469, 136] on h5 "Midway through a product launch project, the executive sponsor begins assigning…" at bounding box center [429, 126] width 380 height 85
drag, startPoint x: 483, startPoint y: 135, endPoint x: 575, endPoint y: 132, distance: 92.3
click at [575, 132] on h5 "Midway through a product launch project, the executive sponsor begins assigning…" at bounding box center [429, 126] width 380 height 85
drag, startPoint x: 242, startPoint y: 146, endPoint x: 270, endPoint y: 142, distance: 27.6
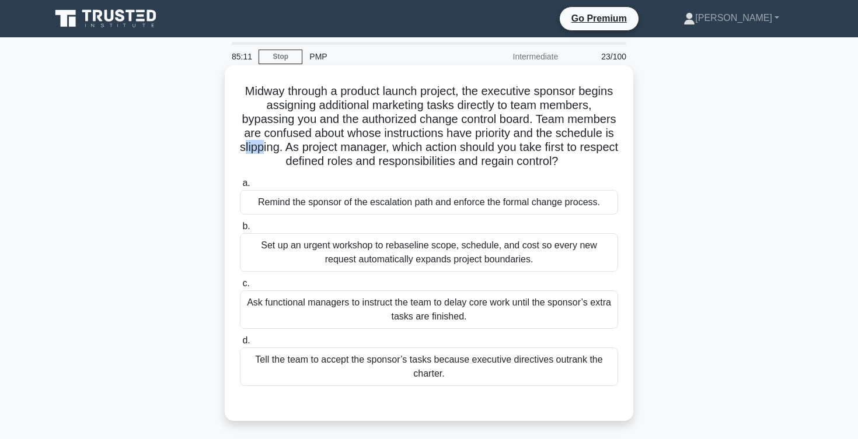
click at [268, 144] on h5 "Midway through a product launch project, the executive sponsor begins assigning…" at bounding box center [429, 126] width 380 height 85
drag, startPoint x: 287, startPoint y: 145, endPoint x: 399, endPoint y: 149, distance: 111.5
click at [399, 149] on h5 "Midway through a product launch project, the executive sponsor begins assigning…" at bounding box center [429, 126] width 380 height 85
drag, startPoint x: 437, startPoint y: 152, endPoint x: 582, endPoint y: 156, distance: 144.8
click at [582, 156] on h5 "Midway through a product launch project, the executive sponsor begins assigning…" at bounding box center [429, 126] width 380 height 85
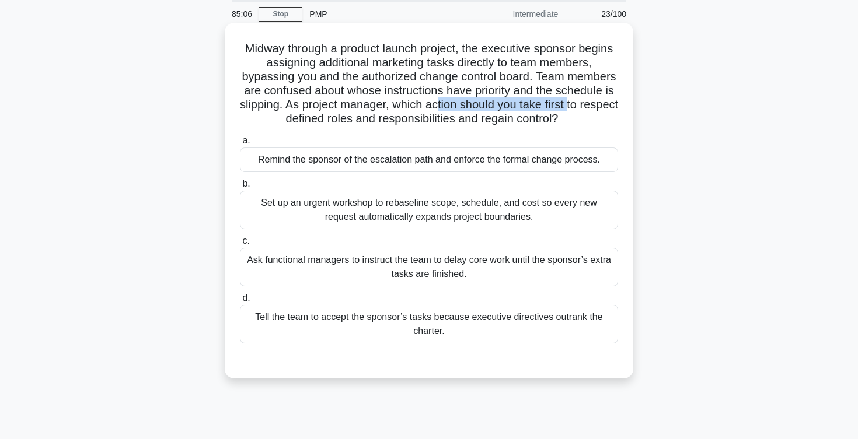
scroll to position [54, 0]
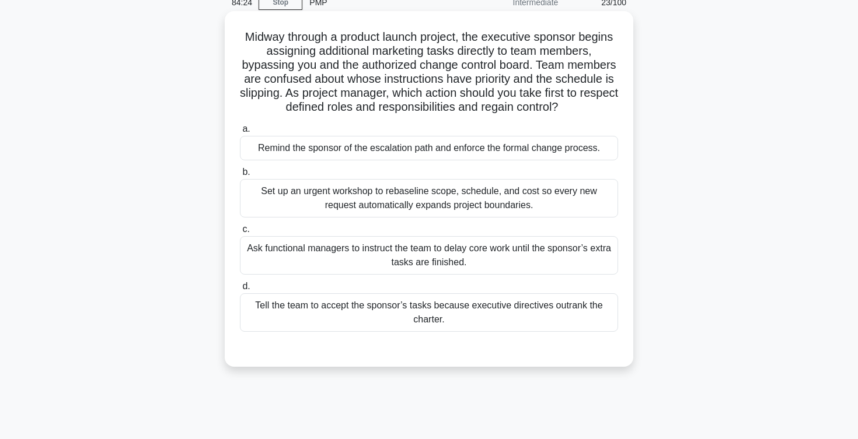
click at [330, 156] on div "Remind the sponsor of the escalation path and enforce the formal change process." at bounding box center [429, 148] width 378 height 25
click at [240, 133] on input "a. Remind the sponsor of the escalation path and enforce the formal change proc…" at bounding box center [240, 129] width 0 height 8
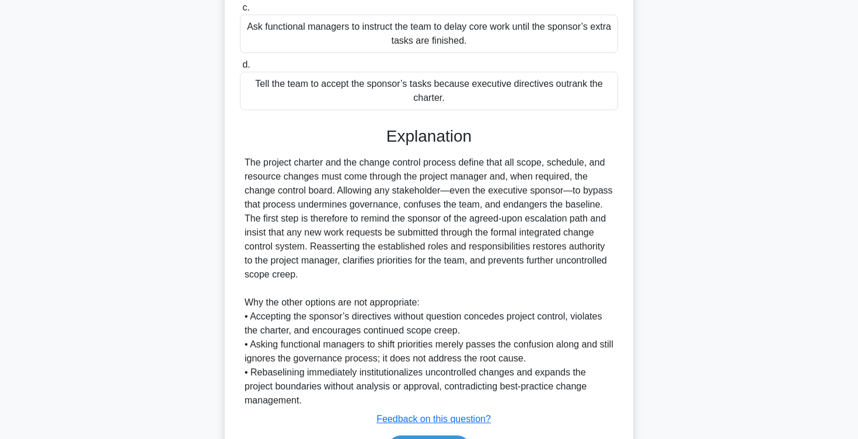
scroll to position [350, 0]
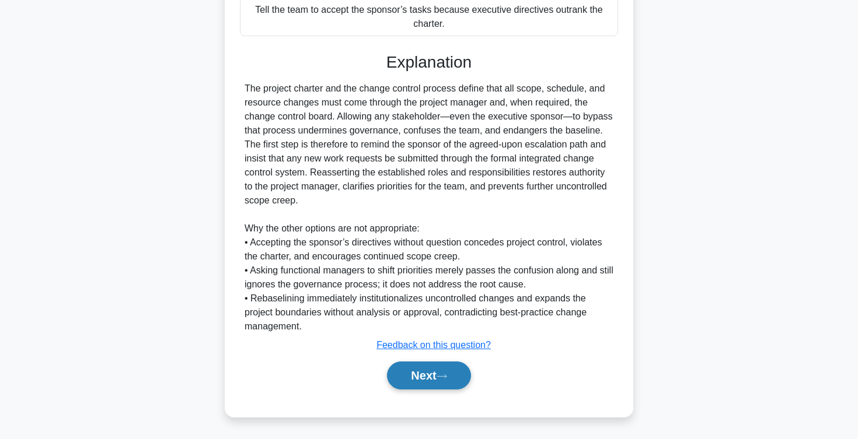
click at [429, 374] on button "Next" at bounding box center [428, 376] width 83 height 28
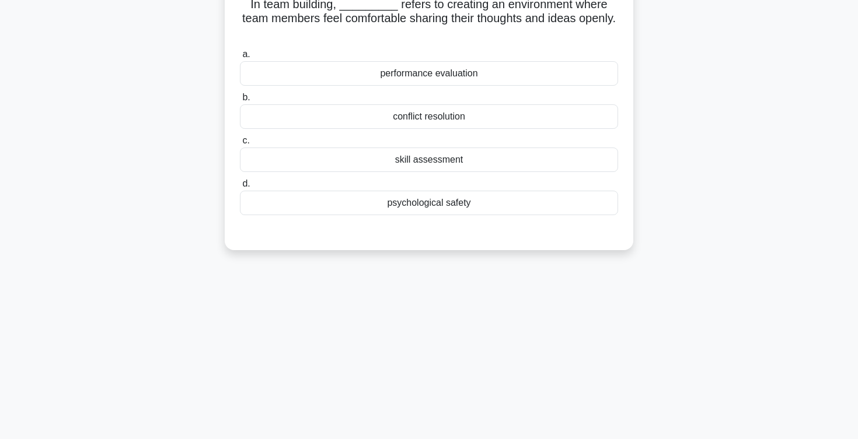
scroll to position [0, 0]
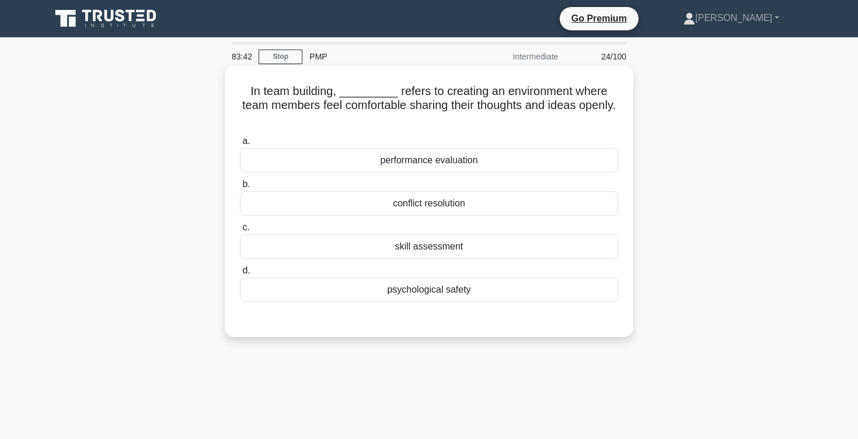
drag, startPoint x: 443, startPoint y: 107, endPoint x: 616, endPoint y: 106, distance: 172.1
click at [616, 106] on h5 "In team building, _________ refers to creating an environment where team member…" at bounding box center [429, 105] width 380 height 43
click at [403, 293] on div "psychological safety" at bounding box center [429, 290] width 378 height 25
click at [240, 275] on input "d. psychological safety" at bounding box center [240, 271] width 0 height 8
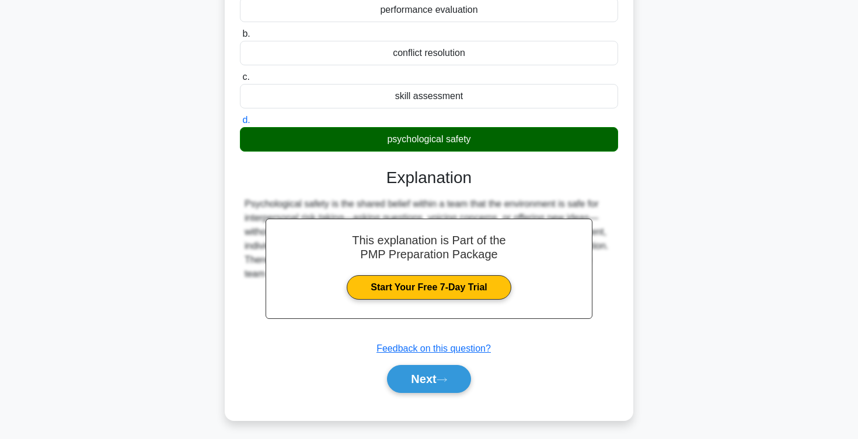
scroll to position [191, 0]
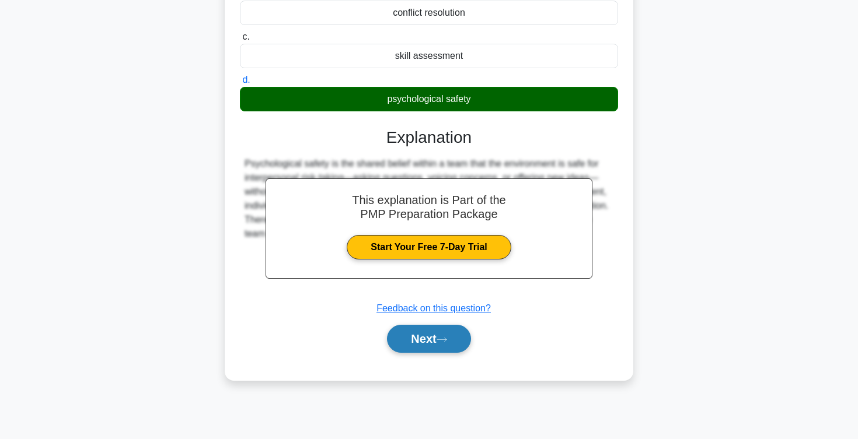
click at [427, 338] on button "Next" at bounding box center [428, 339] width 83 height 28
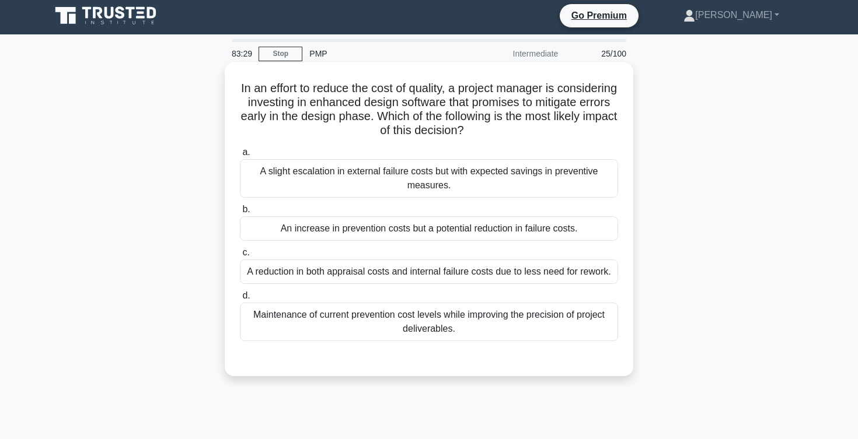
scroll to position [2, 0]
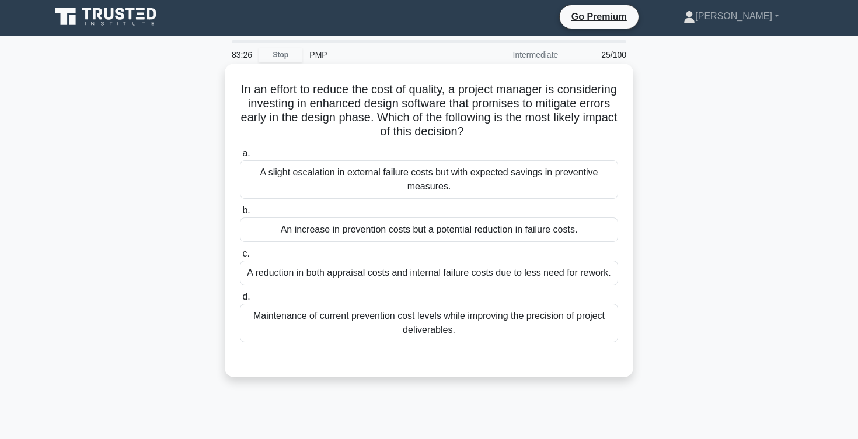
click at [350, 92] on h5 "In an effort to reduce the cost of quality, a project manager is considering in…" at bounding box center [429, 110] width 380 height 57
drag, startPoint x: 407, startPoint y: 90, endPoint x: 476, endPoint y: 93, distance: 68.3
click at [476, 93] on h5 "In an effort to reduce the cost of quality, a project manager is considering in…" at bounding box center [429, 110] width 380 height 57
drag, startPoint x: 257, startPoint y: 105, endPoint x: 435, endPoint y: 107, distance: 178.0
click at [435, 107] on h5 "In an effort to reduce the cost of quality, a project manager is considering in…" at bounding box center [429, 110] width 380 height 57
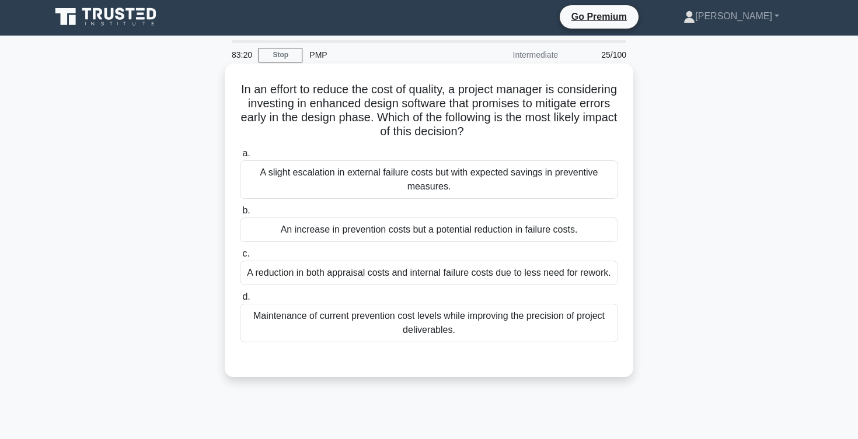
click at [420, 104] on h5 "In an effort to reduce the cost of quality, a project manager is considering in…" at bounding box center [429, 110] width 380 height 57
drag, startPoint x: 382, startPoint y: 103, endPoint x: 516, endPoint y: 108, distance: 133.7
click at [516, 108] on h5 "In an effort to reduce the cost of quality, a project manager is considering in…" at bounding box center [429, 110] width 380 height 57
drag, startPoint x: 250, startPoint y: 116, endPoint x: 323, endPoint y: 124, distance: 72.8
click at [323, 123] on h5 "In an effort to reduce the cost of quality, a project manager is considering in…" at bounding box center [429, 110] width 380 height 57
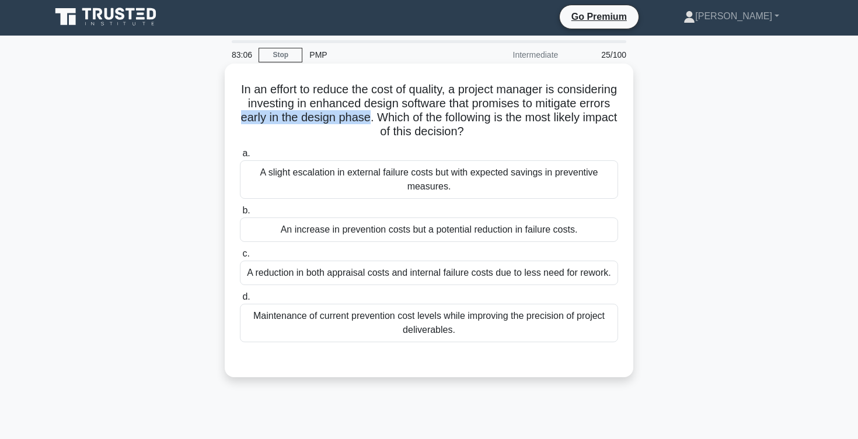
drag, startPoint x: 329, startPoint y: 118, endPoint x: 453, endPoint y: 122, distance: 124.9
click at [453, 122] on h5 "In an effort to reduce the cost of quality, a project manager is considering in…" at bounding box center [429, 110] width 380 height 57
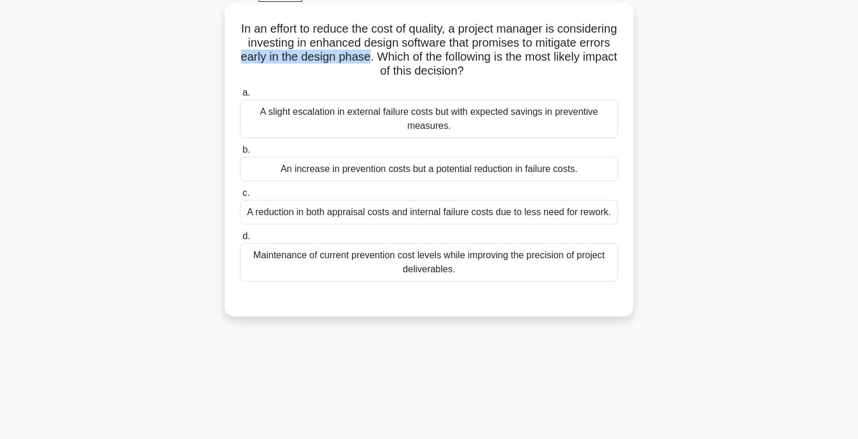
scroll to position [64, 0]
click at [404, 171] on div "An increase in prevention costs but a potential reduction in failure costs." at bounding box center [429, 168] width 378 height 25
click at [240, 153] on input "b. An increase in prevention costs but a potential reduction in failure costs." at bounding box center [240, 149] width 0 height 8
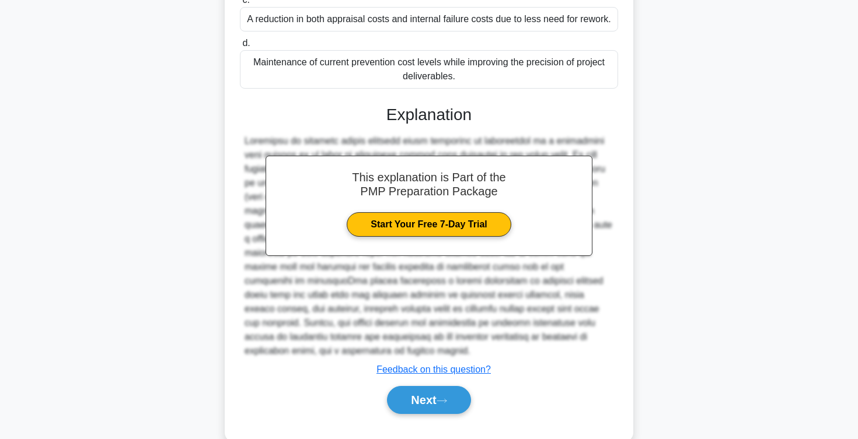
scroll to position [266, 0]
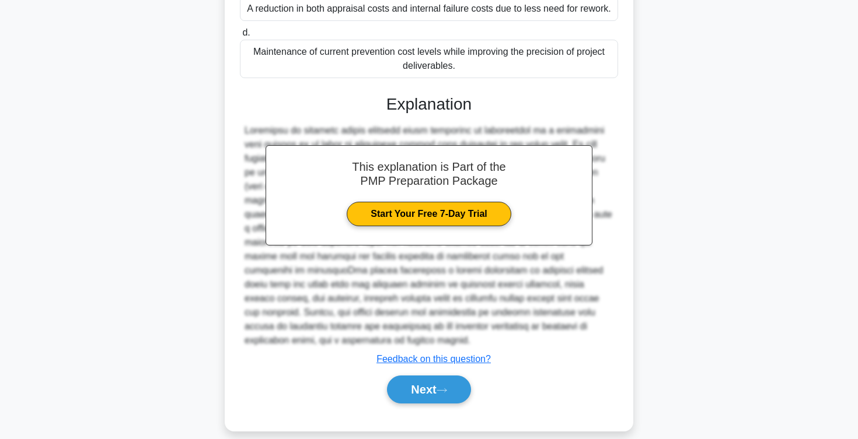
click at [406, 390] on div "Next" at bounding box center [429, 389] width 378 height 37
click at [411, 381] on button "Next" at bounding box center [428, 390] width 83 height 28
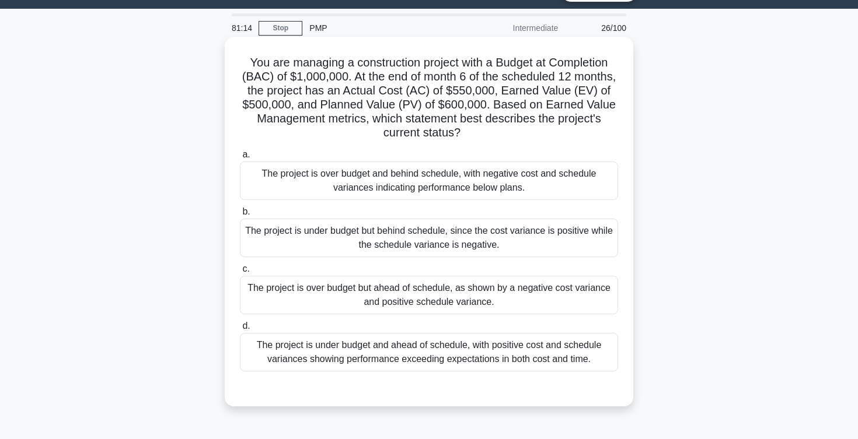
scroll to position [35, 0]
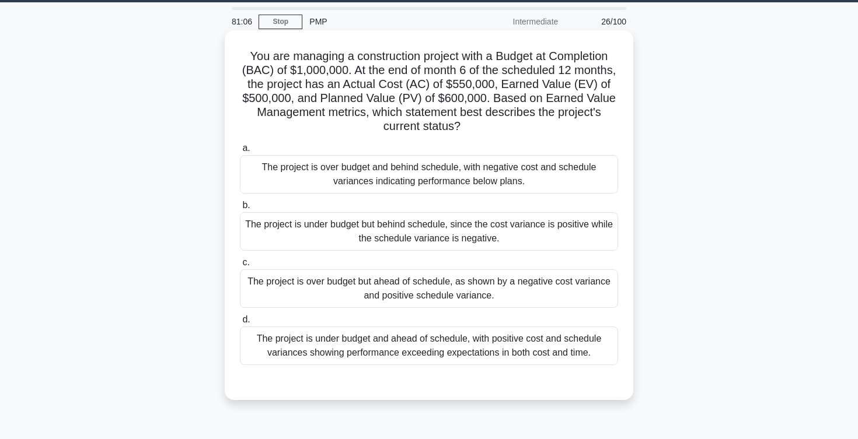
click at [404, 180] on div "The project is over budget and behind schedule, with negative cost and schedule…" at bounding box center [429, 174] width 378 height 39
click at [240, 152] on input "a. The project is over budget and behind schedule, with negative cost and sched…" at bounding box center [240, 149] width 0 height 8
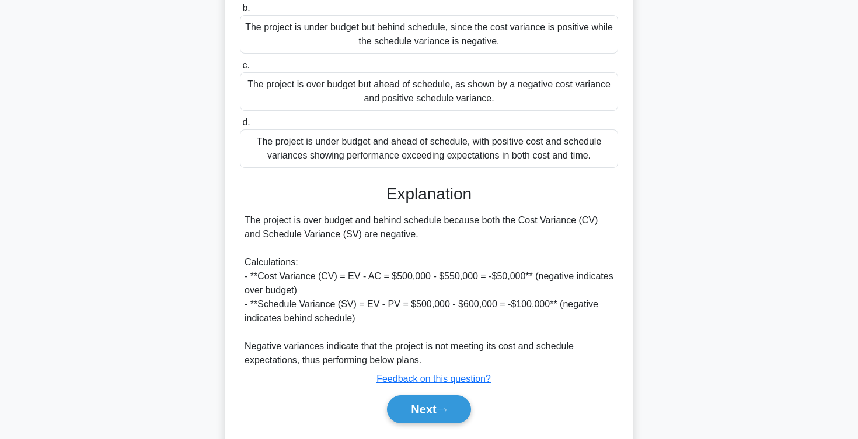
scroll to position [266, 0]
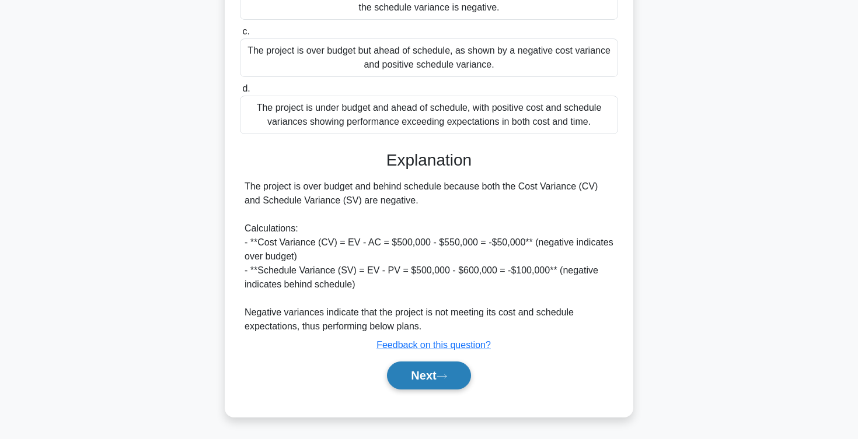
click at [421, 379] on button "Next" at bounding box center [428, 376] width 83 height 28
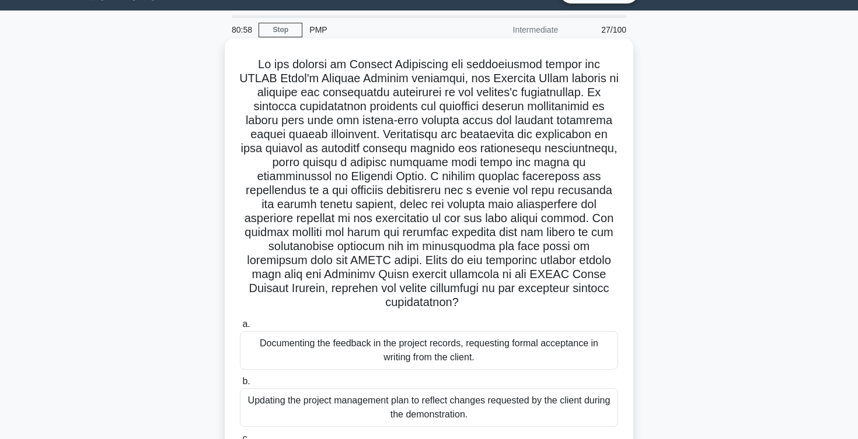
scroll to position [21, 0]
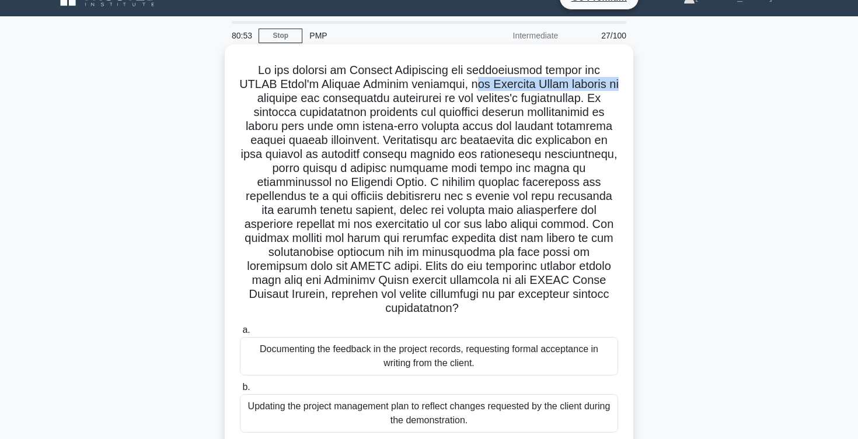
drag, startPoint x: 432, startPoint y: 88, endPoint x: 579, endPoint y: 88, distance: 146.5
click at [577, 88] on h5 ".spinner_0XTQ{transform-origin:center;animation:spinner_y6GP .75s linear infini…" at bounding box center [429, 189] width 380 height 253
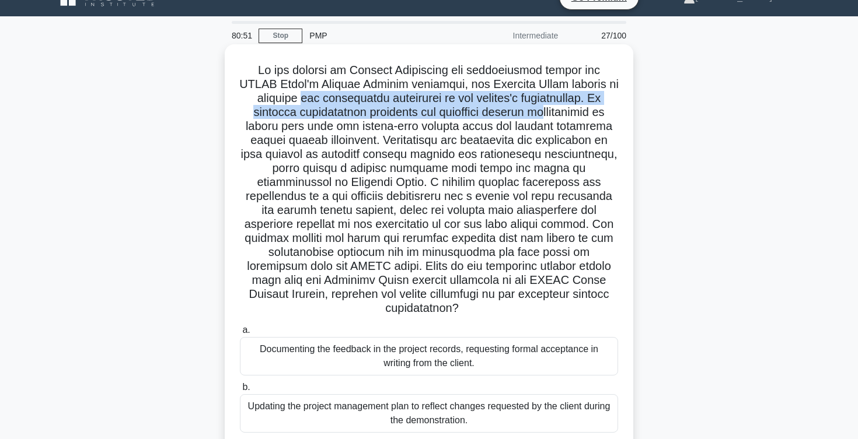
drag, startPoint x: 260, startPoint y: 97, endPoint x: 505, endPoint y: 106, distance: 245.2
click at [502, 105] on h5 ".spinner_0XTQ{transform-origin:center;animation:spinner_y6GP .75s linear infini…" at bounding box center [429, 189] width 380 height 253
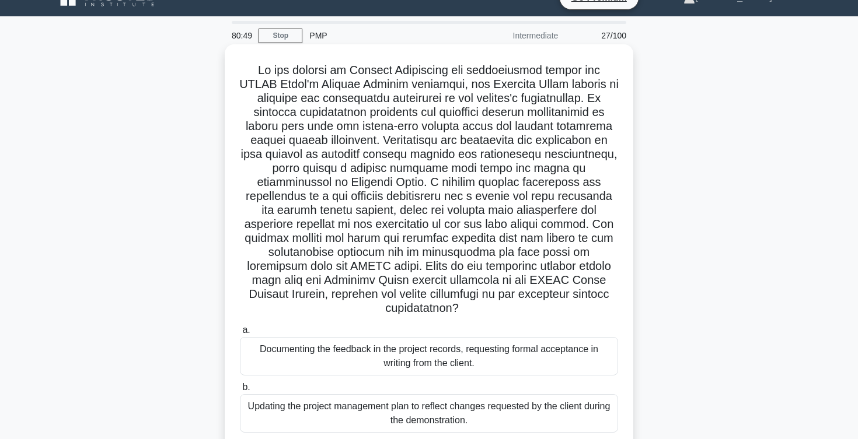
click at [333, 144] on h5 ".spinner_0XTQ{transform-origin:center;animation:spinner_y6GP .75s linear infini…" at bounding box center [429, 189] width 380 height 253
drag, startPoint x: 244, startPoint y: 114, endPoint x: 484, endPoint y: 123, distance: 240.0
click at [480, 120] on h5 ".spinner_0XTQ{transform-origin:center;animation:spinner_y6GP .75s linear infini…" at bounding box center [429, 189] width 380 height 253
drag, startPoint x: 498, startPoint y: 130, endPoint x: 582, endPoint y: 135, distance: 84.2
click at [582, 135] on h5 ".spinner_0XTQ{transform-origin:center;animation:spinner_y6GP .75s linear infini…" at bounding box center [429, 189] width 380 height 253
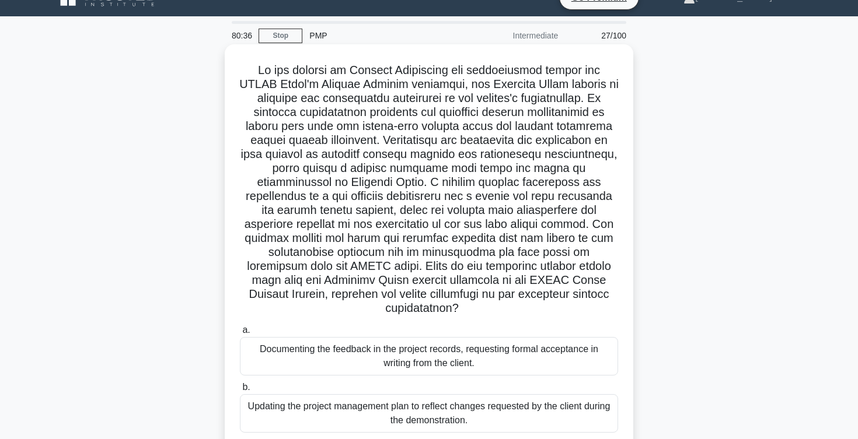
click at [323, 159] on h5 ".spinner_0XTQ{transform-origin:center;animation:spinner_y6GP .75s linear infini…" at bounding box center [429, 189] width 380 height 253
drag, startPoint x: 305, startPoint y: 141, endPoint x: 526, endPoint y: 143, distance: 221.8
click at [526, 143] on h5 ".spinner_0XTQ{transform-origin:center;animation:spinner_y6GP .75s linear infini…" at bounding box center [429, 189] width 380 height 253
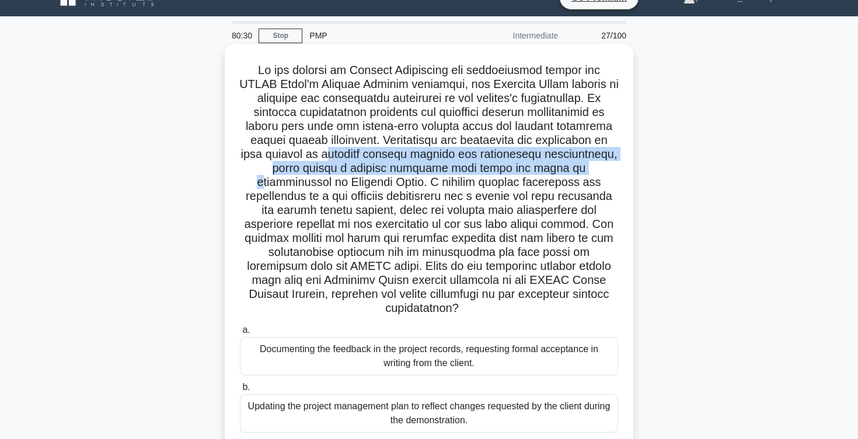
drag, startPoint x: 257, startPoint y: 156, endPoint x: 483, endPoint y: 167, distance: 226.1
click at [483, 167] on h5 ".spinner_0XTQ{transform-origin:center;animation:spinner_y6GP .75s linear infini…" at bounding box center [429, 189] width 380 height 253
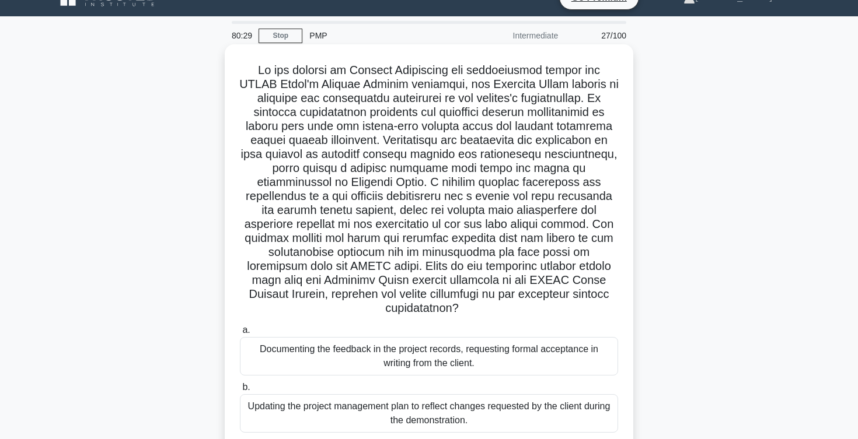
click at [507, 164] on h5 ".spinner_0XTQ{transform-origin:center;animation:spinner_y6GP .75s linear infini…" at bounding box center [429, 189] width 380 height 253
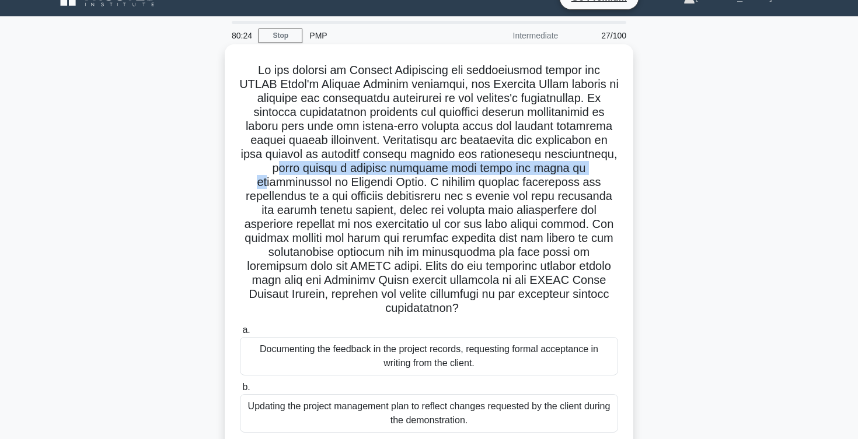
drag, startPoint x: 537, startPoint y: 152, endPoint x: 504, endPoint y: 170, distance: 37.9
click at [501, 169] on h5 ".spinner_0XTQ{transform-origin:center;animation:spinner_y6GP .75s linear infini…" at bounding box center [429, 189] width 380 height 253
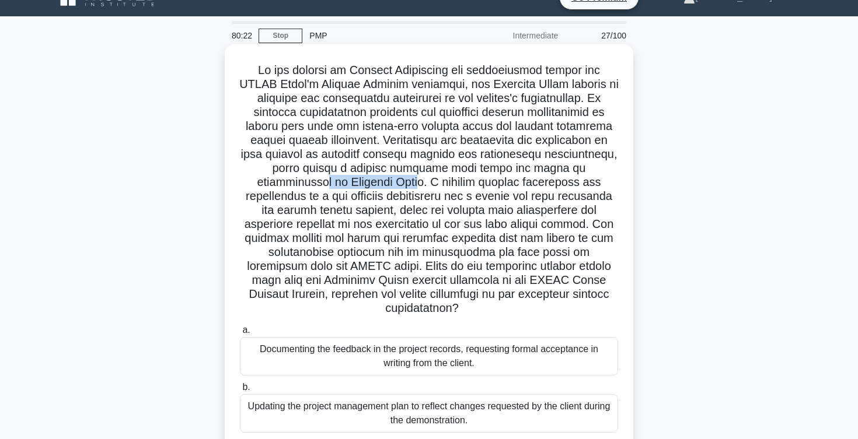
drag, startPoint x: 536, startPoint y: 169, endPoint x: 266, endPoint y: 185, distance: 271.2
click at [266, 185] on h5 ".spinner_0XTQ{transform-origin:center;animation:spinner_y6GP .75s linear infini…" at bounding box center [429, 189] width 380 height 253
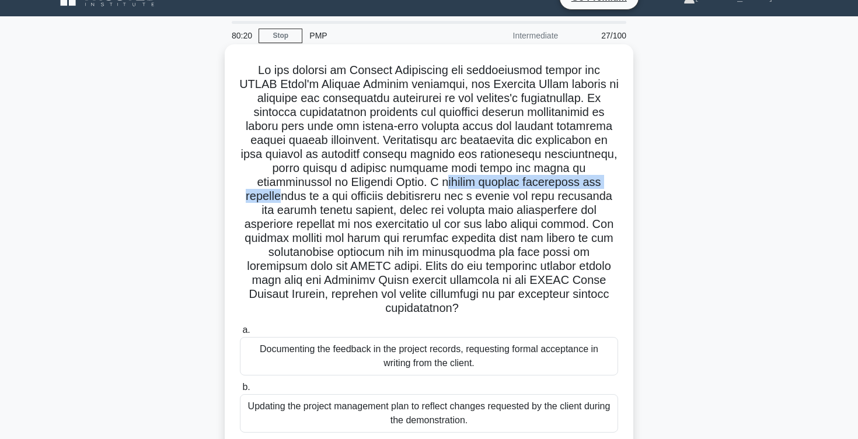
drag, startPoint x: 296, startPoint y: 180, endPoint x: 516, endPoint y: 186, distance: 220.6
click at [514, 184] on h5 ".spinner_0XTQ{transform-origin:center;animation:spinner_y6GP .75s linear infini…" at bounding box center [429, 189] width 380 height 253
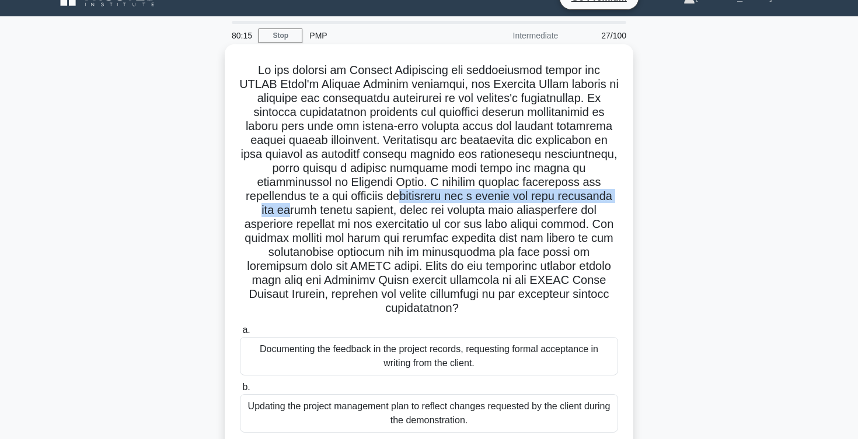
drag, startPoint x: 264, startPoint y: 199, endPoint x: 503, endPoint y: 196, distance: 238.7
click at [503, 196] on h5 ".spinner_0XTQ{transform-origin:center;animation:spinner_y6GP .75s linear infini…" at bounding box center [429, 189] width 380 height 253
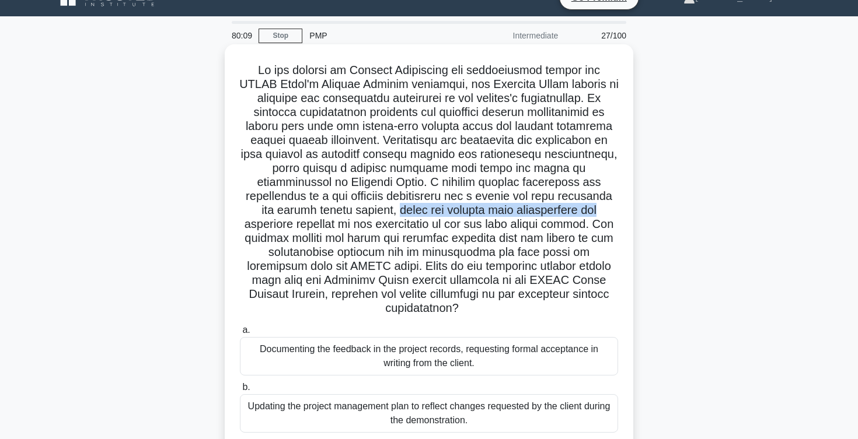
drag, startPoint x: 254, startPoint y: 215, endPoint x: 474, endPoint y: 214, distance: 219.4
click at [472, 212] on h5 ".spinner_0XTQ{transform-origin:center;animation:spinner_y6GP .75s linear infini…" at bounding box center [429, 189] width 380 height 253
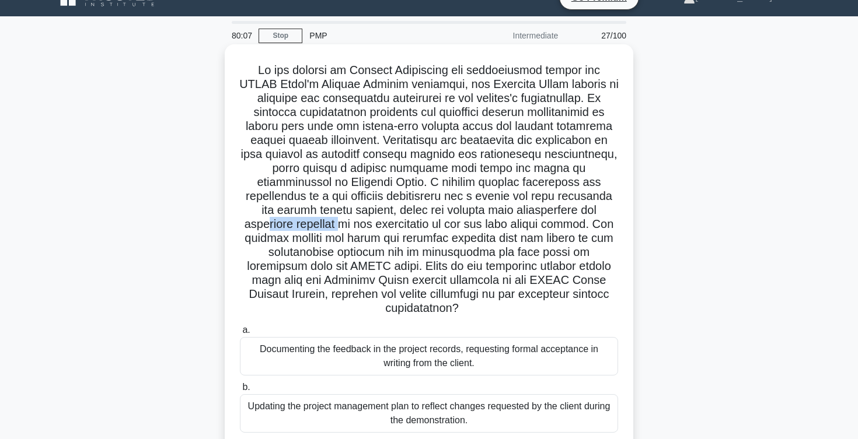
drag, startPoint x: 499, startPoint y: 212, endPoint x: 588, endPoint y: 219, distance: 89.6
click at [588, 219] on h5 ".spinner_0XTQ{transform-origin:center;animation:spinner_y6GP .75s linear infini…" at bounding box center [429, 189] width 380 height 253
click at [317, 232] on h5 ".spinner_0XTQ{transform-origin:center;animation:spinner_y6GP .75s linear infini…" at bounding box center [429, 189] width 380 height 253
drag, startPoint x: 327, startPoint y: 221, endPoint x: 445, endPoint y: 223, distance: 117.9
click at [445, 223] on h5 ".spinner_0XTQ{transform-origin:center;animation:spinner_y6GP .75s linear infini…" at bounding box center [429, 189] width 380 height 253
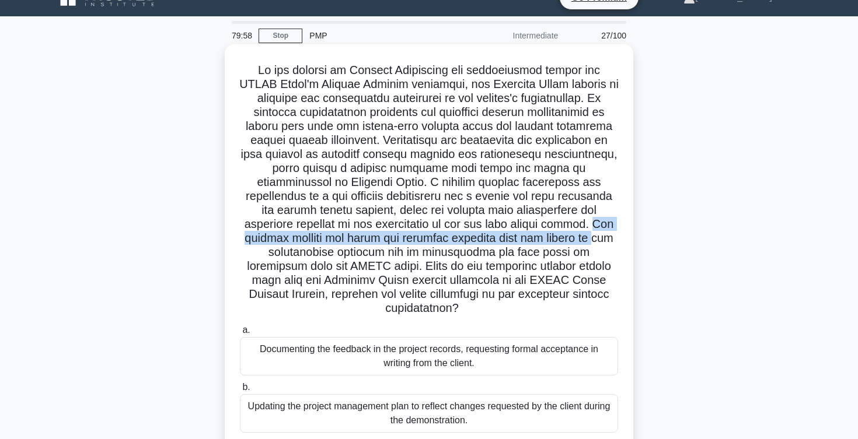
drag, startPoint x: 457, startPoint y: 225, endPoint x: 446, endPoint y: 235, distance: 14.9
click at [446, 234] on h5 ".spinner_0XTQ{transform-origin:center;animation:spinner_y6GP .75s linear infini…" at bounding box center [429, 189] width 380 height 253
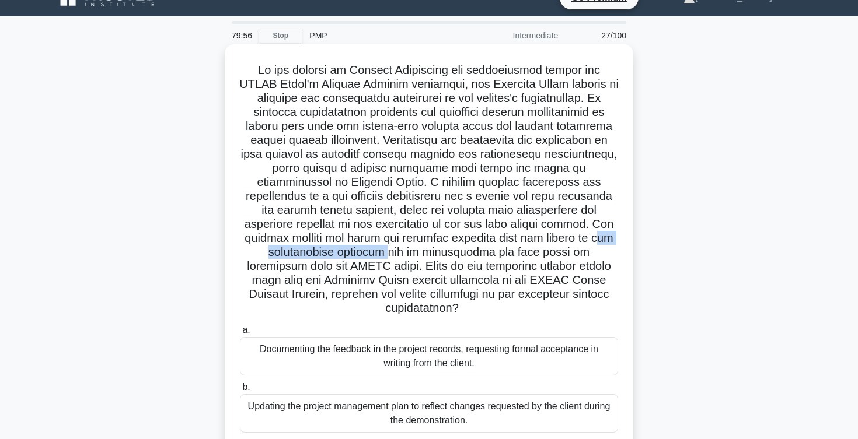
drag, startPoint x: 452, startPoint y: 238, endPoint x: 593, endPoint y: 235, distance: 140.7
click at [592, 233] on h5 ".spinner_0XTQ{transform-origin:center;animation:spinner_y6GP .75s linear infini…" at bounding box center [429, 189] width 380 height 253
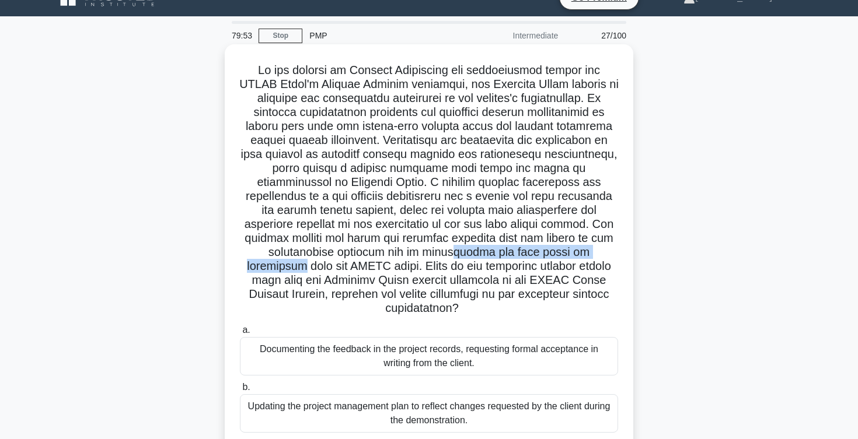
drag, startPoint x: 271, startPoint y: 249, endPoint x: 459, endPoint y: 255, distance: 187.4
click at [458, 254] on h5 ".spinner_0XTQ{transform-origin:center;animation:spinner_y6GP .75s linear infini…" at bounding box center [429, 189] width 380 height 253
drag, startPoint x: 547, startPoint y: 253, endPoint x: 568, endPoint y: 254, distance: 20.4
click at [568, 253] on h5 ".spinner_0XTQ{transform-origin:center;animation:spinner_y6GP .75s linear infini…" at bounding box center [429, 189] width 380 height 253
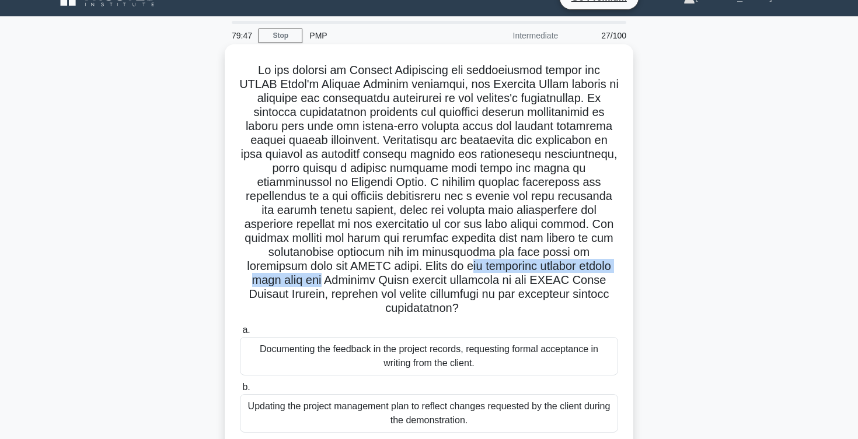
drag, startPoint x: 275, startPoint y: 266, endPoint x: 487, endPoint y: 265, distance: 211.2
click at [487, 265] on h5 ".spinner_0XTQ{transform-origin:center;animation:spinner_y6GP .75s linear infini…" at bounding box center [429, 189] width 380 height 253
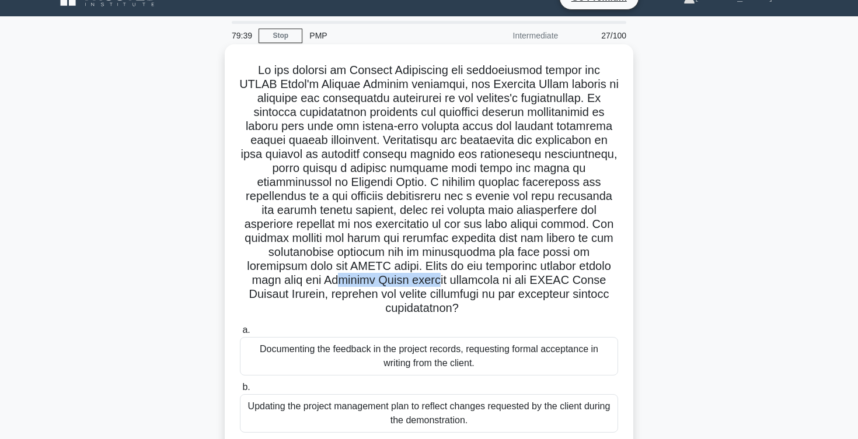
drag, startPoint x: 493, startPoint y: 266, endPoint x: 593, endPoint y: 273, distance: 100.1
click at [593, 272] on h5 ".spinner_0XTQ{transform-origin:center;animation:spinner_y6GP .75s linear infini…" at bounding box center [429, 189] width 380 height 253
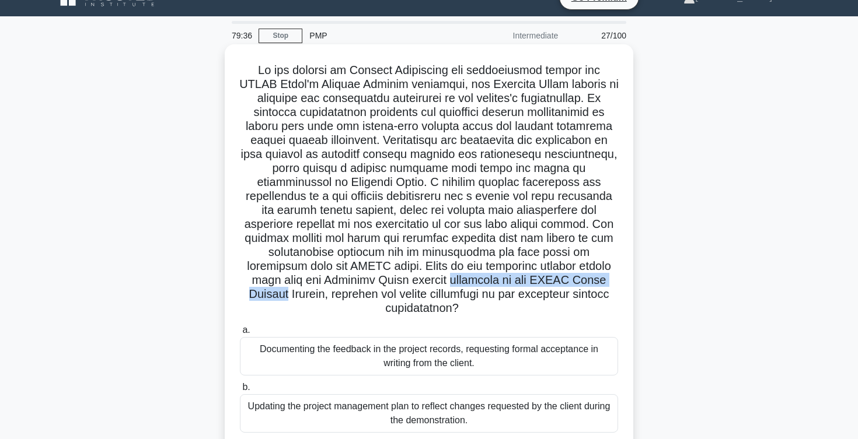
drag, startPoint x: 255, startPoint y: 284, endPoint x: 479, endPoint y: 294, distance: 224.3
click at [478, 293] on h5 ".spinner_0XTQ{transform-origin:center;animation:spinner_y6GP .75s linear infini…" at bounding box center [429, 189] width 380 height 253
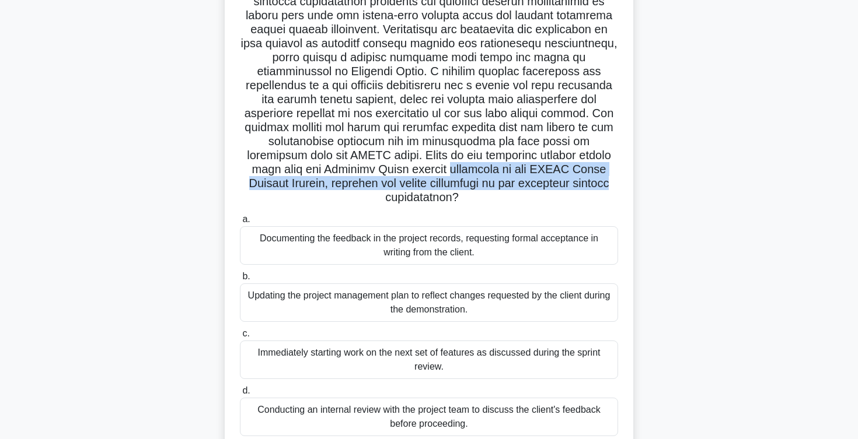
scroll to position [139, 0]
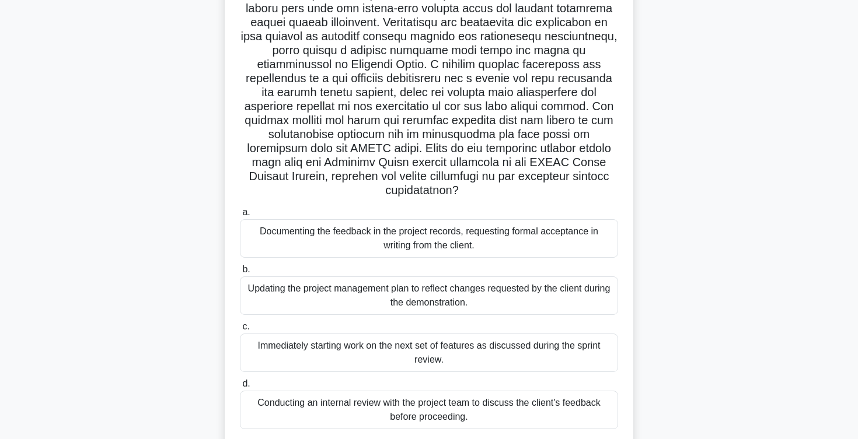
click at [479, 181] on h5 ".spinner_0XTQ{transform-origin:center;animation:spinner_y6GP .75s linear infini…" at bounding box center [429, 71] width 380 height 253
drag, startPoint x: 317, startPoint y: 173, endPoint x: 561, endPoint y: 174, distance: 243.9
click at [561, 174] on h5 ".spinner_0XTQ{transform-origin:center;animation:spinner_y6GP .75s linear infini…" at bounding box center [429, 71] width 380 height 253
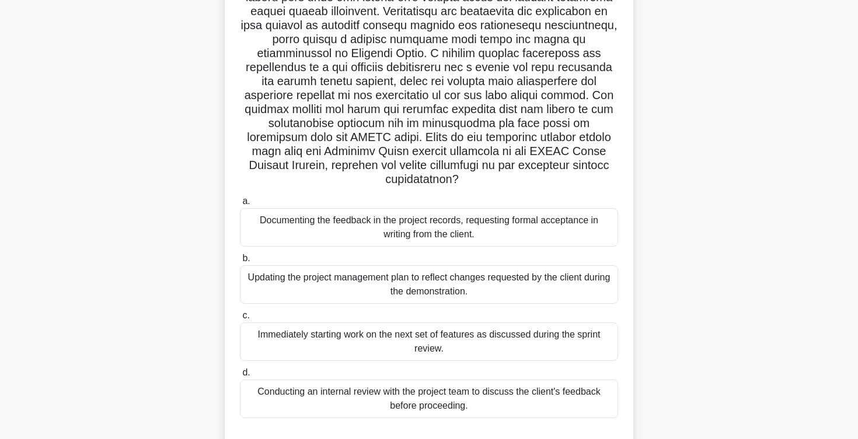
scroll to position [144, 0]
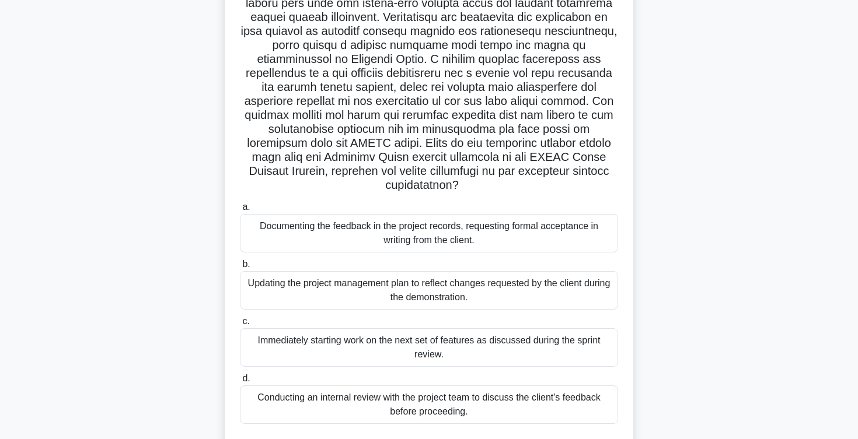
click at [382, 219] on div "Documenting the feedback in the project records, requesting formal acceptance i…" at bounding box center [429, 233] width 378 height 39
click at [240, 211] on input "a. Documenting the feedback in the project records, requesting formal acceptanc…" at bounding box center [240, 208] width 0 height 8
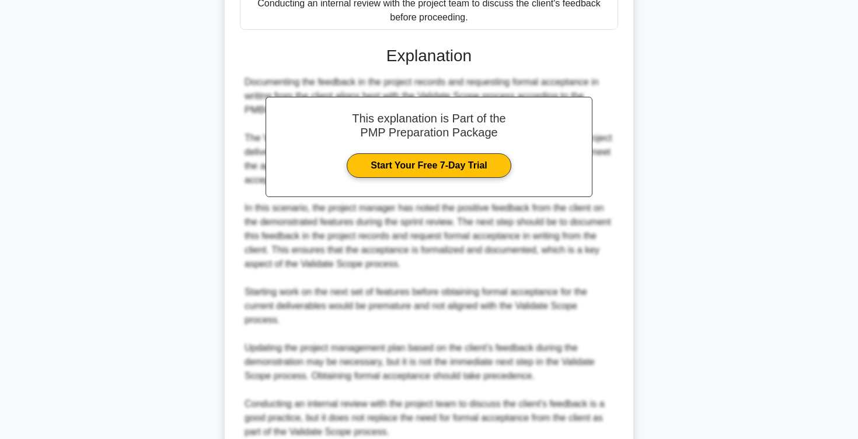
scroll to position [630, 0]
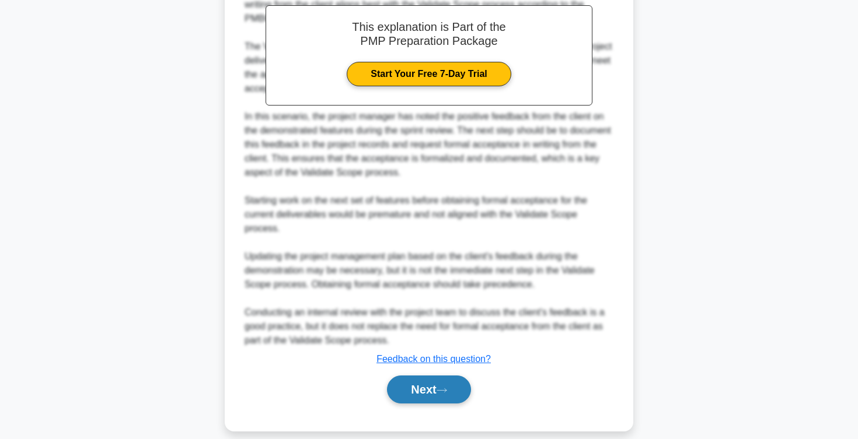
click at [406, 378] on button "Next" at bounding box center [428, 390] width 83 height 28
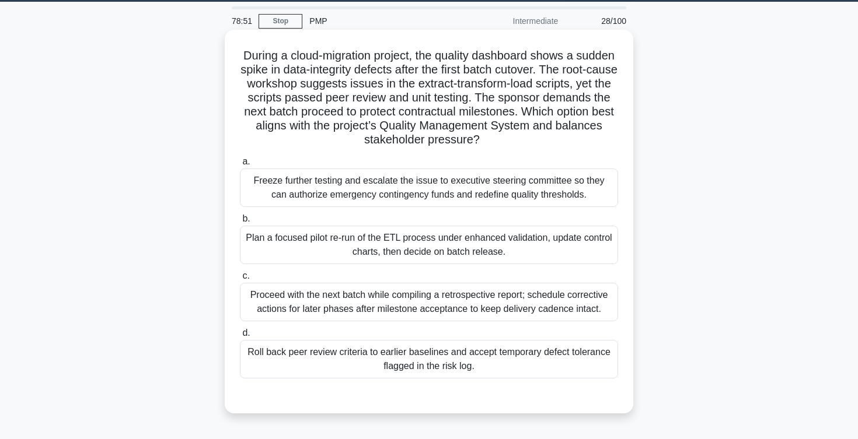
scroll to position [0, 0]
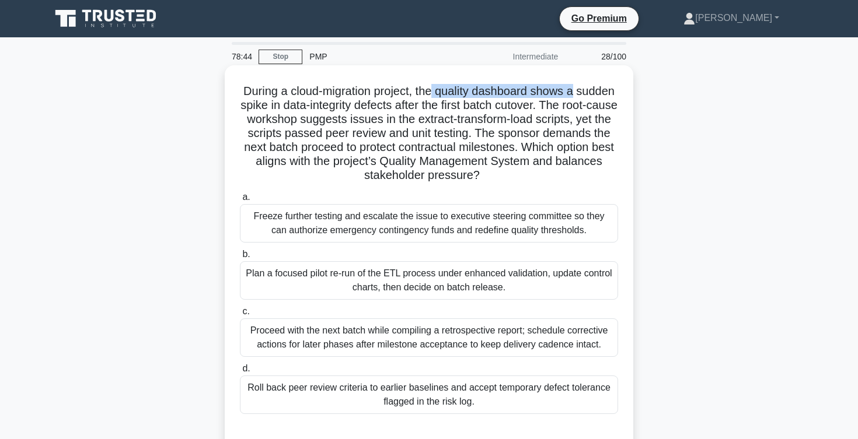
drag, startPoint x: 435, startPoint y: 90, endPoint x: 575, endPoint y: 96, distance: 140.2
click at [575, 96] on h5 "During a cloud-migration project, the quality dashboard shows a sudden spike in…" at bounding box center [429, 133] width 380 height 99
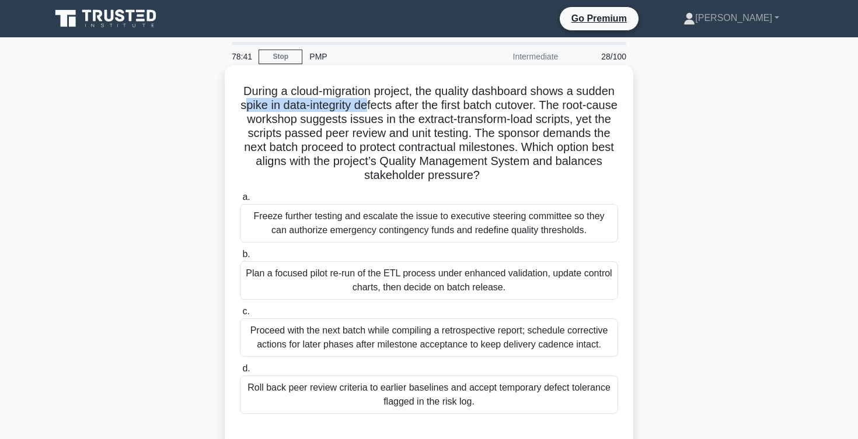
drag, startPoint x: 242, startPoint y: 105, endPoint x: 366, endPoint y: 105, distance: 124.9
click at [366, 105] on h5 "During a cloud-migration project, the quality dashboard shows a sudden spike in…" at bounding box center [429, 133] width 380 height 99
click at [382, 109] on h5 "During a cloud-migration project, the quality dashboard shows a sudden spike in…" at bounding box center [429, 133] width 380 height 99
drag, startPoint x: 283, startPoint y: 103, endPoint x: 537, endPoint y: 107, distance: 253.9
click at [537, 107] on h5 "During a cloud-migration project, the quality dashboard shows a sudden spike in…" at bounding box center [429, 133] width 380 height 99
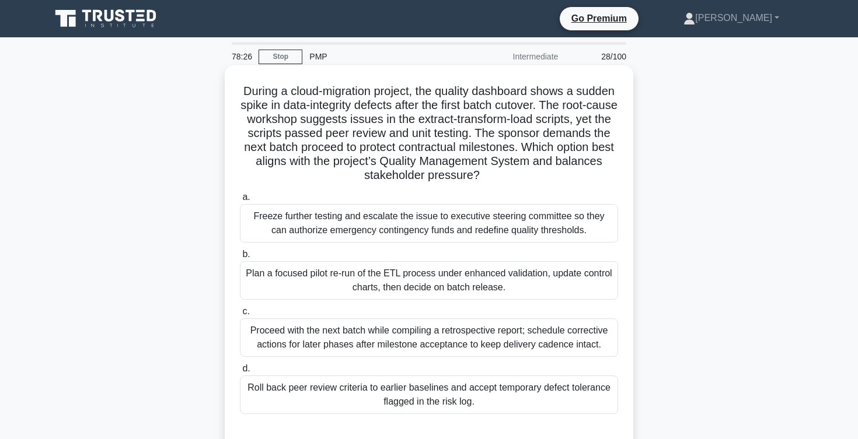
click at [554, 104] on h5 "During a cloud-migration project, the quality dashboard shows a sudden spike in…" at bounding box center [429, 133] width 380 height 99
drag, startPoint x: 545, startPoint y: 106, endPoint x: 352, endPoint y: 121, distance: 193.2
click at [352, 121] on h5 "During a cloud-migration project, the quality dashboard shows a sudden spike in…" at bounding box center [429, 133] width 380 height 99
click at [359, 121] on h5 "During a cloud-migration project, the quality dashboard shows a sudden spike in…" at bounding box center [429, 133] width 380 height 99
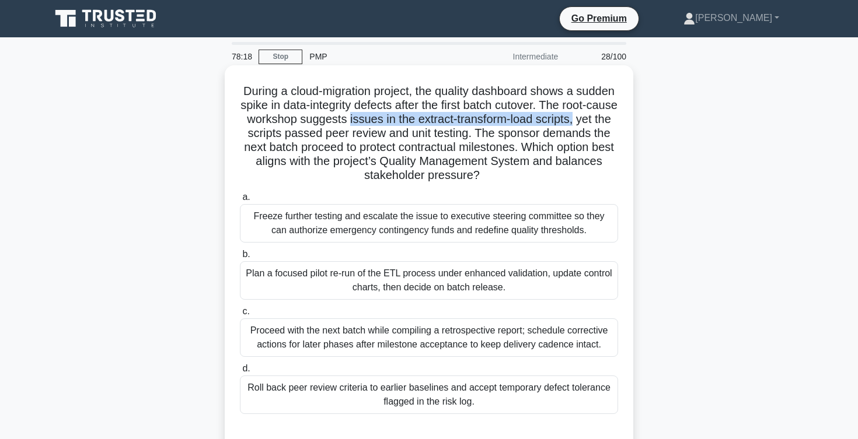
drag, startPoint x: 348, startPoint y: 120, endPoint x: 572, endPoint y: 118, distance: 224.7
click at [572, 118] on h5 "During a cloud-migration project, the quality dashboard shows a sudden spike in…" at bounding box center [429, 133] width 380 height 99
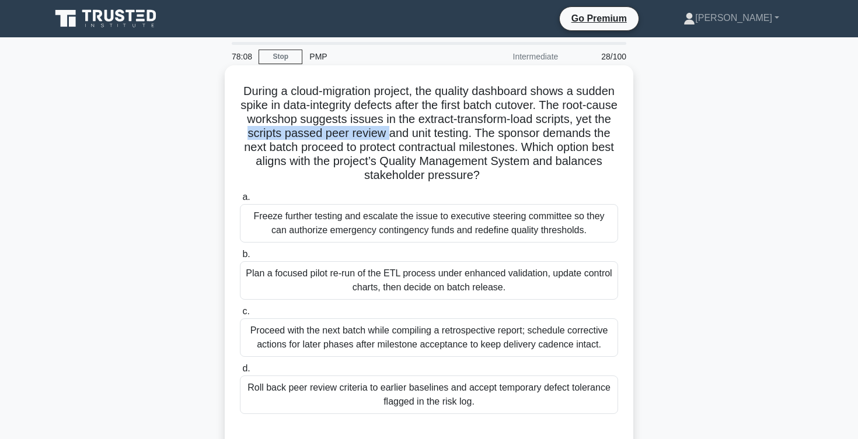
drag, startPoint x: 246, startPoint y: 134, endPoint x: 386, endPoint y: 130, distance: 140.1
click at [386, 129] on h5 "During a cloud-migration project, the quality dashboard shows a sudden spike in…" at bounding box center [429, 133] width 380 height 99
drag, startPoint x: 469, startPoint y: 136, endPoint x: 404, endPoint y: 132, distance: 65.5
click at [404, 132] on h5 "During a cloud-migration project, the quality dashboard shows a sudden spike in…" at bounding box center [429, 133] width 380 height 99
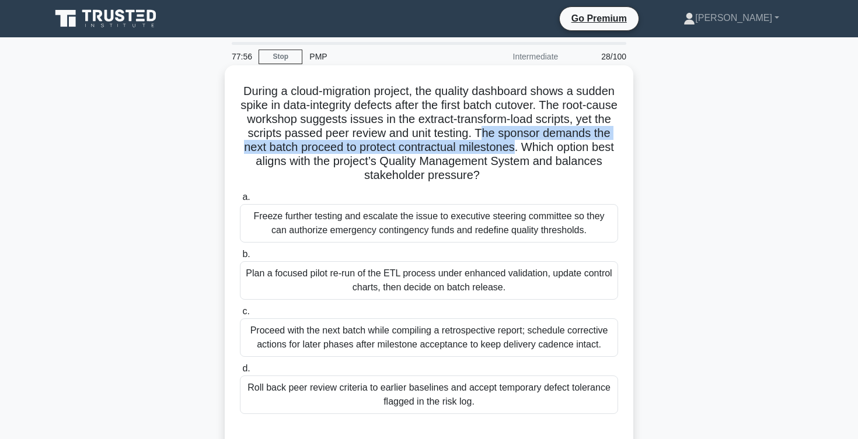
drag, startPoint x: 483, startPoint y: 133, endPoint x: 514, endPoint y: 149, distance: 34.7
click at [514, 149] on h5 "During a cloud-migration project, the quality dashboard shows a sudden spike in…" at bounding box center [429, 133] width 380 height 99
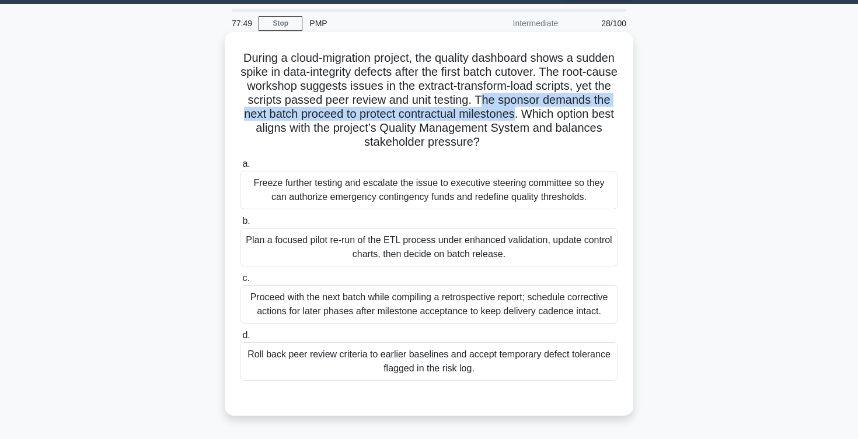
scroll to position [34, 0]
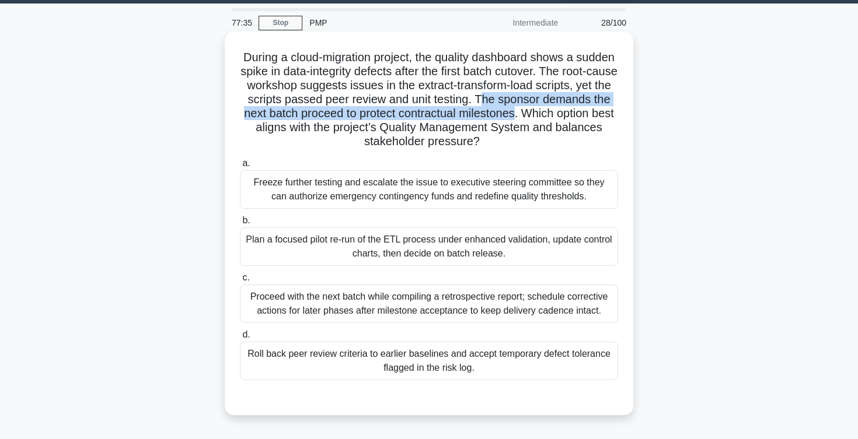
drag, startPoint x: 522, startPoint y: 113, endPoint x: 495, endPoint y: 148, distance: 43.8
click at [495, 148] on h5 "During a cloud-migration project, the quality dashboard shows a sudden spike in…" at bounding box center [429, 99] width 380 height 99
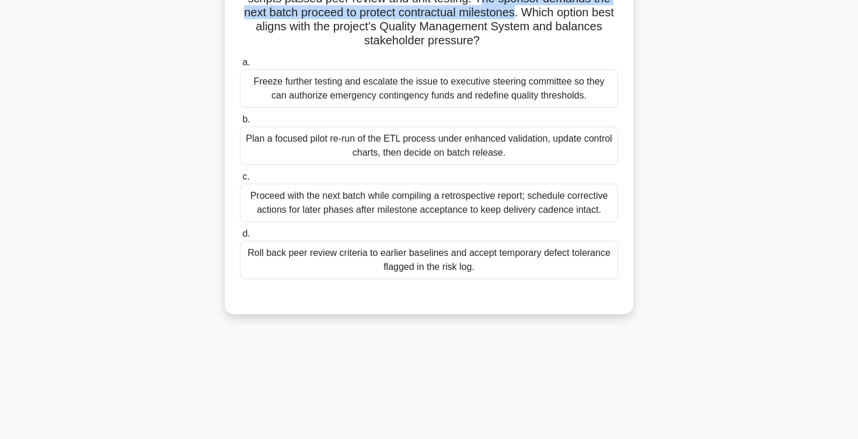
scroll to position [133, 0]
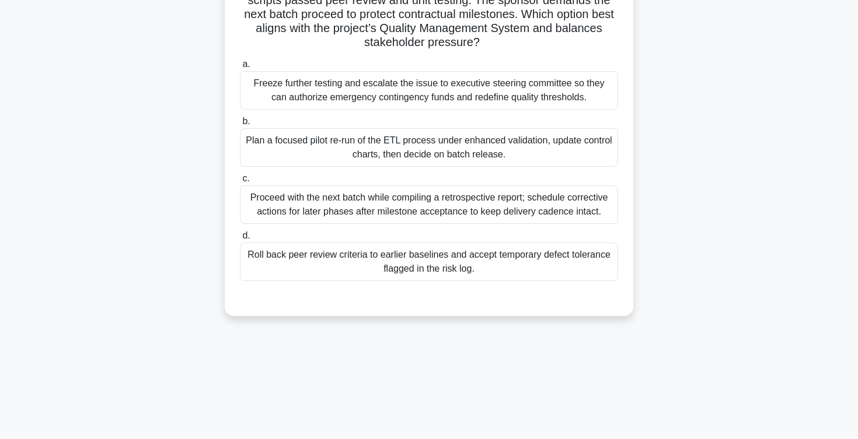
click at [486, 204] on div "Proceed with the next batch while compiling a retrospective report; schedule co…" at bounding box center [429, 205] width 378 height 39
click at [240, 183] on input "c. Proceed with the next batch while compiling a retrospective report; schedule…" at bounding box center [240, 179] width 0 height 8
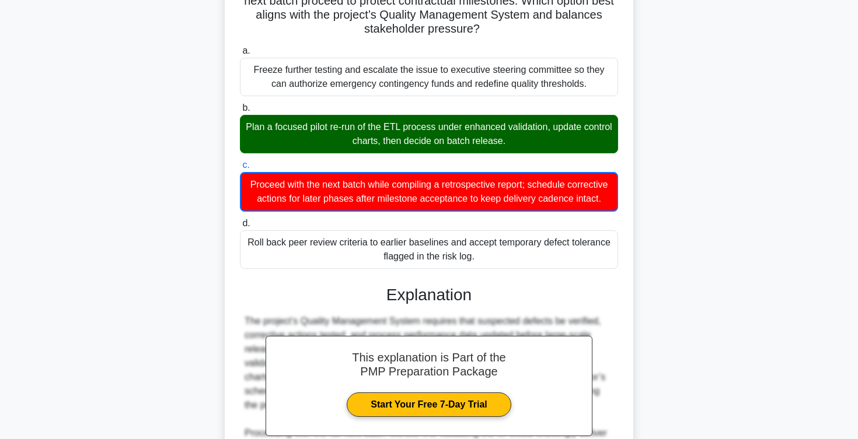
scroll to position [323, 0]
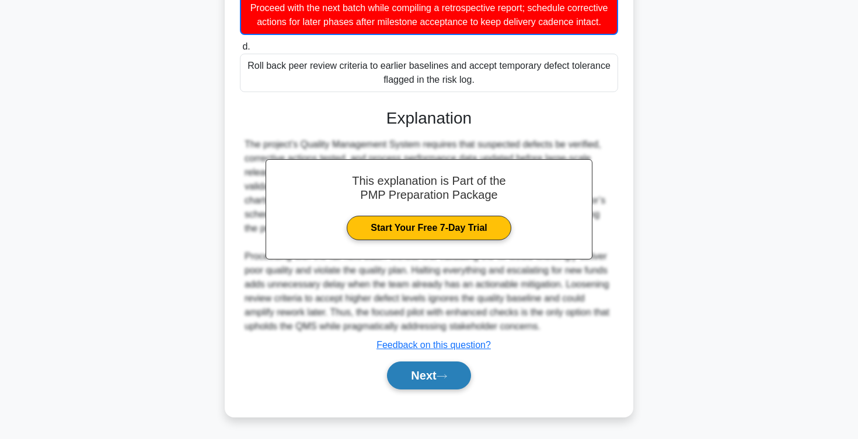
click at [420, 373] on button "Next" at bounding box center [428, 376] width 83 height 28
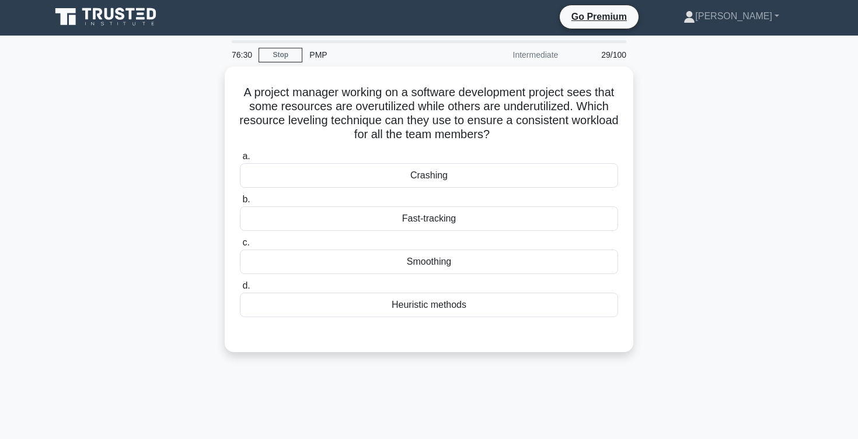
scroll to position [0, 0]
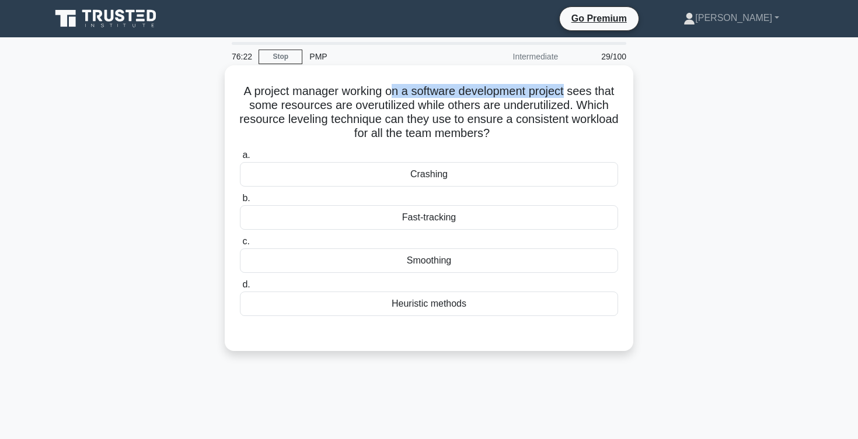
drag, startPoint x: 392, startPoint y: 93, endPoint x: 567, endPoint y: 92, distance: 175.7
click at [567, 92] on h5 "A project manager working on a software development project sees that some reso…" at bounding box center [429, 112] width 380 height 57
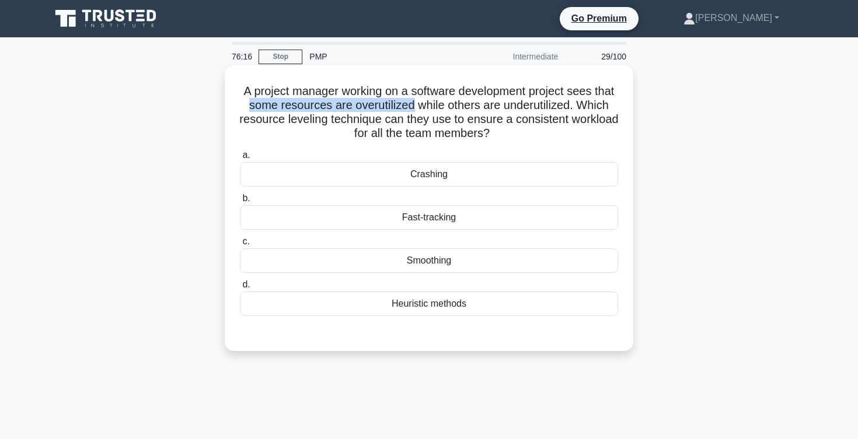
drag, startPoint x: 252, startPoint y: 106, endPoint x: 411, endPoint y: 107, distance: 159.9
click at [411, 107] on h5 "A project manager working on a software development project sees that some reso…" at bounding box center [429, 112] width 380 height 57
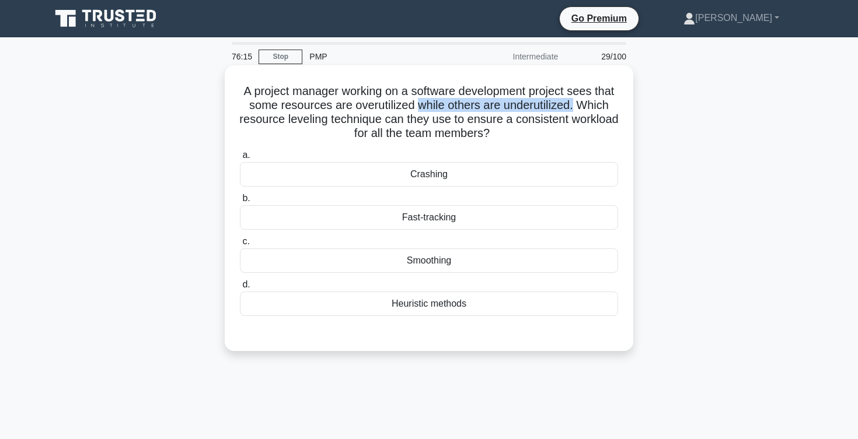
drag, startPoint x: 419, startPoint y: 107, endPoint x: 572, endPoint y: 106, distance: 152.9
click at [572, 106] on h5 "A project manager working on a software development project sees that some reso…" at bounding box center [429, 112] width 380 height 57
drag, startPoint x: 352, startPoint y: 134, endPoint x: 510, endPoint y: 133, distance: 158.1
click at [510, 133] on h5 "A project manager working on a software development project sees that some reso…" at bounding box center [429, 112] width 380 height 57
click at [429, 264] on div "Smoothing" at bounding box center [429, 261] width 378 height 25
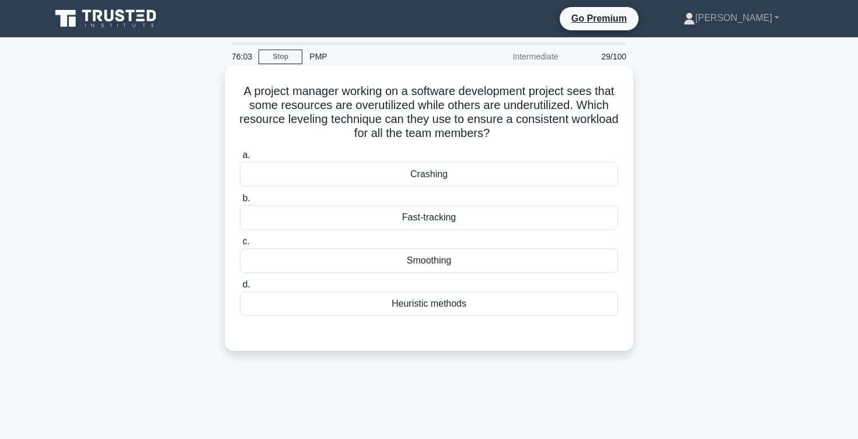
click at [240, 246] on input "c. Smoothing" at bounding box center [240, 242] width 0 height 8
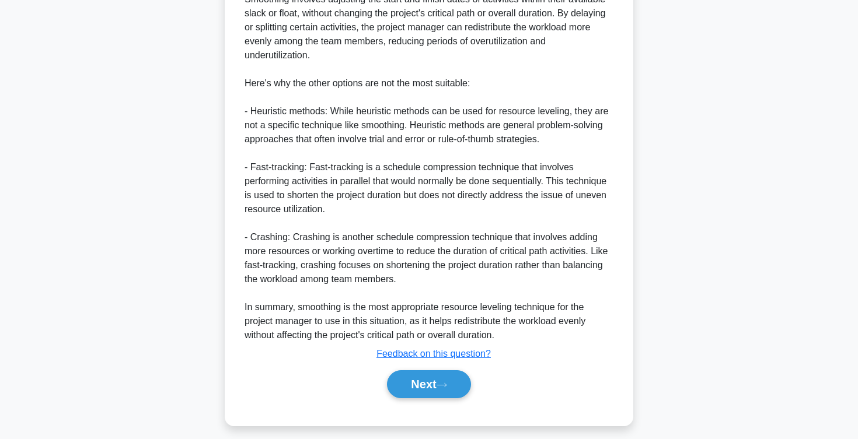
scroll to position [407, 0]
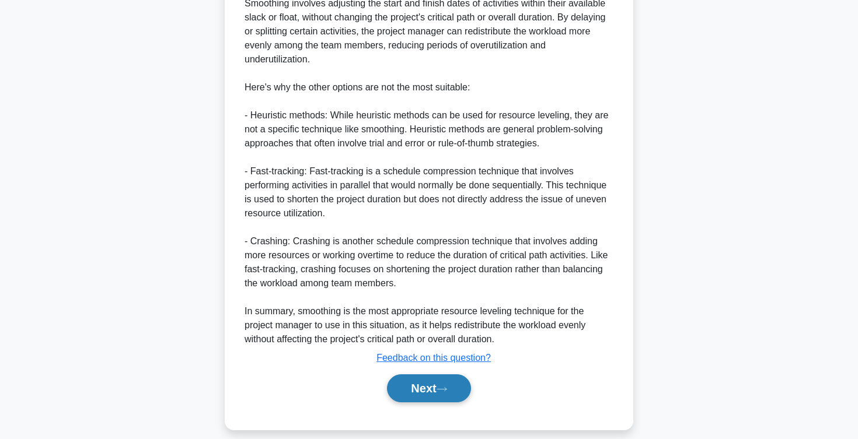
click at [420, 386] on button "Next" at bounding box center [428, 389] width 83 height 28
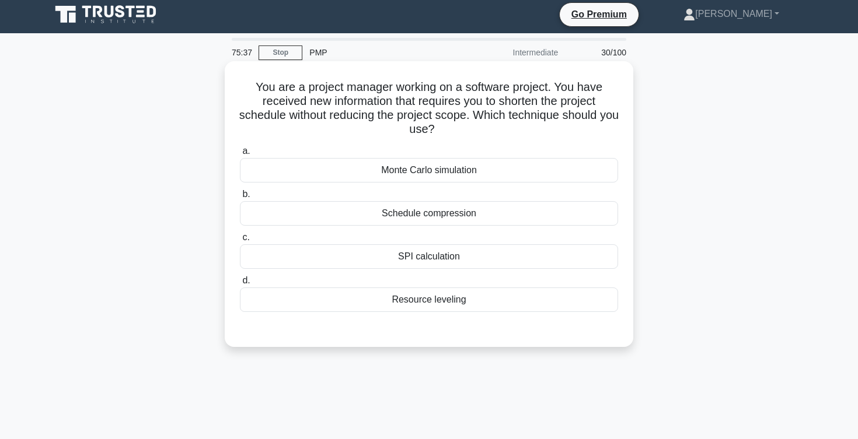
scroll to position [0, 0]
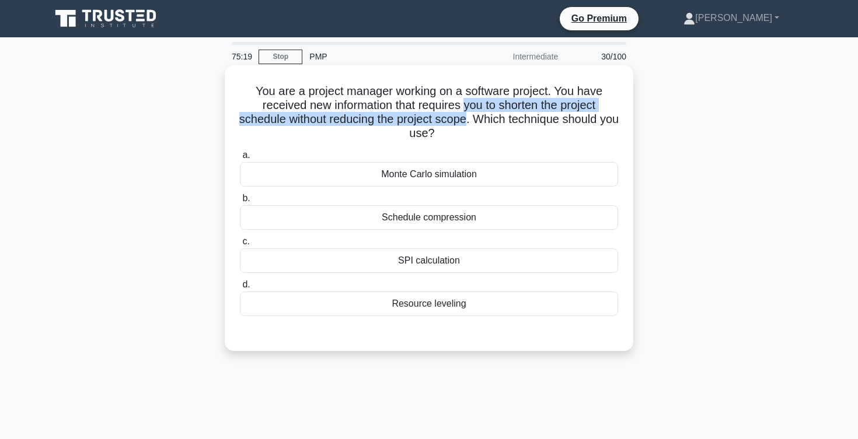
drag, startPoint x: 467, startPoint y: 121, endPoint x: 463, endPoint y: 102, distance: 19.7
click at [463, 102] on h5 "You are a project manager working on a software project. You have received new …" at bounding box center [429, 112] width 380 height 57
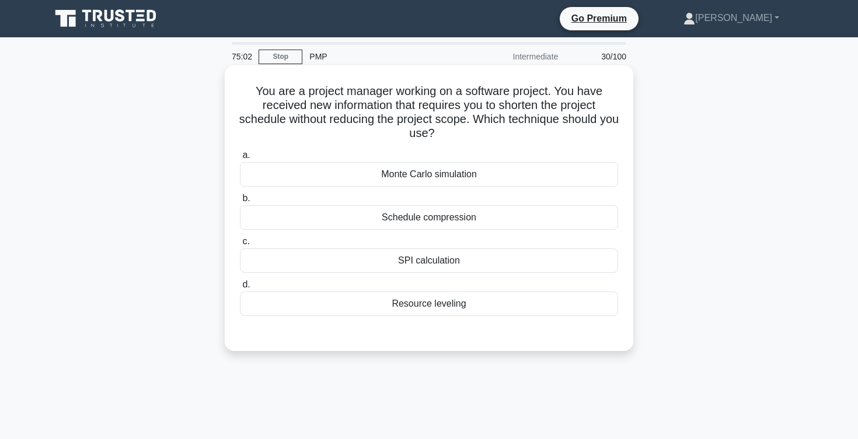
click at [420, 221] on div "Schedule compression" at bounding box center [429, 217] width 378 height 25
click at [240, 202] on input "b. Schedule compression" at bounding box center [240, 199] width 0 height 8
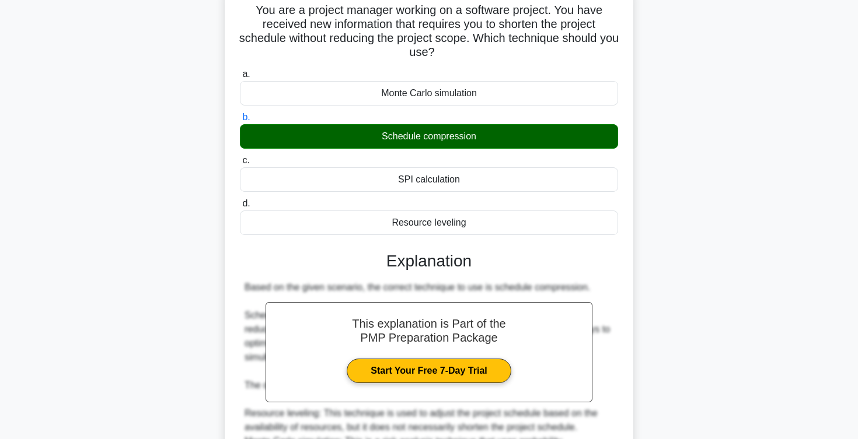
scroll to position [294, 0]
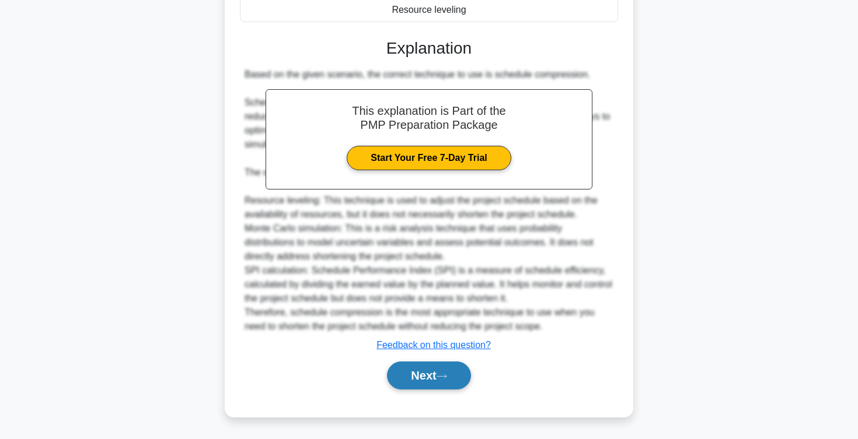
click at [410, 377] on button "Next" at bounding box center [428, 376] width 83 height 28
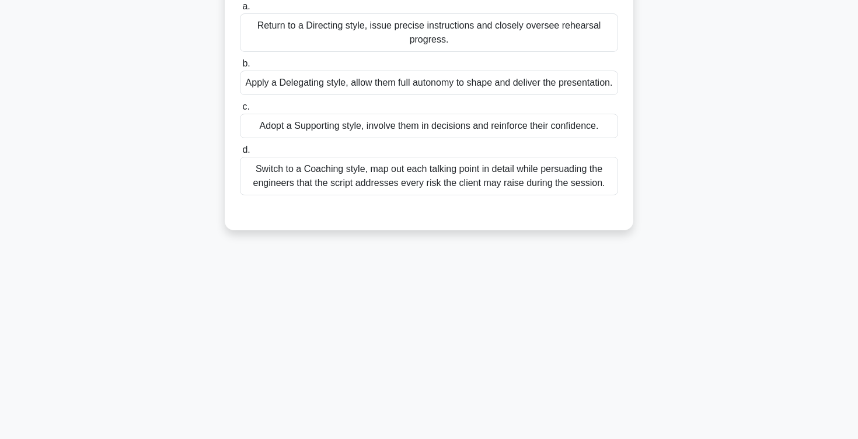
scroll to position [0, 0]
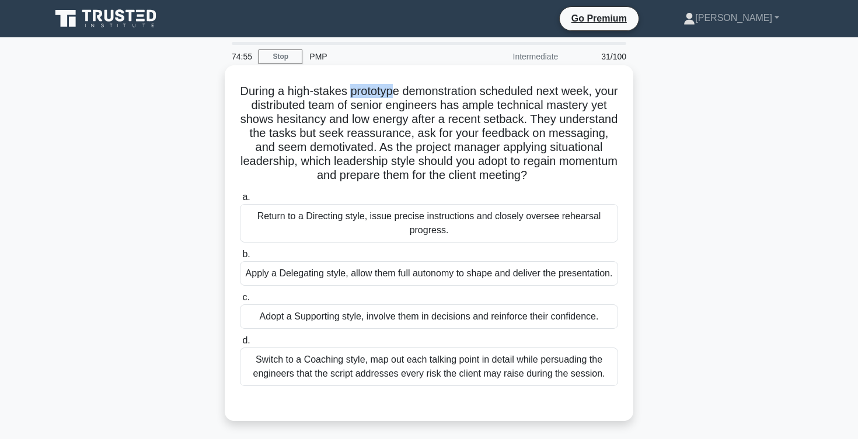
drag, startPoint x: 351, startPoint y: 88, endPoint x: 395, endPoint y: 90, distance: 44.4
click at [395, 90] on h5 "During a high-stakes prototype demonstration scheduled next week, your distribu…" at bounding box center [429, 133] width 380 height 99
drag, startPoint x: 404, startPoint y: 91, endPoint x: 488, endPoint y: 93, distance: 83.5
click at [488, 93] on h5 "During a high-stakes prototype demonstration scheduled next week, your distribu…" at bounding box center [429, 133] width 380 height 99
drag, startPoint x: 494, startPoint y: 93, endPoint x: 591, endPoint y: 92, distance: 96.9
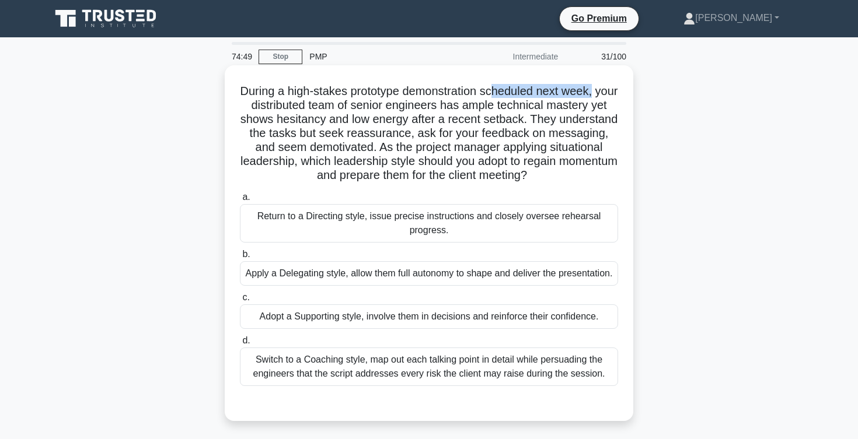
click at [591, 92] on h5 "During a high-stakes prototype demonstration scheduled next week, your distribu…" at bounding box center [429, 133] width 380 height 99
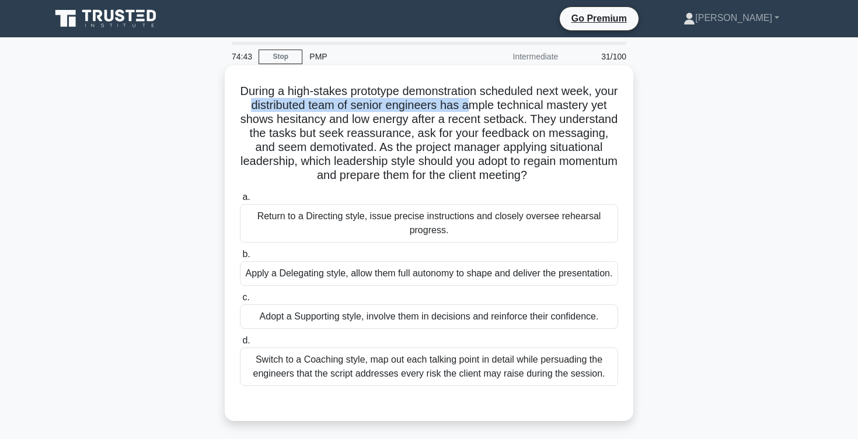
drag, startPoint x: 254, startPoint y: 109, endPoint x: 467, endPoint y: 103, distance: 213.7
click at [467, 103] on h5 "During a high-stakes prototype demonstration scheduled next week, your distribu…" at bounding box center [429, 133] width 380 height 99
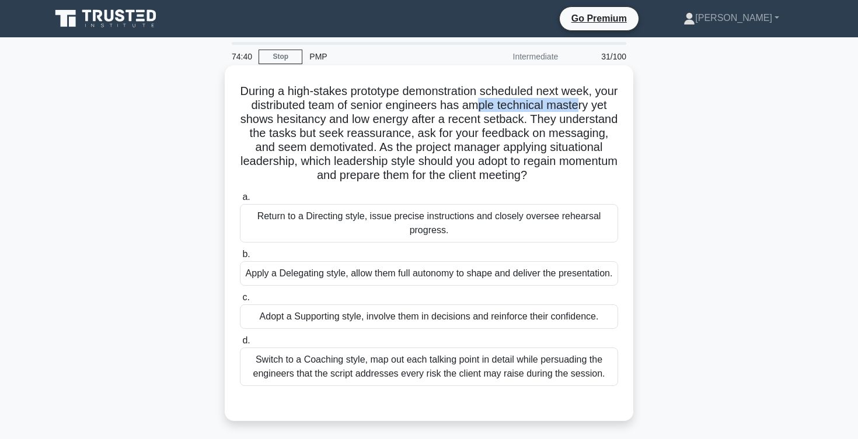
drag, startPoint x: 474, startPoint y: 104, endPoint x: 575, endPoint y: 107, distance: 100.4
click at [575, 107] on h5 "During a high-stakes prototype demonstration scheduled next week, your distribu…" at bounding box center [429, 133] width 380 height 99
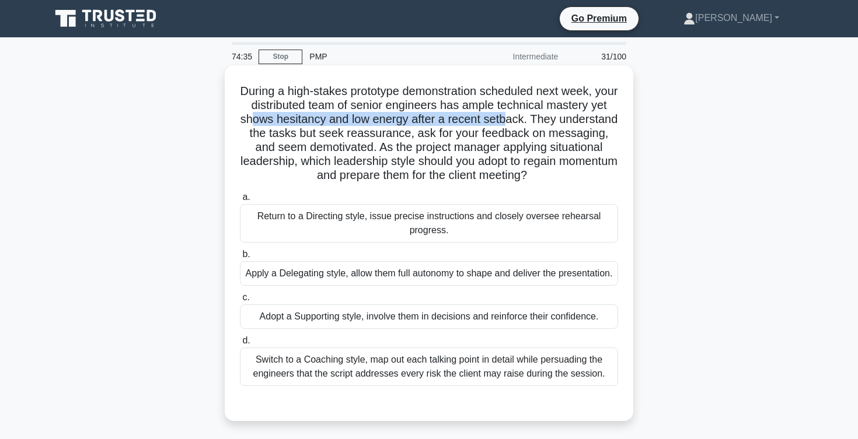
drag, startPoint x: 250, startPoint y: 117, endPoint x: 510, endPoint y: 120, distance: 260.3
click at [510, 120] on h5 "During a high-stakes prototype demonstration scheduled next week, your distribu…" at bounding box center [429, 133] width 380 height 99
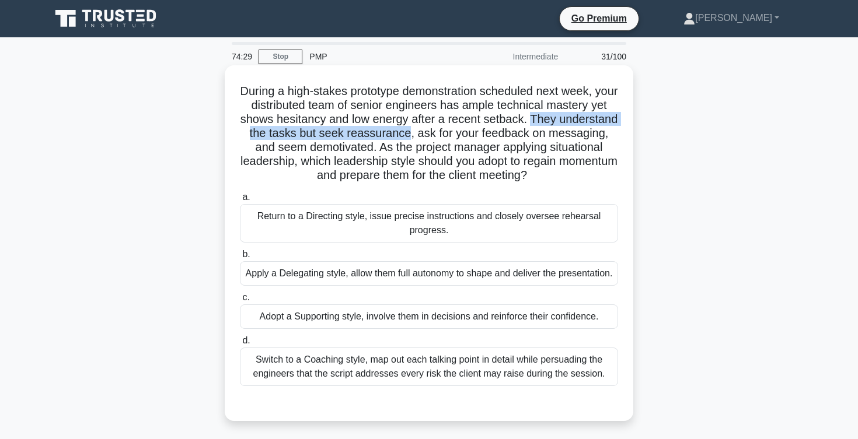
drag, startPoint x: 532, startPoint y: 118, endPoint x: 398, endPoint y: 133, distance: 134.4
click at [398, 133] on h5 "During a high-stakes prototype demonstration scheduled next week, your distribu…" at bounding box center [429, 133] width 380 height 99
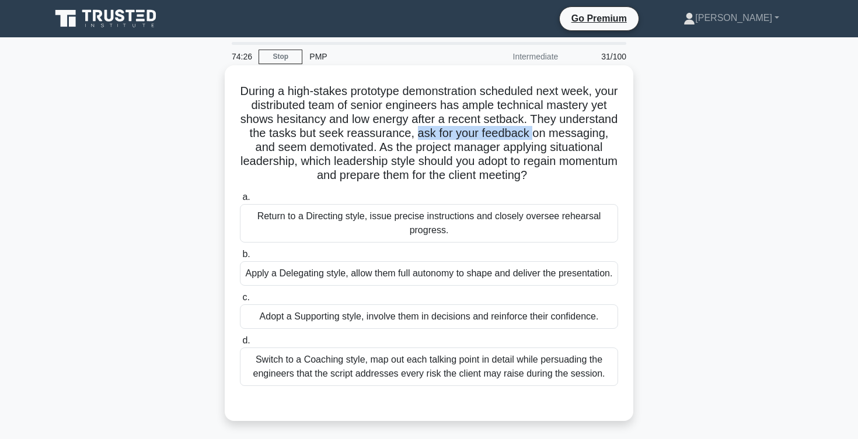
drag, startPoint x: 407, startPoint y: 135, endPoint x: 519, endPoint y: 137, distance: 112.0
click at [519, 137] on h5 "During a high-stakes prototype demonstration scheduled next week, your distribu…" at bounding box center [429, 133] width 380 height 99
click at [521, 135] on h5 "During a high-stakes prototype demonstration scheduled next week, your distribu…" at bounding box center [429, 133] width 380 height 99
drag, startPoint x: 522, startPoint y: 134, endPoint x: 582, endPoint y: 135, distance: 60.1
click at [582, 134] on h5 "During a high-stakes prototype demonstration scheduled next week, your distribu…" at bounding box center [429, 133] width 380 height 99
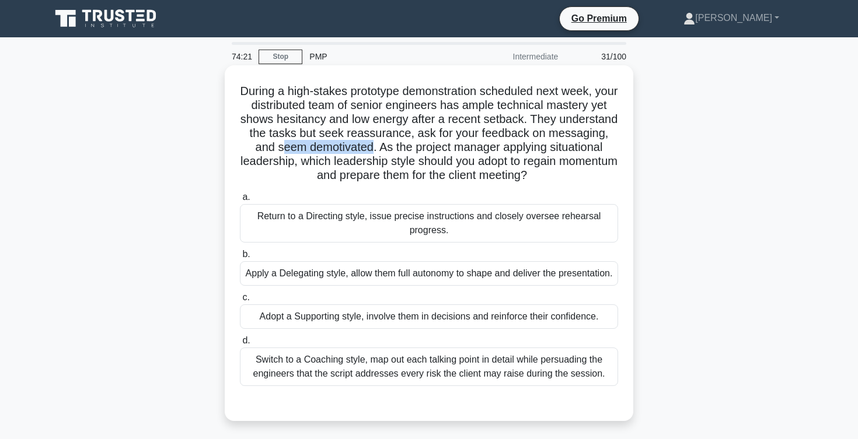
drag, startPoint x: 270, startPoint y: 146, endPoint x: 361, endPoint y: 152, distance: 90.6
click at [360, 152] on h5 "During a high-stakes prototype demonstration scheduled next week, your distribu…" at bounding box center [429, 133] width 380 height 99
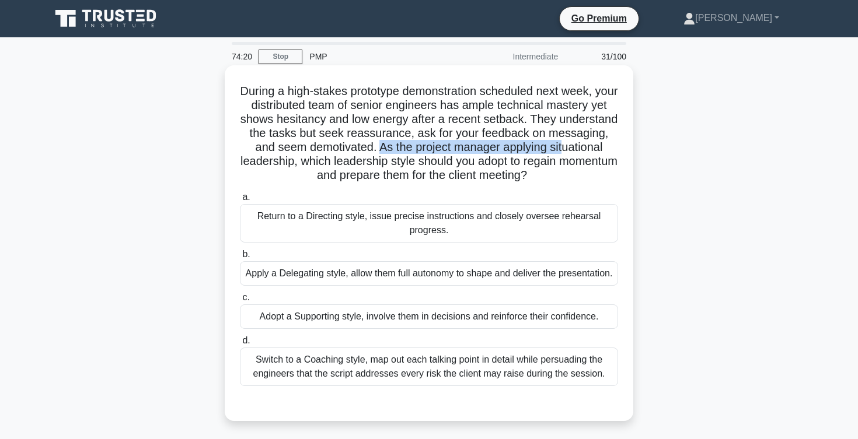
drag, startPoint x: 371, startPoint y: 149, endPoint x: 553, endPoint y: 153, distance: 182.1
click at [553, 153] on h5 "During a high-stakes prototype demonstration scheduled next week, your distribu…" at bounding box center [429, 133] width 380 height 99
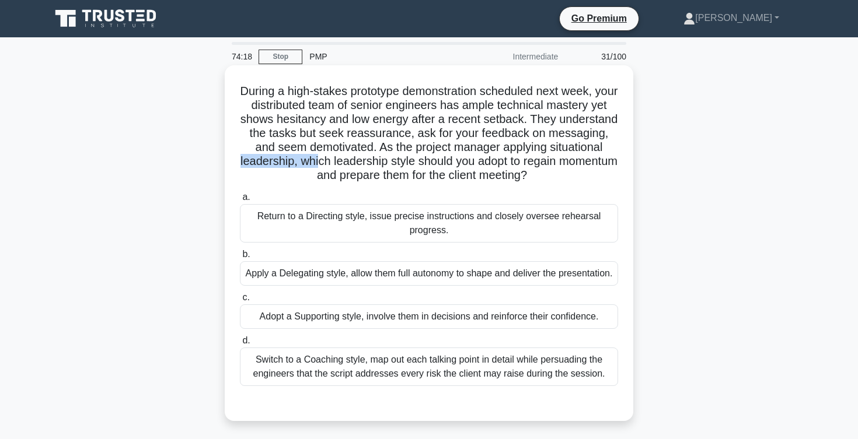
drag, startPoint x: 240, startPoint y: 166, endPoint x: 321, endPoint y: 168, distance: 81.1
click at [321, 168] on h5 "During a high-stakes prototype demonstration scheduled next week, your distribu…" at bounding box center [429, 133] width 380 height 99
click at [361, 168] on h5 "During a high-stakes prototype demonstration scheduled next week, your distribu…" at bounding box center [429, 133] width 380 height 99
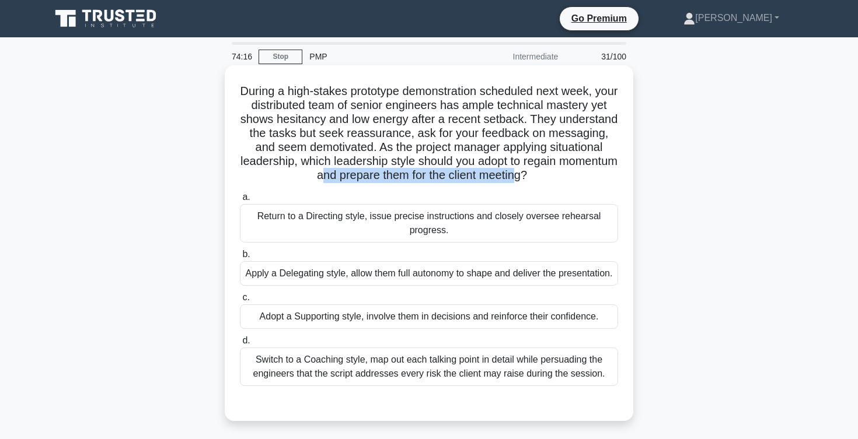
drag, startPoint x: 320, startPoint y: 168, endPoint x: 512, endPoint y: 169, distance: 192.0
click at [512, 169] on h5 "During a high-stakes prototype demonstration scheduled next week, your distribu…" at bounding box center [429, 133] width 380 height 99
drag, startPoint x: 517, startPoint y: 162, endPoint x: 518, endPoint y: 183, distance: 20.5
click at [518, 183] on h5 "During a high-stakes prototype demonstration scheduled next week, your distribu…" at bounding box center [429, 133] width 380 height 99
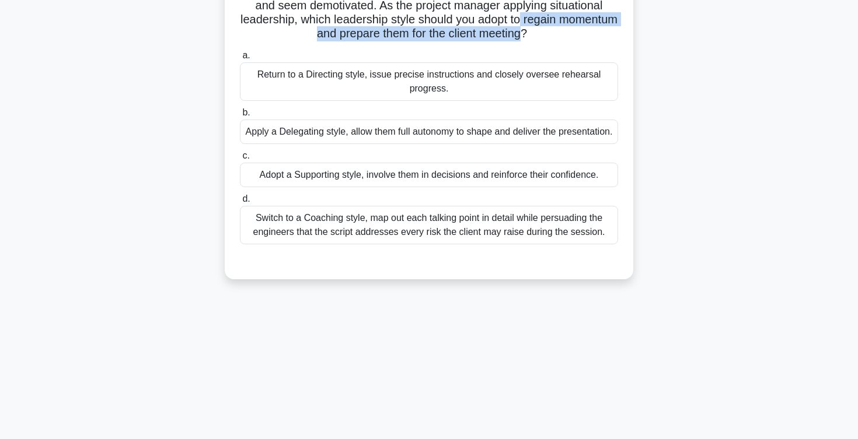
scroll to position [167, 0]
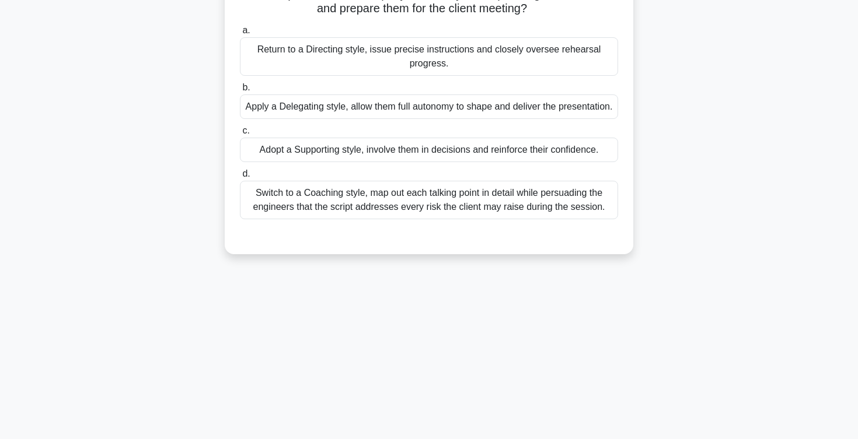
click at [373, 162] on div "Adopt a Supporting style, involve them in decisions and reinforce their confide…" at bounding box center [429, 150] width 378 height 25
click at [240, 135] on input "c. Adopt a Supporting style, involve them in decisions and reinforce their conf…" at bounding box center [240, 131] width 0 height 8
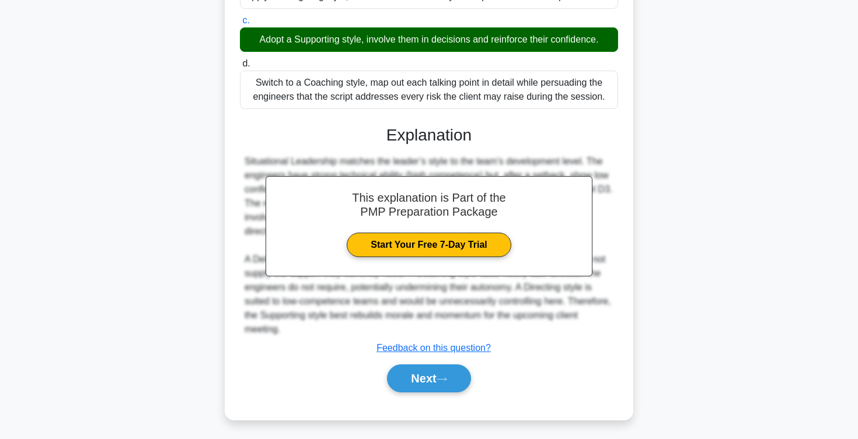
scroll to position [294, 0]
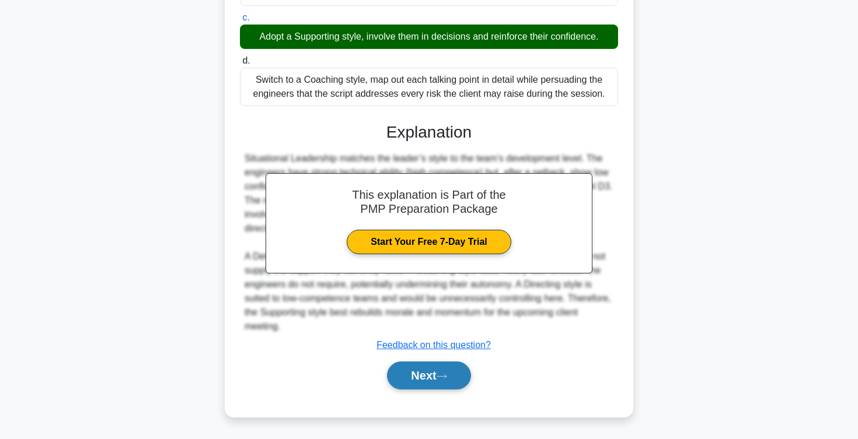
click at [429, 379] on button "Next" at bounding box center [428, 376] width 83 height 28
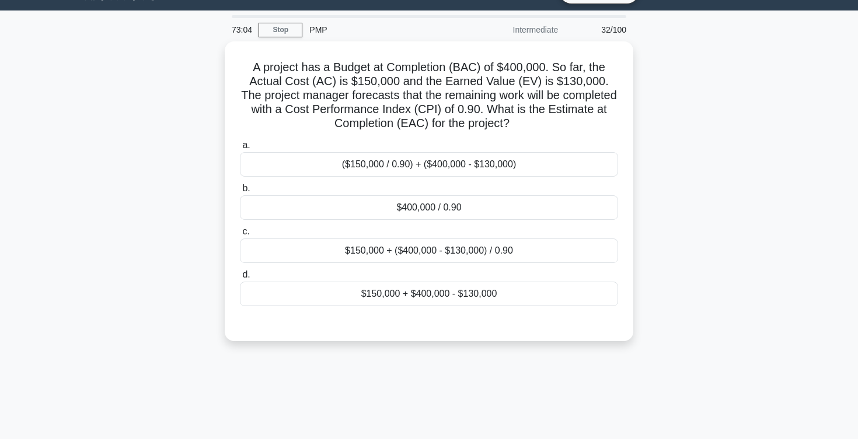
scroll to position [24, 0]
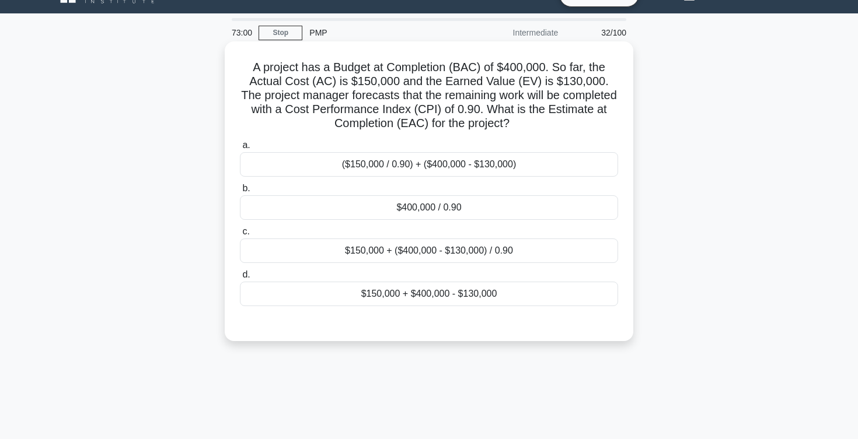
click at [403, 207] on div "$400,000 / 0.90" at bounding box center [429, 207] width 378 height 25
click at [240, 193] on input "b. $400,000 / 0.90" at bounding box center [240, 189] width 0 height 8
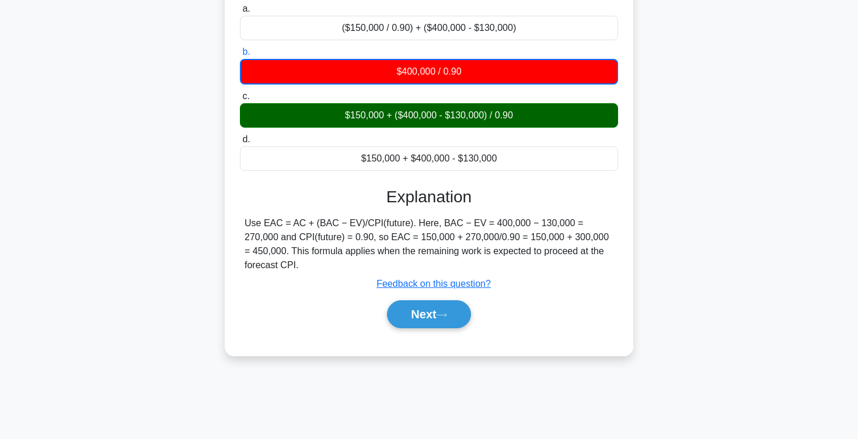
scroll to position [191, 0]
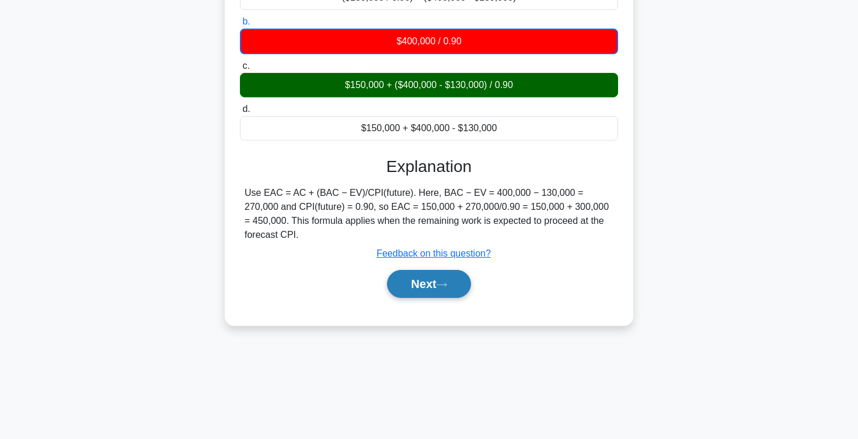
click at [419, 284] on button "Next" at bounding box center [428, 284] width 83 height 28
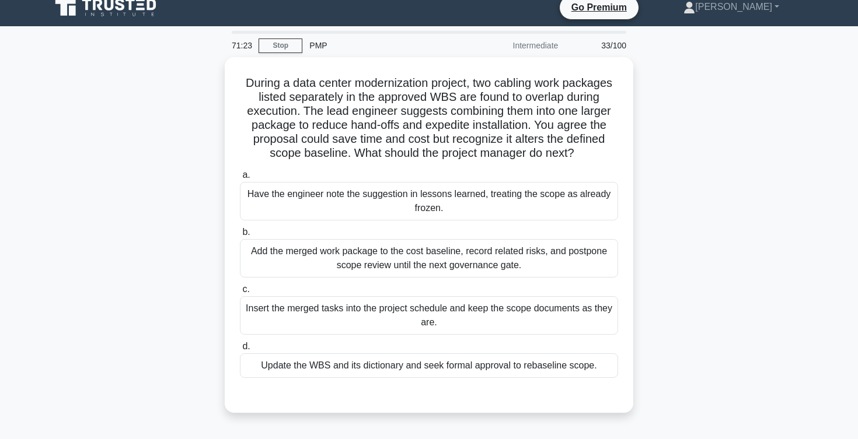
scroll to position [0, 0]
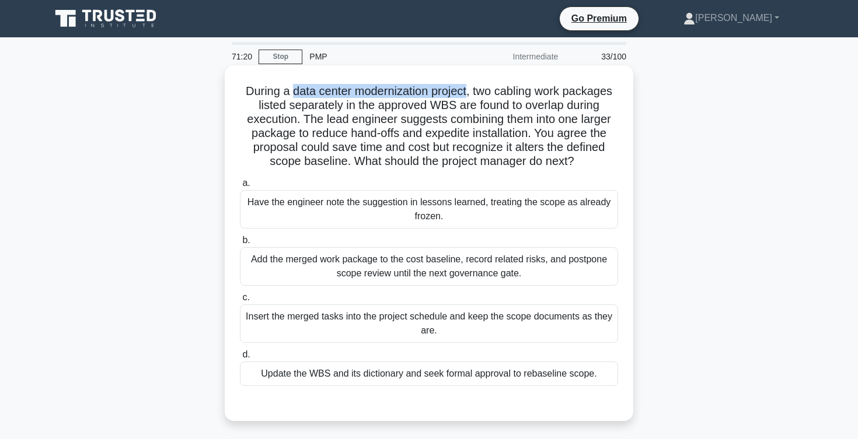
drag, startPoint x: 292, startPoint y: 92, endPoint x: 467, endPoint y: 96, distance: 175.1
click at [467, 96] on h5 "During a data center modernization project, two cabling work packages listed se…" at bounding box center [429, 126] width 380 height 85
drag, startPoint x: 479, startPoint y: 92, endPoint x: 608, endPoint y: 94, distance: 129.0
click at [608, 92] on h5 "During a data center modernization project, two cabling work packages listed se…" at bounding box center [429, 126] width 380 height 85
drag, startPoint x: 256, startPoint y: 102, endPoint x: 341, endPoint y: 107, distance: 86.0
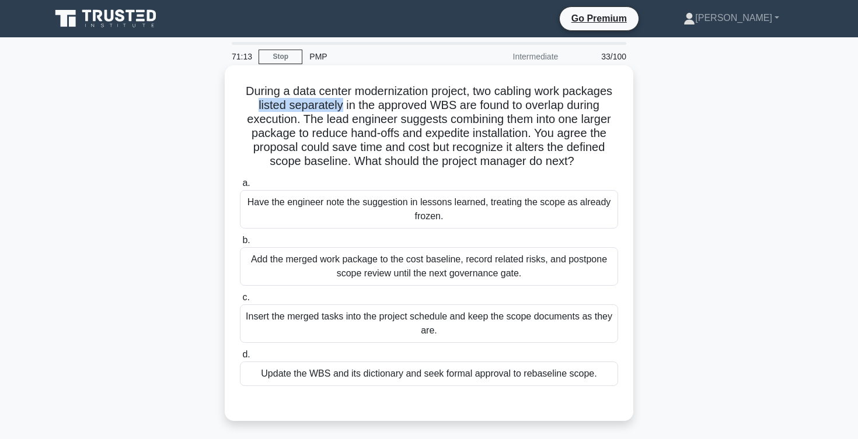
click at [343, 107] on h5 "During a data center modernization project, two cabling work packages listed se…" at bounding box center [429, 126] width 380 height 85
drag, startPoint x: 347, startPoint y: 107, endPoint x: 457, endPoint y: 107, distance: 110.9
click at [457, 107] on h5 "During a data center modernization project, two cabling work packages listed se…" at bounding box center [429, 126] width 380 height 85
drag, startPoint x: 464, startPoint y: 107, endPoint x: 564, endPoint y: 109, distance: 99.8
click at [564, 109] on h5 "During a data center modernization project, two cabling work packages listed se…" at bounding box center [429, 126] width 380 height 85
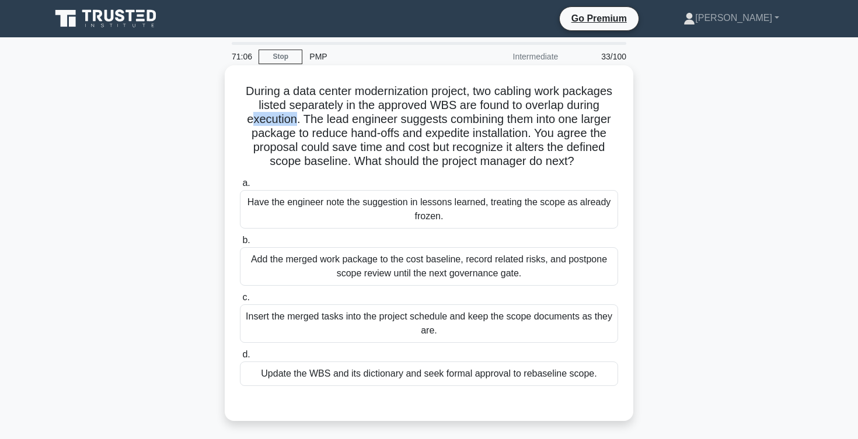
drag, startPoint x: 252, startPoint y: 121, endPoint x: 294, endPoint y: 121, distance: 42.6
click at [294, 121] on h5 "During a data center modernization project, two cabling work packages listed se…" at bounding box center [429, 126] width 380 height 85
drag, startPoint x: 303, startPoint y: 118, endPoint x: 446, endPoint y: 124, distance: 143.1
click at [446, 124] on h5 "During a data center modernization project, two cabling work packages listed se…" at bounding box center [429, 126] width 380 height 85
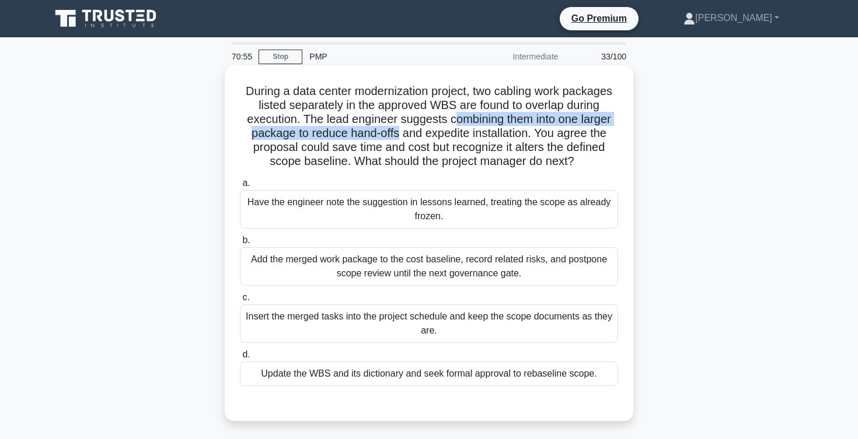
drag, startPoint x: 453, startPoint y: 117, endPoint x: 398, endPoint y: 138, distance: 59.3
click at [398, 138] on h5 "During a data center modernization project, two cabling work packages listed se…" at bounding box center [429, 126] width 380 height 85
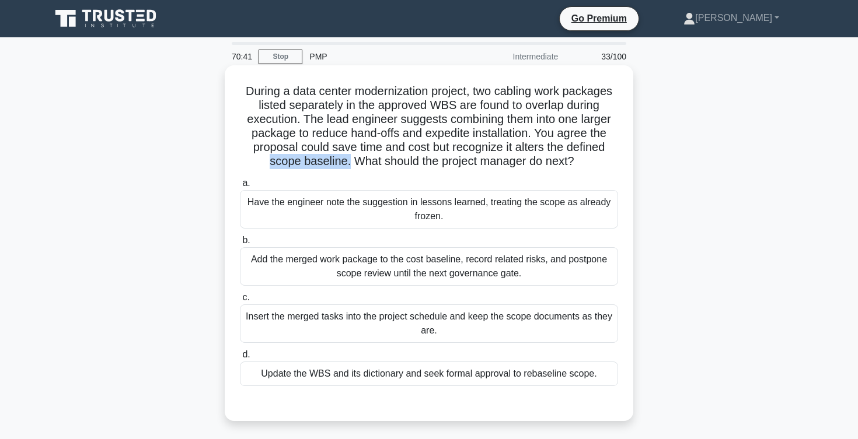
drag, startPoint x: 267, startPoint y: 164, endPoint x: 348, endPoint y: 168, distance: 81.2
click at [348, 168] on h5 "During a data center modernization project, two cabling work packages listed se…" at bounding box center [429, 126] width 380 height 85
drag, startPoint x: 371, startPoint y: 162, endPoint x: 533, endPoint y: 173, distance: 162.6
click at [531, 172] on div "During a data center modernization project, two cabling work packages listed se…" at bounding box center [428, 243] width 399 height 347
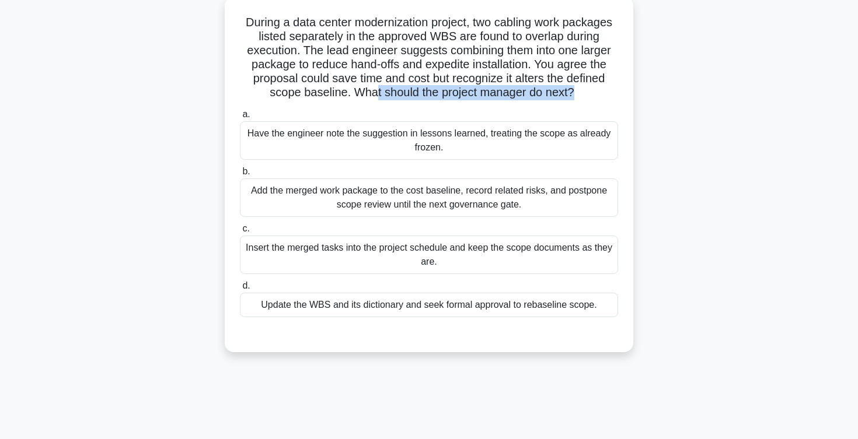
scroll to position [68, 0]
click at [447, 314] on div "Update the WBS and its dictionary and seek formal approval to rebaseline scope." at bounding box center [429, 306] width 378 height 25
click at [240, 291] on input "d. Update the WBS and its dictionary and seek formal approval to rebaseline sco…" at bounding box center [240, 287] width 0 height 8
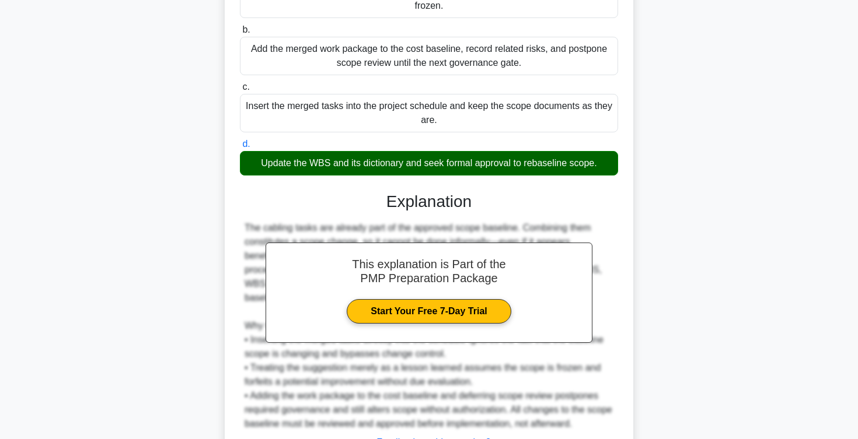
scroll to position [308, 0]
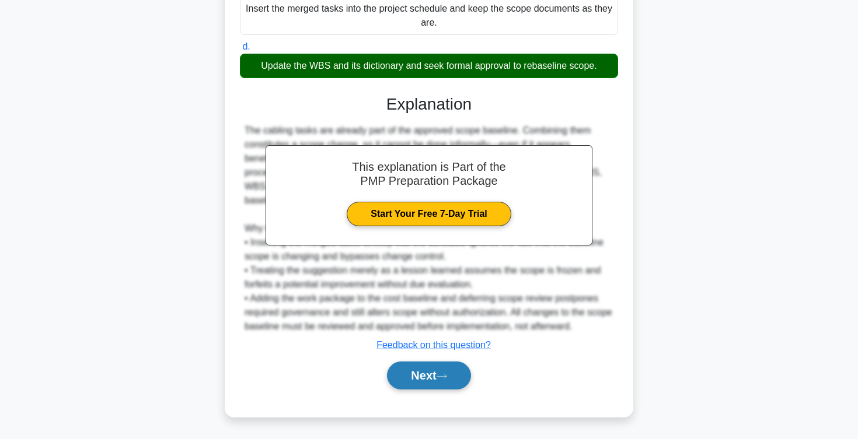
click at [419, 381] on button "Next" at bounding box center [428, 376] width 83 height 28
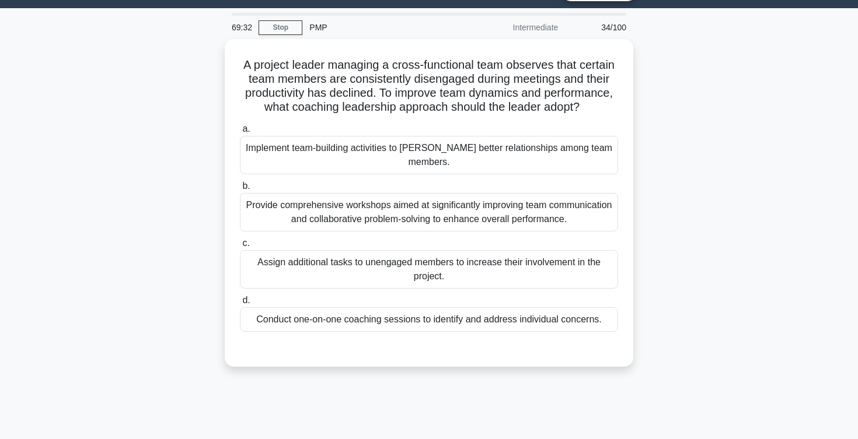
scroll to position [0, 0]
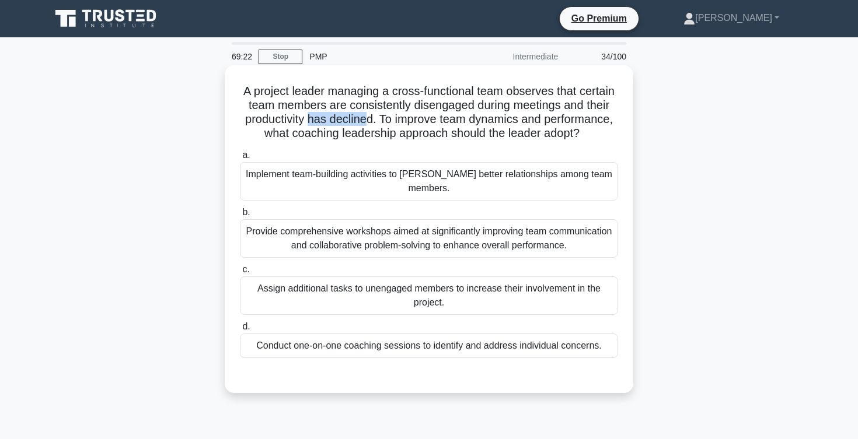
drag, startPoint x: 307, startPoint y: 122, endPoint x: 372, endPoint y: 121, distance: 64.8
click at [372, 121] on h5 "A project leader managing a cross-functional team observes that certain team me…" at bounding box center [429, 112] width 380 height 57
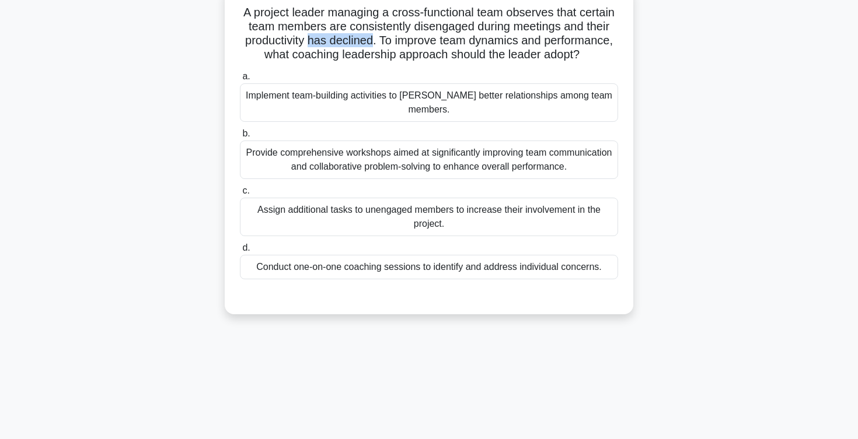
scroll to position [71, 0]
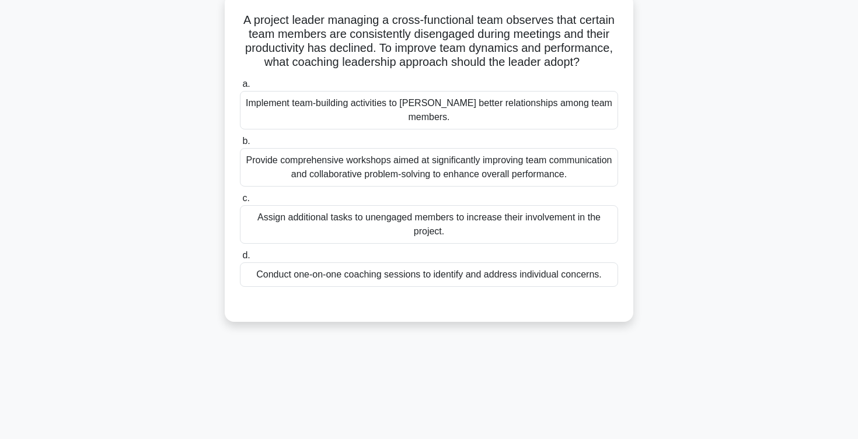
click at [507, 263] on div "Conduct one-on-one coaching sessions to identify and address individual concern…" at bounding box center [429, 275] width 378 height 25
click at [240, 260] on input "d. Conduct one-on-one coaching sessions to identify and address individual conc…" at bounding box center [240, 256] width 0 height 8
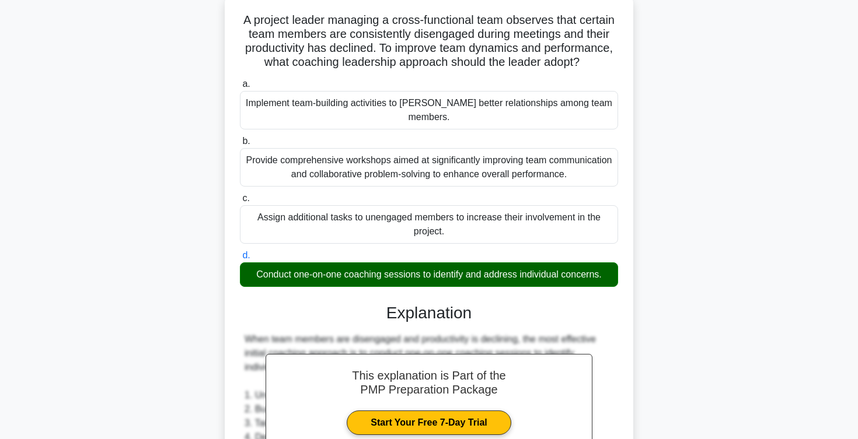
scroll to position [378, 0]
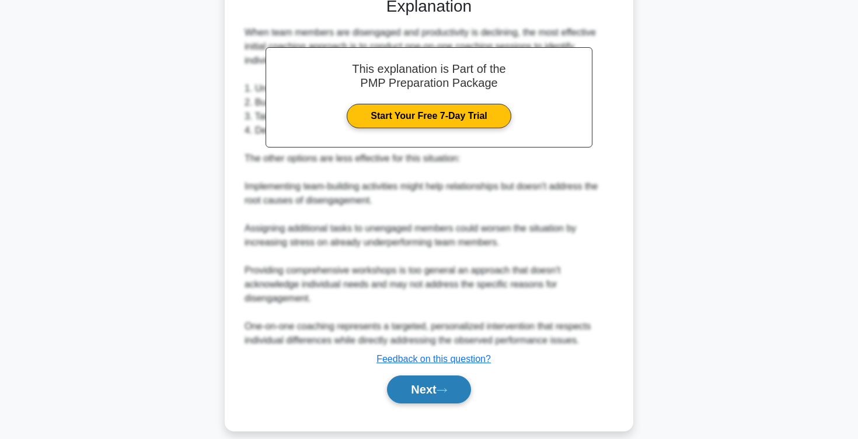
click at [418, 376] on button "Next" at bounding box center [428, 390] width 83 height 28
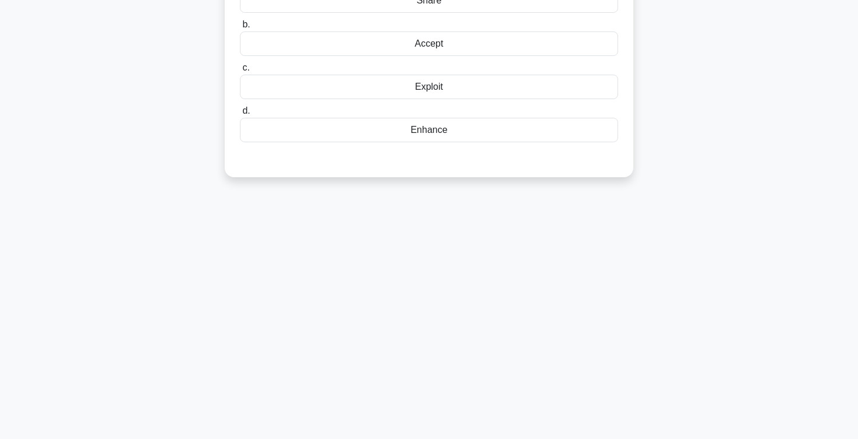
scroll to position [0, 0]
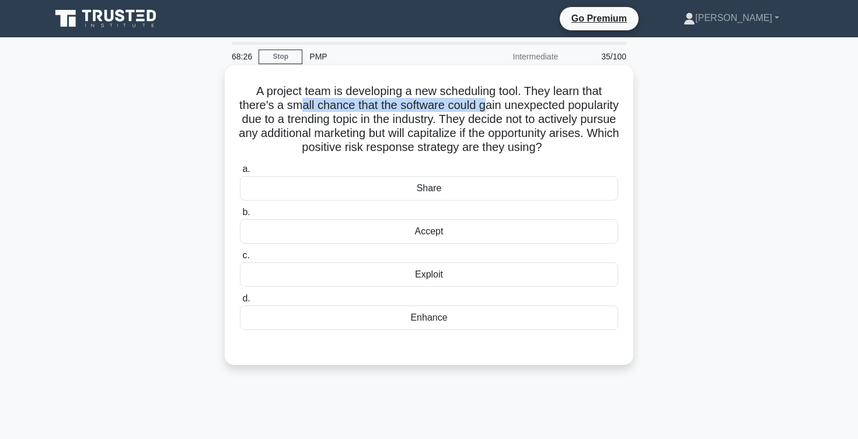
drag, startPoint x: 298, startPoint y: 106, endPoint x: 488, endPoint y: 105, distance: 190.8
click at [488, 105] on h5 "A project team is developing a new scheduling tool. They learn that there's a s…" at bounding box center [429, 119] width 380 height 71
click at [464, 117] on h5 "A project team is developing a new scheduling tool. They learn that there's a s…" at bounding box center [429, 119] width 380 height 71
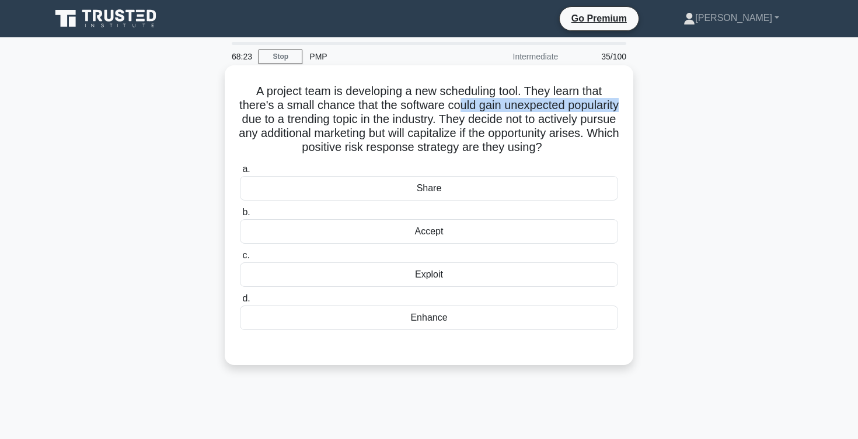
drag, startPoint x: 459, startPoint y: 105, endPoint x: 619, endPoint y: 103, distance: 159.9
click at [619, 103] on div "A project team is developing a new scheduling tool. They learn that there's a s…" at bounding box center [428, 215] width 399 height 291
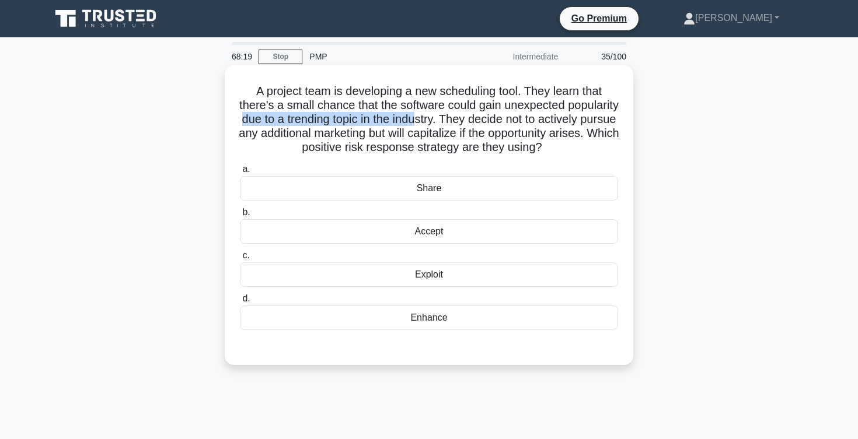
drag, startPoint x: 238, startPoint y: 122, endPoint x: 418, endPoint y: 121, distance: 180.9
click at [418, 121] on div "A project team is developing a new scheduling tool. They learn that there's a s…" at bounding box center [428, 215] width 399 height 291
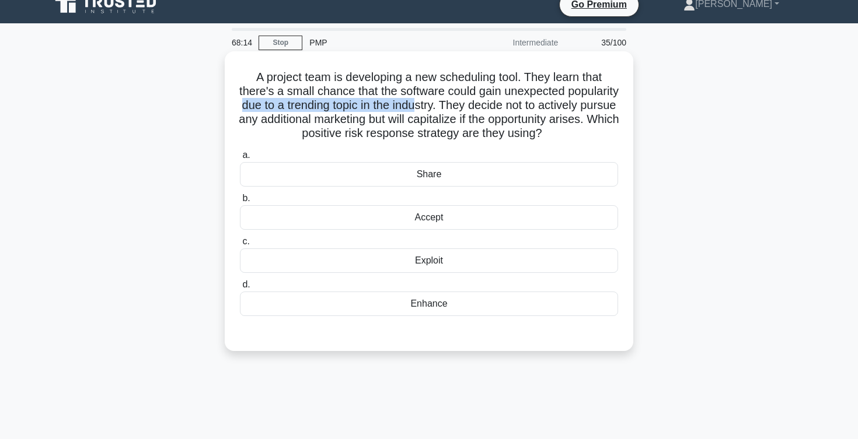
scroll to position [16, 0]
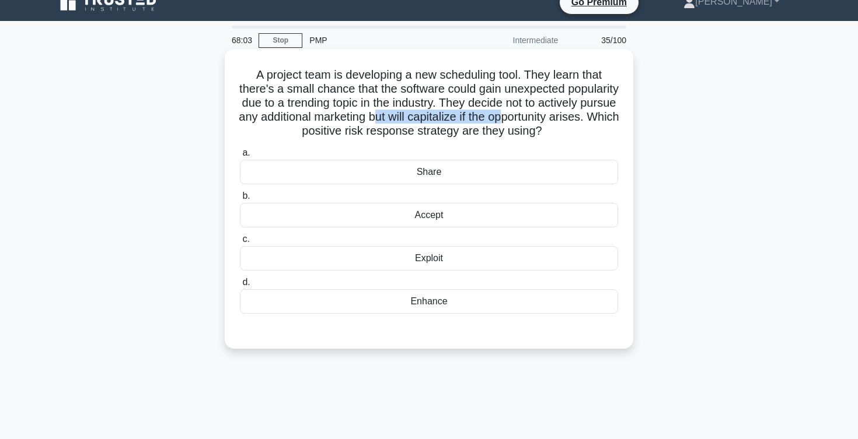
drag, startPoint x: 391, startPoint y: 122, endPoint x: 535, endPoint y: 118, distance: 143.6
click at [533, 118] on h5 "A project team is developing a new scheduling tool. They learn that there's a s…" at bounding box center [429, 103] width 380 height 71
click at [425, 304] on div "Enhance" at bounding box center [429, 301] width 378 height 25
click at [240, 287] on input "d. Enhance" at bounding box center [240, 283] width 0 height 8
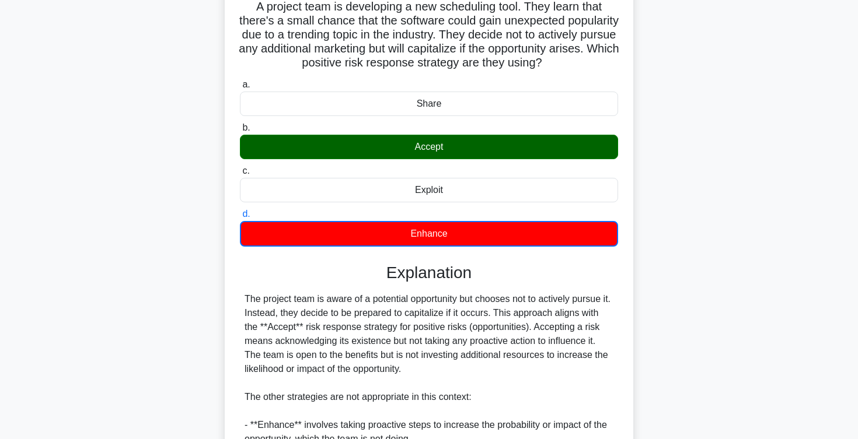
scroll to position [83, 0]
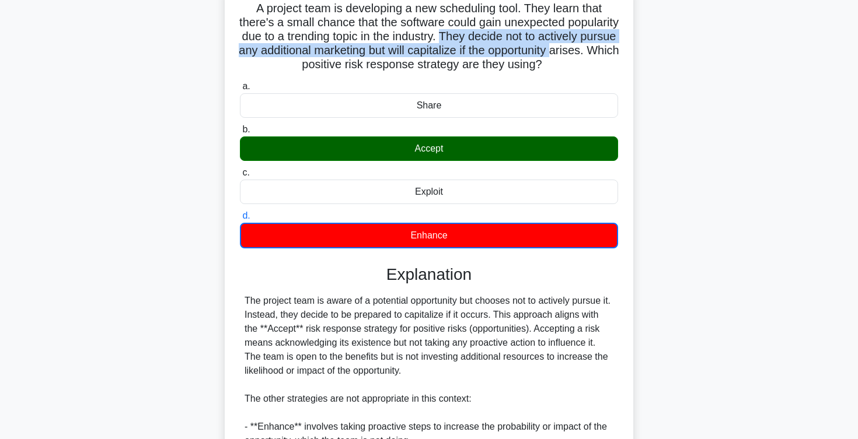
drag, startPoint x: 443, startPoint y: 36, endPoint x: 571, endPoint y: 50, distance: 128.6
click at [571, 50] on h5 "A project team is developing a new scheduling tool. They learn that there's a s…" at bounding box center [429, 36] width 380 height 71
drag, startPoint x: 477, startPoint y: 66, endPoint x: 561, endPoint y: 63, distance: 84.7
click at [561, 63] on h5 "A project team is developing a new scheduling tool. They learn that there's a s…" at bounding box center [429, 36] width 380 height 71
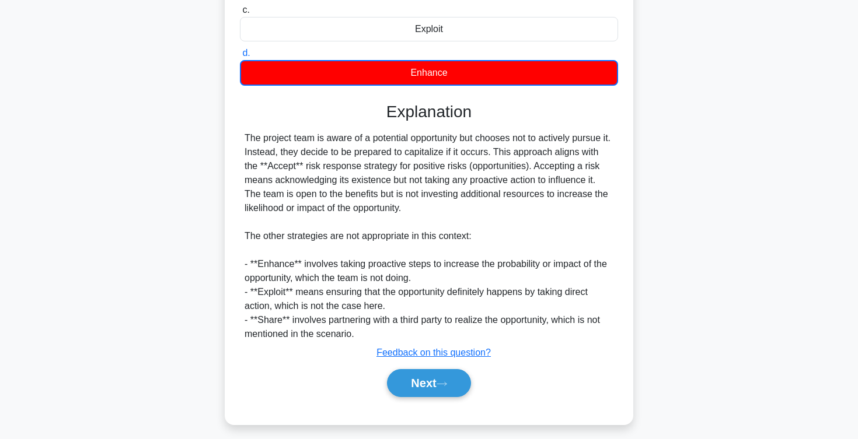
scroll to position [253, 0]
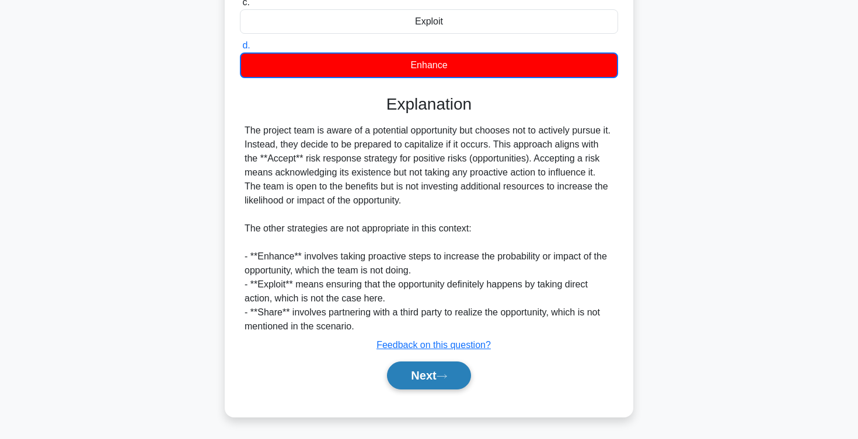
click at [429, 373] on button "Next" at bounding box center [428, 376] width 83 height 28
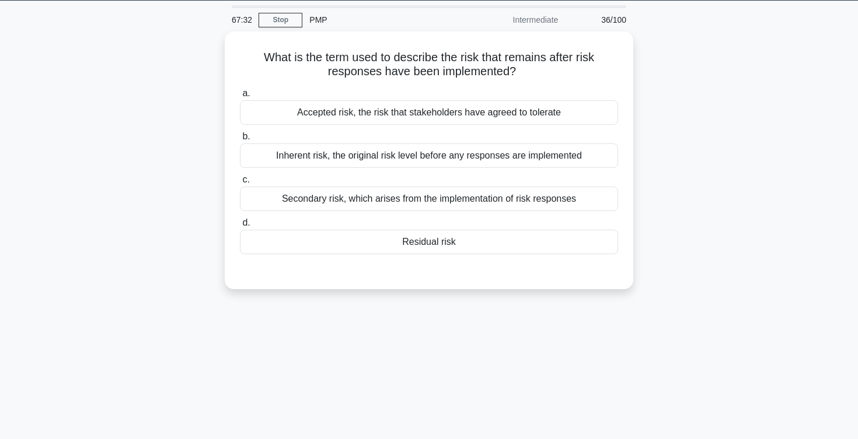
scroll to position [0, 0]
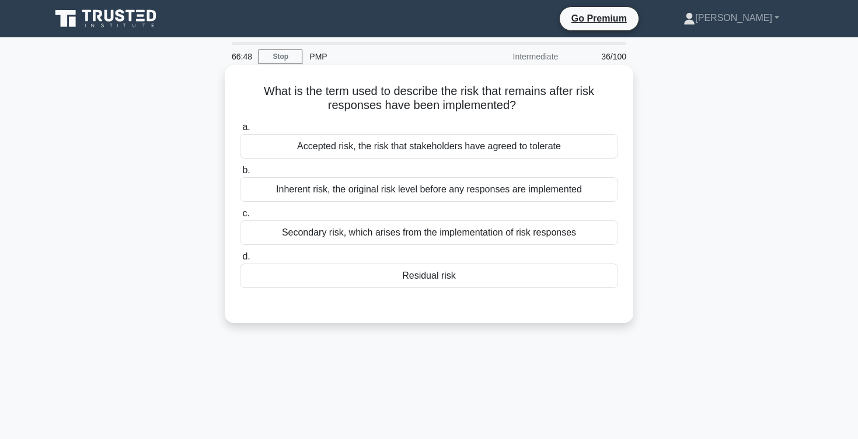
click at [439, 277] on div "Residual risk" at bounding box center [429, 276] width 378 height 25
click at [240, 261] on input "d. Residual risk" at bounding box center [240, 257] width 0 height 8
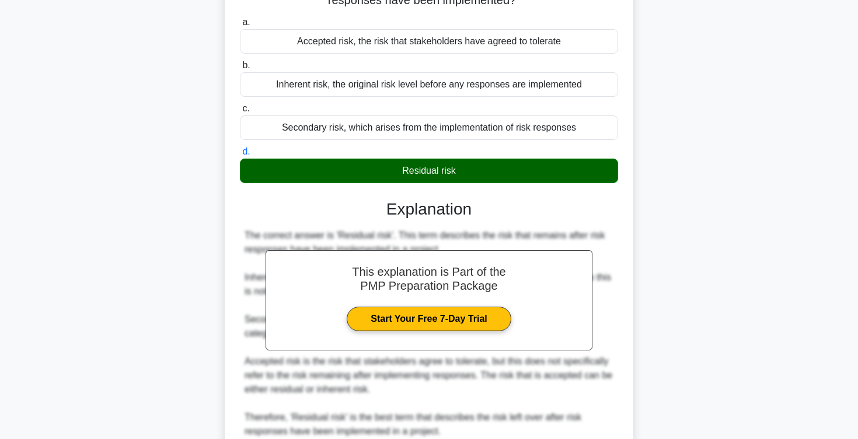
scroll to position [210, 0]
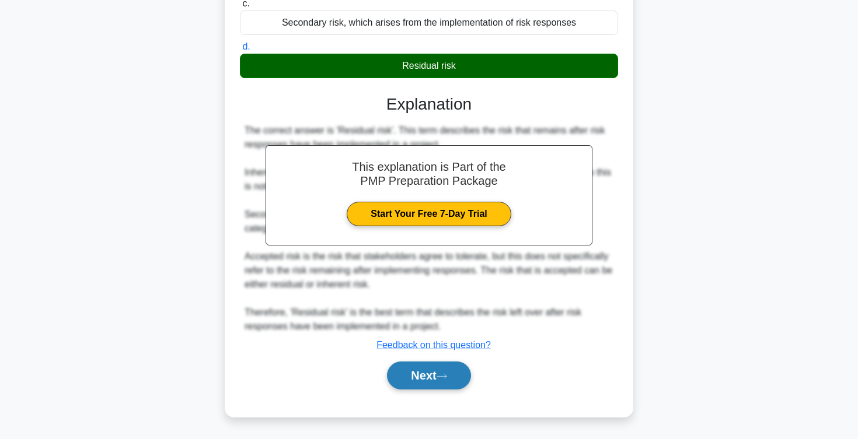
click at [414, 367] on button "Next" at bounding box center [428, 376] width 83 height 28
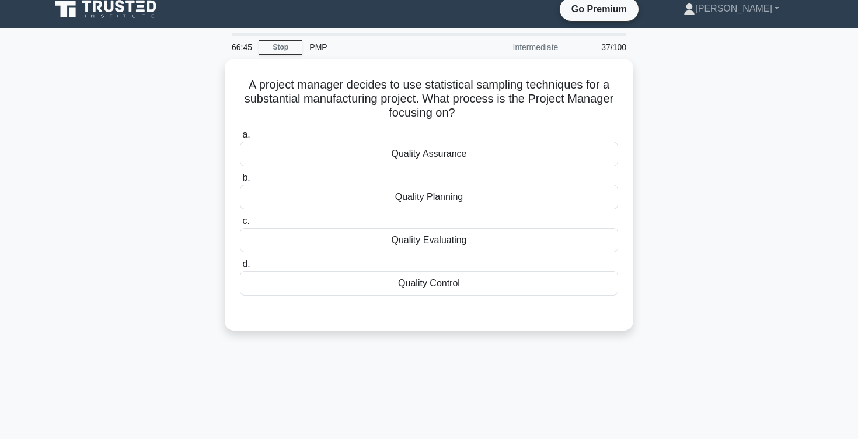
scroll to position [7, 0]
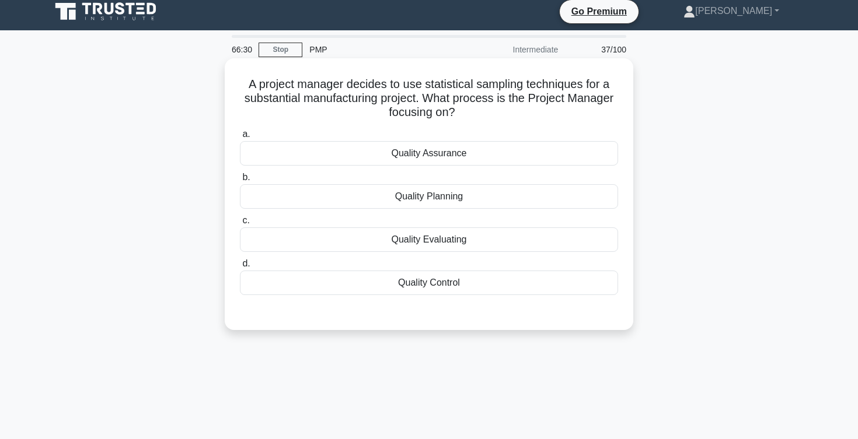
drag, startPoint x: 387, startPoint y: 112, endPoint x: 457, endPoint y: 113, distance: 70.6
click at [457, 113] on h5 "A project manager decides to use statistical sampling techniques for a substant…" at bounding box center [429, 98] width 380 height 43
click at [439, 85] on h5 "A project manager decides to use statistical sampling techniques for a substant…" at bounding box center [429, 98] width 380 height 43
drag, startPoint x: 426, startPoint y: 83, endPoint x: 584, endPoint y: 85, distance: 157.6
click at [584, 85] on h5 "A project manager decides to use statistical sampling techniques for a substant…" at bounding box center [429, 98] width 380 height 43
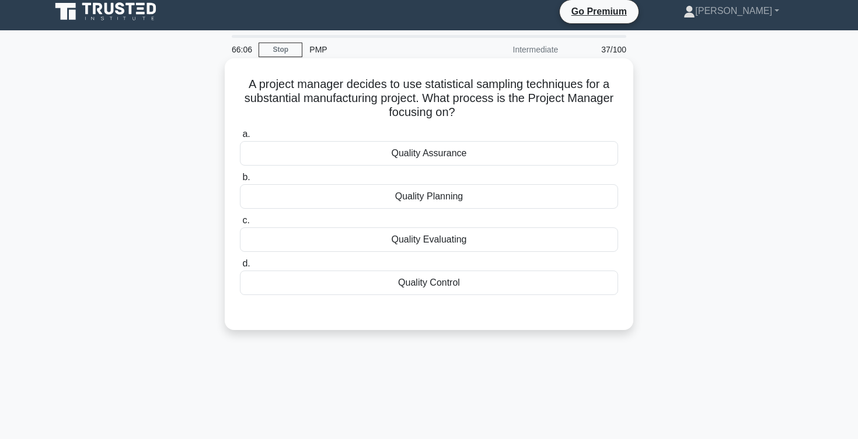
click at [415, 155] on div "Quality Assurance" at bounding box center [429, 153] width 378 height 25
click at [240, 138] on input "a. Quality Assurance" at bounding box center [240, 135] width 0 height 8
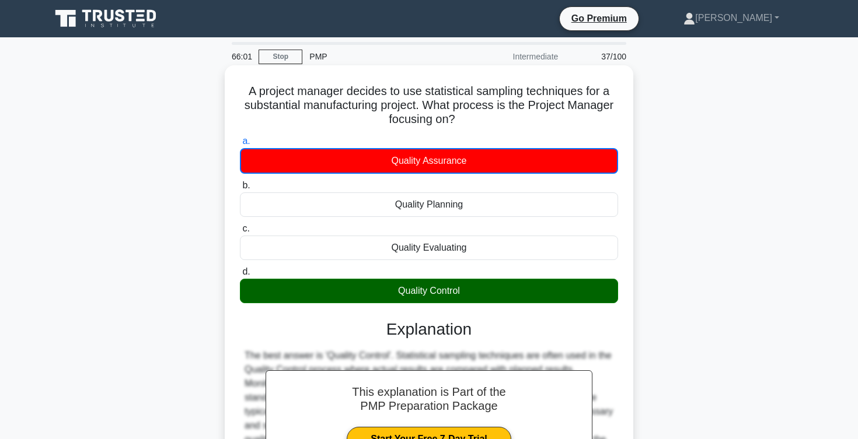
scroll to position [191, 0]
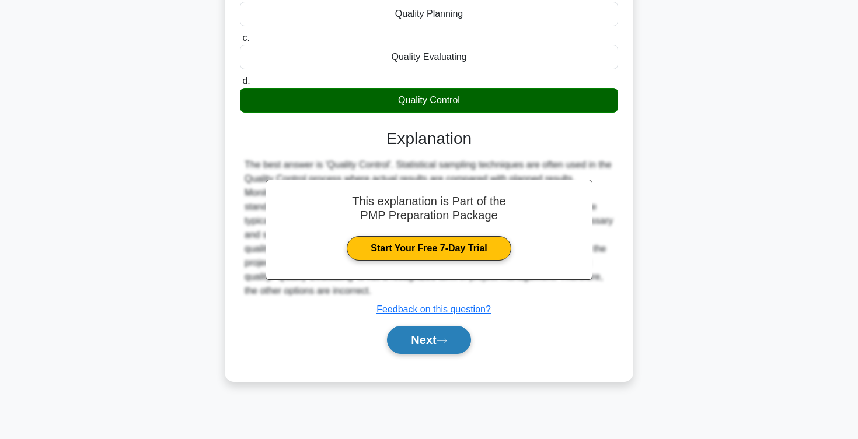
click at [415, 341] on button "Next" at bounding box center [428, 340] width 83 height 28
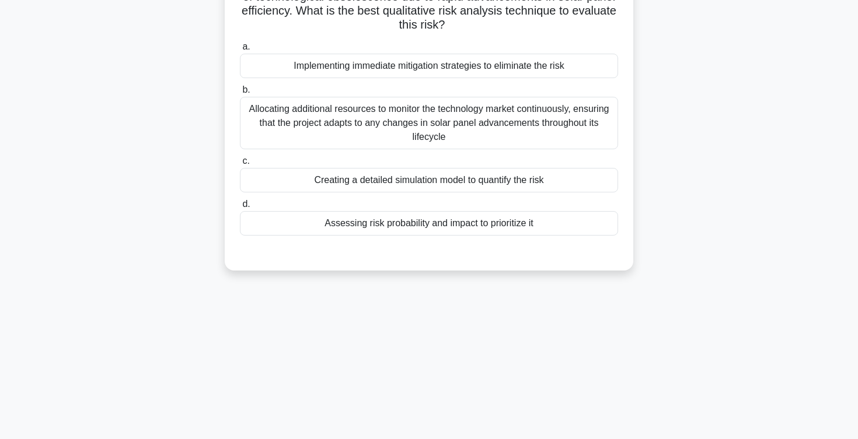
scroll to position [0, 0]
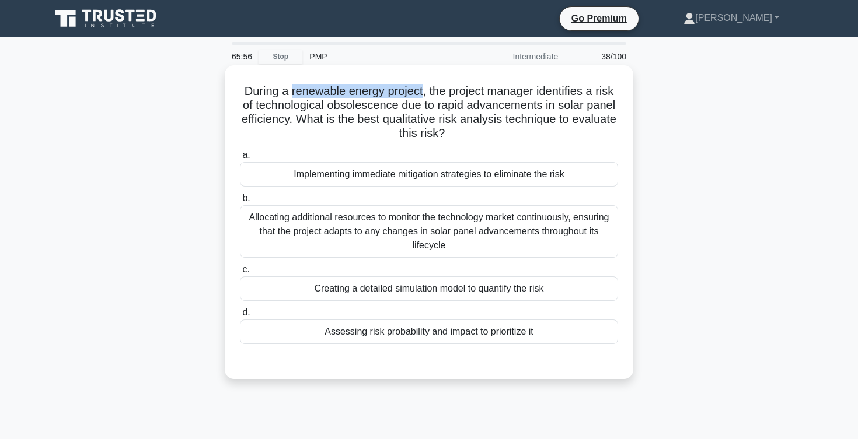
drag, startPoint x: 289, startPoint y: 98, endPoint x: 425, endPoint y: 98, distance: 136.5
click at [424, 96] on h5 "During a renewable energy project, the project manager identifies a risk of tec…" at bounding box center [429, 112] width 380 height 57
drag, startPoint x: 443, startPoint y: 92, endPoint x: 591, endPoint y: 83, distance: 147.9
click at [588, 82] on div "During a renewable energy project, the project manager identifies a risk of tec…" at bounding box center [428, 222] width 399 height 305
click at [452, 106] on h5 "During a renewable energy project, the project manager identifies a risk of tec…" at bounding box center [429, 112] width 380 height 57
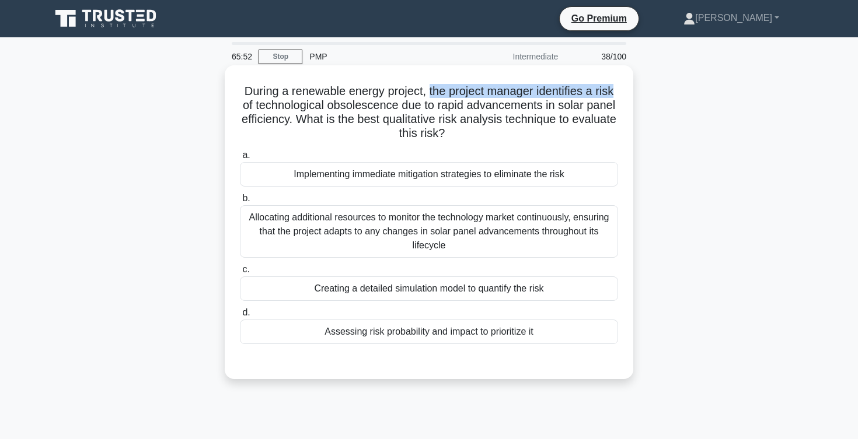
drag, startPoint x: 428, startPoint y: 90, endPoint x: 612, endPoint y: 92, distance: 184.4
click at [612, 92] on h5 "During a renewable energy project, the project manager identifies a risk of tec…" at bounding box center [429, 112] width 380 height 57
drag, startPoint x: 444, startPoint y: 108, endPoint x: 521, endPoint y: 106, distance: 77.0
click at [519, 106] on h5 "During a renewable energy project, the project manager identifies a risk of tec…" at bounding box center [429, 112] width 380 height 57
drag, startPoint x: 404, startPoint y: 106, endPoint x: 523, endPoint y: 105, distance: 119.0
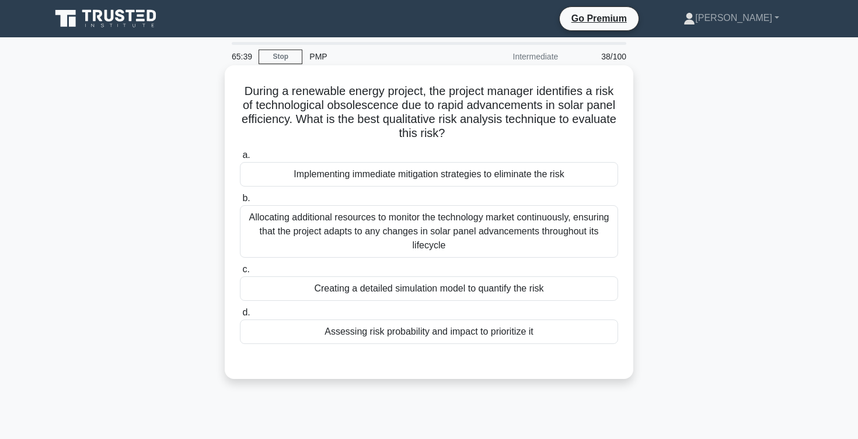
click at [520, 105] on h5 "During a renewable energy project, the project manager identifies a risk of tec…" at bounding box center [429, 112] width 380 height 57
drag, startPoint x: 528, startPoint y: 106, endPoint x: 611, endPoint y: 102, distance: 83.5
click at [610, 101] on h5 "During a renewable energy project, the project manager identifies a risk of tec…" at bounding box center [429, 112] width 380 height 57
drag, startPoint x: 263, startPoint y: 116, endPoint x: 277, endPoint y: 117, distance: 14.1
click at [276, 117] on h5 "During a renewable energy project, the project manager identifies a risk of tec…" at bounding box center [429, 112] width 380 height 57
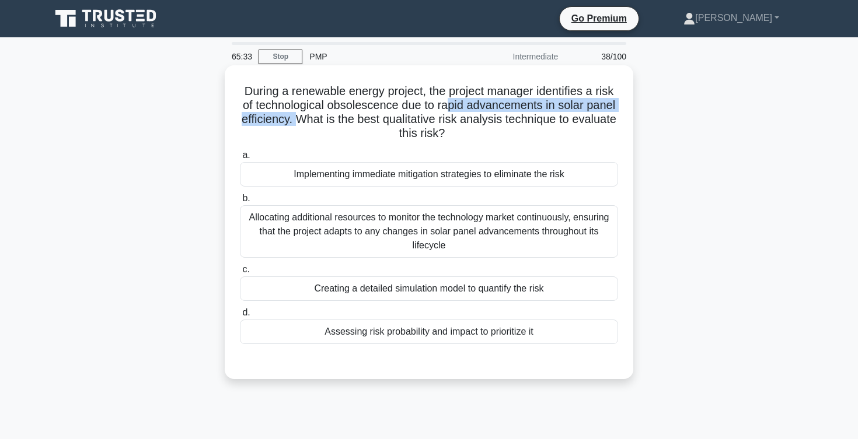
drag, startPoint x: 298, startPoint y: 117, endPoint x: 452, endPoint y: 114, distance: 154.7
click at [450, 112] on h5 "During a renewable energy project, the project manager identifies a risk of tec…" at bounding box center [429, 112] width 380 height 57
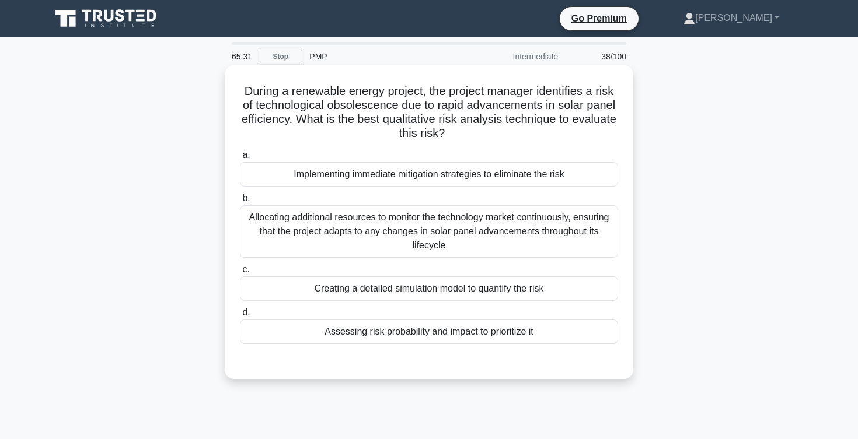
click at [322, 119] on h5 "During a renewable energy project, the project manager identifies a risk of tec…" at bounding box center [429, 112] width 380 height 57
drag, startPoint x: 442, startPoint y: 120, endPoint x: 591, endPoint y: 118, distance: 148.2
click at [591, 118] on h5 "During a renewable energy project, the project manager identifies a risk of tec…" at bounding box center [429, 112] width 380 height 57
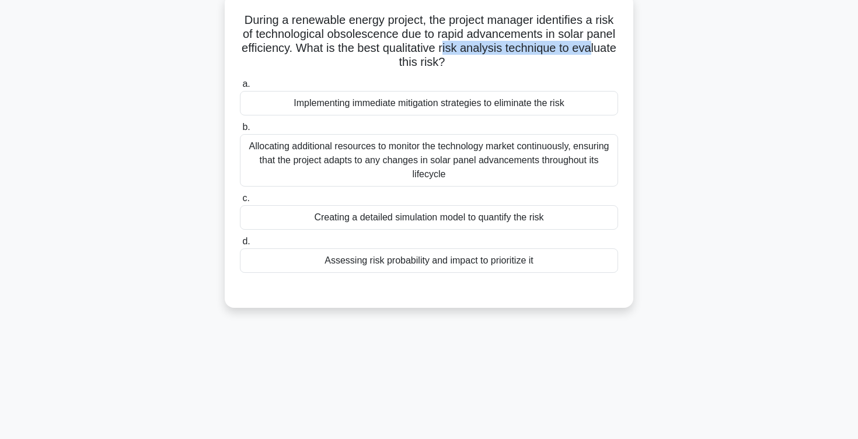
scroll to position [67, 0]
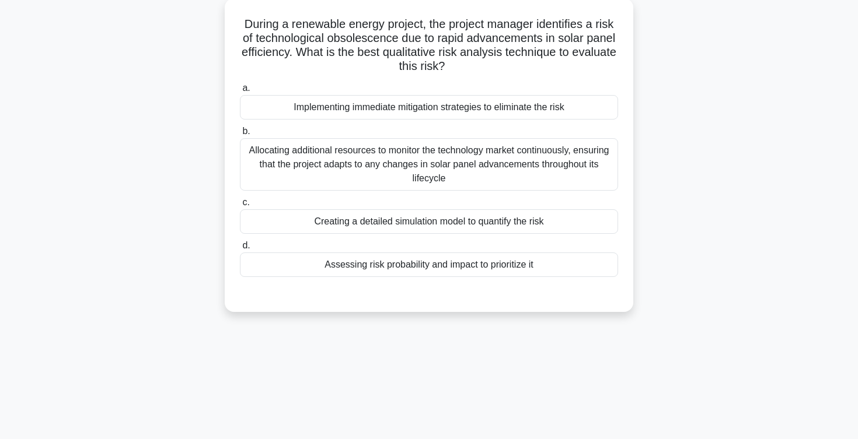
click at [408, 267] on div "Assessing risk probability and impact to prioritize it" at bounding box center [429, 265] width 378 height 25
click at [240, 250] on input "d. Assessing risk probability and impact to prioritize it" at bounding box center [240, 246] width 0 height 8
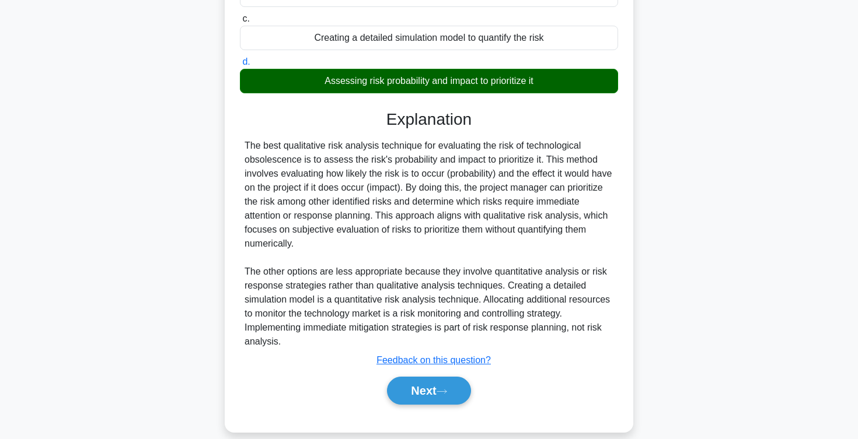
scroll to position [266, 0]
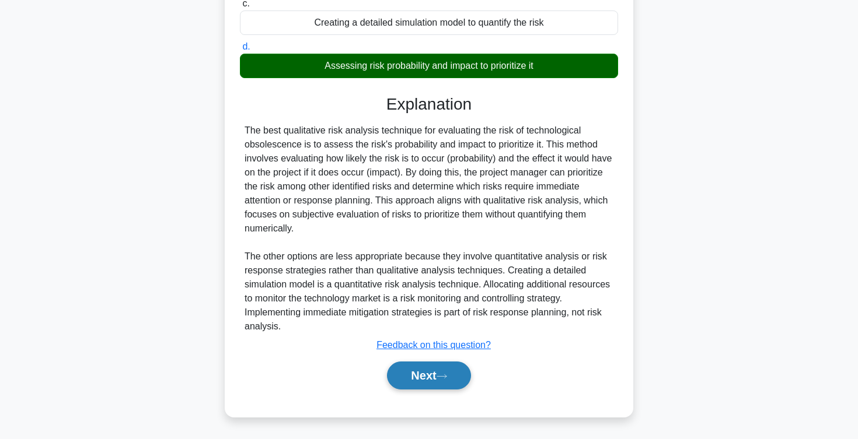
click at [439, 378] on button "Next" at bounding box center [428, 376] width 83 height 28
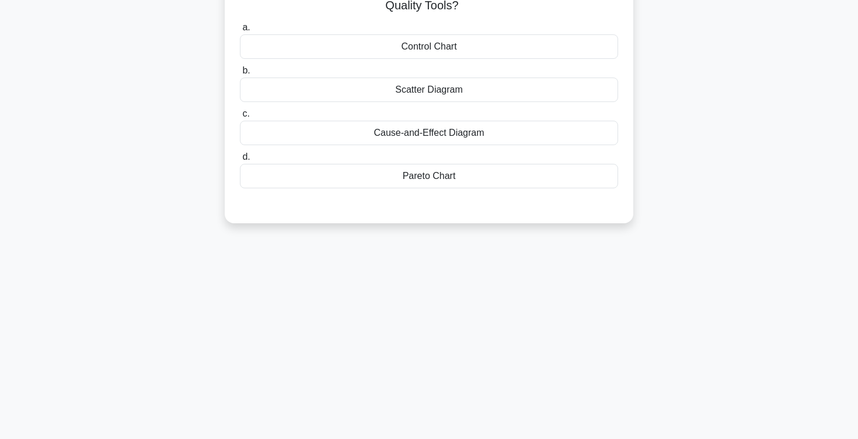
scroll to position [0, 0]
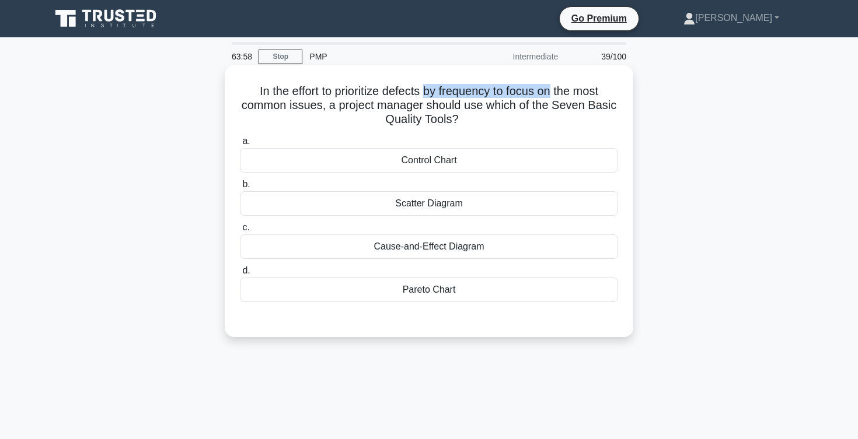
drag, startPoint x: 425, startPoint y: 89, endPoint x: 551, endPoint y: 95, distance: 125.6
click at [551, 95] on h5 "In the effort to prioritize defects by frequency to focus on the most common is…" at bounding box center [429, 105] width 380 height 43
drag, startPoint x: 275, startPoint y: 108, endPoint x: 311, endPoint y: 109, distance: 36.2
click at [311, 109] on h5 "In the effort to prioritize defects by frequency to focus on the most common is…" at bounding box center [429, 105] width 380 height 43
drag, startPoint x: 338, startPoint y: 110, endPoint x: 533, endPoint y: 117, distance: 195.6
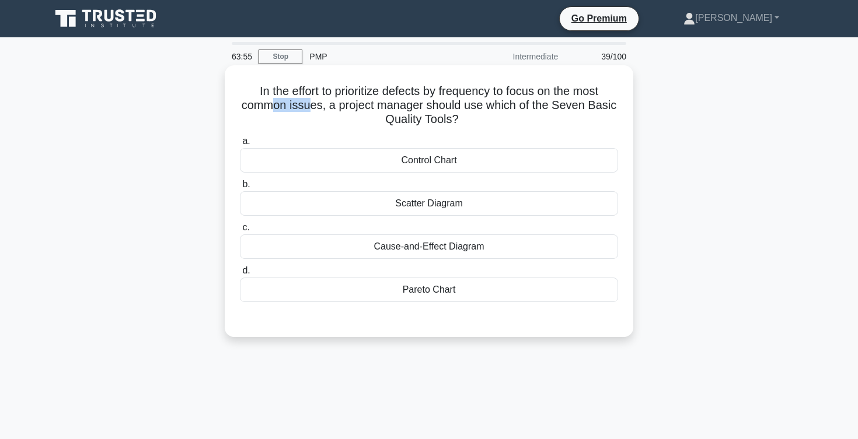
click at [532, 114] on h5 "In the effort to prioritize defects by frequency to focus on the most common is…" at bounding box center [429, 105] width 380 height 43
click at [501, 118] on h5 "In the effort to prioritize defects by frequency to focus on the most common is…" at bounding box center [429, 105] width 380 height 43
click at [428, 166] on div "Control Chart" at bounding box center [429, 160] width 378 height 25
click at [240, 145] on input "a. Control Chart" at bounding box center [240, 142] width 0 height 8
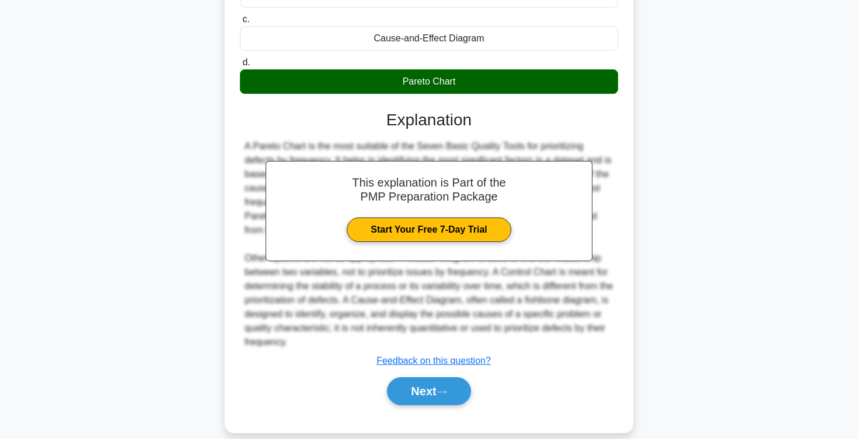
scroll to position [225, 0]
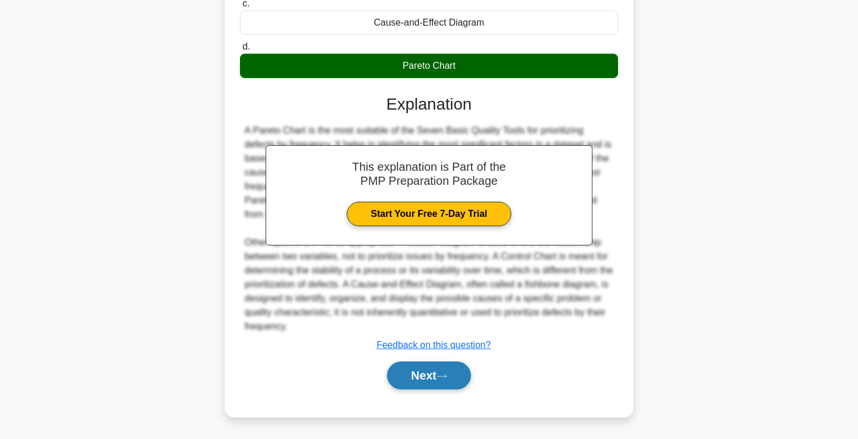
click at [408, 381] on button "Next" at bounding box center [428, 376] width 83 height 28
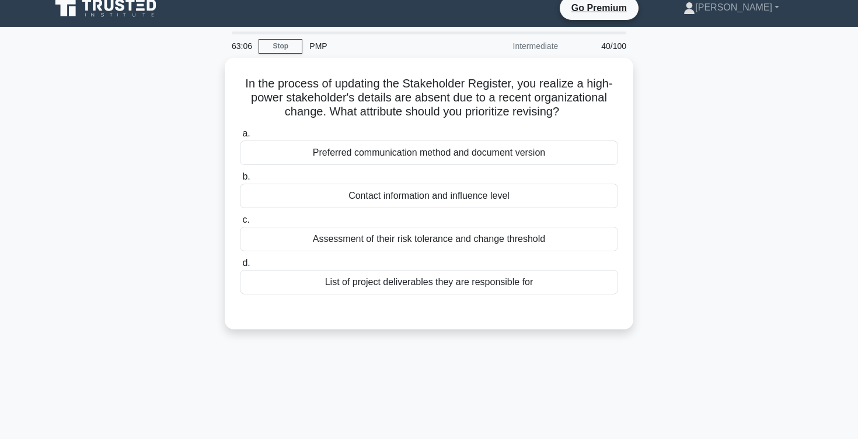
scroll to position [13, 0]
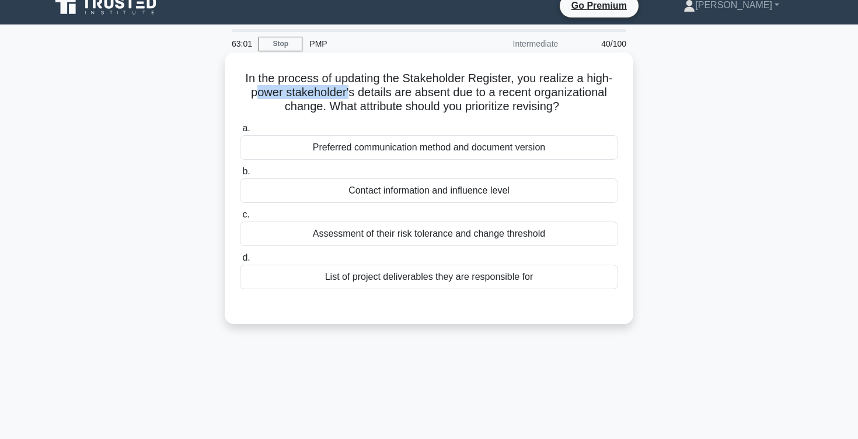
drag, startPoint x: 258, startPoint y: 95, endPoint x: 350, endPoint y: 94, distance: 92.2
click at [350, 94] on h5 "In the process of updating the Stakeholder Register, you realize a high-power s…" at bounding box center [429, 92] width 380 height 43
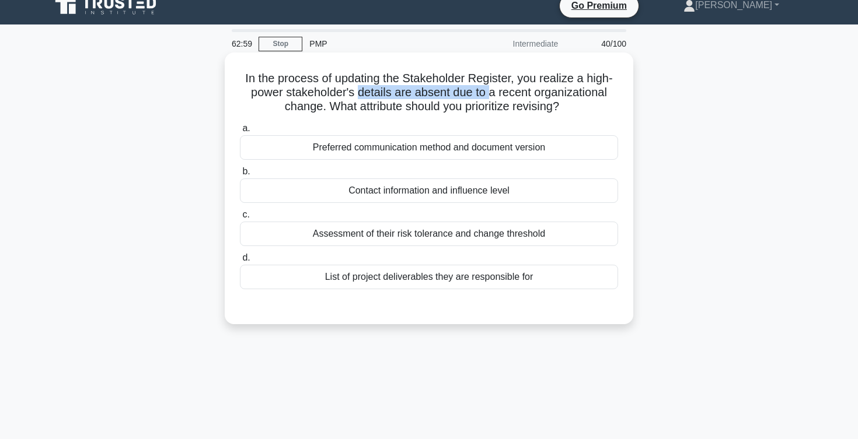
drag, startPoint x: 358, startPoint y: 92, endPoint x: 491, endPoint y: 93, distance: 133.1
click at [491, 93] on h5 "In the process of updating the Stakeholder Register, you realize a high-power s…" at bounding box center [429, 92] width 380 height 43
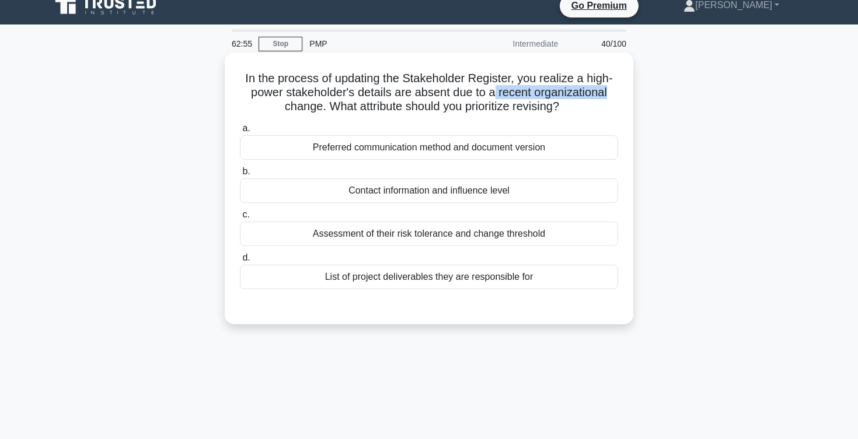
drag, startPoint x: 493, startPoint y: 93, endPoint x: 605, endPoint y: 89, distance: 112.7
click at [605, 89] on h5 "In the process of updating the Stakeholder Register, you realize a high-power s…" at bounding box center [429, 92] width 380 height 43
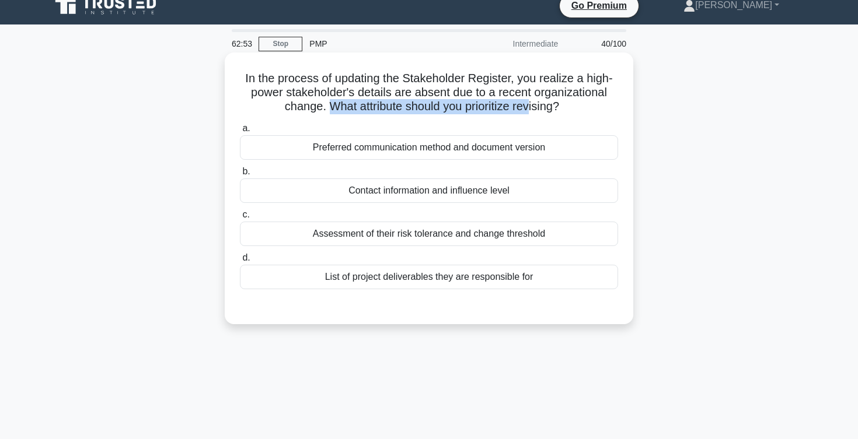
drag, startPoint x: 331, startPoint y: 108, endPoint x: 532, endPoint y: 113, distance: 201.4
click at [532, 113] on h5 "In the process of updating the Stakeholder Register, you realize a high-power s…" at bounding box center [429, 92] width 380 height 43
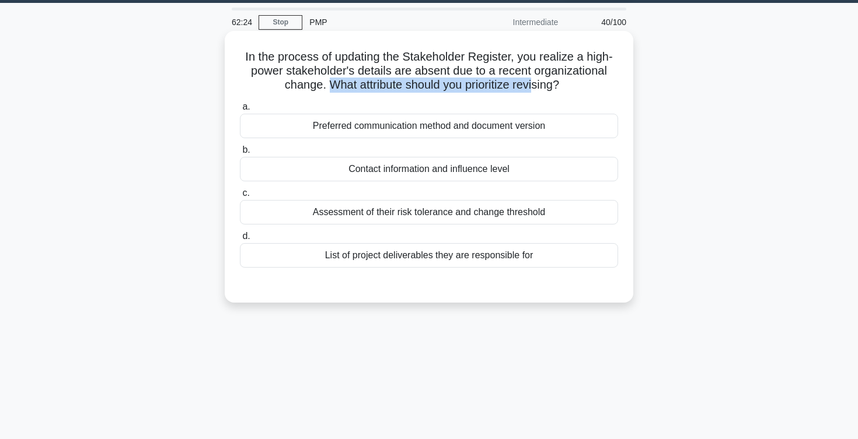
scroll to position [43, 0]
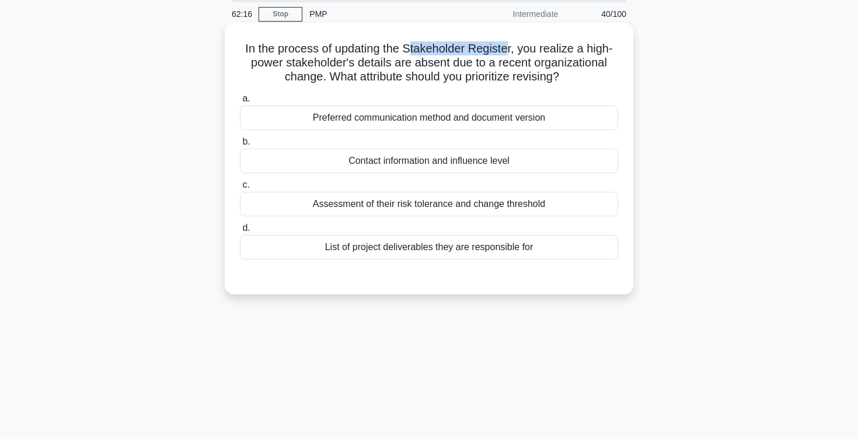
drag, startPoint x: 410, startPoint y: 53, endPoint x: 507, endPoint y: 51, distance: 96.9
click at [507, 51] on h5 "In the process of updating the Stakeholder Register, you realize a high-power s…" at bounding box center [429, 62] width 380 height 43
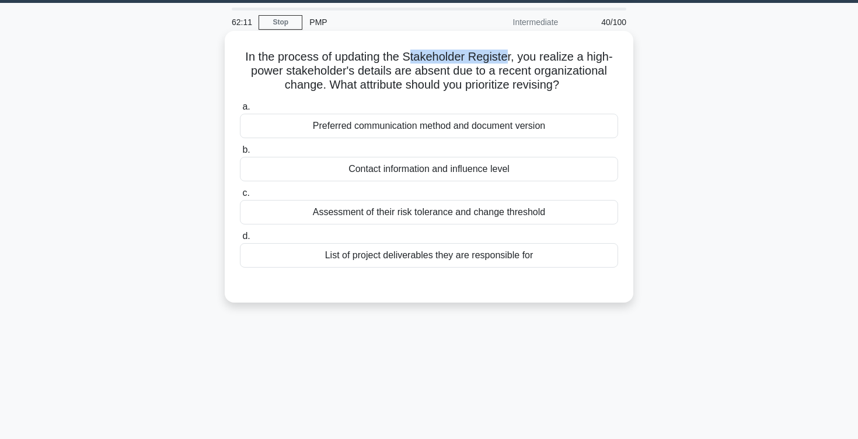
scroll to position [32, 0]
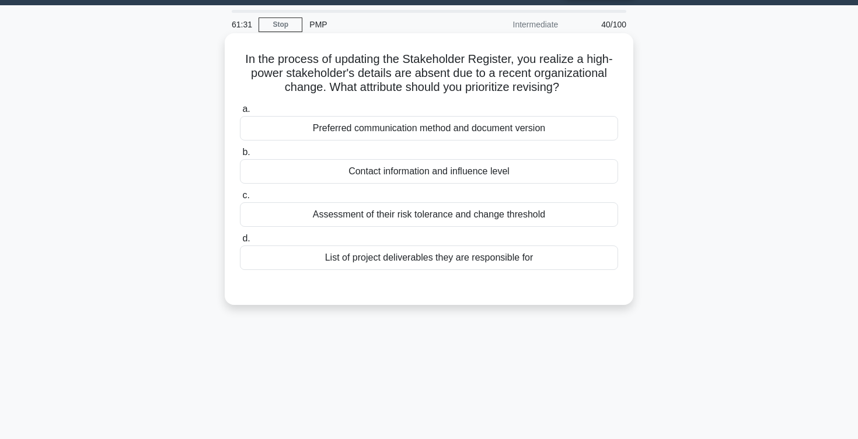
click at [363, 174] on div "Contact information and influence level" at bounding box center [429, 171] width 378 height 25
click at [240, 156] on input "b. Contact information and influence level" at bounding box center [240, 153] width 0 height 8
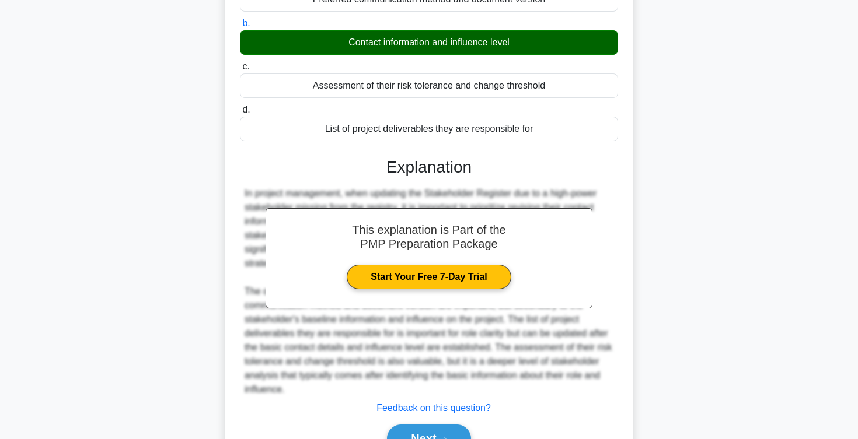
scroll to position [224, 0]
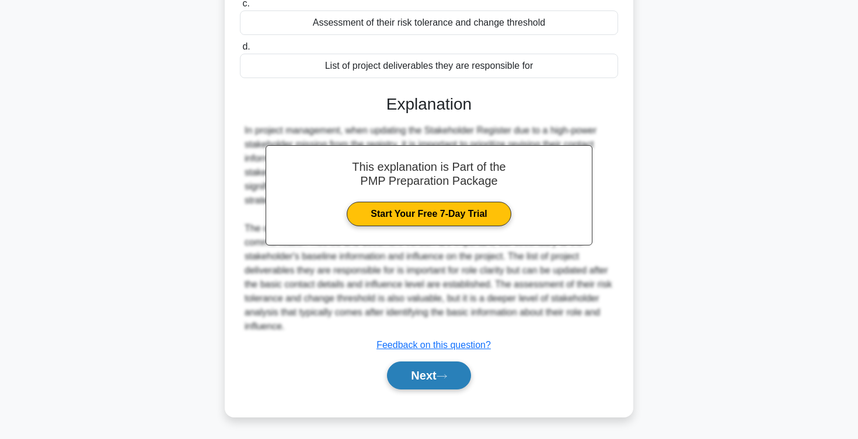
click at [415, 374] on button "Next" at bounding box center [428, 376] width 83 height 28
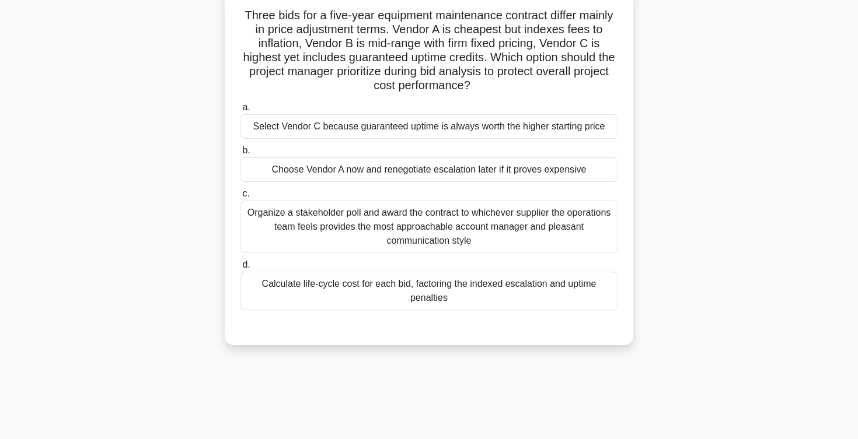
scroll to position [0, 0]
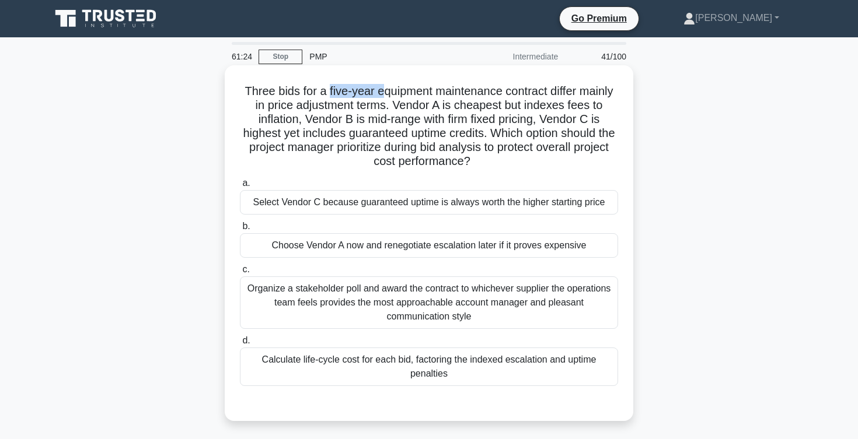
drag, startPoint x: 327, startPoint y: 89, endPoint x: 385, endPoint y: 86, distance: 57.8
click at [385, 86] on h5 "Three bids for a five-year equipment maintenance contract differ mainly in pric…" at bounding box center [429, 126] width 380 height 85
drag, startPoint x: 240, startPoint y: 91, endPoint x: 303, endPoint y: 94, distance: 63.1
click at [303, 93] on h5 "Three bids for a five-year equipment maintenance contract differ mainly in pric…" at bounding box center [429, 126] width 380 height 85
drag, startPoint x: 257, startPoint y: 102, endPoint x: 387, endPoint y: 102, distance: 130.1
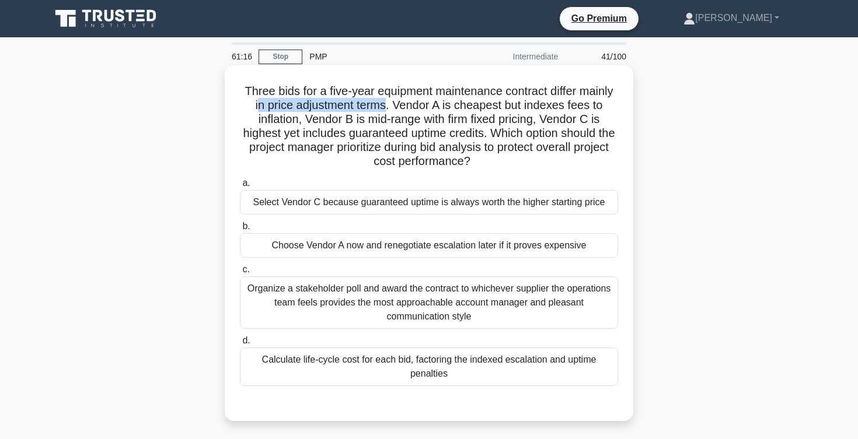
click at [387, 102] on h5 "Three bids for a five-year equipment maintenance contract differ mainly in pric…" at bounding box center [429, 126] width 380 height 85
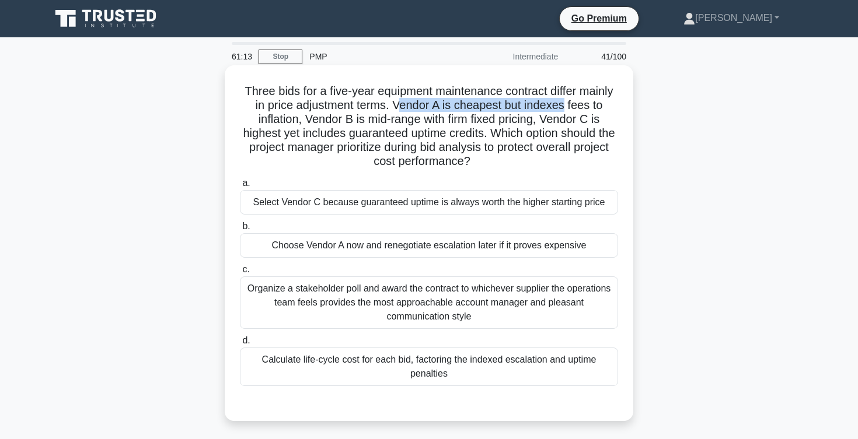
drag, startPoint x: 399, startPoint y: 103, endPoint x: 565, endPoint y: 99, distance: 166.9
click at [565, 99] on h5 "Three bids for a five-year equipment maintenance contract differ mainly in pric…" at bounding box center [429, 126] width 380 height 85
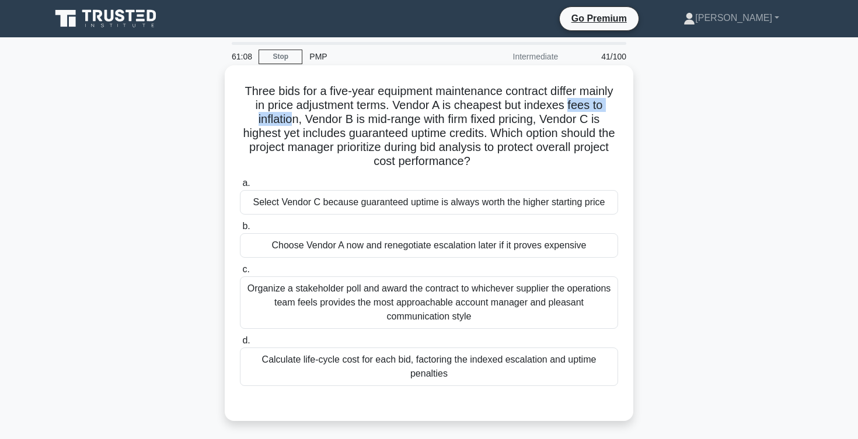
drag, startPoint x: 569, startPoint y: 103, endPoint x: 293, endPoint y: 121, distance: 276.6
click at [293, 121] on h5 "Three bids for a five-year equipment maintenance contract differ mainly in pric…" at bounding box center [429, 126] width 380 height 85
drag, startPoint x: 309, startPoint y: 120, endPoint x: 424, endPoint y: 118, distance: 115.6
click at [424, 118] on h5 "Three bids for a five-year equipment maintenance contract differ mainly in pric…" at bounding box center [429, 126] width 380 height 85
drag, startPoint x: 429, startPoint y: 118, endPoint x: 535, endPoint y: 116, distance: 105.1
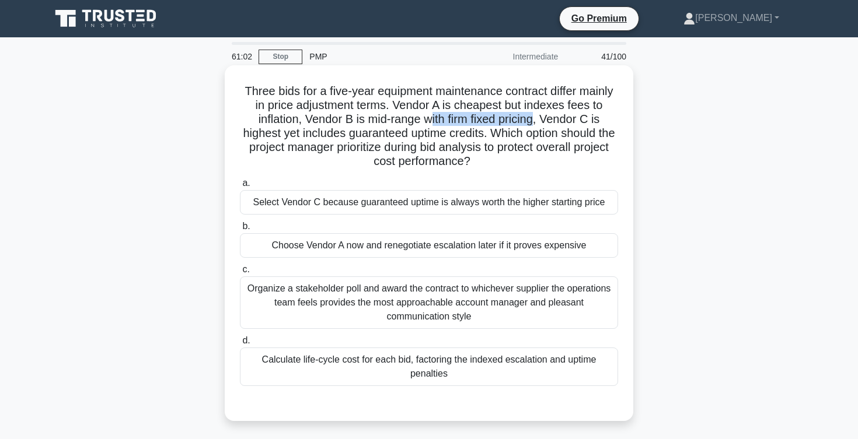
click at [535, 116] on h5 "Three bids for a five-year equipment maintenance contract differ mainly in pric…" at bounding box center [429, 126] width 380 height 85
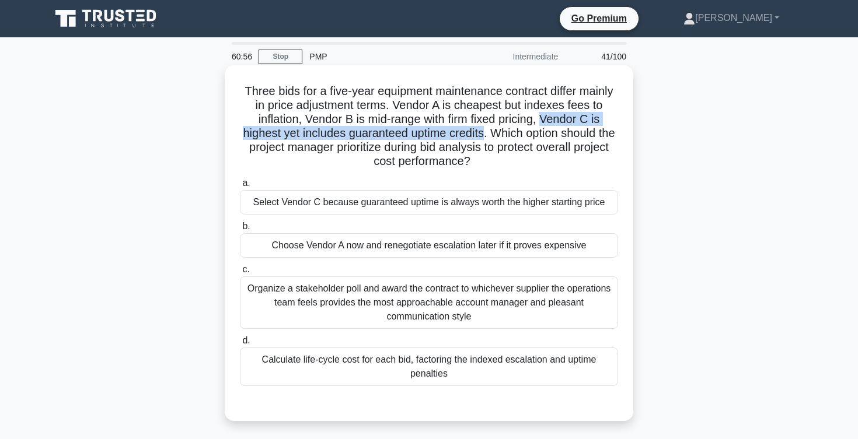
drag, startPoint x: 544, startPoint y: 120, endPoint x: 483, endPoint y: 132, distance: 62.0
click at [483, 132] on h5 "Three bids for a five-year equipment maintenance contract differ mainly in pric…" at bounding box center [429, 126] width 380 height 85
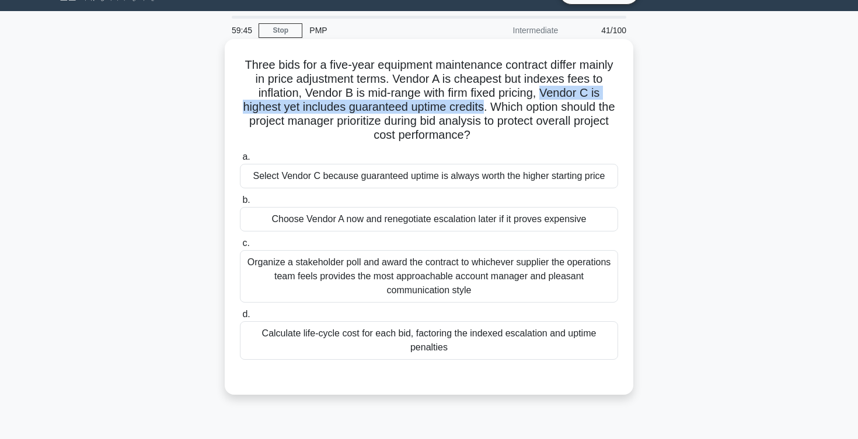
scroll to position [22, 0]
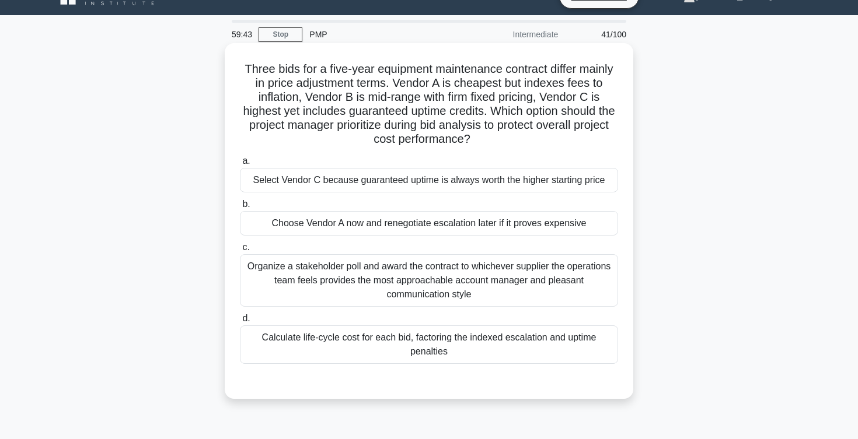
click at [336, 340] on div "Calculate life-cycle cost for each bid, factoring the indexed escalation and up…" at bounding box center [429, 345] width 378 height 39
click at [240, 323] on input "d. Calculate life-cycle cost for each bid, factoring the indexed escalation and…" at bounding box center [240, 319] width 0 height 8
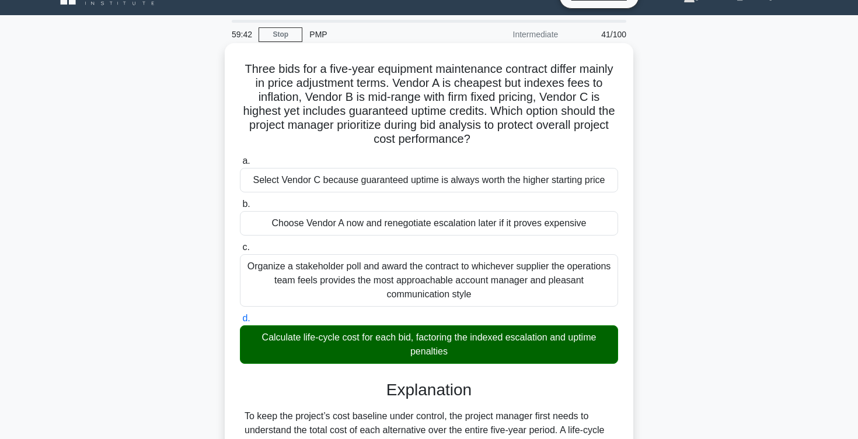
scroll to position [280, 0]
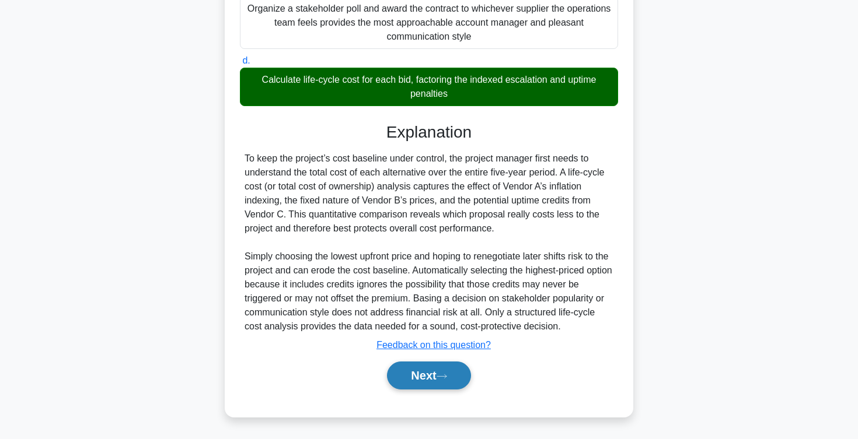
click at [403, 377] on button "Next" at bounding box center [428, 376] width 83 height 28
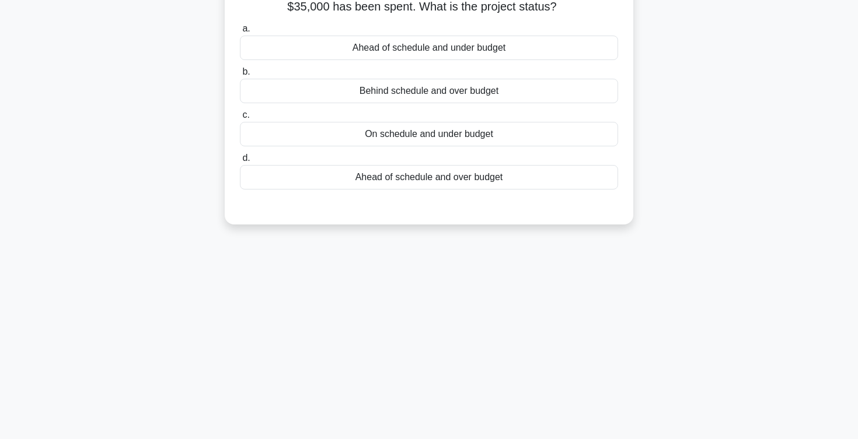
scroll to position [0, 0]
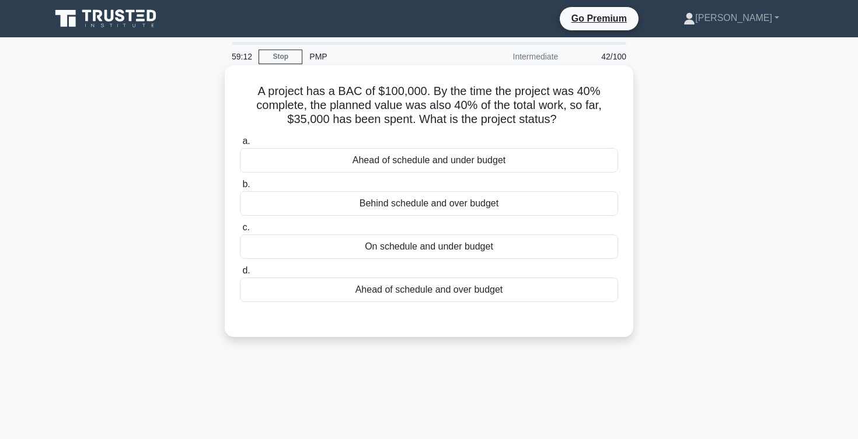
click at [392, 243] on div "On schedule and under budget" at bounding box center [429, 247] width 378 height 25
click at [240, 232] on input "c. On schedule and under budget" at bounding box center [240, 228] width 0 height 8
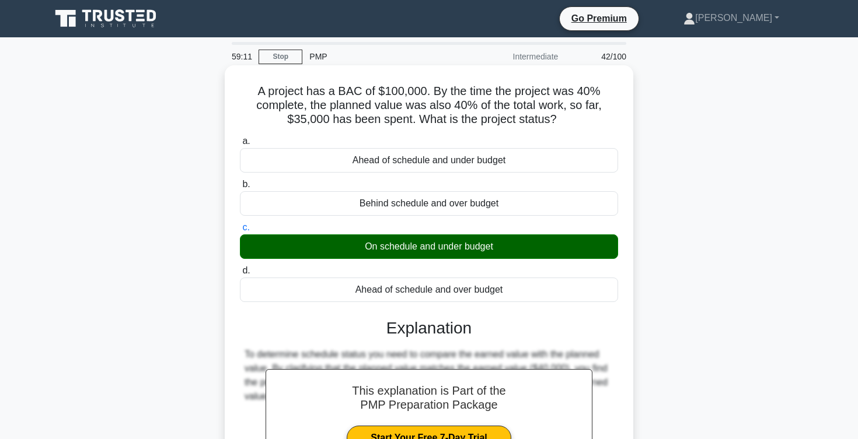
scroll to position [191, 0]
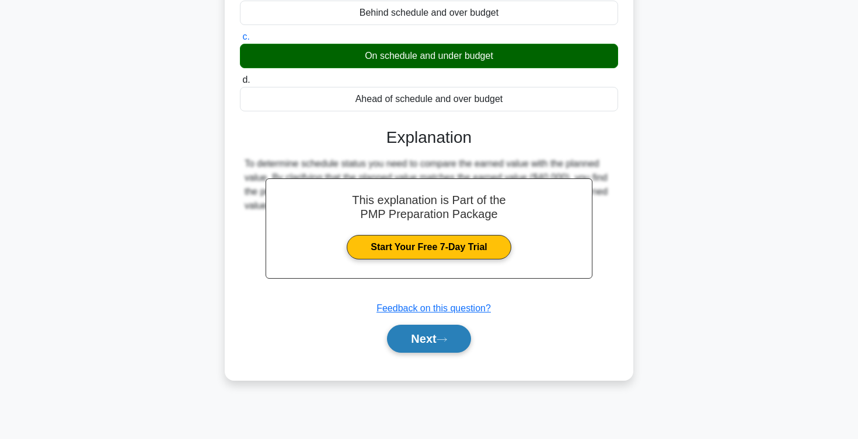
click at [413, 345] on button "Next" at bounding box center [428, 339] width 83 height 28
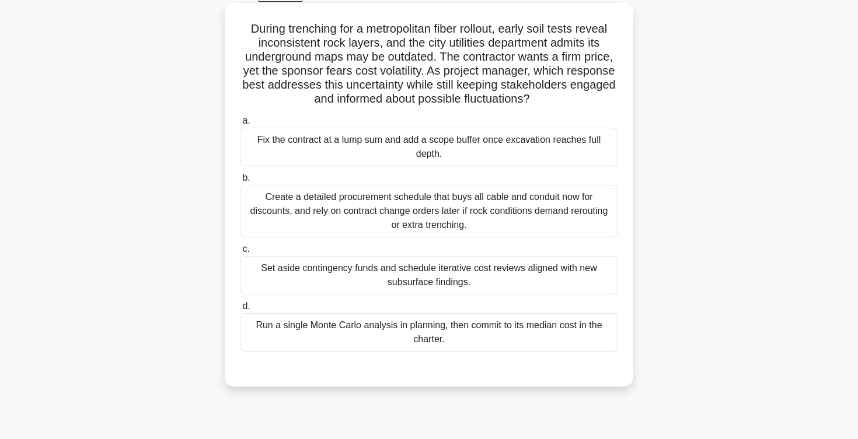
scroll to position [0, 0]
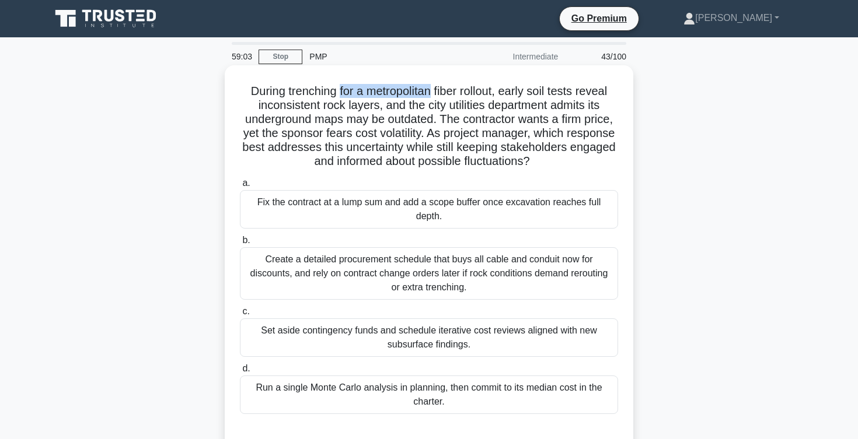
drag, startPoint x: 340, startPoint y: 90, endPoint x: 428, endPoint y: 88, distance: 88.7
click at [428, 88] on h5 "During trenching for a metropolitan fiber rollout, early soil tests reveal inco…" at bounding box center [429, 126] width 380 height 85
drag, startPoint x: 504, startPoint y: 90, endPoint x: 547, endPoint y: 96, distance: 43.5
click at [547, 96] on h5 "During trenching for a metropolitan fiber rollout, early soil tests reveal inco…" at bounding box center [429, 126] width 380 height 85
click at [508, 91] on h5 "During trenching for a metropolitan fiber rollout, early soil tests reveal inco…" at bounding box center [429, 126] width 380 height 85
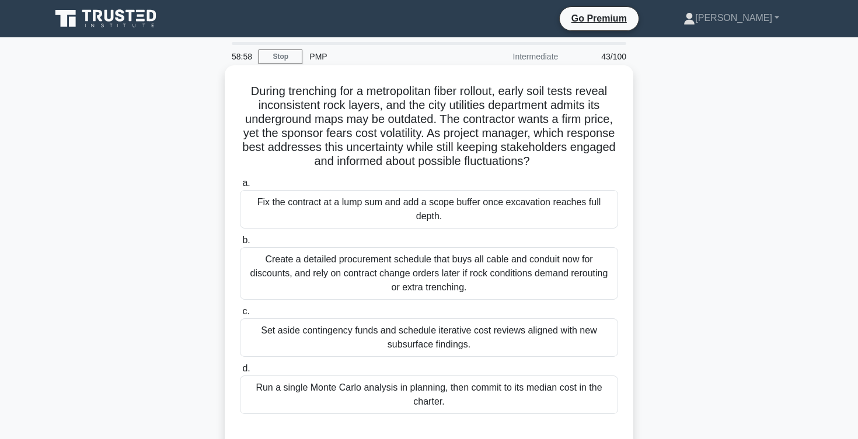
drag, startPoint x: 504, startPoint y: 91, endPoint x: 585, endPoint y: 95, distance: 81.2
click at [585, 95] on h5 "During trenching for a metropolitan fiber rollout, early soil tests reveal inco…" at bounding box center [429, 126] width 380 height 85
drag, startPoint x: 261, startPoint y: 109, endPoint x: 373, endPoint y: 110, distance: 112.1
click at [373, 110] on h5 "During trenching for a metropolitan fiber rollout, early soil tests reveal inco…" at bounding box center [429, 126] width 380 height 85
drag, startPoint x: 385, startPoint y: 106, endPoint x: 537, endPoint y: 105, distance: 152.3
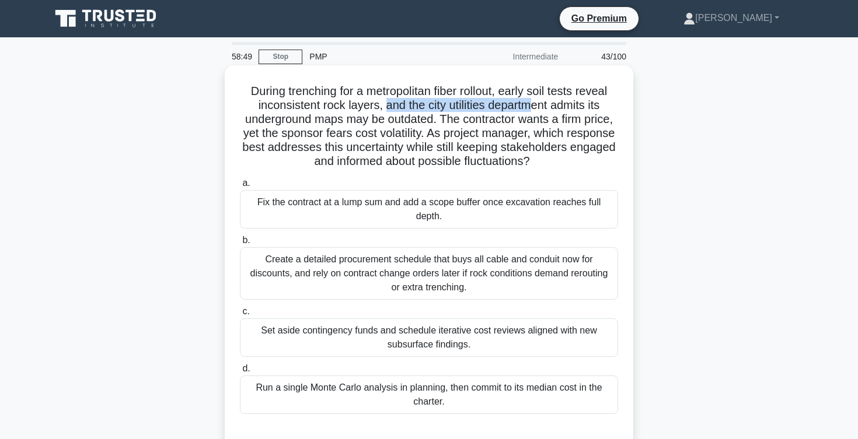
click at [537, 105] on h5 "During trenching for a metropolitan fiber rollout, early soil tests reveal inco…" at bounding box center [429, 126] width 380 height 85
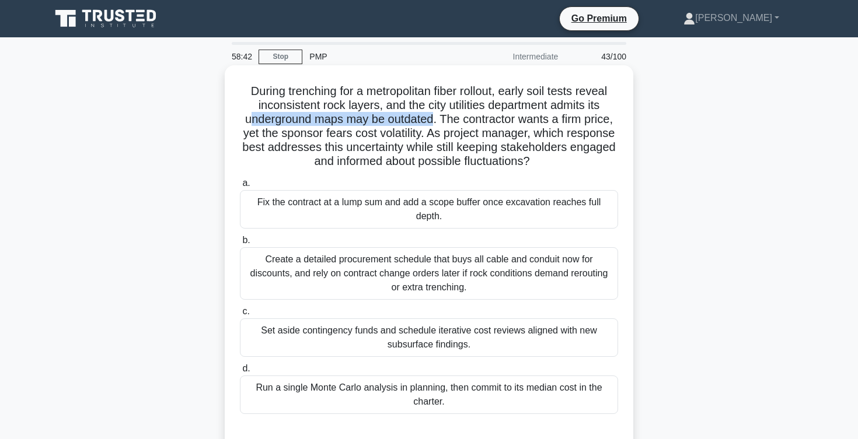
drag, startPoint x: 250, startPoint y: 121, endPoint x: 433, endPoint y: 120, distance: 183.2
click at [433, 120] on h5 "During trenching for a metropolitan fiber rollout, early soil tests reveal inco…" at bounding box center [429, 126] width 380 height 85
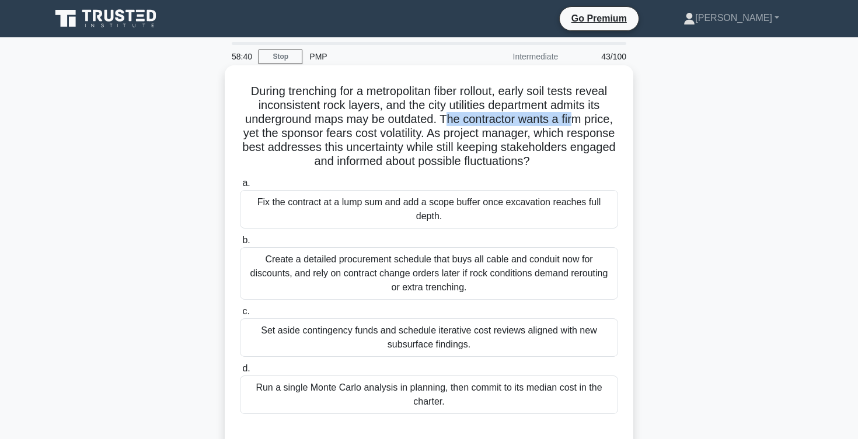
drag, startPoint x: 442, startPoint y: 120, endPoint x: 574, endPoint y: 124, distance: 131.4
click at [574, 124] on h5 "During trenching for a metropolitan fiber rollout, early soil tests reveal inco…" at bounding box center [429, 126] width 380 height 85
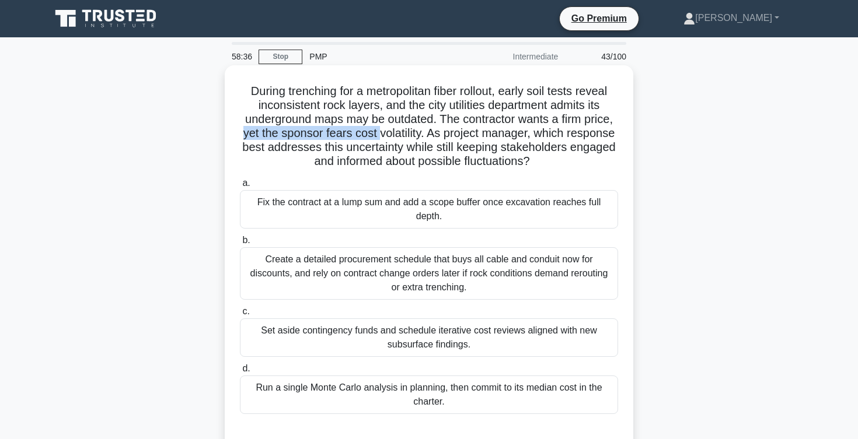
drag, startPoint x: 243, startPoint y: 132, endPoint x: 389, endPoint y: 133, distance: 145.3
click at [387, 133] on h5 "During trenching for a metropolitan fiber rollout, early soil tests reveal inco…" at bounding box center [429, 126] width 380 height 85
drag, startPoint x: 432, startPoint y: 131, endPoint x: 525, endPoint y: 138, distance: 93.6
click at [525, 138] on h5 "During trenching for a metropolitan fiber rollout, early soil tests reveal inco…" at bounding box center [429, 126] width 380 height 85
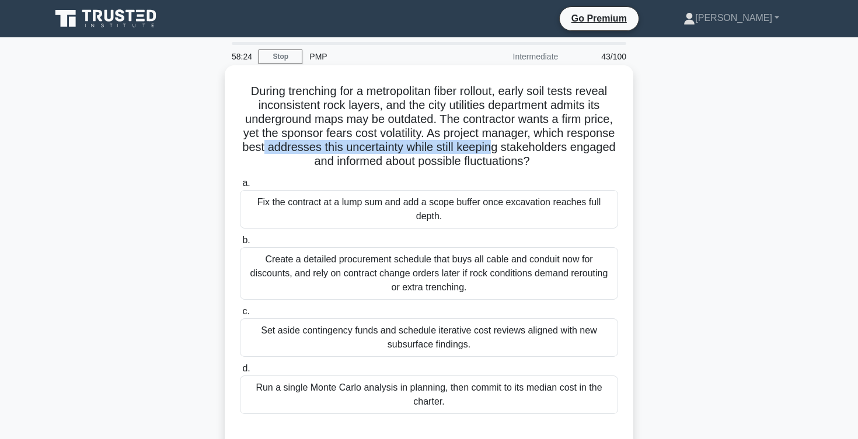
drag, startPoint x: 265, startPoint y: 153, endPoint x: 500, endPoint y: 147, distance: 234.7
click at [500, 147] on h5 "During trenching for a metropolitan fiber rollout, early soil tests reveal inco…" at bounding box center [429, 126] width 380 height 85
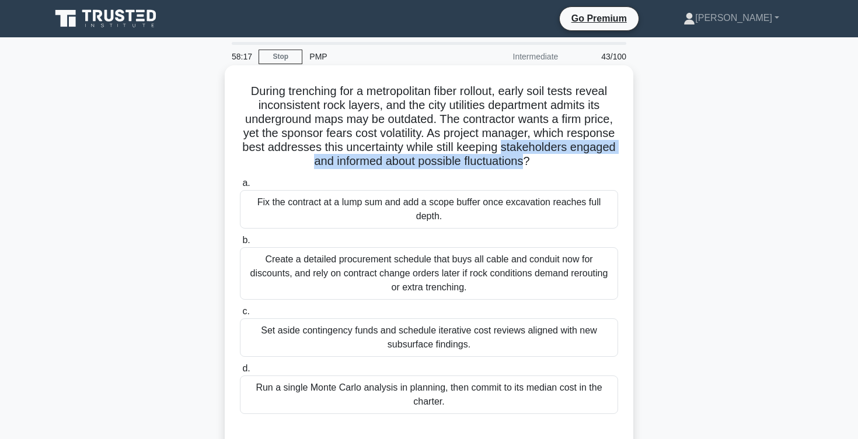
drag, startPoint x: 502, startPoint y: 147, endPoint x: 521, endPoint y: 164, distance: 24.8
click at [521, 164] on h5 "During trenching for a metropolitan fiber rollout, early soil tests reveal inco…" at bounding box center [429, 126] width 380 height 85
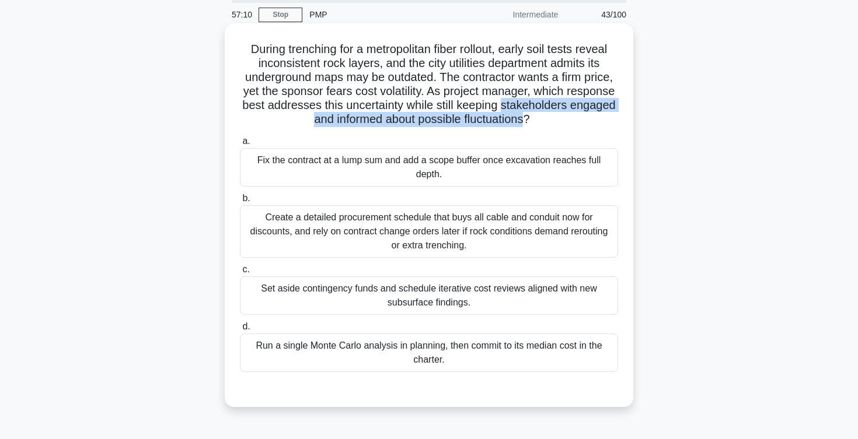
scroll to position [40, 0]
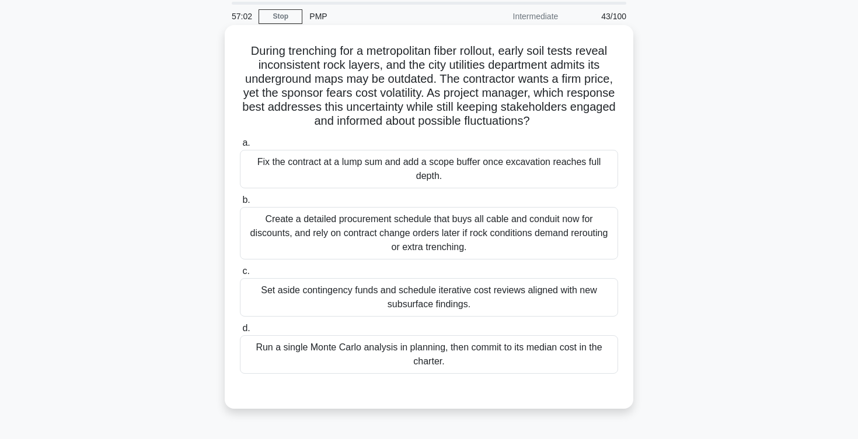
click at [411, 303] on div "Set aside contingency funds and schedule iterative cost reviews aligned with ne…" at bounding box center [429, 297] width 378 height 39
click at [240, 275] on input "c. Set aside contingency funds and schedule iterative cost reviews aligned with…" at bounding box center [240, 272] width 0 height 8
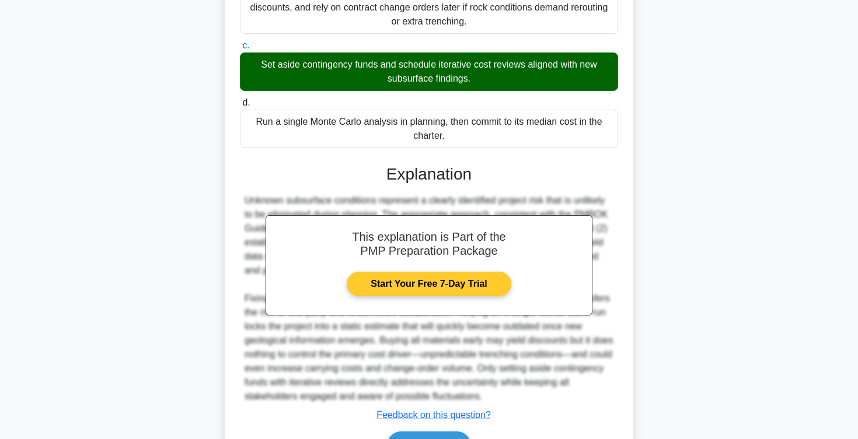
scroll to position [336, 0]
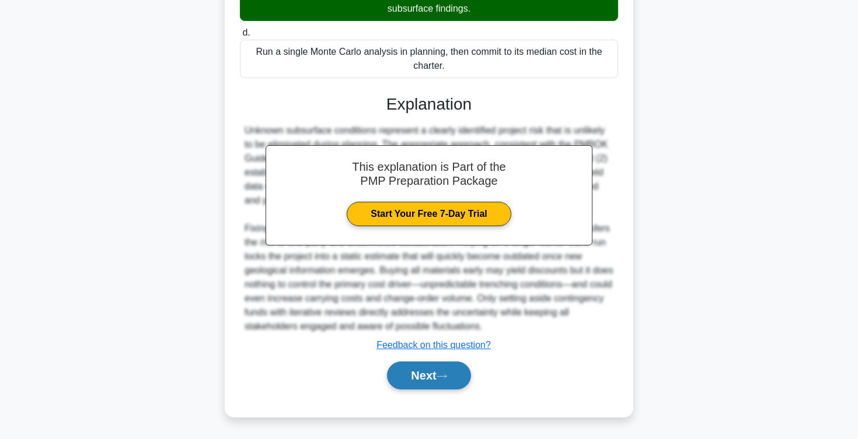
click at [411, 378] on button "Next" at bounding box center [428, 376] width 83 height 28
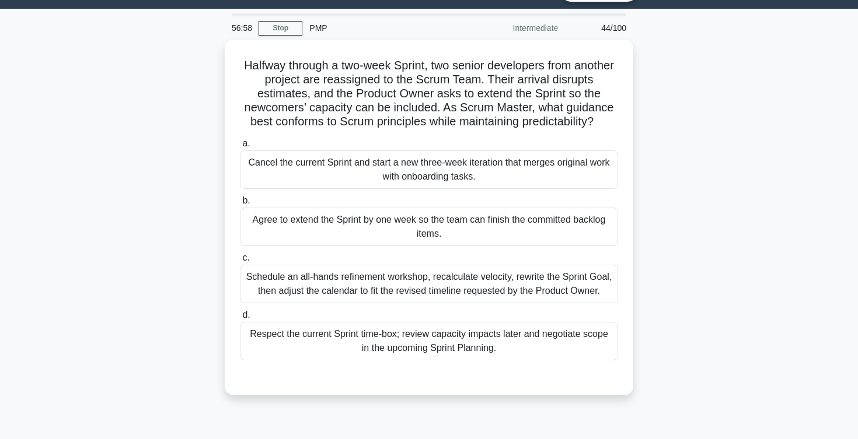
scroll to position [0, 0]
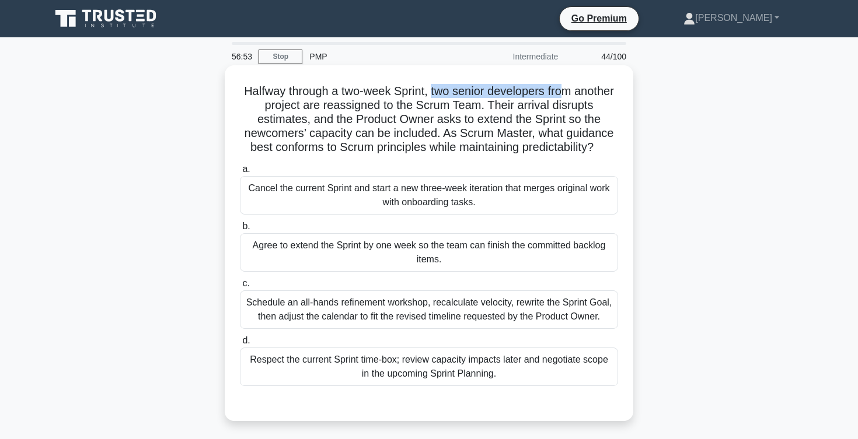
drag, startPoint x: 431, startPoint y: 91, endPoint x: 570, endPoint y: 90, distance: 138.3
click at [570, 90] on h5 "Halfway through a two-week Sprint, two senior developers from another project a…" at bounding box center [429, 119] width 380 height 71
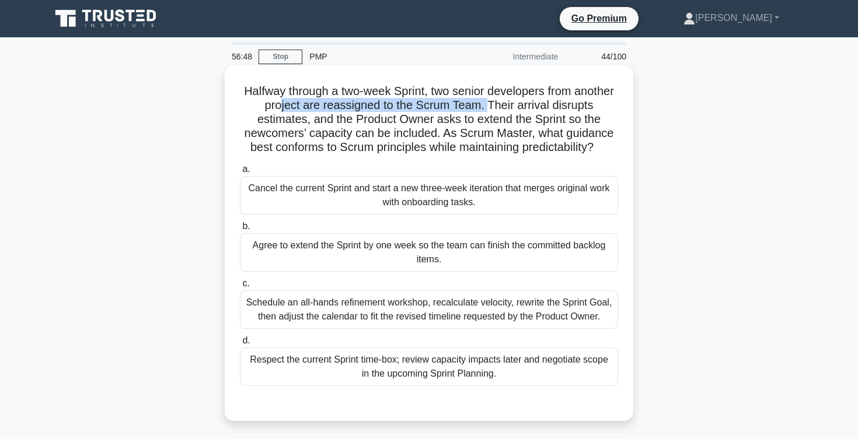
drag, startPoint x: 280, startPoint y: 107, endPoint x: 486, endPoint y: 106, distance: 206.0
click at [486, 106] on h5 "Halfway through a two-week Sprint, two senior developers from another project a…" at bounding box center [429, 119] width 380 height 71
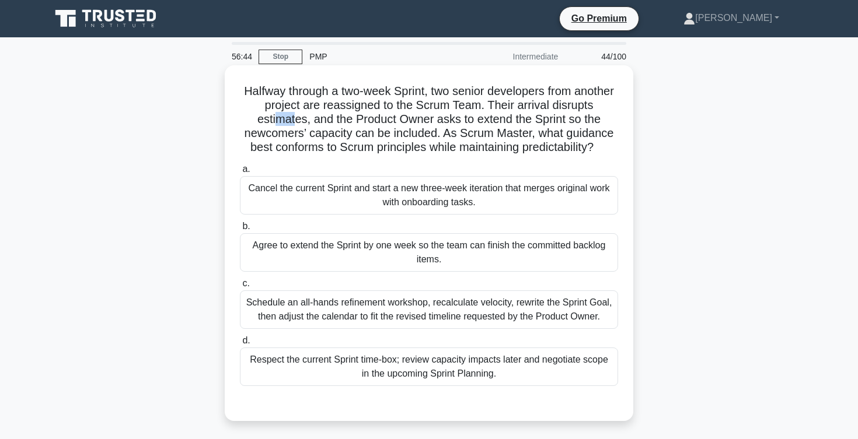
drag, startPoint x: 274, startPoint y: 122, endPoint x: 295, endPoint y: 123, distance: 21.0
click at [295, 122] on h5 "Halfway through a two-week Sprint, two senior developers from another project a…" at bounding box center [429, 119] width 380 height 71
drag, startPoint x: 329, startPoint y: 120, endPoint x: 474, endPoint y: 116, distance: 145.4
click at [474, 115] on h5 "Halfway through a two-week Sprint, two senior developers from another project a…" at bounding box center [429, 119] width 380 height 71
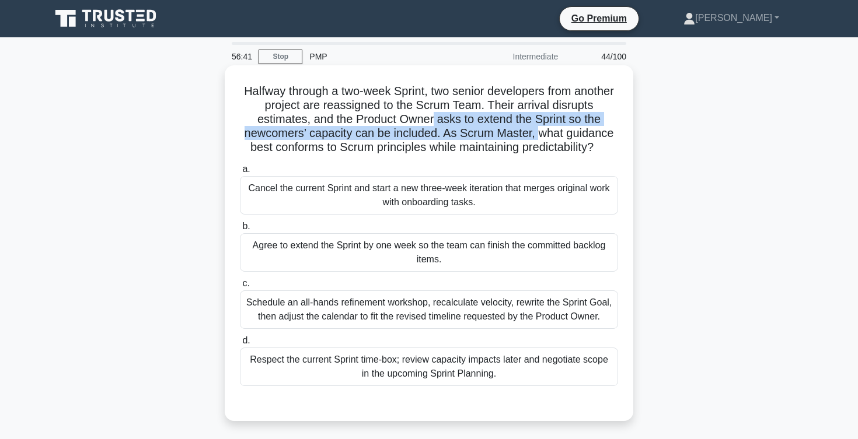
drag, startPoint x: 432, startPoint y: 123, endPoint x: 537, endPoint y: 129, distance: 104.6
click at [537, 128] on h5 "Halfway through a two-week Sprint, two senior developers from another project a…" at bounding box center [429, 119] width 380 height 71
click at [532, 122] on h5 "Halfway through a two-week Sprint, two senior developers from another project a…" at bounding box center [429, 119] width 380 height 71
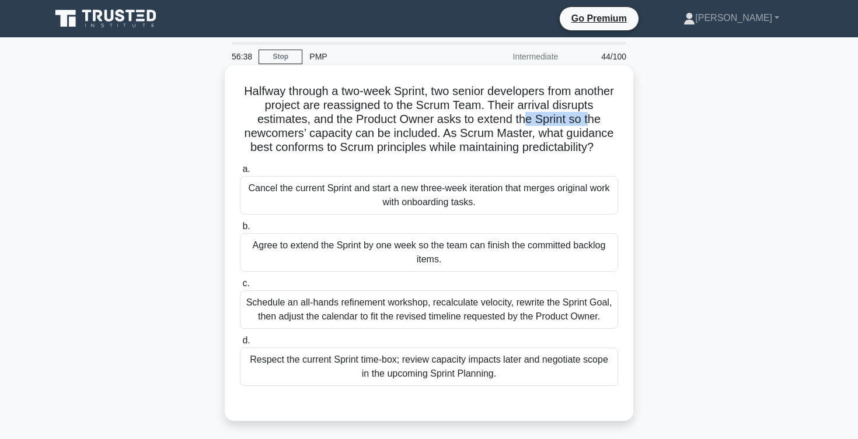
drag, startPoint x: 525, startPoint y: 118, endPoint x: 590, endPoint y: 120, distance: 65.4
click at [590, 120] on h5 "Halfway through a two-week Sprint, two senior developers from another project a…" at bounding box center [429, 119] width 380 height 71
drag, startPoint x: 314, startPoint y: 135, endPoint x: 436, endPoint y: 135, distance: 122.5
click at [436, 135] on h5 "Halfway through a two-week Sprint, two senior developers from another project a…" at bounding box center [429, 119] width 380 height 71
drag, startPoint x: 445, startPoint y: 133, endPoint x: 536, endPoint y: 139, distance: 91.2
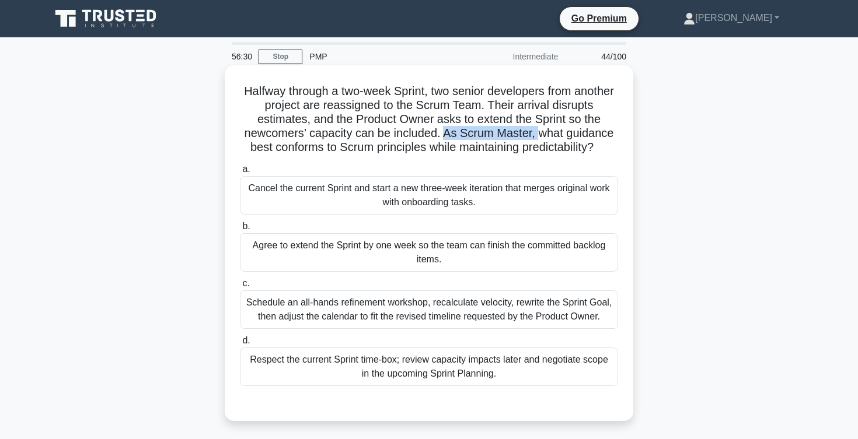
click at [536, 139] on h5 "Halfway through a two-week Sprint, two senior developers from another project a…" at bounding box center [429, 119] width 380 height 71
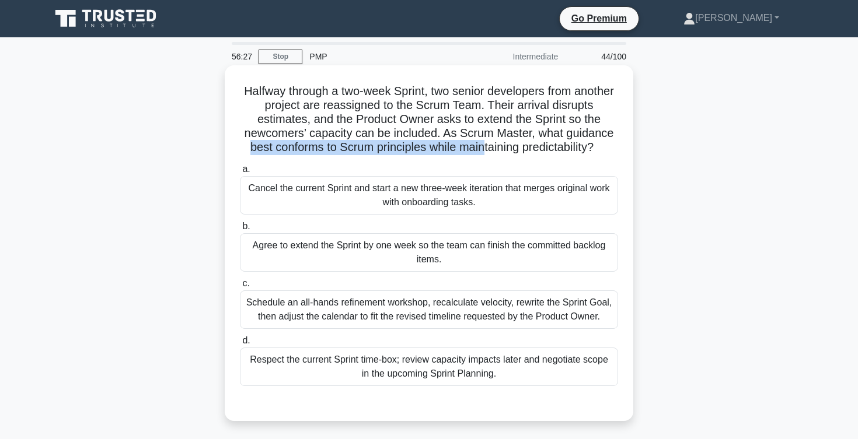
drag, startPoint x: 249, startPoint y: 151, endPoint x: 484, endPoint y: 151, distance: 235.2
click at [484, 151] on h5 "Halfway through a two-week Sprint, two senior developers from another project a…" at bounding box center [429, 119] width 380 height 71
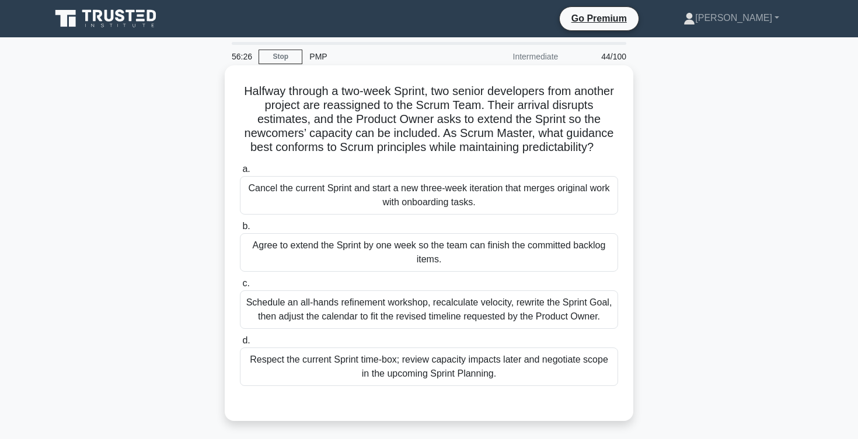
click at [501, 146] on h5 "Halfway through a two-week Sprint, two senior developers from another project a…" at bounding box center [429, 119] width 380 height 71
drag, startPoint x: 432, startPoint y: 151, endPoint x: 587, endPoint y: 148, distance: 155.2
click at [587, 148] on h5 "Halfway through a two-week Sprint, two senior developers from another project a…" at bounding box center [429, 119] width 380 height 71
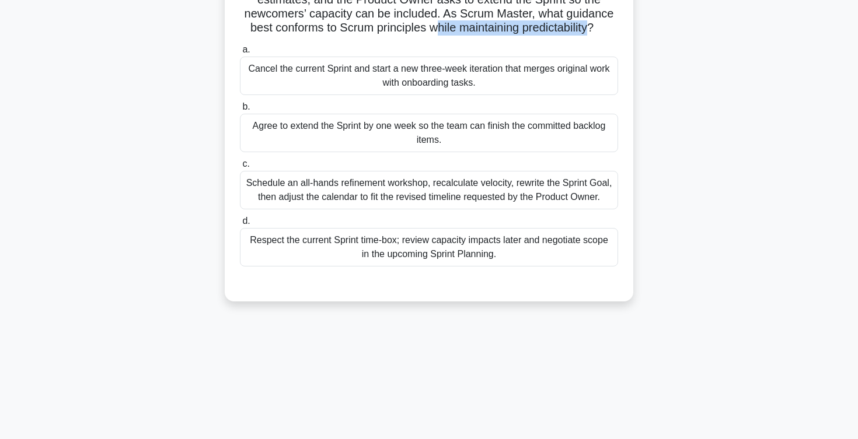
scroll to position [120, 0]
click at [544, 198] on div "Schedule an all-hands refinement workshop, recalculate velocity, rewrite the Sp…" at bounding box center [429, 189] width 378 height 39
click at [240, 167] on input "c. Schedule an all-hands refinement workshop, recalculate velocity, rewrite the…" at bounding box center [240, 164] width 0 height 8
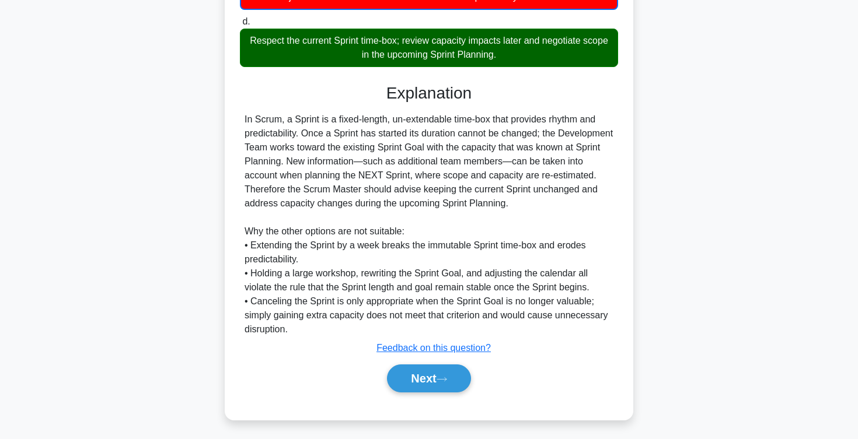
scroll to position [323, 0]
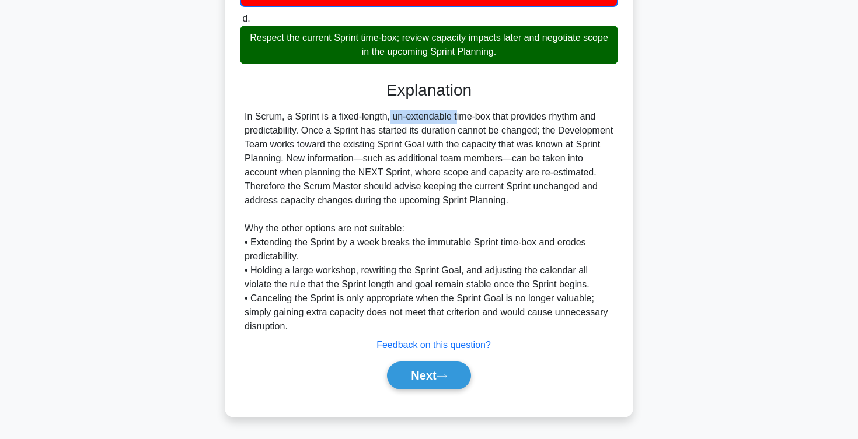
drag, startPoint x: 325, startPoint y: 116, endPoint x: 388, endPoint y: 116, distance: 63.0
click at [388, 115] on div "In Scrum, a Sprint is a fixed-length, un-extendable time-box that provides rhyt…" at bounding box center [429, 222] width 369 height 224
drag, startPoint x: 404, startPoint y: 117, endPoint x: 508, endPoint y: 125, distance: 104.8
click at [508, 124] on div "In Scrum, a Sprint is a fixed-length, un-extendable time-box that provides rhyt…" at bounding box center [429, 222] width 369 height 224
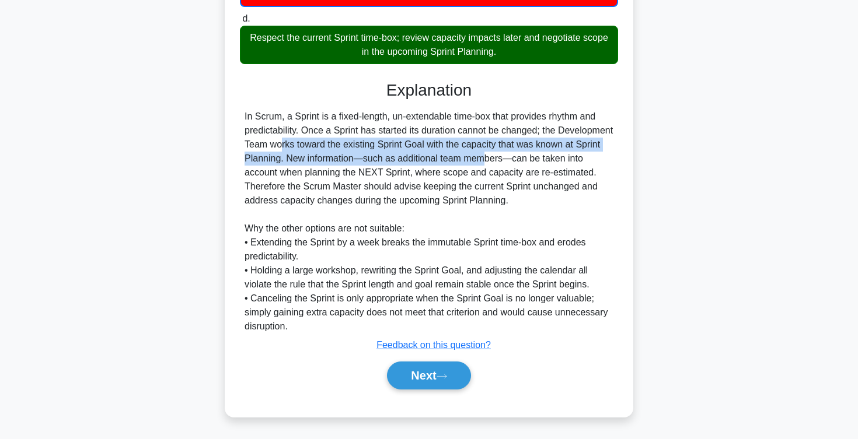
drag, startPoint x: 257, startPoint y: 148, endPoint x: 478, endPoint y: 163, distance: 221.7
click at [478, 163] on div "In Scrum, a Sprint is a fixed-length, un-extendable time-box that provides rhyt…" at bounding box center [429, 222] width 369 height 224
click at [420, 383] on button "Next" at bounding box center [428, 376] width 83 height 28
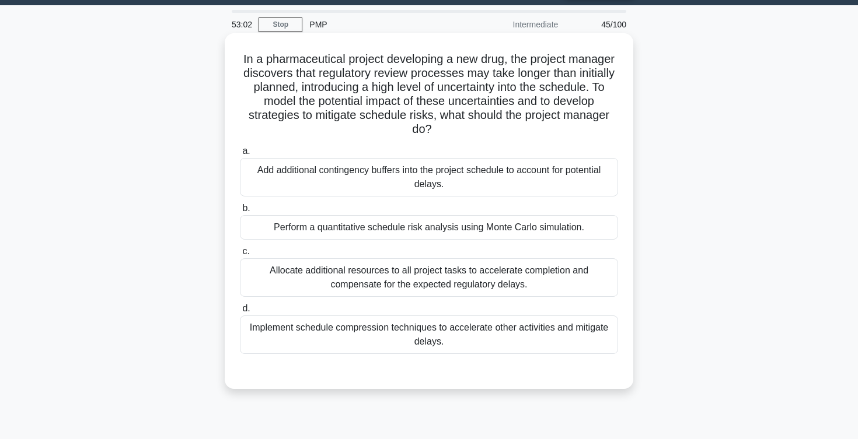
scroll to position [0, 0]
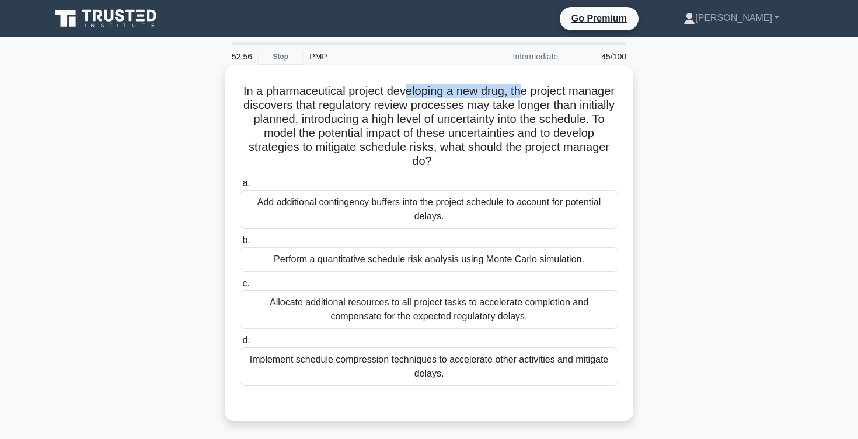
drag, startPoint x: 404, startPoint y: 90, endPoint x: 523, endPoint y: 95, distance: 119.2
click at [523, 95] on h5 "In a pharmaceutical project developing a new drug, the project manager discover…" at bounding box center [429, 126] width 380 height 85
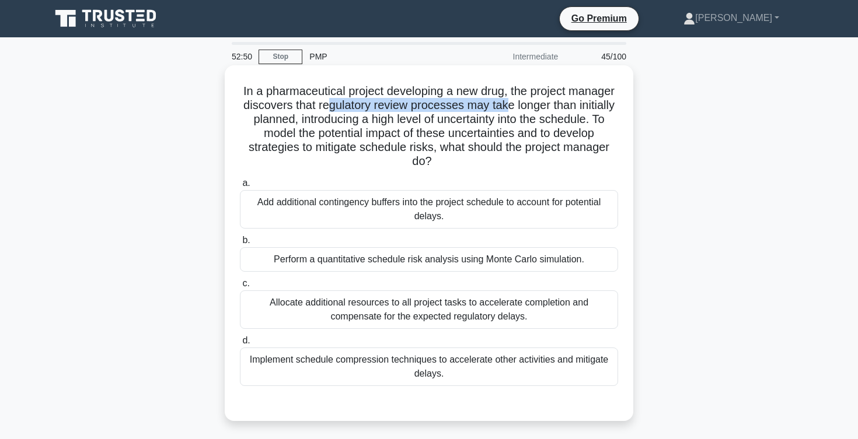
drag, startPoint x: 327, startPoint y: 107, endPoint x: 505, endPoint y: 107, distance: 178.0
click at [505, 107] on h5 "In a pharmaceutical project developing a new drug, the project manager discover…" at bounding box center [429, 126] width 380 height 85
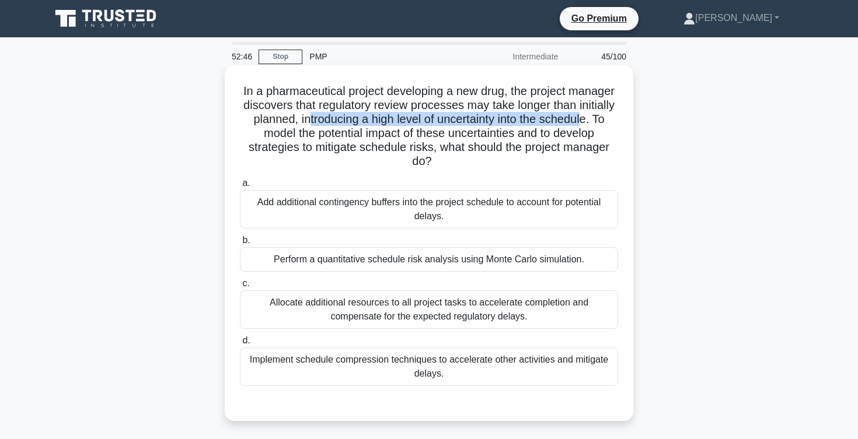
drag, startPoint x: 308, startPoint y: 120, endPoint x: 583, endPoint y: 121, distance: 275.4
click at [583, 121] on h5 "In a pharmaceutical project developing a new drug, the project manager discover…" at bounding box center [429, 126] width 380 height 85
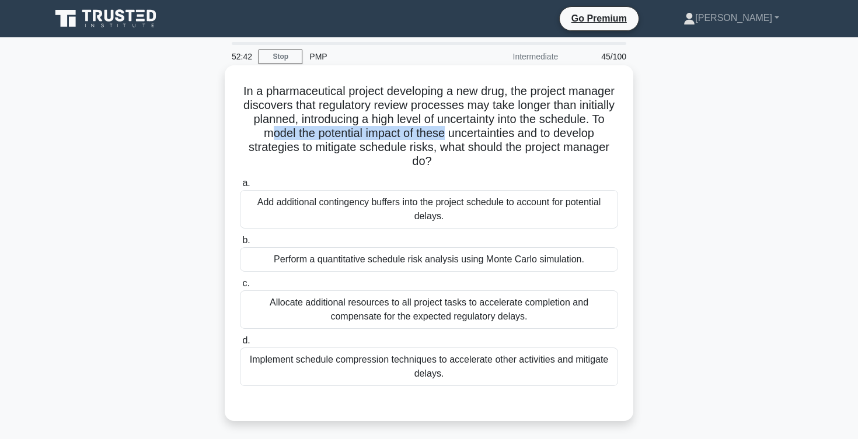
drag, startPoint x: 268, startPoint y: 134, endPoint x: 447, endPoint y: 135, distance: 178.6
click at [447, 135] on h5 "In a pharmaceutical project developing a new drug, the project manager discover…" at bounding box center [429, 126] width 380 height 85
drag, startPoint x: 464, startPoint y: 135, endPoint x: 514, endPoint y: 136, distance: 49.6
click at [514, 136] on h5 "In a pharmaceutical project developing a new drug, the project manager discover…" at bounding box center [429, 126] width 380 height 85
drag, startPoint x: 480, startPoint y: 133, endPoint x: 583, endPoint y: 137, distance: 103.4
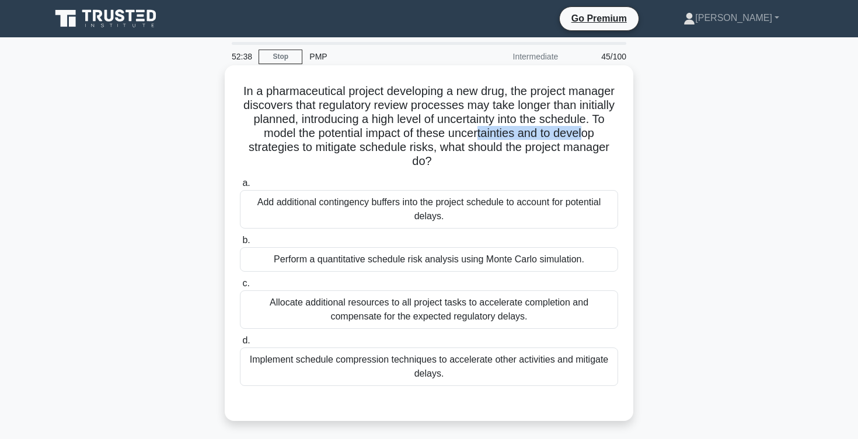
click at [583, 137] on h5 "In a pharmaceutical project developing a new drug, the project manager discover…" at bounding box center [429, 126] width 380 height 85
click at [442, 152] on h5 "In a pharmaceutical project developing a new drug, the project manager discover…" at bounding box center [429, 126] width 380 height 85
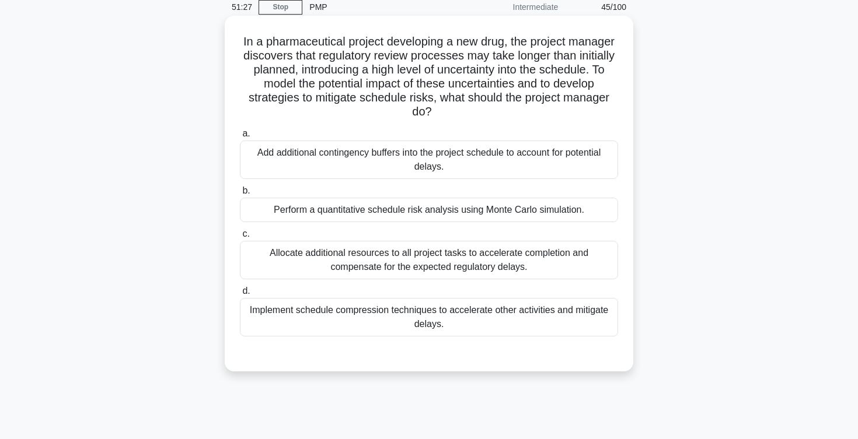
scroll to position [50, 0]
click at [370, 159] on div "Add additional contingency buffers into the project schedule to account for pot…" at bounding box center [429, 159] width 378 height 39
click at [240, 137] on input "a. Add additional contingency buffers into the project schedule to account for …" at bounding box center [240, 134] width 0 height 8
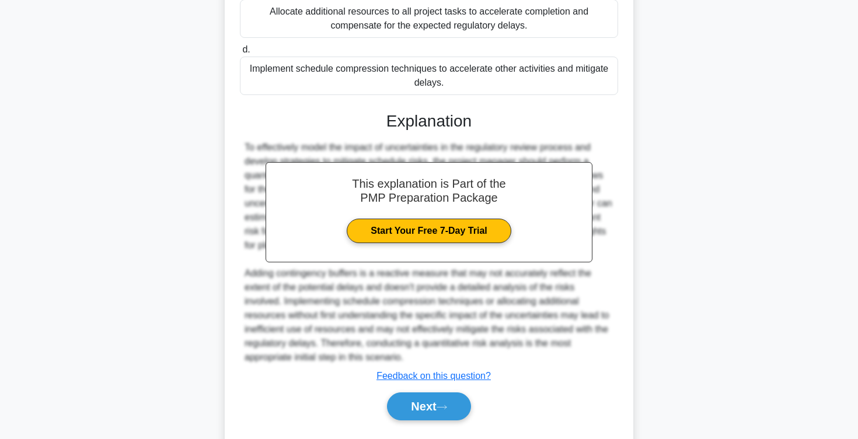
scroll to position [295, 0]
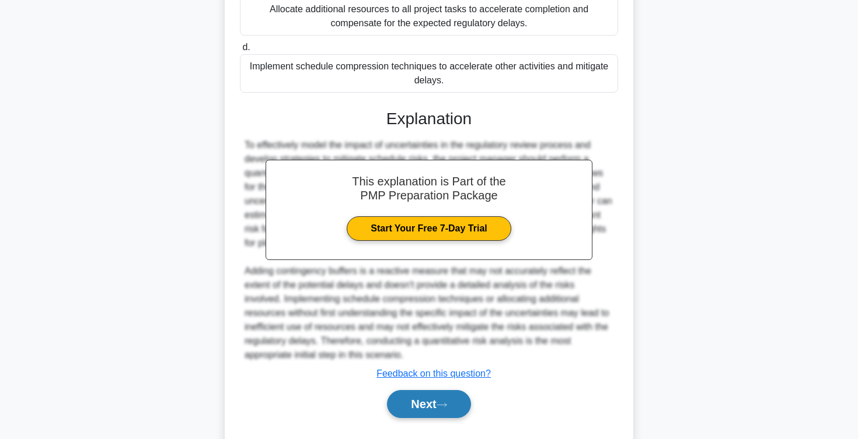
click at [405, 404] on button "Next" at bounding box center [428, 404] width 83 height 28
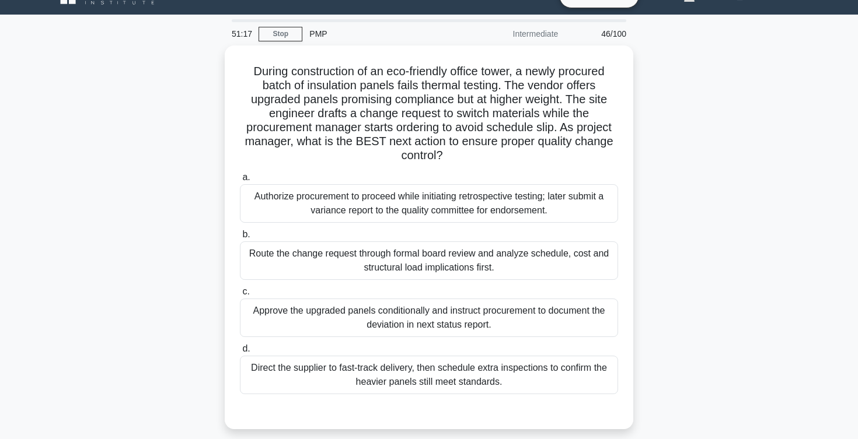
scroll to position [0, 0]
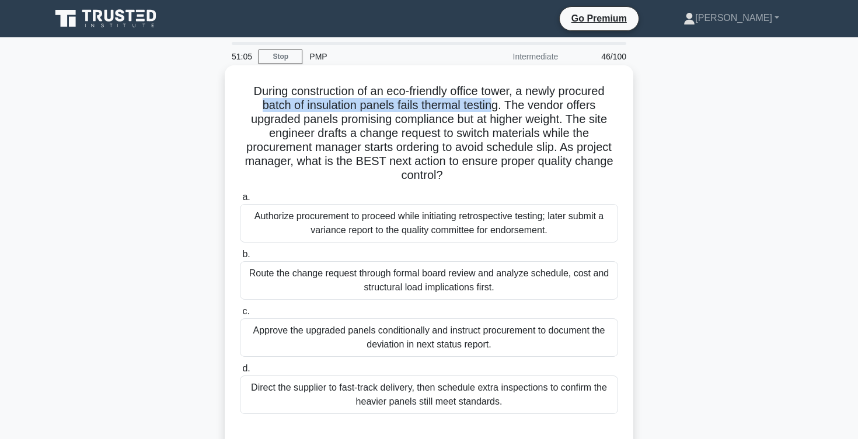
drag, startPoint x: 261, startPoint y: 107, endPoint x: 495, endPoint y: 110, distance: 233.4
click at [494, 110] on h5 "During construction of an eco-friendly office tower, a newly procured batch of …" at bounding box center [429, 133] width 380 height 99
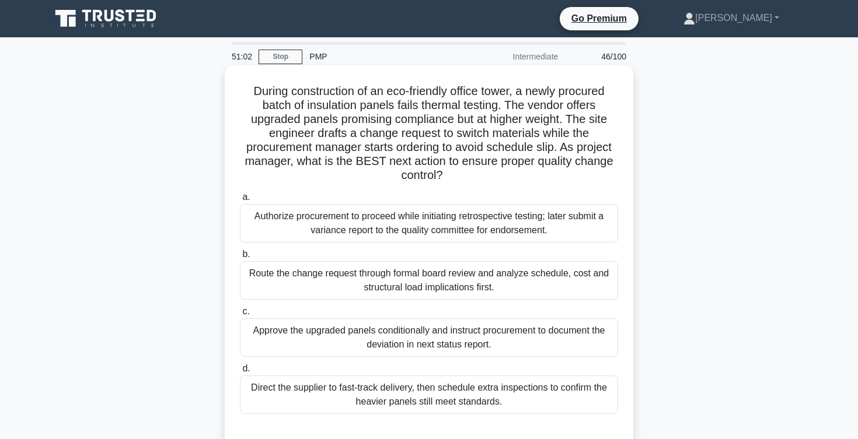
click at [271, 114] on h5 "During construction of an eco-friendly office tower, a newly procured batch of …" at bounding box center [429, 133] width 380 height 99
drag, startPoint x: 302, startPoint y: 104, endPoint x: 415, endPoint y: 99, distance: 113.4
click at [415, 99] on h5 "During construction of an eco-friendly office tower, a newly procured batch of …" at bounding box center [429, 133] width 380 height 99
drag, startPoint x: 429, startPoint y: 102, endPoint x: 486, endPoint y: 101, distance: 56.6
click at [486, 101] on h5 "During construction of an eco-friendly office tower, a newly procured batch of …" at bounding box center [429, 133] width 380 height 99
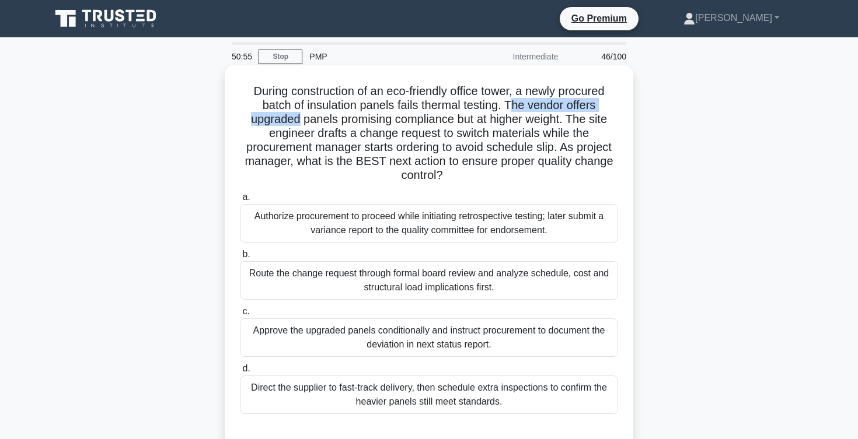
drag, startPoint x: 509, startPoint y: 103, endPoint x: 300, endPoint y: 118, distance: 209.5
click at [300, 117] on h5 "During construction of an eco-friendly office tower, a newly procured batch of …" at bounding box center [429, 133] width 380 height 99
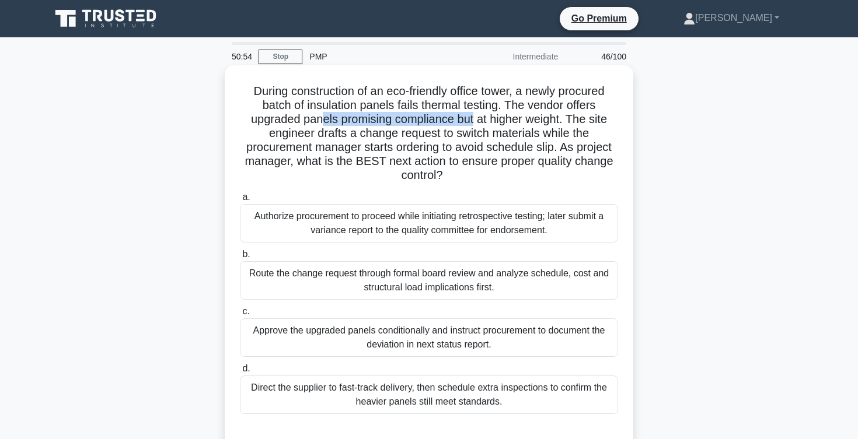
drag, startPoint x: 321, startPoint y: 122, endPoint x: 473, endPoint y: 113, distance: 152.6
click at [473, 113] on h5 "During construction of an eco-friendly office tower, a newly procured batch of …" at bounding box center [429, 133] width 380 height 99
click at [483, 121] on h5 "During construction of an eco-friendly office tower, a newly procured batch of …" at bounding box center [429, 133] width 380 height 99
drag, startPoint x: 481, startPoint y: 121, endPoint x: 547, endPoint y: 120, distance: 65.4
click at [547, 120] on h5 "During construction of an eco-friendly office tower, a newly procured batch of …" at bounding box center [429, 133] width 380 height 99
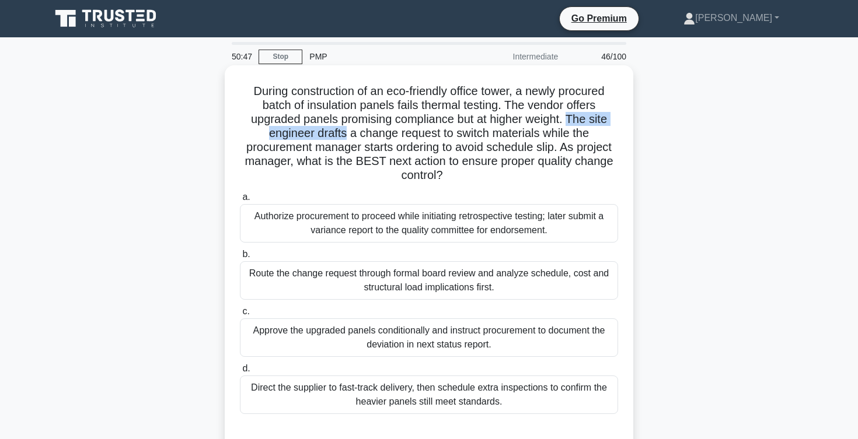
drag, startPoint x: 570, startPoint y: 117, endPoint x: 344, endPoint y: 136, distance: 226.6
click at [344, 136] on h5 "During construction of an eco-friendly office tower, a newly procured batch of …" at bounding box center [429, 133] width 380 height 99
drag, startPoint x: 249, startPoint y: 146, endPoint x: 390, endPoint y: 147, distance: 141.2
click at [390, 147] on h5 "During construction of an eco-friendly office tower, a newly procured batch of …" at bounding box center [429, 133] width 380 height 99
drag, startPoint x: 387, startPoint y: 147, endPoint x: 473, endPoint y: 147, distance: 85.8
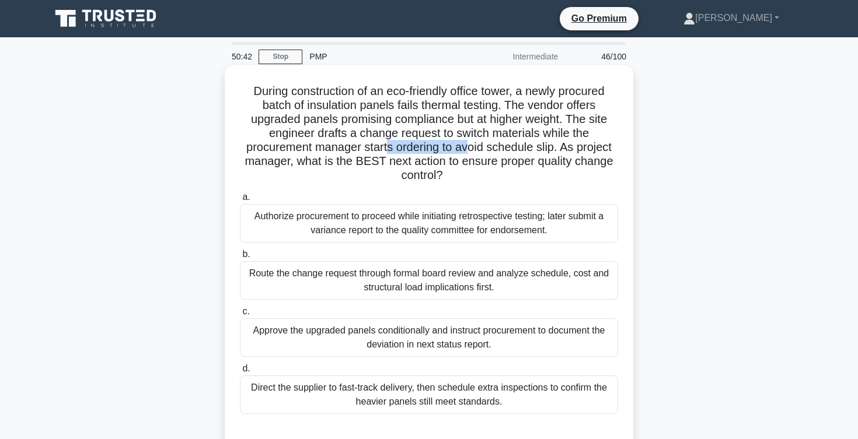
click at [472, 147] on h5 "During construction of an eco-friendly office tower, a newly procured batch of …" at bounding box center [429, 133] width 380 height 99
click at [501, 150] on h5 "During construction of an eco-friendly office tower, a newly procured batch of …" at bounding box center [429, 133] width 380 height 99
drag, startPoint x: 473, startPoint y: 150, endPoint x: 556, endPoint y: 148, distance: 83.5
click at [556, 148] on h5 "During construction of an eco-friendly office tower, a newly procured batch of …" at bounding box center [429, 133] width 380 height 99
drag, startPoint x: 301, startPoint y: 164, endPoint x: 449, endPoint y: 159, distance: 148.3
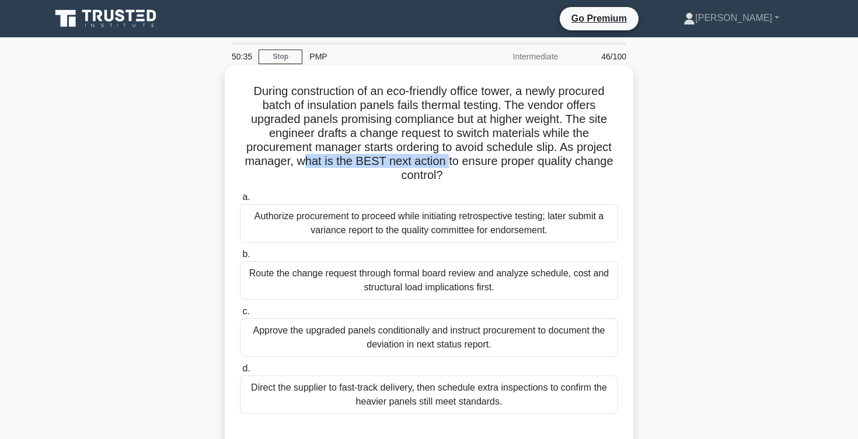
click at [449, 158] on h5 "During construction of an eco-friendly office tower, a newly procured batch of …" at bounding box center [429, 133] width 380 height 99
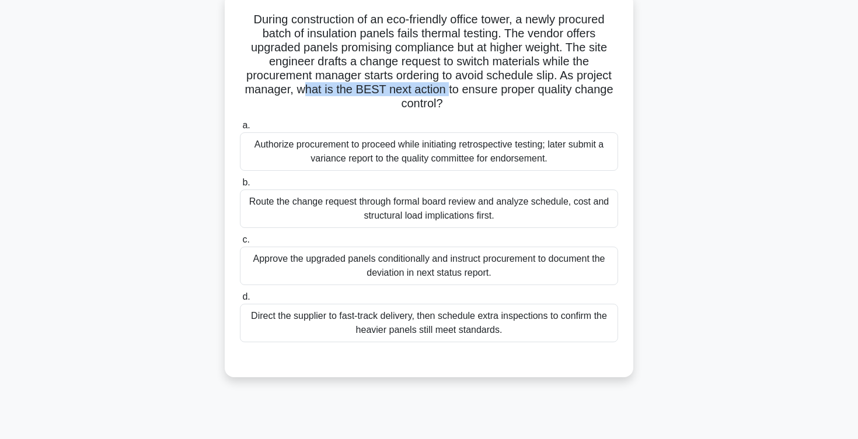
scroll to position [72, 0]
click at [434, 218] on div "Route the change request through formal board review and analyze schedule, cost…" at bounding box center [429, 208] width 378 height 39
click at [240, 186] on input "b. Route the change request through formal board review and analyze schedule, c…" at bounding box center [240, 183] width 0 height 8
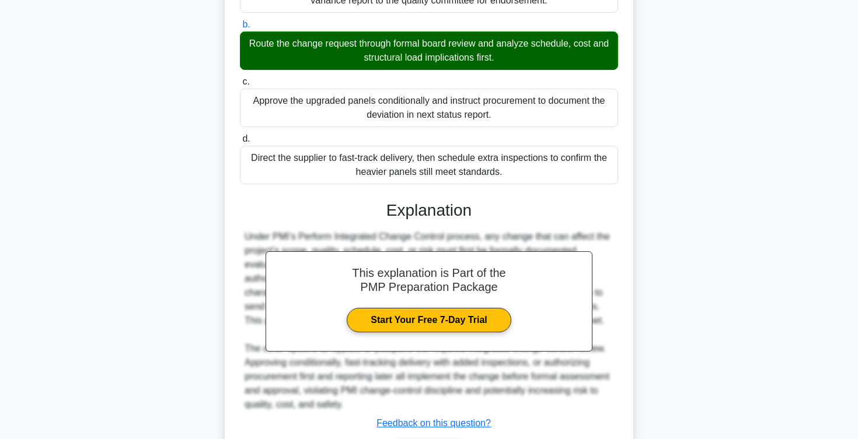
scroll to position [308, 0]
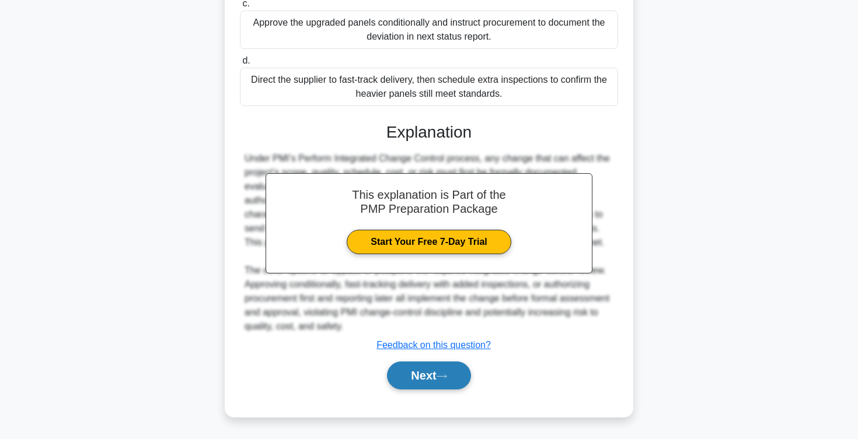
click at [408, 376] on button "Next" at bounding box center [428, 376] width 83 height 28
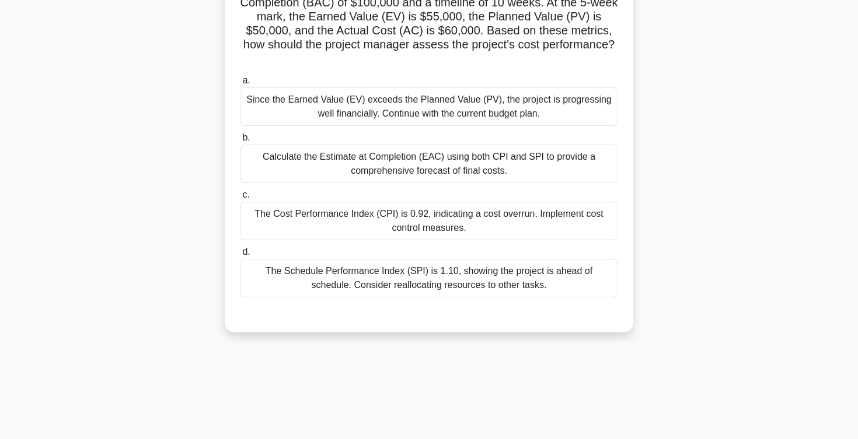
scroll to position [102, 0]
click at [466, 222] on div "The Cost Performance Index (CPI) is 0.92, indicating a cost overrun. Implement …" at bounding box center [429, 221] width 378 height 39
click at [240, 200] on input "c. The Cost Performance Index (CPI) is 0.92, indicating a cost overrun. Impleme…" at bounding box center [240, 196] width 0 height 8
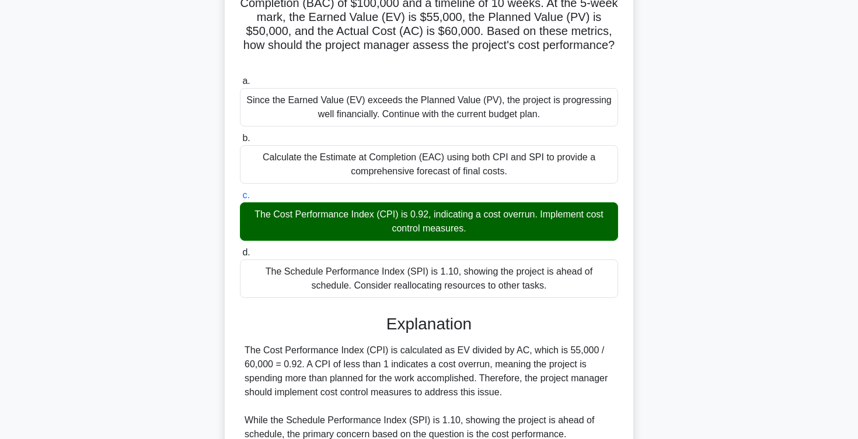
scroll to position [266, 0]
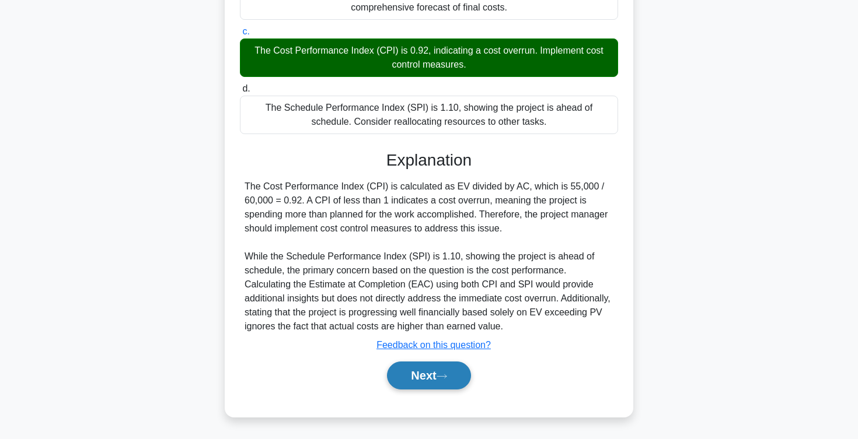
click at [428, 378] on button "Next" at bounding box center [428, 376] width 83 height 28
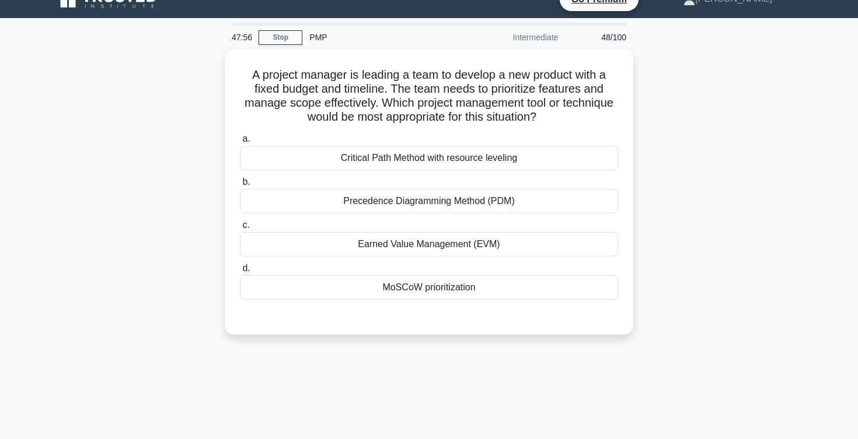
scroll to position [0, 0]
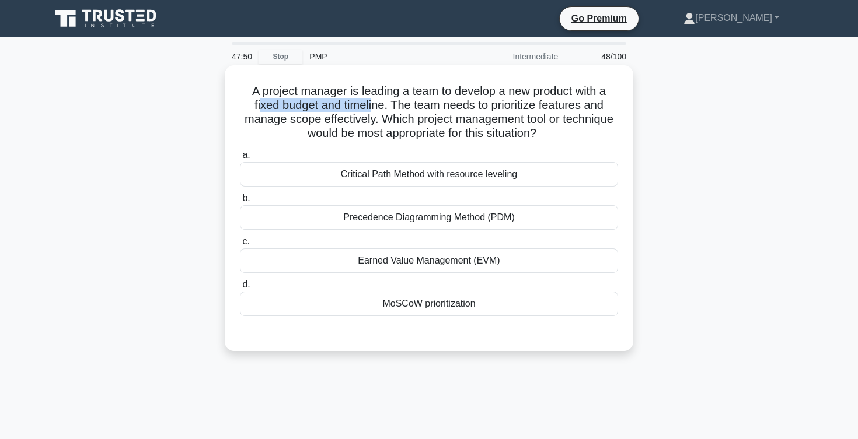
drag, startPoint x: 259, startPoint y: 103, endPoint x: 372, endPoint y: 103, distance: 113.8
click at [372, 103] on h5 "A project manager is leading a team to develop a new product with a fixed budge…" at bounding box center [429, 112] width 380 height 57
drag, startPoint x: 254, startPoint y: 105, endPoint x: 383, endPoint y: 106, distance: 128.4
click at [383, 106] on h5 "A project manager is leading a team to develop a new product with a fixed budge…" at bounding box center [429, 112] width 380 height 57
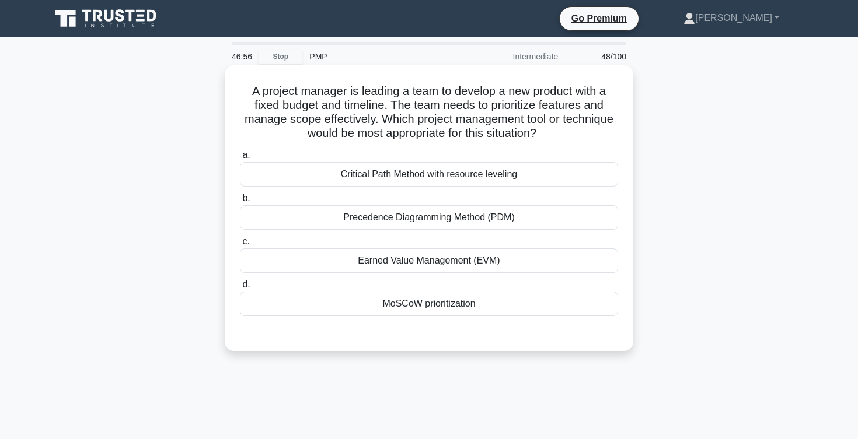
click at [415, 309] on div "MoSCoW prioritization" at bounding box center [429, 304] width 378 height 25
click at [240, 289] on input "d. MoSCoW prioritization" at bounding box center [240, 285] width 0 height 8
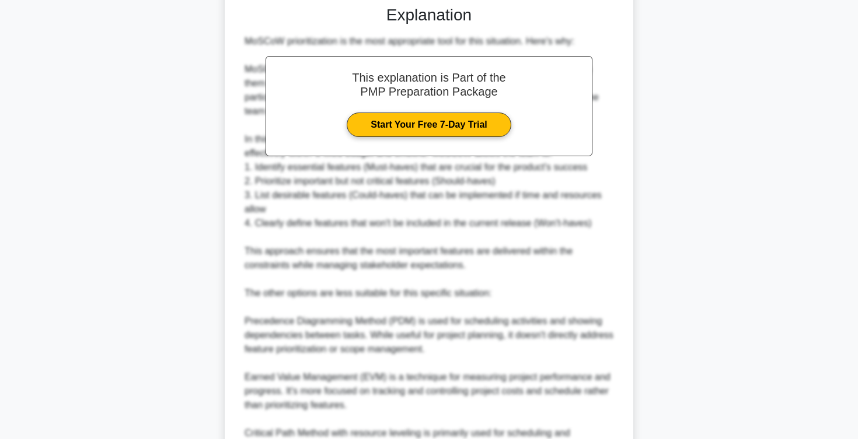
scroll to position [462, 0]
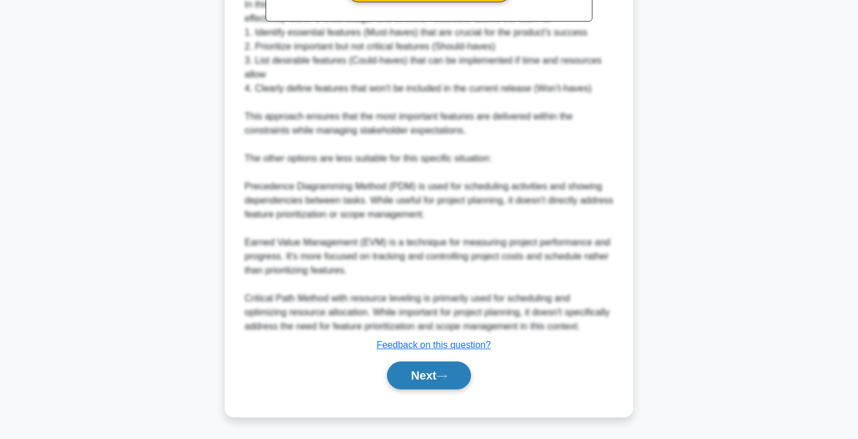
click at [405, 373] on button "Next" at bounding box center [428, 376] width 83 height 28
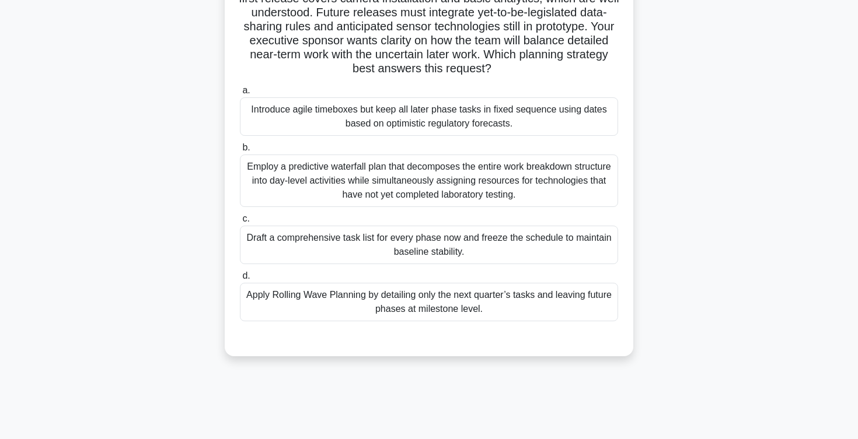
scroll to position [0, 0]
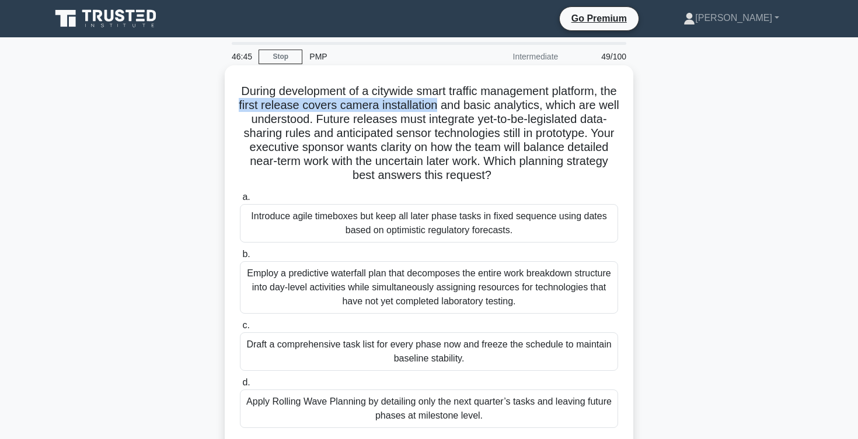
drag, startPoint x: 262, startPoint y: 104, endPoint x: 459, endPoint y: 102, distance: 196.7
click at [459, 102] on h5 "During development of a citywide smart traffic management platform, the first r…" at bounding box center [429, 133] width 380 height 99
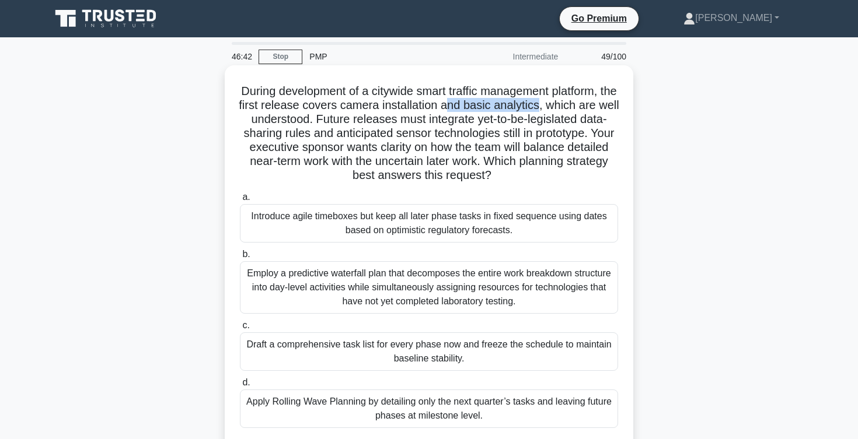
drag, startPoint x: 466, startPoint y: 104, endPoint x: 560, endPoint y: 105, distance: 94.0
click at [560, 105] on h5 "During development of a citywide smart traffic management platform, the first r…" at bounding box center [429, 133] width 380 height 99
drag, startPoint x: 241, startPoint y: 116, endPoint x: 324, endPoint y: 116, distance: 83.4
click at [324, 116] on h5 "During development of a citywide smart traffic management platform, the first r…" at bounding box center [429, 133] width 380 height 99
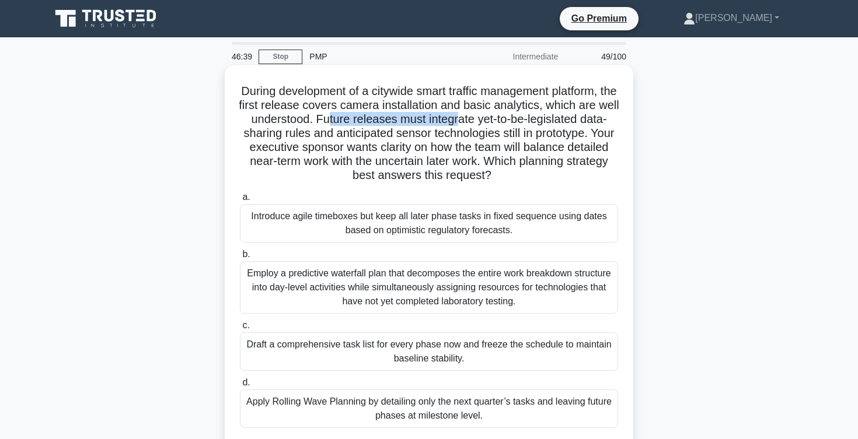
drag, startPoint x: 339, startPoint y: 119, endPoint x: 473, endPoint y: 116, distance: 133.7
click at [473, 116] on h5 "During development of a citywide smart traffic management platform, the first r…" at bounding box center [429, 133] width 380 height 99
drag, startPoint x: 493, startPoint y: 124, endPoint x: 574, endPoint y: 124, distance: 81.7
click at [574, 124] on h5 "During development of a citywide smart traffic management platform, the first r…" at bounding box center [429, 133] width 380 height 99
drag, startPoint x: 252, startPoint y: 133, endPoint x: 317, endPoint y: 132, distance: 65.4
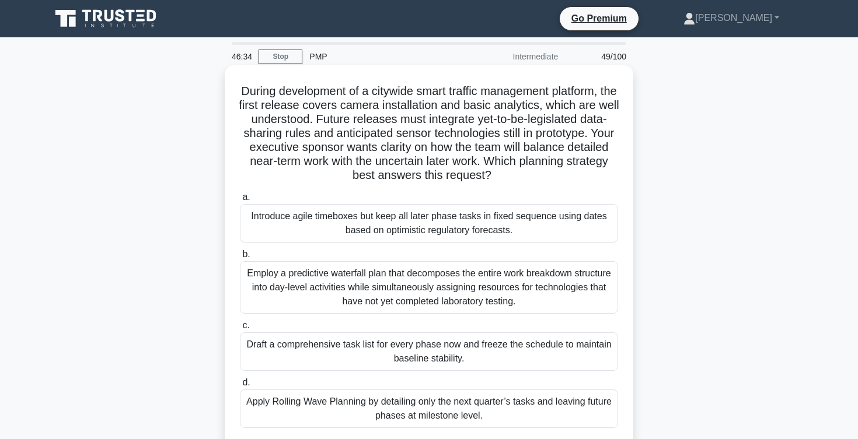
click at [317, 132] on h5 "During development of a citywide smart traffic management platform, the first r…" at bounding box center [429, 133] width 380 height 99
drag, startPoint x: 251, startPoint y: 134, endPoint x: 375, endPoint y: 135, distance: 124.3
click at [375, 135] on h5 "During development of a citywide smart traffic management platform, the first r…" at bounding box center [429, 133] width 380 height 99
drag, startPoint x: 385, startPoint y: 134, endPoint x: 502, endPoint y: 138, distance: 117.4
click at [502, 138] on h5 "During development of a citywide smart traffic management platform, the first r…" at bounding box center [429, 133] width 380 height 99
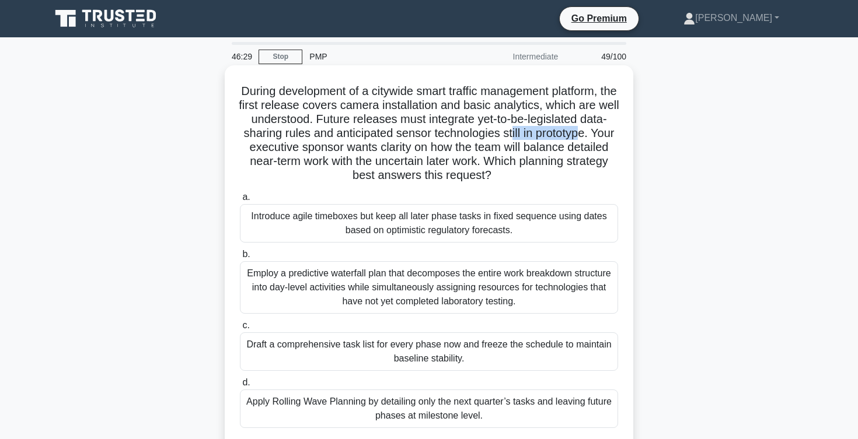
drag, startPoint x: 511, startPoint y: 133, endPoint x: 581, endPoint y: 131, distance: 69.5
click at [581, 131] on h5 "During development of a citywide smart traffic management platform, the first r…" at bounding box center [429, 133] width 380 height 99
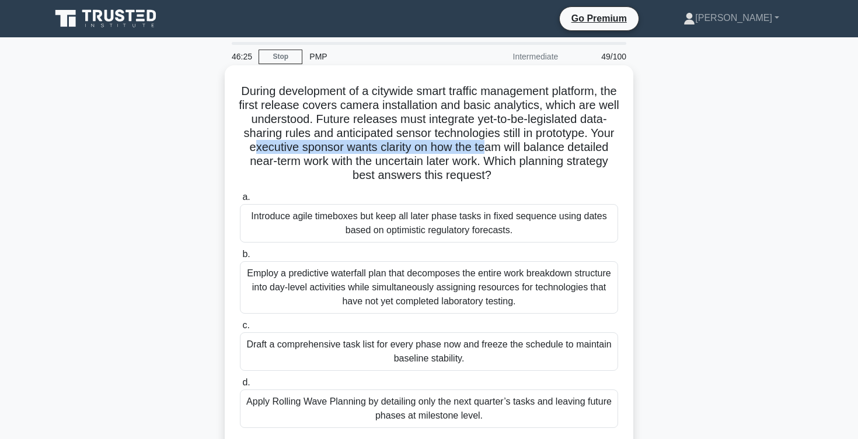
drag, startPoint x: 256, startPoint y: 147, endPoint x: 486, endPoint y: 147, distance: 229.9
click at [486, 147] on h5 "During development of a citywide smart traffic management platform, the first r…" at bounding box center [429, 133] width 380 height 99
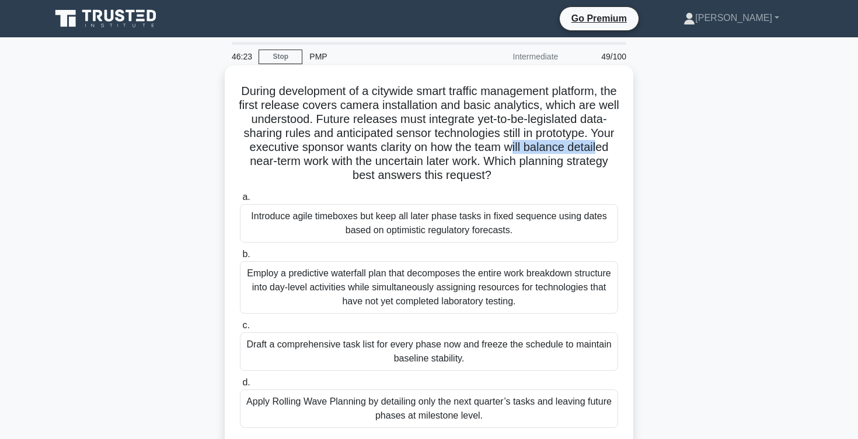
drag, startPoint x: 512, startPoint y: 149, endPoint x: 597, endPoint y: 148, distance: 85.2
click at [596, 148] on h5 "During development of a citywide smart traffic management platform, the first r…" at bounding box center [429, 133] width 380 height 99
drag, startPoint x: 253, startPoint y: 162, endPoint x: 296, endPoint y: 160, distance: 43.8
click at [296, 160] on h5 "During development of a citywide smart traffic management platform, the first r…" at bounding box center [429, 133] width 380 height 99
drag, startPoint x: 303, startPoint y: 160, endPoint x: 333, endPoint y: 160, distance: 29.2
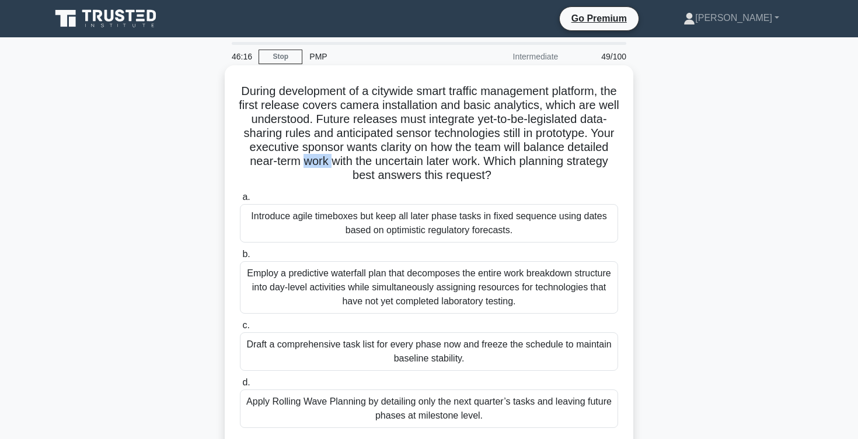
click at [333, 160] on h5 "During development of a citywide smart traffic management platform, the first r…" at bounding box center [429, 133] width 380 height 99
drag, startPoint x: 338, startPoint y: 160, endPoint x: 478, endPoint y: 162, distance: 139.5
click at [478, 162] on h5 "During development of a citywide smart traffic management platform, the first r…" at bounding box center [429, 133] width 380 height 99
drag, startPoint x: 491, startPoint y: 158, endPoint x: 579, endPoint y: 180, distance: 90.9
click at [579, 180] on h5 "During development of a citywide smart traffic management platform, the first r…" at bounding box center [429, 133] width 380 height 99
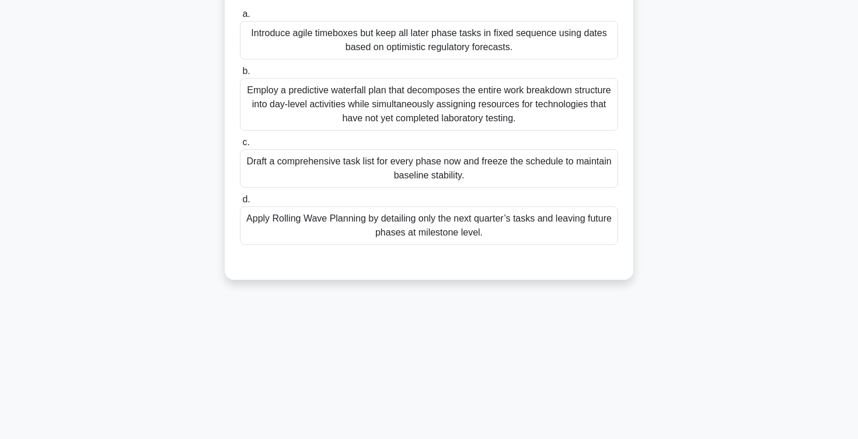
scroll to position [191, 0]
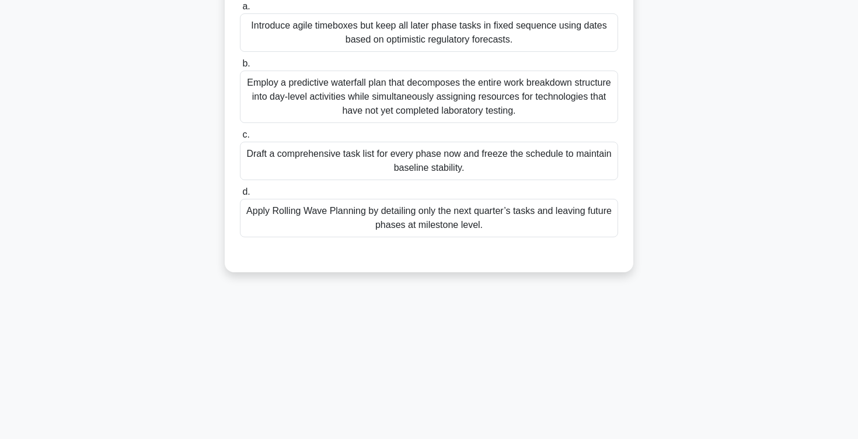
click at [515, 221] on div "Apply Rolling Wave Planning by detailing only the next quarter’s tasks and leav…" at bounding box center [429, 218] width 378 height 39
click at [240, 196] on input "d. Apply Rolling Wave Planning by detailing only the next quarter’s tasks and l…" at bounding box center [240, 192] width 0 height 8
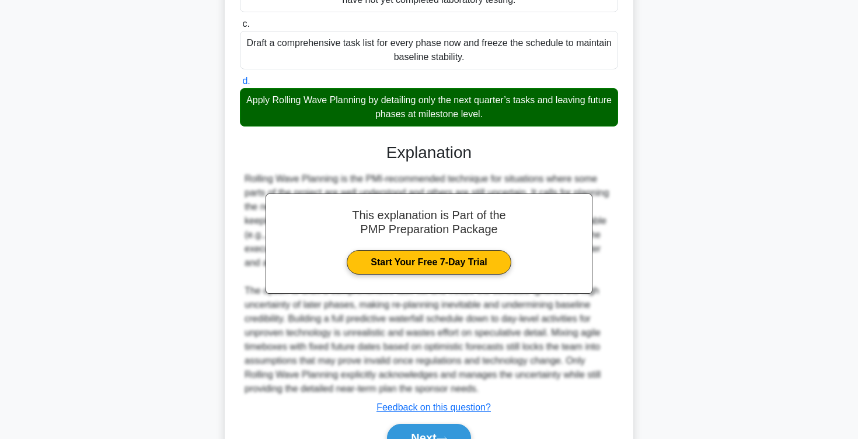
scroll to position [364, 0]
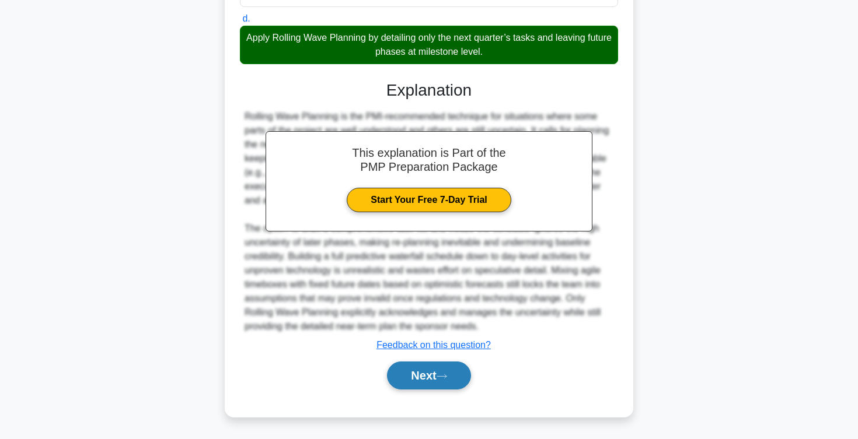
click at [418, 378] on button "Next" at bounding box center [428, 376] width 83 height 28
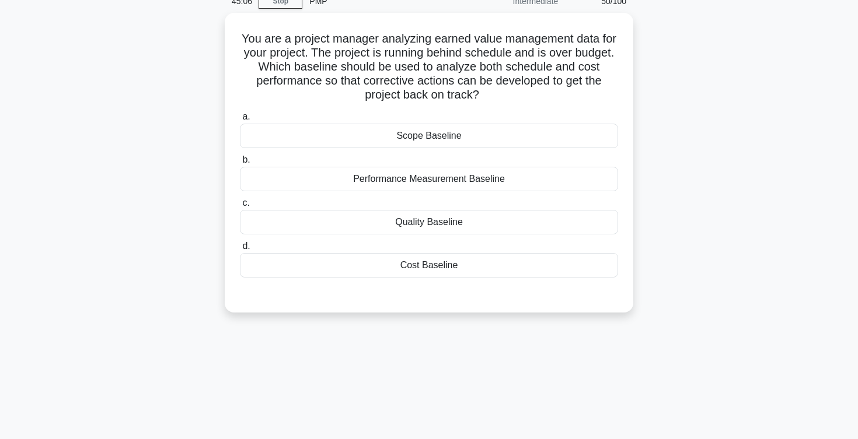
scroll to position [0, 0]
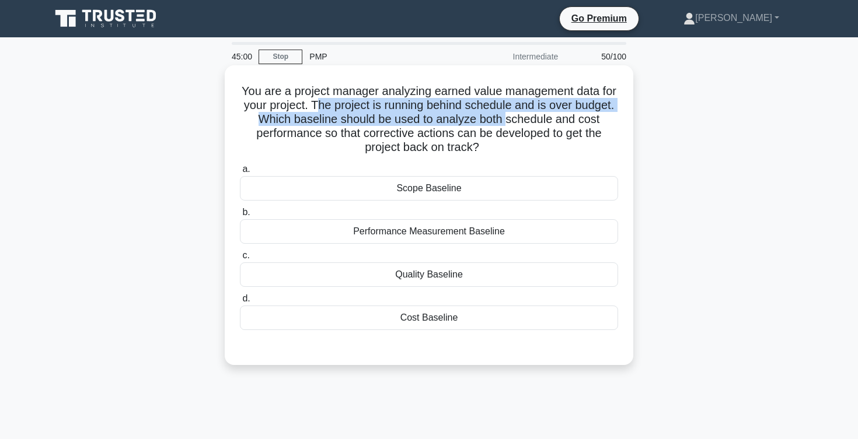
drag, startPoint x: 315, startPoint y: 105, endPoint x: 505, endPoint y: 113, distance: 189.8
click at [505, 113] on h5 "You are a project manager analyzing earned value management data for your proje…" at bounding box center [429, 119] width 380 height 71
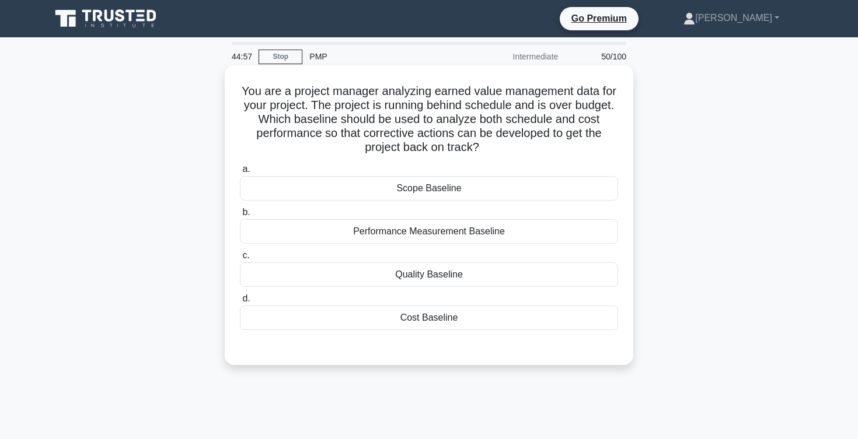
click at [312, 132] on h5 "You are a project manager analyzing earned value management data for your proje…" at bounding box center [429, 119] width 380 height 71
drag, startPoint x: 263, startPoint y: 117, endPoint x: 460, endPoint y: 117, distance: 197.8
click at [460, 117] on h5 "You are a project manager analyzing earned value management data for your proje…" at bounding box center [429, 119] width 380 height 71
drag, startPoint x: 267, startPoint y: 134, endPoint x: 430, endPoint y: 134, distance: 162.8
click at [430, 134] on h5 "You are a project manager analyzing earned value management data for your proje…" at bounding box center [429, 119] width 380 height 71
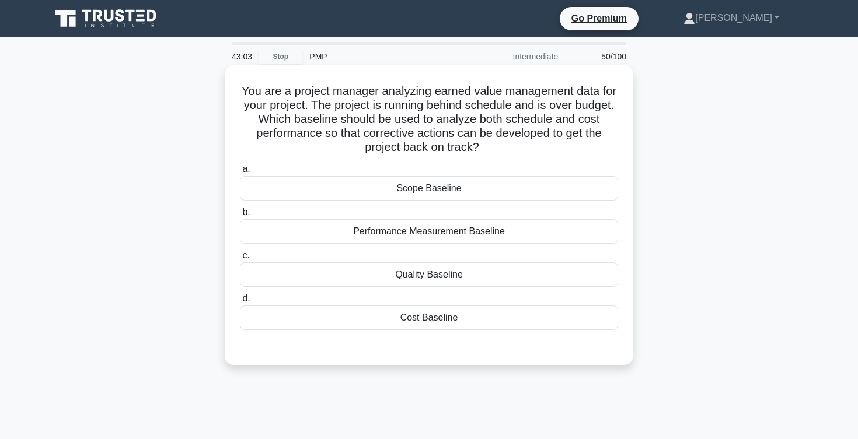
click at [408, 231] on div "Performance Measurement Baseline" at bounding box center [429, 231] width 378 height 25
click at [240, 216] on input "b. Performance Measurement Baseline" at bounding box center [240, 213] width 0 height 8
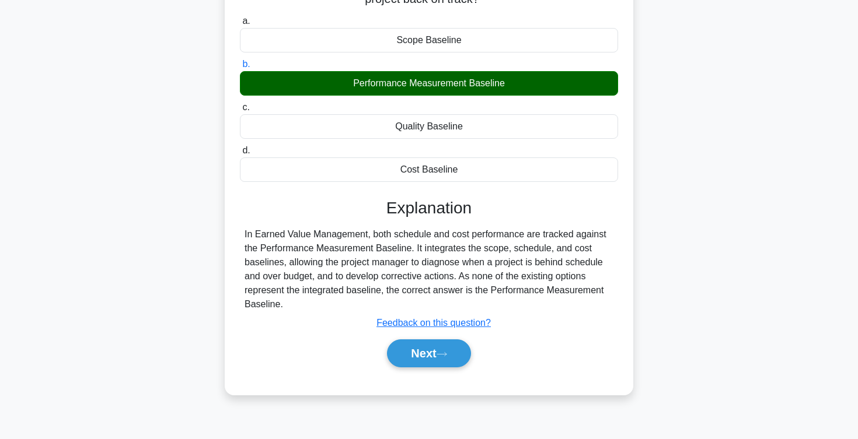
scroll to position [148, 0]
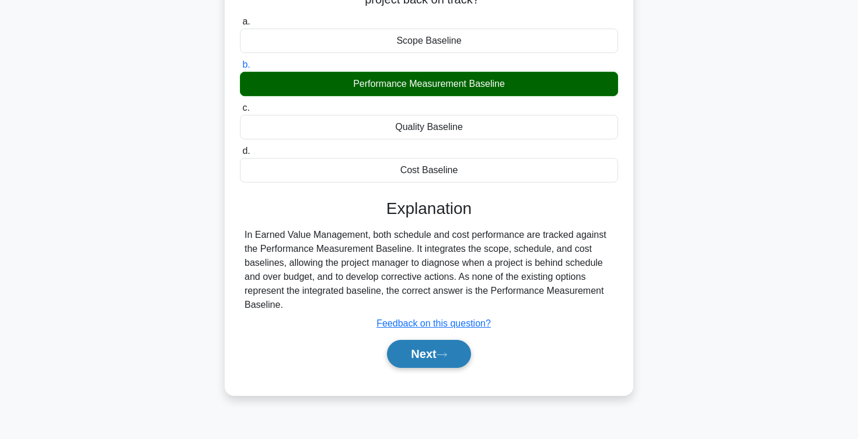
click at [403, 357] on button "Next" at bounding box center [428, 354] width 83 height 28
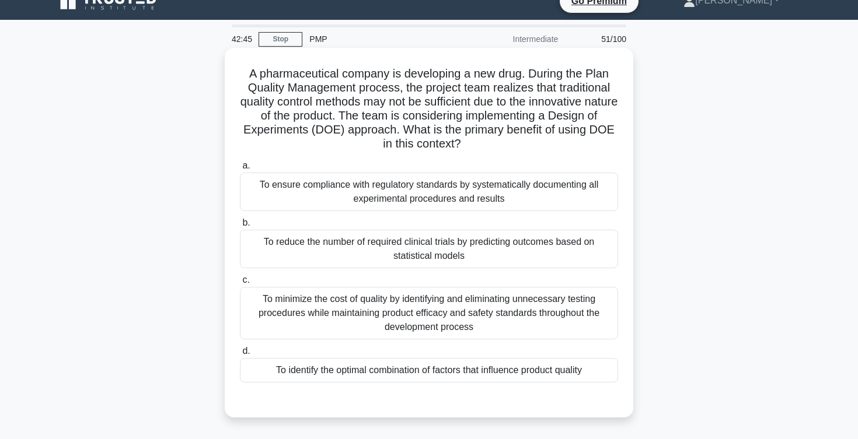
scroll to position [21, 0]
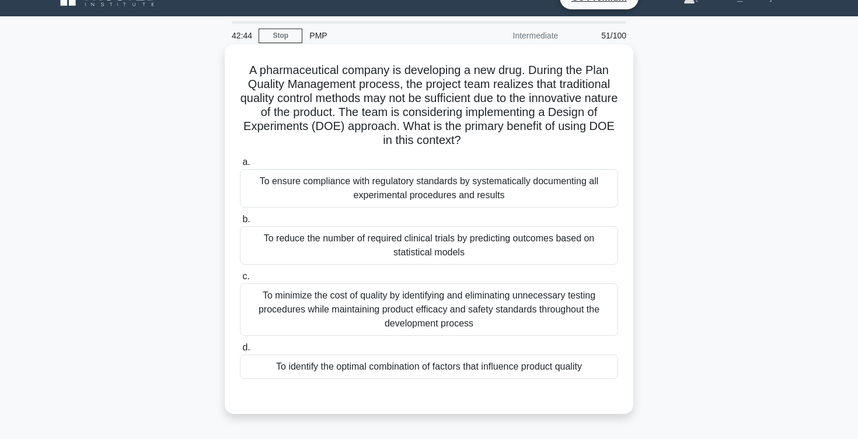
click at [249, 84] on h5 "A pharmaceutical company is developing a new drug. During the Plan Quality Mana…" at bounding box center [429, 105] width 380 height 85
drag, startPoint x: 586, startPoint y: 65, endPoint x: 397, endPoint y: 83, distance: 190.0
click at [397, 83] on h5 "A pharmaceutical company is developing a new drug. During the Plan Quality Mana…" at bounding box center [429, 105] width 380 height 85
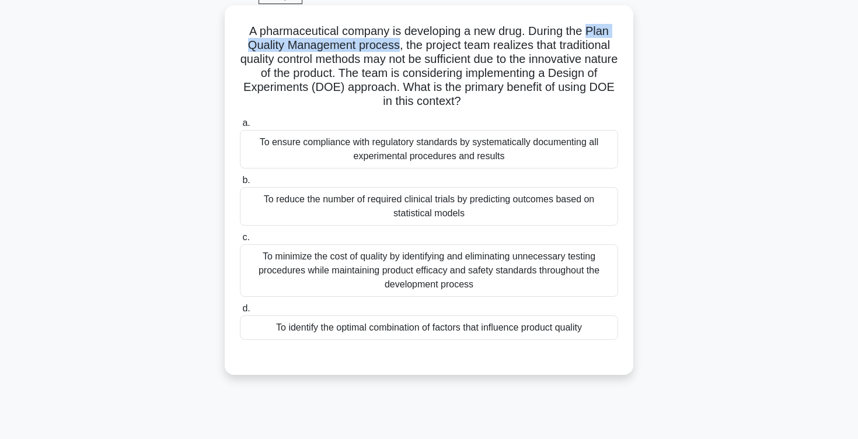
scroll to position [60, 0]
click at [335, 156] on div "To ensure compliance with regulatory standards by systematically documenting al…" at bounding box center [429, 150] width 378 height 39
click at [240, 128] on input "a. To ensure compliance with regulatory standards by systematically documenting…" at bounding box center [240, 124] width 0 height 8
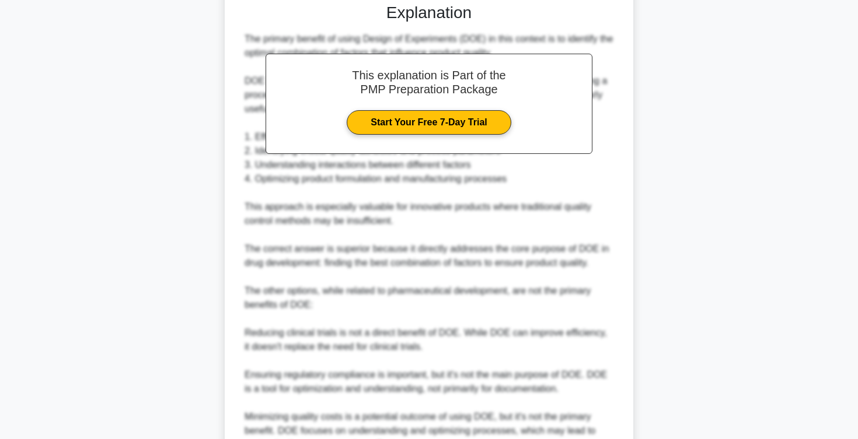
scroll to position [533, 0]
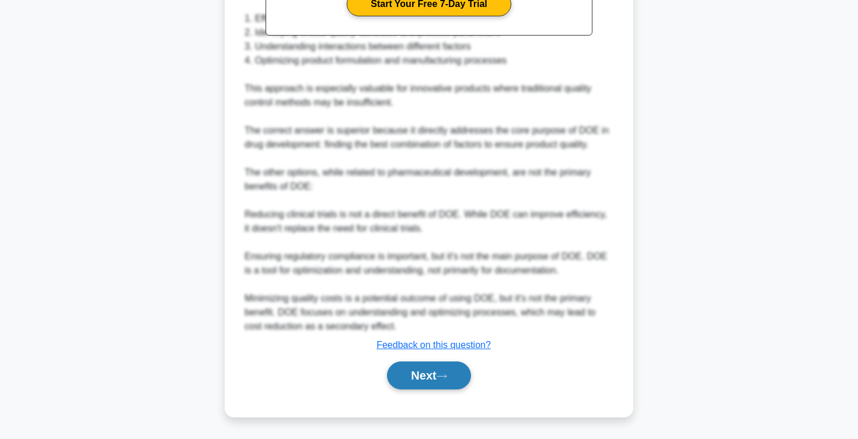
click at [400, 378] on button "Next" at bounding box center [428, 376] width 83 height 28
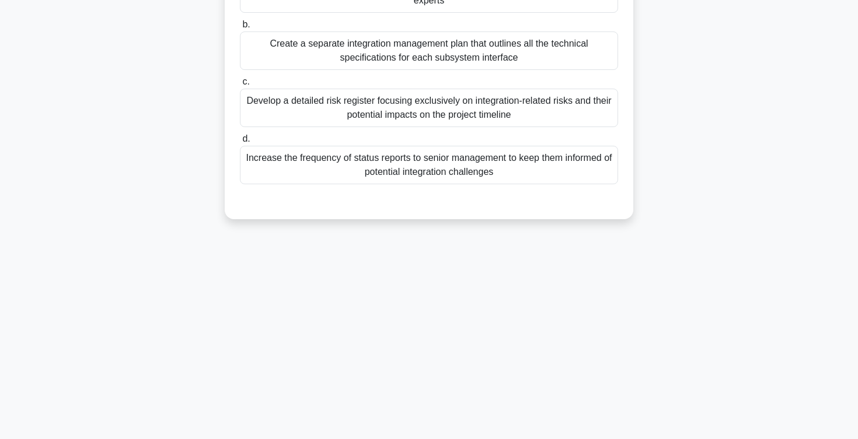
scroll to position [0, 0]
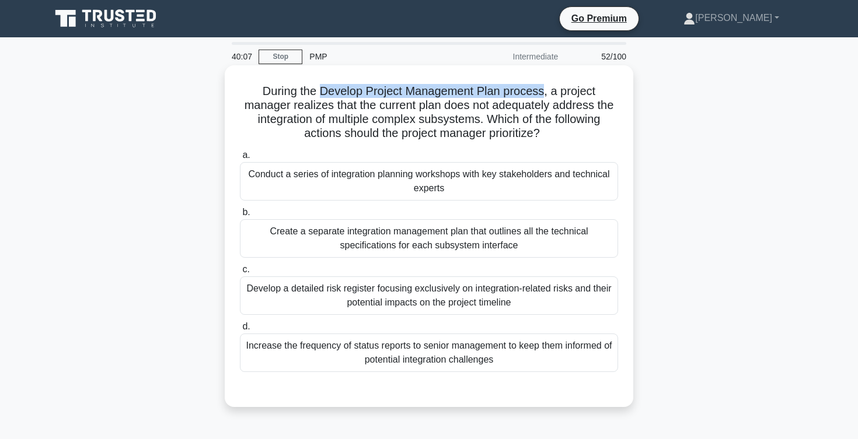
drag, startPoint x: 296, startPoint y: 90, endPoint x: 517, endPoint y: 90, distance: 221.2
click at [517, 90] on h5 "During the Develop Project Management Plan process, a project manager realizes …" at bounding box center [429, 112] width 380 height 57
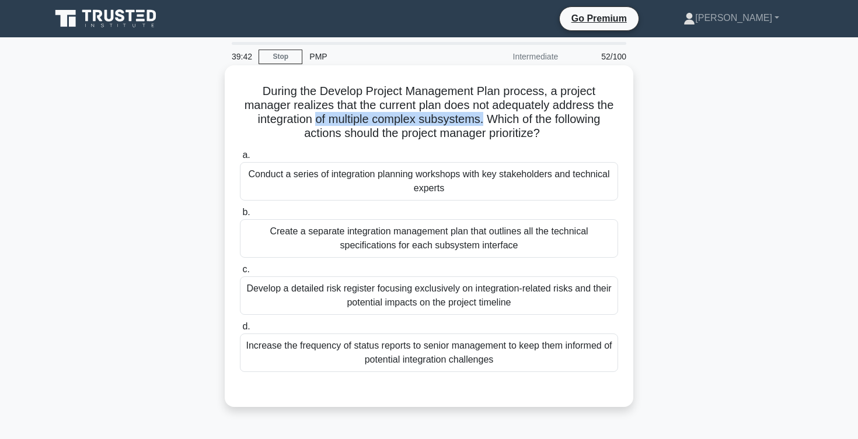
drag, startPoint x: 249, startPoint y: 123, endPoint x: 414, endPoint y: 122, distance: 165.1
click at [414, 122] on h5 "During the Develop Project Management Plan process, a project manager realizes …" at bounding box center [429, 112] width 380 height 57
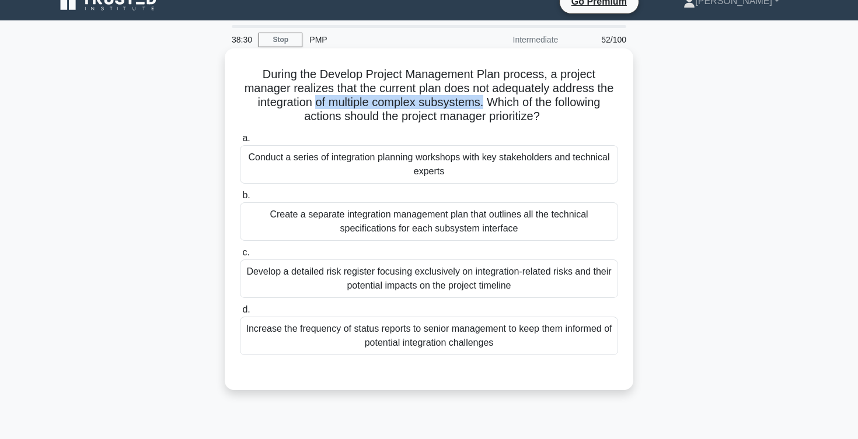
scroll to position [16, 0]
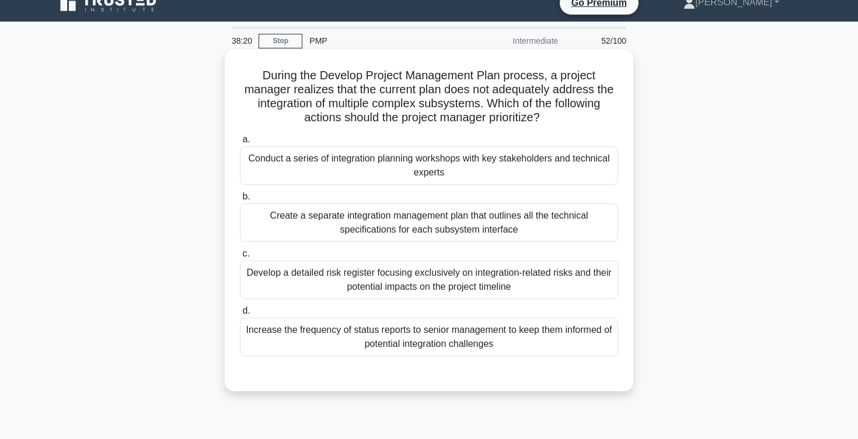
click at [299, 222] on div "Create a separate integration management plan that outlines all the technical s…" at bounding box center [429, 223] width 378 height 39
click at [240, 201] on input "b. Create a separate integration management plan that outlines all the technica…" at bounding box center [240, 197] width 0 height 8
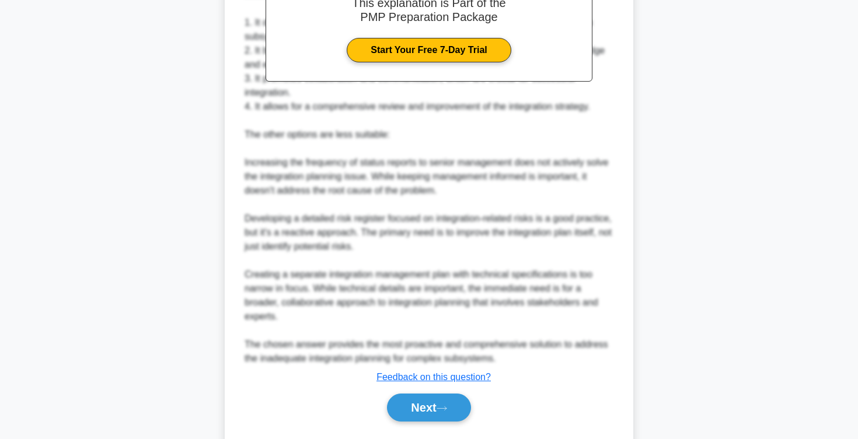
scroll to position [491, 0]
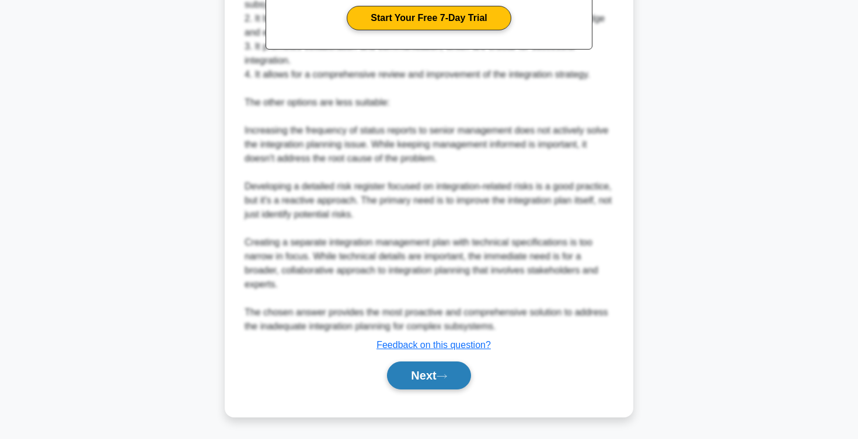
click at [424, 372] on button "Next" at bounding box center [428, 376] width 83 height 28
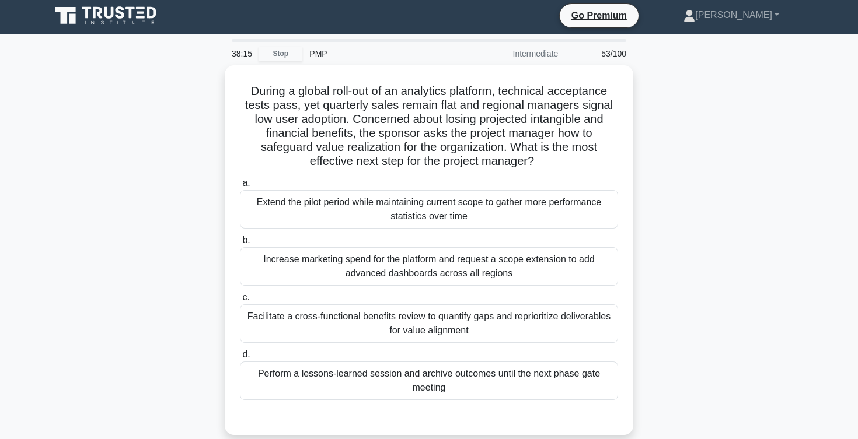
scroll to position [2, 0]
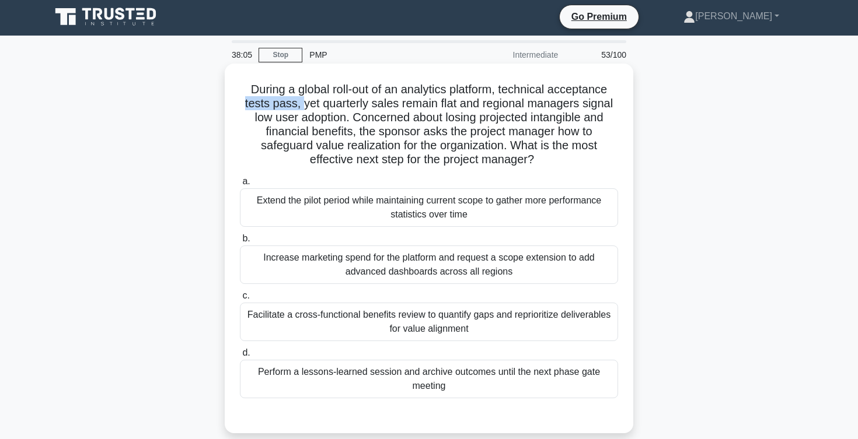
drag, startPoint x: 243, startPoint y: 105, endPoint x: 303, endPoint y: 104, distance: 60.1
click at [303, 104] on h5 "During a global roll-out of an analytics platform, technical acceptance tests p…" at bounding box center [429, 124] width 380 height 85
click at [314, 107] on h5 "During a global roll-out of an analytics platform, technical acceptance tests p…" at bounding box center [429, 124] width 380 height 85
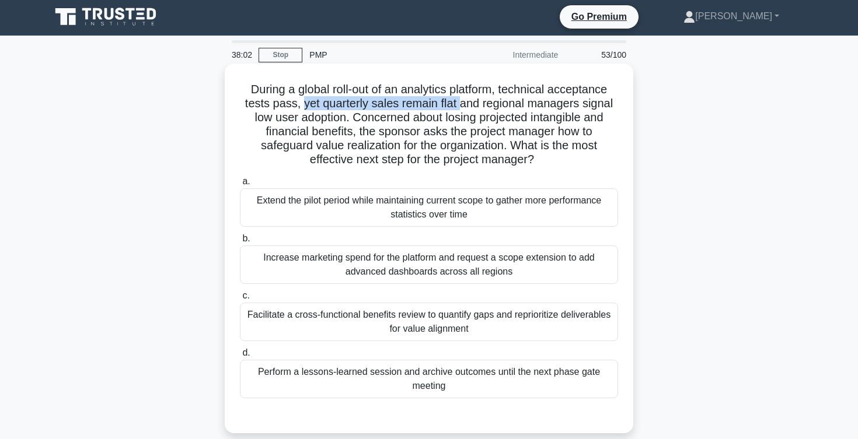
drag, startPoint x: 302, startPoint y: 105, endPoint x: 467, endPoint y: 111, distance: 165.3
click at [467, 111] on h5 "During a global roll-out of an analytics platform, technical acceptance tests p…" at bounding box center [429, 124] width 380 height 85
click at [493, 109] on h5 "During a global roll-out of an analytics platform, technical acceptance tests p…" at bounding box center [429, 124] width 380 height 85
drag, startPoint x: 253, startPoint y: 117, endPoint x: 352, endPoint y: 120, distance: 98.7
click at [352, 120] on h5 "During a global roll-out of an analytics platform, technical acceptance tests p…" at bounding box center [429, 124] width 380 height 85
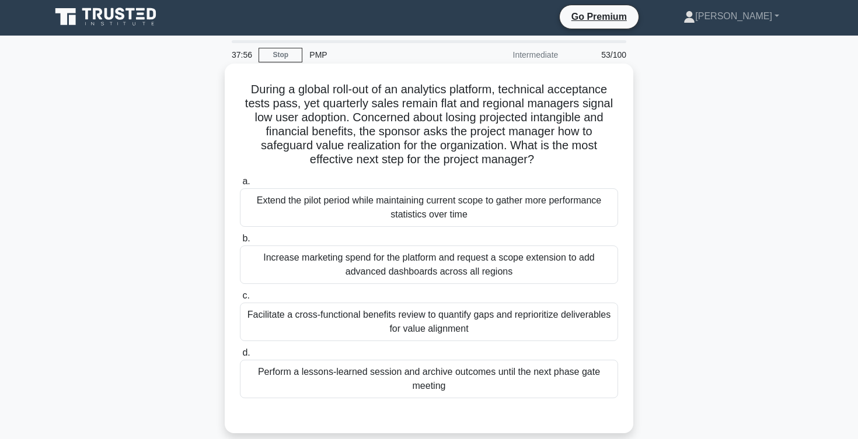
click at [361, 122] on h5 "During a global roll-out of an analytics platform, technical acceptance tests p…" at bounding box center [429, 124] width 380 height 85
drag, startPoint x: 361, startPoint y: 122, endPoint x: 518, endPoint y: 116, distance: 157.1
click at [518, 116] on h5 "During a global roll-out of an analytics platform, technical acceptance tests p…" at bounding box center [429, 124] width 380 height 85
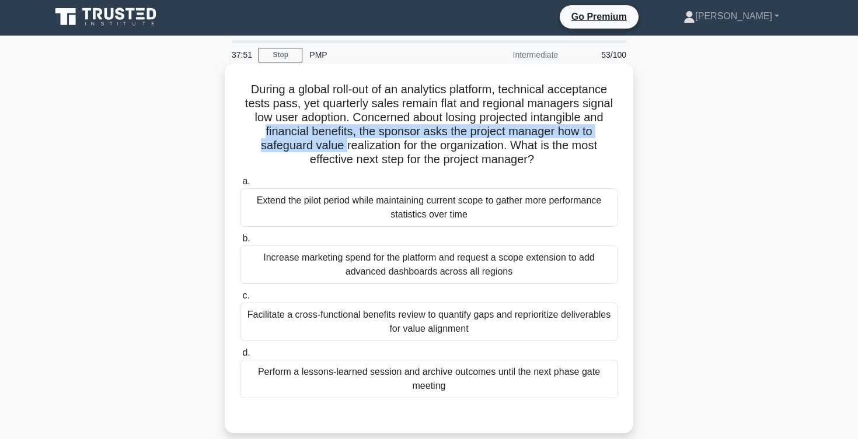
drag, startPoint x: 266, startPoint y: 132, endPoint x: 344, endPoint y: 139, distance: 78.5
click at [344, 139] on h5 "During a global roll-out of an analytics platform, technical acceptance tests p…" at bounding box center [429, 124] width 380 height 85
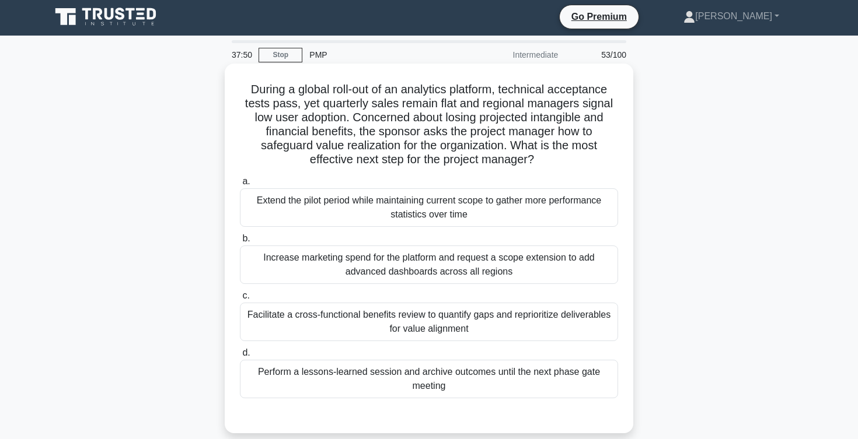
click at [369, 141] on h5 "During a global roll-out of an analytics platform, technical acceptance tests p…" at bounding box center [429, 124] width 380 height 85
drag, startPoint x: 267, startPoint y: 146, endPoint x: 504, endPoint y: 146, distance: 237.5
click at [504, 146] on h5 "During a global roll-out of an analytics platform, technical acceptance tests p…" at bounding box center [429, 124] width 380 height 85
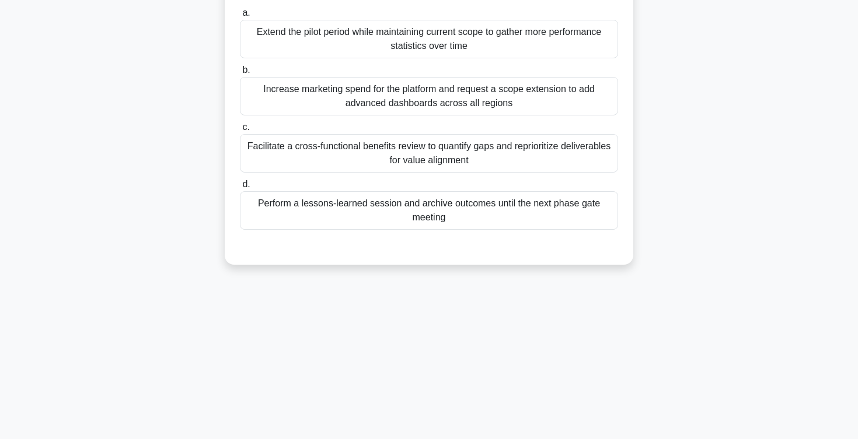
scroll to position [172, 0]
click at [317, 159] on div "Facilitate a cross-functional benefits review to quantify gaps and reprioritize…" at bounding box center [429, 152] width 378 height 39
click at [240, 130] on input "c. Facilitate a cross-functional benefits review to quantify gaps and repriorit…" at bounding box center [240, 127] width 0 height 8
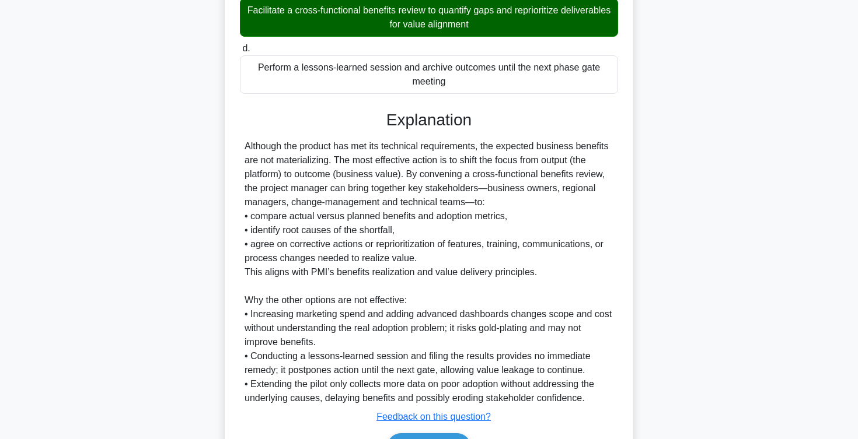
scroll to position [378, 0]
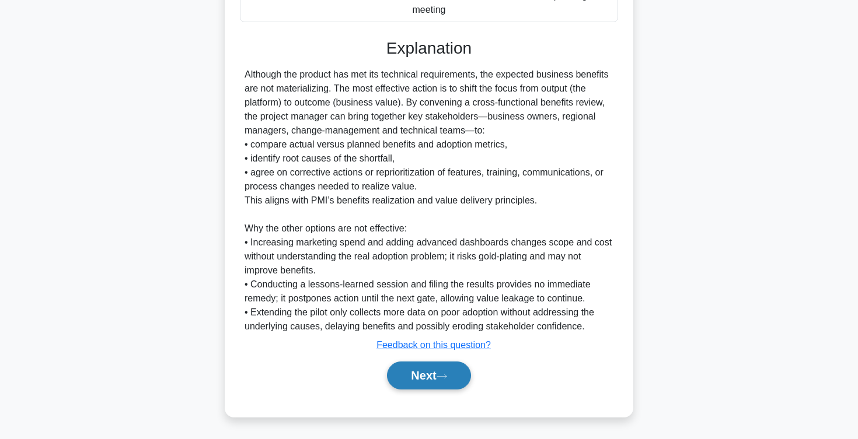
click at [409, 383] on button "Next" at bounding box center [428, 376] width 83 height 28
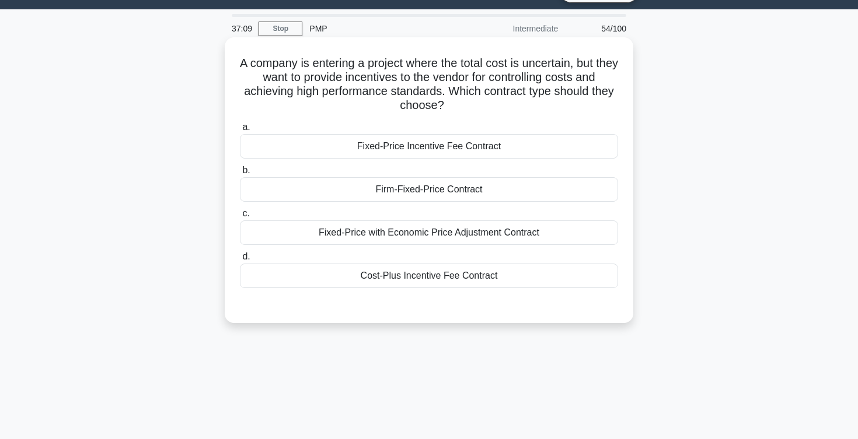
scroll to position [16, 0]
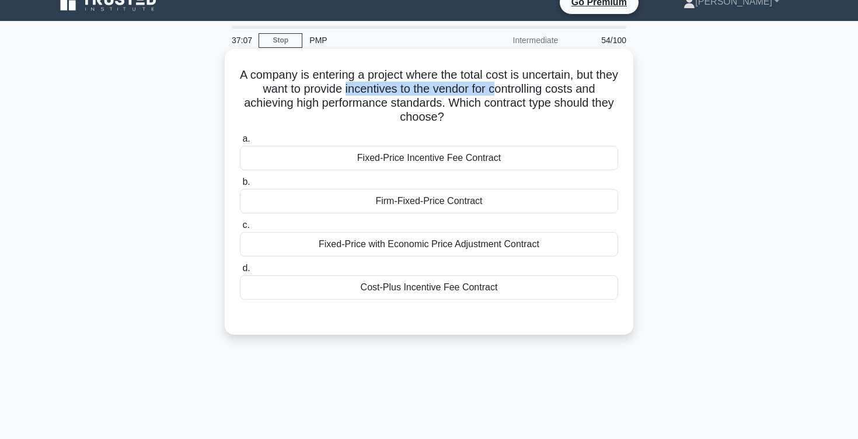
drag, startPoint x: 357, startPoint y: 92, endPoint x: 507, endPoint y: 86, distance: 149.5
click at [507, 86] on h5 "A company is entering a project where the total cost is uncertain, but they wan…" at bounding box center [429, 96] width 380 height 57
drag, startPoint x: 245, startPoint y: 104, endPoint x: 340, endPoint y: 97, distance: 95.4
click at [340, 97] on h5 "A company is entering a project where the total cost is uncertain, but they wan…" at bounding box center [429, 96] width 380 height 57
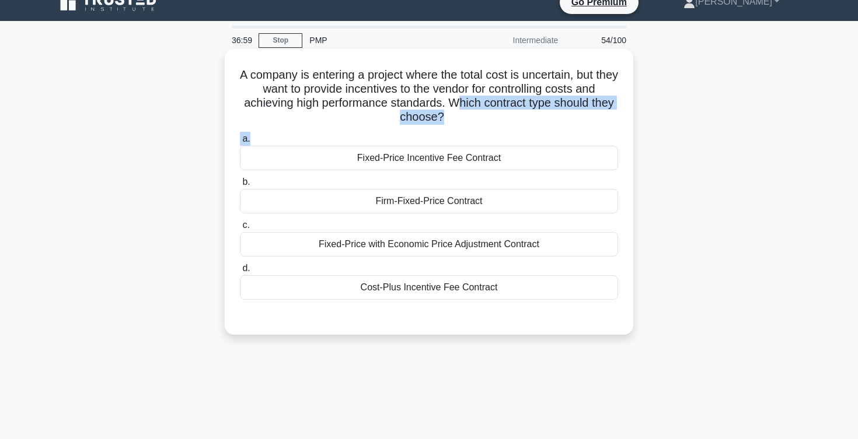
drag, startPoint x: 454, startPoint y: 100, endPoint x: 556, endPoint y: 134, distance: 106.8
click at [556, 134] on div "A company is entering a project where the total cost is uncertain, but they wan…" at bounding box center [428, 192] width 399 height 277
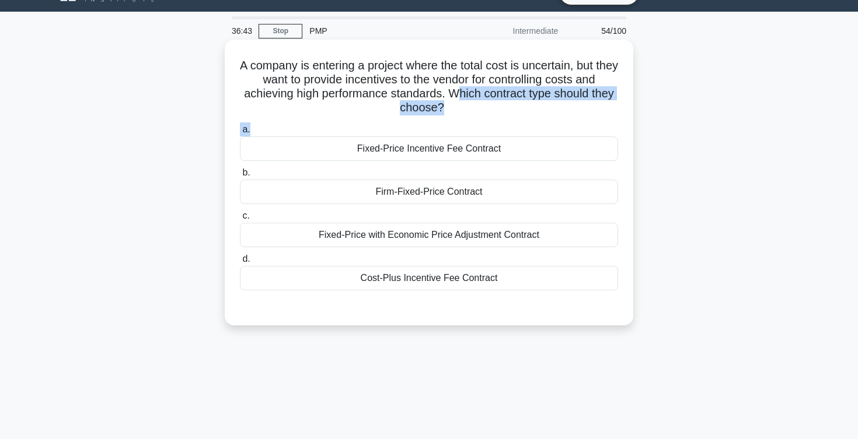
scroll to position [25, 0]
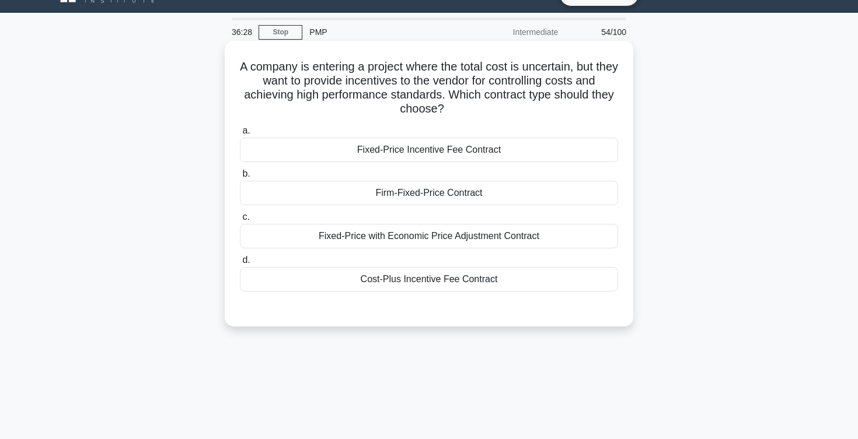
click at [386, 278] on div "Cost-Plus Incentive Fee Contract" at bounding box center [429, 279] width 378 height 25
click at [240, 264] on input "d. Cost-Plus Incentive Fee Contract" at bounding box center [240, 261] width 0 height 8
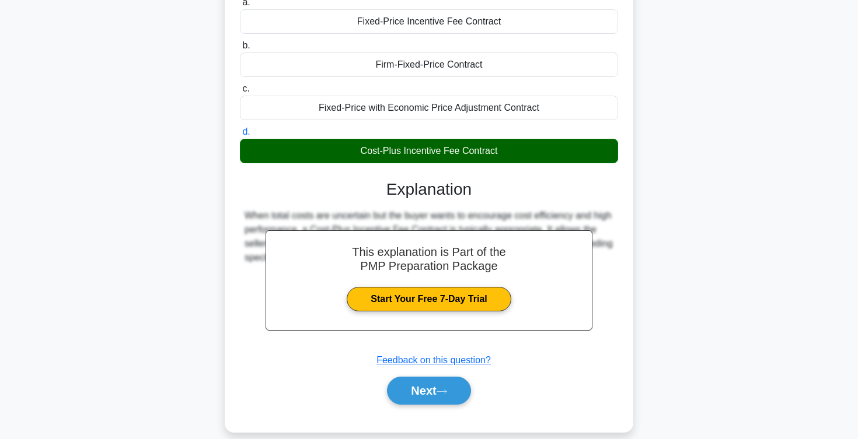
scroll to position [191, 0]
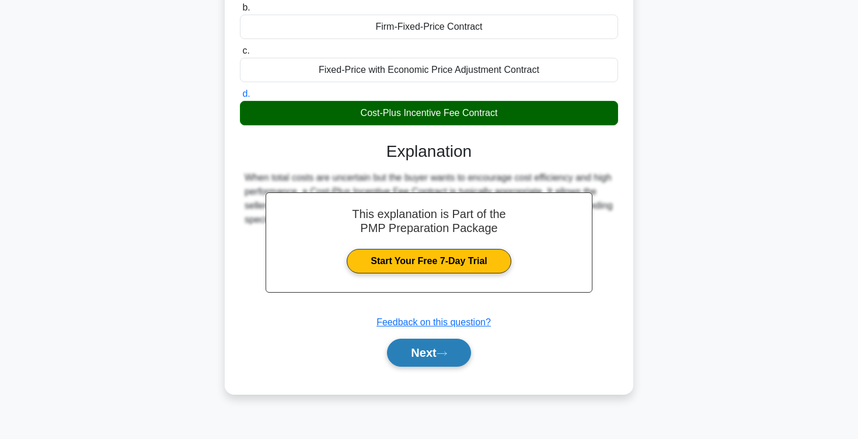
click at [413, 356] on button "Next" at bounding box center [428, 353] width 83 height 28
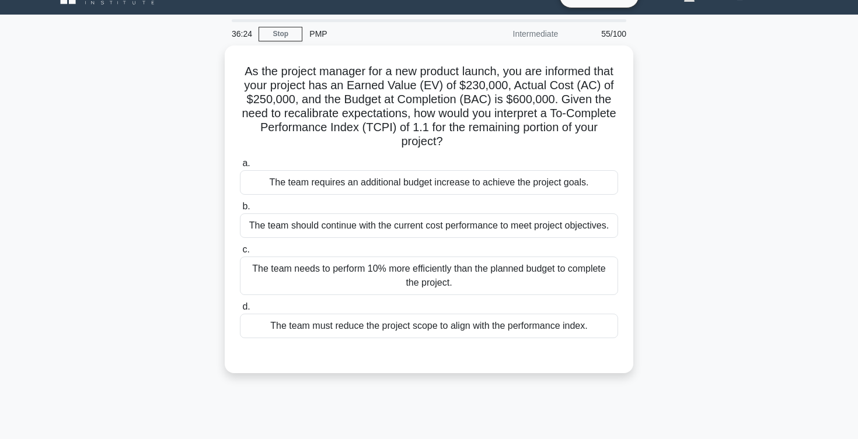
scroll to position [0, 0]
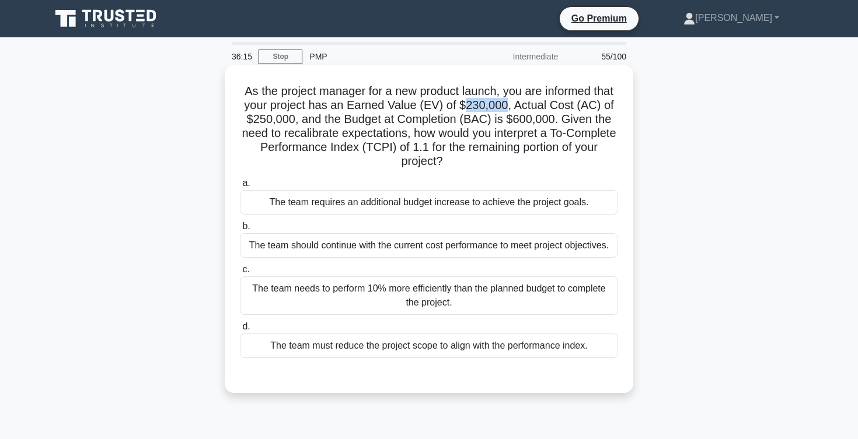
drag, startPoint x: 466, startPoint y: 106, endPoint x: 508, endPoint y: 102, distance: 41.6
click at [508, 102] on h5 "As the project manager for a new product launch, you are informed that your pro…" at bounding box center [429, 126] width 380 height 85
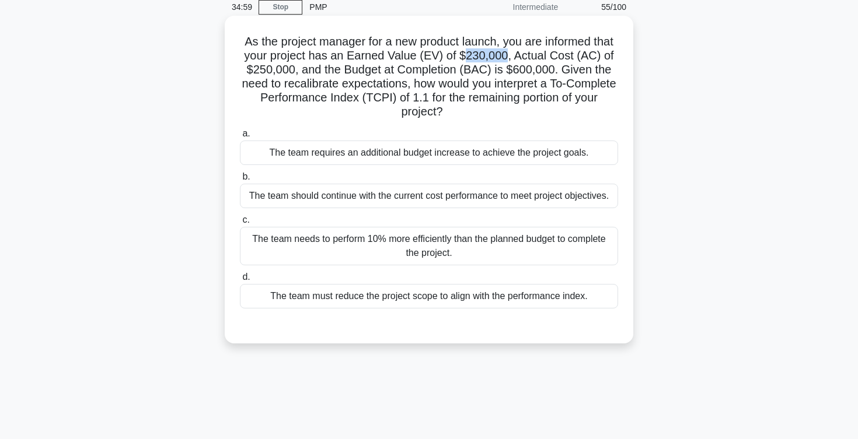
scroll to position [51, 0]
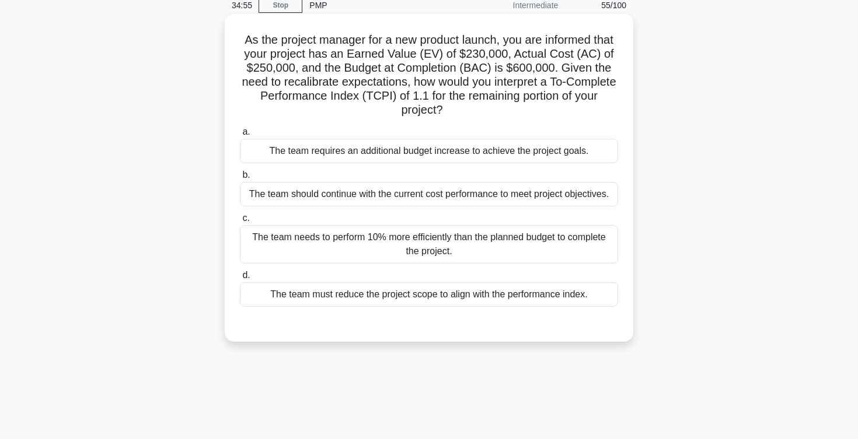
click at [443, 246] on div "The team needs to perform 10% more efficiently than the planned budget to compl…" at bounding box center [429, 244] width 378 height 39
click at [240, 222] on input "c. The team needs to perform 10% more efficiently than the planned budget to co…" at bounding box center [240, 219] width 0 height 8
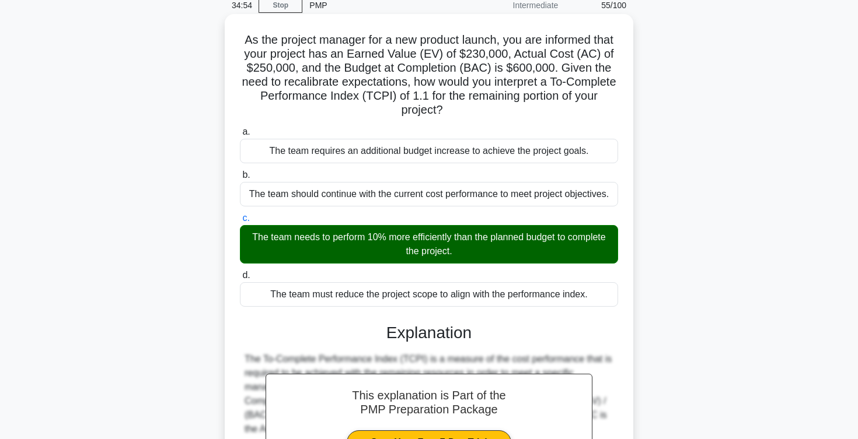
scroll to position [280, 0]
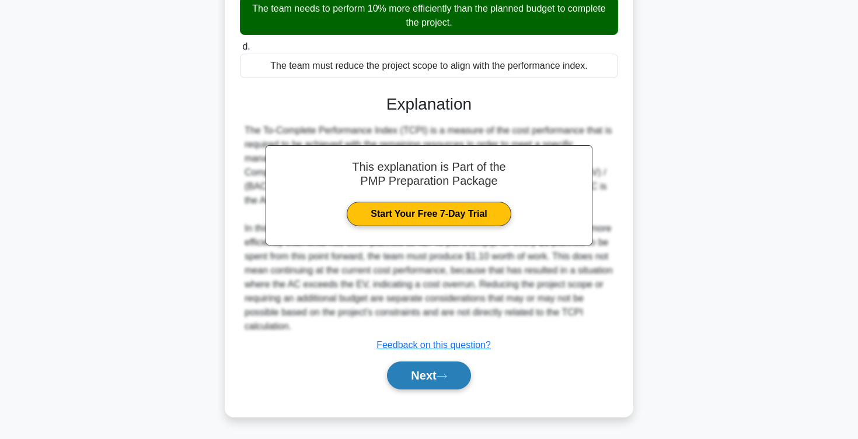
click at [412, 389] on button "Next" at bounding box center [428, 376] width 83 height 28
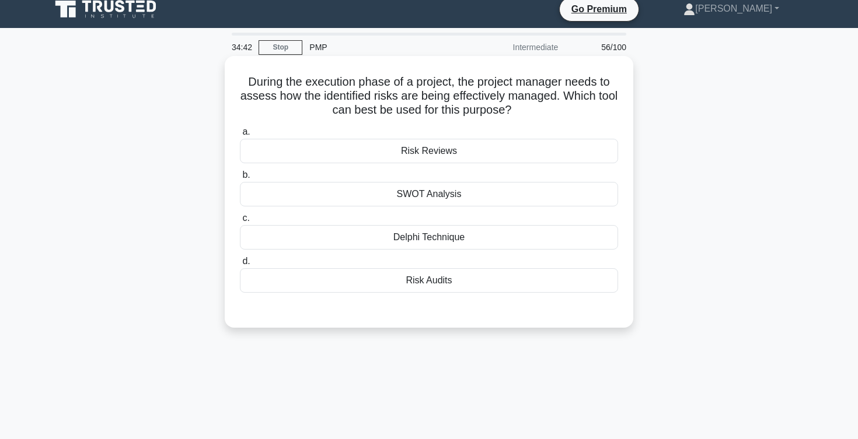
scroll to position [0, 0]
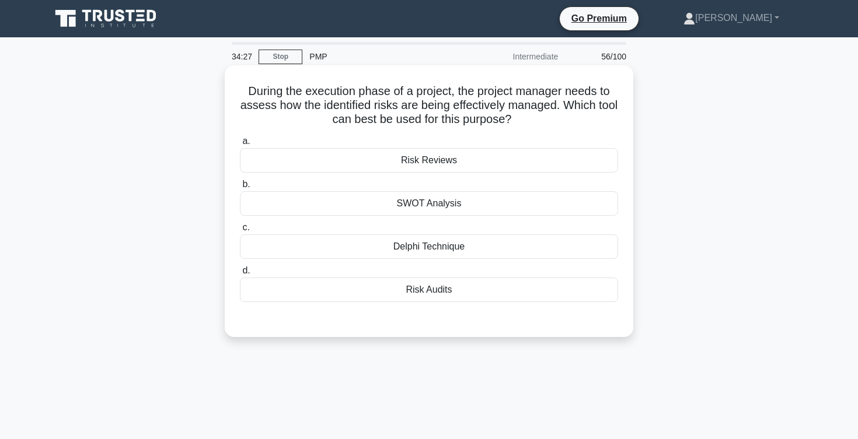
click at [440, 294] on div "Risk Audits" at bounding box center [429, 290] width 378 height 25
click at [240, 275] on input "d. Risk Audits" at bounding box center [240, 271] width 0 height 8
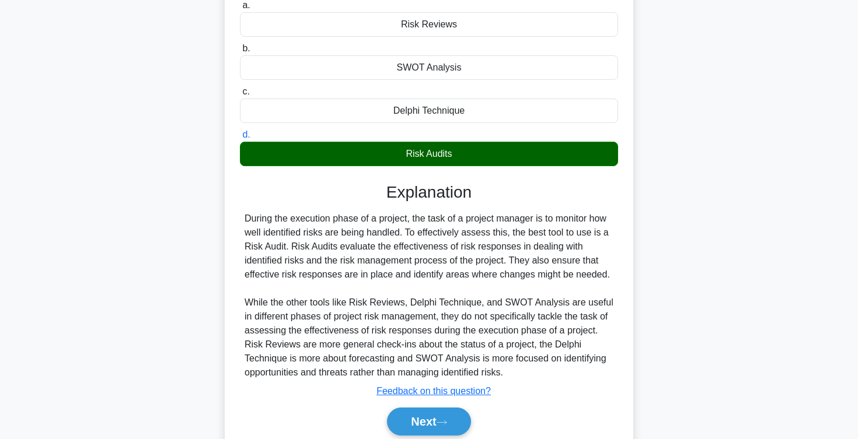
scroll to position [191, 0]
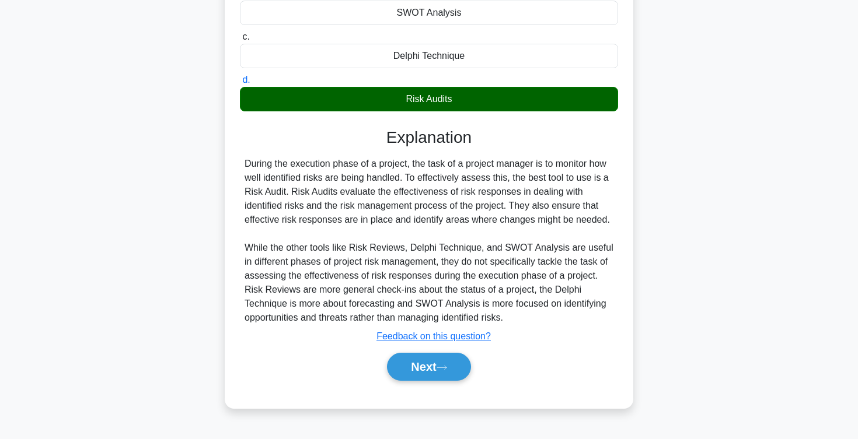
click at [421, 382] on div "Next" at bounding box center [429, 366] width 378 height 37
click at [414, 369] on button "Next" at bounding box center [428, 367] width 83 height 28
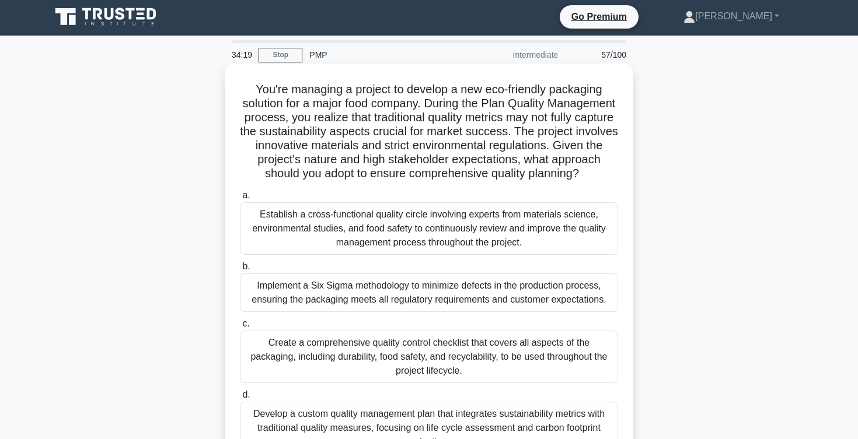
scroll to position [0, 0]
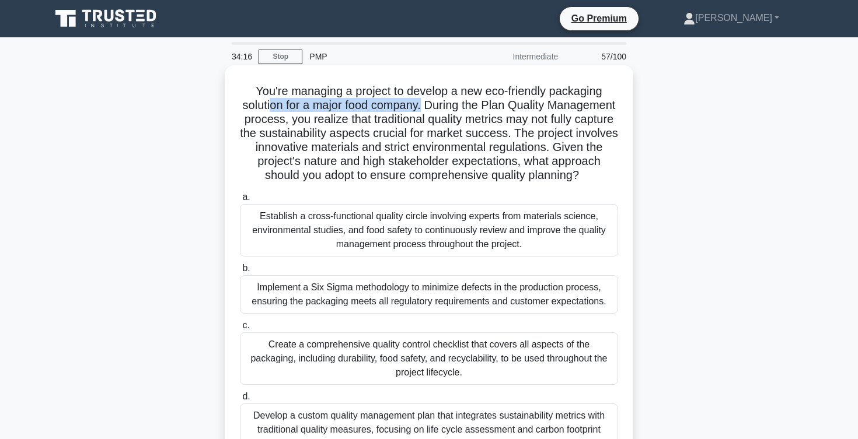
drag, startPoint x: 270, startPoint y: 107, endPoint x: 423, endPoint y: 106, distance: 152.9
click at [422, 106] on h5 "You're managing a project to develop a new eco-friendly packaging solution for …" at bounding box center [429, 133] width 380 height 99
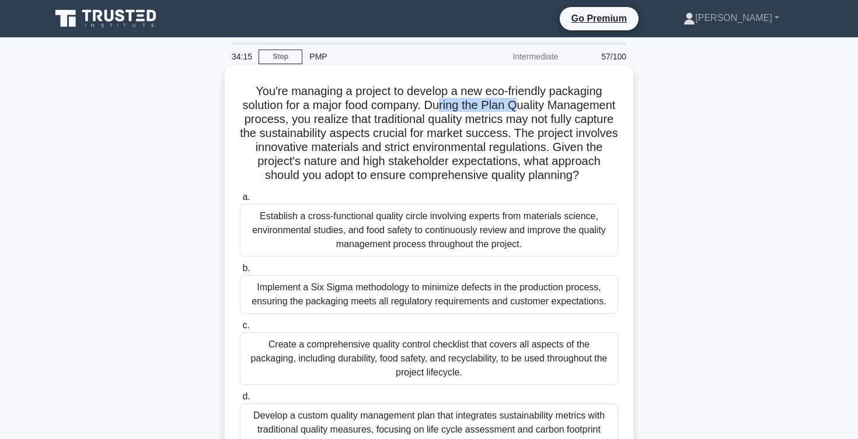
drag, startPoint x: 438, startPoint y: 104, endPoint x: 525, endPoint y: 112, distance: 86.7
click at [524, 111] on h5 "You're managing a project to develop a new eco-friendly packaging solution for …" at bounding box center [429, 133] width 380 height 99
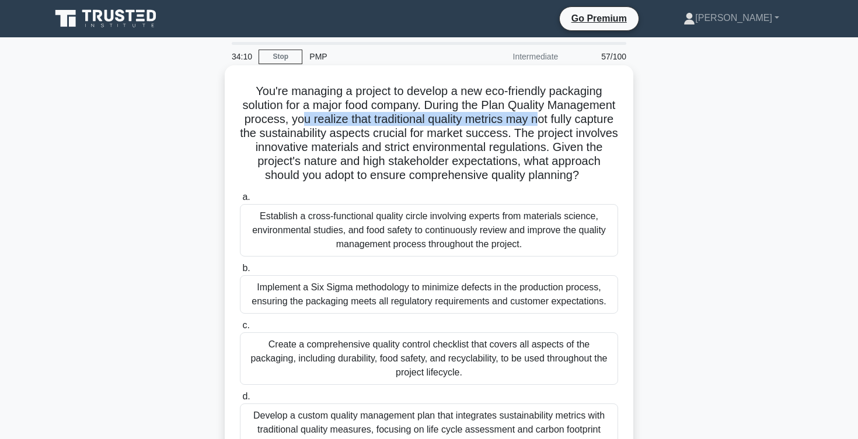
drag, startPoint x: 298, startPoint y: 124, endPoint x: 540, endPoint y: 119, distance: 242.2
click at [540, 119] on h5 "You're managing a project to develop a new eco-friendly packaging solution for …" at bounding box center [429, 133] width 380 height 99
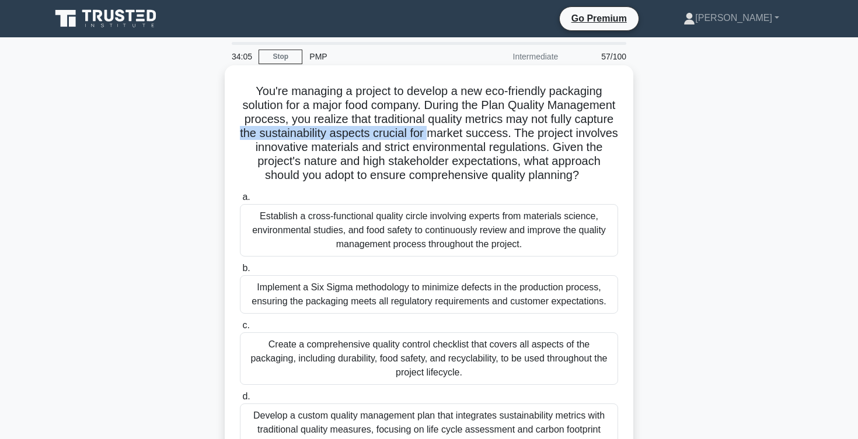
drag, startPoint x: 238, startPoint y: 137, endPoint x: 426, endPoint y: 135, distance: 187.9
click at [426, 135] on h5 "You're managing a project to develop a new eco-friendly packaging solution for …" at bounding box center [429, 133] width 380 height 99
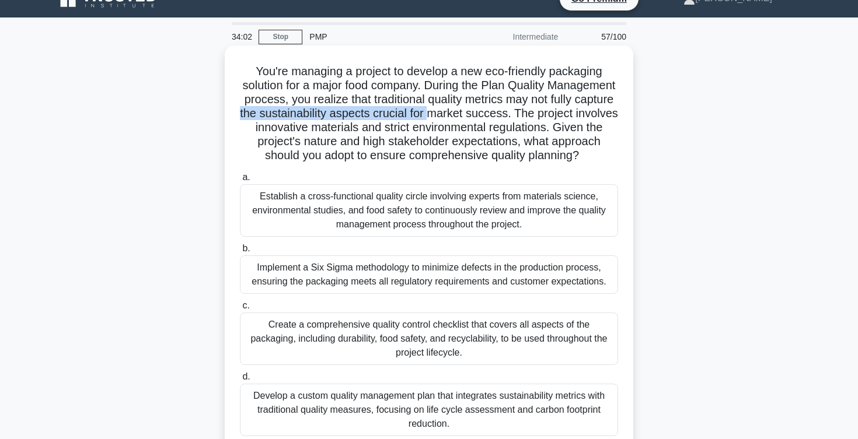
scroll to position [23, 0]
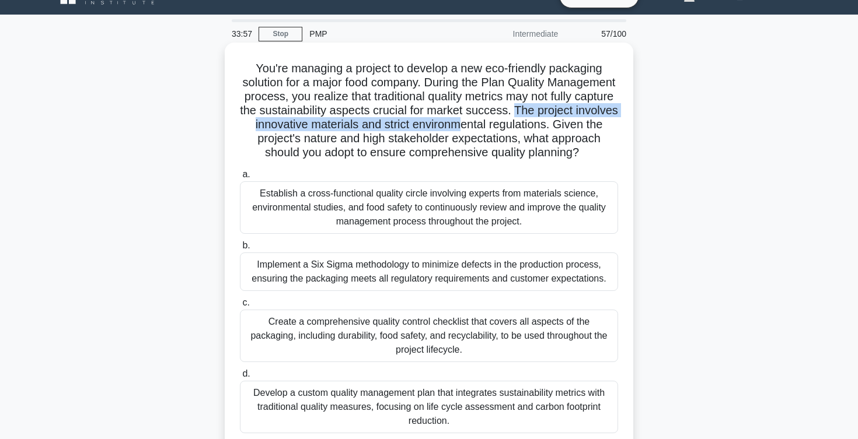
drag, startPoint x: 515, startPoint y: 112, endPoint x: 463, endPoint y: 128, distance: 54.8
click at [463, 128] on h5 "You're managing a project to develop a new eco-friendly packaging solution for …" at bounding box center [429, 110] width 380 height 99
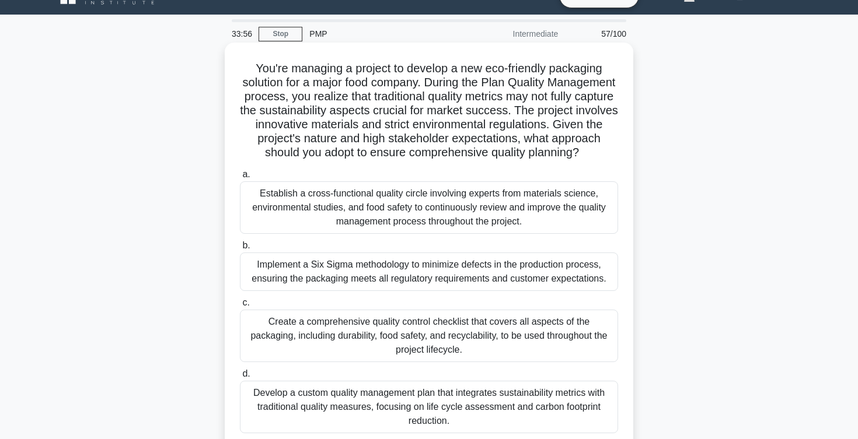
click at [457, 141] on h5 "You're managing a project to develop a new eco-friendly packaging solution for …" at bounding box center [429, 110] width 380 height 99
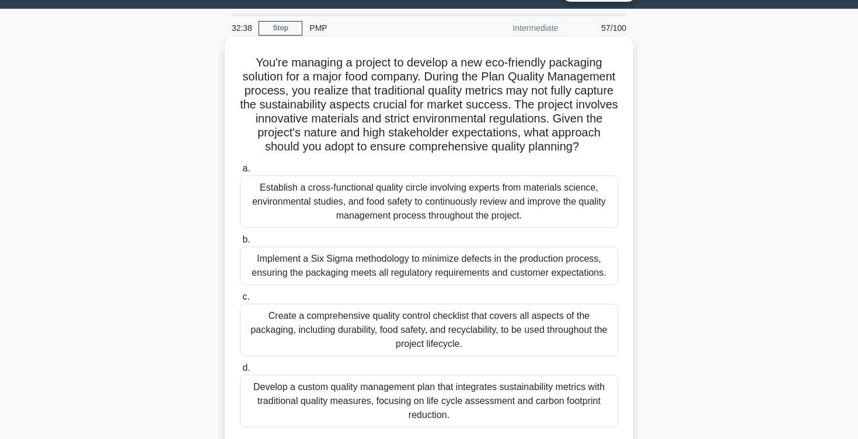
scroll to position [27, 0]
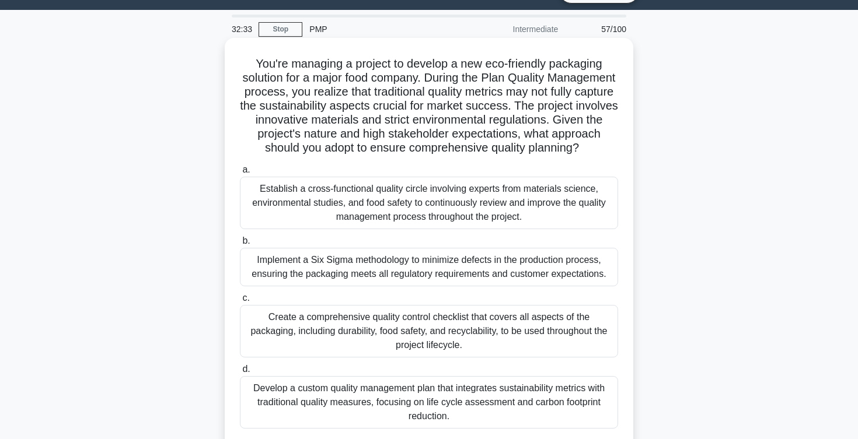
click at [400, 208] on div "Establish a cross-functional quality circle involving experts from materials sc…" at bounding box center [429, 203] width 378 height 53
click at [240, 174] on input "a. Establish a cross-functional quality circle involving experts from materials…" at bounding box center [240, 170] width 0 height 8
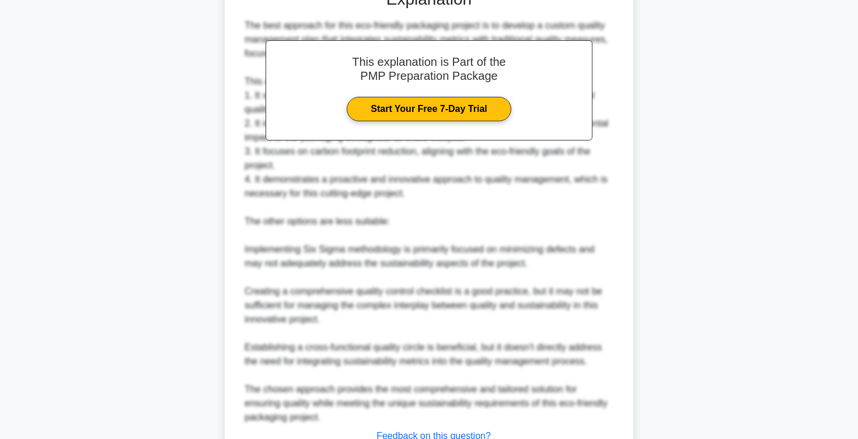
scroll to position [575, 0]
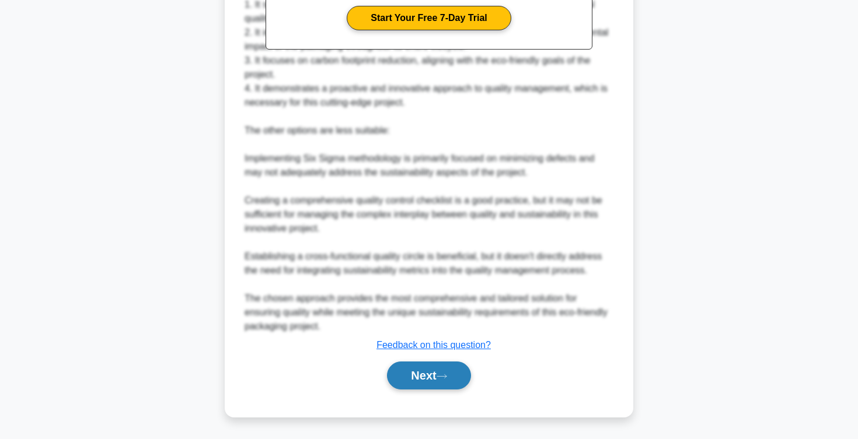
click at [415, 368] on button "Next" at bounding box center [428, 376] width 83 height 28
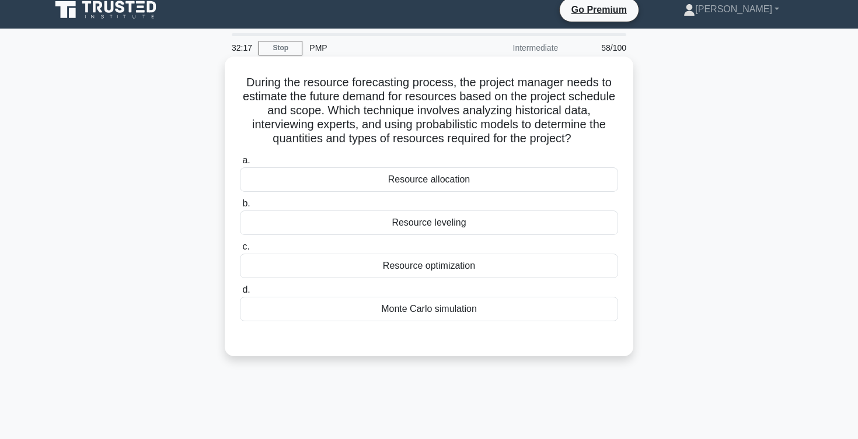
scroll to position [9, 0]
drag, startPoint x: 289, startPoint y: 93, endPoint x: 387, endPoint y: 95, distance: 98.1
click at [387, 95] on h5 "During the resource forecasting process, the project manager needs to estimate …" at bounding box center [429, 110] width 380 height 71
drag, startPoint x: 394, startPoint y: 96, endPoint x: 501, endPoint y: 99, distance: 106.2
click at [501, 99] on h5 "During the resource forecasting process, the project manager needs to estimate …" at bounding box center [429, 110] width 380 height 71
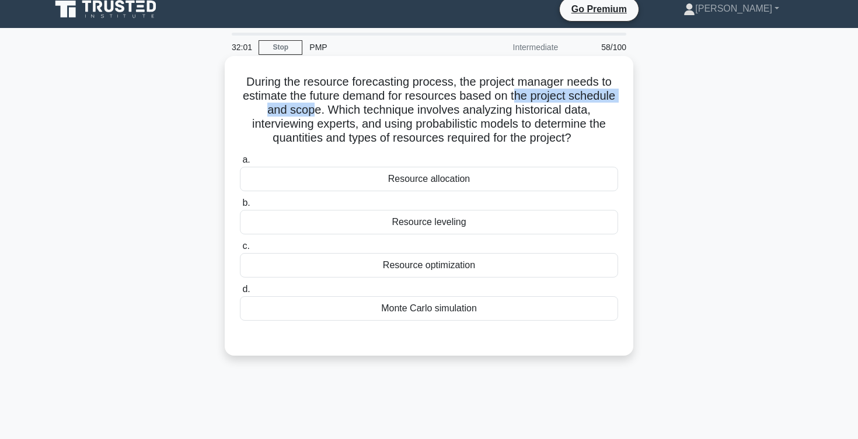
drag, startPoint x: 513, startPoint y: 96, endPoint x: 317, endPoint y: 115, distance: 196.4
click at [317, 115] on h5 "During the resource forecasting process, the project manager needs to estimate …" at bounding box center [429, 110] width 380 height 71
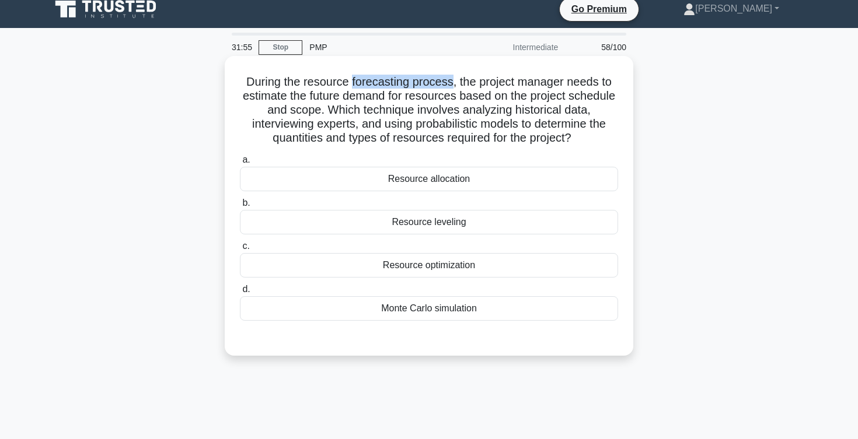
drag, startPoint x: 353, startPoint y: 79, endPoint x: 449, endPoint y: 79, distance: 95.7
click at [449, 79] on h5 "During the resource forecasting process, the project manager needs to estimate …" at bounding box center [429, 110] width 380 height 71
drag, startPoint x: 330, startPoint y: 99, endPoint x: 491, endPoint y: 90, distance: 160.7
click at [491, 90] on h5 "During the resource forecasting process, the project manager needs to estimate …" at bounding box center [429, 110] width 380 height 71
drag, startPoint x: 274, startPoint y: 107, endPoint x: 309, endPoint y: 104, distance: 34.5
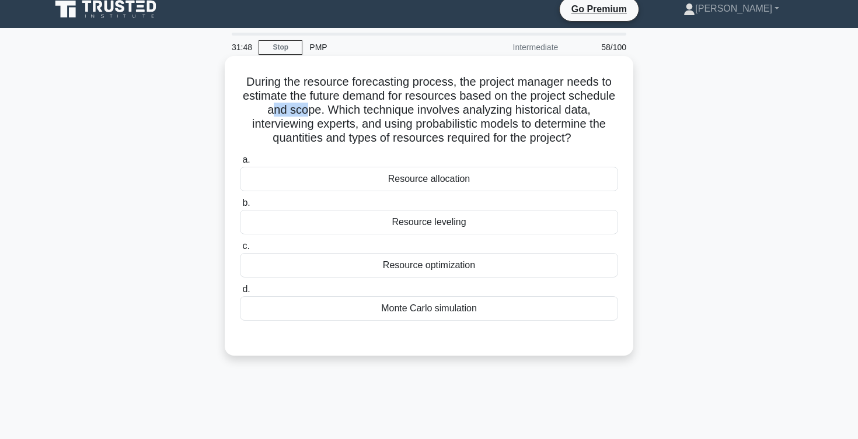
click at [309, 104] on h5 "During the resource forecasting process, the project manager needs to estimate …" at bounding box center [429, 110] width 380 height 71
drag, startPoint x: 338, startPoint y: 110, endPoint x: 540, endPoint y: 101, distance: 202.7
click at [540, 101] on h5 "During the resource forecasting process, the project manager needs to estimate …" at bounding box center [429, 110] width 380 height 71
drag, startPoint x: 523, startPoint y: 113, endPoint x: 575, endPoint y: 113, distance: 51.9
click at [575, 113] on h5 "During the resource forecasting process, the project manager needs to estimate …" at bounding box center [429, 110] width 380 height 71
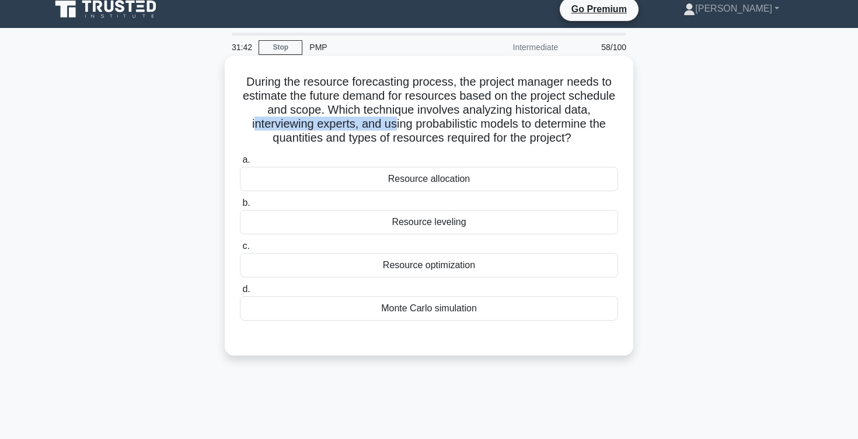
drag, startPoint x: 256, startPoint y: 126, endPoint x: 399, endPoint y: 124, distance: 142.4
click at [399, 124] on h5 "During the resource forecasting process, the project manager needs to estimate …" at bounding box center [429, 110] width 380 height 71
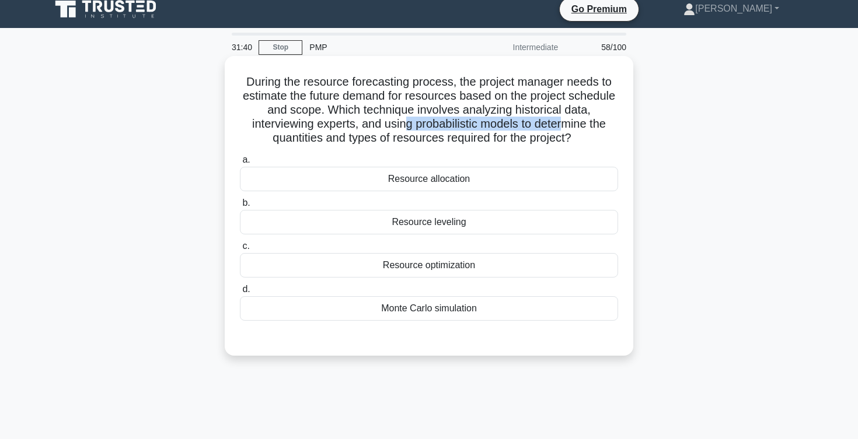
drag, startPoint x: 404, startPoint y: 125, endPoint x: 577, endPoint y: 131, distance: 173.4
click at [576, 131] on h5 "During the resource forecasting process, the project manager needs to estimate …" at bounding box center [429, 110] width 380 height 71
drag, startPoint x: 273, startPoint y: 137, endPoint x: 401, endPoint y: 138, distance: 127.8
click at [401, 138] on h5 "During the resource forecasting process, the project manager needs to estimate …" at bounding box center [429, 110] width 380 height 71
drag, startPoint x: 401, startPoint y: 138, endPoint x: 552, endPoint y: 138, distance: 151.1
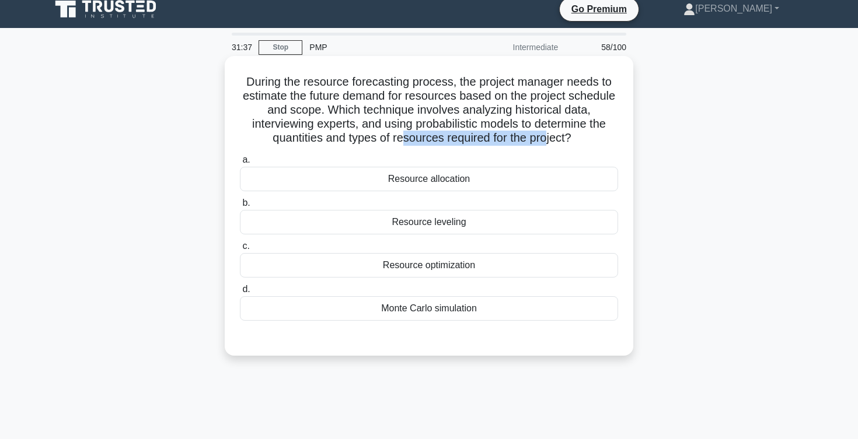
click at [552, 138] on h5 "During the resource forecasting process, the project manager needs to estimate …" at bounding box center [429, 110] width 380 height 71
click at [481, 183] on div "Resource allocation" at bounding box center [429, 179] width 378 height 25
click at [240, 164] on input "a. Resource allocation" at bounding box center [240, 160] width 0 height 8
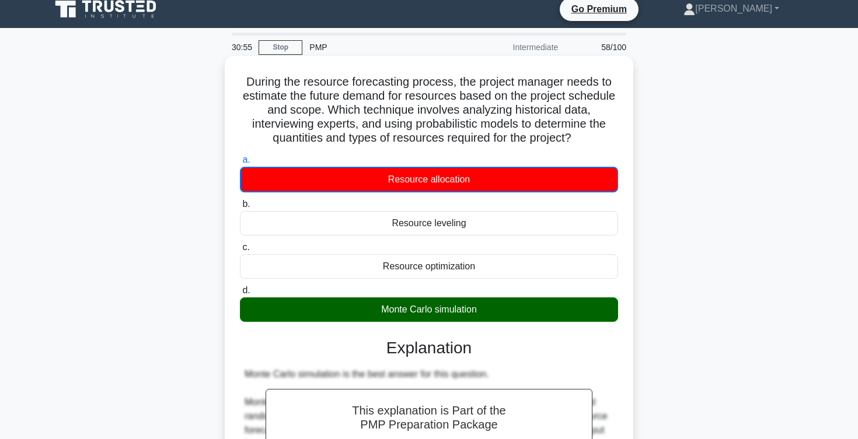
scroll to position [239, 0]
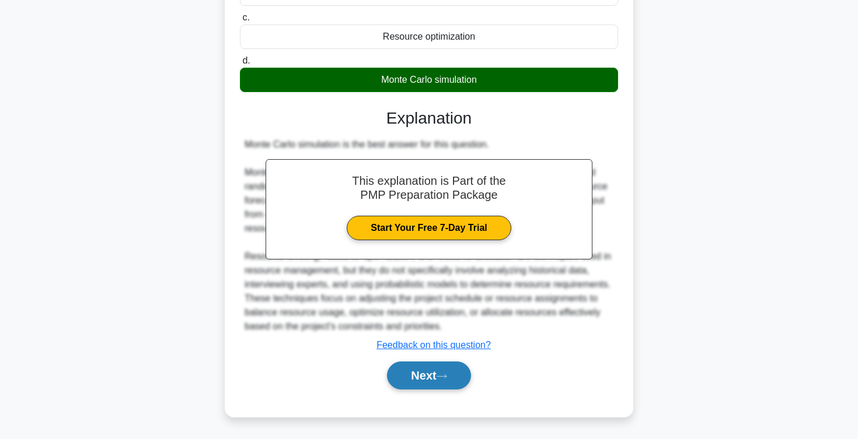
click at [419, 386] on button "Next" at bounding box center [428, 376] width 83 height 28
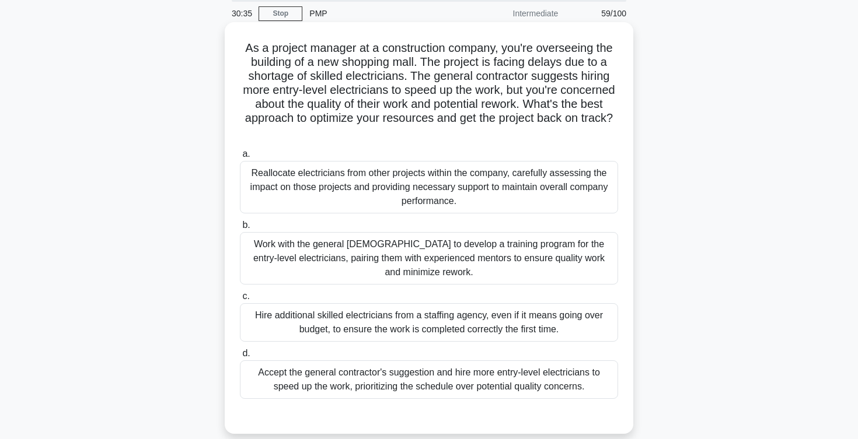
scroll to position [44, 0]
drag, startPoint x: 425, startPoint y: 63, endPoint x: 575, endPoint y: 57, distance: 150.1
click at [575, 57] on h5 "As a project manager at a construction company, you're overseeing the building …" at bounding box center [429, 89] width 380 height 99
drag, startPoint x: 253, startPoint y: 78, endPoint x: 413, endPoint y: 76, distance: 159.9
click at [413, 76] on h5 "As a project manager at a construction company, you're overseeing the building …" at bounding box center [429, 89] width 380 height 99
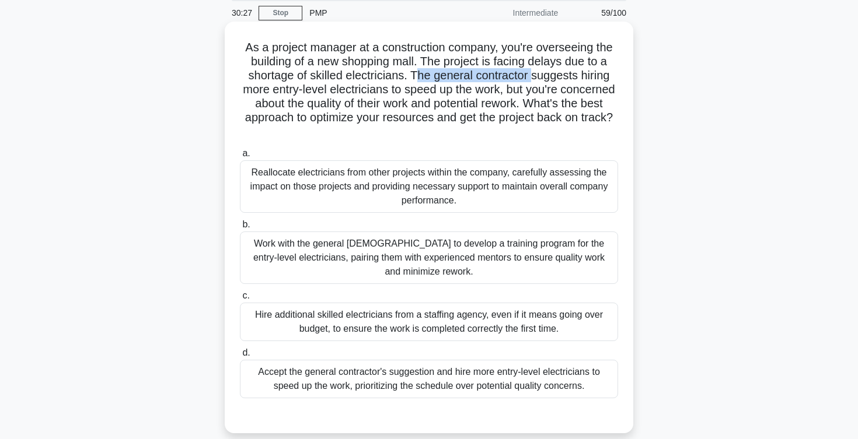
drag, startPoint x: 415, startPoint y: 77, endPoint x: 533, endPoint y: 71, distance: 118.1
click at [533, 71] on h5 "As a project manager at a construction company, you're overseeing the building …" at bounding box center [429, 89] width 380 height 99
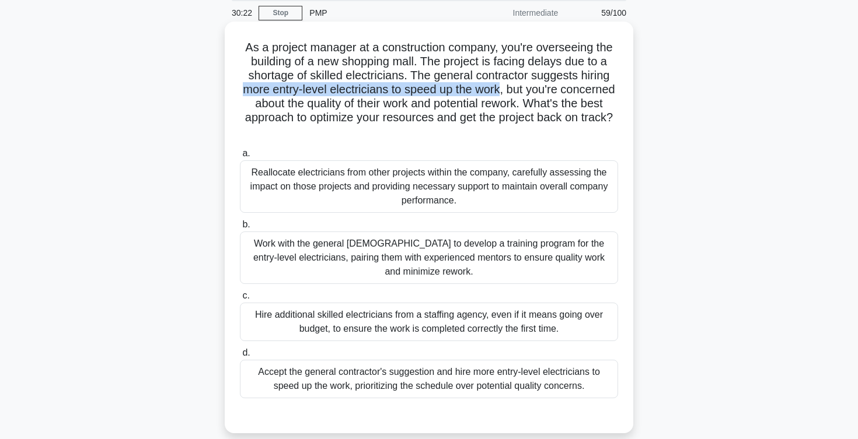
drag, startPoint x: 245, startPoint y: 93, endPoint x: 500, endPoint y: 90, distance: 254.4
click at [500, 90] on h5 "As a project manager at a construction company, you're overseeing the building …" at bounding box center [429, 89] width 380 height 99
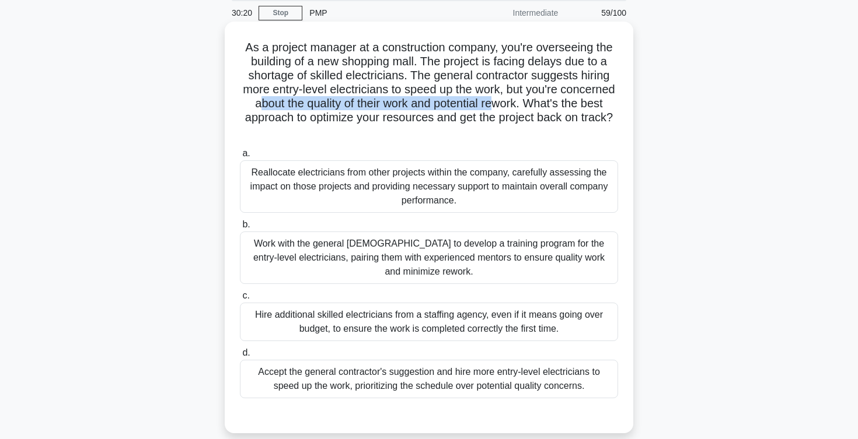
drag, startPoint x: 257, startPoint y: 99, endPoint x: 493, endPoint y: 105, distance: 235.8
click at [493, 104] on h5 "As a project manager at a construction company, you're overseeing the building …" at bounding box center [429, 89] width 380 height 99
drag, startPoint x: 525, startPoint y: 103, endPoint x: 492, endPoint y: 137, distance: 47.9
click at [492, 137] on h5 "As a project manager at a construction company, you're overseeing the building …" at bounding box center [429, 89] width 380 height 99
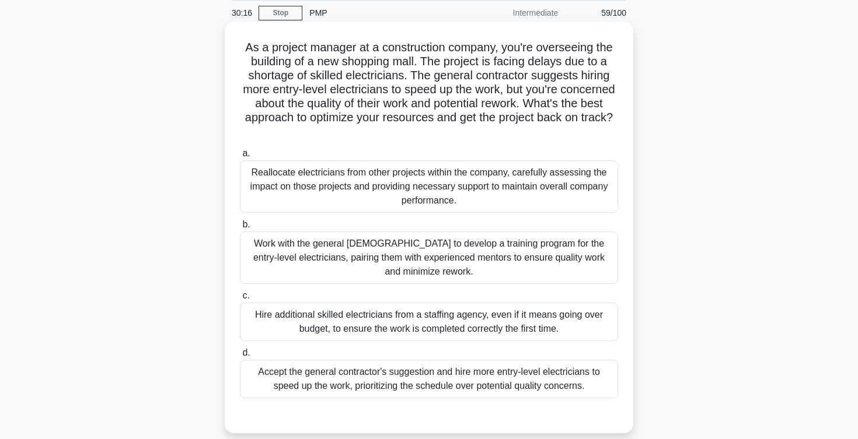
click at [358, 134] on h5 "As a project manager at a construction company, you're overseeing the building …" at bounding box center [429, 89] width 380 height 99
drag, startPoint x: 369, startPoint y: 116, endPoint x: 560, endPoint y: 140, distance: 192.4
click at [560, 140] on div "As a project manager at a construction company, you're overseeing the building …" at bounding box center [428, 227] width 399 height 403
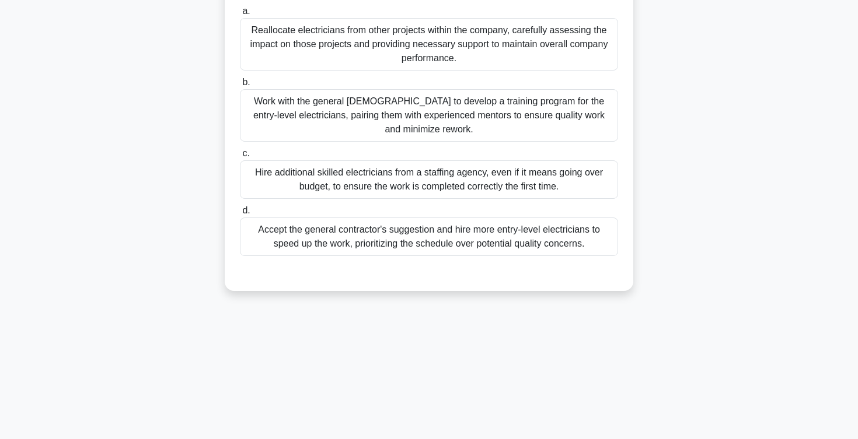
scroll to position [191, 0]
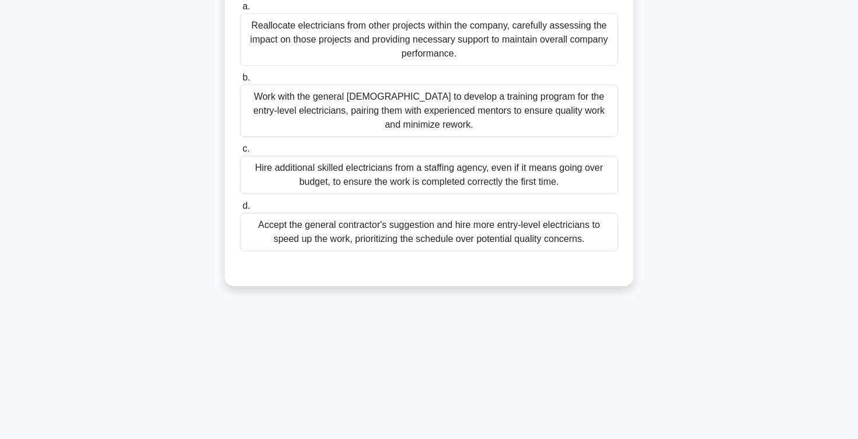
click at [325, 106] on div "Work with the general [DEMOGRAPHIC_DATA] to develop a training program for the …" at bounding box center [429, 111] width 378 height 53
click at [240, 82] on input "b. Work with the general [DEMOGRAPHIC_DATA] to develop a training program for t…" at bounding box center [240, 78] width 0 height 8
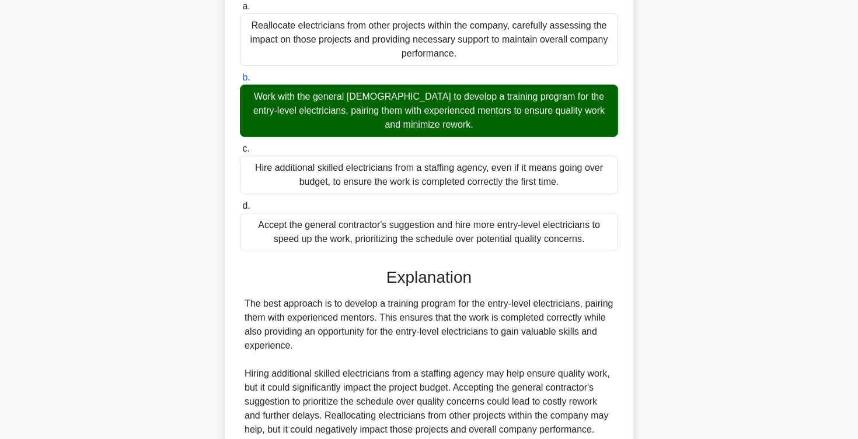
scroll to position [350, 0]
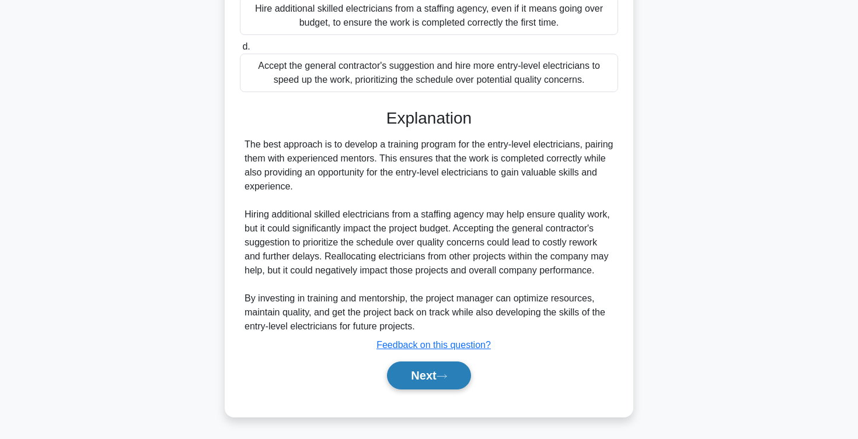
click at [411, 376] on button "Next" at bounding box center [428, 376] width 83 height 28
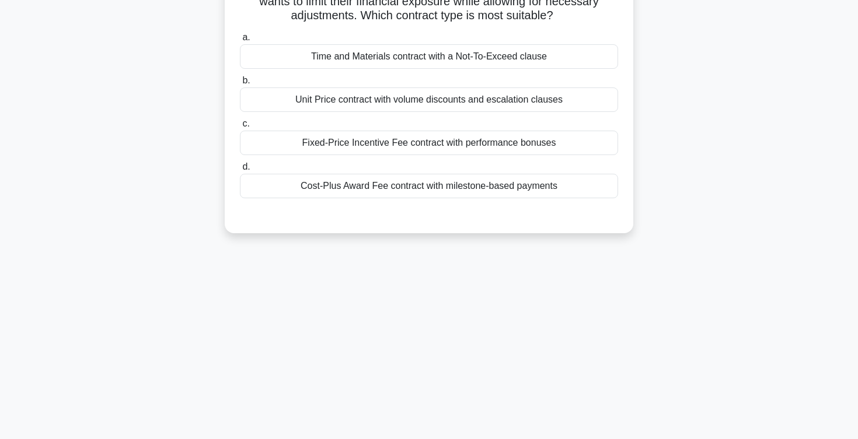
scroll to position [0, 0]
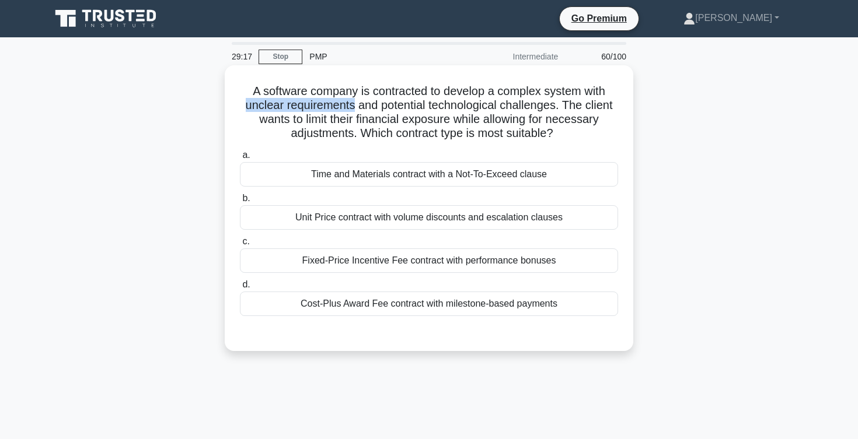
drag, startPoint x: 243, startPoint y: 106, endPoint x: 356, endPoint y: 107, distance: 112.6
click at [356, 107] on h5 "A software company is contracted to develop a complex system with unclear requi…" at bounding box center [429, 112] width 380 height 57
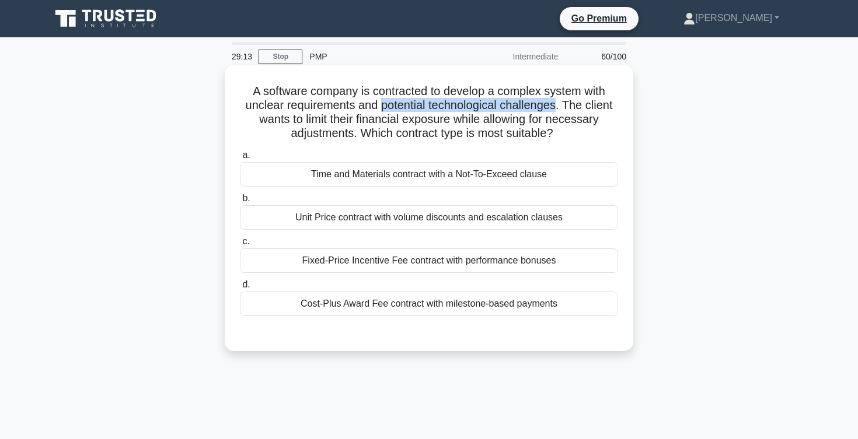
drag, startPoint x: 380, startPoint y: 106, endPoint x: 551, endPoint y: 107, distance: 171.0
click at [552, 106] on h5 "A software company is contracted to develop a complex system with unclear requi…" at bounding box center [429, 112] width 380 height 57
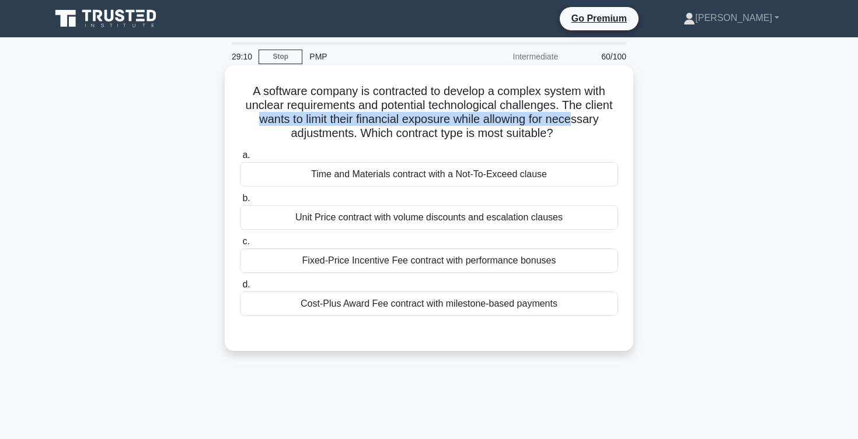
drag, startPoint x: 259, startPoint y: 121, endPoint x: 574, endPoint y: 126, distance: 315.7
click at [574, 126] on h5 "A software company is contracted to develop a complex system with unclear requi…" at bounding box center [429, 112] width 380 height 57
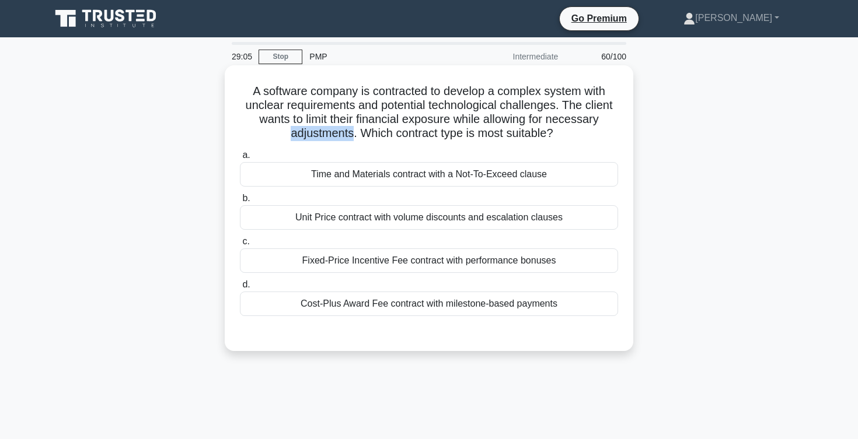
drag, startPoint x: 289, startPoint y: 137, endPoint x: 351, endPoint y: 139, distance: 61.9
click at [351, 139] on h5 "A software company is contracted to develop a complex system with unclear requi…" at bounding box center [429, 112] width 380 height 57
click at [436, 176] on div "Time and Materials contract with a Not-To-Exceed clause" at bounding box center [429, 174] width 378 height 25
click at [240, 159] on input "a. Time and Materials contract with a Not-To-Exceed clause" at bounding box center [240, 156] width 0 height 8
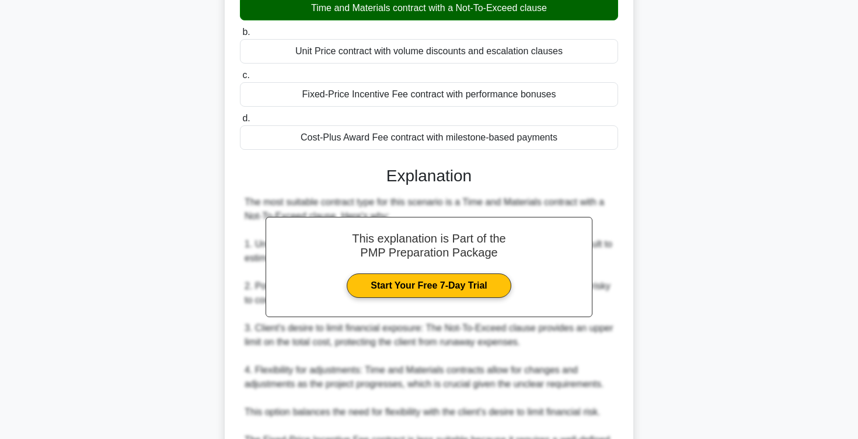
scroll to position [392, 0]
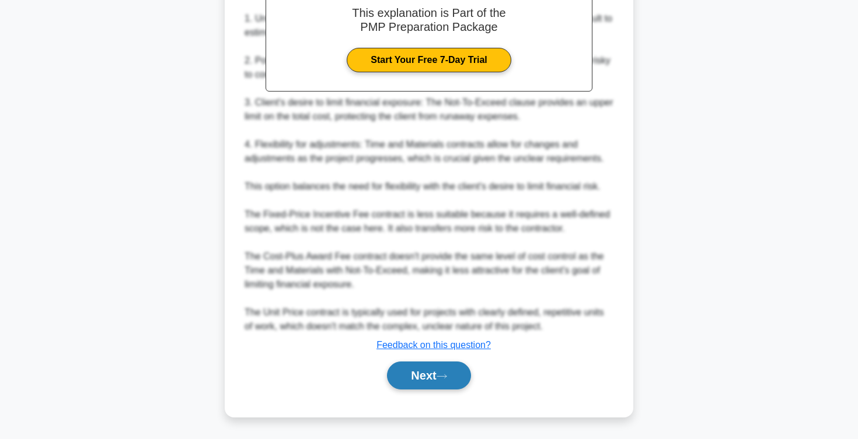
click at [417, 371] on button "Next" at bounding box center [428, 376] width 83 height 28
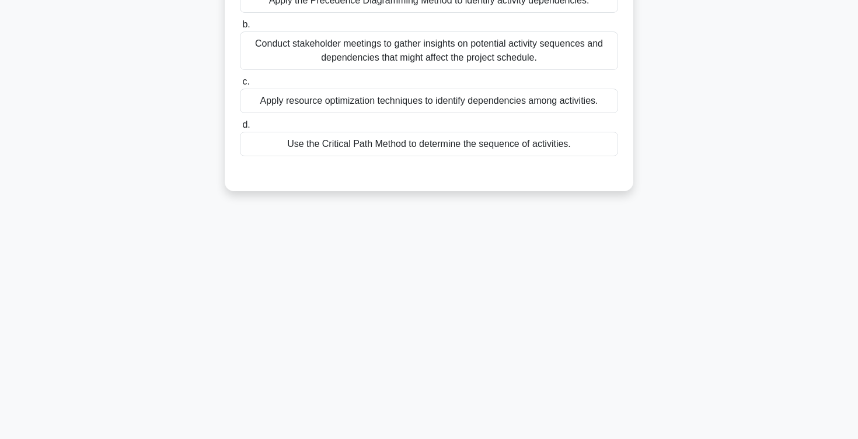
scroll to position [0, 0]
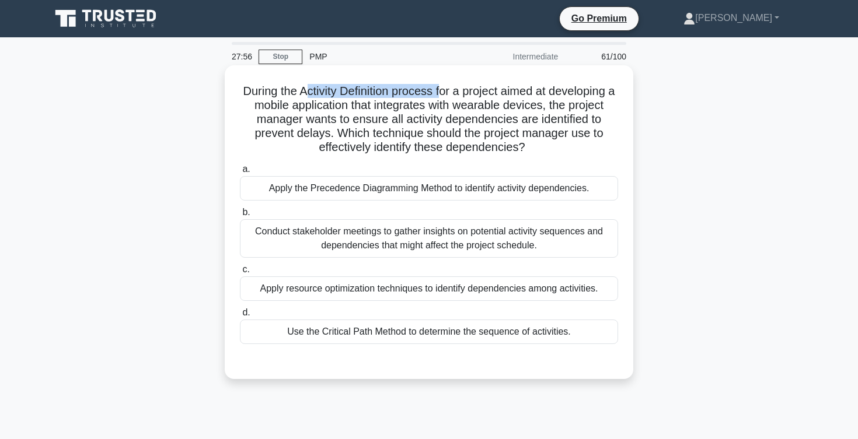
drag, startPoint x: 304, startPoint y: 89, endPoint x: 438, endPoint y: 91, distance: 133.7
click at [438, 91] on h5 "During the Activity Definition process for a project aimed at developing a mobi…" at bounding box center [429, 119] width 380 height 71
click at [450, 92] on h5 "During the Activity Definition process for a project aimed at developing a mobi…" at bounding box center [429, 119] width 380 height 71
drag, startPoint x: 436, startPoint y: 91, endPoint x: 540, endPoint y: 88, distance: 103.3
click at [540, 88] on h5 "During the Activity Definition process for a project aimed at developing a mobi…" at bounding box center [429, 119] width 380 height 71
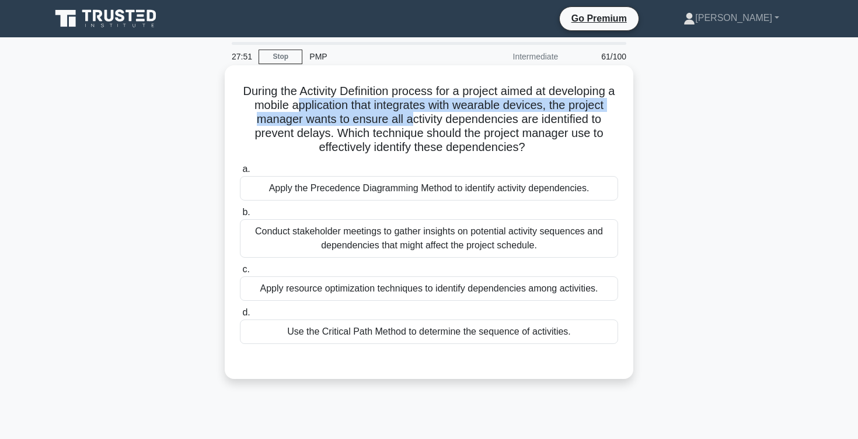
drag, startPoint x: 300, startPoint y: 106, endPoint x: 419, endPoint y: 117, distance: 119.6
click at [418, 117] on h5 "During the Activity Definition process for a project aimed at developing a mobi…" at bounding box center [429, 119] width 380 height 71
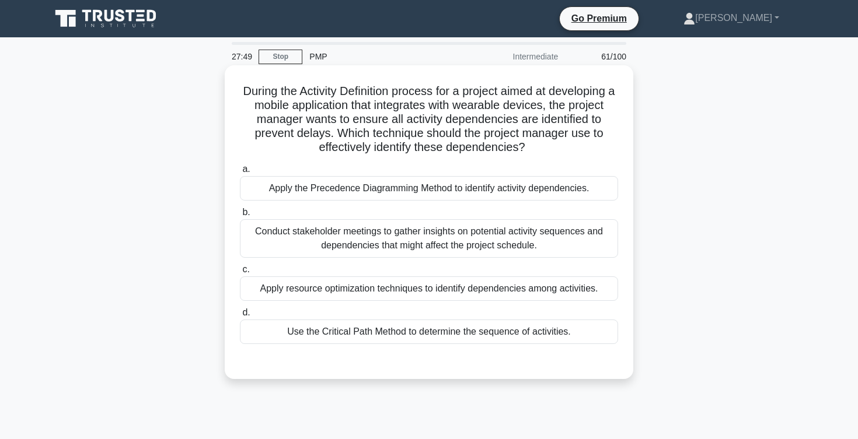
click at [469, 130] on h5 "During the Activity Definition process for a project aimed at developing a mobi…" at bounding box center [429, 119] width 380 height 71
drag, startPoint x: 260, startPoint y: 123, endPoint x: 426, endPoint y: 117, distance: 165.9
click at [426, 117] on h5 "During the Activity Definition process for a project aimed at developing a mobi…" at bounding box center [429, 119] width 380 height 71
click at [435, 122] on h5 "During the Activity Definition process for a project aimed at developing a mobi…" at bounding box center [429, 119] width 380 height 71
drag, startPoint x: 315, startPoint y: 120, endPoint x: 447, endPoint y: 123, distance: 132.5
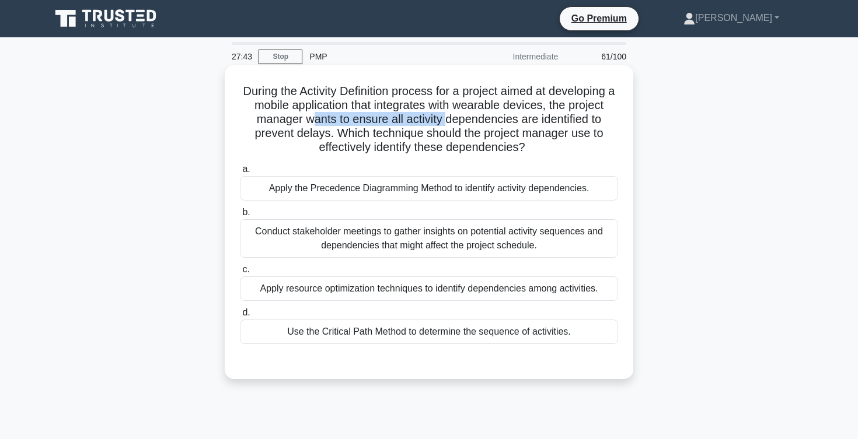
click at [447, 123] on h5 "During the Activity Definition process for a project aimed at developing a mobi…" at bounding box center [429, 119] width 380 height 71
click at [448, 121] on h5 "During the Activity Definition process for a project aimed at developing a mobi…" at bounding box center [429, 119] width 380 height 71
drag, startPoint x: 447, startPoint y: 121, endPoint x: 517, endPoint y: 121, distance: 70.0
click at [517, 121] on h5 "During the Activity Definition process for a project aimed at developing a mobi…" at bounding box center [429, 119] width 380 height 71
drag, startPoint x: 257, startPoint y: 132, endPoint x: 355, endPoint y: 132, distance: 98.0
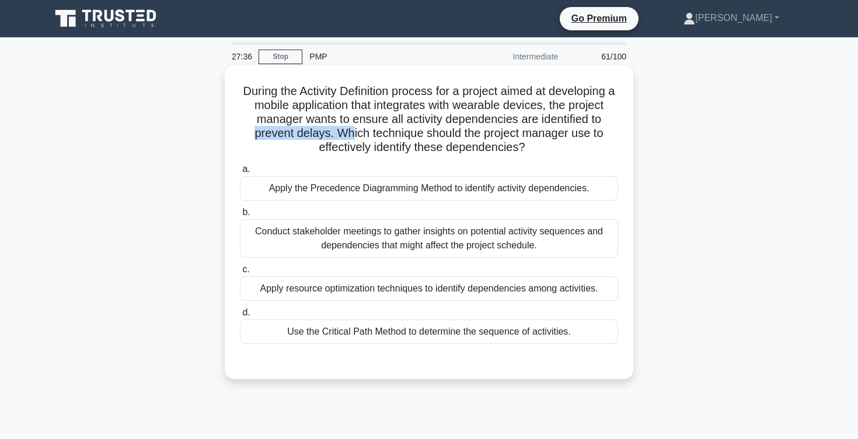
click at [355, 132] on h5 "During the Activity Definition process for a project aimed at developing a mobi…" at bounding box center [429, 119] width 380 height 71
click at [437, 191] on div "Apply the Precedence Diagramming Method to identify activity dependencies." at bounding box center [429, 188] width 378 height 25
click at [240, 173] on input "a. Apply the Precedence Diagramming Method to identify activity dependencies." at bounding box center [240, 170] width 0 height 8
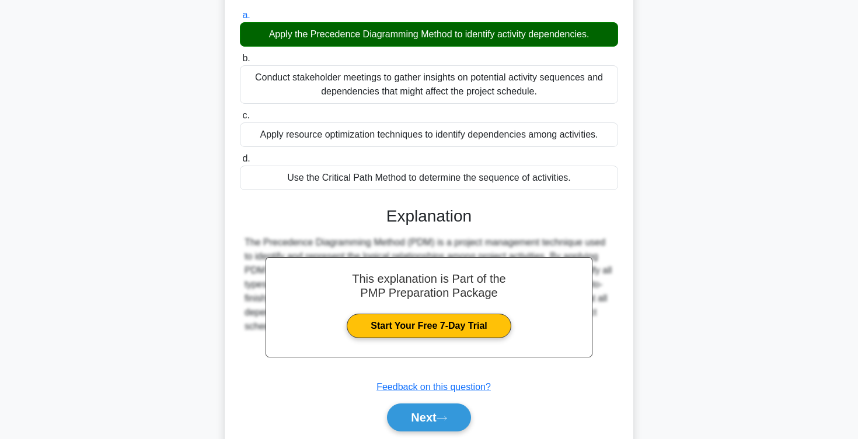
scroll to position [196, 0]
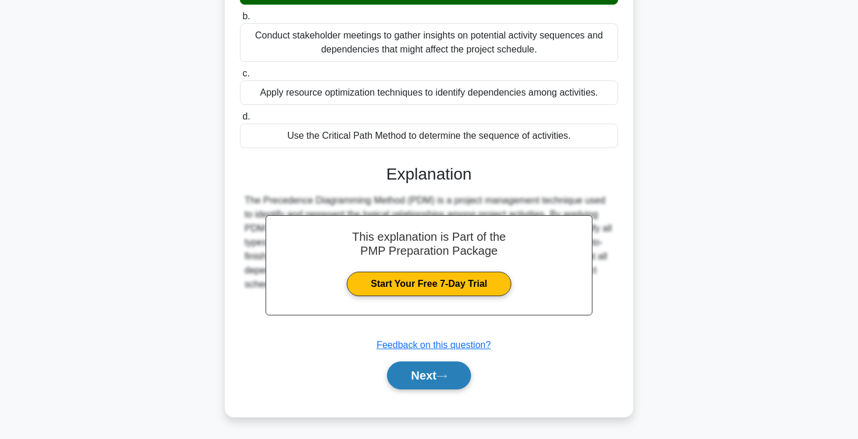
click at [418, 378] on button "Next" at bounding box center [428, 376] width 83 height 28
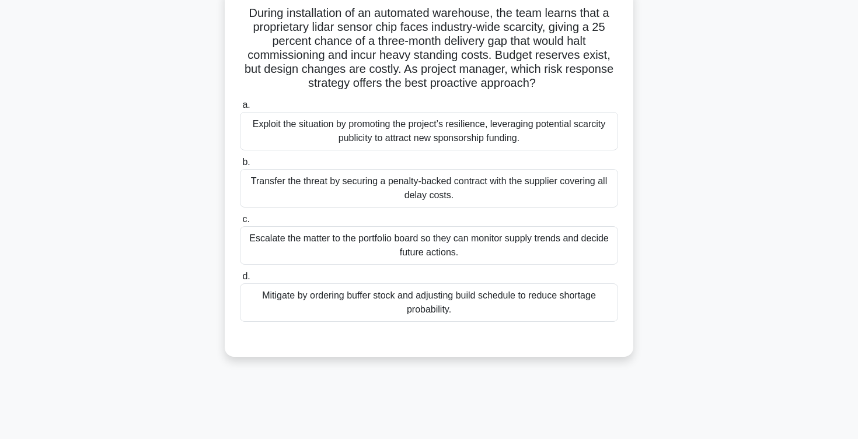
scroll to position [0, 0]
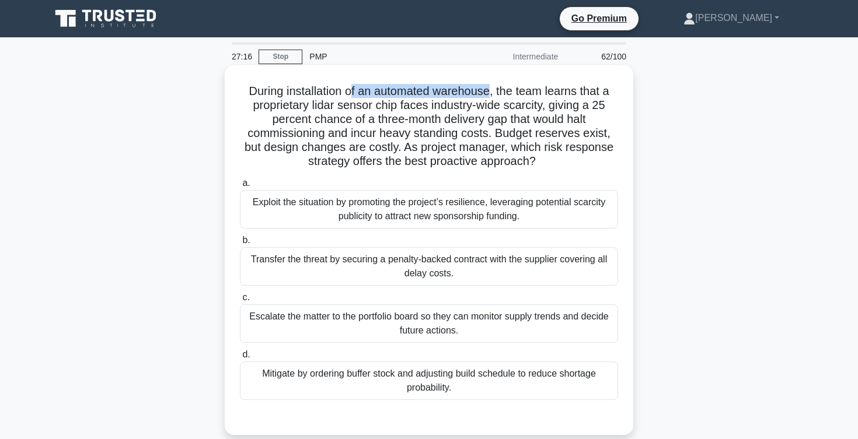
drag, startPoint x: 351, startPoint y: 91, endPoint x: 490, endPoint y: 89, distance: 139.5
click at [490, 89] on h5 "During installation of an automated warehouse, the team learns that a proprieta…" at bounding box center [429, 126] width 380 height 85
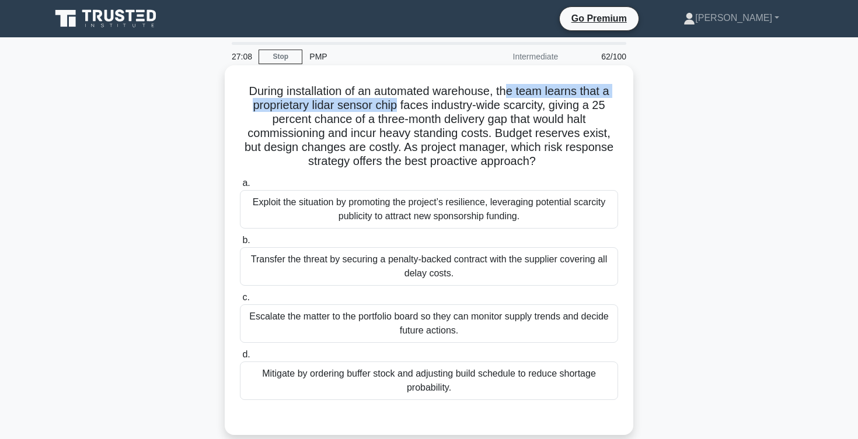
drag, startPoint x: 504, startPoint y: 91, endPoint x: 397, endPoint y: 104, distance: 108.1
click at [397, 104] on h5 "During installation of an automated warehouse, the team learns that a proprieta…" at bounding box center [429, 126] width 380 height 85
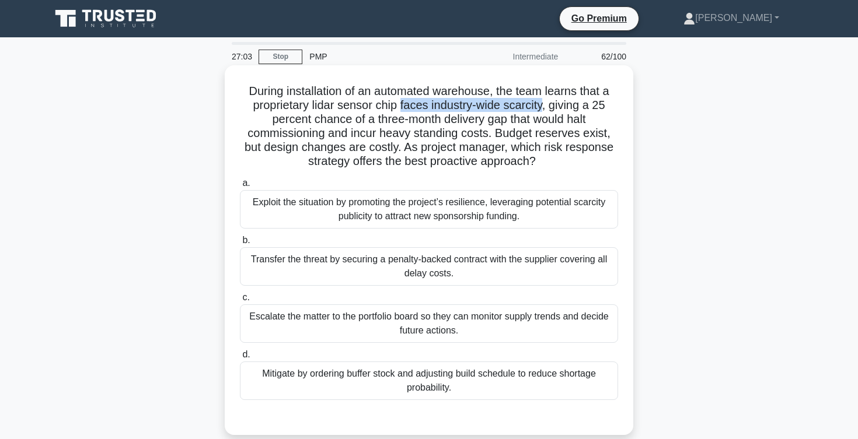
drag, startPoint x: 399, startPoint y: 106, endPoint x: 540, endPoint y: 103, distance: 140.7
click at [540, 103] on h5 "During installation of an automated warehouse, the team learns that a proprieta…" at bounding box center [429, 126] width 380 height 85
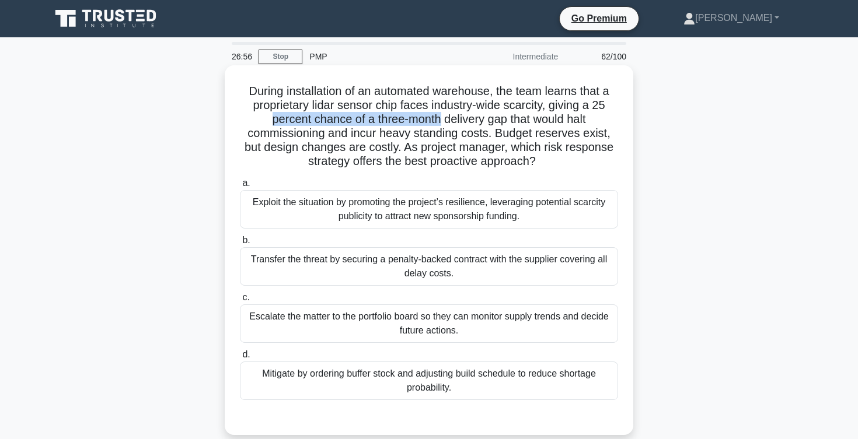
drag, startPoint x: 267, startPoint y: 118, endPoint x: 441, endPoint y: 113, distance: 174.5
click at [441, 113] on h5 "During installation of an automated warehouse, the team learns that a proprieta…" at bounding box center [429, 126] width 380 height 85
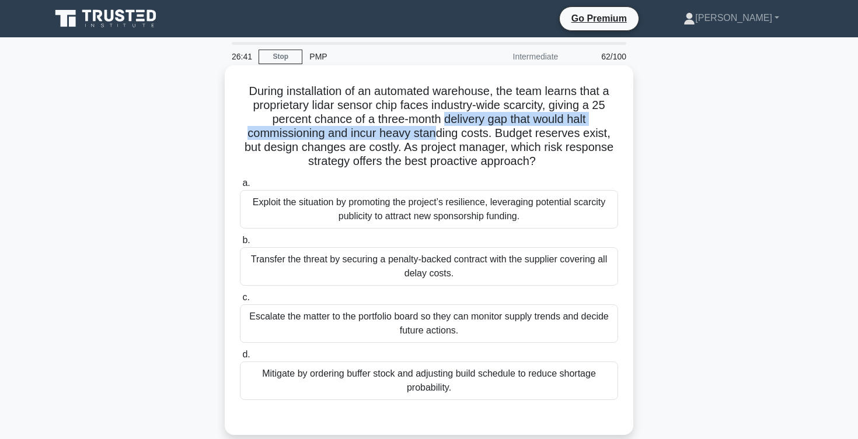
drag, startPoint x: 445, startPoint y: 122, endPoint x: 422, endPoint y: 130, distance: 23.4
click at [422, 130] on h5 "During installation of an automated warehouse, the team learns that a proprieta…" at bounding box center [429, 126] width 380 height 85
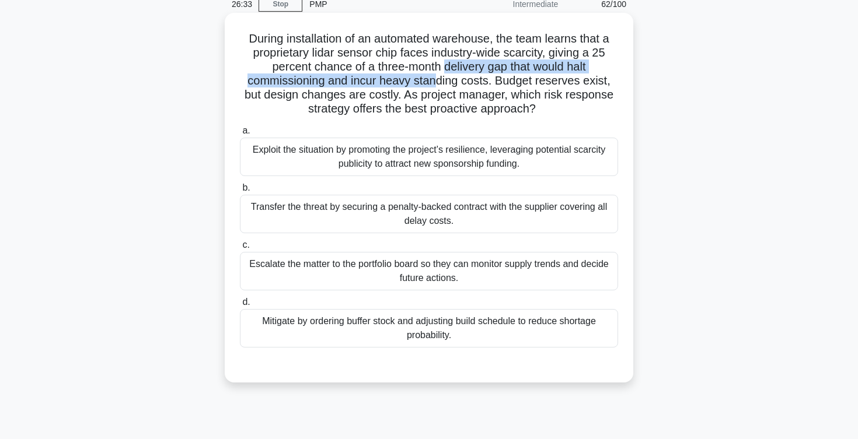
scroll to position [55, 0]
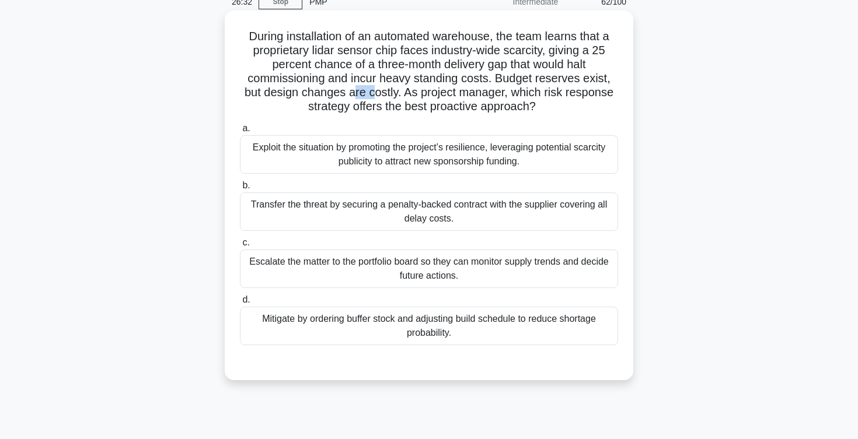
drag, startPoint x: 347, startPoint y: 98, endPoint x: 363, endPoint y: 98, distance: 16.3
click at [363, 98] on h5 "During installation of an automated warehouse, the team learns that a proprieta…" at bounding box center [429, 71] width 380 height 85
drag, startPoint x: 399, startPoint y: 87, endPoint x: 554, endPoint y: 111, distance: 157.1
click at [554, 111] on h5 "During installation of an automated warehouse, the team learns that a proprieta…" at bounding box center [429, 71] width 380 height 85
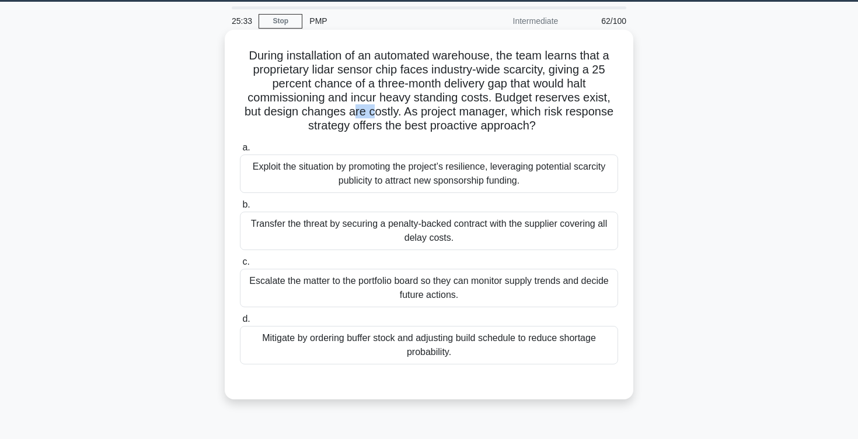
scroll to position [39, 0]
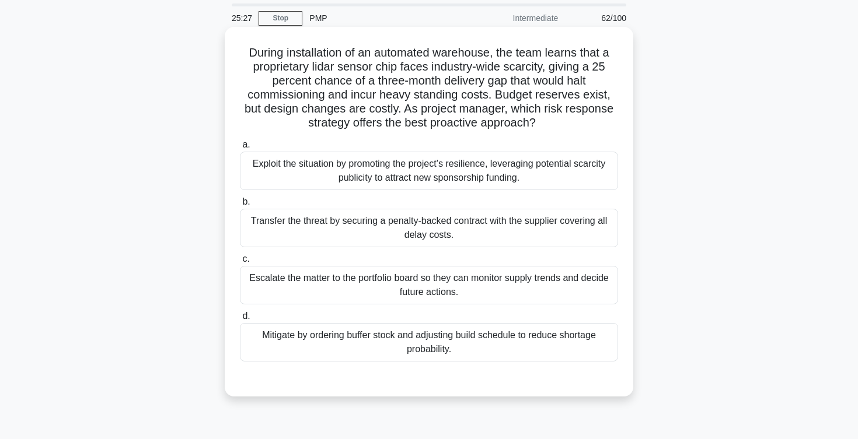
click at [332, 339] on div "Mitigate by ordering buffer stock and adjusting build schedule to reduce shorta…" at bounding box center [429, 342] width 378 height 39
click at [240, 320] on input "d. Mitigate by ordering buffer stock and adjusting build schedule to reduce sho…" at bounding box center [240, 317] width 0 height 8
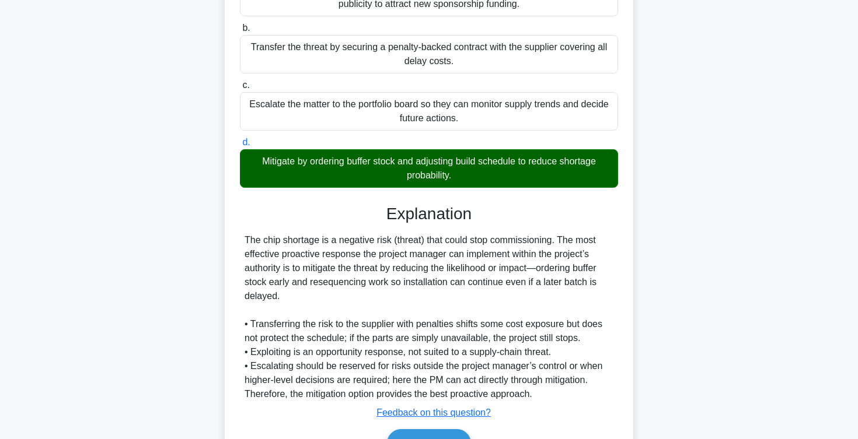
scroll to position [280, 0]
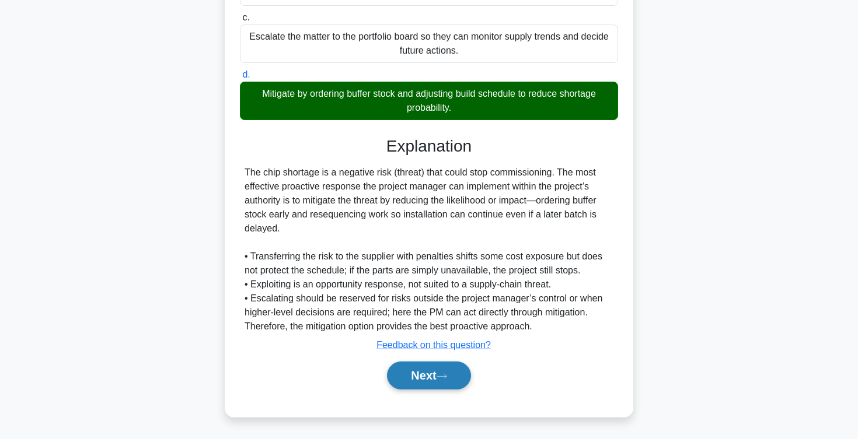
click at [401, 373] on button "Next" at bounding box center [428, 376] width 83 height 28
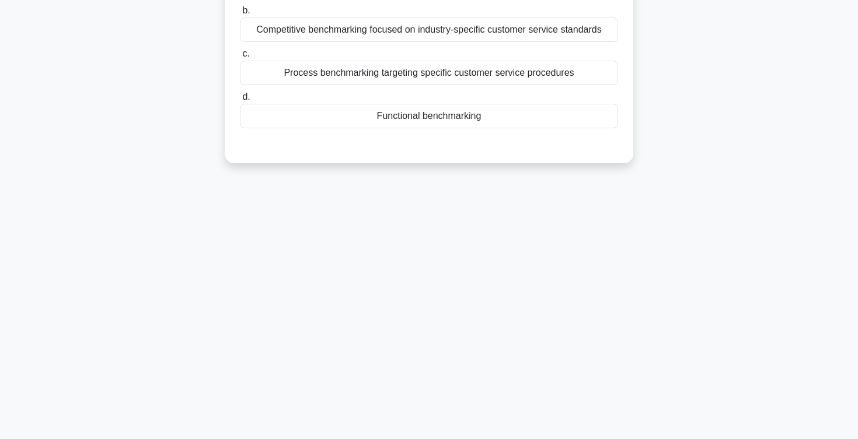
scroll to position [0, 0]
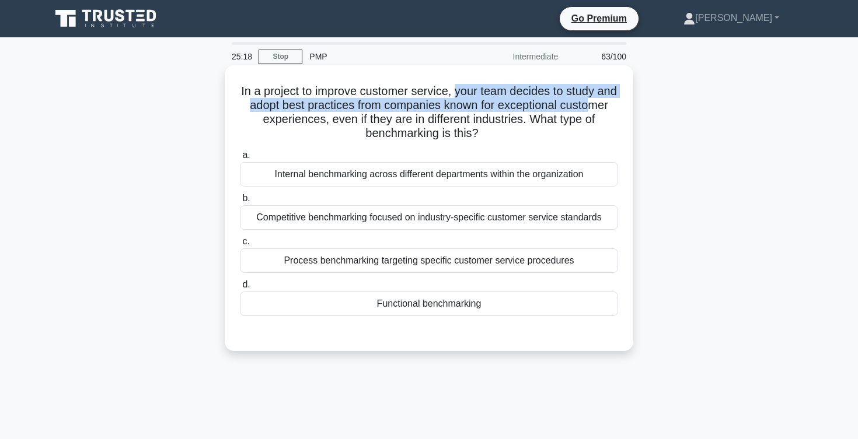
drag, startPoint x: 455, startPoint y: 93, endPoint x: 592, endPoint y: 101, distance: 136.8
click at [592, 101] on h5 "In a project to improve customer service, your team decides to study and adopt …" at bounding box center [429, 112] width 380 height 57
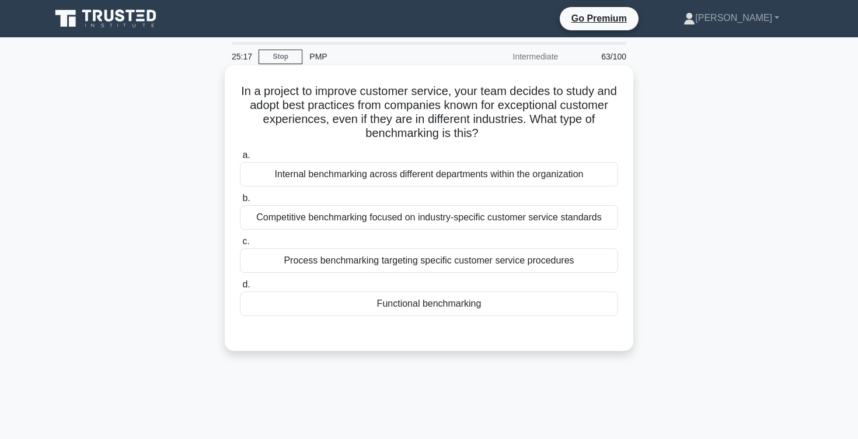
click at [289, 114] on h5 "In a project to improve customer service, your team decides to study and adopt …" at bounding box center [429, 112] width 380 height 57
drag, startPoint x: 358, startPoint y: 104, endPoint x: 467, endPoint y: 105, distance: 108.5
click at [467, 104] on h5 "In a project to improve customer service, your team decides to study and adopt …" at bounding box center [429, 112] width 380 height 57
drag, startPoint x: 497, startPoint y: 109, endPoint x: 604, endPoint y: 111, distance: 107.4
click at [604, 111] on h5 "In a project to improve customer service, your team decides to study and adopt …" at bounding box center [429, 112] width 380 height 57
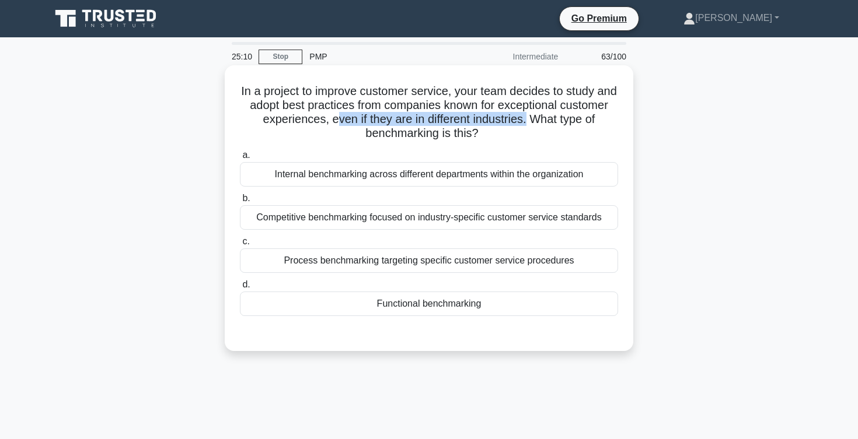
drag, startPoint x: 337, startPoint y: 118, endPoint x: 525, endPoint y: 118, distance: 188.5
click at [525, 118] on h5 "In a project to improve customer service, your team decides to study and adopt …" at bounding box center [429, 112] width 380 height 57
click at [470, 264] on div "Process benchmarking targeting specific customer service procedures" at bounding box center [429, 261] width 378 height 25
click at [240, 246] on input "c. Process benchmarking targeting specific customer service procedures" at bounding box center [240, 242] width 0 height 8
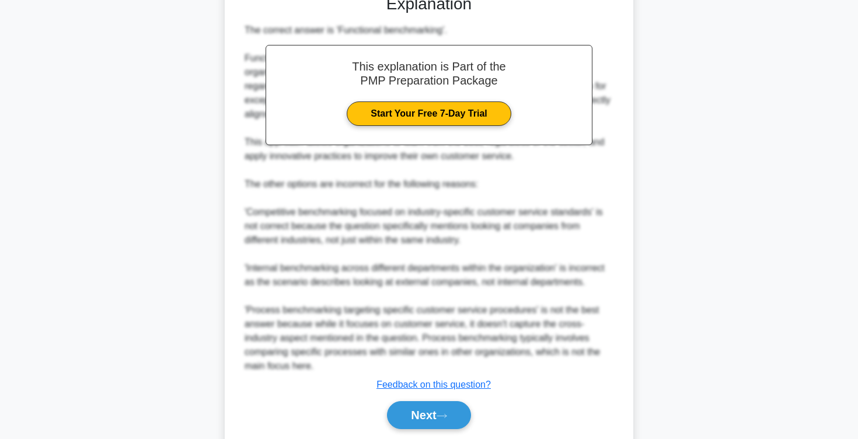
scroll to position [379, 0]
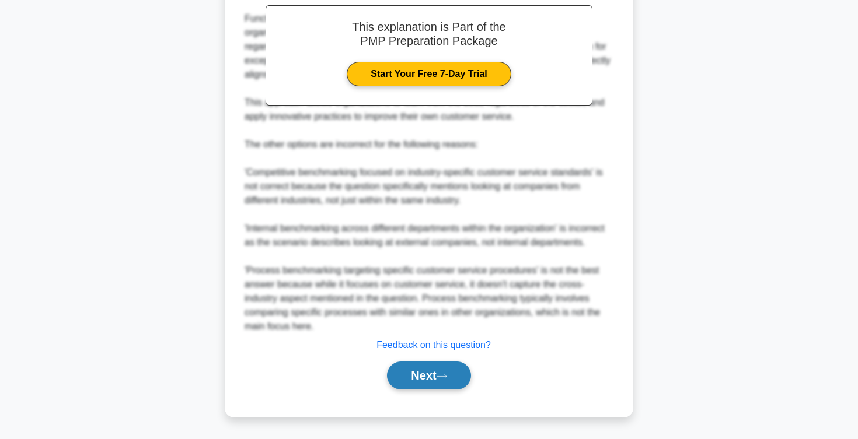
click at [424, 378] on button "Next" at bounding box center [428, 376] width 83 height 28
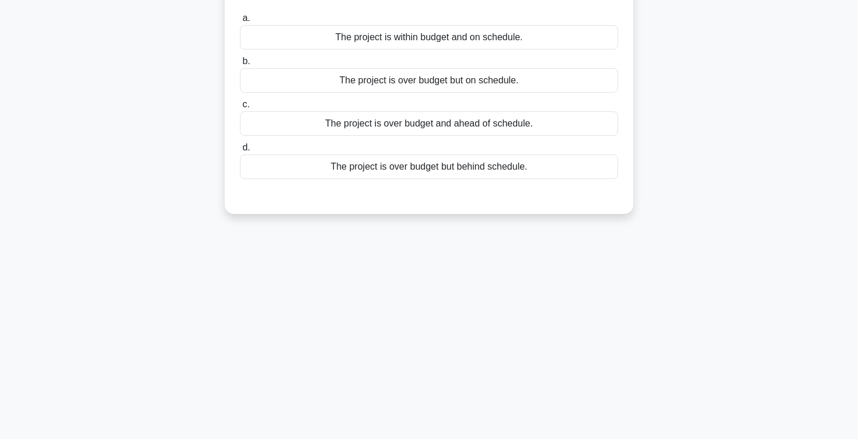
scroll to position [0, 0]
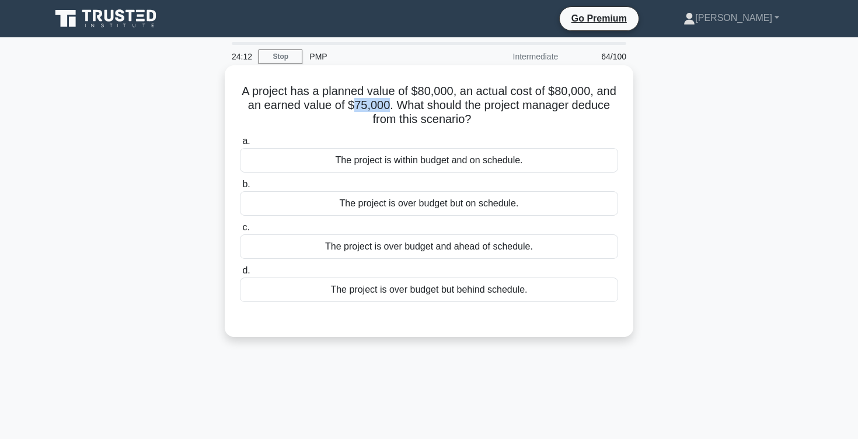
drag, startPoint x: 355, startPoint y: 108, endPoint x: 390, endPoint y: 107, distance: 34.4
click at [390, 107] on h5 "A project has a planned value of $80,000, an actual cost of $80,000, and an ear…" at bounding box center [429, 105] width 380 height 43
click at [415, 295] on div "The project is over budget but behind schedule." at bounding box center [429, 290] width 378 height 25
click at [240, 275] on input "d. The project is over budget but behind schedule." at bounding box center [240, 271] width 0 height 8
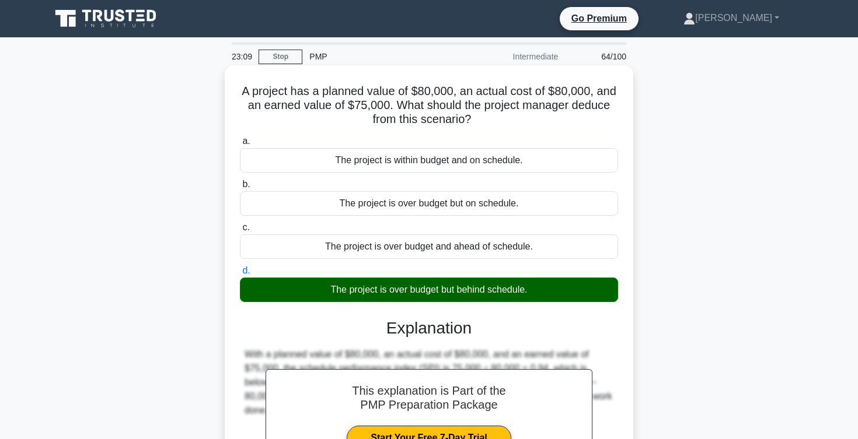
scroll to position [191, 0]
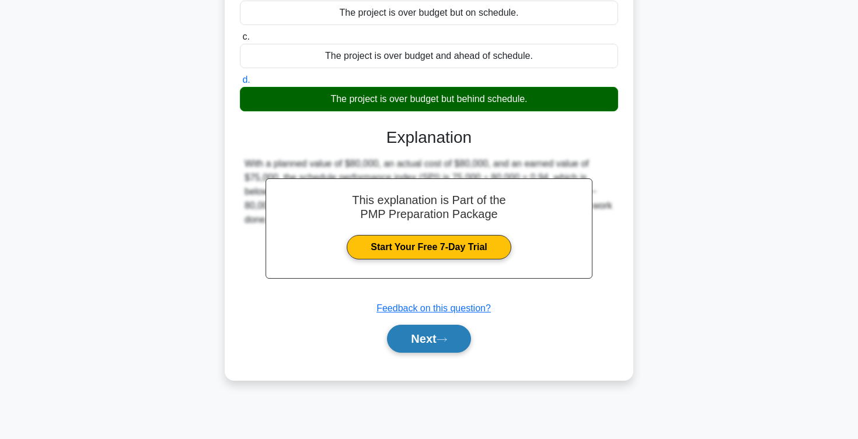
click at [428, 342] on button "Next" at bounding box center [428, 339] width 83 height 28
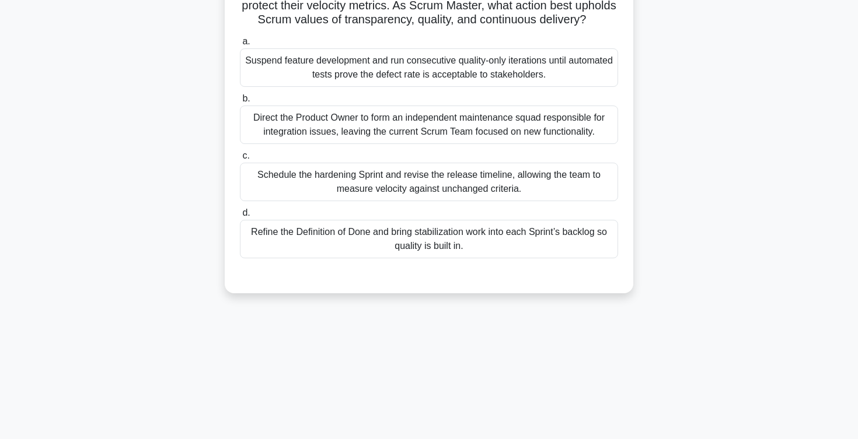
scroll to position [0, 0]
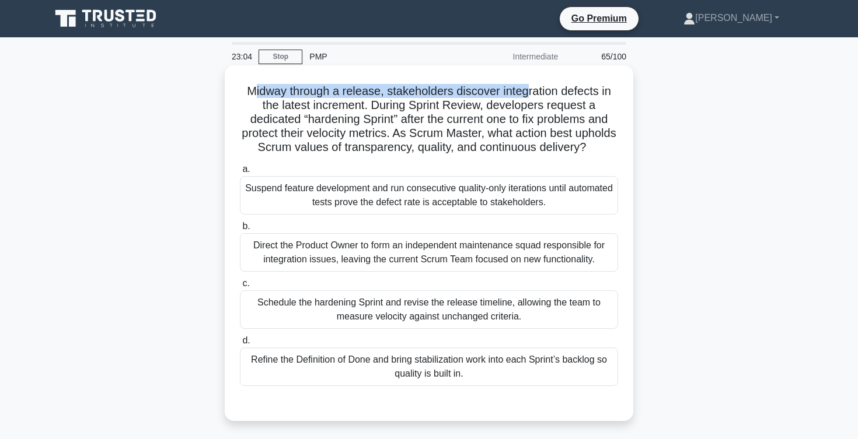
drag, startPoint x: 256, startPoint y: 96, endPoint x: 530, endPoint y: 91, distance: 273.7
click at [530, 91] on h5 "Midway through a release, stakeholders discover integration defects in the late…" at bounding box center [429, 119] width 380 height 71
click at [401, 112] on h5 "Midway through a release, stakeholders discover integration defects in the late…" at bounding box center [429, 119] width 380 height 71
drag, startPoint x: 392, startPoint y: 92, endPoint x: 596, endPoint y: 89, distance: 203.7
click at [596, 89] on h5 "Midway through a release, stakeholders discover integration defects in the late…" at bounding box center [429, 119] width 380 height 71
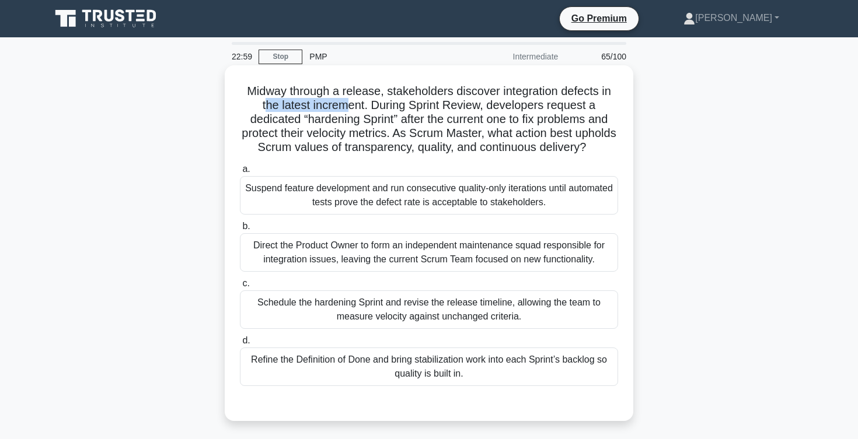
drag, startPoint x: 268, startPoint y: 104, endPoint x: 345, endPoint y: 105, distance: 77.0
click at [345, 104] on h5 "Midway through a release, stakeholders discover integration defects in the late…" at bounding box center [429, 119] width 380 height 71
drag, startPoint x: 376, startPoint y: 103, endPoint x: 485, endPoint y: 112, distance: 108.9
click at [485, 112] on h5 "Midway through a release, stakeholders discover integration defects in the late…" at bounding box center [429, 119] width 380 height 71
drag, startPoint x: 498, startPoint y: 109, endPoint x: 578, endPoint y: 113, distance: 80.0
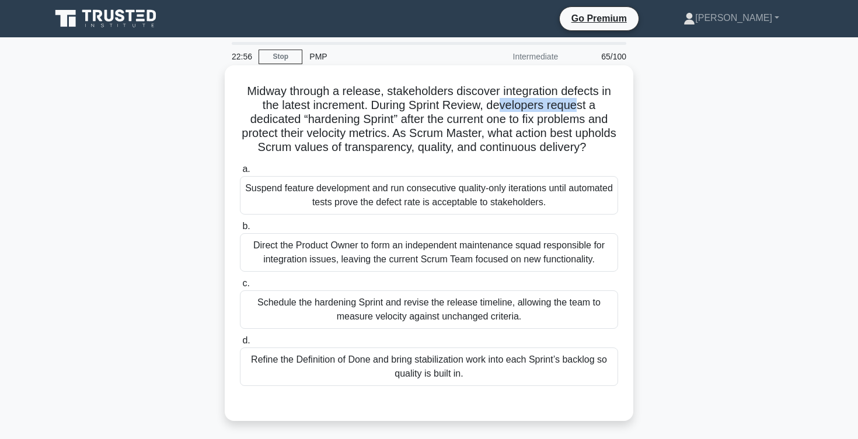
click at [578, 112] on h5 "Midway through a release, stakeholders discover integration defects in the late…" at bounding box center [429, 119] width 380 height 71
click at [295, 113] on h5 "Midway through a release, stakeholders discover integration defects in the late…" at bounding box center [429, 119] width 380 height 71
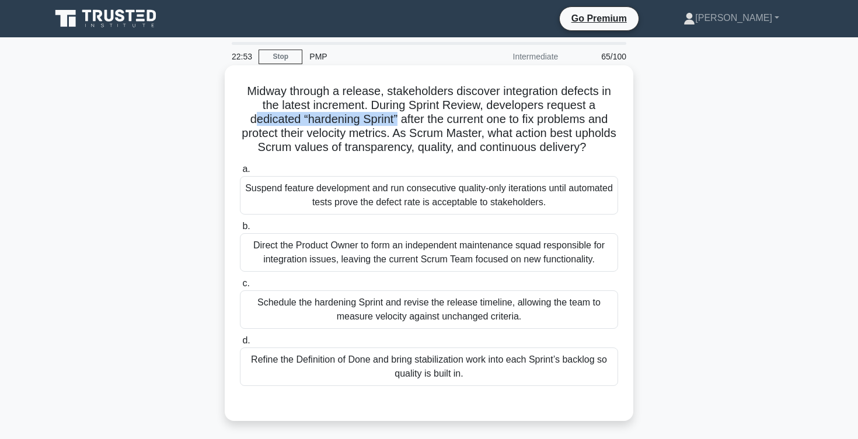
drag, startPoint x: 251, startPoint y: 120, endPoint x: 394, endPoint y: 123, distance: 143.0
click at [394, 123] on h5 "Midway through a release, stakeholders discover integration defects in the late…" at bounding box center [429, 119] width 380 height 71
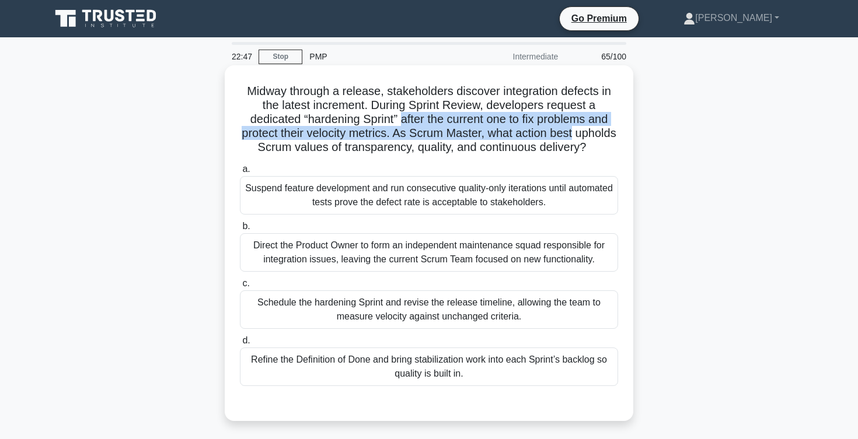
drag, startPoint x: 400, startPoint y: 120, endPoint x: 574, endPoint y: 130, distance: 174.2
click at [574, 130] on h5 "Midway through a release, stakeholders discover integration defects in the late…" at bounding box center [429, 119] width 380 height 71
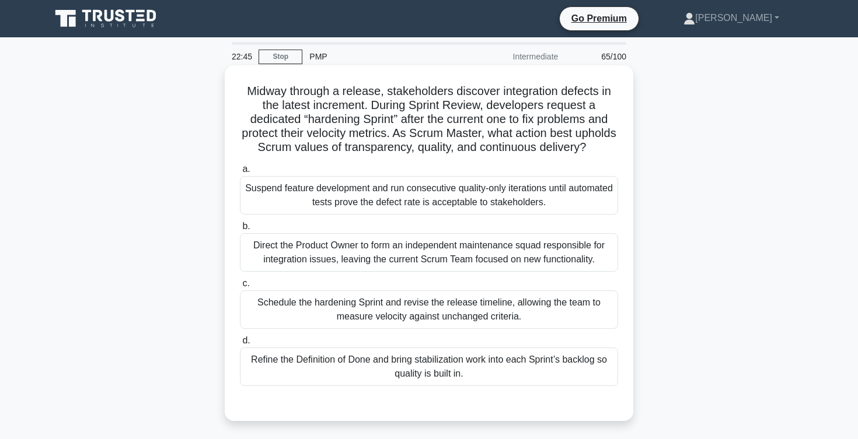
click at [263, 124] on h5 "Midway through a release, stakeholders discover integration defects in the late…" at bounding box center [429, 119] width 380 height 71
drag, startPoint x: 239, startPoint y: 131, endPoint x: 387, endPoint y: 132, distance: 148.2
click at [387, 132] on h5 "Midway through a release, stakeholders discover integration defects in the late…" at bounding box center [429, 119] width 380 height 71
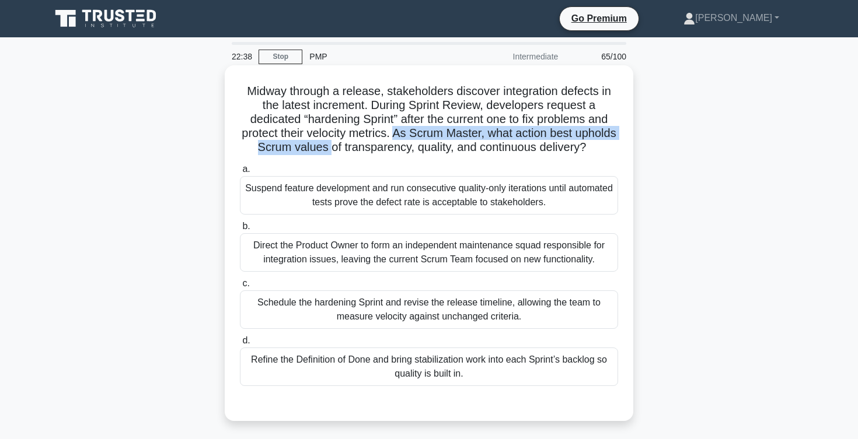
drag, startPoint x: 394, startPoint y: 132, endPoint x: 327, endPoint y: 152, distance: 69.4
click at [327, 152] on h5 "Midway through a release, stakeholders discover integration defects in the late…" at bounding box center [429, 119] width 380 height 71
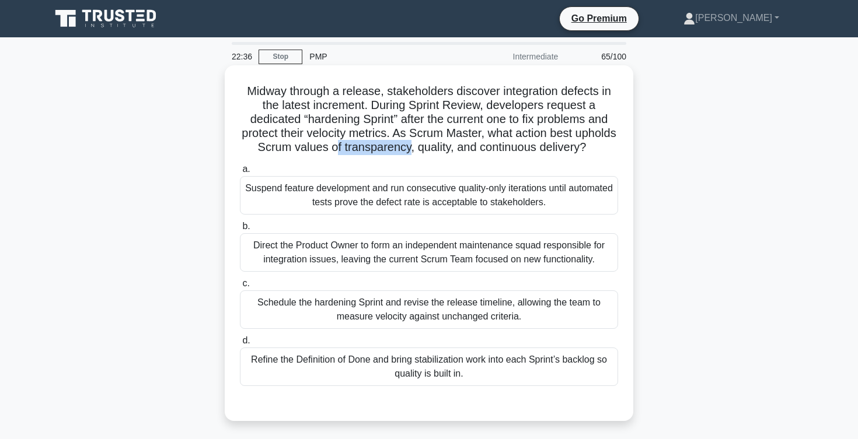
drag, startPoint x: 333, startPoint y: 146, endPoint x: 407, endPoint y: 146, distance: 74.1
click at [407, 146] on h5 "Midway through a release, stakeholders discover integration defects in the late…" at bounding box center [429, 119] width 380 height 71
drag, startPoint x: 415, startPoint y: 147, endPoint x: 456, endPoint y: 147, distance: 40.8
click at [456, 147] on h5 "Midway through a release, stakeholders discover integration defects in the late…" at bounding box center [429, 119] width 380 height 71
drag, startPoint x: 469, startPoint y: 151, endPoint x: 578, endPoint y: 144, distance: 108.8
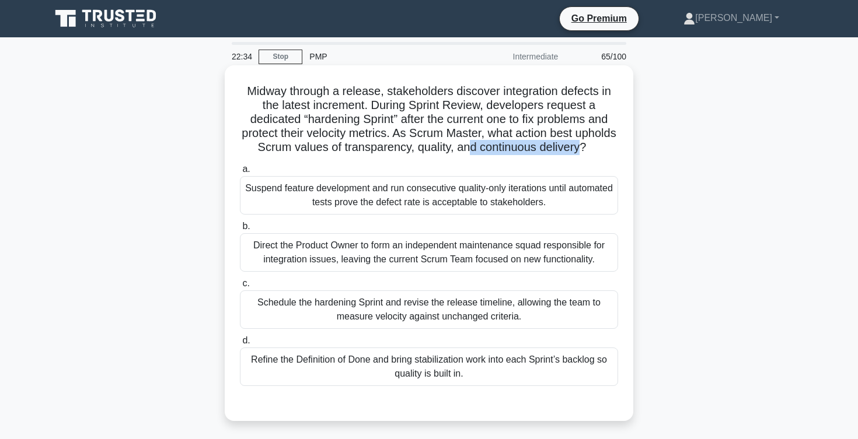
click at [578, 144] on h5 "Midway through a release, stakeholders discover integration defects in the late…" at bounding box center [429, 119] width 380 height 71
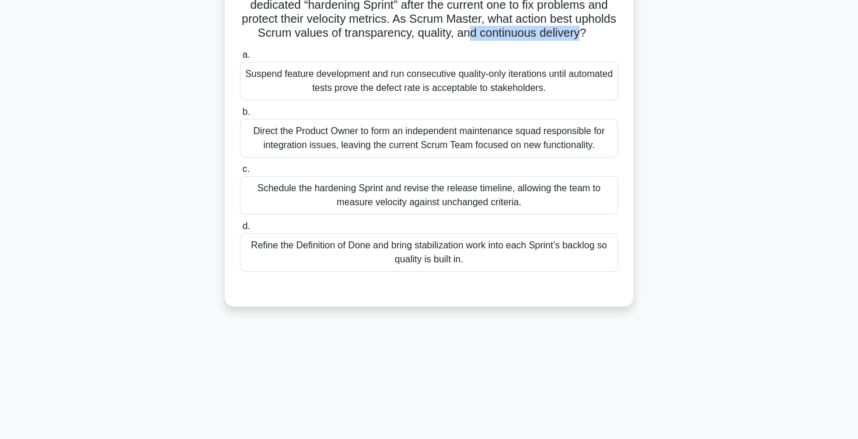
scroll to position [117, 0]
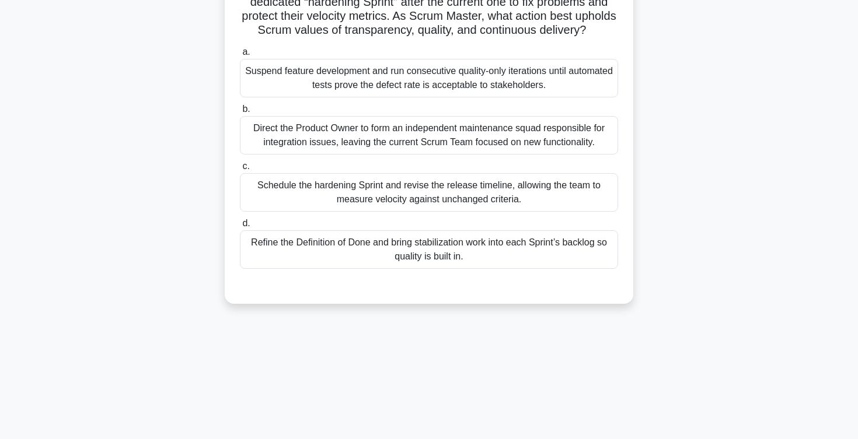
click at [484, 252] on div "Refine the Definition of Done and bring stabilization work into each Sprint’s b…" at bounding box center [429, 249] width 378 height 39
click at [240, 228] on input "d. Refine the Definition of Done and bring stabilization work into each Sprint’…" at bounding box center [240, 224] width 0 height 8
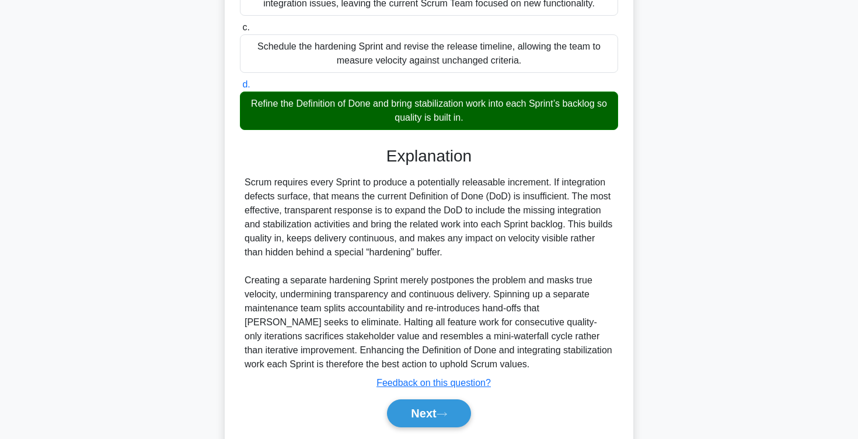
scroll to position [294, 0]
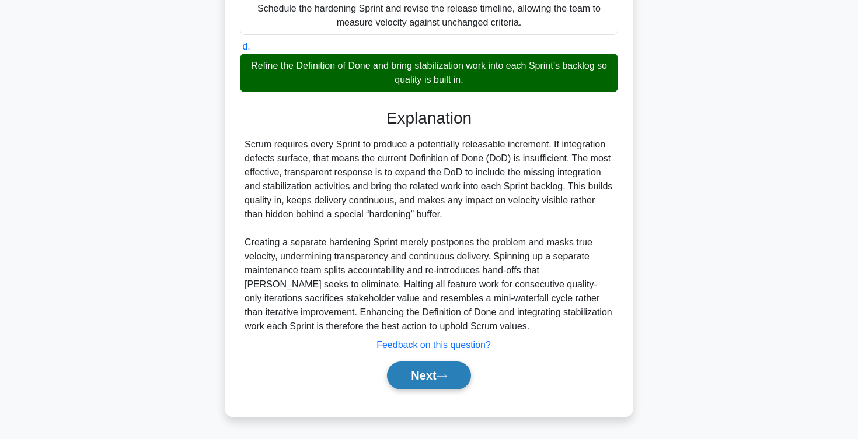
click at [420, 374] on button "Next" at bounding box center [428, 376] width 83 height 28
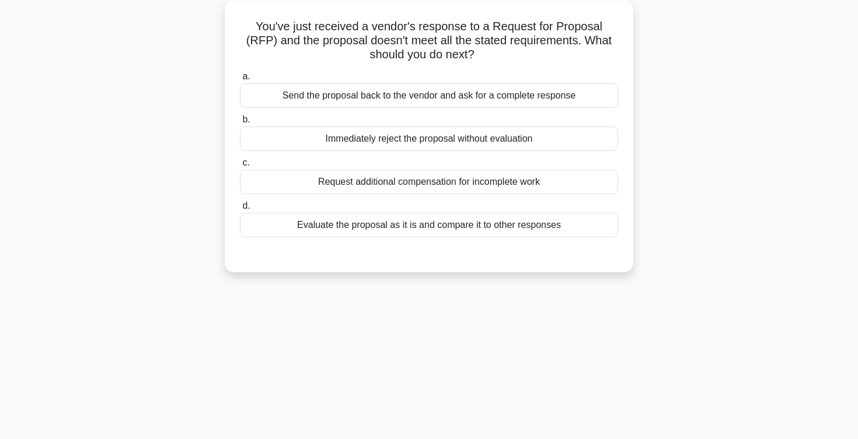
scroll to position [0, 0]
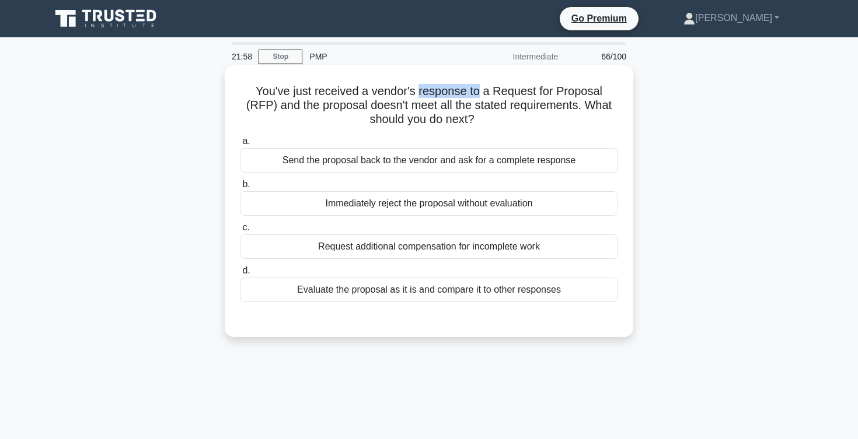
drag, startPoint x: 402, startPoint y: 92, endPoint x: 465, endPoint y: 92, distance: 63.0
click at [465, 92] on h5 "You've just received a vendor's response to a Request for Proposal (RFP) and th…" at bounding box center [429, 105] width 380 height 43
drag, startPoint x: 477, startPoint y: 92, endPoint x: 597, endPoint y: 89, distance: 119.7
click at [597, 89] on h5 "You've just received a vendor's response to a Request for Proposal (RFP) and th…" at bounding box center [429, 105] width 380 height 43
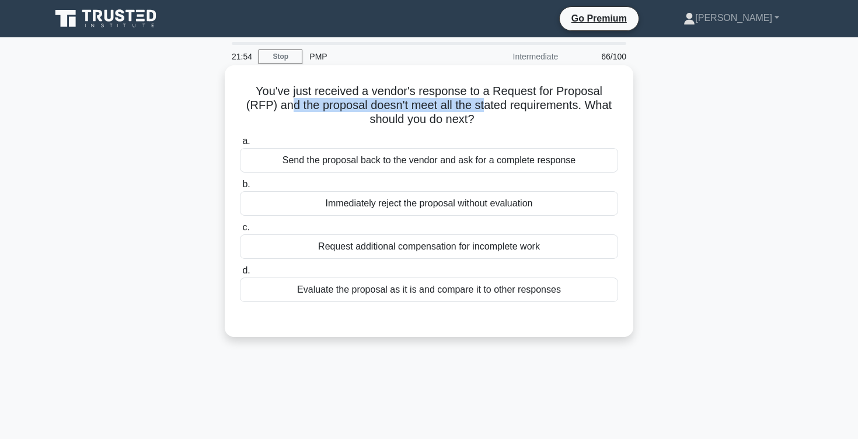
drag, startPoint x: 256, startPoint y: 105, endPoint x: 451, endPoint y: 106, distance: 195.5
click at [451, 106] on h5 "You've just received a vendor's response to a Request for Proposal (RFP) and th…" at bounding box center [429, 105] width 380 height 43
click at [455, 103] on h5 "You've just received a vendor's response to a Request for Proposal (RFP) and th…" at bounding box center [429, 105] width 380 height 43
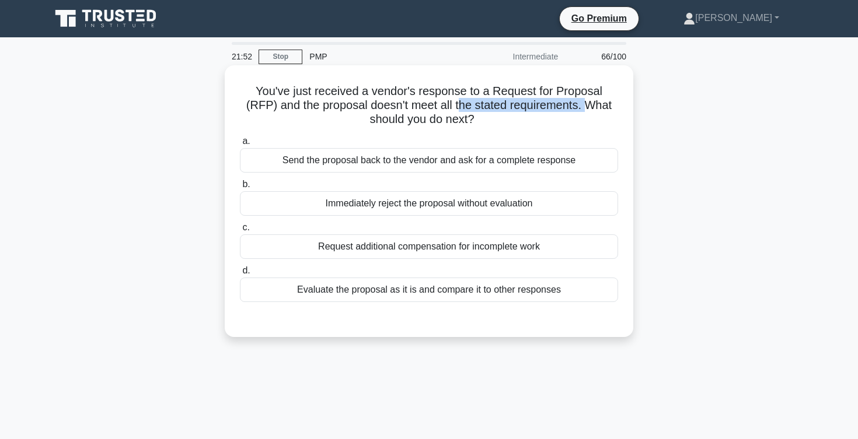
drag, startPoint x: 422, startPoint y: 109, endPoint x: 550, endPoint y: 109, distance: 127.2
click at [550, 109] on h5 "You've just received a vendor's response to a Request for Proposal (RFP) and th…" at bounding box center [429, 105] width 380 height 43
click at [343, 291] on div "Evaluate the proposal as it is and compare it to other responses" at bounding box center [429, 290] width 378 height 25
click at [240, 275] on input "d. Evaluate the proposal as it is and compare it to other responses" at bounding box center [240, 271] width 0 height 8
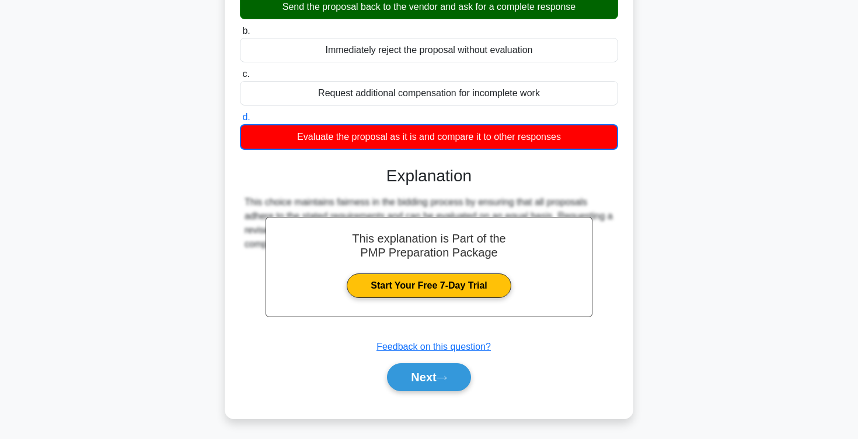
scroll to position [191, 0]
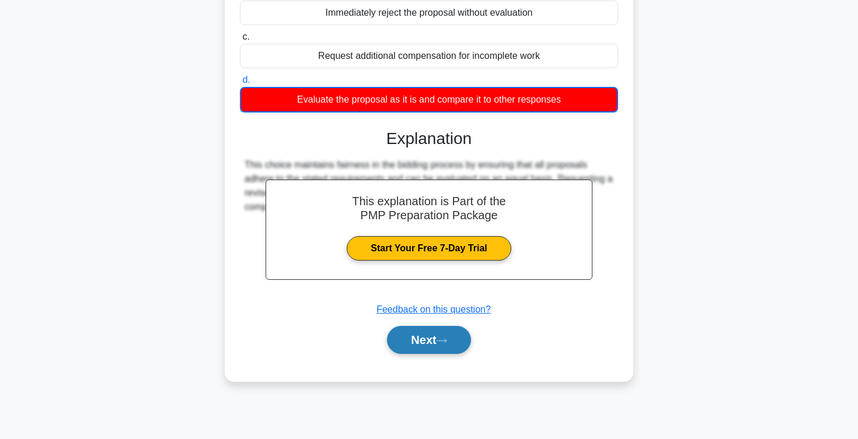
click at [420, 351] on button "Next" at bounding box center [428, 340] width 83 height 28
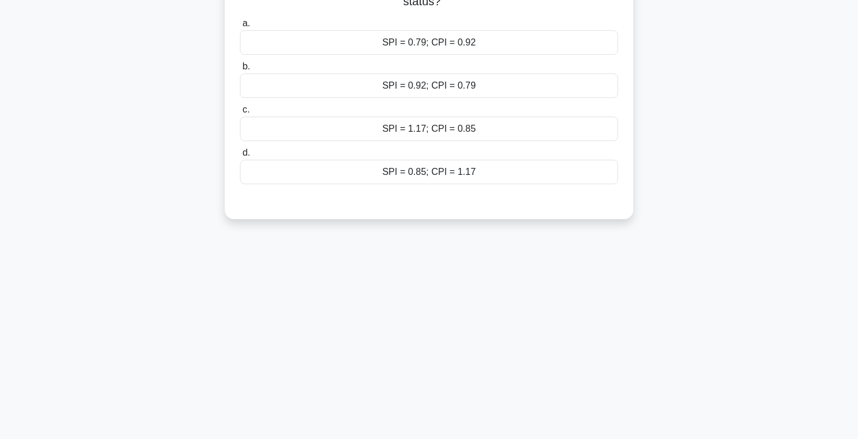
scroll to position [0, 0]
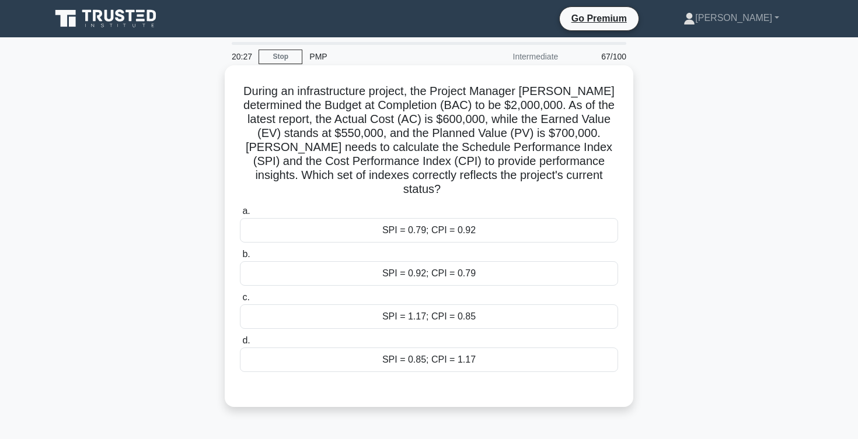
click at [465, 218] on div "SPI = 0.79; CPI = 0.92" at bounding box center [429, 230] width 378 height 25
click at [240, 215] on input "a. SPI = 0.79; CPI = 0.92" at bounding box center [240, 212] width 0 height 8
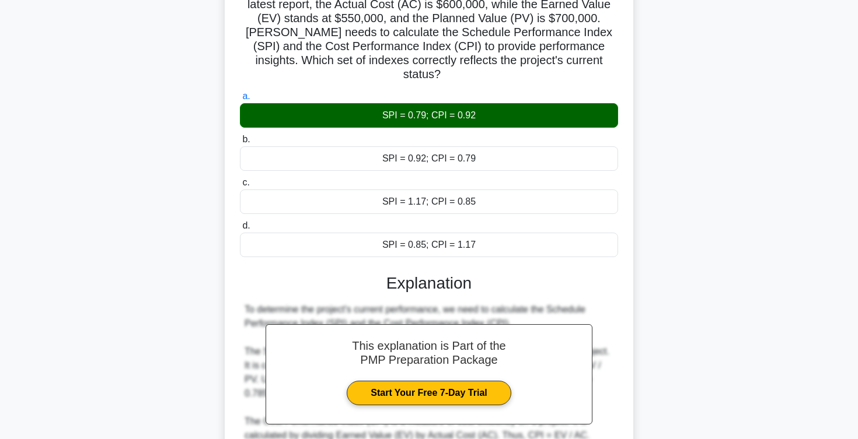
scroll to position [322, 0]
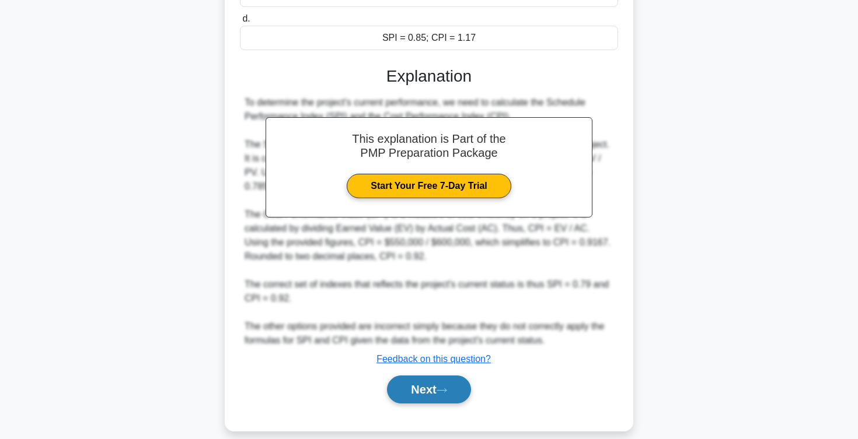
click at [410, 382] on button "Next" at bounding box center [428, 390] width 83 height 28
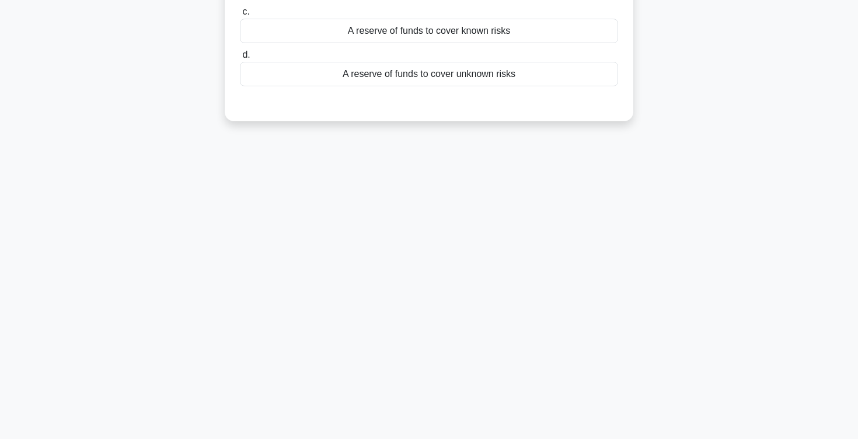
scroll to position [0, 0]
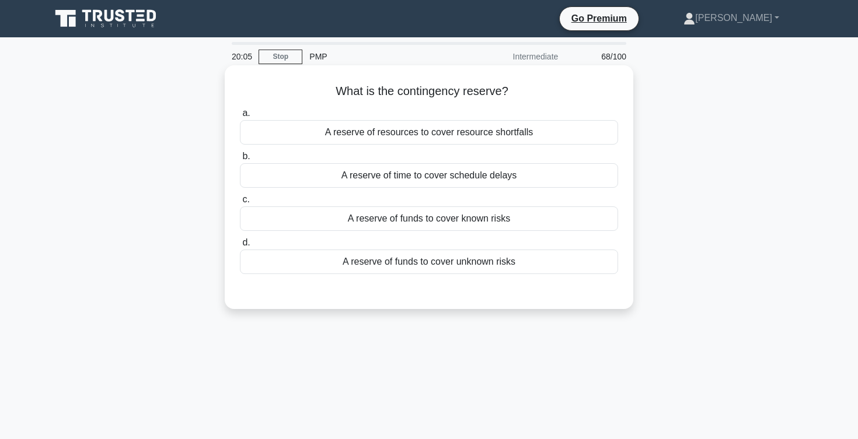
click at [421, 224] on div "A reserve of funds to cover known risks" at bounding box center [429, 219] width 378 height 25
click at [240, 204] on input "c. A reserve of funds to cover known risks" at bounding box center [240, 200] width 0 height 8
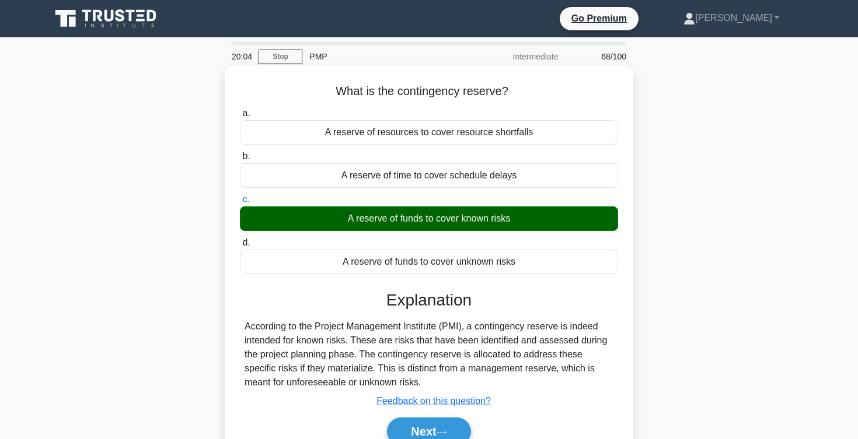
scroll to position [191, 0]
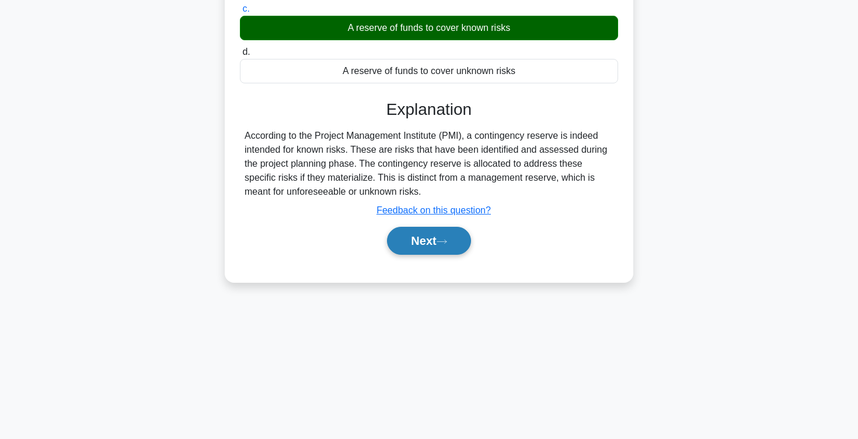
click at [417, 246] on button "Next" at bounding box center [428, 241] width 83 height 28
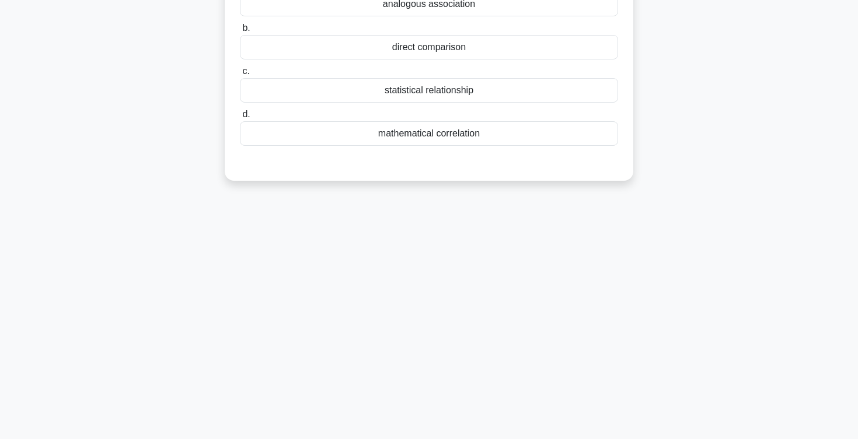
scroll to position [0, 0]
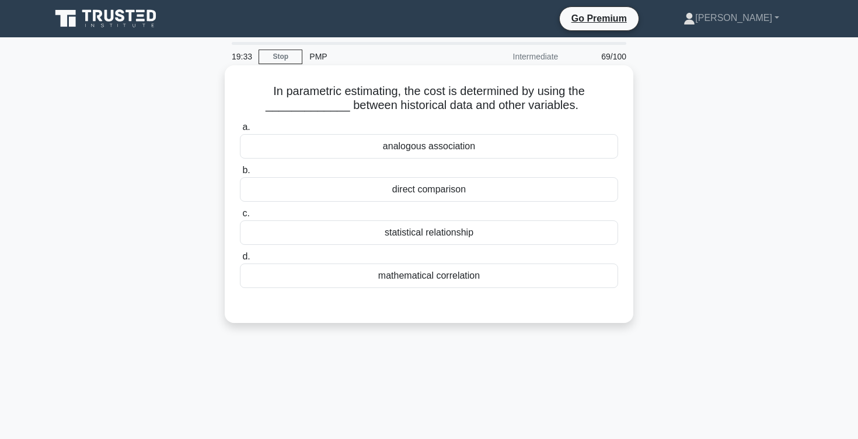
click at [404, 280] on div "mathematical correlation" at bounding box center [429, 276] width 378 height 25
click at [240, 261] on input "d. mathematical correlation" at bounding box center [240, 257] width 0 height 8
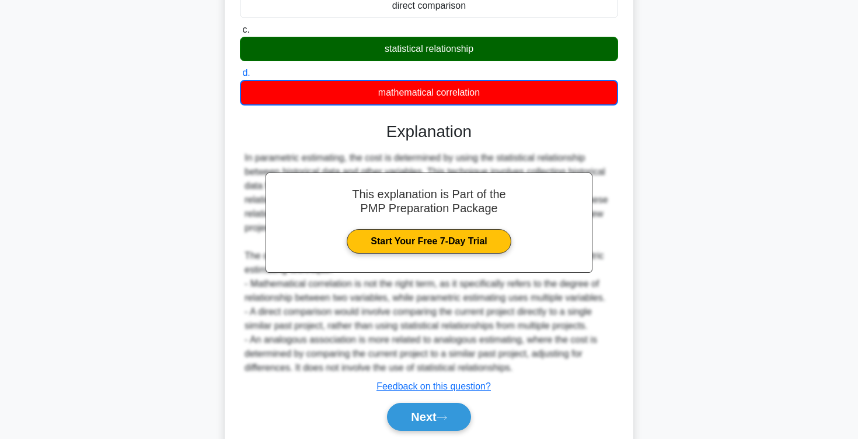
scroll to position [225, 0]
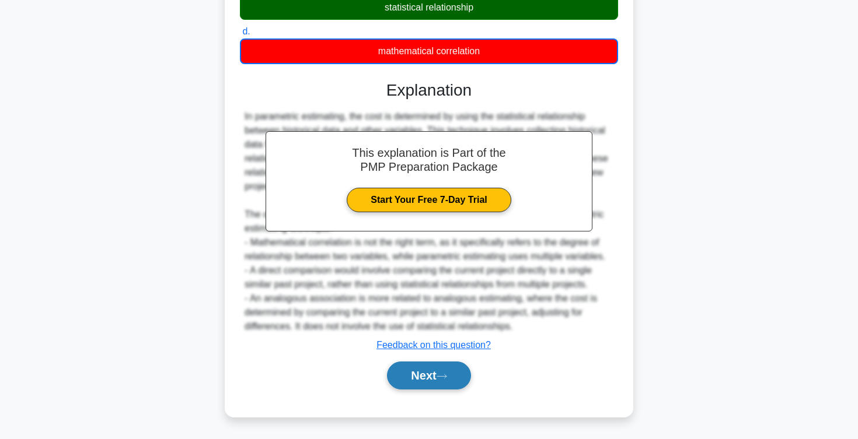
click at [423, 378] on button "Next" at bounding box center [428, 376] width 83 height 28
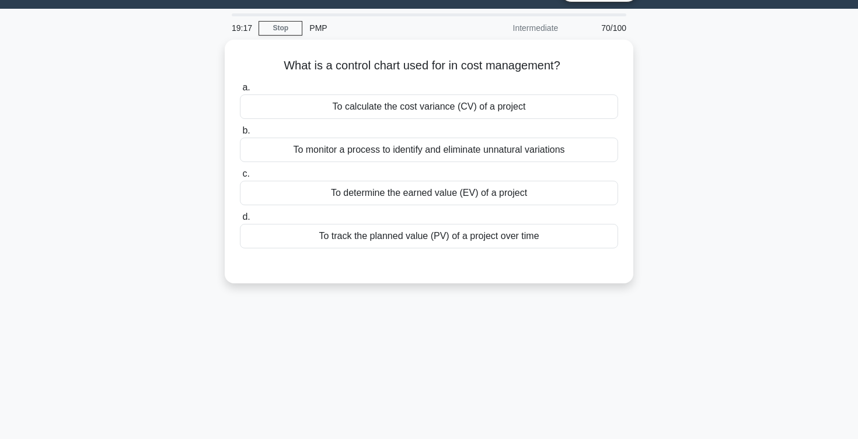
scroll to position [0, 0]
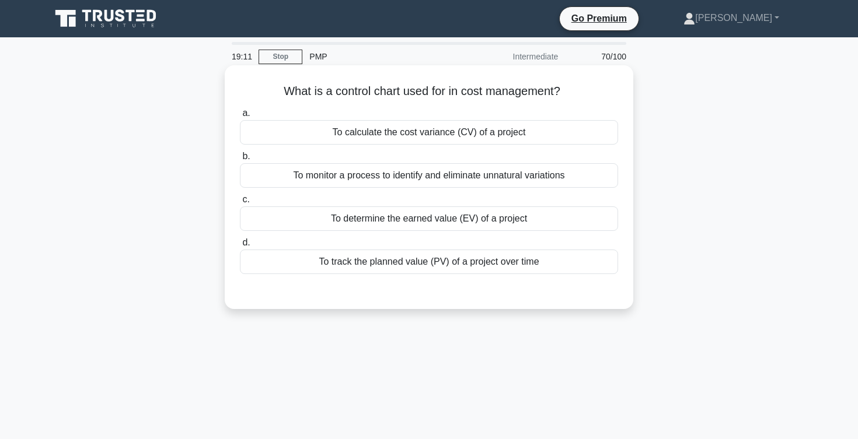
drag, startPoint x: 428, startPoint y: 93, endPoint x: 561, endPoint y: 95, distance: 133.1
click at [561, 95] on h5 "What is a control chart used for in cost management? .spinner_0XTQ{transform-or…" at bounding box center [429, 91] width 380 height 15
click at [429, 183] on div "To monitor a process to identify and eliminate unnatural variations" at bounding box center [429, 175] width 378 height 25
click at [240, 160] on input "b. To monitor a process to identify and eliminate unnatural variations" at bounding box center [240, 157] width 0 height 8
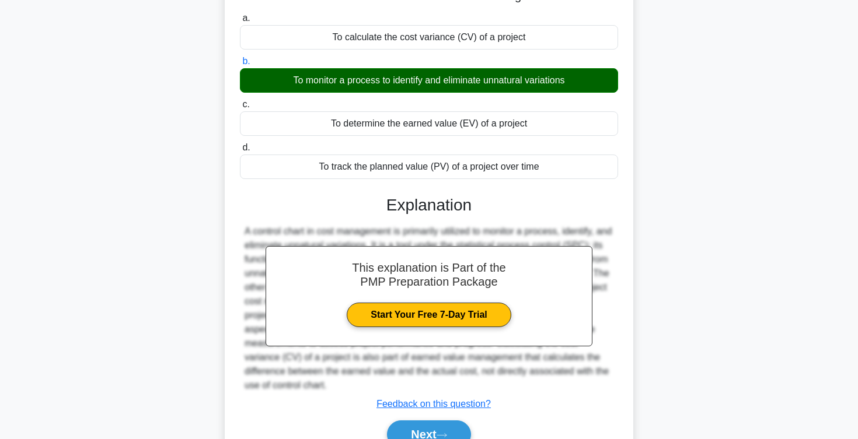
scroll to position [191, 0]
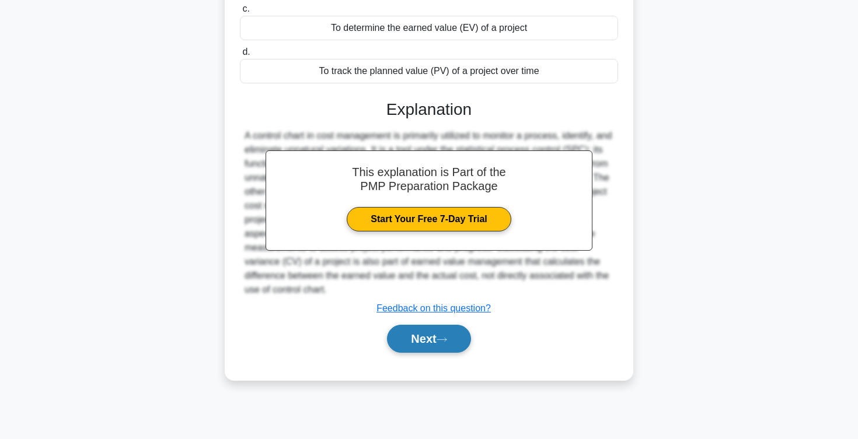
click at [429, 329] on button "Next" at bounding box center [428, 339] width 83 height 28
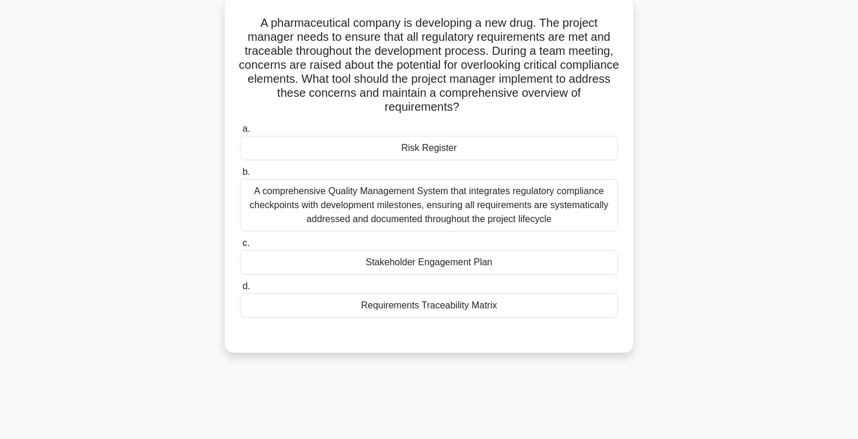
scroll to position [0, 0]
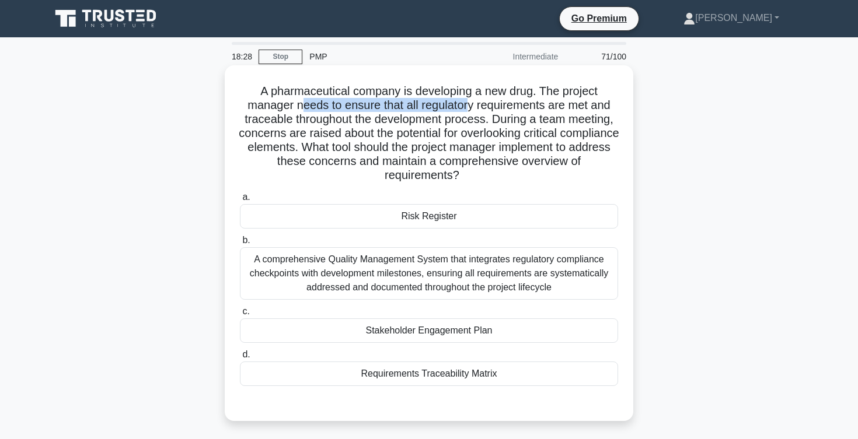
drag, startPoint x: 299, startPoint y: 107, endPoint x: 470, endPoint y: 104, distance: 171.0
click at [469, 104] on h5 "A pharmaceutical company is developing a new drug. The project manager needs to…" at bounding box center [429, 133] width 380 height 99
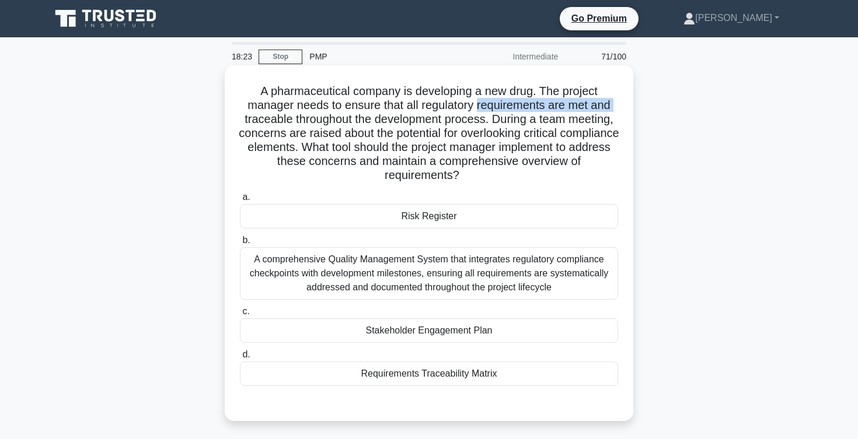
drag, startPoint x: 243, startPoint y: 123, endPoint x: 476, endPoint y: 113, distance: 232.5
click at [476, 112] on h5 "A pharmaceutical company is developing a new drug. The project manager needs to…" at bounding box center [429, 133] width 380 height 99
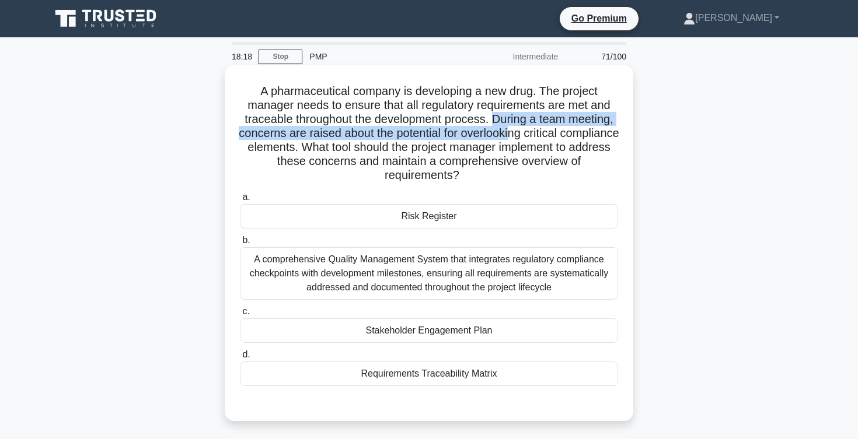
drag, startPoint x: 493, startPoint y: 117, endPoint x: 514, endPoint y: 131, distance: 24.9
click at [513, 130] on h5 "A pharmaceutical company is developing a new drug. The project manager needs to…" at bounding box center [429, 133] width 380 height 99
click at [514, 131] on h5 "A pharmaceutical company is developing a new drug. The project manager needs to…" at bounding box center [429, 133] width 380 height 99
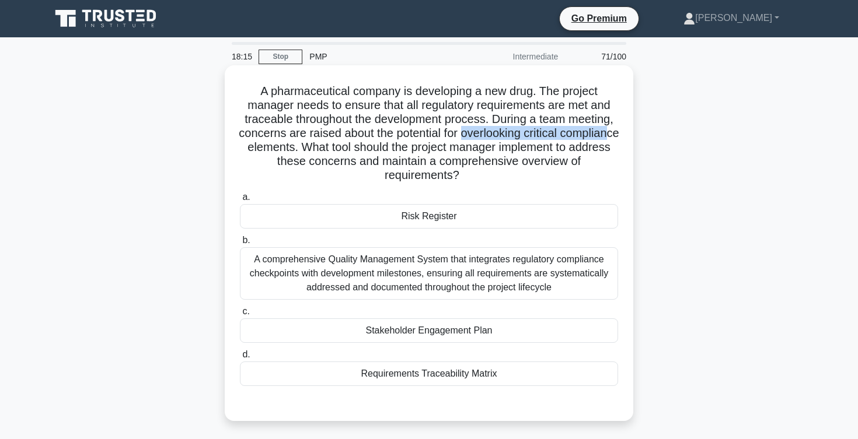
drag, startPoint x: 463, startPoint y: 134, endPoint x: 608, endPoint y: 138, distance: 145.4
click at [609, 138] on h5 "A pharmaceutical company is developing a new drug. The project manager needs to…" at bounding box center [429, 133] width 380 height 99
drag, startPoint x: 246, startPoint y: 149, endPoint x: 283, endPoint y: 149, distance: 37.4
click at [283, 149] on h5 "A pharmaceutical company is developing a new drug. The project manager needs to…" at bounding box center [429, 133] width 380 height 99
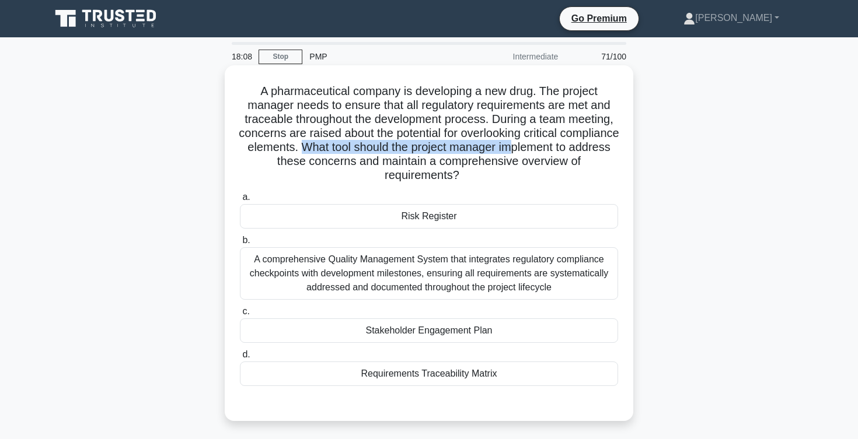
drag, startPoint x: 303, startPoint y: 146, endPoint x: 509, endPoint y: 153, distance: 205.5
click at [508, 153] on h5 "A pharmaceutical company is developing a new drug. The project manager needs to…" at bounding box center [429, 133] width 380 height 99
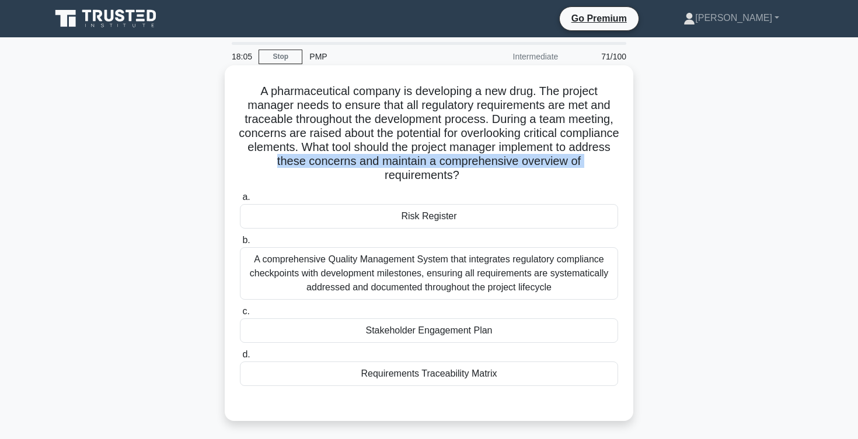
drag, startPoint x: 242, startPoint y: 163, endPoint x: 555, endPoint y: 167, distance: 313.4
click at [555, 167] on h5 "A pharmaceutical company is developing a new drug. The project manager needs to…" at bounding box center [429, 133] width 380 height 99
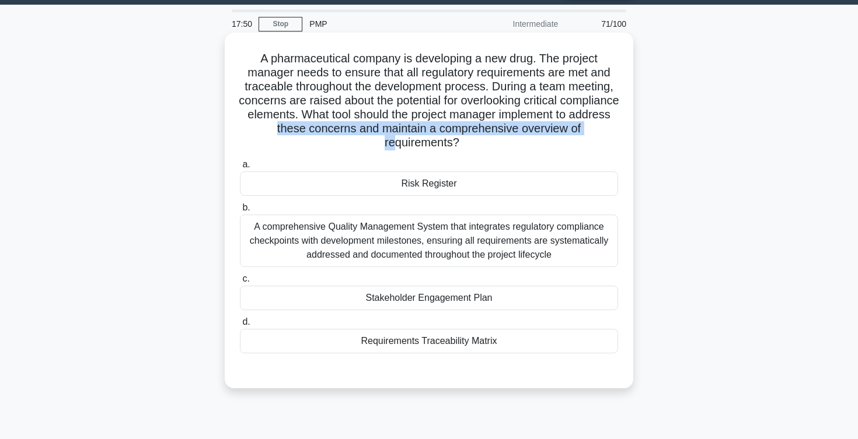
scroll to position [36, 0]
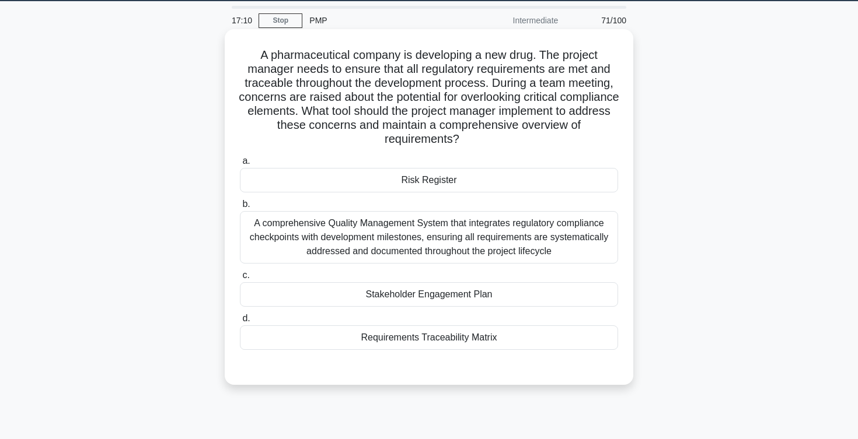
click at [380, 244] on div "A comprehensive Quality Management System that integrates regulatory compliance…" at bounding box center [429, 237] width 378 height 53
click at [240, 208] on input "b. A comprehensive Quality Management System that integrates regulatory complia…" at bounding box center [240, 205] width 0 height 8
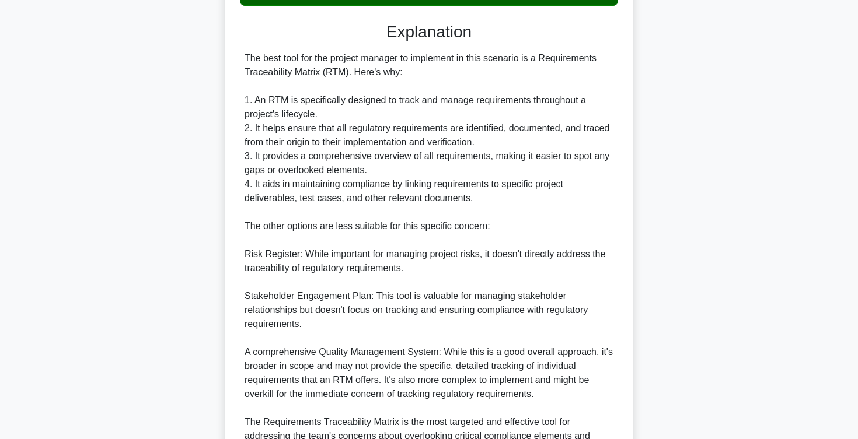
scroll to position [519, 0]
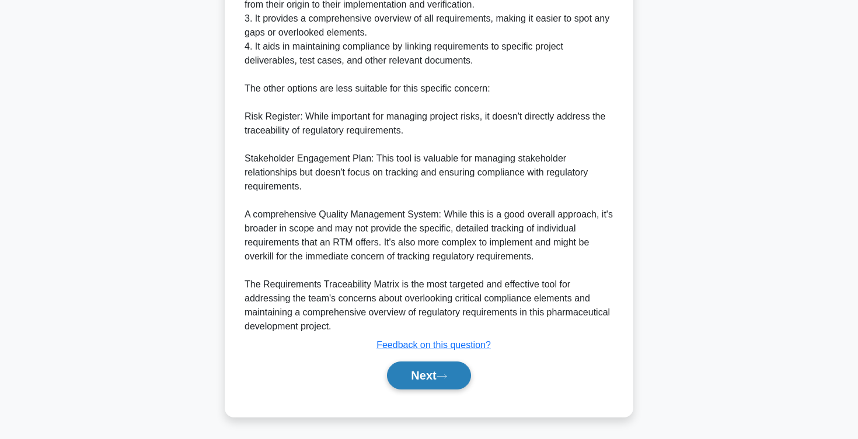
click at [418, 372] on button "Next" at bounding box center [428, 376] width 83 height 28
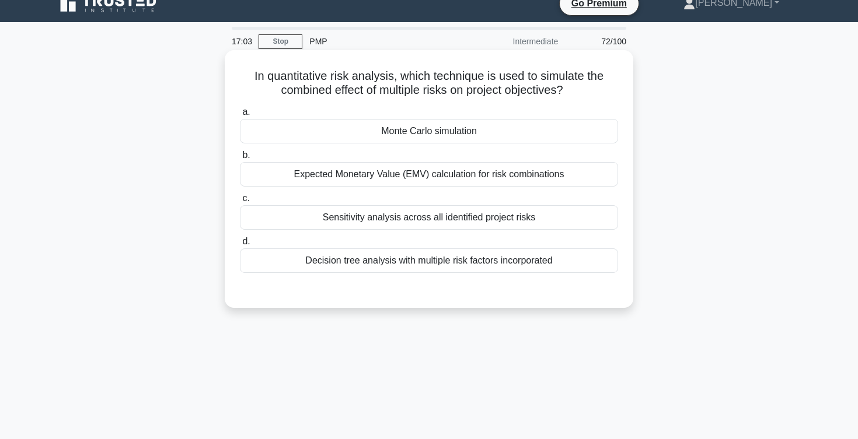
scroll to position [16, 0]
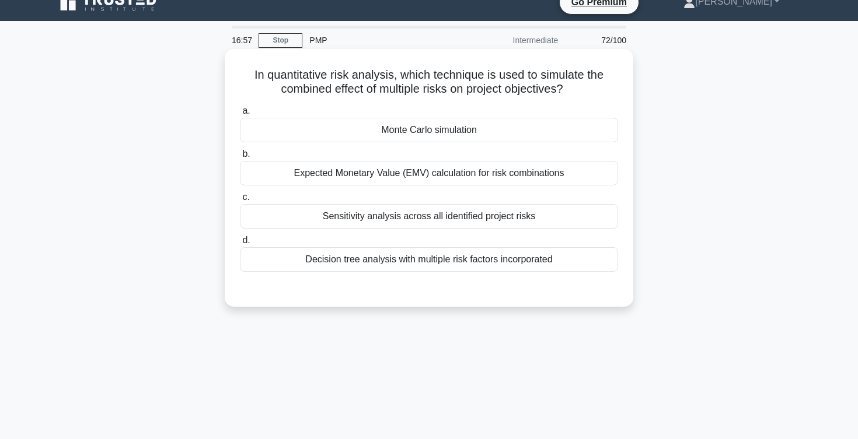
drag, startPoint x: 280, startPoint y: 89, endPoint x: 488, endPoint y: 98, distance: 208.5
click at [488, 98] on div "In quantitative risk analysis, which technique is used to simulate the combined…" at bounding box center [428, 178] width 399 height 249
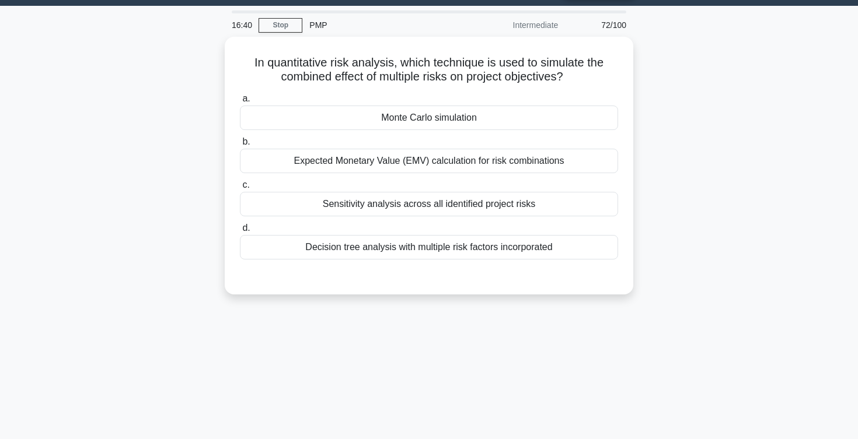
scroll to position [22, 0]
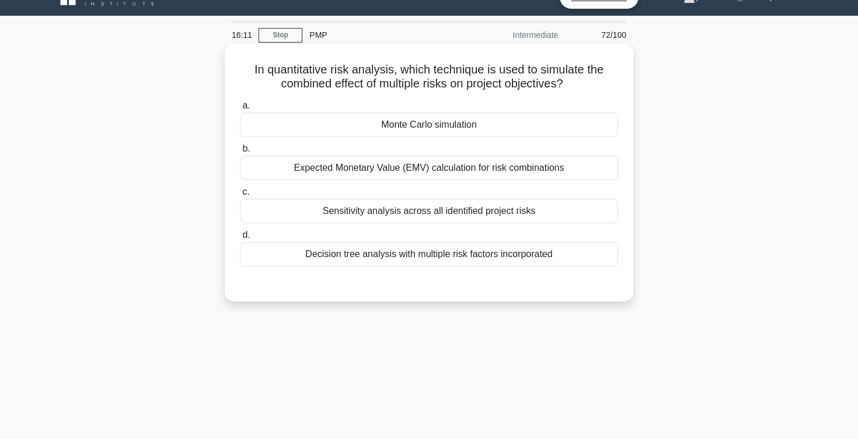
click at [308, 211] on div "Sensitivity analysis across all identified project risks" at bounding box center [429, 211] width 378 height 25
click at [240, 196] on input "c. Sensitivity analysis across all identified project risks" at bounding box center [240, 192] width 0 height 8
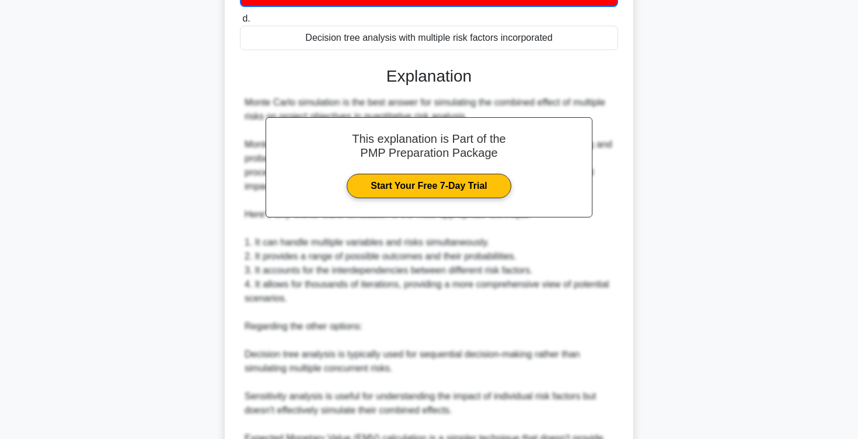
scroll to position [379, 0]
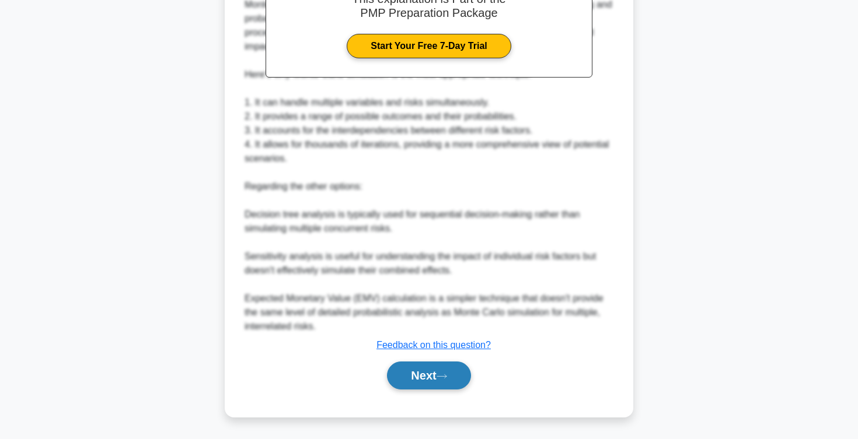
click at [414, 374] on button "Next" at bounding box center [428, 376] width 83 height 28
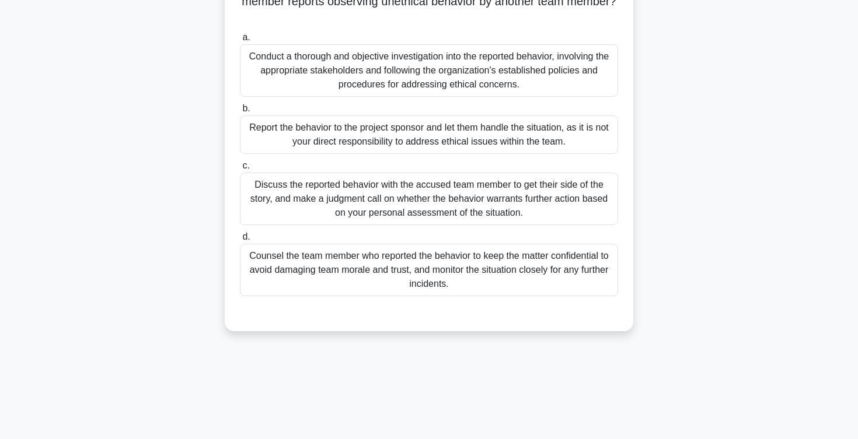
scroll to position [0, 0]
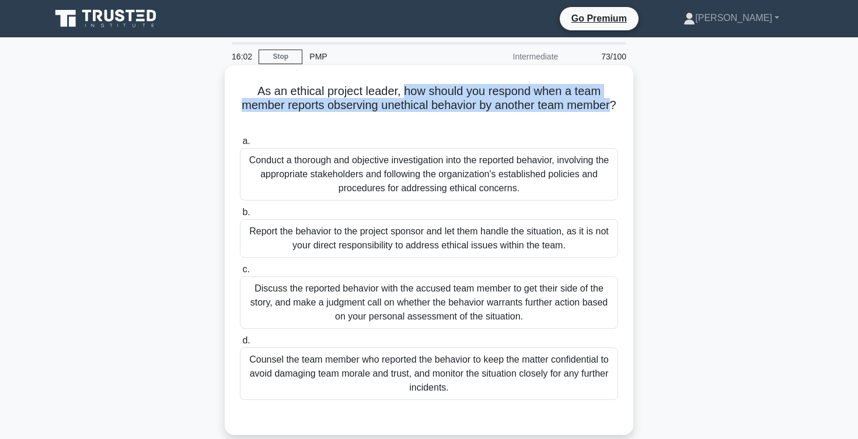
drag, startPoint x: 405, startPoint y: 93, endPoint x: 611, endPoint y: 109, distance: 206.6
click at [611, 109] on h5 "As an ethical project leader, how should you respond when a team member reports…" at bounding box center [429, 105] width 380 height 43
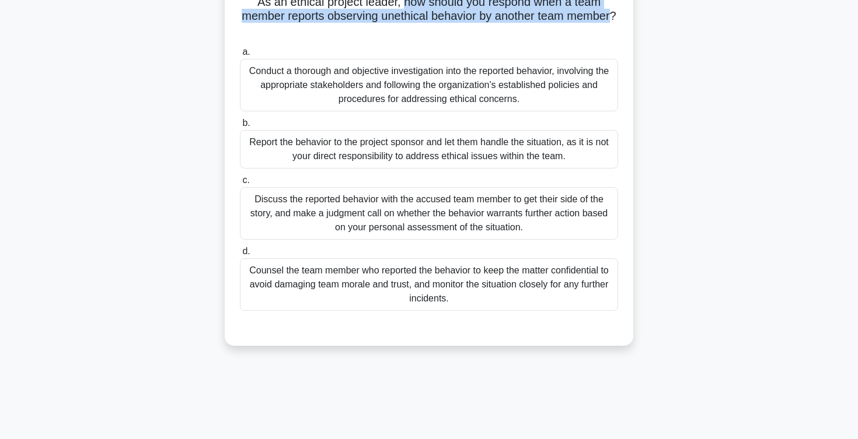
scroll to position [95, 0]
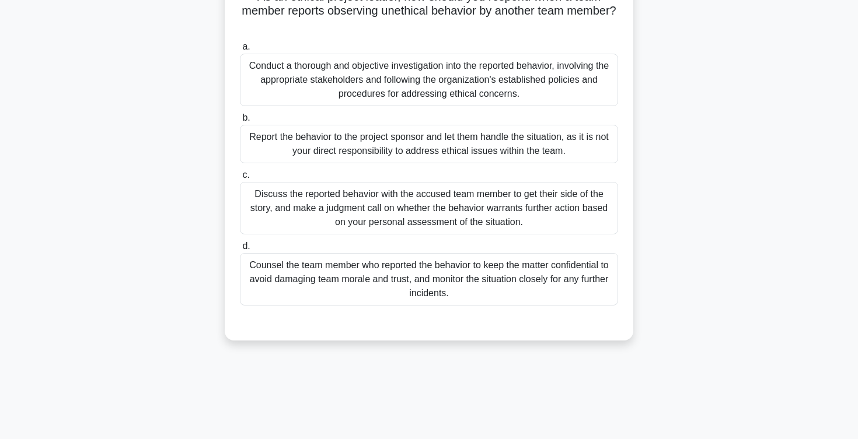
click at [300, 68] on div "Conduct a thorough and objective investigation into the reported behavior, invo…" at bounding box center [429, 80] width 378 height 53
click at [240, 51] on input "a. Conduct a thorough and objective investigation into the reported behavior, i…" at bounding box center [240, 47] width 0 height 8
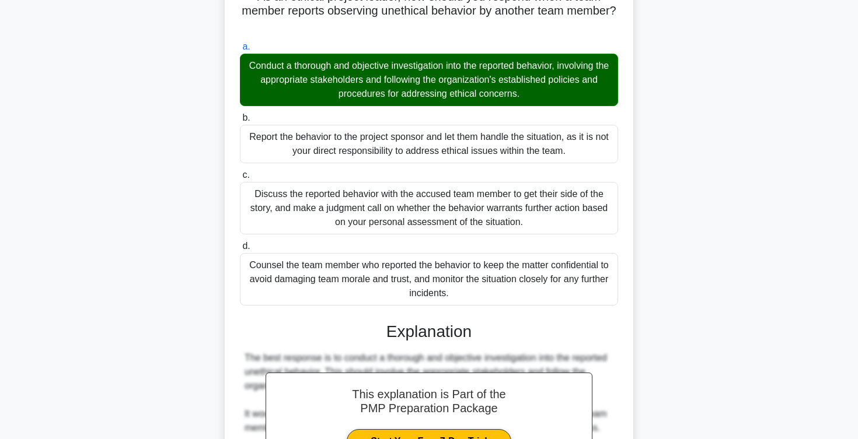
scroll to position [322, 0]
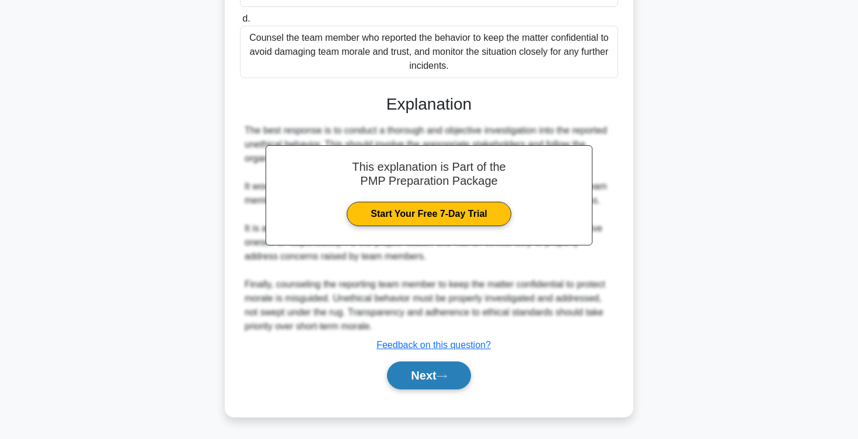
click at [412, 373] on button "Next" at bounding box center [428, 376] width 83 height 28
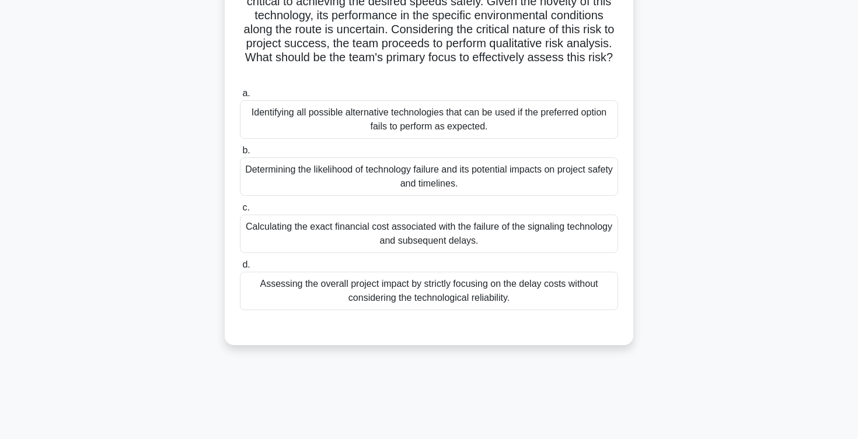
scroll to position [0, 0]
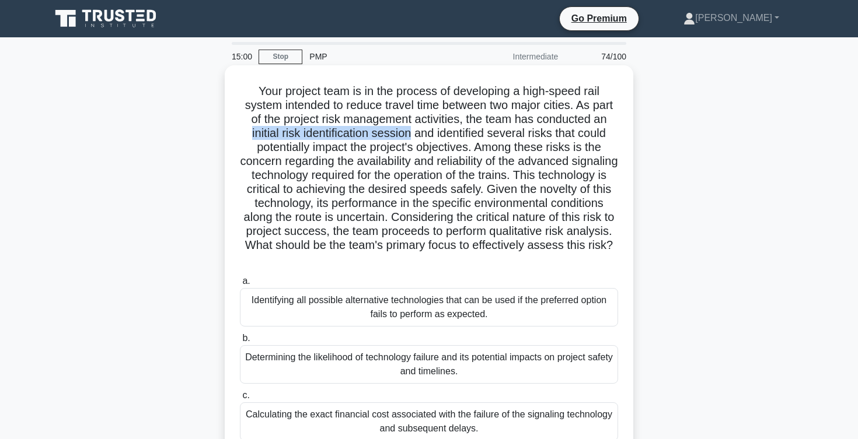
drag, startPoint x: 253, startPoint y: 134, endPoint x: 413, endPoint y: 134, distance: 159.9
click at [413, 134] on h5 "Your project team is in the process of developing a high-speed rail system inte…" at bounding box center [429, 175] width 380 height 183
drag, startPoint x: 449, startPoint y: 134, endPoint x: 578, endPoint y: 135, distance: 129.0
click at [576, 134] on h5 "Your project team is in the process of developing a high-speed rail system inte…" at bounding box center [429, 175] width 380 height 183
drag, startPoint x: 317, startPoint y: 152, endPoint x: 474, endPoint y: 152, distance: 156.4
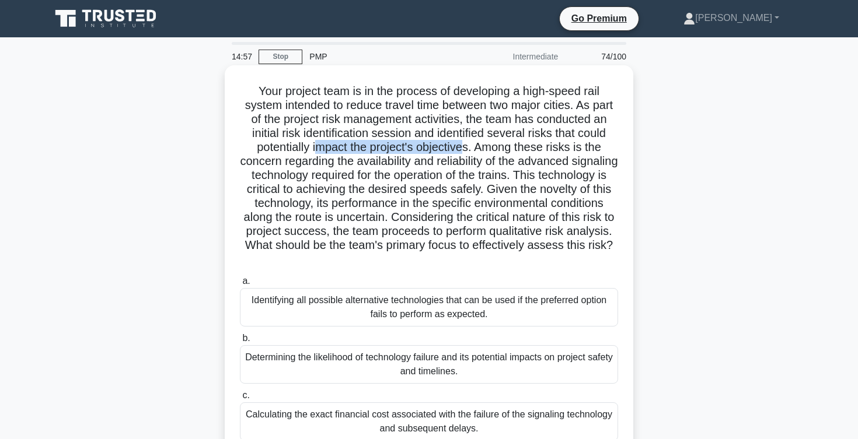
click at [474, 152] on h5 "Your project team is in the process of developing a high-speed rail system inte…" at bounding box center [429, 175] width 380 height 183
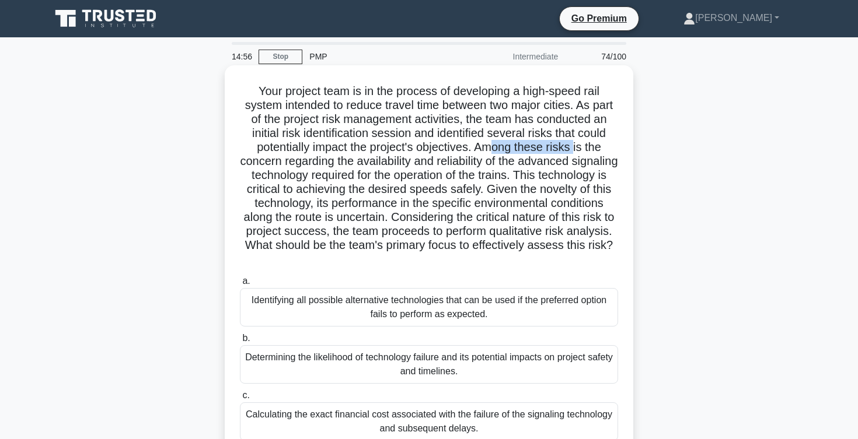
drag, startPoint x: 490, startPoint y: 145, endPoint x: 578, endPoint y: 144, distance: 88.1
click at [577, 144] on h5 "Your project team is in the process of developing a high-speed rail system inte…" at bounding box center [429, 175] width 380 height 183
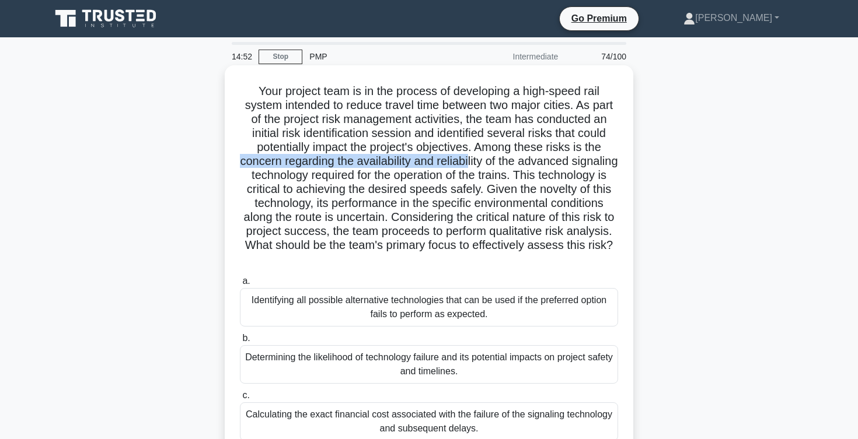
drag, startPoint x: 241, startPoint y: 163, endPoint x: 471, endPoint y: 161, distance: 229.9
click at [470, 162] on h5 "Your project team is in the process of developing a high-speed rail system inte…" at bounding box center [429, 175] width 380 height 183
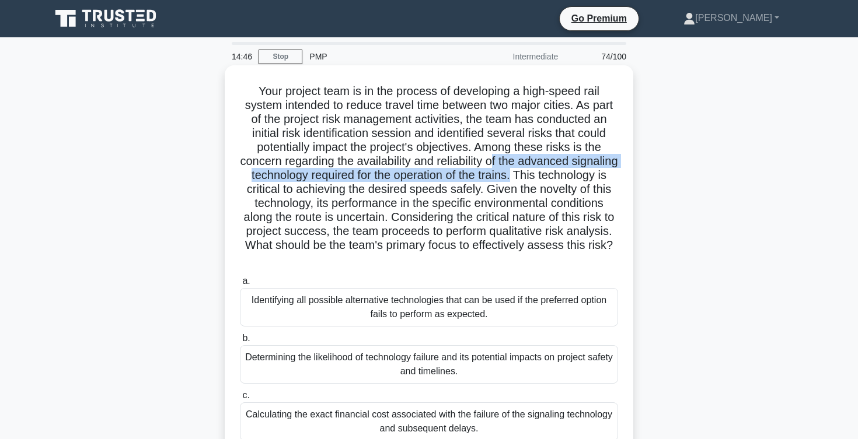
drag, startPoint x: 491, startPoint y: 161, endPoint x: 511, endPoint y: 174, distance: 24.0
click at [511, 174] on h5 "Your project team is in the process of developing a high-speed rail system inte…" at bounding box center [429, 175] width 380 height 183
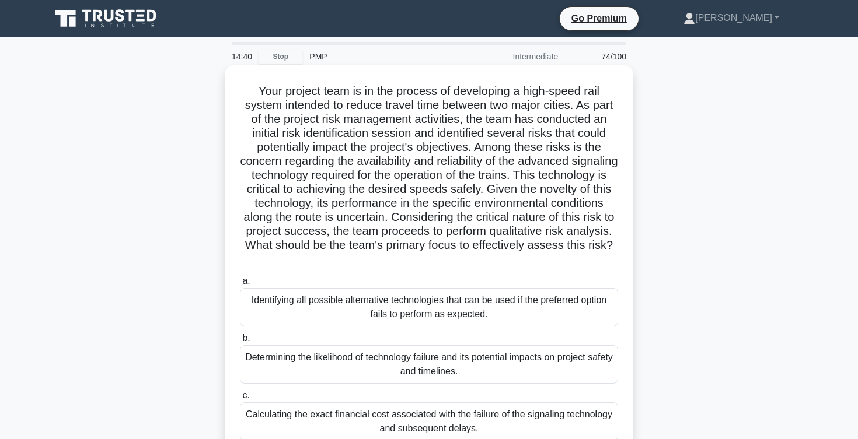
drag, startPoint x: 519, startPoint y: 172, endPoint x: 272, endPoint y: 199, distance: 248.3
click at [272, 199] on h5 "Your project team is in the process of developing a high-speed rail system inte…" at bounding box center [429, 175] width 380 height 183
drag, startPoint x: 257, startPoint y: 188, endPoint x: 480, endPoint y: 190, distance: 222.3
click at [480, 190] on h5 "Your project team is in the process of developing a high-speed rail system inte…" at bounding box center [429, 175] width 380 height 183
drag, startPoint x: 486, startPoint y: 188, endPoint x: 579, endPoint y: 187, distance: 94.0
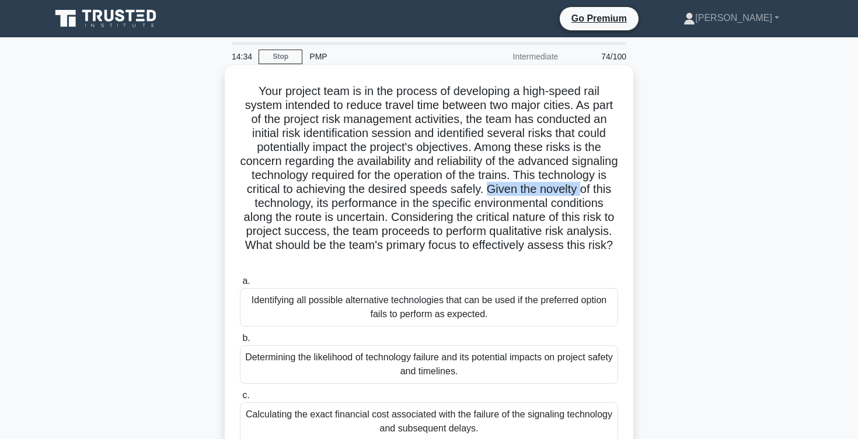
click at [579, 187] on h5 "Your project team is in the process of developing a high-speed rail system inte…" at bounding box center [429, 175] width 380 height 183
drag, startPoint x: 262, startPoint y: 202, endPoint x: 304, endPoint y: 202, distance: 42.0
click at [304, 202] on h5 "Your project team is in the process of developing a high-speed rail system inte…" at bounding box center [429, 175] width 380 height 183
drag, startPoint x: 325, startPoint y: 201, endPoint x: 392, endPoint y: 205, distance: 67.2
click at [392, 205] on h5 "Your project team is in the process of developing a high-speed rail system inte…" at bounding box center [429, 175] width 380 height 183
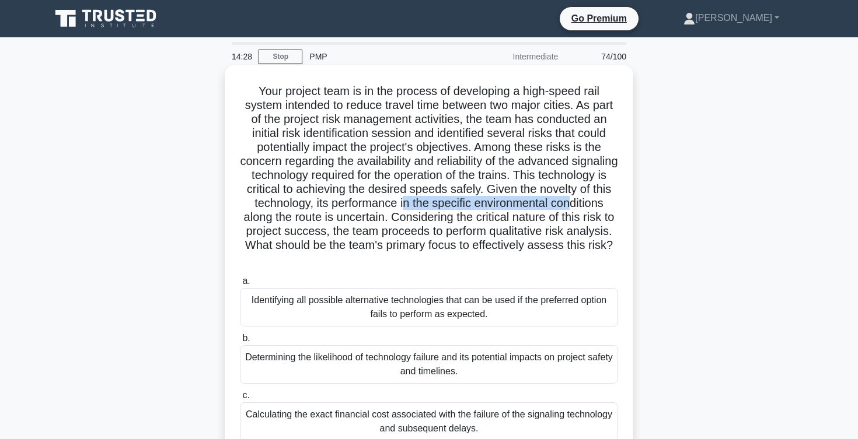
drag, startPoint x: 406, startPoint y: 205, endPoint x: 567, endPoint y: 205, distance: 161.1
click at [567, 205] on h5 "Your project team is in the process of developing a high-speed rail system inte…" at bounding box center [429, 175] width 380 height 183
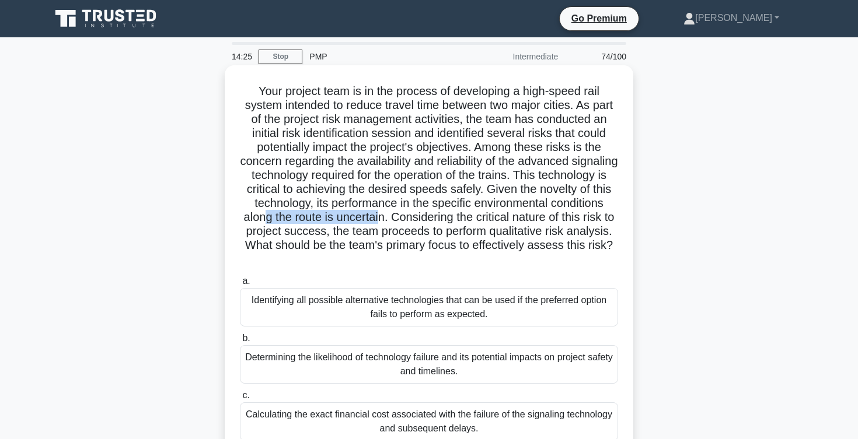
drag, startPoint x: 265, startPoint y: 222, endPoint x: 377, endPoint y: 221, distance: 112.1
click at [377, 221] on h5 "Your project team is in the process of developing a high-speed rail system inte…" at bounding box center [429, 175] width 380 height 183
click at [394, 216] on h5 "Your project team is in the process of developing a high-speed rail system inte…" at bounding box center [429, 175] width 380 height 183
drag, startPoint x: 391, startPoint y: 216, endPoint x: 518, endPoint y: 209, distance: 126.8
click at [518, 209] on h5 "Your project team is in the process of developing a high-speed rail system inte…" at bounding box center [429, 175] width 380 height 183
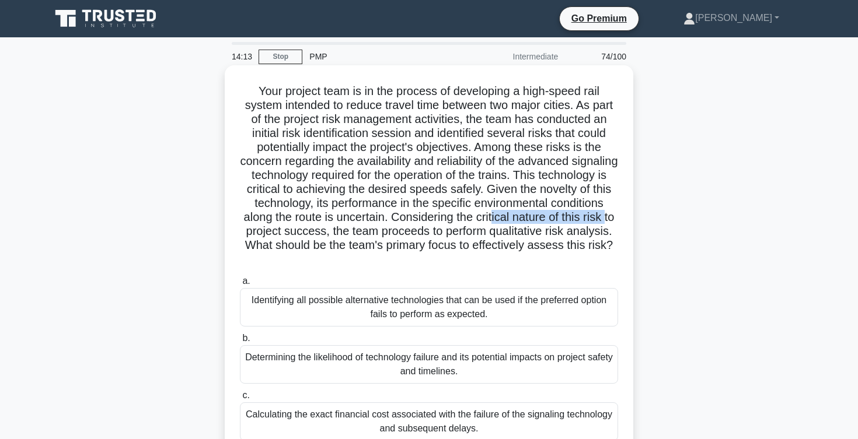
drag, startPoint x: 490, startPoint y: 219, endPoint x: 609, endPoint y: 221, distance: 119.6
click at [609, 221] on h5 "Your project team is in the process of developing a high-speed rail system inte…" at bounding box center [429, 175] width 380 height 183
drag, startPoint x: 249, startPoint y: 233, endPoint x: 318, endPoint y: 232, distance: 68.9
click at [318, 232] on h5 "Your project team is in the process of developing a high-speed rail system inte…" at bounding box center [429, 175] width 380 height 183
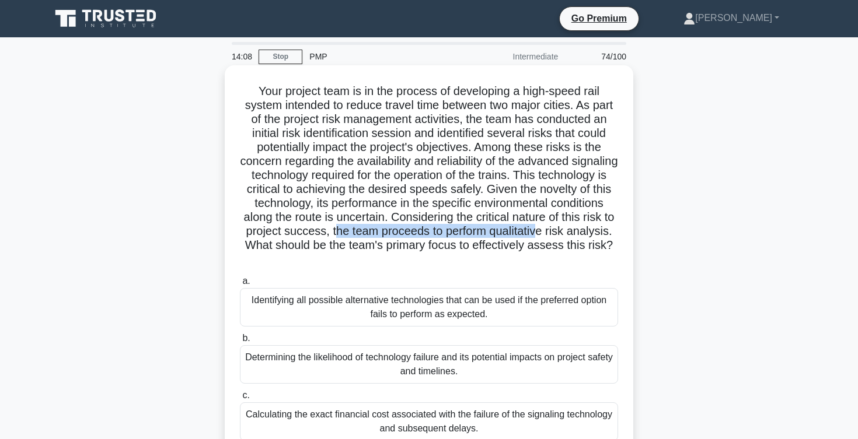
drag, startPoint x: 337, startPoint y: 233, endPoint x: 536, endPoint y: 226, distance: 199.7
click at [535, 225] on h5 "Your project team is in the process of developing a high-speed rail system inte…" at bounding box center [429, 175] width 380 height 183
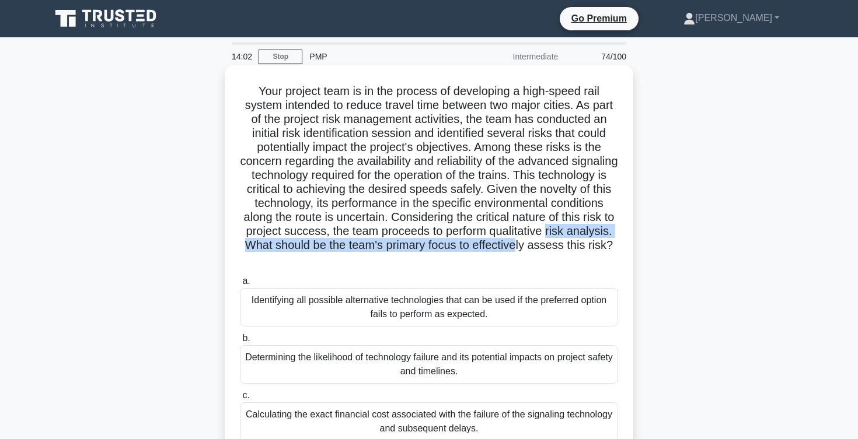
drag, startPoint x: 547, startPoint y: 229, endPoint x: 521, endPoint y: 245, distance: 30.3
click at [520, 244] on h5 "Your project team is in the process of developing a high-speed rail system inte…" at bounding box center [429, 175] width 380 height 183
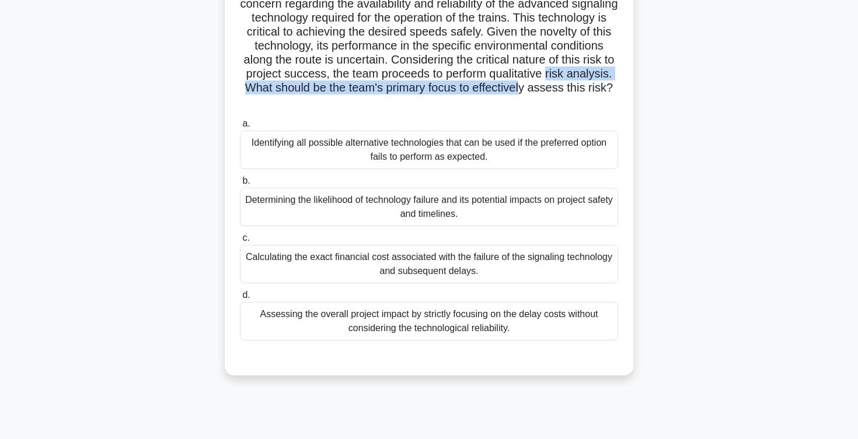
scroll to position [159, 0]
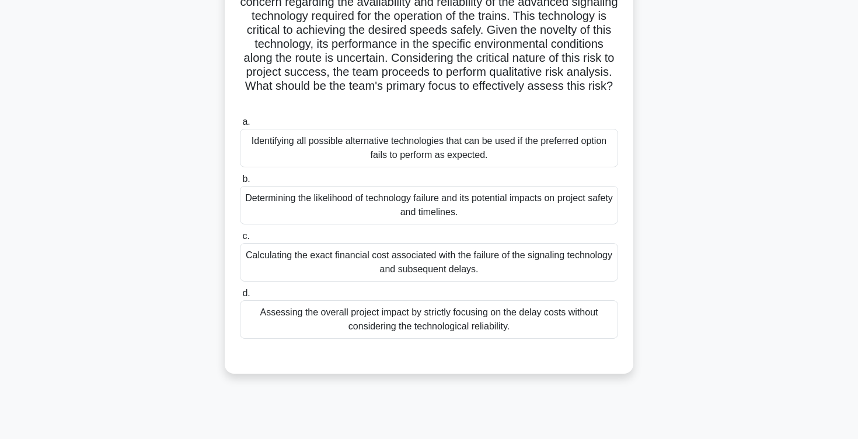
click at [508, 214] on div "Determining the likelihood of technology failure and its potential impacts on p…" at bounding box center [429, 205] width 378 height 39
click at [240, 183] on input "b. Determining the likelihood of technology failure and its potential impacts o…" at bounding box center [240, 180] width 0 height 8
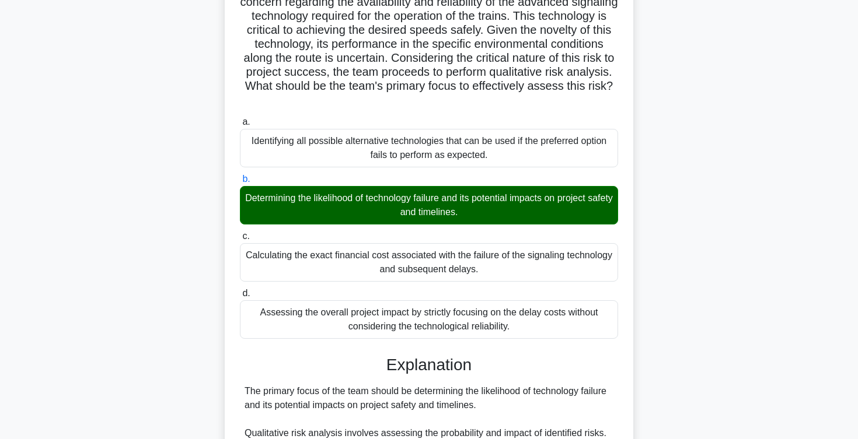
scroll to position [406, 0]
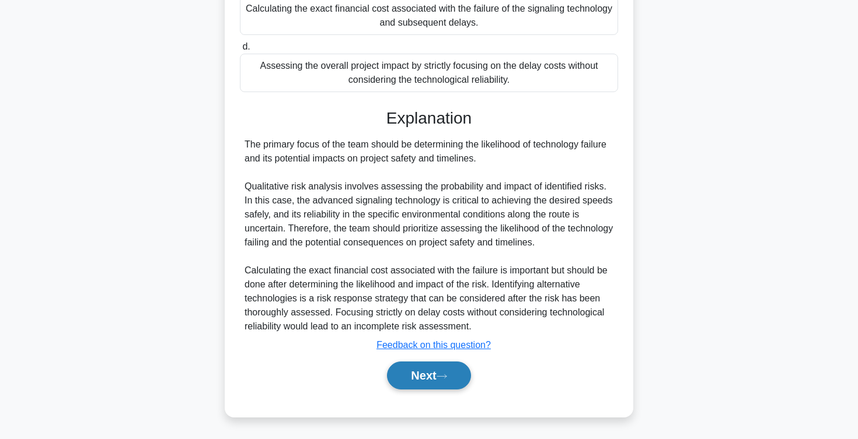
click at [418, 371] on button "Next" at bounding box center [428, 376] width 83 height 28
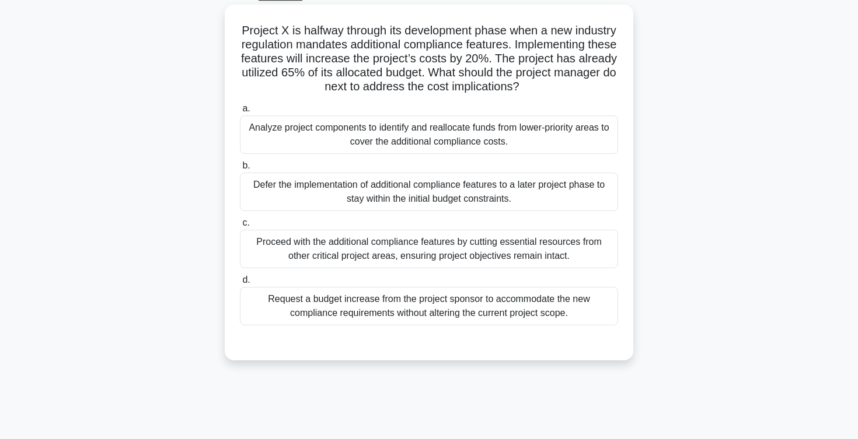
scroll to position [0, 0]
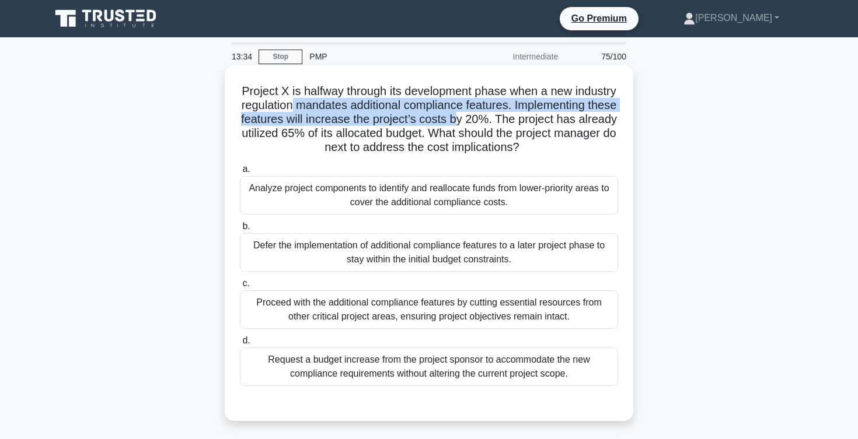
drag, startPoint x: 292, startPoint y: 109, endPoint x: 456, endPoint y: 115, distance: 164.1
click at [456, 115] on h5 "Project X is halfway through its development phase when a new industry regulati…" at bounding box center [429, 119] width 380 height 71
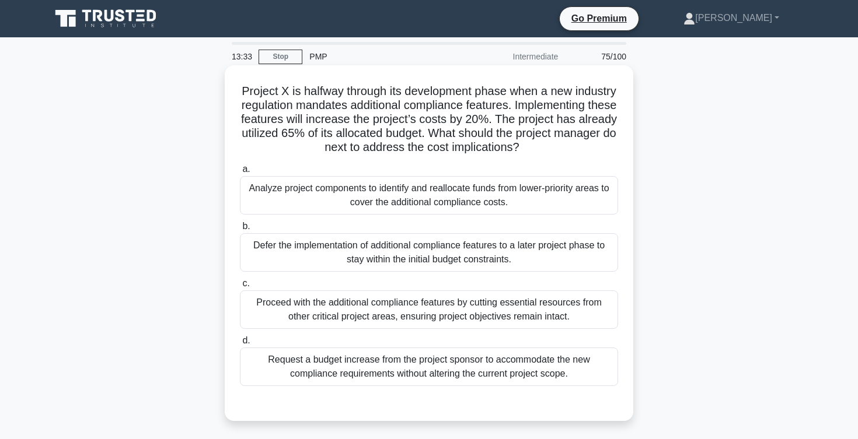
click at [490, 104] on h5 "Project X is halfway through its development phase when a new industry regulati…" at bounding box center [429, 119] width 380 height 71
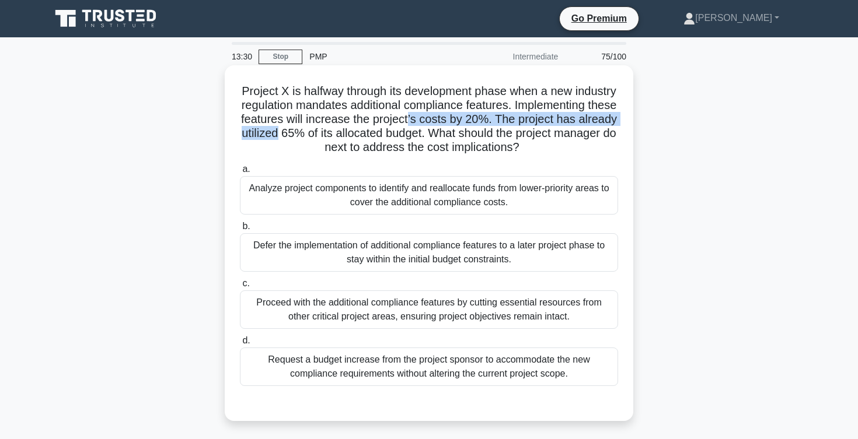
drag, startPoint x: 273, startPoint y: 129, endPoint x: 409, endPoint y: 116, distance: 137.2
click at [409, 116] on h5 "Project X is halfway through its development phase when a new industry regulati…" at bounding box center [429, 119] width 380 height 71
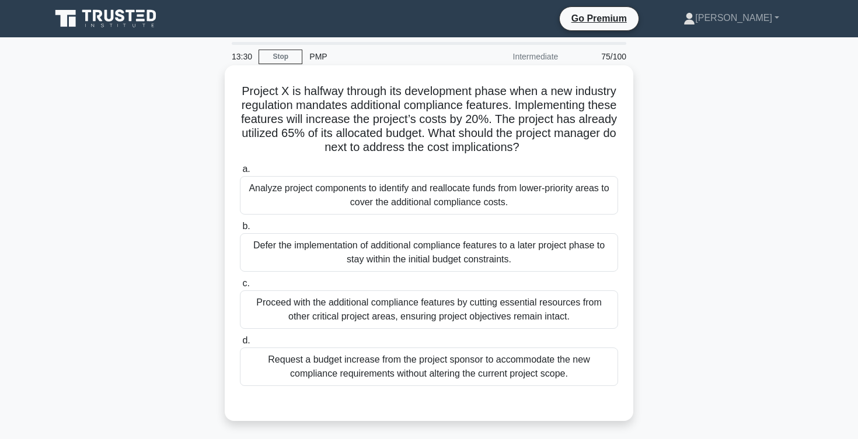
click at [362, 114] on h5 "Project X is halfway through its development phase when a new industry regulati…" at bounding box center [429, 119] width 380 height 71
drag, startPoint x: 362, startPoint y: 114, endPoint x: 456, endPoint y: 113, distance: 94.0
click at [456, 113] on h5 "Project X is halfway through its development phase when a new industry regulati…" at bounding box center [429, 119] width 380 height 71
drag, startPoint x: 502, startPoint y: 120, endPoint x: 333, endPoint y: 136, distance: 170.6
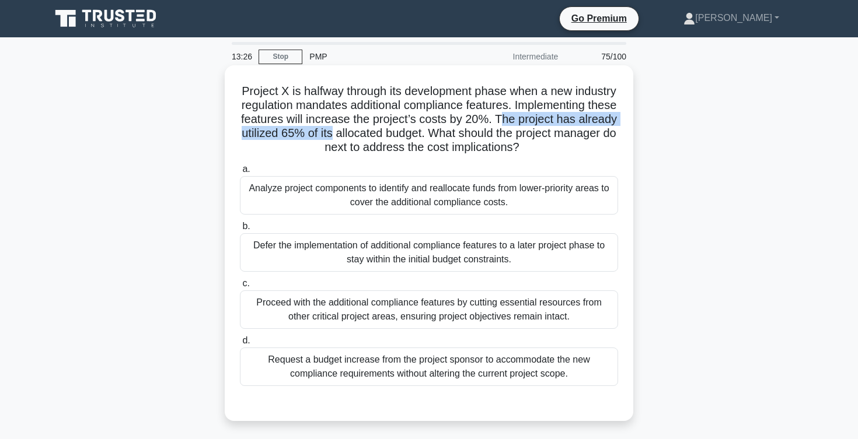
click at [333, 136] on h5 "Project X is halfway through its development phase when a new industry regulati…" at bounding box center [429, 119] width 380 height 71
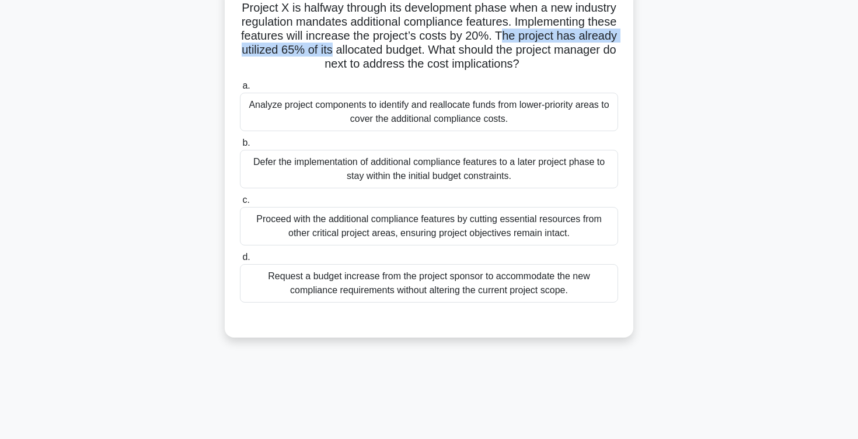
scroll to position [95, 0]
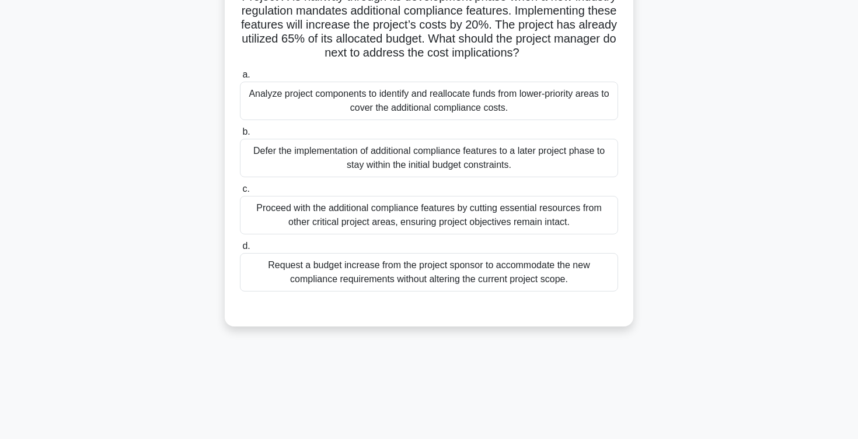
click at [334, 103] on div "Analyze project components to identify and reallocate funds from lower-priority…" at bounding box center [429, 101] width 378 height 39
click at [240, 79] on input "a. Analyze project components to identify and reallocate funds from lower-prior…" at bounding box center [240, 75] width 0 height 8
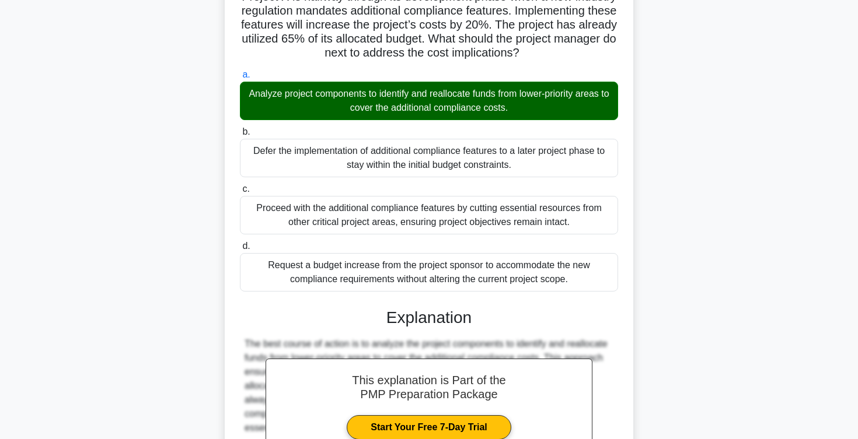
scroll to position [238, 0]
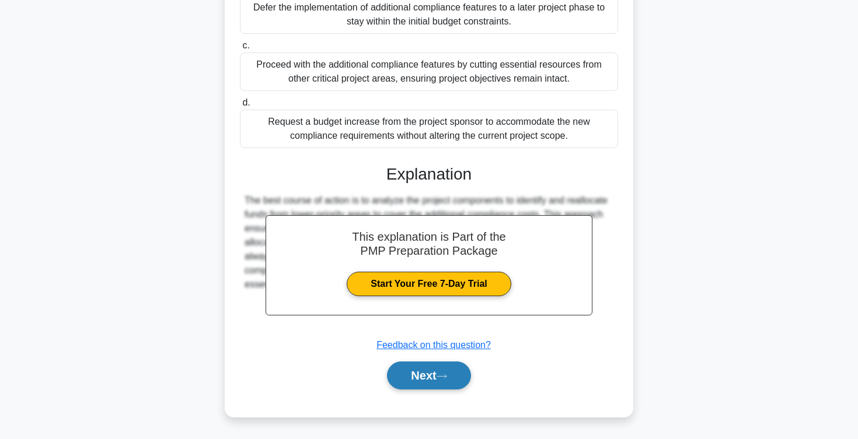
click at [409, 376] on button "Next" at bounding box center [428, 376] width 83 height 28
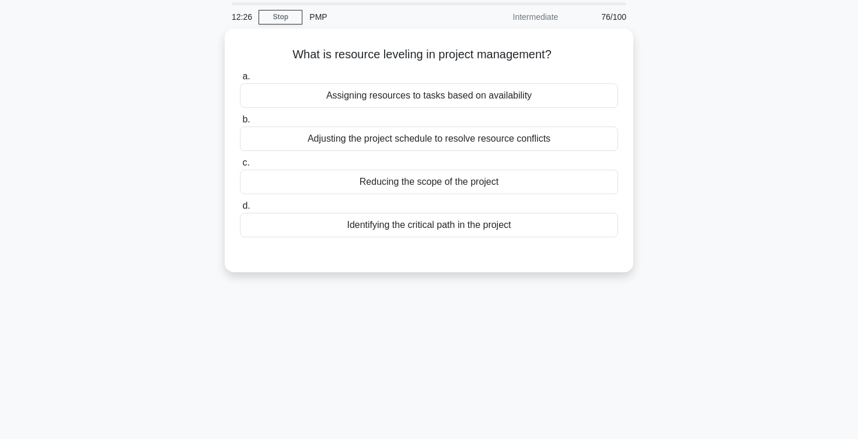
scroll to position [0, 0]
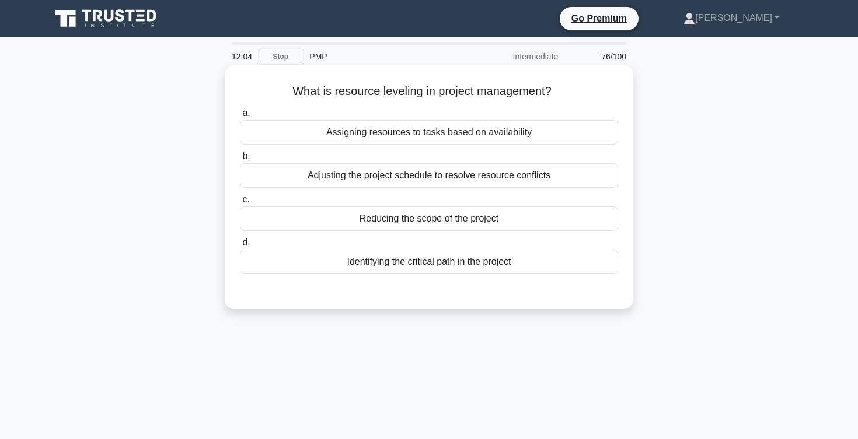
click at [344, 177] on div "Adjusting the project schedule to resolve resource conflicts" at bounding box center [429, 175] width 378 height 25
click at [240, 160] on input "b. Adjusting the project schedule to resolve resource conflicts" at bounding box center [240, 157] width 0 height 8
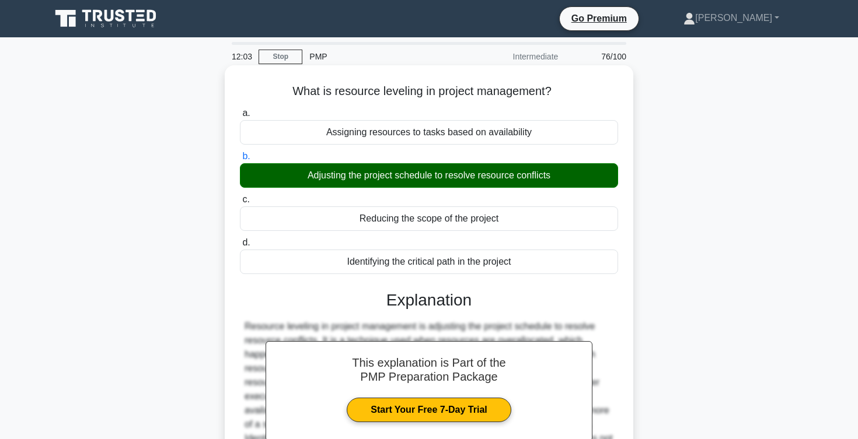
scroll to position [191, 0]
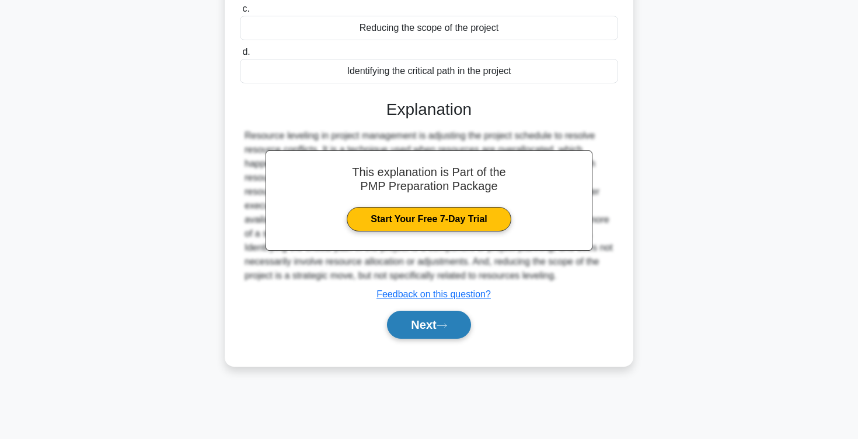
click at [414, 333] on button "Next" at bounding box center [428, 325] width 83 height 28
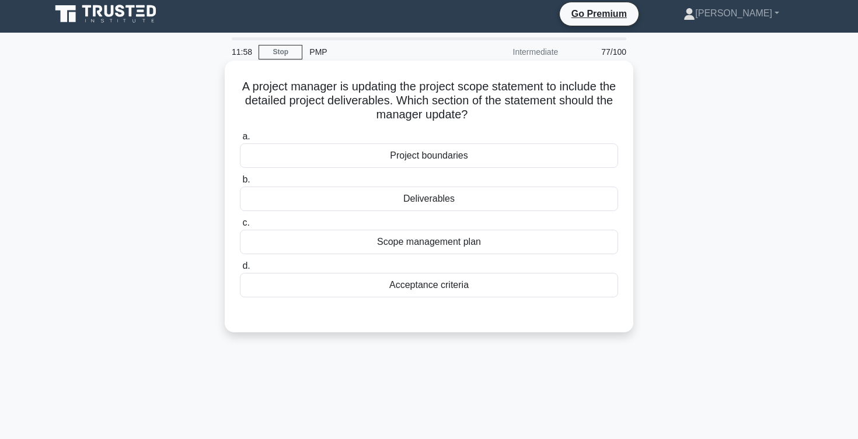
scroll to position [0, 0]
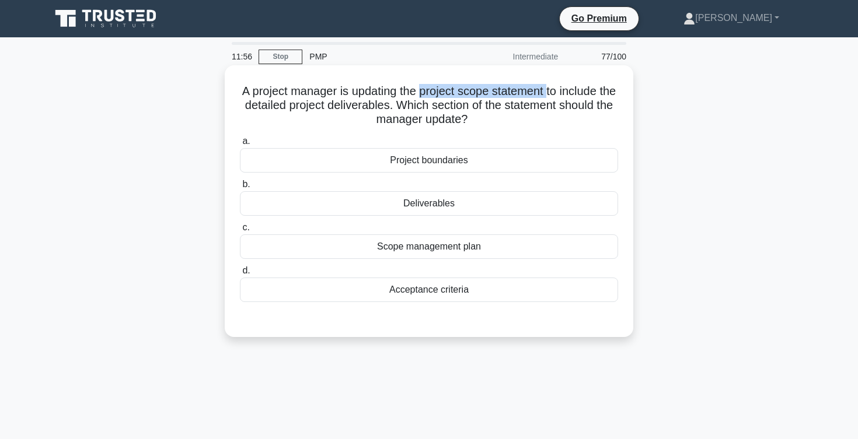
drag, startPoint x: 418, startPoint y: 90, endPoint x: 546, endPoint y: 94, distance: 127.3
click at [546, 94] on h5 "A project manager is updating the project scope statement to include the detail…" at bounding box center [429, 105] width 380 height 43
click at [407, 205] on div "Deliverables" at bounding box center [429, 203] width 378 height 25
click at [240, 188] on input "b. Deliverables" at bounding box center [240, 185] width 0 height 8
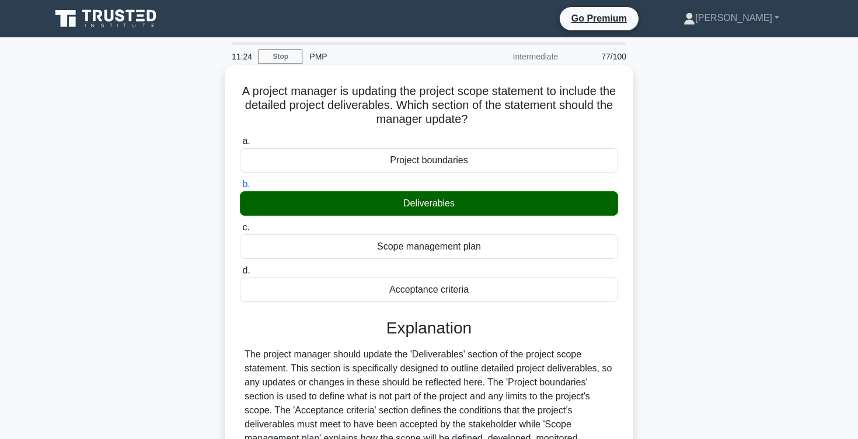
scroll to position [191, 0]
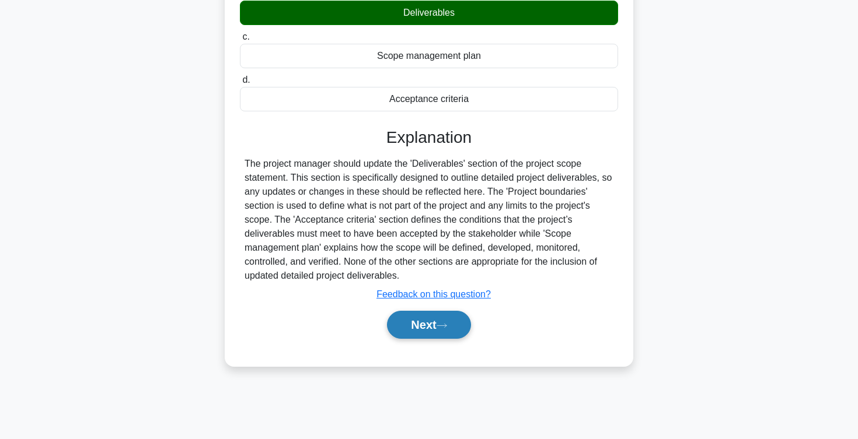
click at [413, 322] on button "Next" at bounding box center [428, 325] width 83 height 28
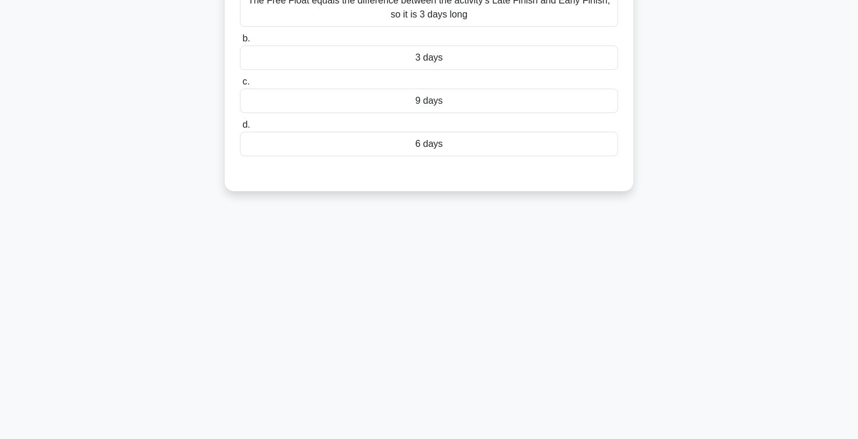
scroll to position [0, 0]
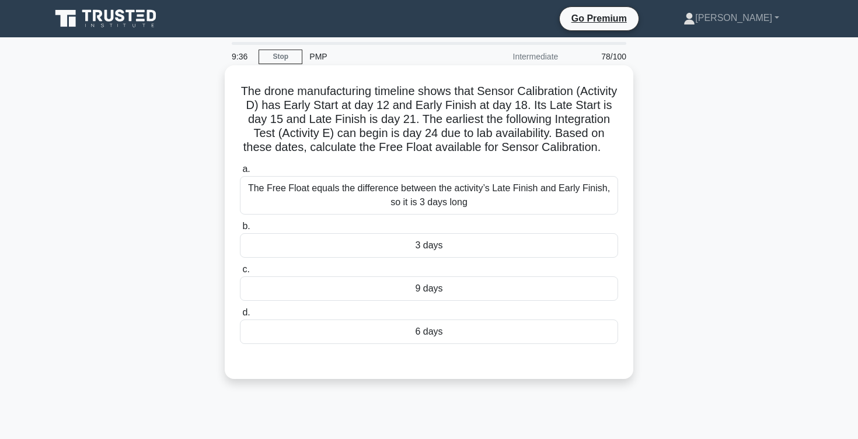
click at [313, 245] on div "3 days" at bounding box center [429, 245] width 378 height 25
click at [240, 230] on input "b. 3 days" at bounding box center [240, 227] width 0 height 8
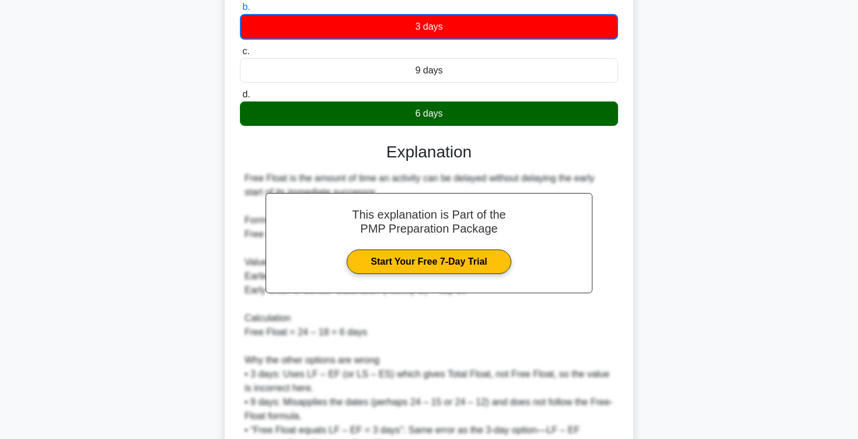
scroll to position [337, 0]
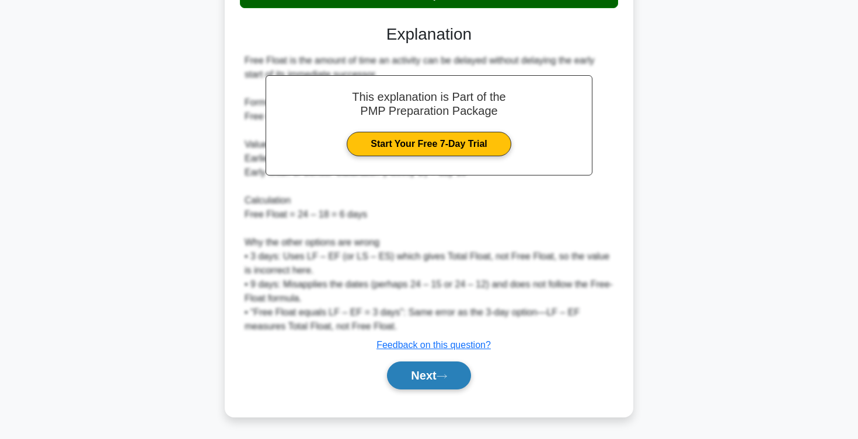
click at [412, 382] on button "Next" at bounding box center [428, 376] width 83 height 28
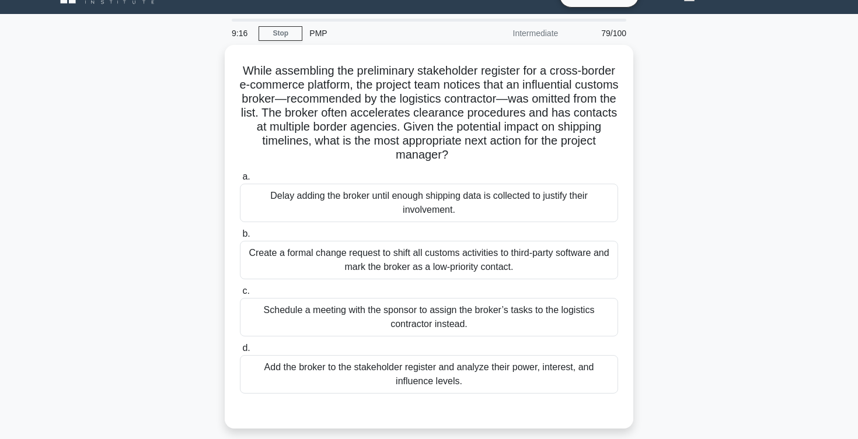
scroll to position [25, 0]
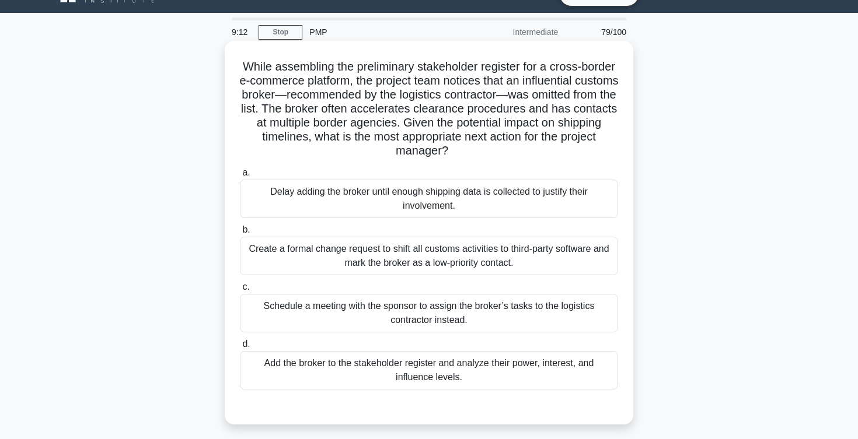
click at [374, 86] on h5 "While assembling the preliminary stakeholder register for a cross-border e-comm…" at bounding box center [429, 109] width 380 height 99
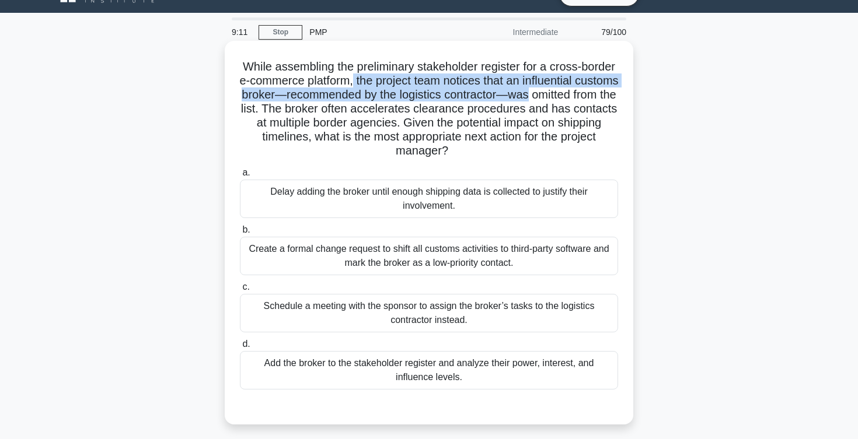
drag, startPoint x: 374, startPoint y: 86, endPoint x: 553, endPoint y: 96, distance: 179.4
click at [553, 95] on h5 "While assembling the preliminary stakeholder register for a cross-border e-comm…" at bounding box center [429, 109] width 380 height 99
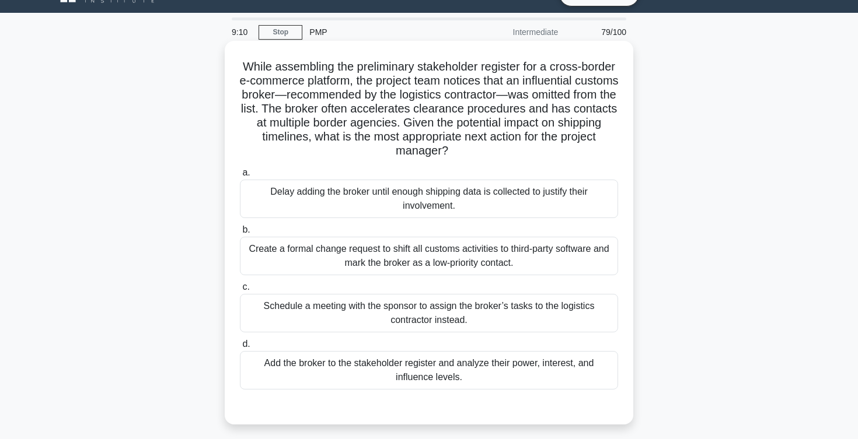
click at [294, 96] on h5 "While assembling the preliminary stakeholder register for a cross-border e-comm…" at bounding box center [429, 109] width 380 height 99
drag, startPoint x: 246, startPoint y: 93, endPoint x: 322, endPoint y: 95, distance: 76.5
click at [322, 95] on h5 "While assembling the preliminary stakeholder register for a cross-border e-comm…" at bounding box center [429, 109] width 380 height 99
drag, startPoint x: 331, startPoint y: 95, endPoint x: 510, endPoint y: 96, distance: 178.6
click at [510, 95] on h5 "While assembling the preliminary stakeholder register for a cross-border e-comm…" at bounding box center [429, 109] width 380 height 99
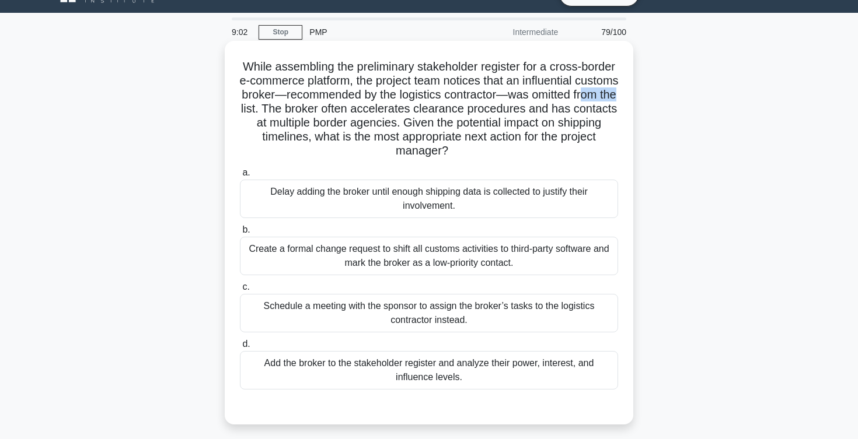
drag, startPoint x: 249, startPoint y: 108, endPoint x: 302, endPoint y: 110, distance: 53.1
click at [302, 110] on h5 "While assembling the preliminary stakeholder register for a cross-border e-comm…" at bounding box center [429, 109] width 380 height 99
drag, startPoint x: 319, startPoint y: 112, endPoint x: 561, endPoint y: 117, distance: 242.2
click at [559, 116] on h5 "While assembling the preliminary stakeholder register for a cross-border e-comm…" at bounding box center [429, 109] width 380 height 99
click at [484, 131] on h5 "While assembling the preliminary stakeholder register for a cross-border e-comm…" at bounding box center [429, 109] width 380 height 99
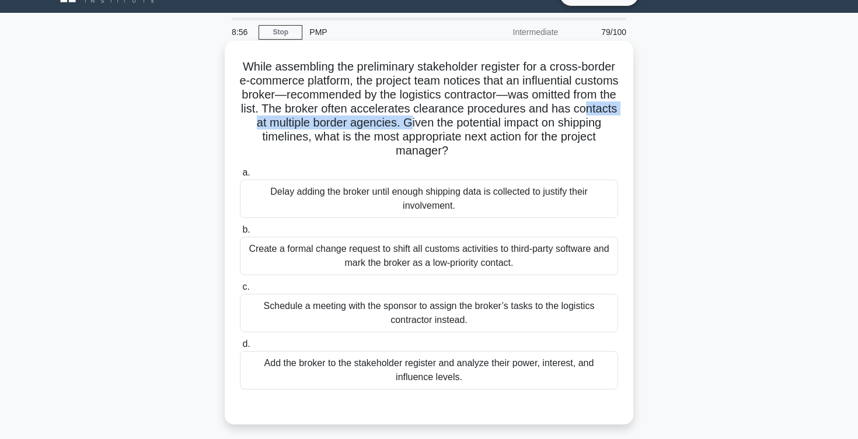
drag, startPoint x: 270, startPoint y: 125, endPoint x: 466, endPoint y: 123, distance: 196.1
click at [465, 123] on h5 "While assembling the preliminary stakeholder register for a cross-border e-comm…" at bounding box center [429, 109] width 380 height 99
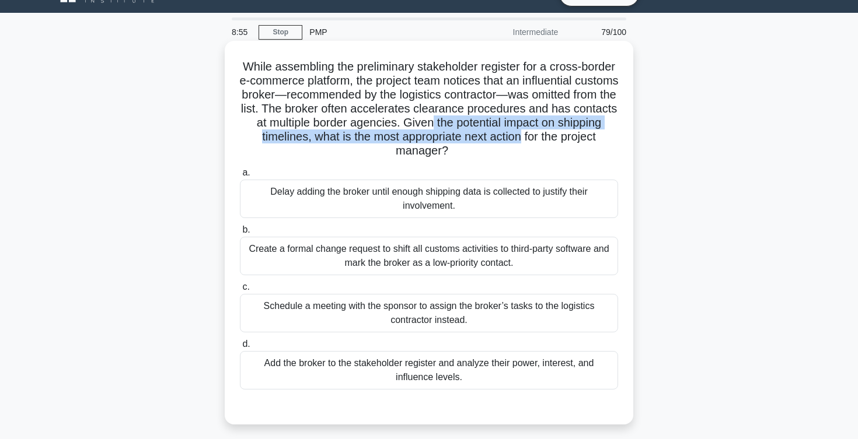
drag, startPoint x: 476, startPoint y: 123, endPoint x: 575, endPoint y: 140, distance: 101.2
click at [574, 139] on h5 "While assembling the preliminary stakeholder register for a cross-border e-comm…" at bounding box center [429, 109] width 380 height 99
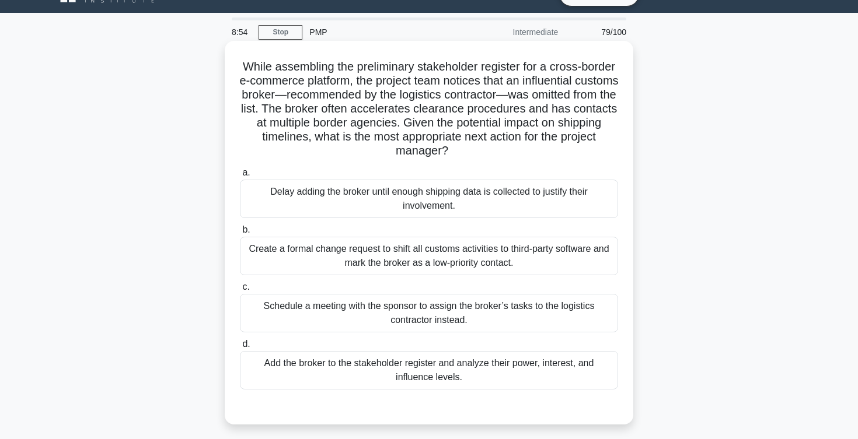
click at [355, 128] on h5 "While assembling the preliminary stakeholder register for a cross-border e-comm…" at bounding box center [429, 109] width 380 height 99
drag, startPoint x: 258, startPoint y: 141, endPoint x: 343, endPoint y: 141, distance: 84.6
click at [343, 141] on h5 "While assembling the preliminary stakeholder register for a cross-border e-comm…" at bounding box center [429, 109] width 380 height 99
drag, startPoint x: 371, startPoint y: 133, endPoint x: 579, endPoint y: 149, distance: 209.5
click at [579, 149] on h5 "While assembling the preliminary stakeholder register for a cross-border e-comm…" at bounding box center [429, 109] width 380 height 99
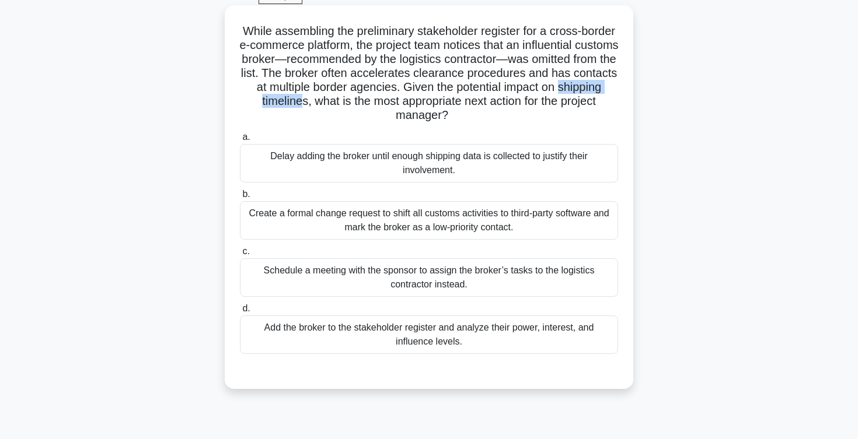
scroll to position [62, 0]
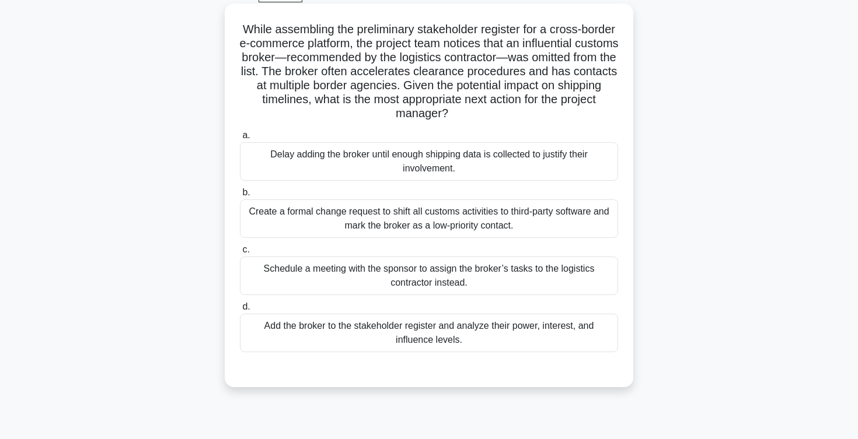
click at [310, 338] on div "Add the broker to the stakeholder register and analyze their power, interest, a…" at bounding box center [429, 333] width 378 height 39
click at [240, 311] on input "d. Add the broker to the stakeholder register and analyze their power, interest…" at bounding box center [240, 307] width 0 height 8
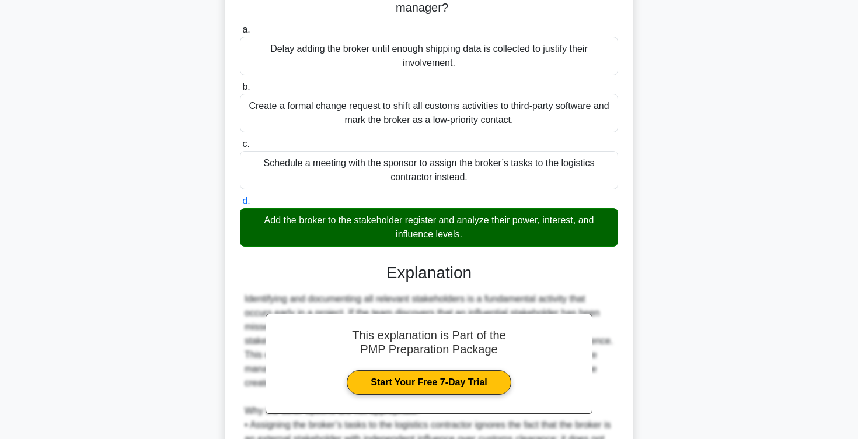
scroll to position [378, 0]
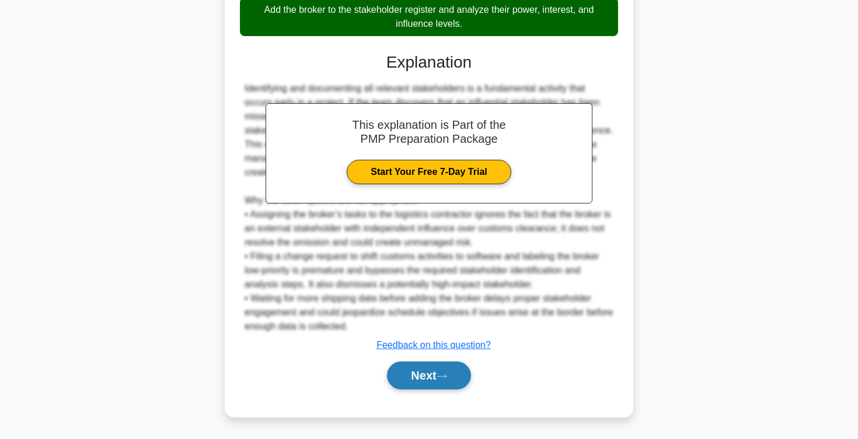
click at [410, 383] on button "Next" at bounding box center [428, 376] width 83 height 28
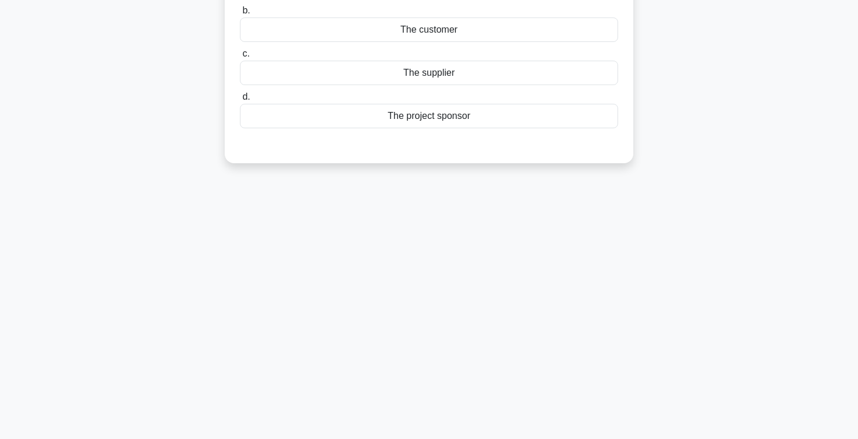
scroll to position [0, 0]
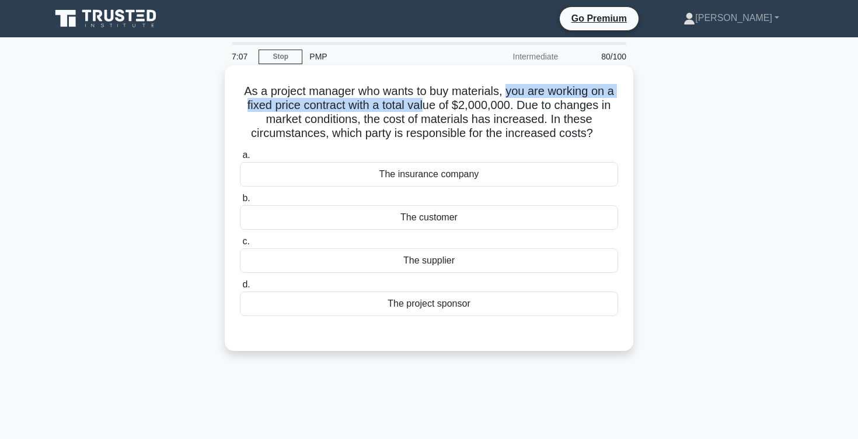
drag, startPoint x: 508, startPoint y: 90, endPoint x: 425, endPoint y: 107, distance: 84.6
click at [425, 107] on h5 "As a project manager who wants to buy materials, you are working on a fixed pri…" at bounding box center [429, 112] width 380 height 57
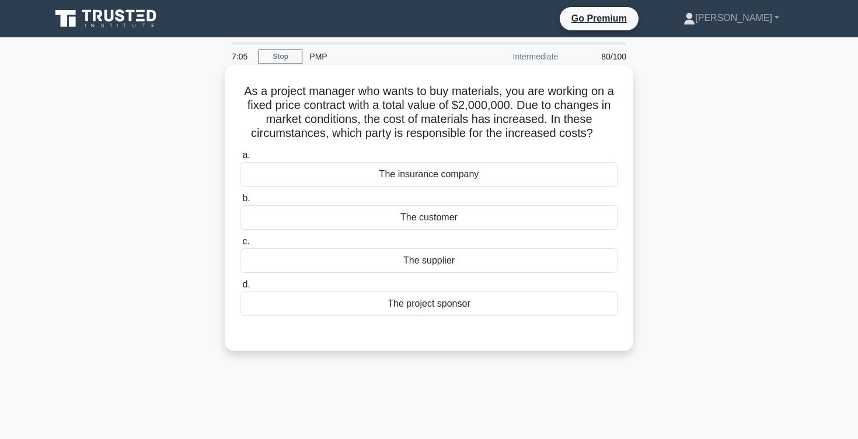
click at [378, 120] on h5 "As a project manager who wants to buy materials, you are working on a fixed pri…" at bounding box center [429, 112] width 380 height 57
drag, startPoint x: 382, startPoint y: 108, endPoint x: 530, endPoint y: 107, distance: 148.2
click at [530, 107] on h5 "As a project manager who wants to buy materials, you are working on a fixed pri…" at bounding box center [429, 112] width 380 height 57
drag, startPoint x: 268, startPoint y: 119, endPoint x: 354, endPoint y: 123, distance: 85.9
click at [354, 123] on h5 "As a project manager who wants to buy materials, you are working on a fixed pri…" at bounding box center [429, 112] width 380 height 57
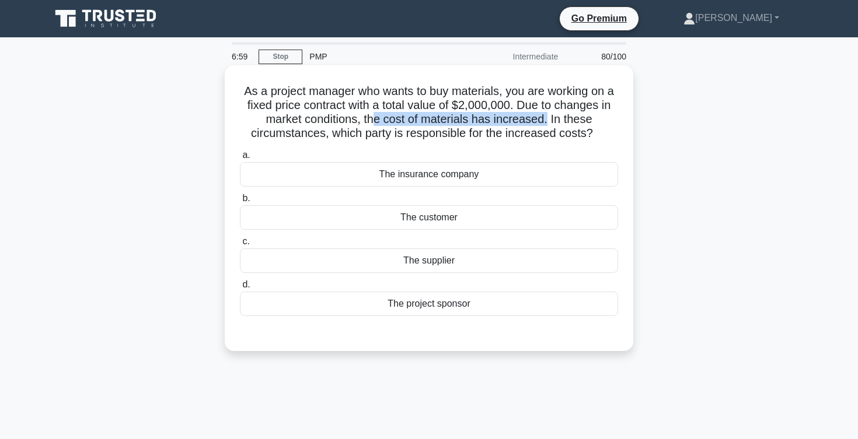
drag, startPoint x: 373, startPoint y: 117, endPoint x: 547, endPoint y: 120, distance: 173.3
click at [548, 120] on h5 "As a project manager who wants to buy materials, you are working on a fixed pri…" at bounding box center [429, 112] width 380 height 57
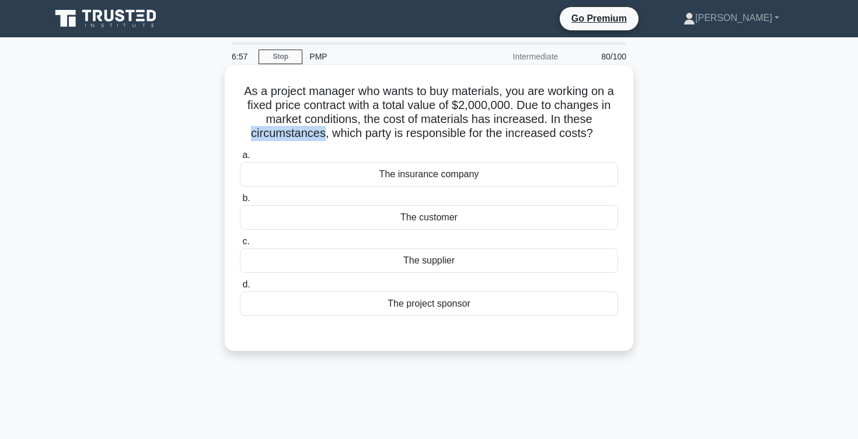
drag, startPoint x: 250, startPoint y: 134, endPoint x: 323, endPoint y: 139, distance: 73.1
click at [323, 139] on h5 "As a project manager who wants to buy materials, you are working on a fixed pri…" at bounding box center [429, 112] width 380 height 57
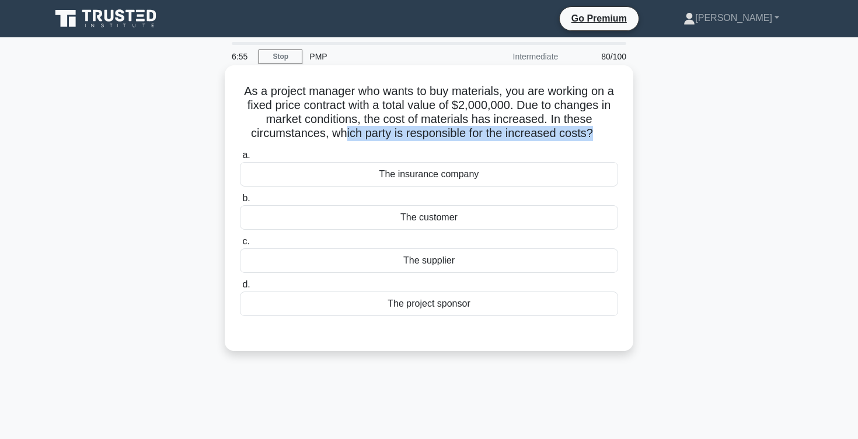
drag, startPoint x: 345, startPoint y: 134, endPoint x: 541, endPoint y: 146, distance: 196.5
click at [541, 146] on div "As a project manager who wants to buy materials, you are working on a fixed pri…" at bounding box center [428, 208] width 399 height 277
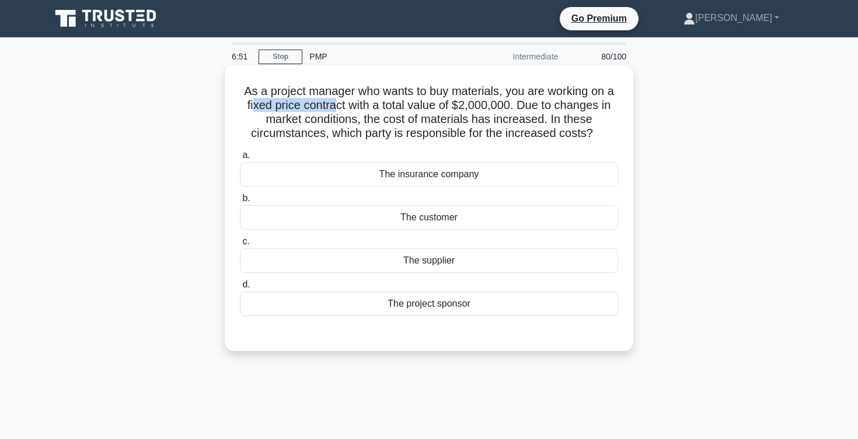
drag, startPoint x: 253, startPoint y: 107, endPoint x: 334, endPoint y: 107, distance: 81.7
click at [334, 107] on h5 "As a project manager who wants to buy materials, you are working on a fixed pri…" at bounding box center [429, 112] width 380 height 57
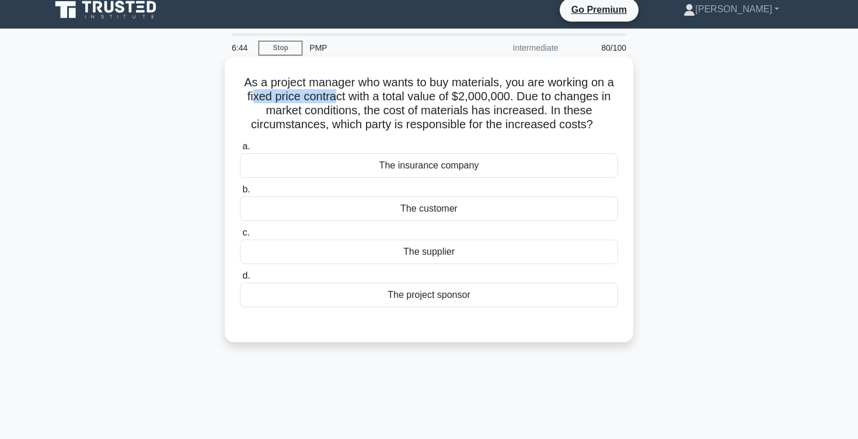
scroll to position [8, 0]
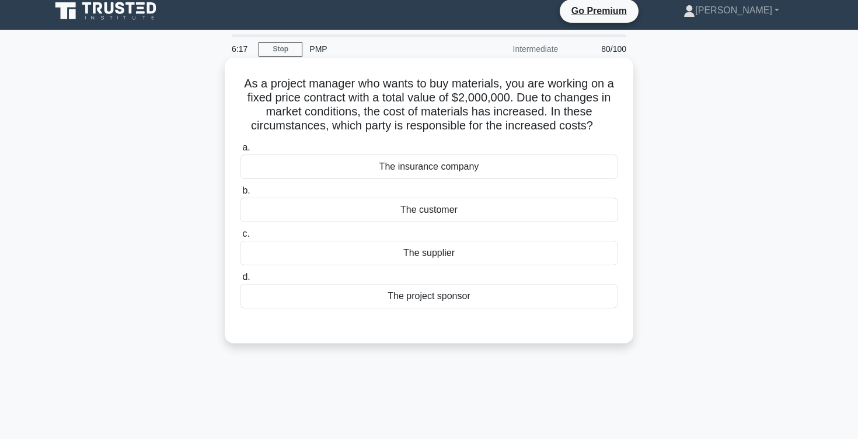
click at [419, 257] on div "The supplier" at bounding box center [429, 253] width 378 height 25
click at [240, 238] on input "c. The supplier" at bounding box center [240, 234] width 0 height 8
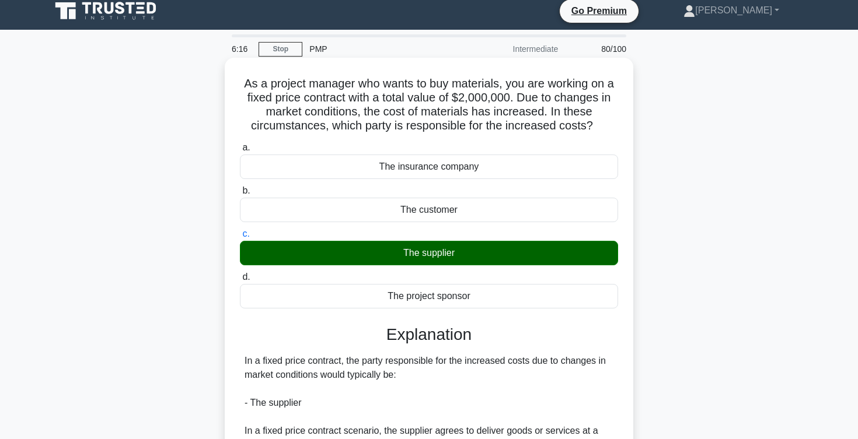
scroll to position [8, 0]
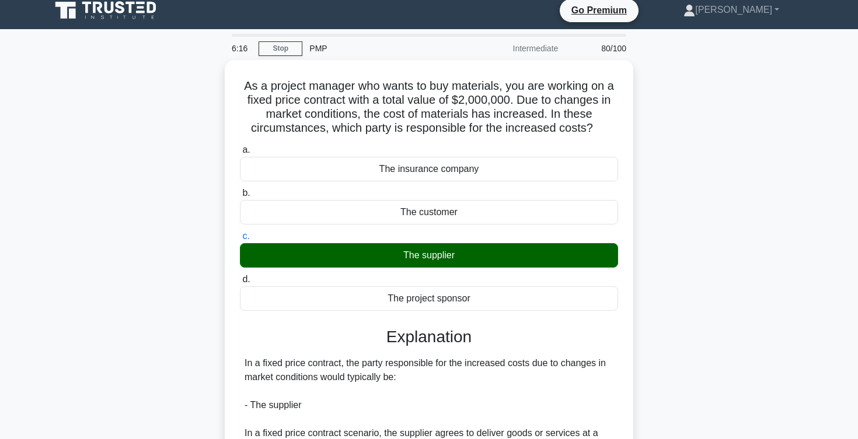
drag, startPoint x: 419, startPoint y: 257, endPoint x: 434, endPoint y: 33, distance: 224.0
click at [432, 46] on div "6:16 Stop PMP Intermediate 80/100 As a project manager who wants to buy materia…" at bounding box center [429, 326] width 770 height 584
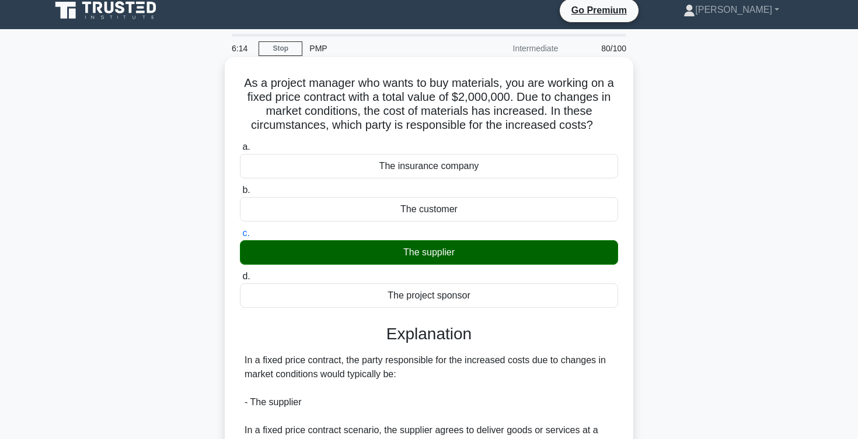
scroll to position [191, 0]
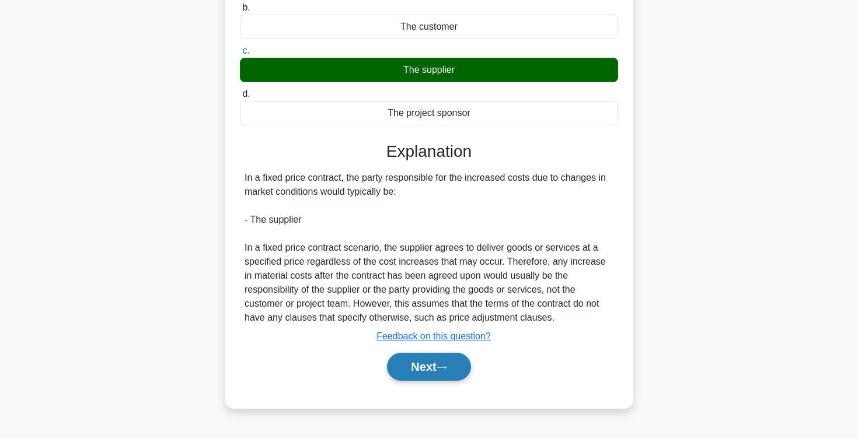
click at [414, 374] on button "Next" at bounding box center [428, 367] width 83 height 28
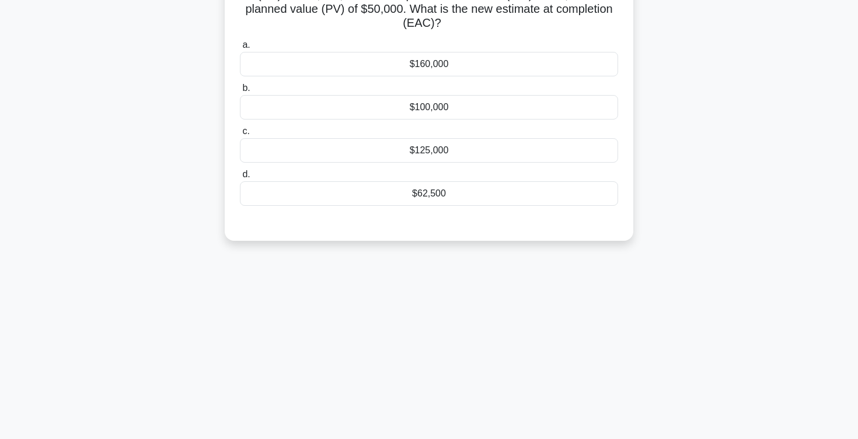
scroll to position [0, 0]
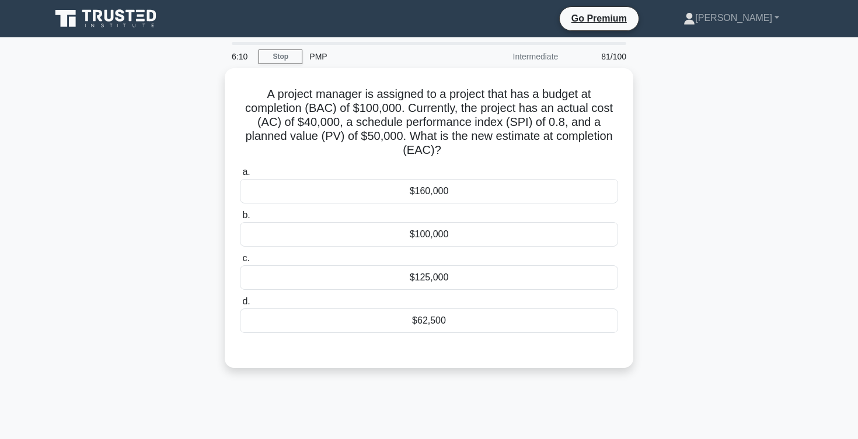
click at [186, 223] on div "A project manager is assigned to a project that has a budget at completion (BAC…" at bounding box center [429, 225] width 770 height 314
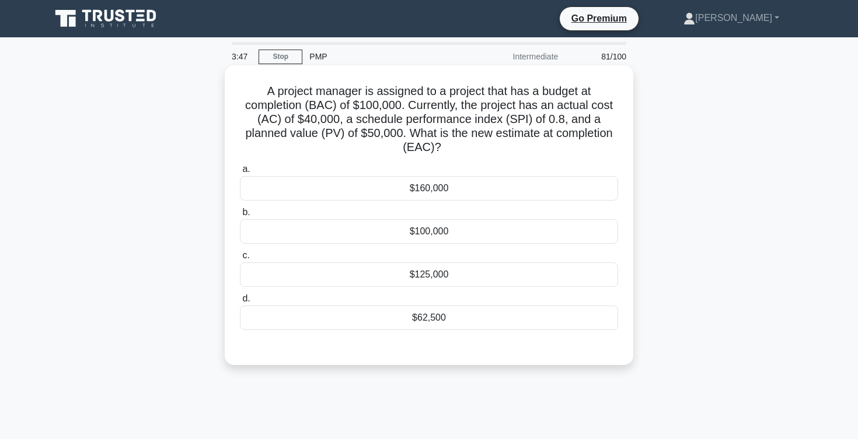
drag, startPoint x: 477, startPoint y: 146, endPoint x: 530, endPoint y: 148, distance: 53.1
click at [530, 148] on h5 "A project manager is assigned to a project that has a budget at completion (BAC…" at bounding box center [429, 119] width 380 height 71
click at [394, 240] on div "$100,000" at bounding box center [429, 231] width 378 height 25
click at [240, 216] on input "b. $100,000" at bounding box center [240, 213] width 0 height 8
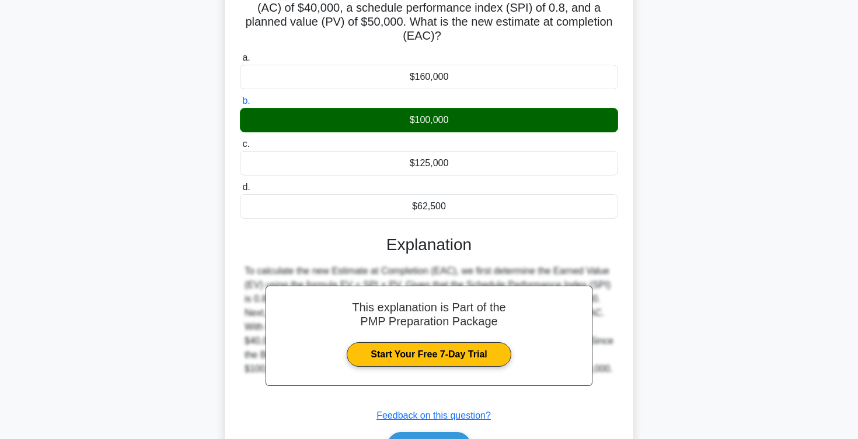
scroll to position [191, 0]
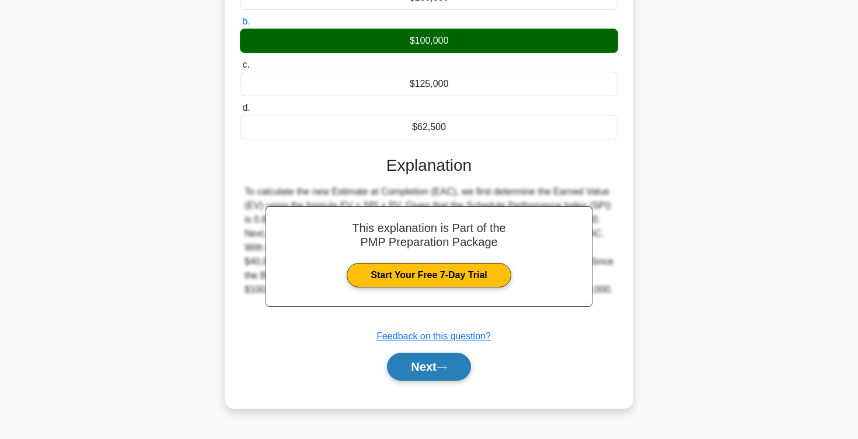
click at [410, 373] on button "Next" at bounding box center [428, 367] width 83 height 28
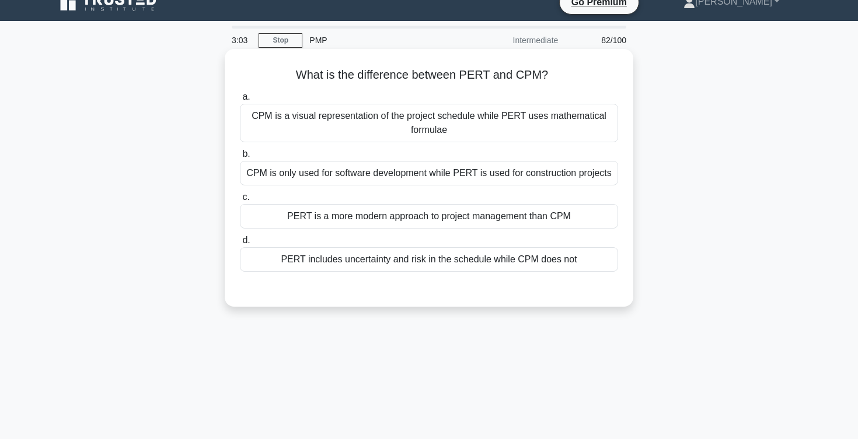
scroll to position [0, 0]
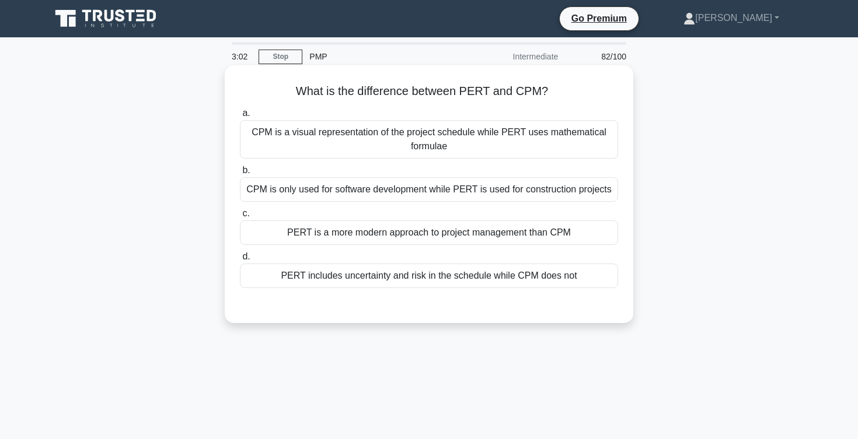
click at [438, 146] on div "CPM is a visual representation of the project schedule while PERT uses mathemat…" at bounding box center [429, 139] width 378 height 39
click at [240, 117] on input "a. CPM is a visual representation of the project schedule while PERT uses mathe…" at bounding box center [240, 114] width 0 height 8
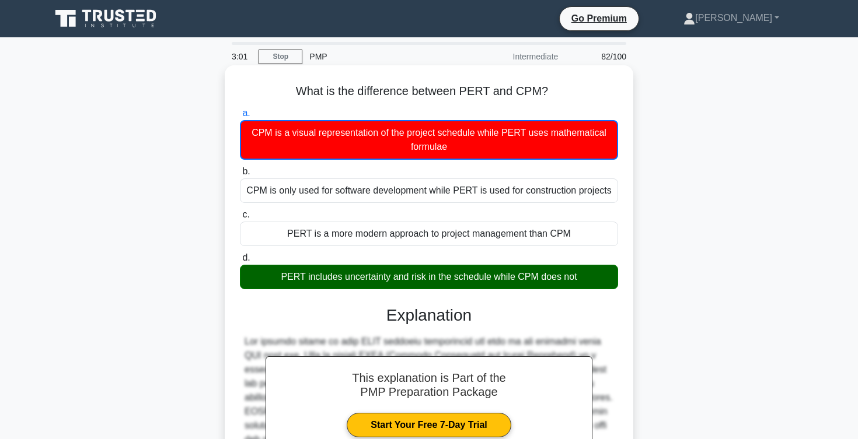
scroll to position [267, 0]
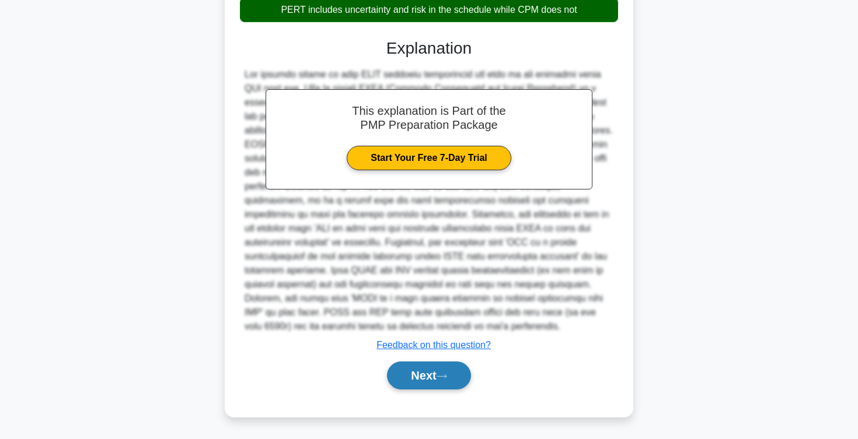
click at [428, 374] on button "Next" at bounding box center [428, 376] width 83 height 28
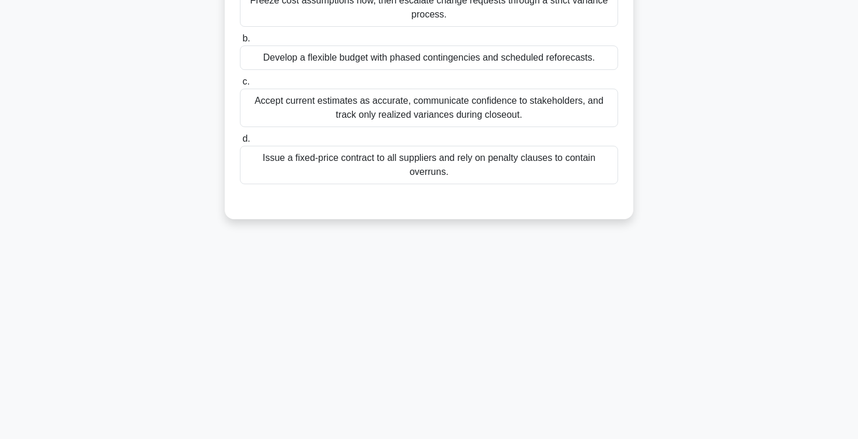
scroll to position [0, 0]
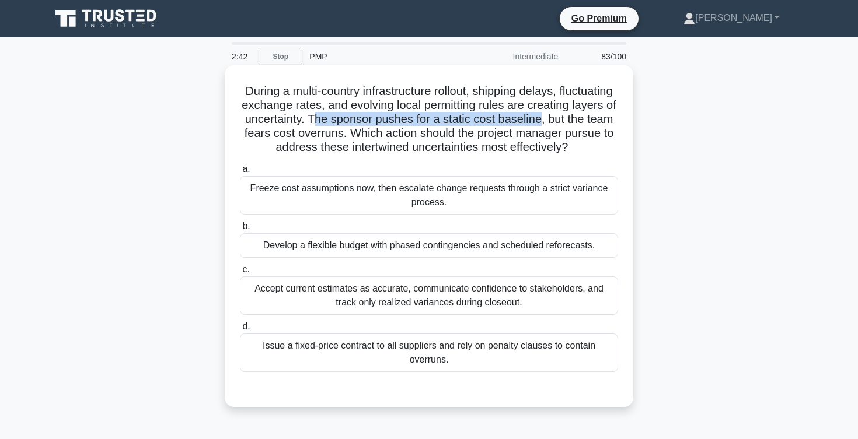
drag, startPoint x: 313, startPoint y: 120, endPoint x: 537, endPoint y: 125, distance: 224.1
click at [537, 125] on h5 "During a multi-country infrastructure rollout, shipping delays, fluctuating exc…" at bounding box center [429, 119] width 380 height 71
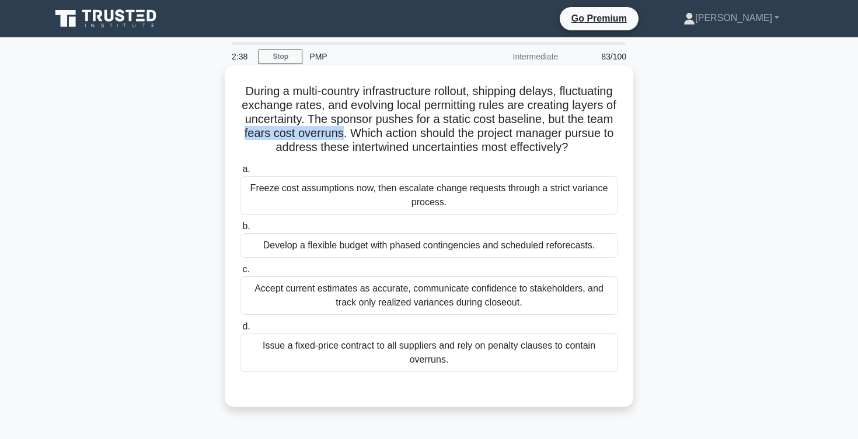
drag, startPoint x: 244, startPoint y: 133, endPoint x: 343, endPoint y: 135, distance: 98.6
click at [343, 135] on h5 "During a multi-country infrastructure rollout, shipping delays, fluctuating exc…" at bounding box center [429, 119] width 380 height 71
drag, startPoint x: 354, startPoint y: 132, endPoint x: 562, endPoint y: 143, distance: 208.0
click at [562, 143] on h5 "During a multi-country infrastructure rollout, shipping delays, fluctuating exc…" at bounding box center [429, 119] width 380 height 71
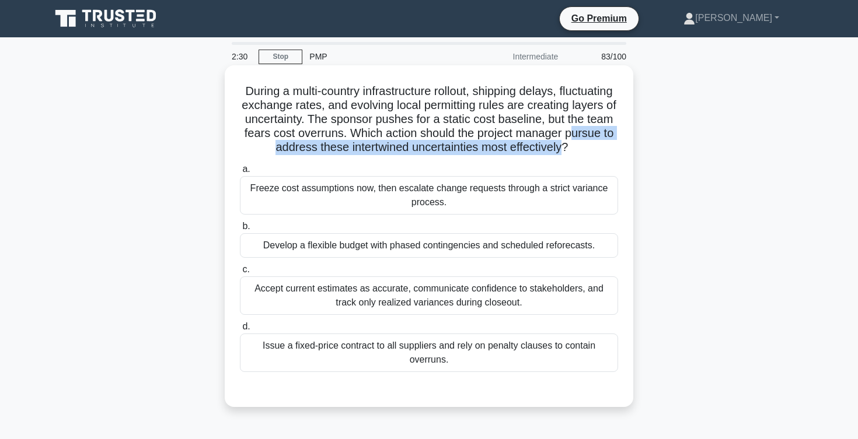
drag, startPoint x: 568, startPoint y: 132, endPoint x: 564, endPoint y: 155, distance: 23.8
click at [563, 153] on h5 "During a multi-country infrastructure rollout, shipping delays, fluctuating exc…" at bounding box center [429, 119] width 380 height 71
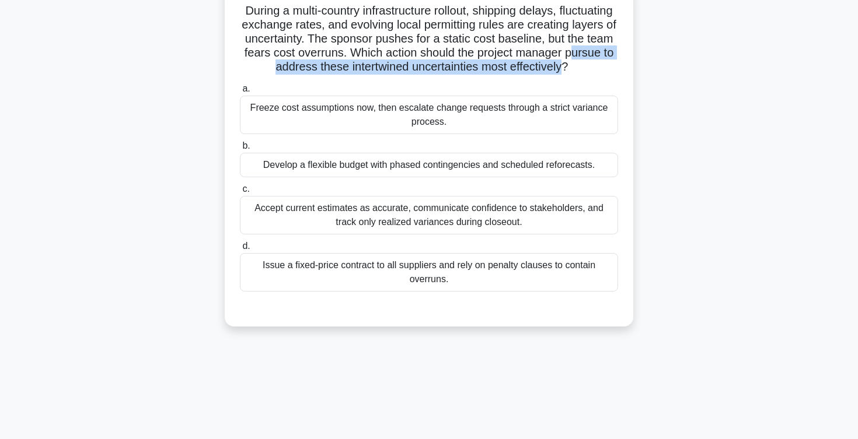
scroll to position [87, 0]
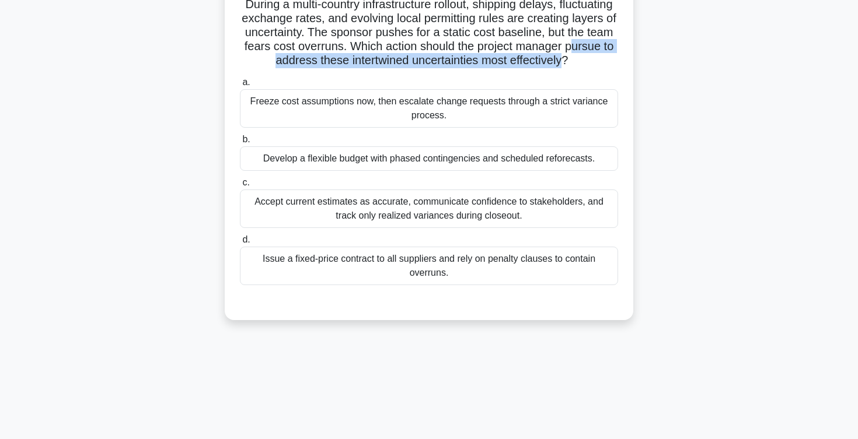
drag, startPoint x: 268, startPoint y: 162, endPoint x: 368, endPoint y: 165, distance: 99.8
click at [368, 165] on div "Develop a flexible budget with phased contingencies and scheduled reforecasts." at bounding box center [429, 158] width 378 height 25
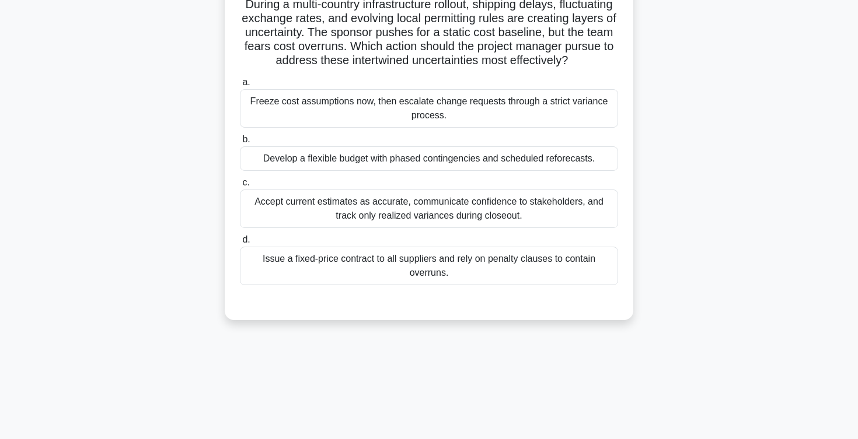
drag, startPoint x: 263, startPoint y: 202, endPoint x: 418, endPoint y: 209, distance: 154.8
click at [418, 209] on div "Accept current estimates as accurate, communicate confidence to stakeholders, a…" at bounding box center [429, 209] width 378 height 39
click at [240, 187] on input "c. Accept current estimates as accurate, communicate confidence to stakeholders…" at bounding box center [240, 183] width 0 height 8
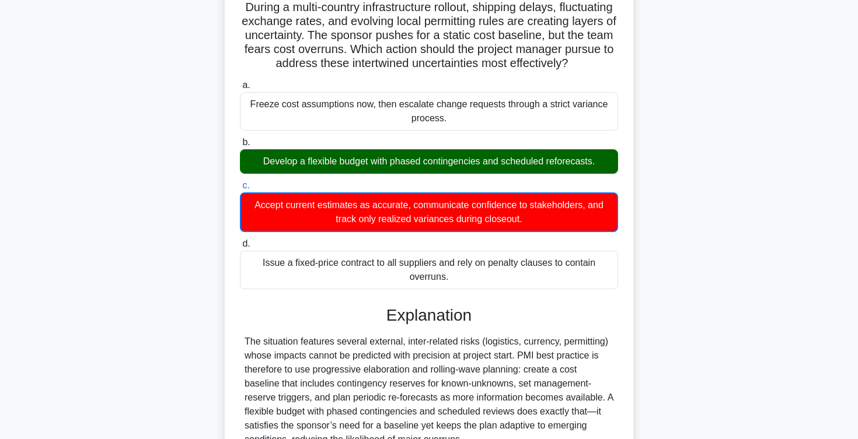
drag, startPoint x: 410, startPoint y: 209, endPoint x: 203, endPoint y: 158, distance: 212.9
click at [203, 158] on div "During a multi-country infrastructure rollout, shipping delays, fluctuating exc…" at bounding box center [429, 318] width 770 height 675
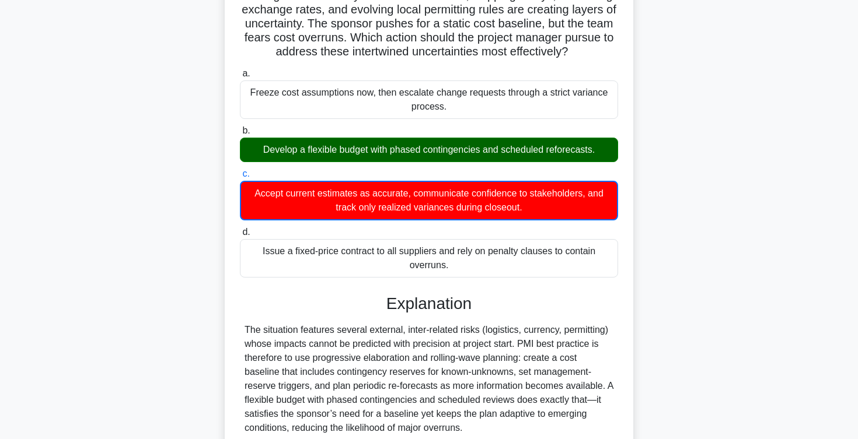
scroll to position [309, 0]
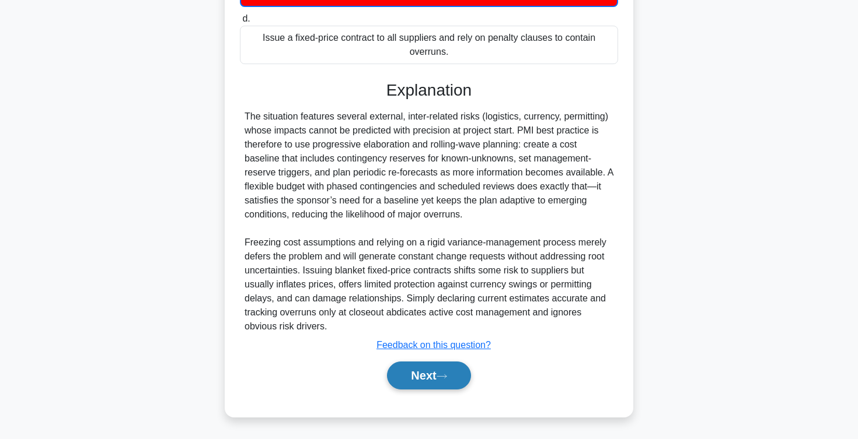
click at [411, 376] on button "Next" at bounding box center [428, 376] width 83 height 28
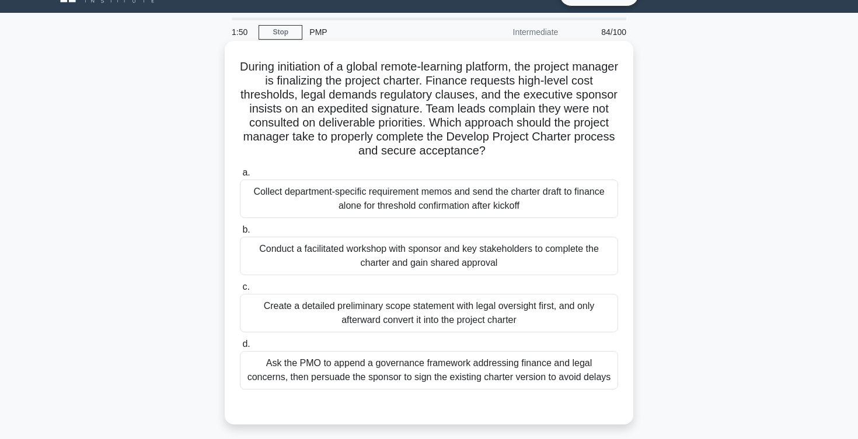
scroll to position [0, 0]
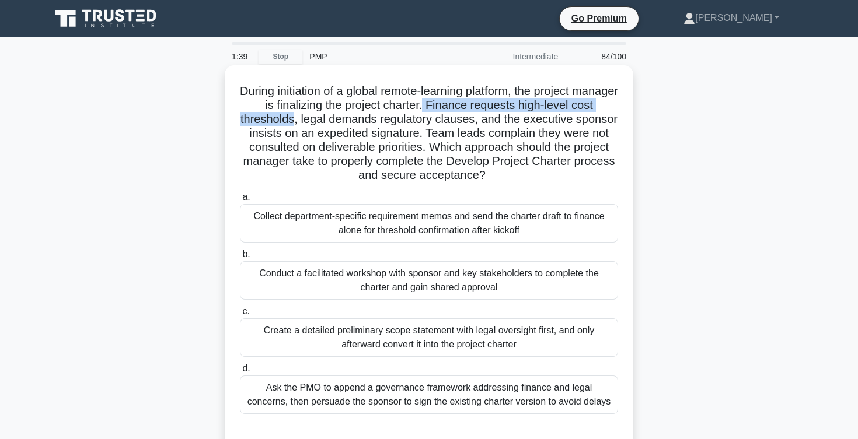
drag, startPoint x: 446, startPoint y: 102, endPoint x: 294, endPoint y: 120, distance: 153.4
click at [294, 120] on h5 "During initiation of a global remote-learning platform, the project manager is …" at bounding box center [429, 133] width 380 height 99
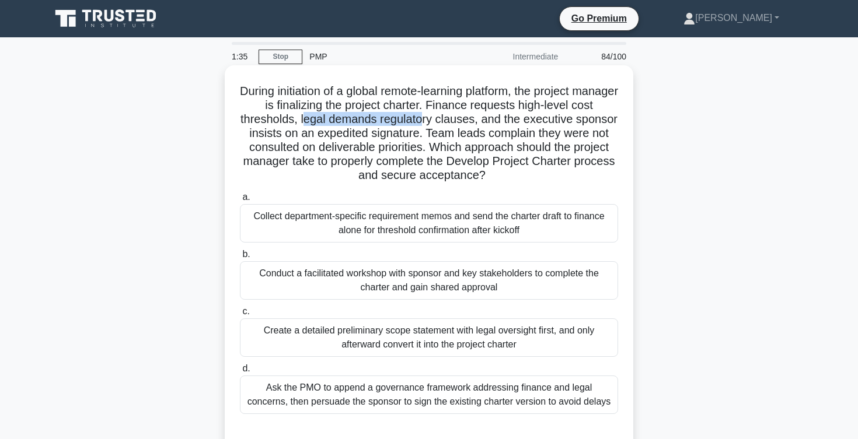
drag, startPoint x: 304, startPoint y: 120, endPoint x: 424, endPoint y: 121, distance: 119.6
click at [424, 121] on h5 "During initiation of a global remote-learning platform, the project manager is …" at bounding box center [429, 133] width 380 height 99
drag, startPoint x: 476, startPoint y: 118, endPoint x: 306, endPoint y: 118, distance: 169.8
click at [306, 118] on h5 "During initiation of a global remote-learning platform, the project manager is …" at bounding box center [429, 133] width 380 height 99
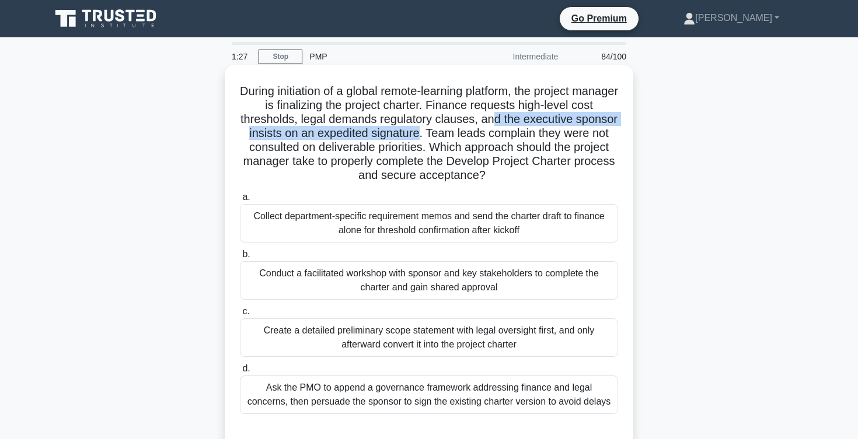
drag, startPoint x: 491, startPoint y: 118, endPoint x: 415, endPoint y: 130, distance: 76.2
click at [415, 130] on h5 "During initiation of a global remote-learning platform, the project manager is …" at bounding box center [429, 133] width 380 height 99
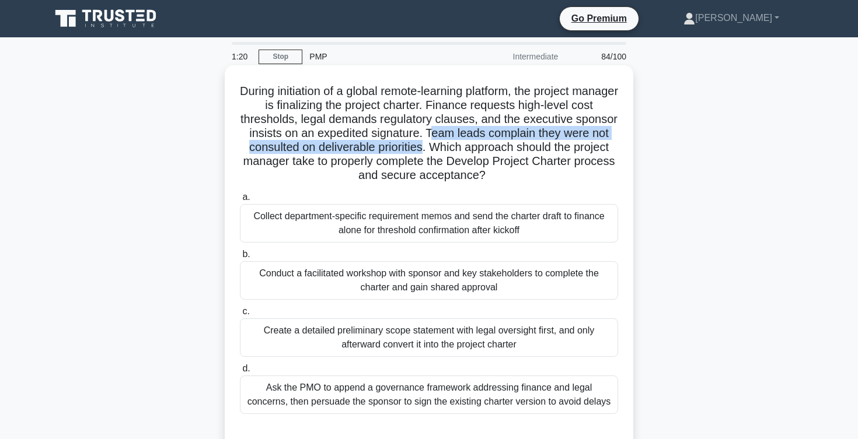
drag, startPoint x: 431, startPoint y: 132, endPoint x: 422, endPoint y: 149, distance: 19.6
click at [422, 149] on h5 "During initiation of a global remote-learning platform, the project manager is …" at bounding box center [429, 133] width 380 height 99
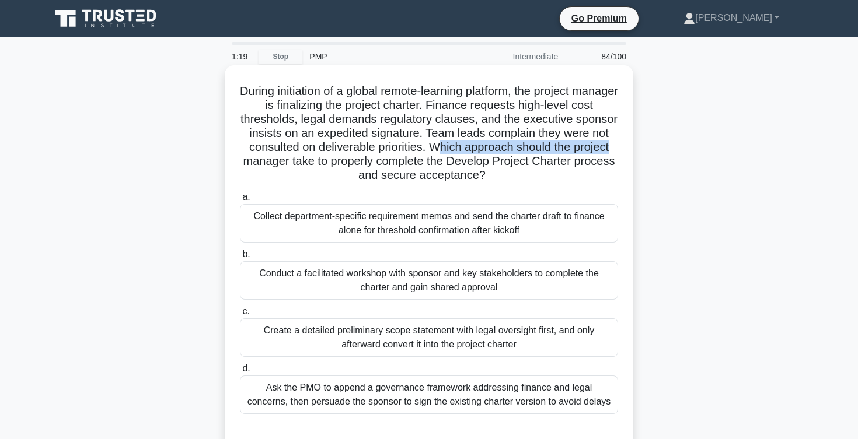
drag, startPoint x: 435, startPoint y: 149, endPoint x: 609, endPoint y: 151, distance: 173.9
click at [609, 151] on h5 "During initiation of a global remote-learning platform, the project manager is …" at bounding box center [429, 133] width 380 height 99
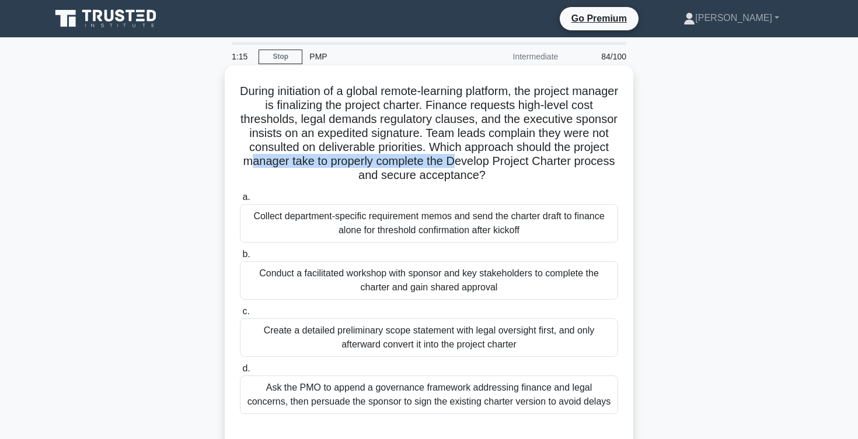
drag, startPoint x: 251, startPoint y: 165, endPoint x: 467, endPoint y: 163, distance: 216.5
click at [467, 163] on h5 "During initiation of a global remote-learning platform, the project manager is …" at bounding box center [429, 133] width 380 height 99
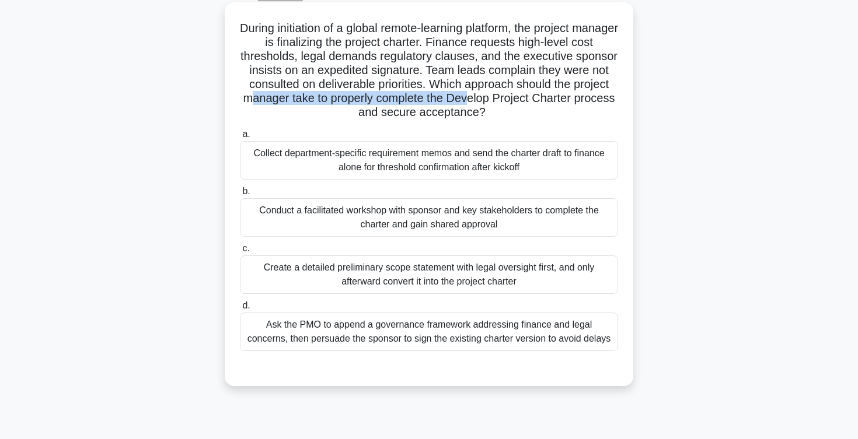
scroll to position [64, 0]
click at [305, 214] on div "Conduct a facilitated workshop with sponsor and key stakeholders to complete th…" at bounding box center [429, 217] width 378 height 39
click at [240, 195] on input "b. Conduct a facilitated workshop with sponsor and key stakeholders to complete…" at bounding box center [240, 191] width 0 height 8
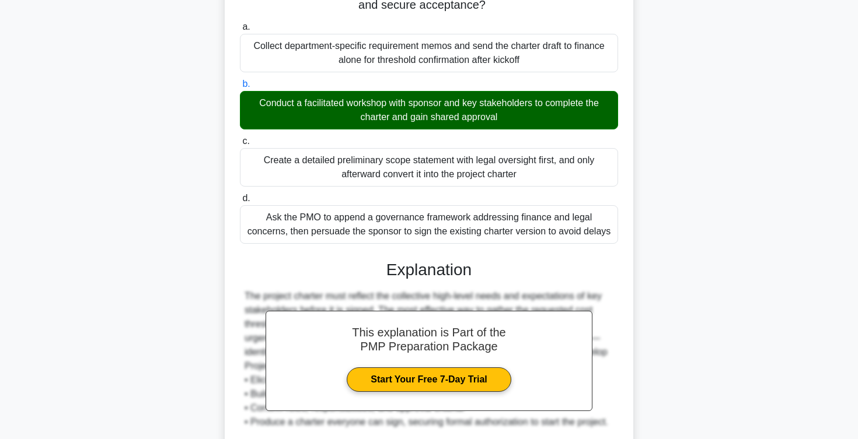
scroll to position [378, 0]
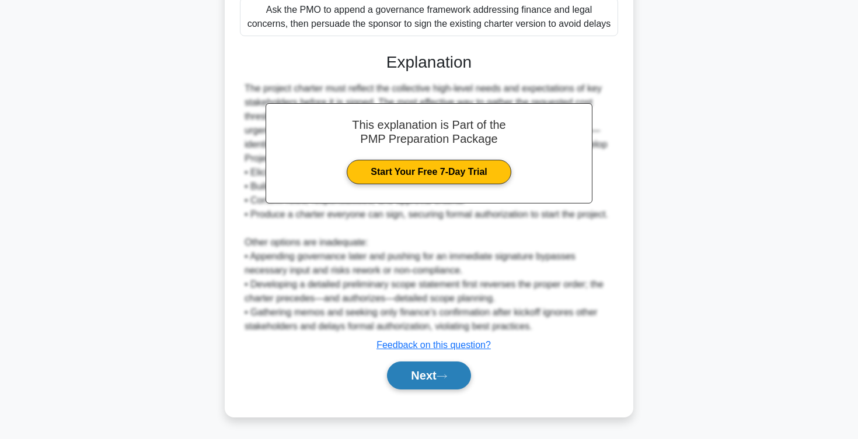
click at [408, 375] on button "Next" at bounding box center [428, 376] width 83 height 28
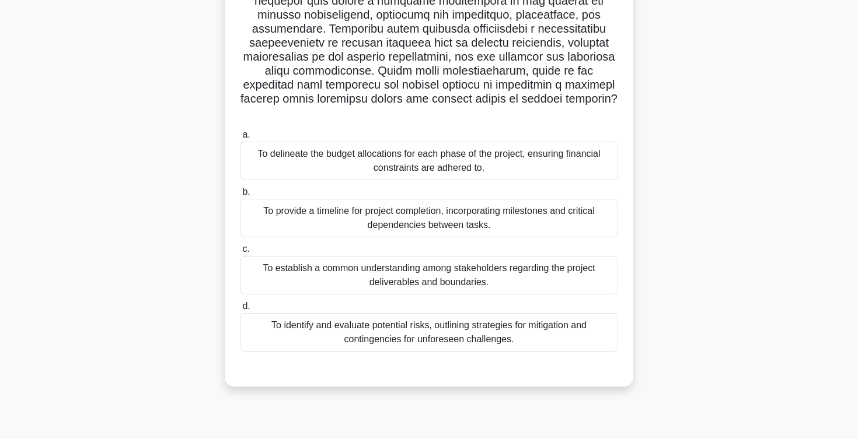
scroll to position [191, 0]
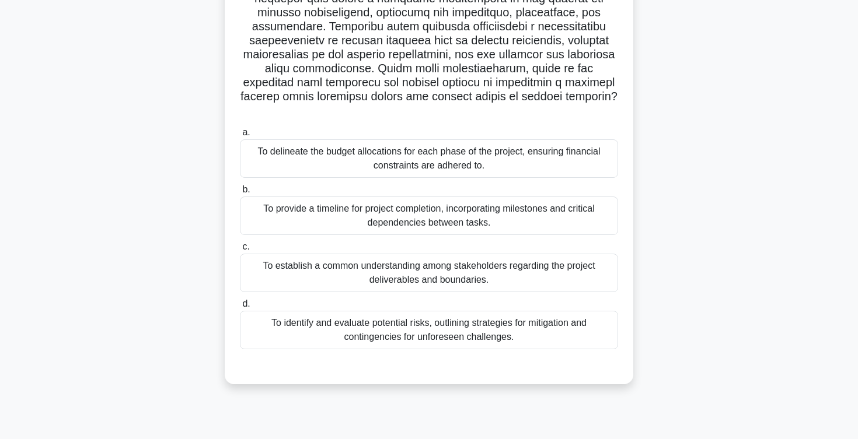
click at [324, 261] on div "To establish a common understanding among stakeholders regarding the project de…" at bounding box center [429, 273] width 378 height 39
click at [240, 251] on input "c. To establish a common understanding among stakeholders regarding the project…" at bounding box center [240, 247] width 0 height 8
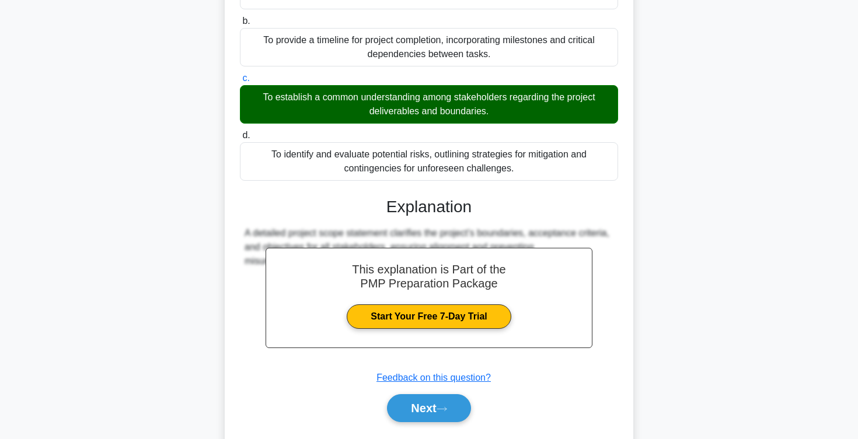
scroll to position [378, 0]
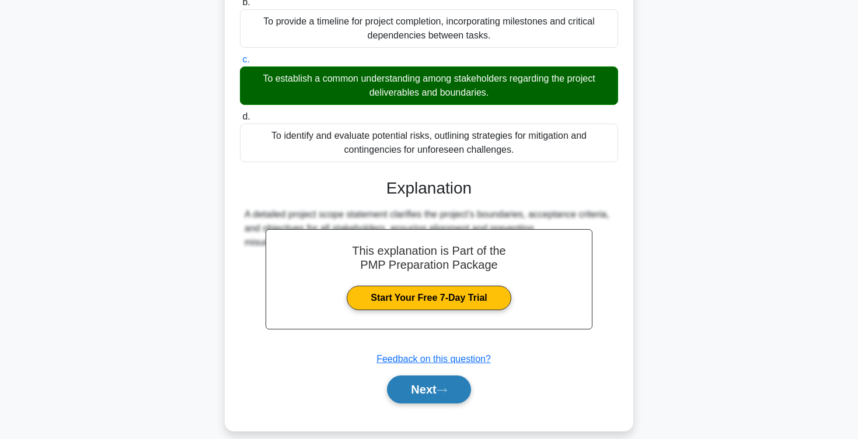
click at [408, 378] on button "Next" at bounding box center [428, 390] width 83 height 28
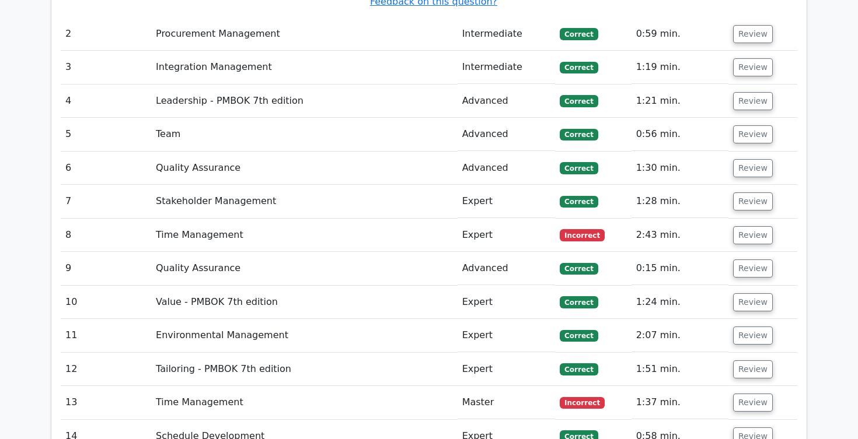
scroll to position [2685, 0]
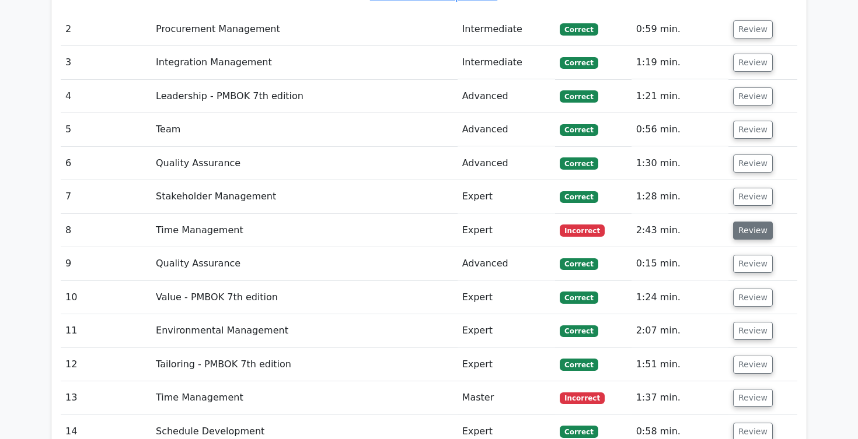
click at [749, 222] on button "Review" at bounding box center [753, 231] width 40 height 18
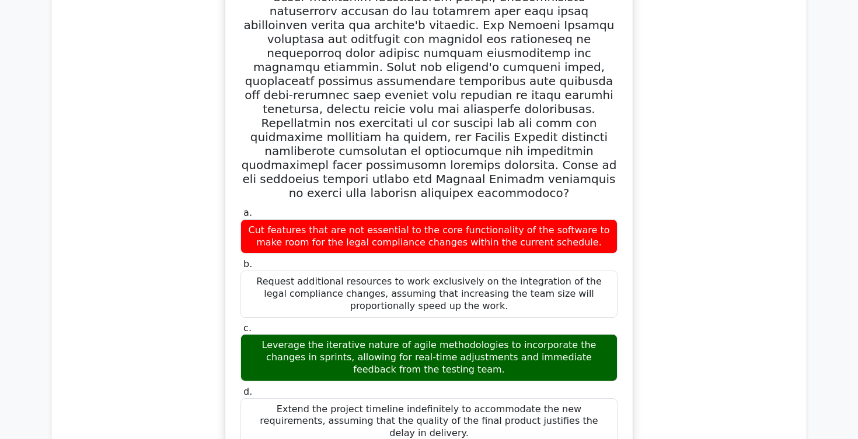
scroll to position [3014, 0]
